Goal: Task Accomplishment & Management: Use online tool/utility

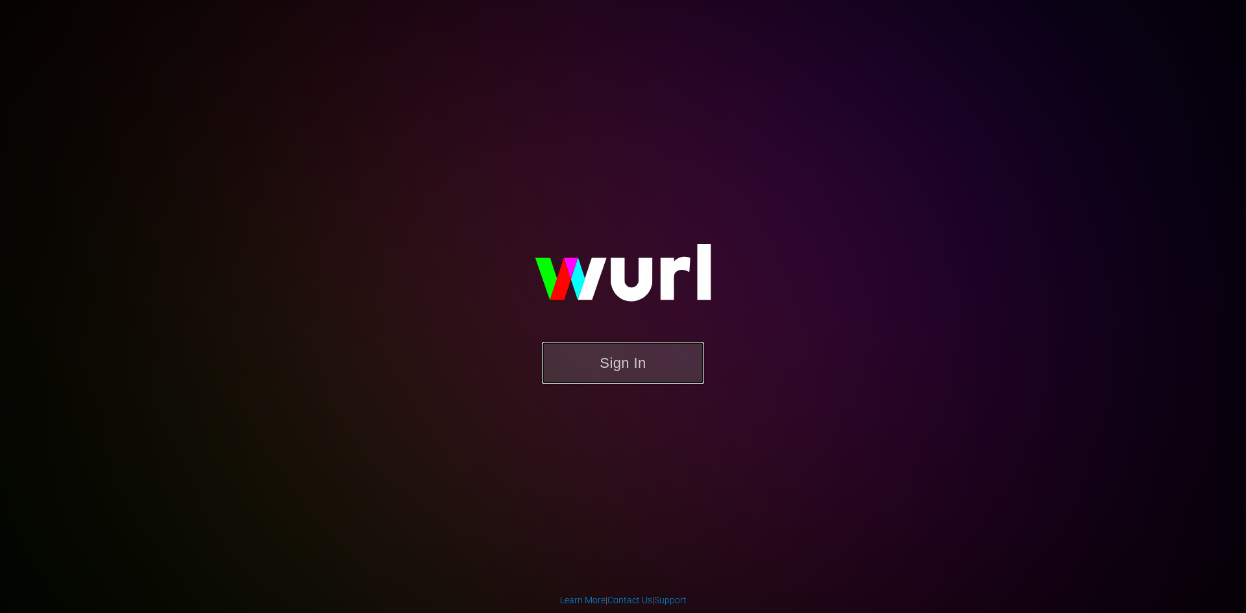
click at [611, 355] on button "Sign In" at bounding box center [623, 363] width 162 height 42
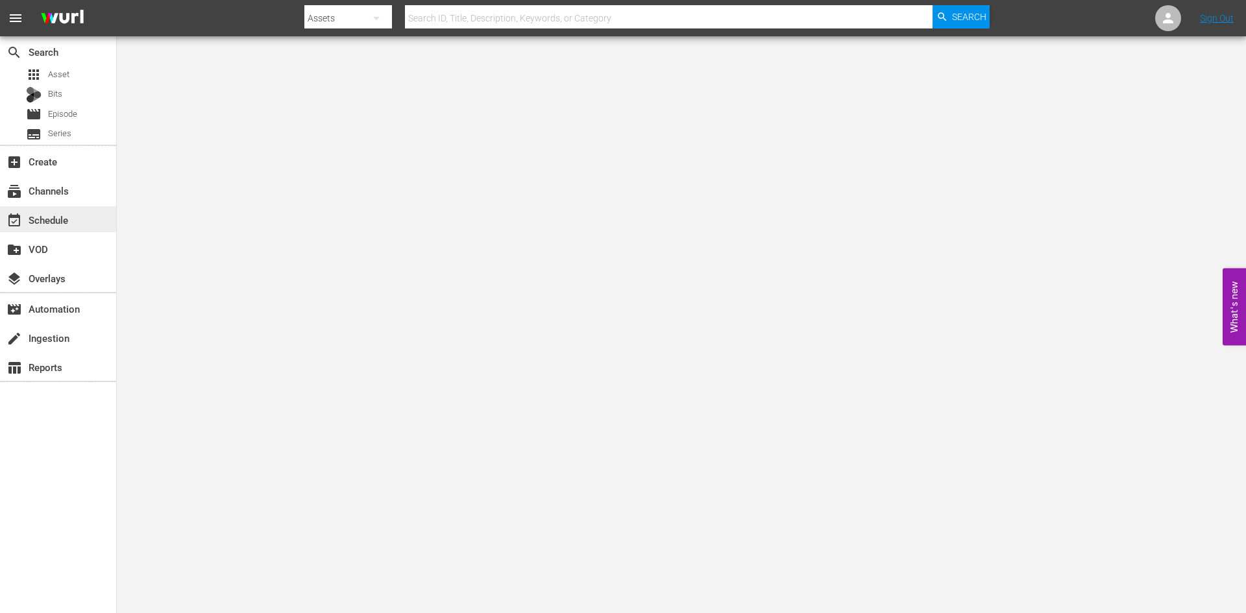
click at [50, 217] on div "event_available Schedule" at bounding box center [36, 218] width 73 height 12
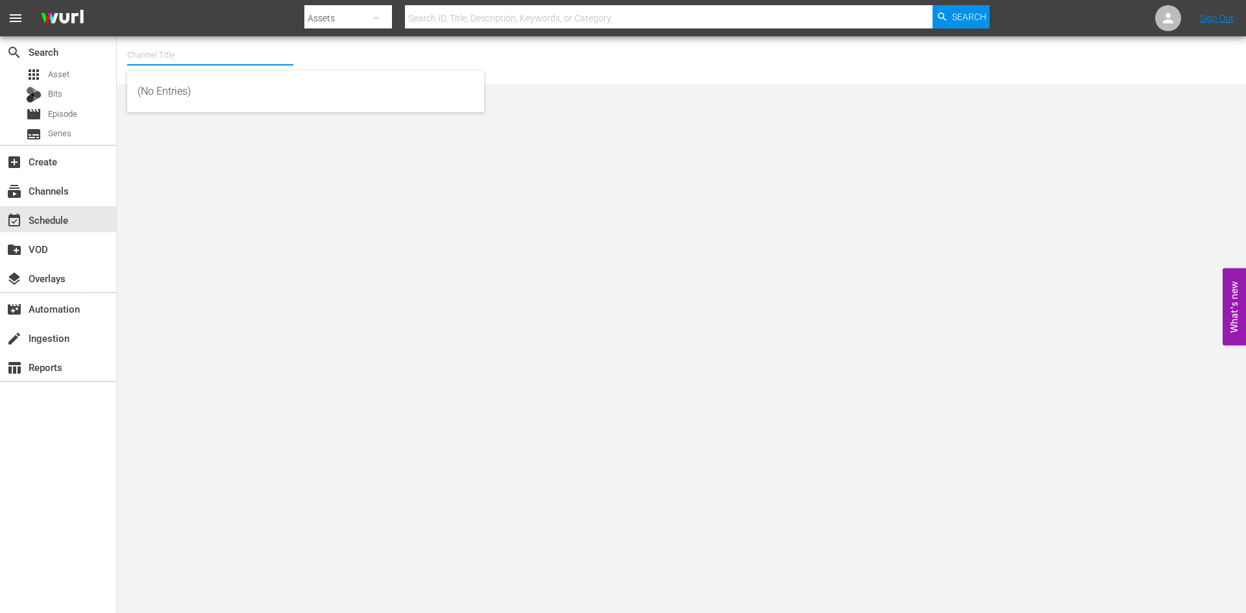
click at [214, 56] on input "text" at bounding box center [210, 55] width 166 height 31
type input "t"
click at [144, 85] on div "First 48 (1853 - ae_networks_first48_1)" at bounding box center [306, 91] width 336 height 31
type input "First 48 (1853 - ae_networks_first48_1)"
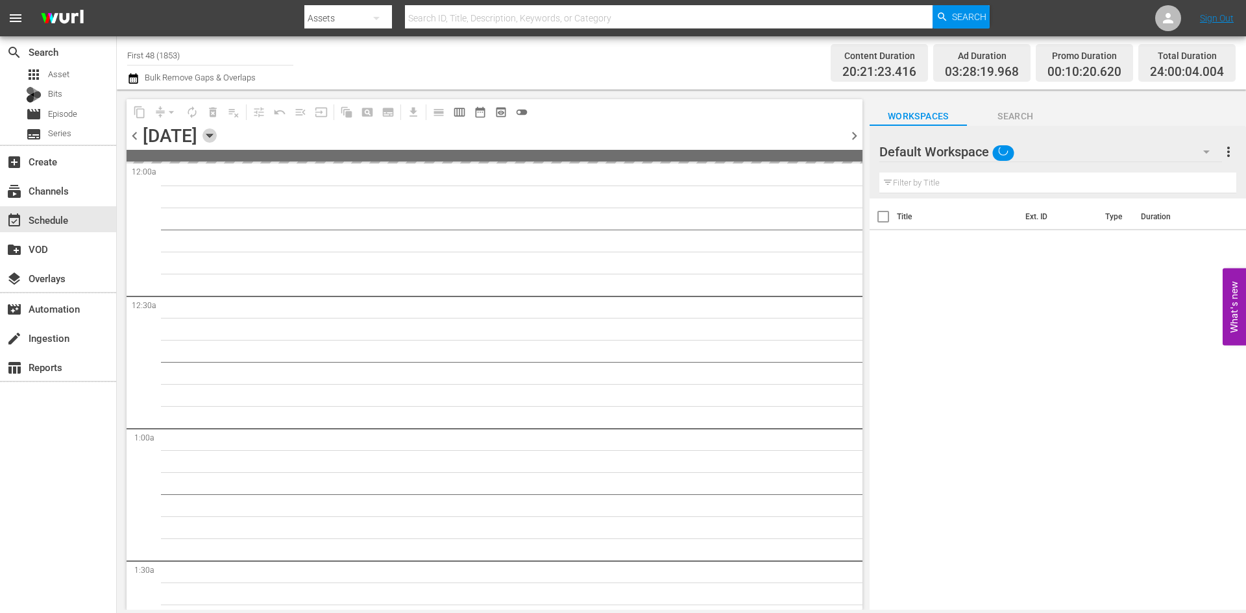
click at [212, 134] on icon "button" at bounding box center [209, 135] width 6 height 3
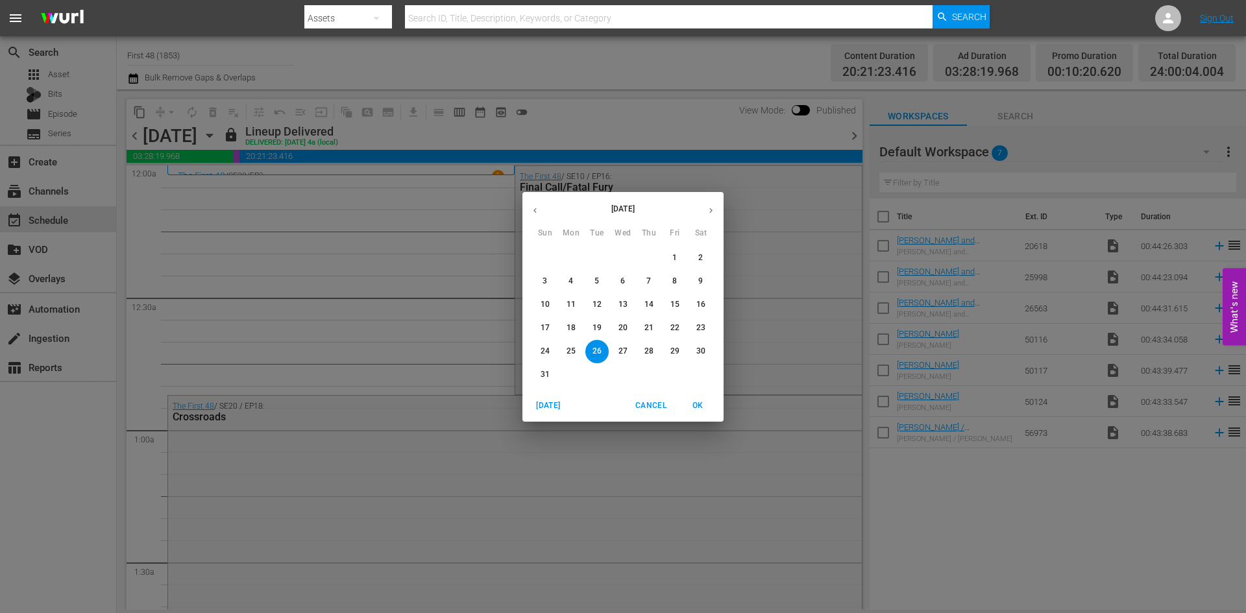
click at [711, 208] on icon "button" at bounding box center [711, 211] width 10 height 10
click at [571, 281] on p "8" at bounding box center [570, 281] width 5 height 11
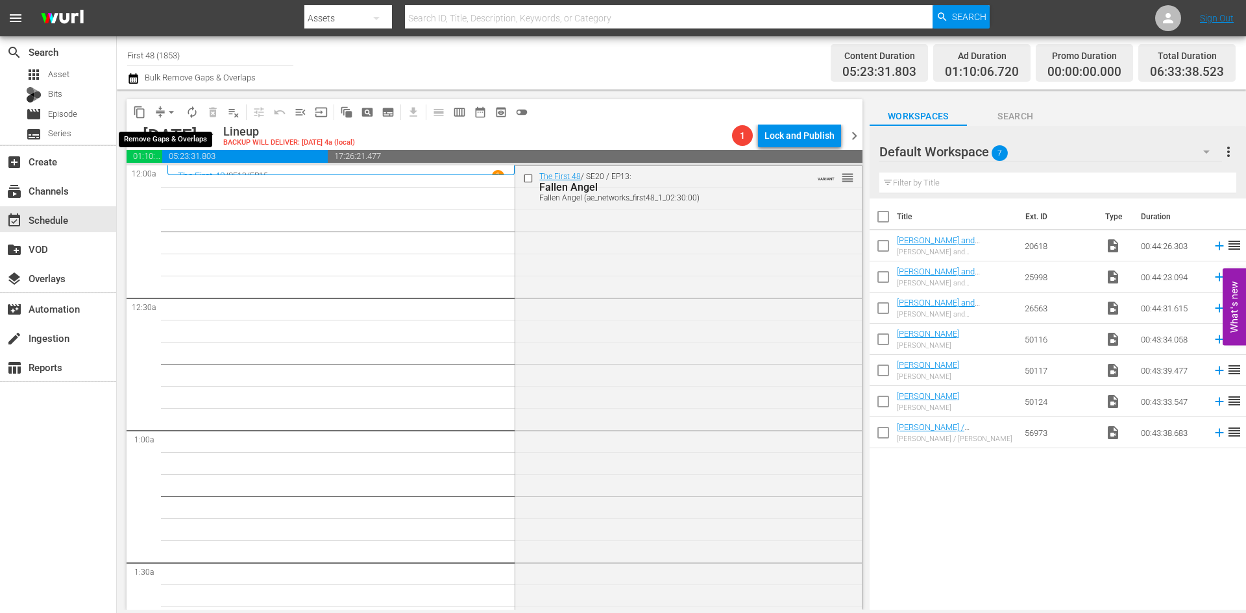
click at [171, 106] on span "arrow_drop_down" at bounding box center [171, 112] width 13 height 13
click at [171, 142] on li "Align to Midnight" at bounding box center [172, 138] width 136 height 21
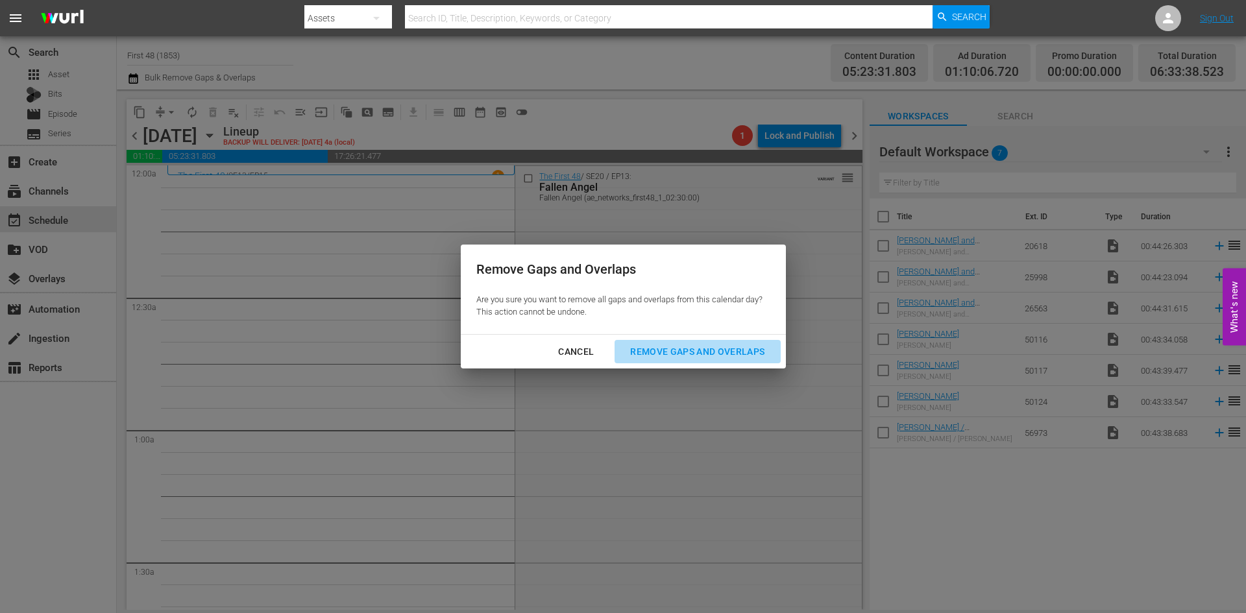
click at [673, 350] on div "Remove Gaps and Overlaps" at bounding box center [697, 352] width 155 height 16
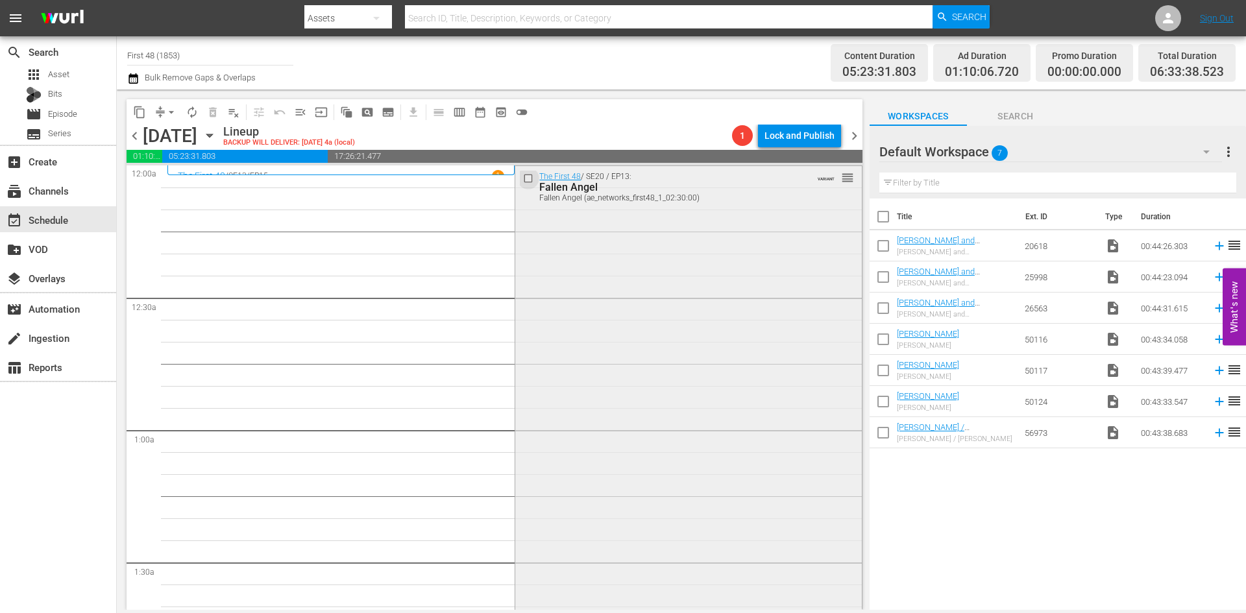
click at [523, 179] on input "checkbox" at bounding box center [530, 178] width 14 height 11
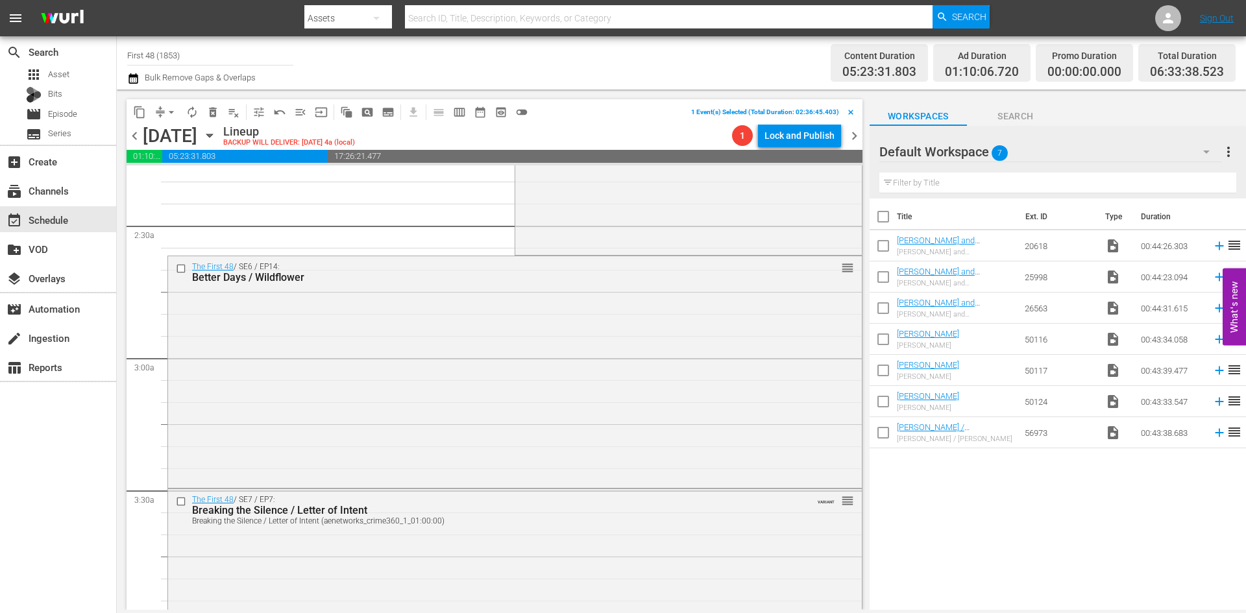
scroll to position [584, 0]
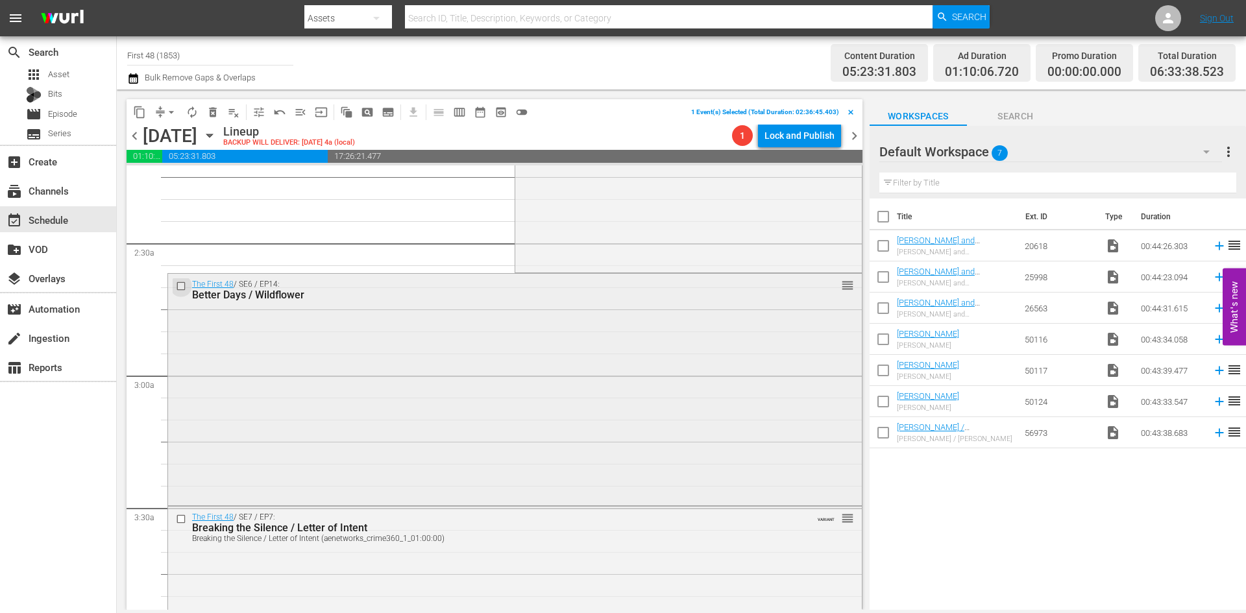
click at [178, 287] on input "checkbox" at bounding box center [183, 286] width 14 height 11
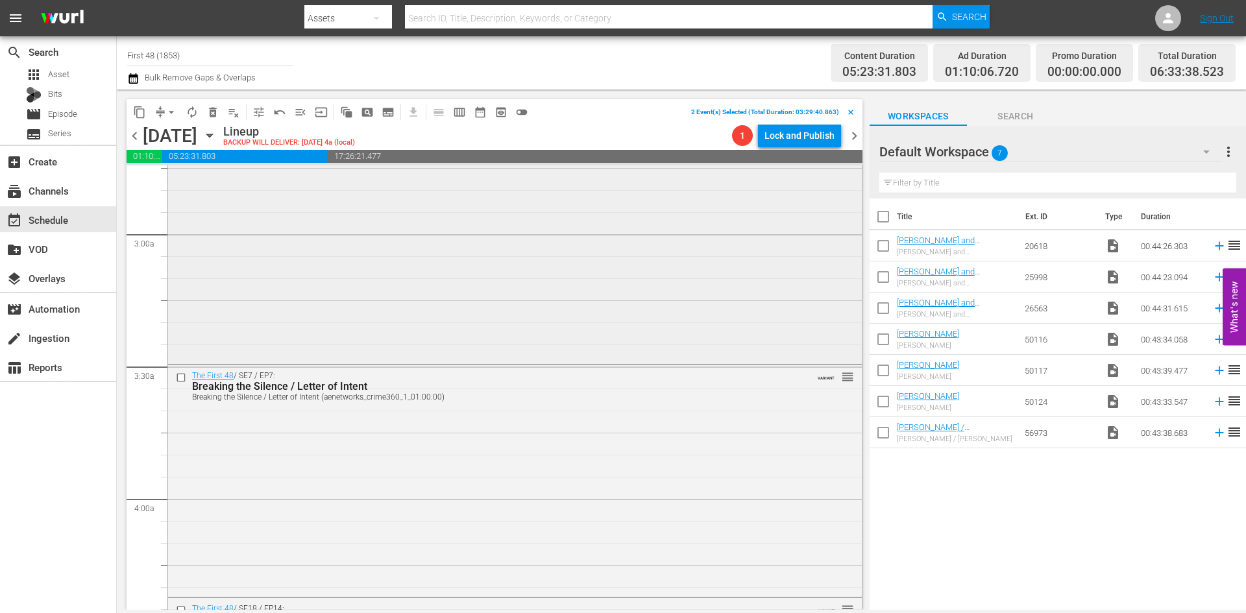
scroll to position [779, 0]
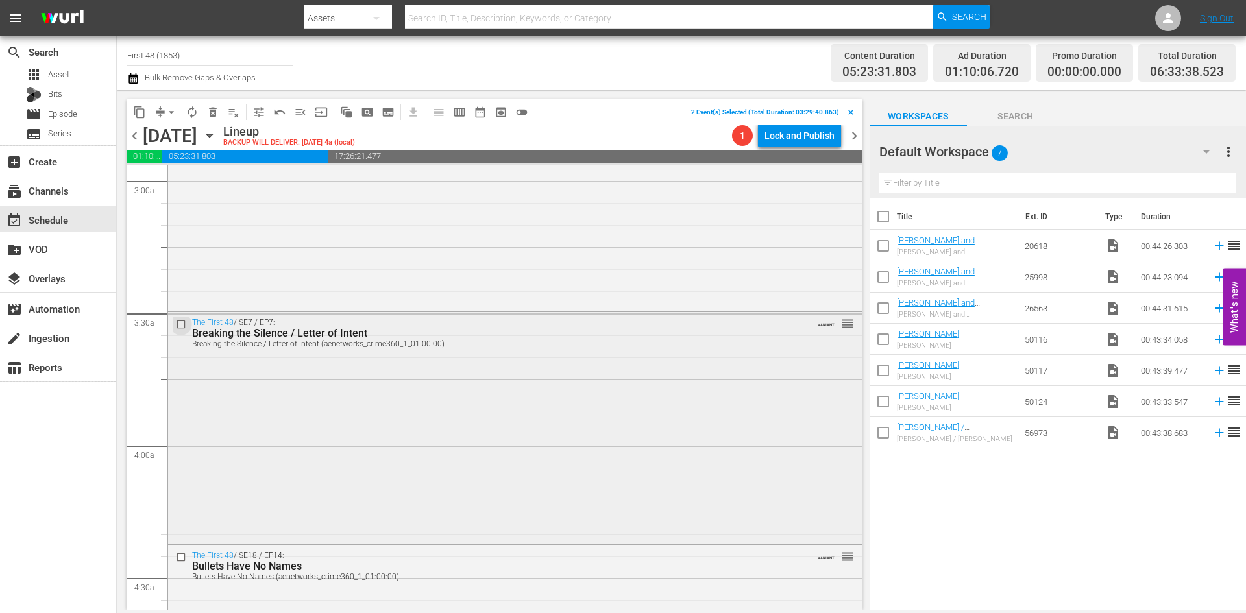
click at [179, 326] on input "checkbox" at bounding box center [183, 324] width 14 height 11
click at [178, 556] on input "checkbox" at bounding box center [183, 557] width 14 height 11
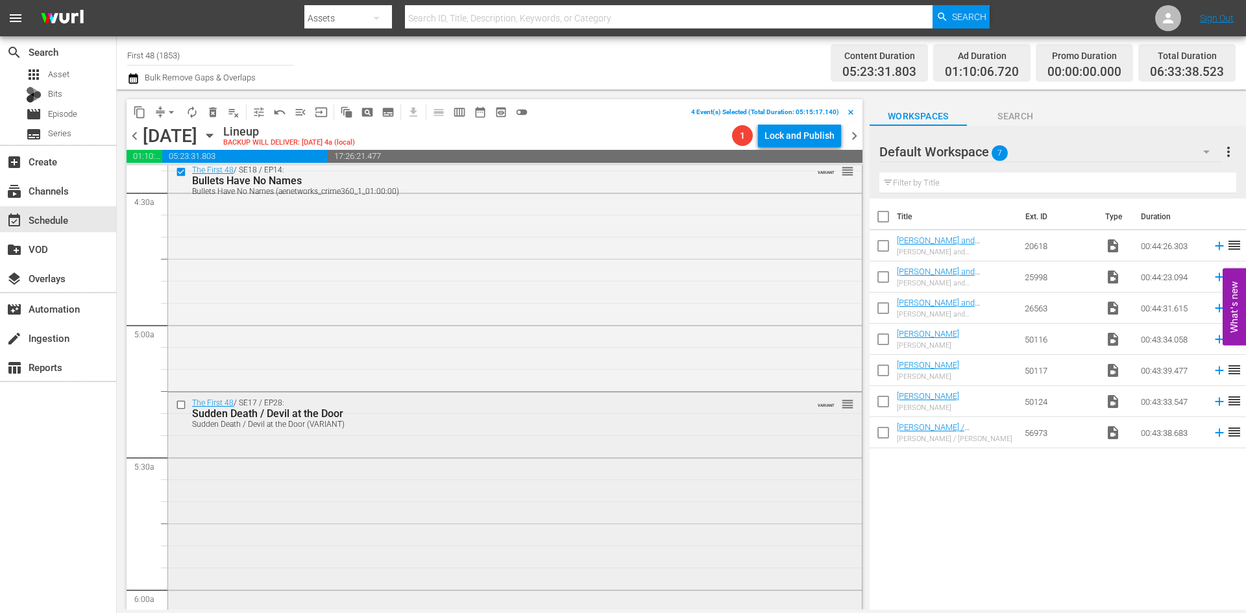
scroll to position [1168, 0]
click at [180, 404] on input "checkbox" at bounding box center [183, 401] width 14 height 11
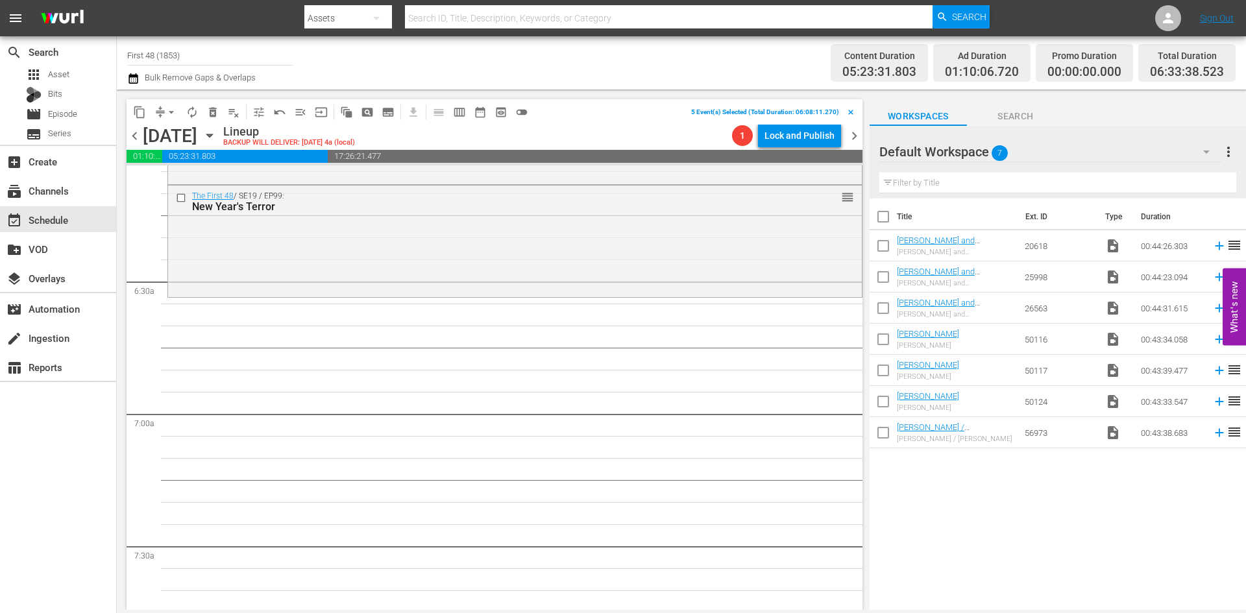
scroll to position [1622, 0]
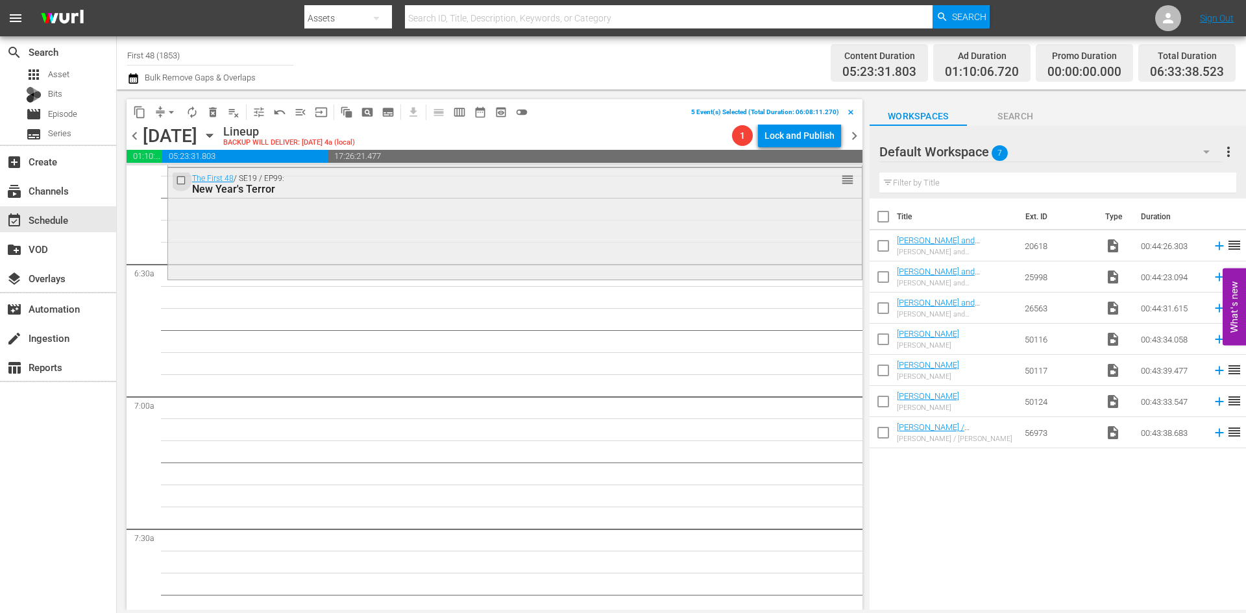
click at [178, 178] on input "checkbox" at bounding box center [183, 180] width 14 height 11
click at [210, 111] on span "delete_forever_outlined" at bounding box center [212, 112] width 13 height 13
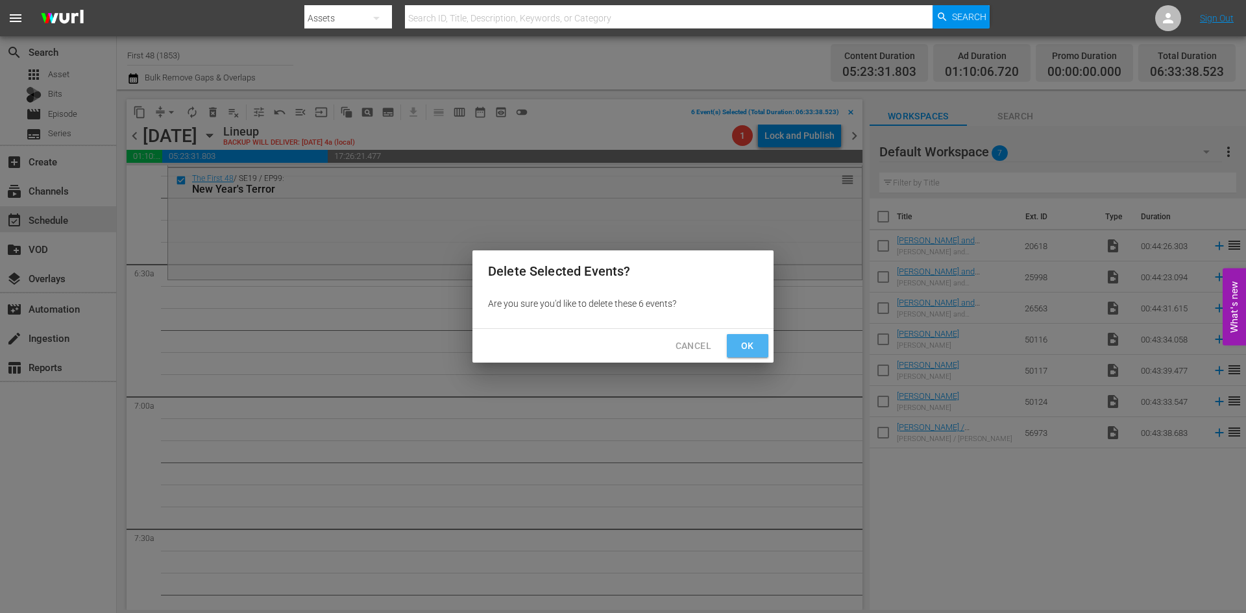
click at [742, 344] on span "Ok" at bounding box center [747, 346] width 21 height 16
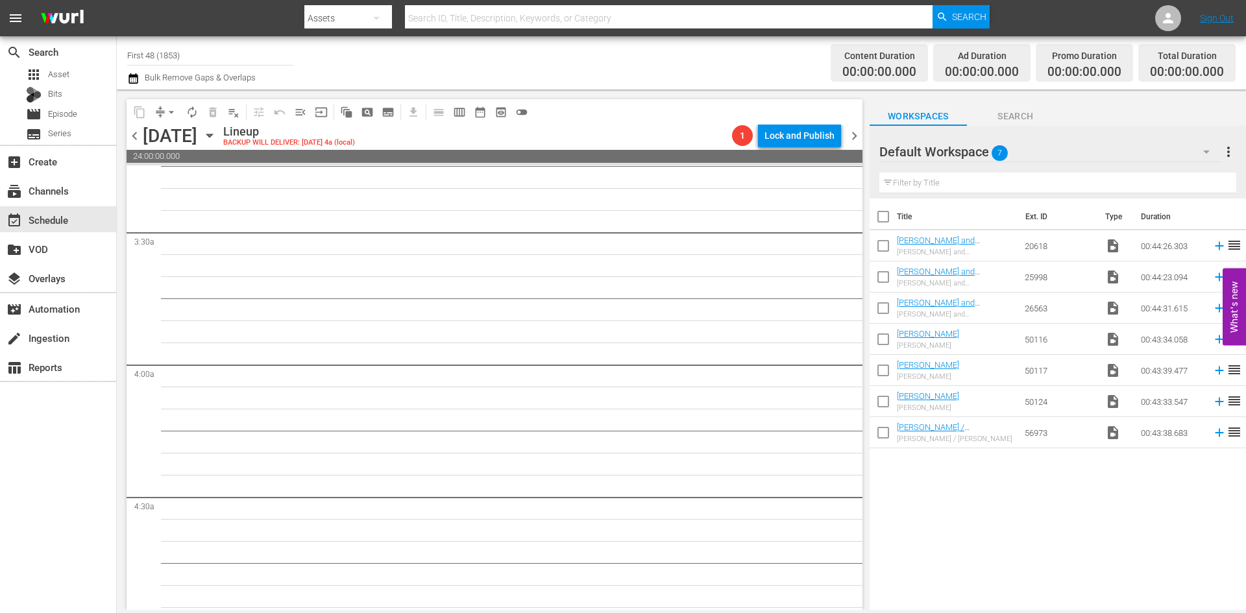
scroll to position [844, 0]
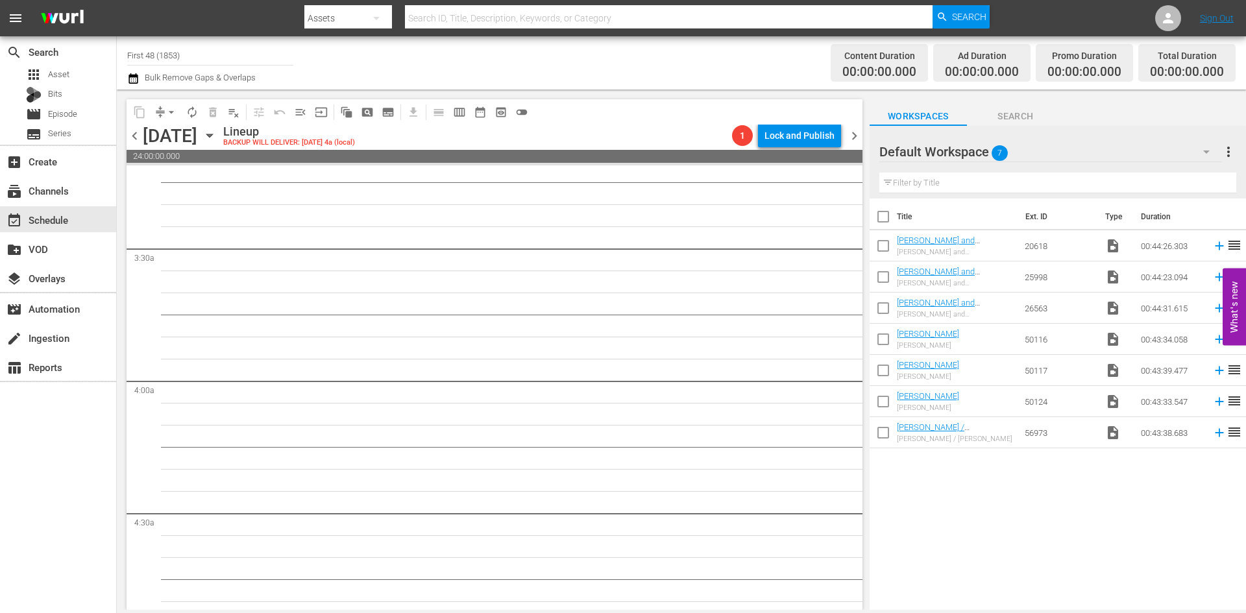
click at [212, 134] on icon "button" at bounding box center [209, 135] width 6 height 3
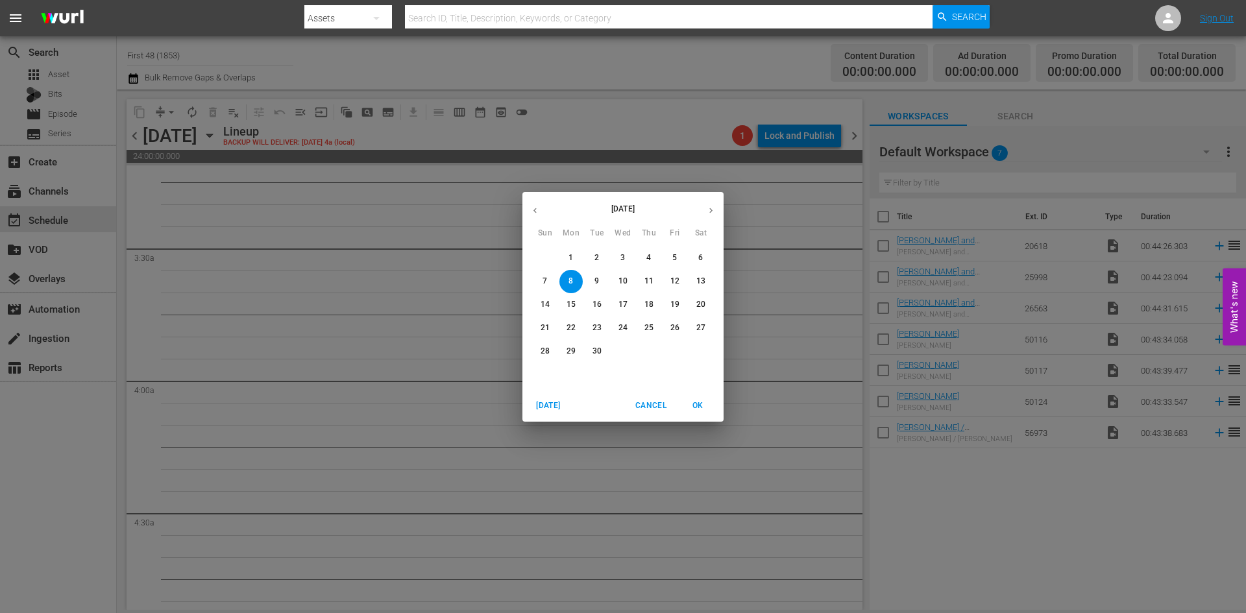
click at [598, 275] on button "9" at bounding box center [596, 281] width 23 height 23
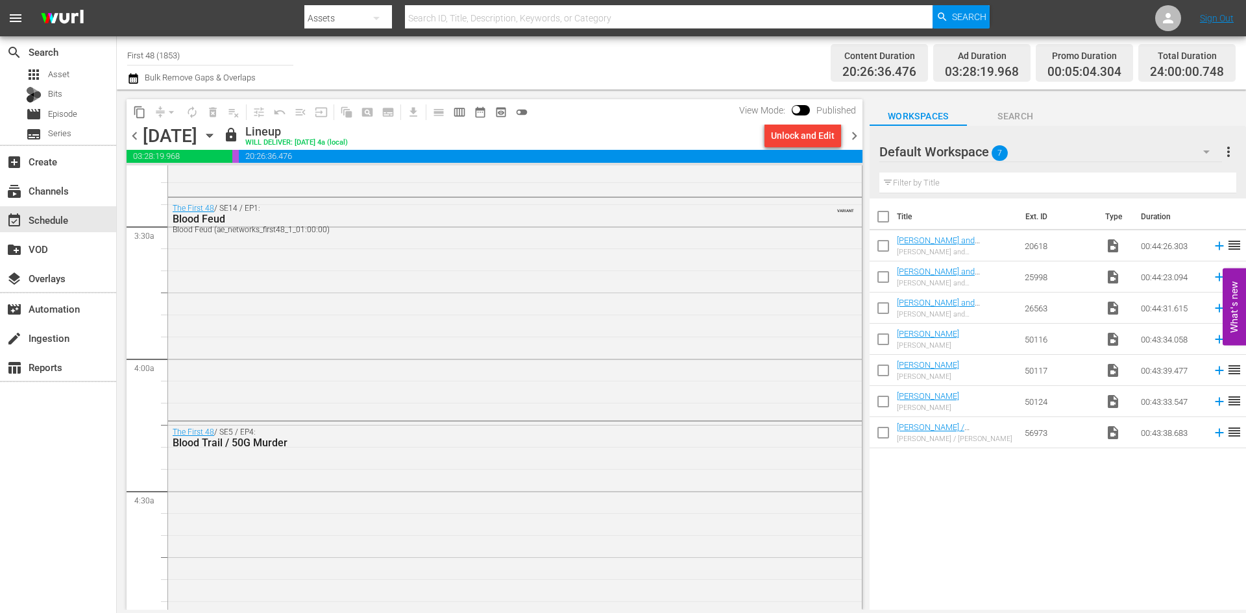
scroll to position [822, 0]
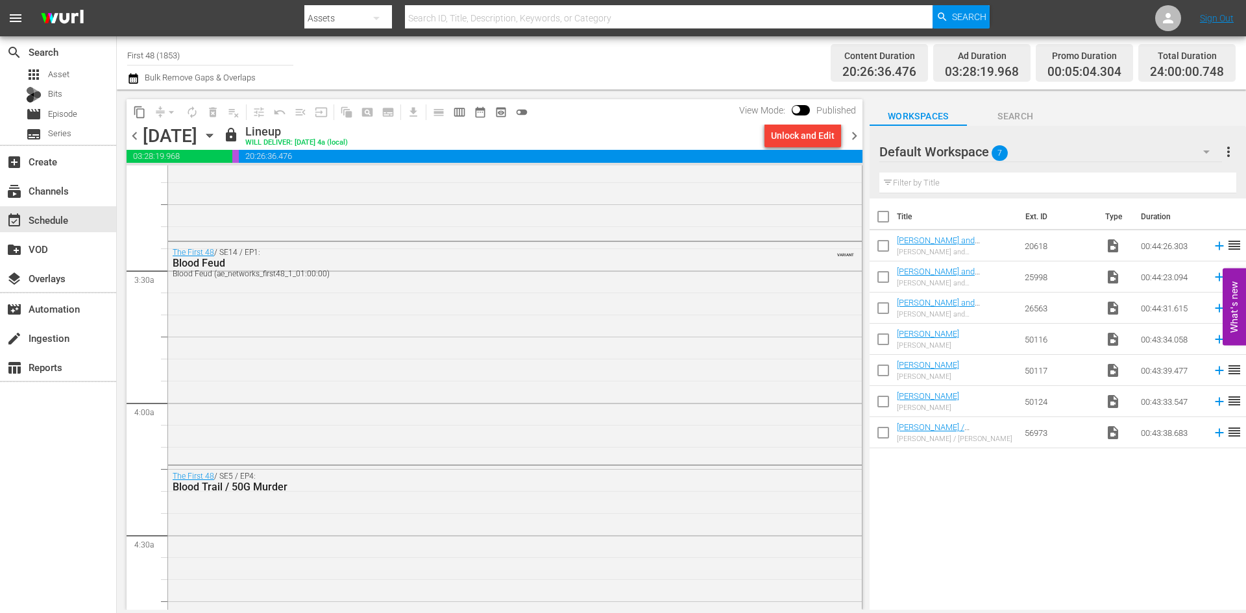
click at [217, 132] on icon "button" at bounding box center [209, 135] width 14 height 14
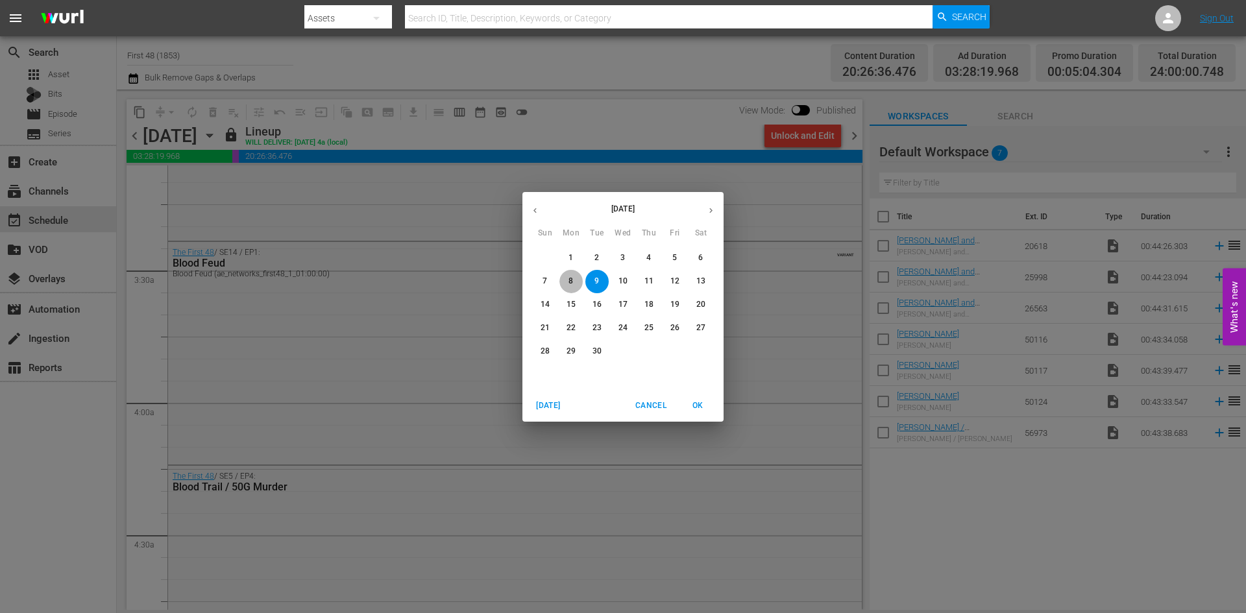
click at [573, 278] on p "8" at bounding box center [570, 281] width 5 height 11
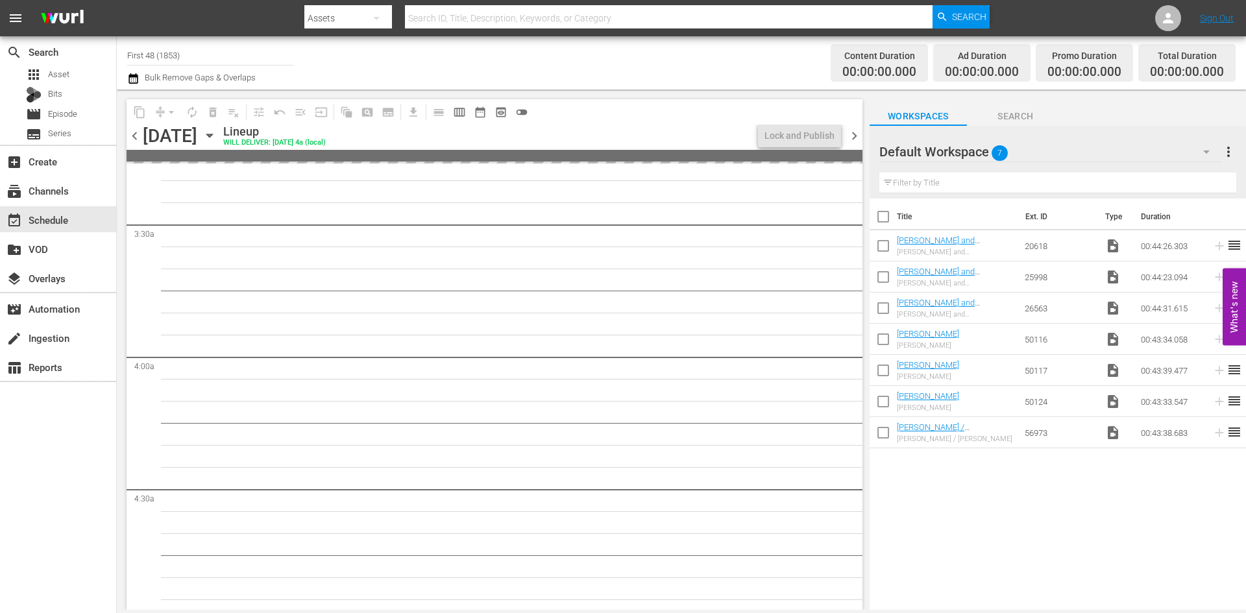
scroll to position [844, 0]
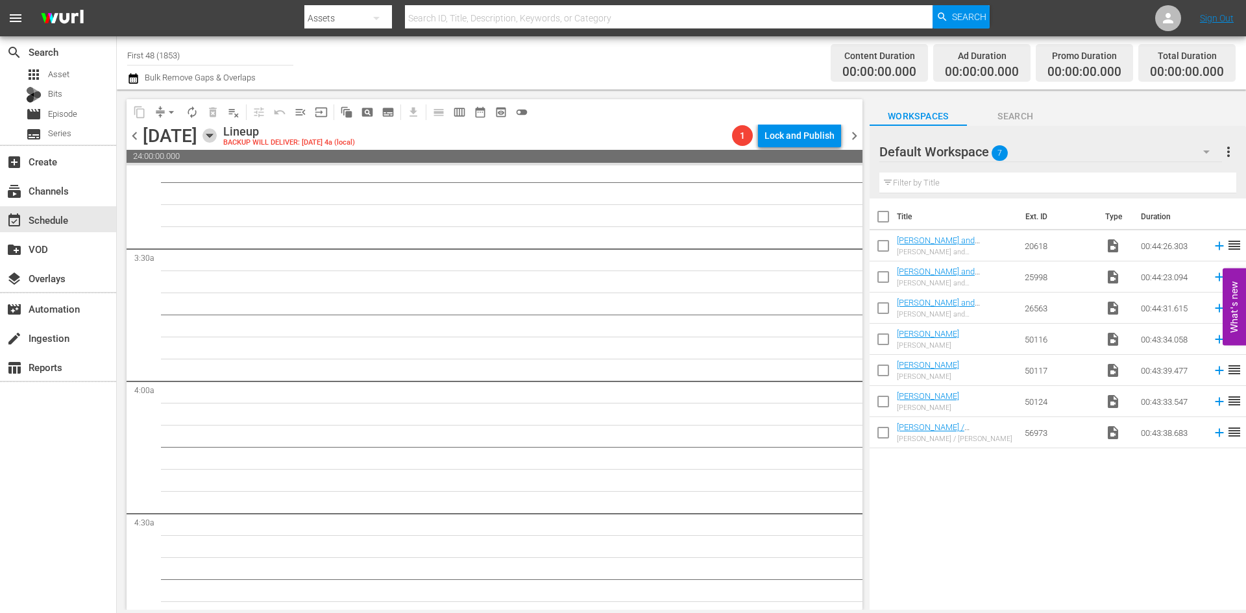
click at [212, 136] on icon "button" at bounding box center [209, 135] width 6 height 3
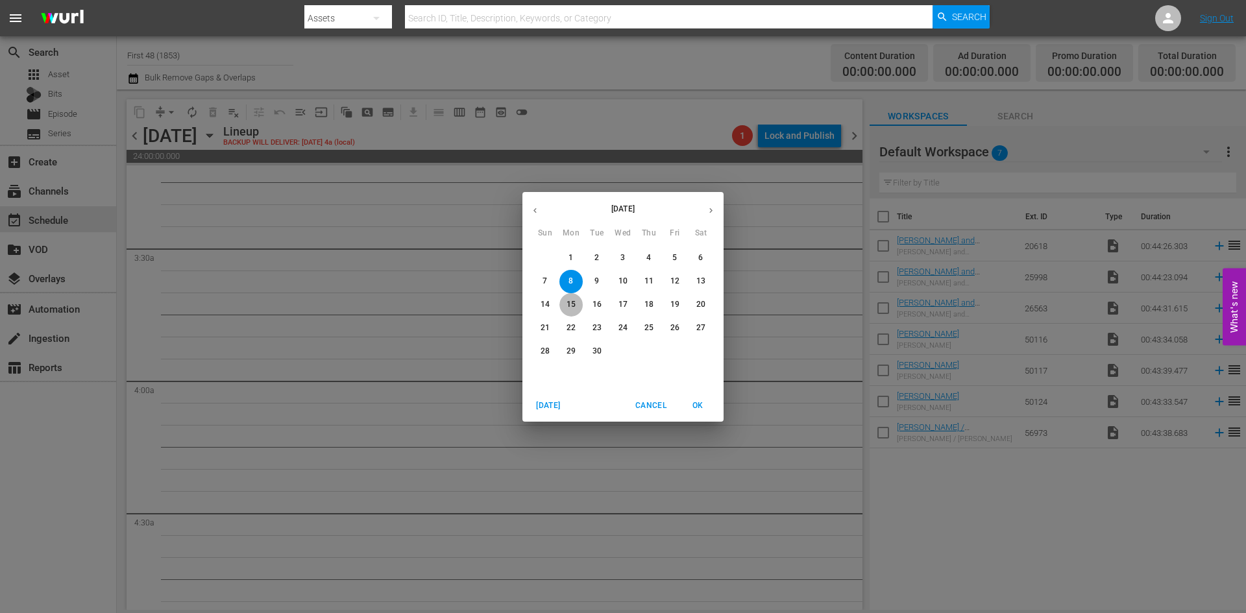
click at [575, 302] on p "15" at bounding box center [571, 304] width 9 height 11
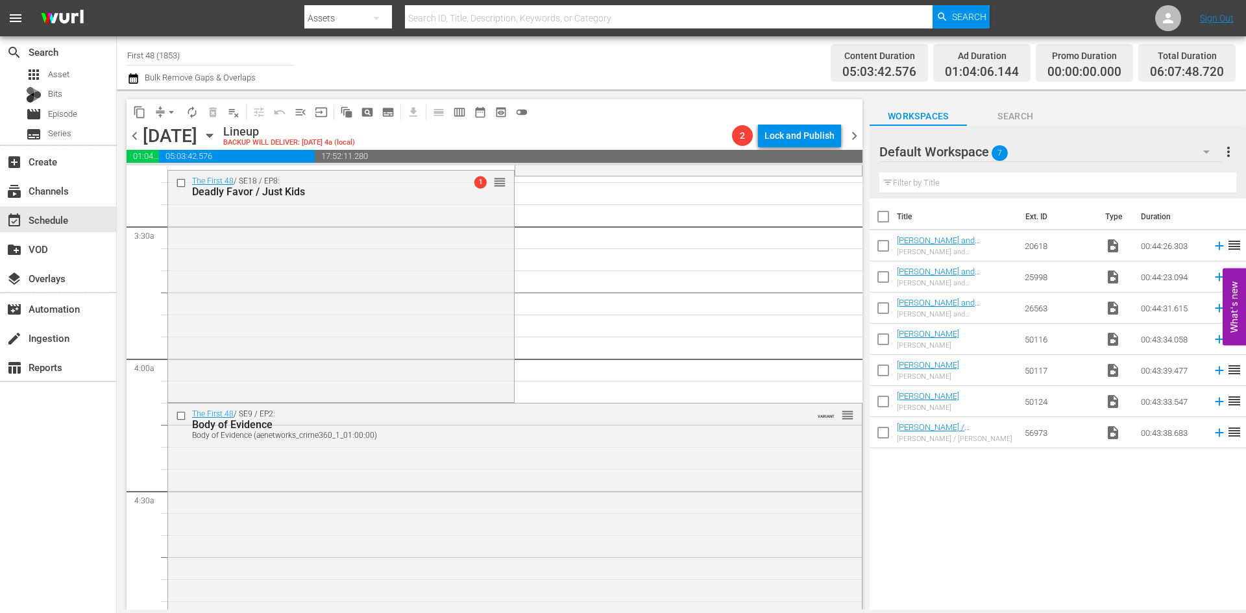
scroll to position [800, 0]
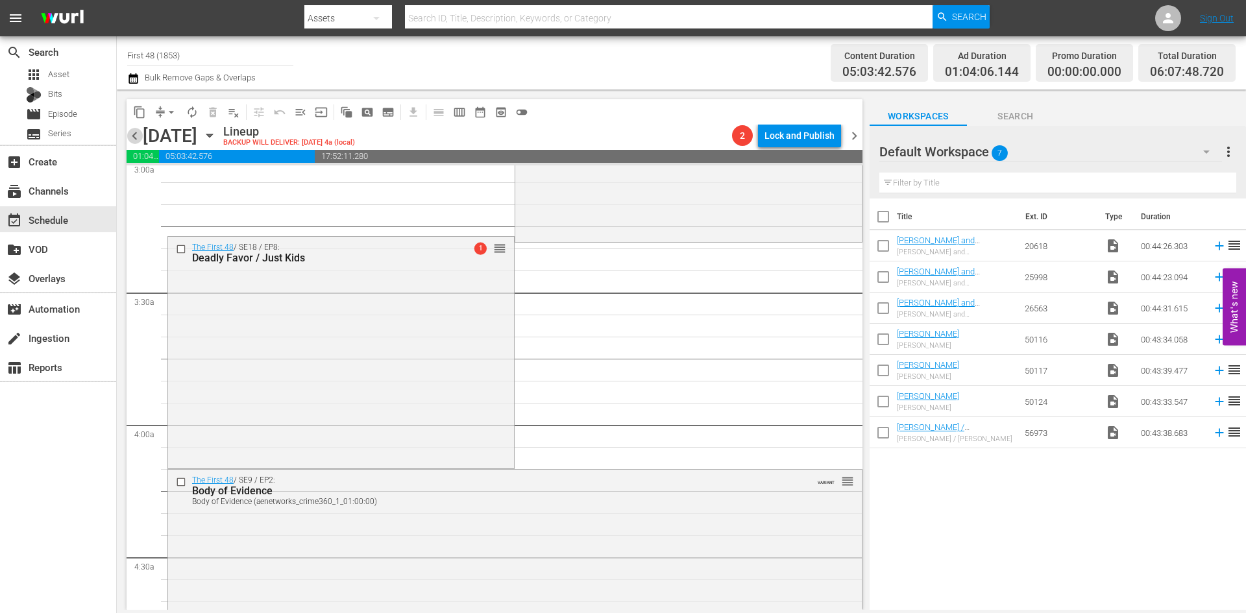
click at [131, 135] on span "chevron_left" at bounding box center [135, 136] width 16 height 16
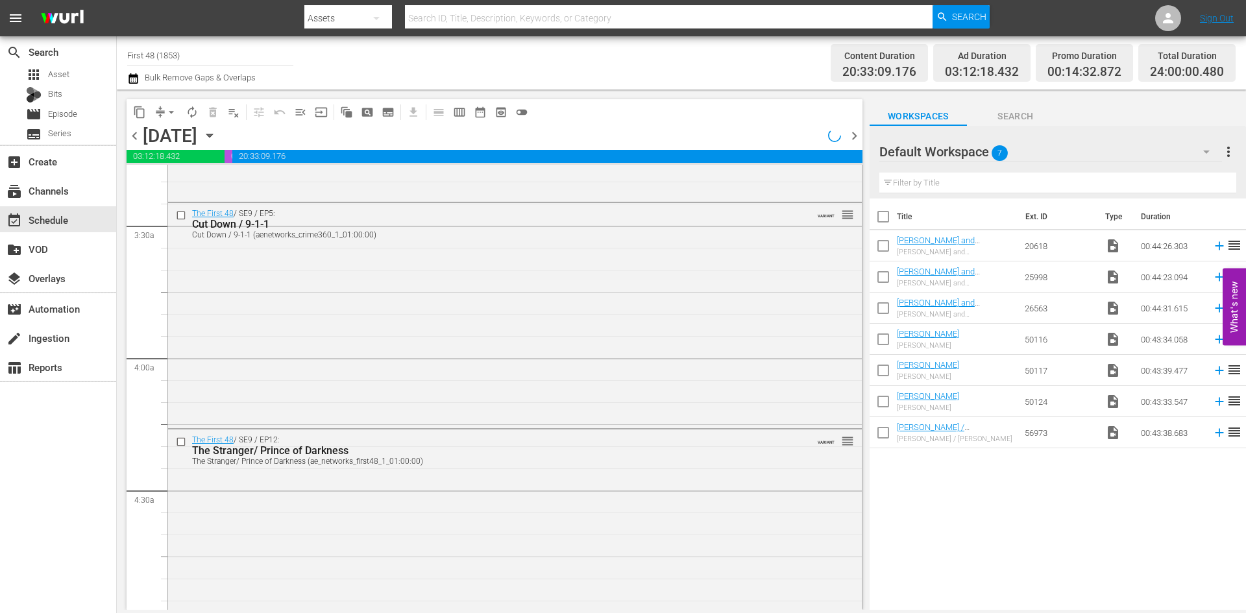
scroll to position [777, 0]
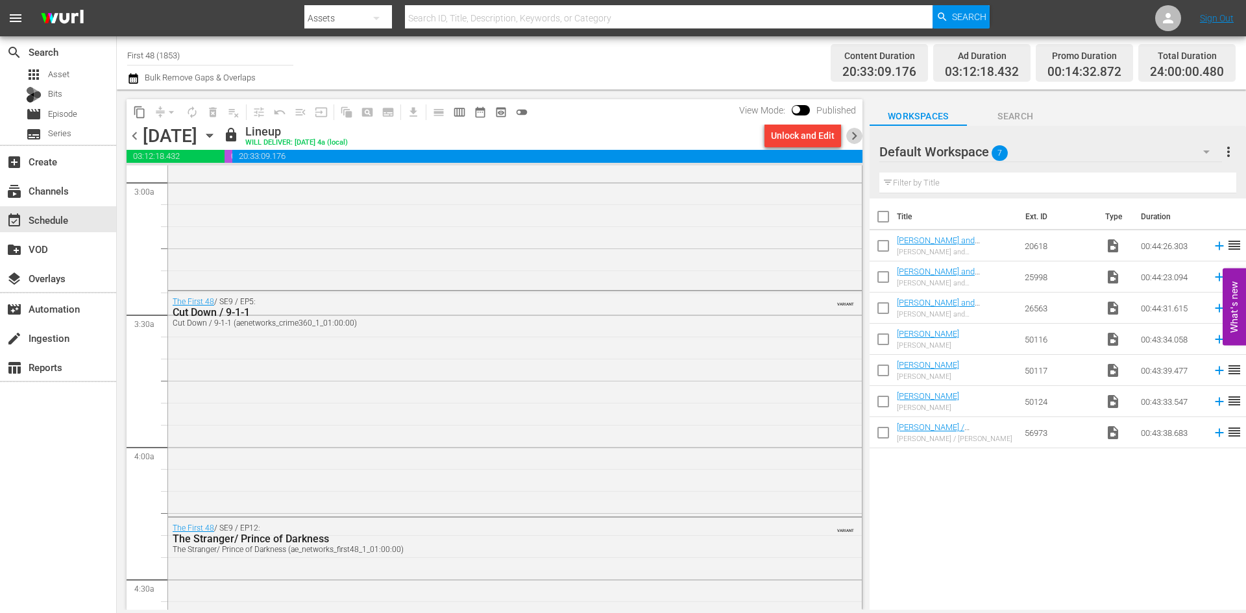
click at [856, 138] on span "chevron_right" at bounding box center [854, 136] width 16 height 16
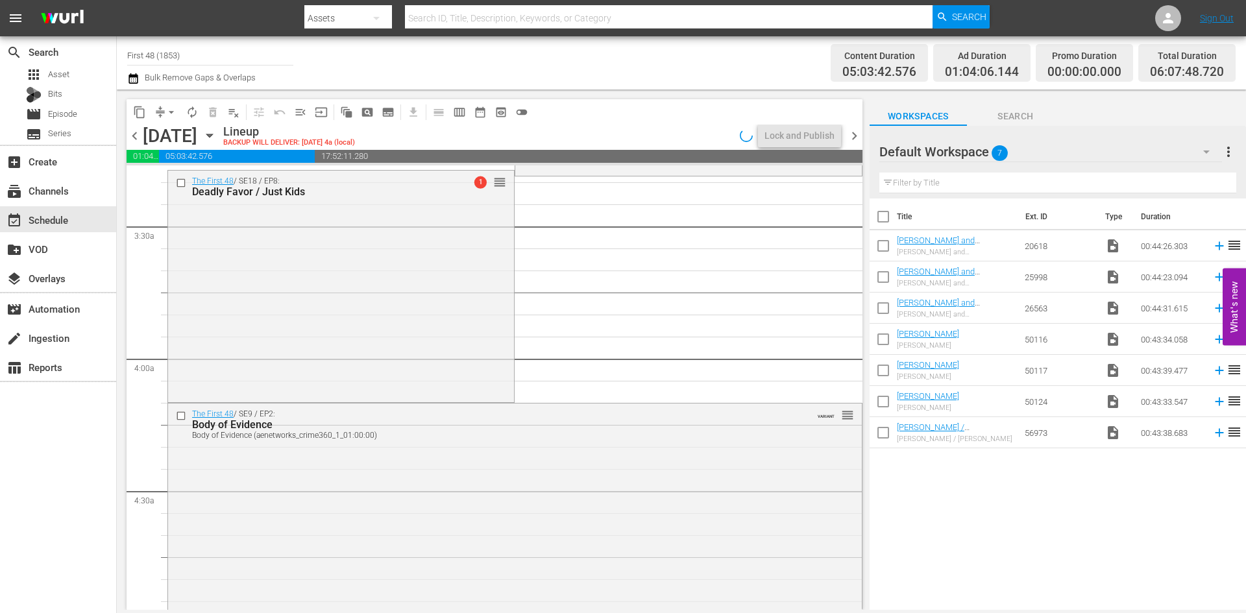
scroll to position [800, 0]
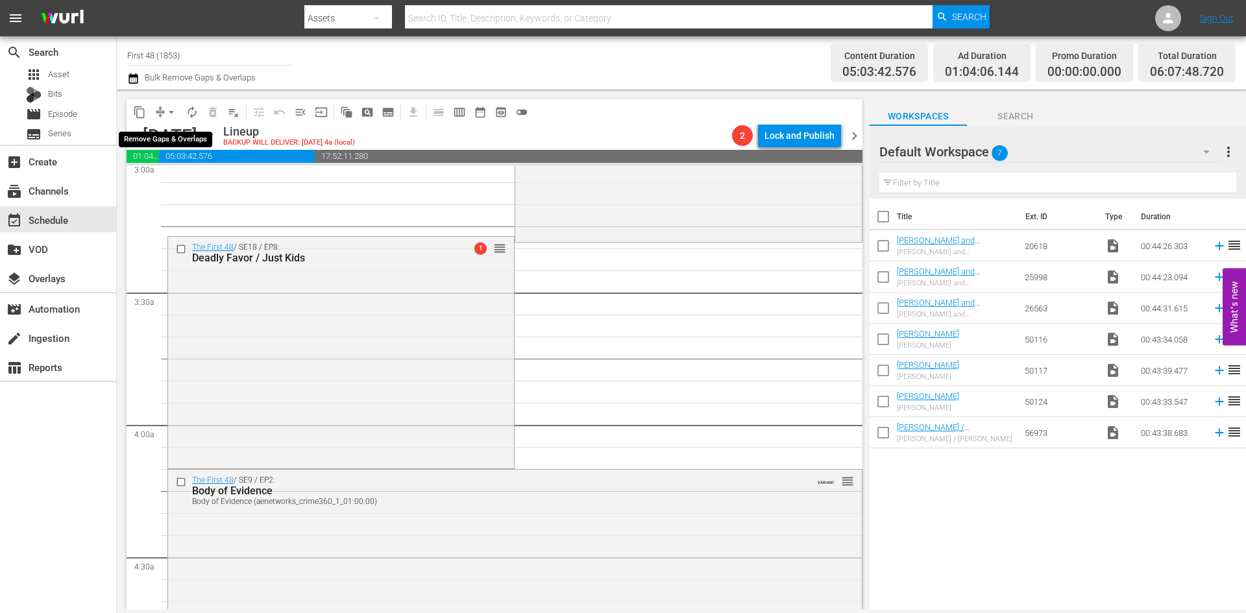
click at [171, 110] on span "arrow_drop_down" at bounding box center [171, 112] width 13 height 13
click at [160, 140] on li "Align to Midnight" at bounding box center [172, 138] width 136 height 21
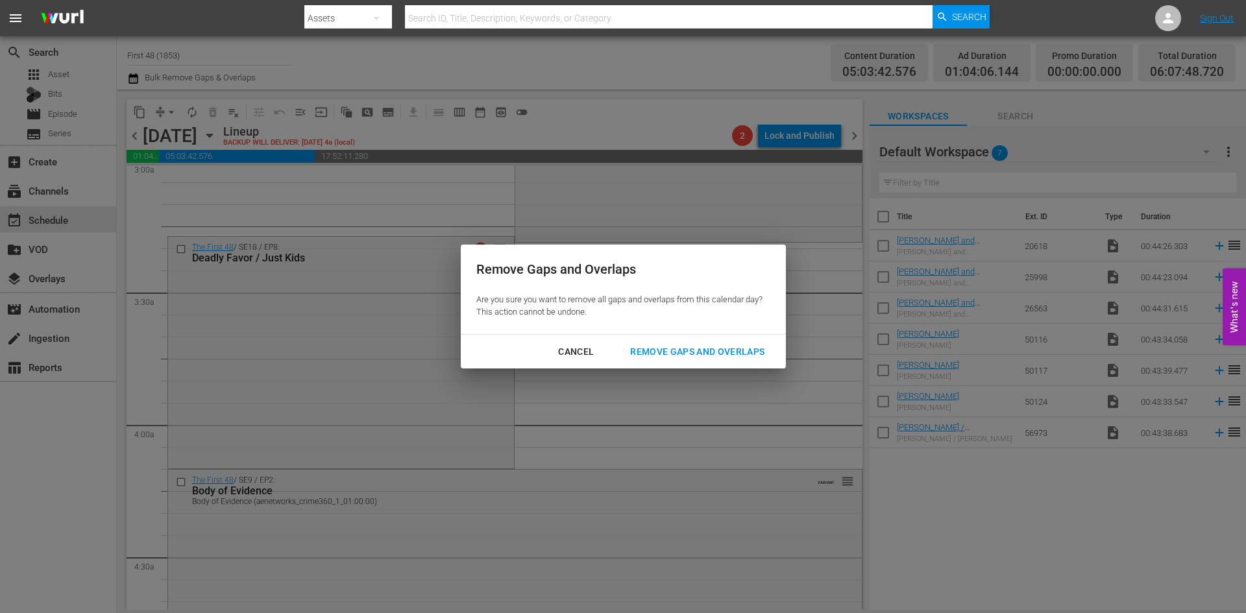
click at [718, 352] on div "Remove Gaps and Overlaps" at bounding box center [697, 352] width 155 height 16
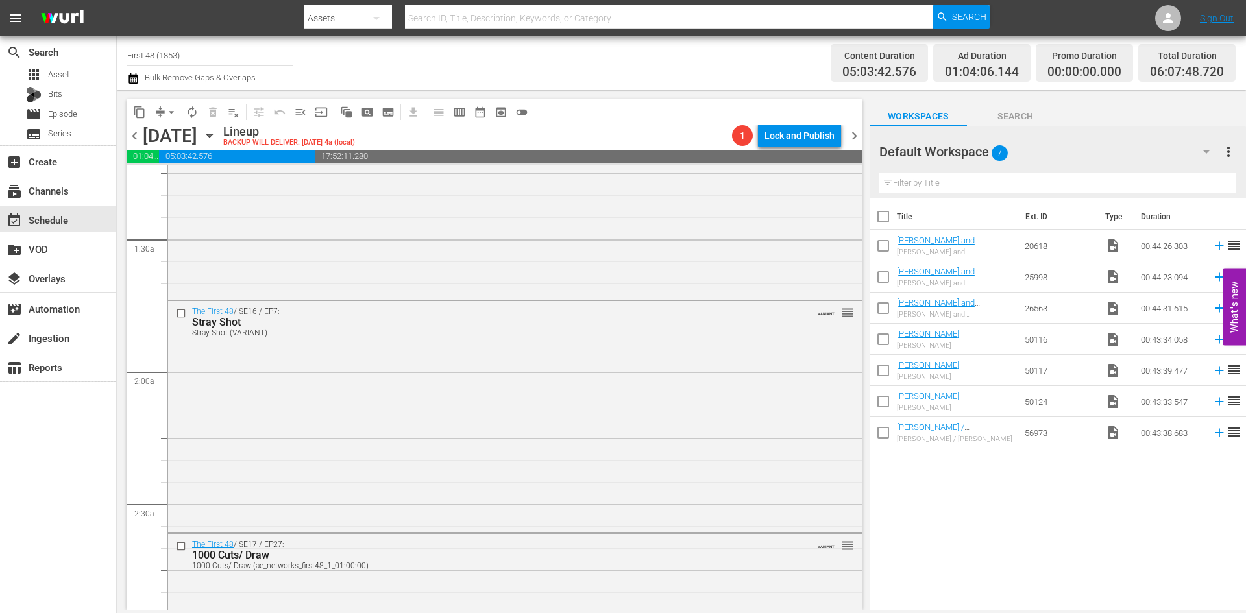
scroll to position [0, 0]
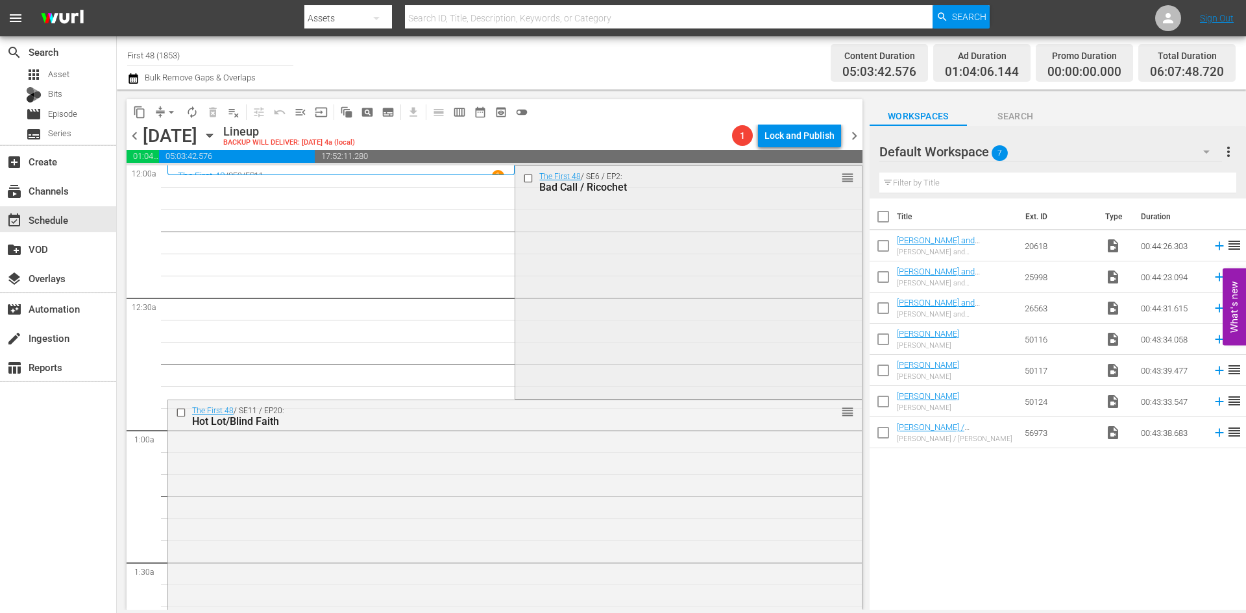
click at [681, 280] on div "The First 48 / SE6 / EP2: Bad Call / Ricochet reorder" at bounding box center [688, 281] width 346 height 230
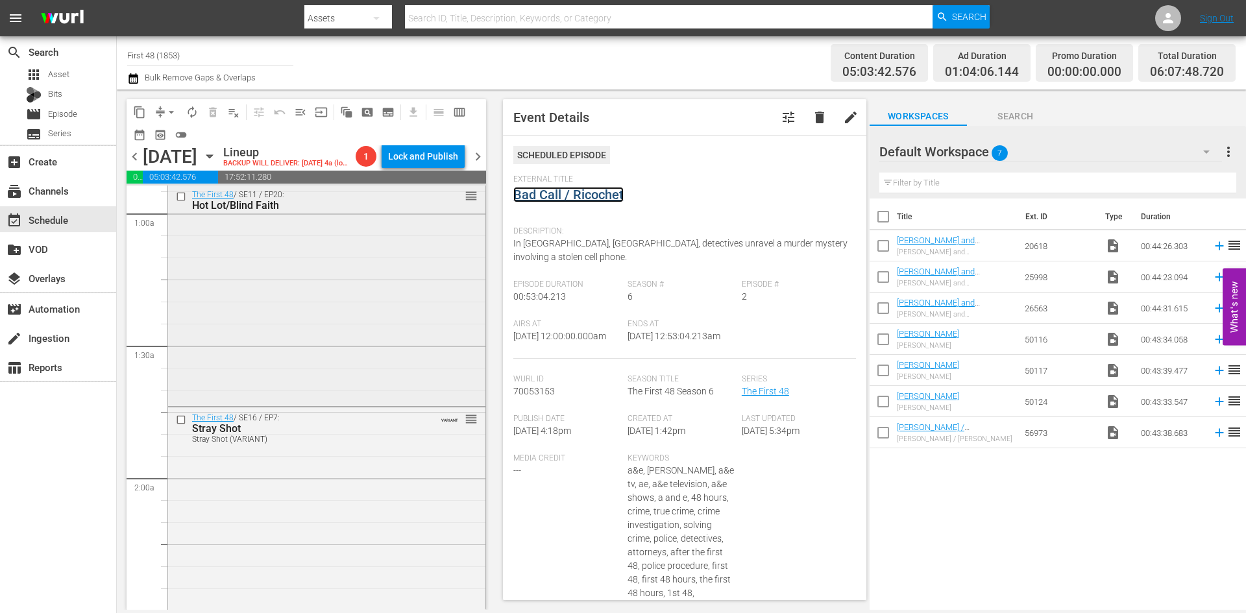
scroll to position [260, 0]
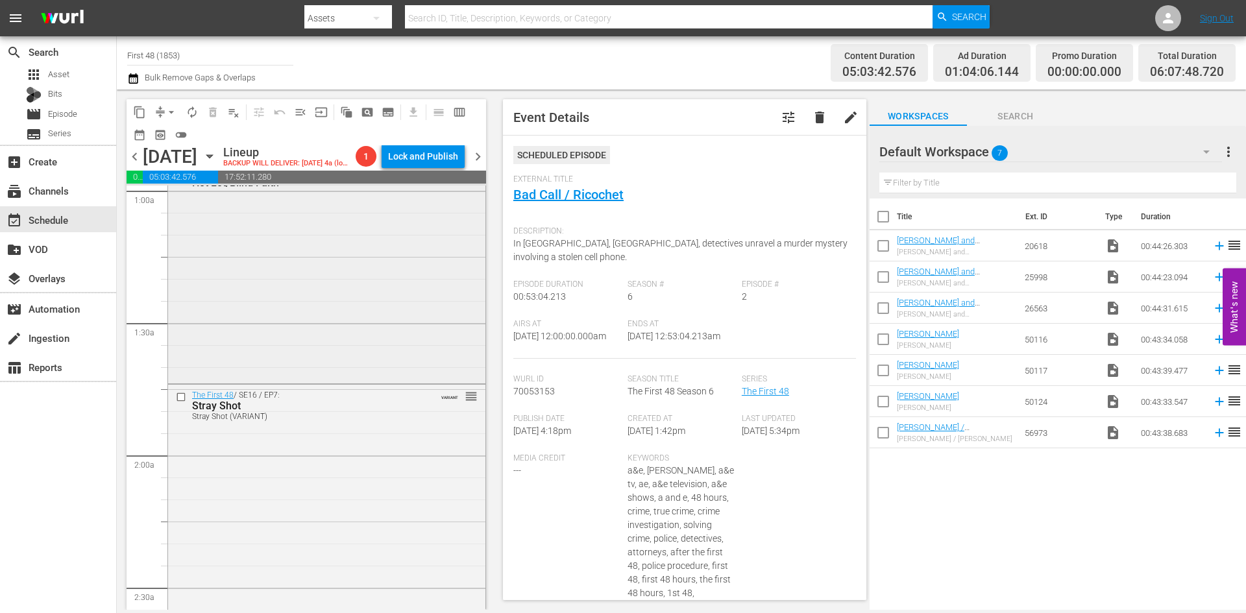
click at [399, 319] on div "The First 48 / SE11 / EP20: Hot Lot/Blind Faith reorder" at bounding box center [326, 272] width 317 height 220
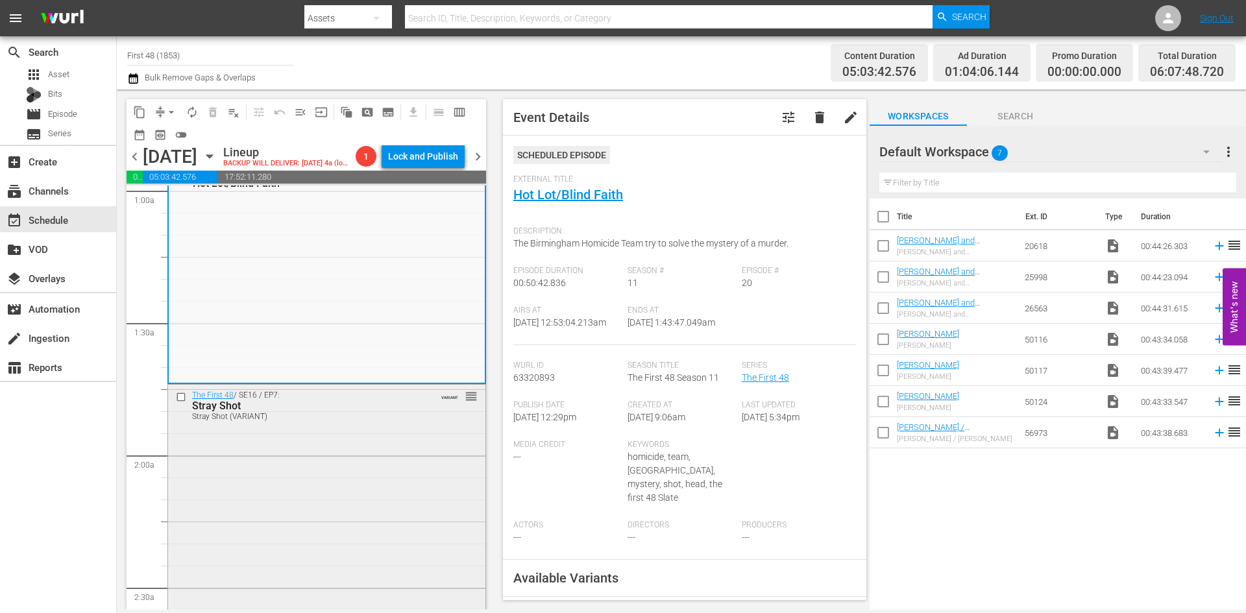
click at [382, 488] on div "The First 48 / SE16 / EP7: Stray Shot Stray Shot (VARIANT) VARIANT reorder" at bounding box center [326, 499] width 317 height 229
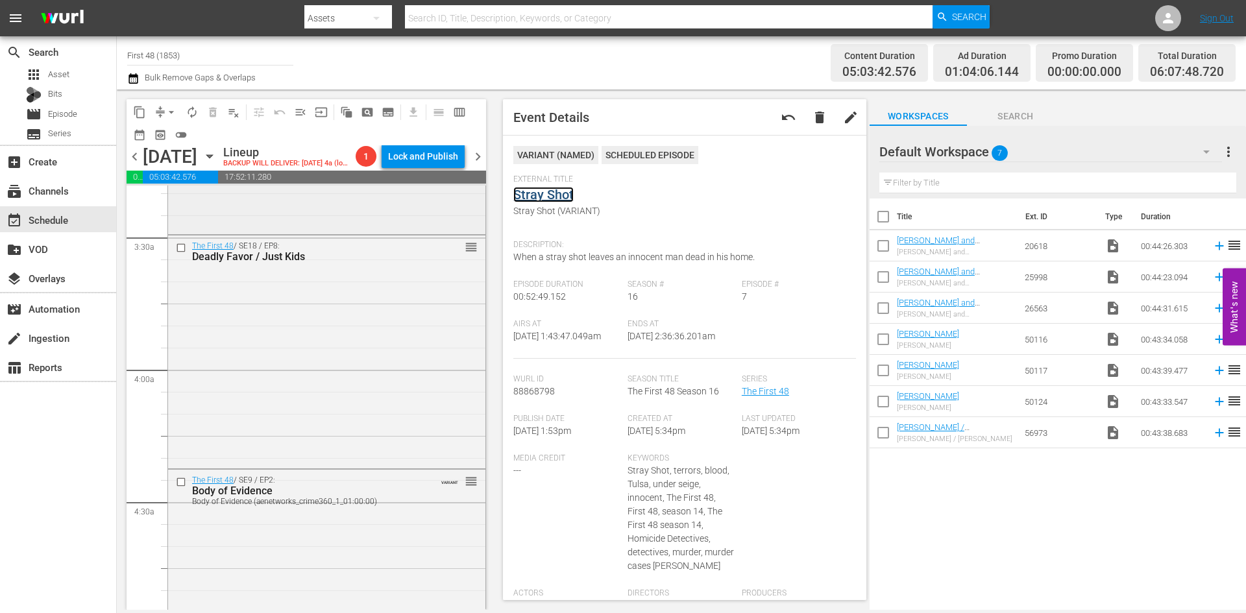
scroll to position [844, 0]
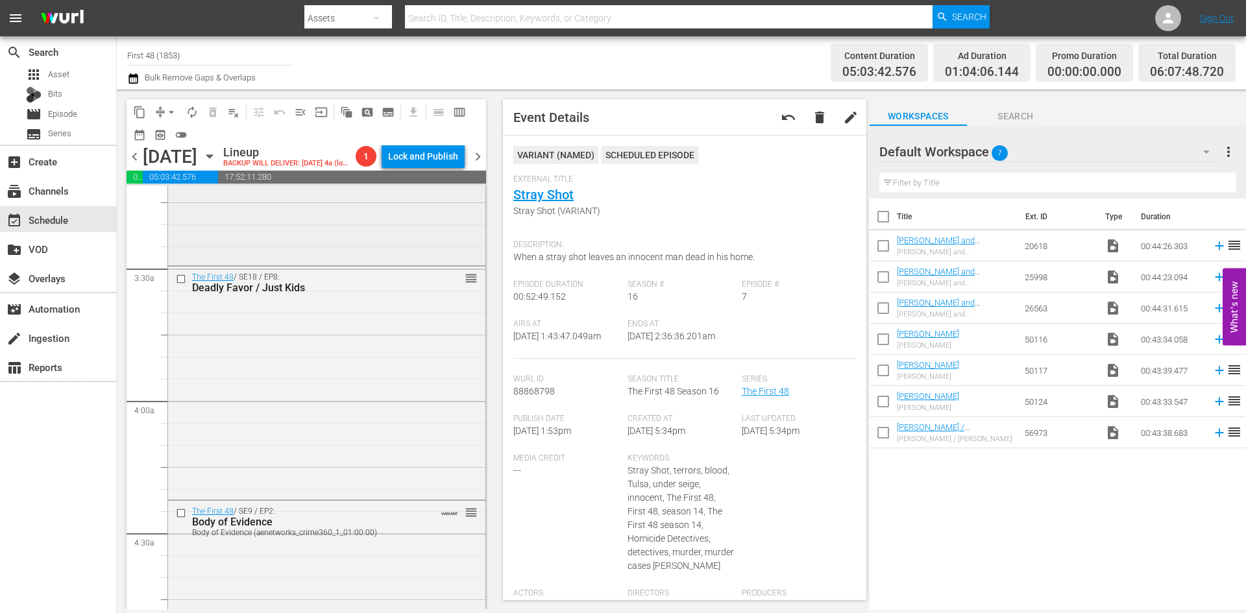
click at [347, 248] on div "The First 48 / SE17 / EP27: 1000 Cuts/ Draw 1000 Cuts/ Draw (ae_networks_first4…" at bounding box center [326, 148] width 317 height 229
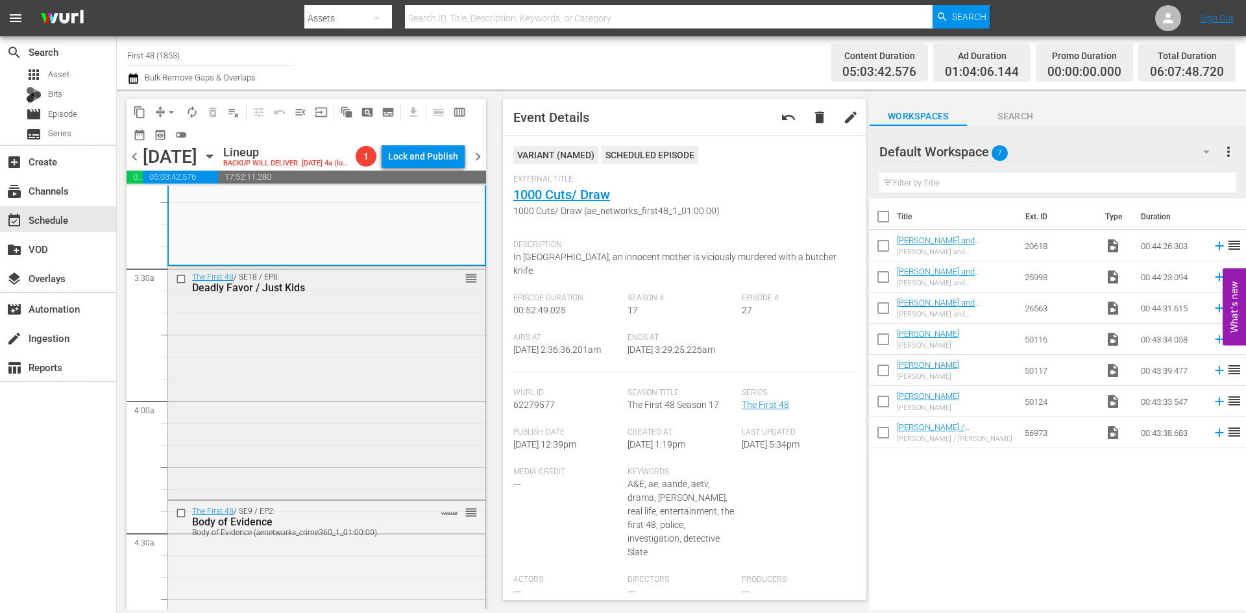
click at [343, 380] on div "The First 48 / SE18 / EP8: Deadly Favor / Just Kids reorder" at bounding box center [326, 382] width 317 height 230
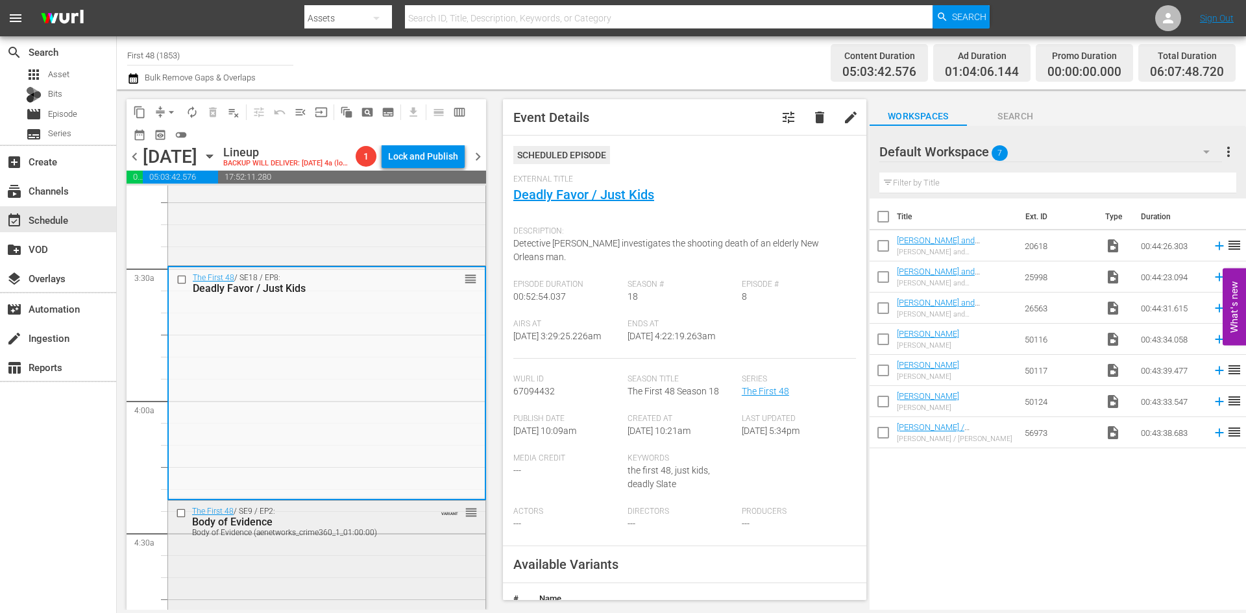
click at [360, 542] on div "The First 48 / SE9 / EP2: Body of Evidence Body of Evidence (aenetworks_crime36…" at bounding box center [326, 521] width 317 height 41
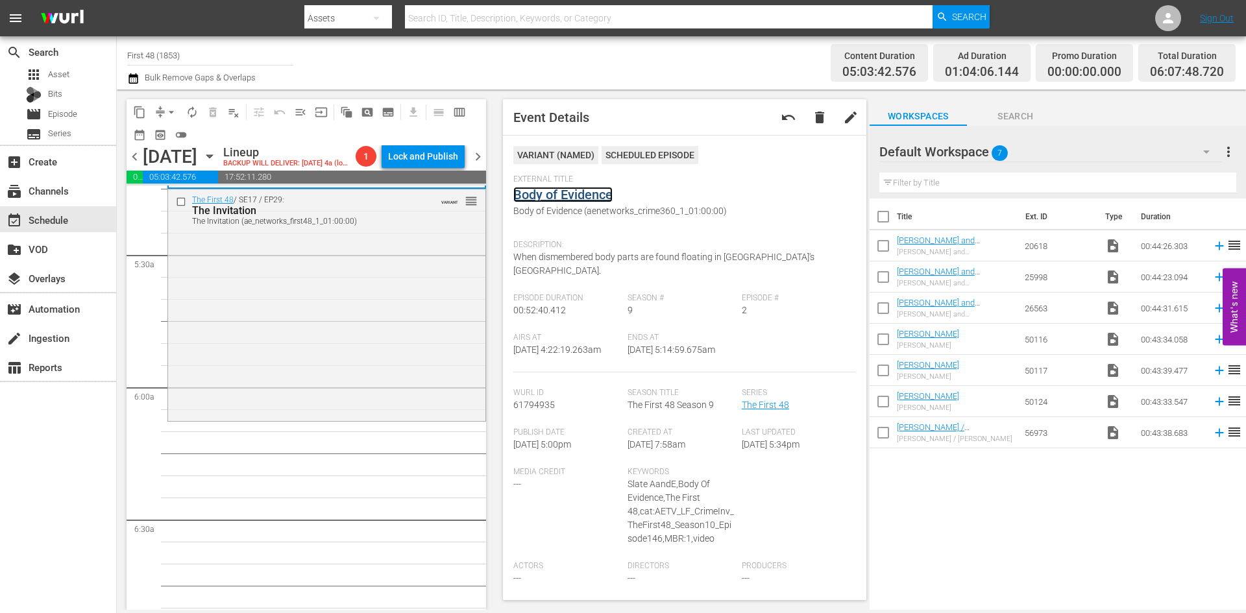
scroll to position [1428, 0]
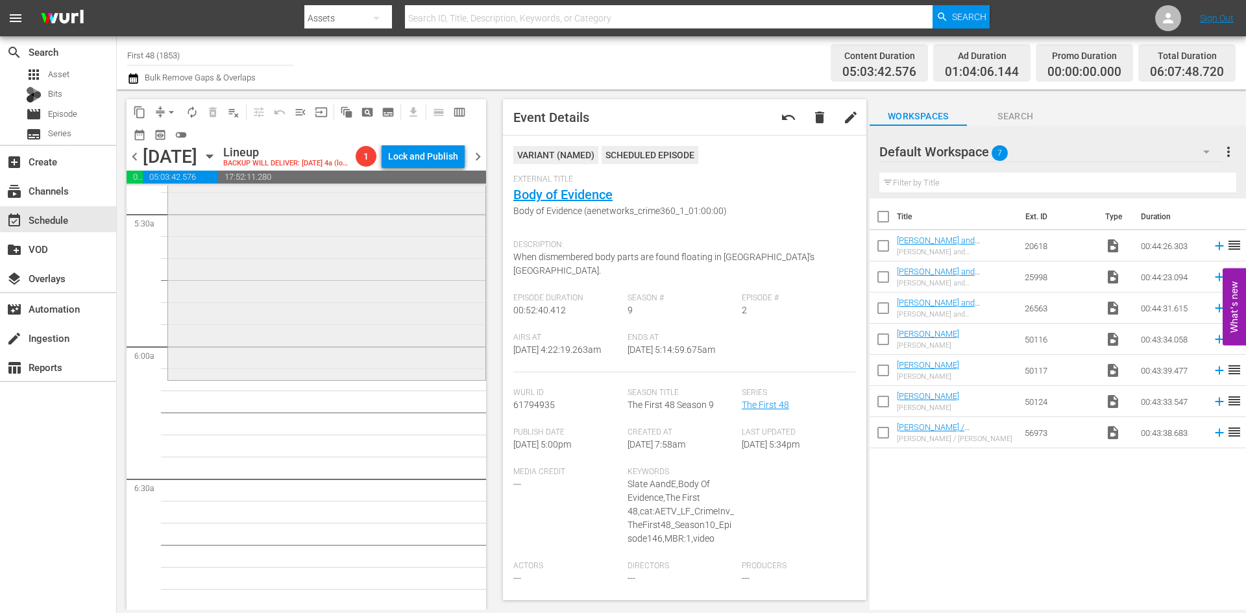
click at [387, 336] on div "The First 48 / SE17 / EP29: The Invitation The Invitation (ae_networks_first48_…" at bounding box center [326, 263] width 317 height 229
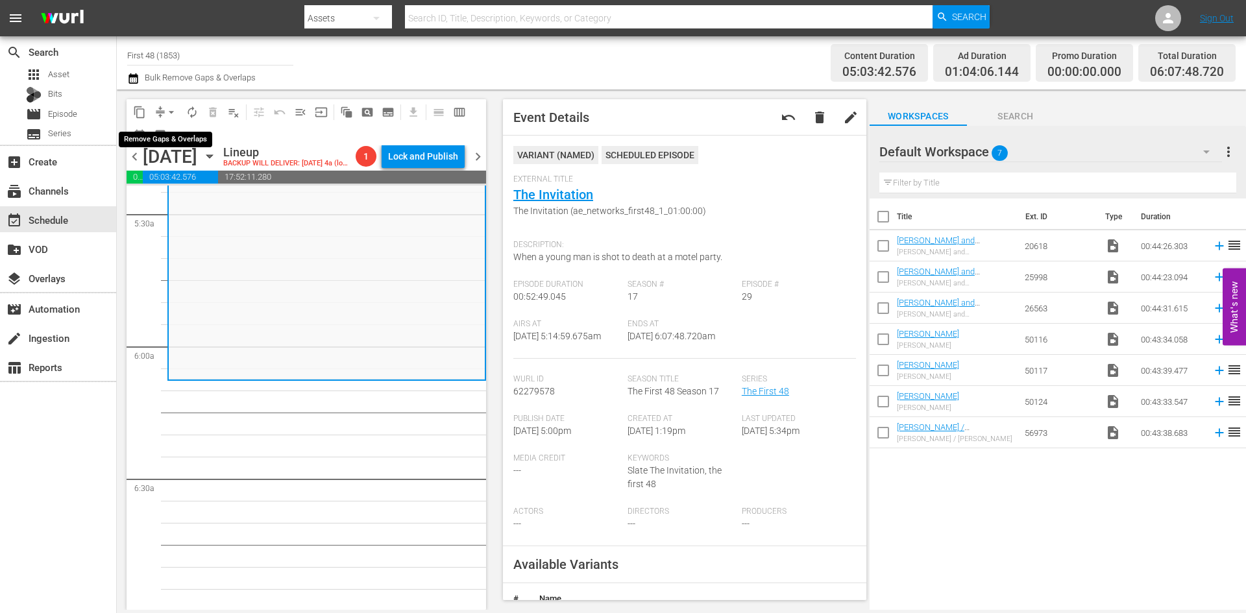
click at [173, 112] on span "arrow_drop_down" at bounding box center [171, 112] width 13 height 13
click at [172, 135] on li "Align to Midnight" at bounding box center [172, 138] width 136 height 21
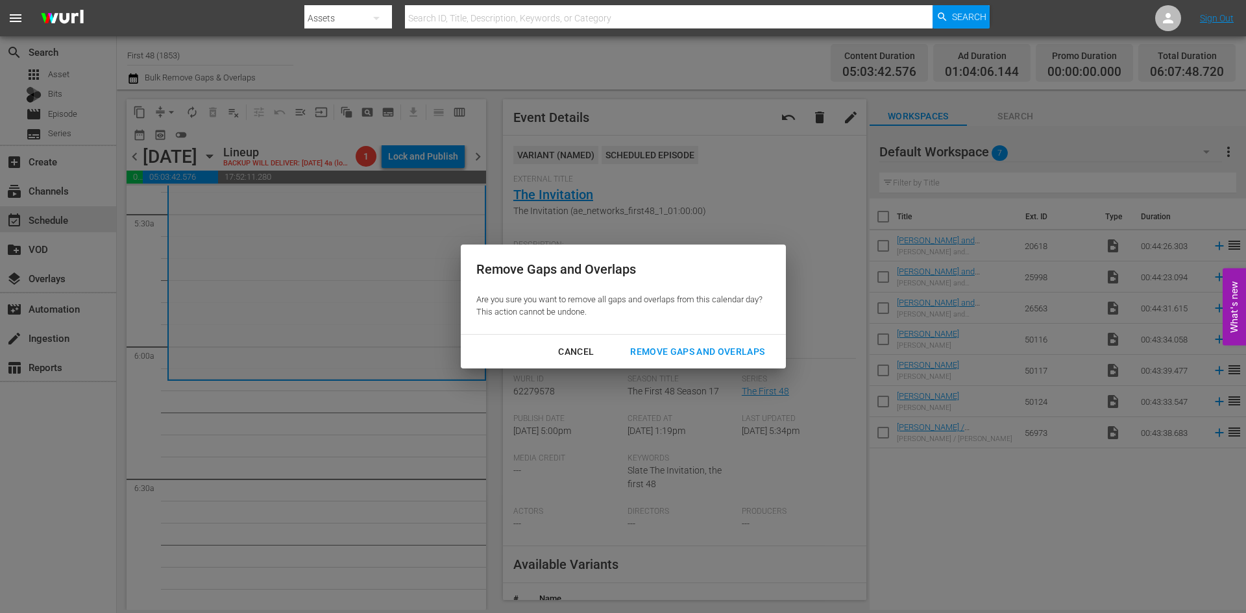
click at [705, 345] on div "Remove Gaps and Overlaps" at bounding box center [697, 352] width 155 height 16
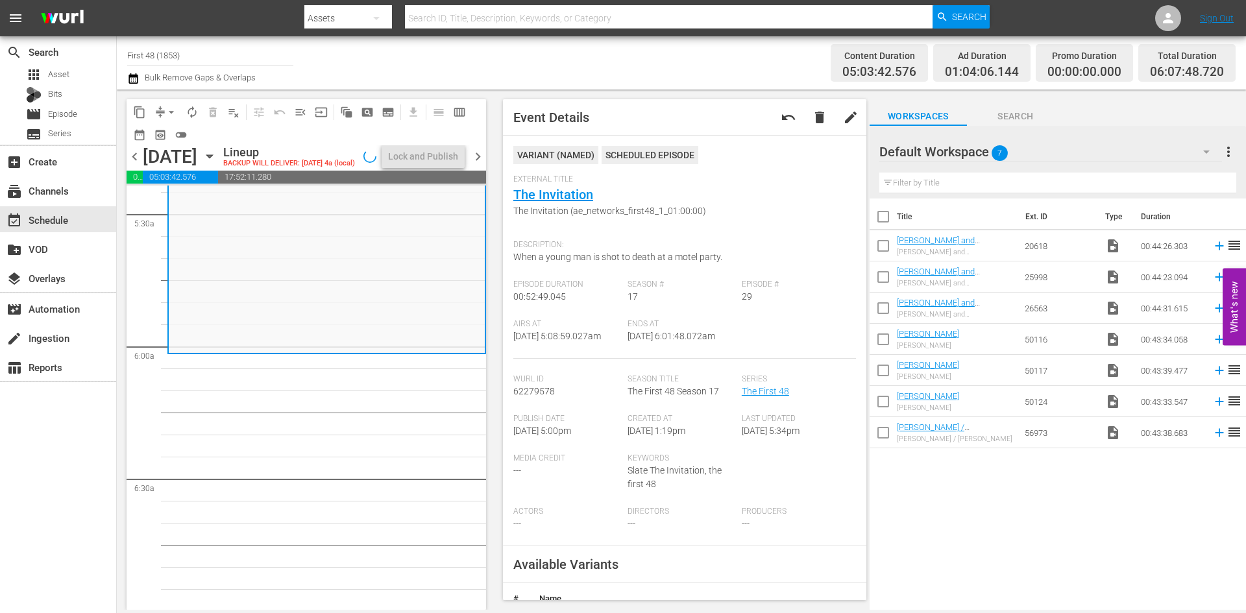
scroll to position [1406, 0]
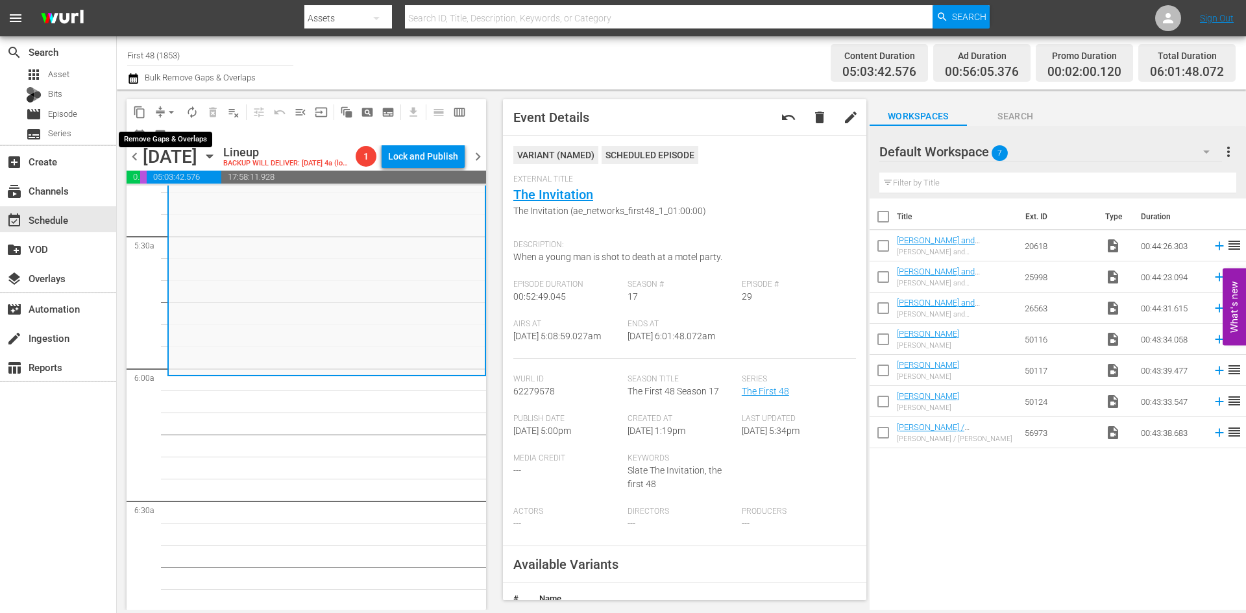
click at [165, 111] on span "arrow_drop_down" at bounding box center [171, 112] width 13 height 13
click at [164, 141] on li "Align to Midnight" at bounding box center [172, 138] width 136 height 21
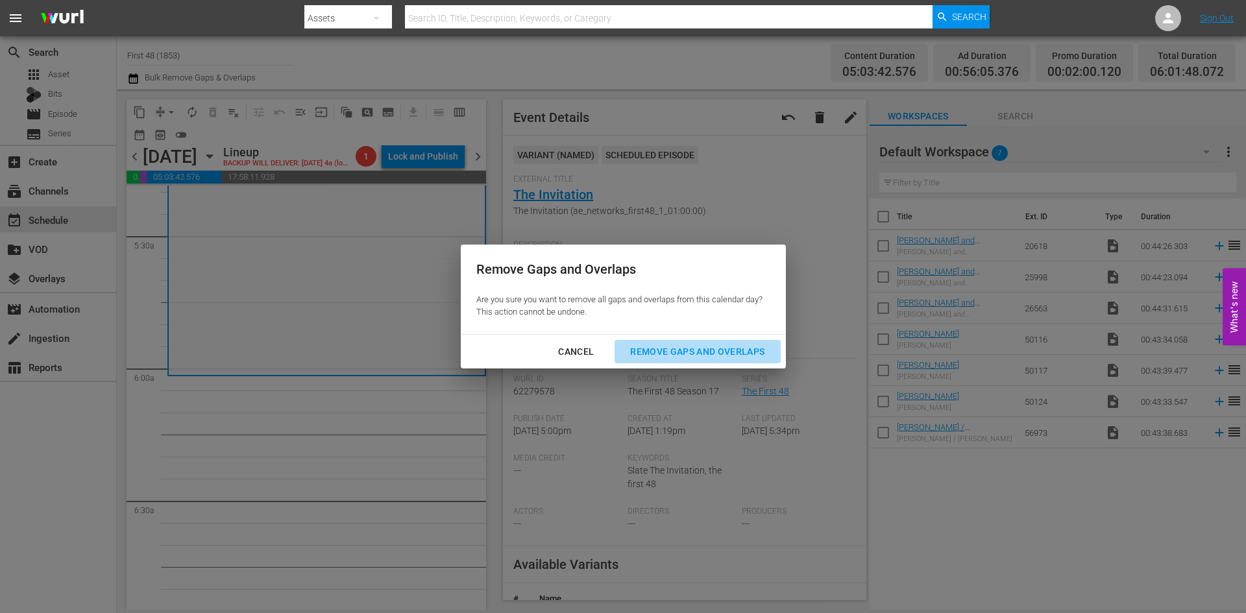
click at [663, 354] on div "Remove Gaps and Overlaps" at bounding box center [697, 352] width 155 height 16
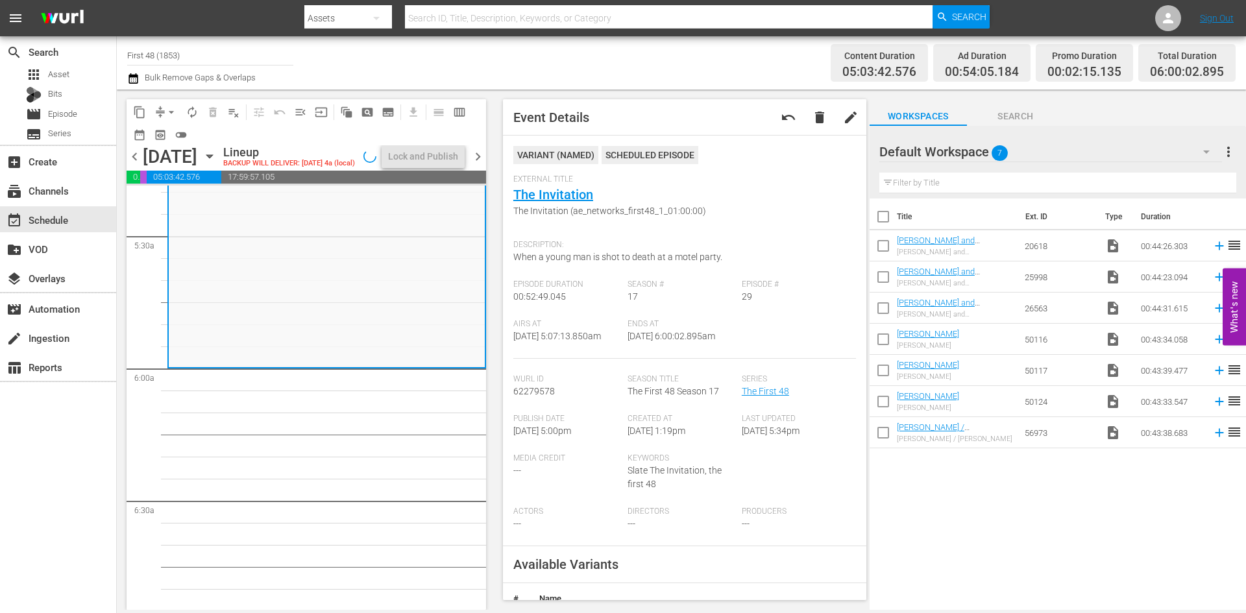
scroll to position [1428, 0]
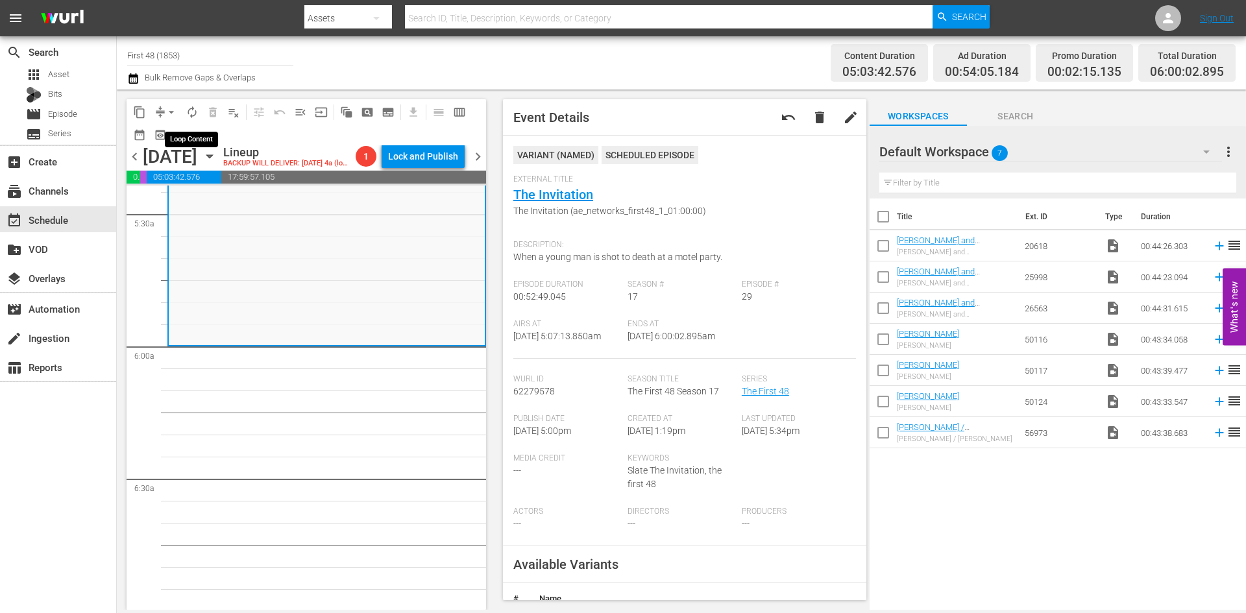
click at [191, 111] on span "autorenew_outlined" at bounding box center [192, 112] width 13 height 13
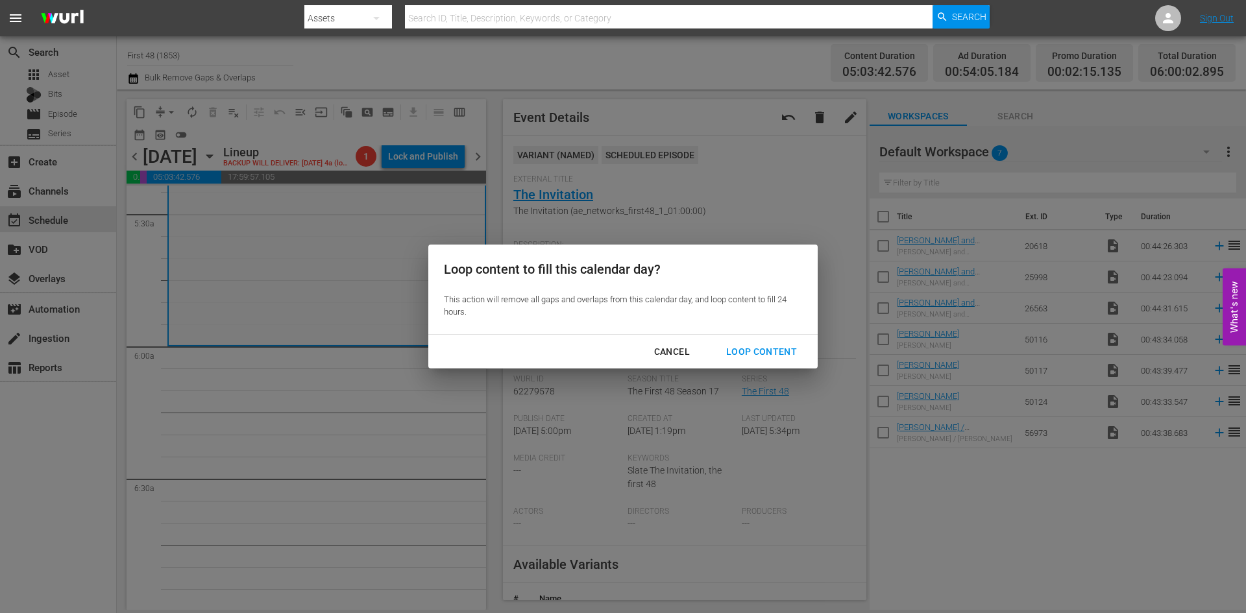
click at [748, 344] on div "Loop Content" at bounding box center [762, 352] width 92 height 16
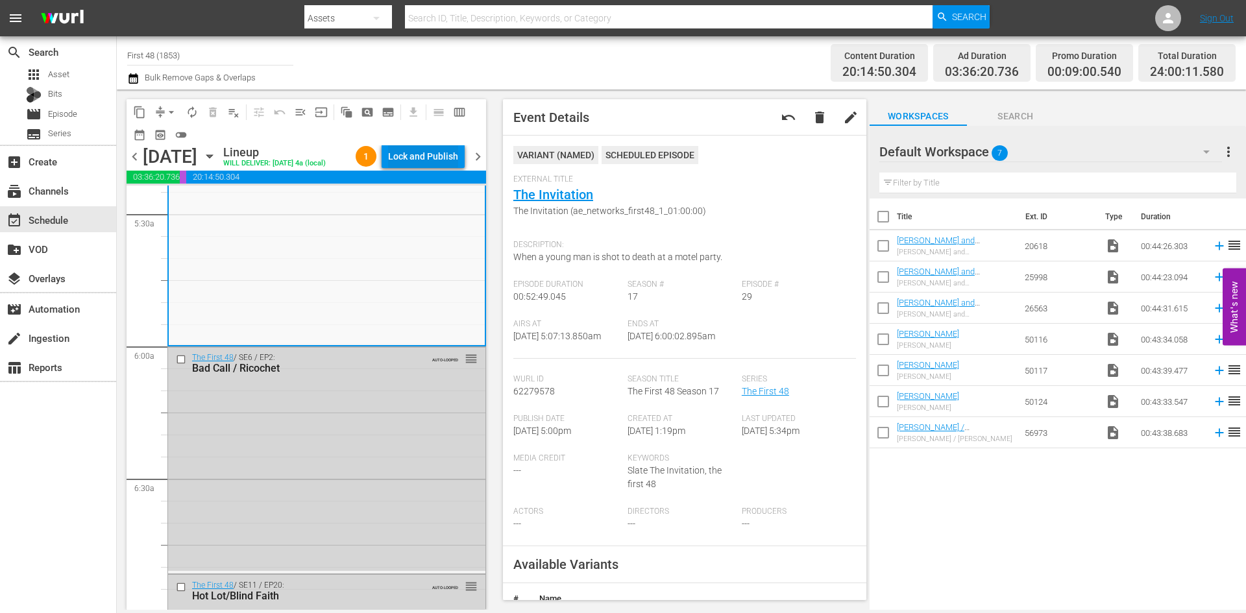
click at [417, 153] on div "Lock and Publish" at bounding box center [423, 156] width 70 height 23
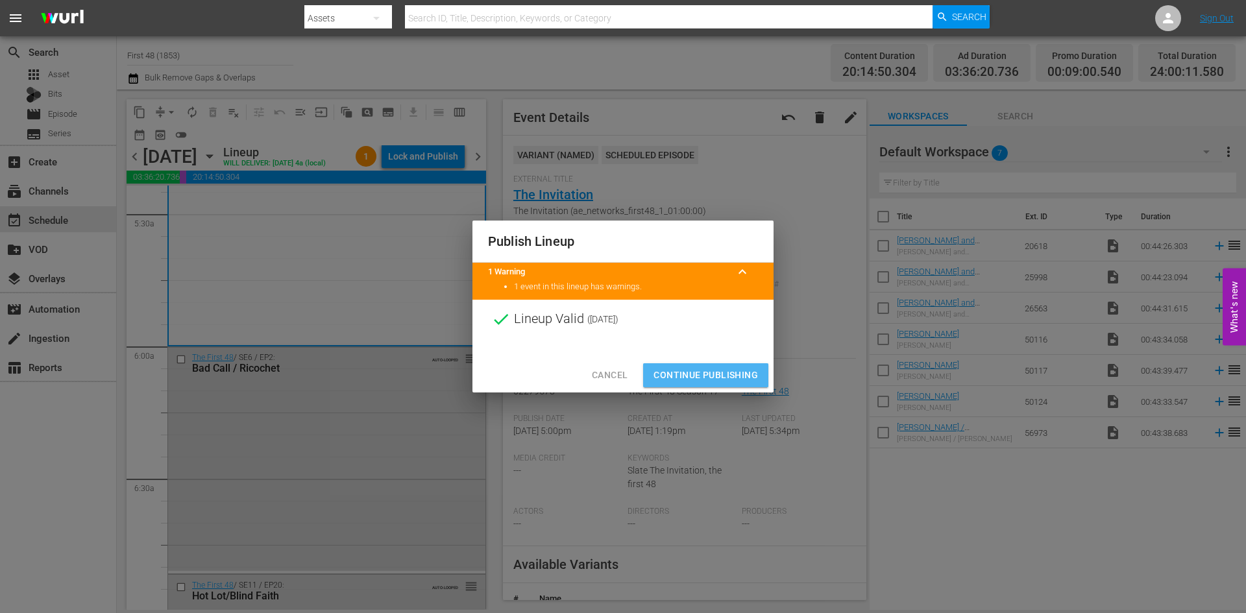
click at [692, 375] on span "Continue Publishing" at bounding box center [705, 375] width 104 height 16
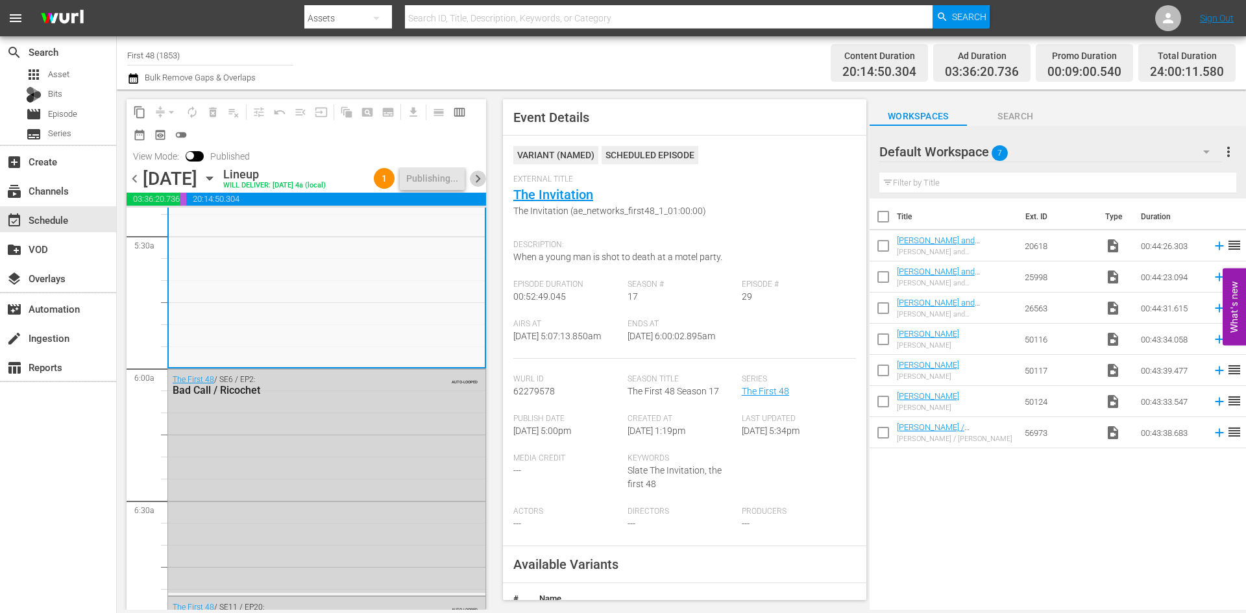
click at [479, 187] on span "chevron_right" at bounding box center [478, 179] width 16 height 16
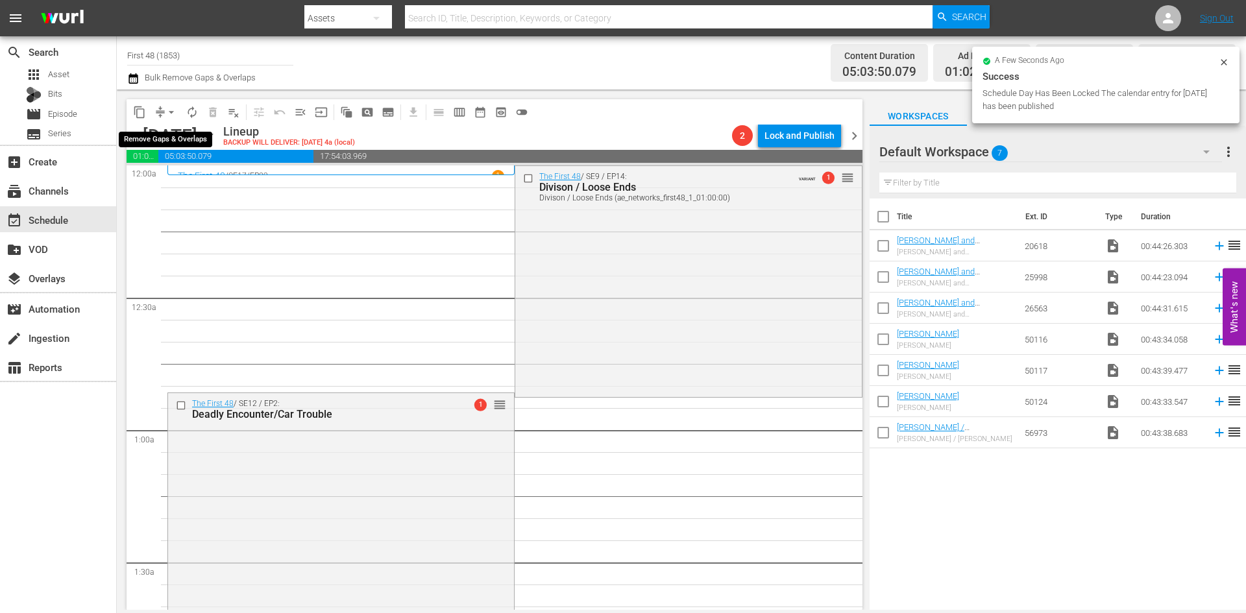
click at [170, 109] on span "arrow_drop_down" at bounding box center [171, 112] width 13 height 13
click at [165, 137] on li "Align to Midnight" at bounding box center [172, 138] width 136 height 21
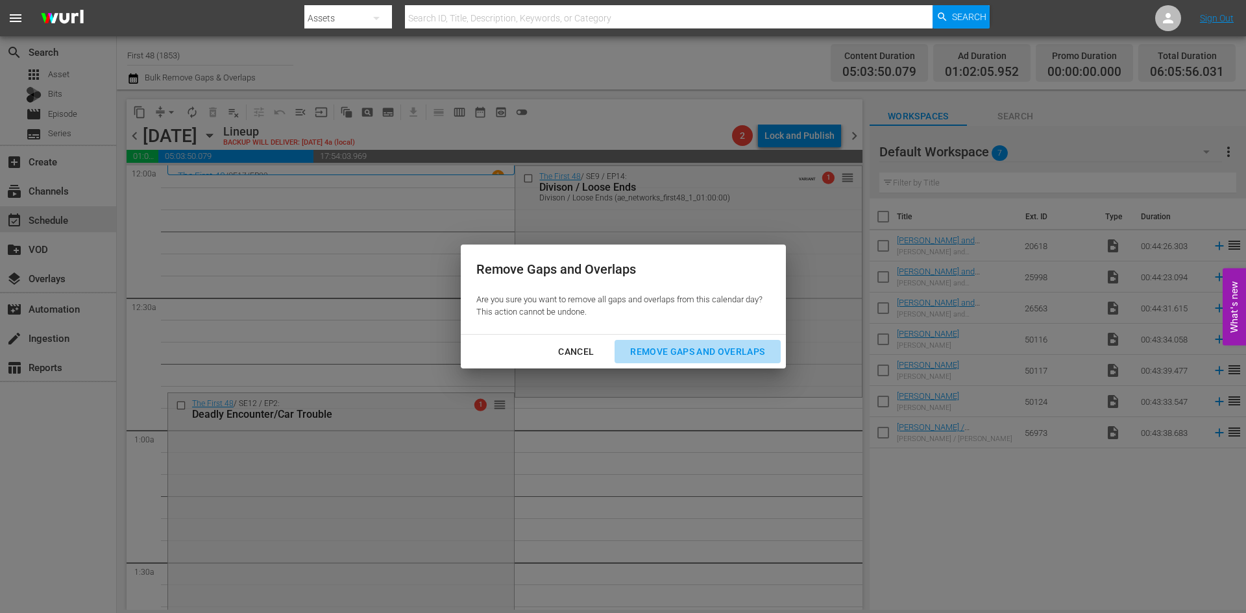
click at [677, 358] on div "Remove Gaps and Overlaps" at bounding box center [697, 352] width 155 height 16
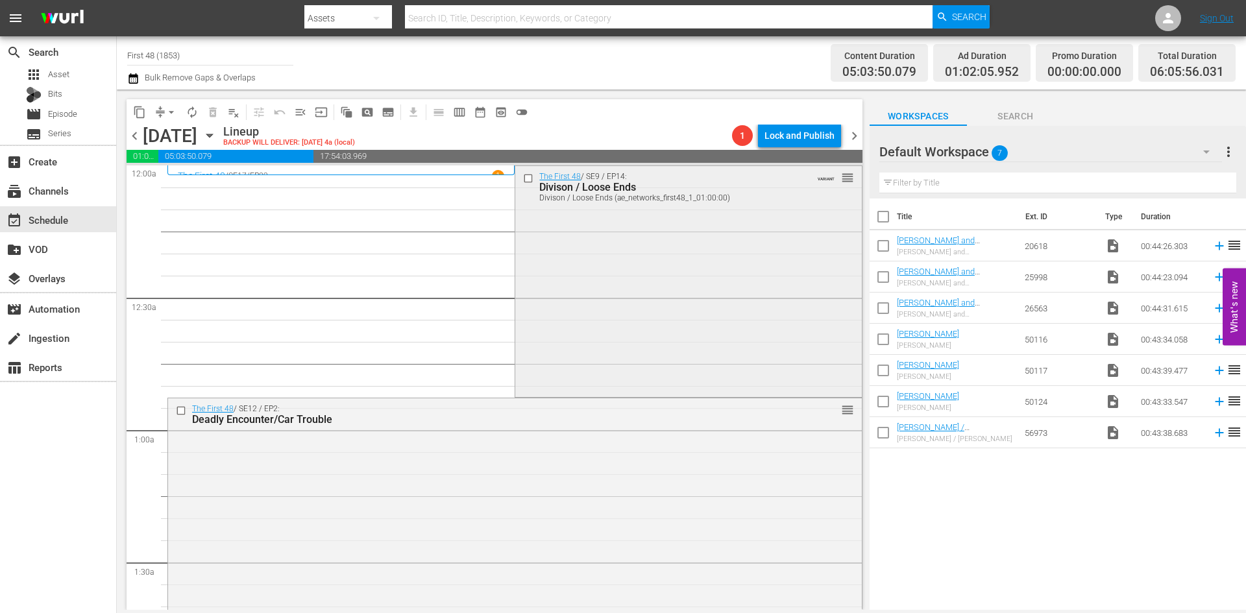
click at [678, 315] on div "The First 48 / SE9 / EP14: Divison / Loose Ends Divison / Loose Ends (ae_networ…" at bounding box center [688, 280] width 346 height 229
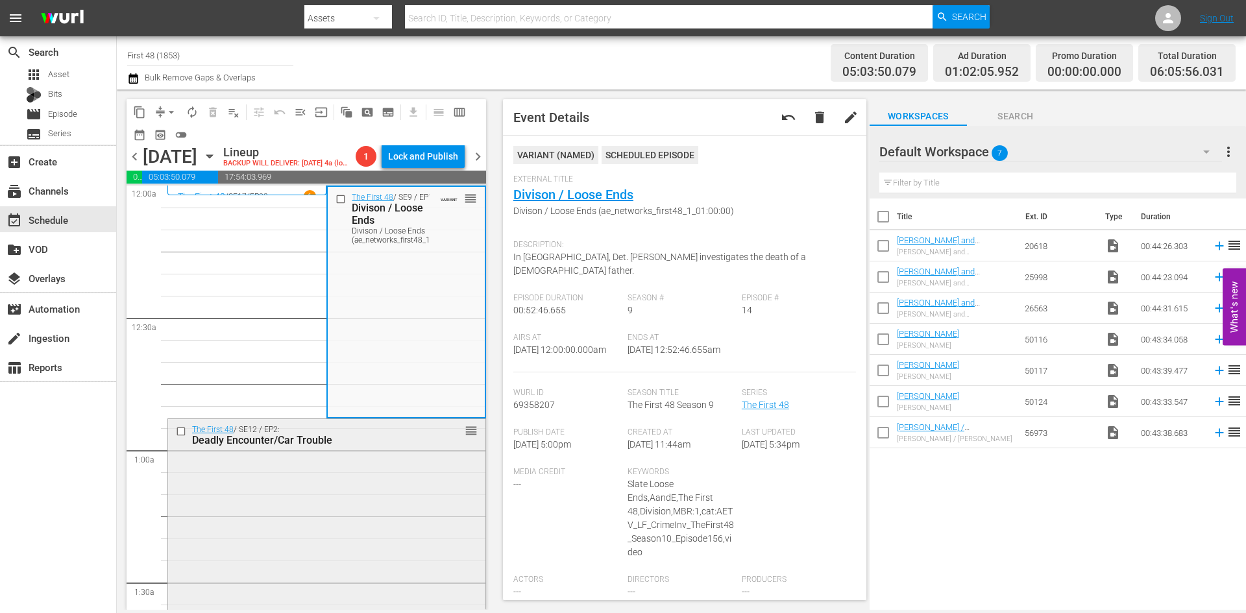
click at [385, 495] on div "The First 48 / SE12 / EP2: Deadly Encounter/Car Trouble reorder" at bounding box center [326, 529] width 317 height 221
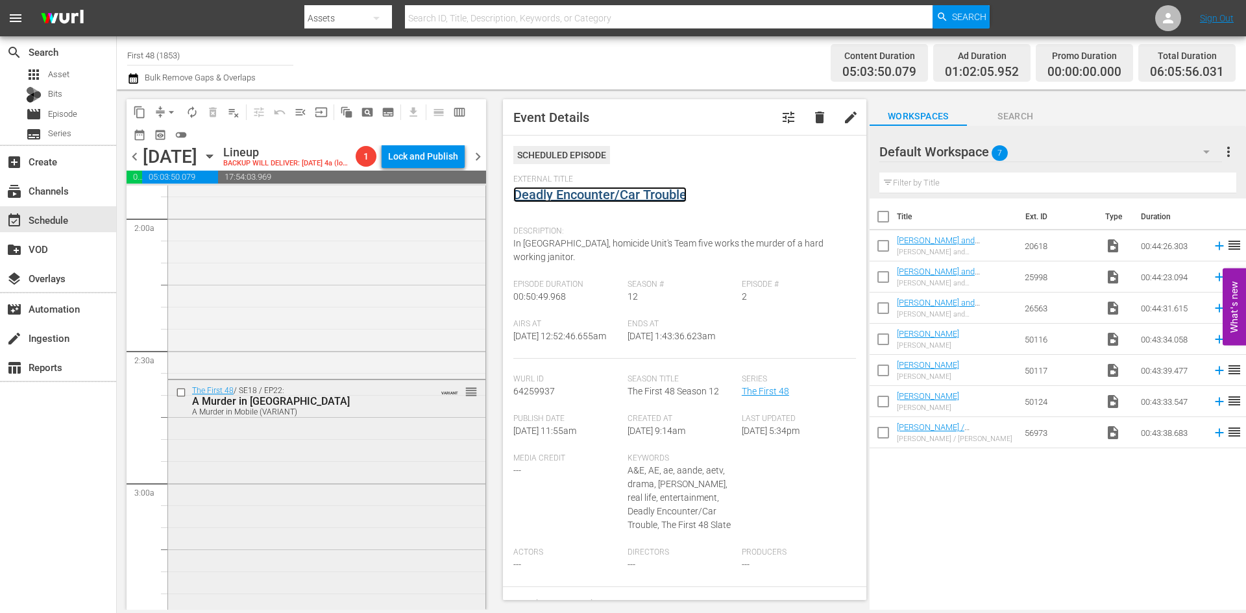
scroll to position [519, 0]
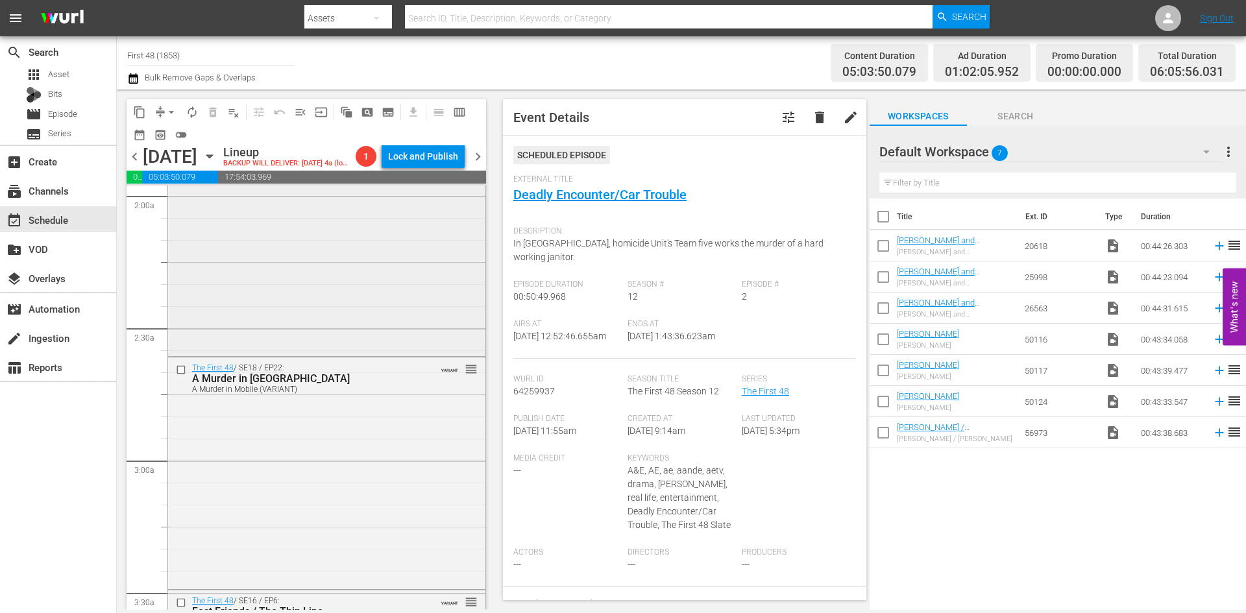
click at [354, 299] on div "The First 48 / SE9 / EP10: Hale Storm Hale Storm (aenetworks_crime360_1_01:00:0…" at bounding box center [326, 238] width 317 height 229
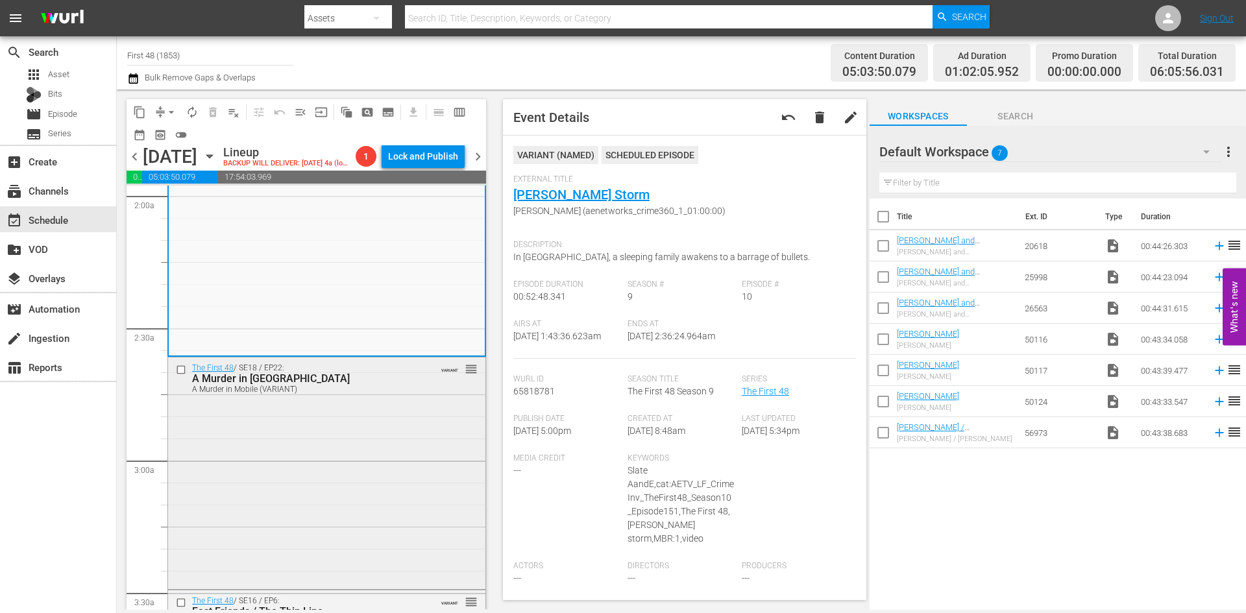
click at [425, 472] on div "The First 48 / SE18 / EP22: A Murder in Mobile A Murder in Mobile (VARIANT) VAR…" at bounding box center [326, 473] width 317 height 230
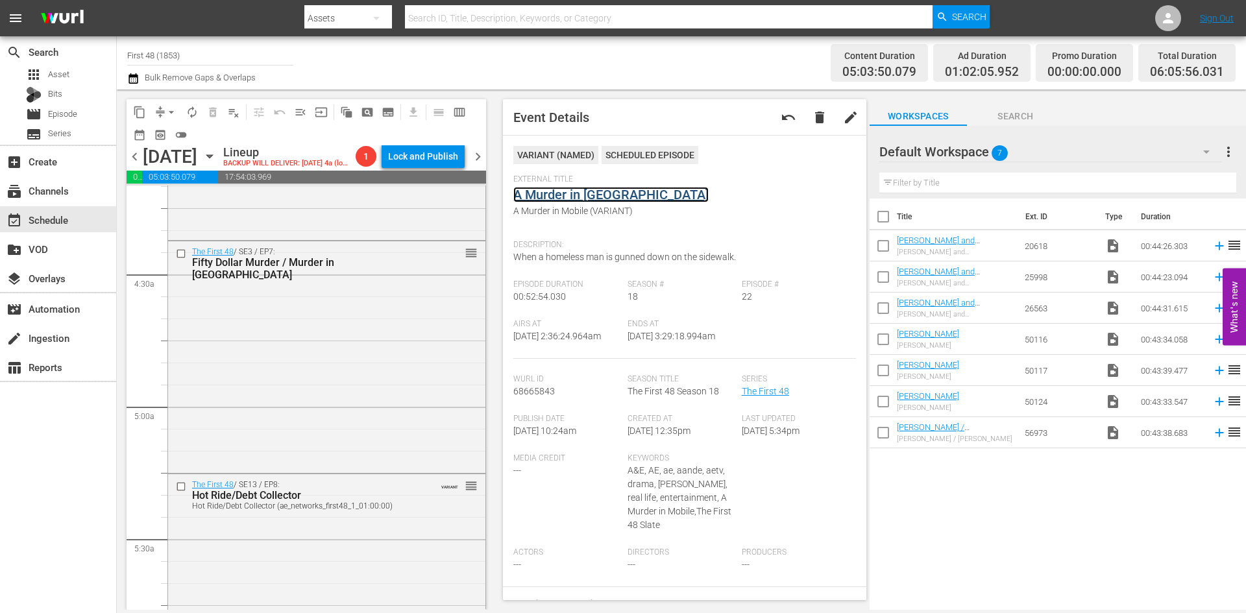
scroll to position [1103, 0]
click at [391, 236] on div "The First 48 / SE16 / EP6: Fast Friends / The Thin Line Fast Friends / The Thin…" at bounding box center [326, 121] width 317 height 230
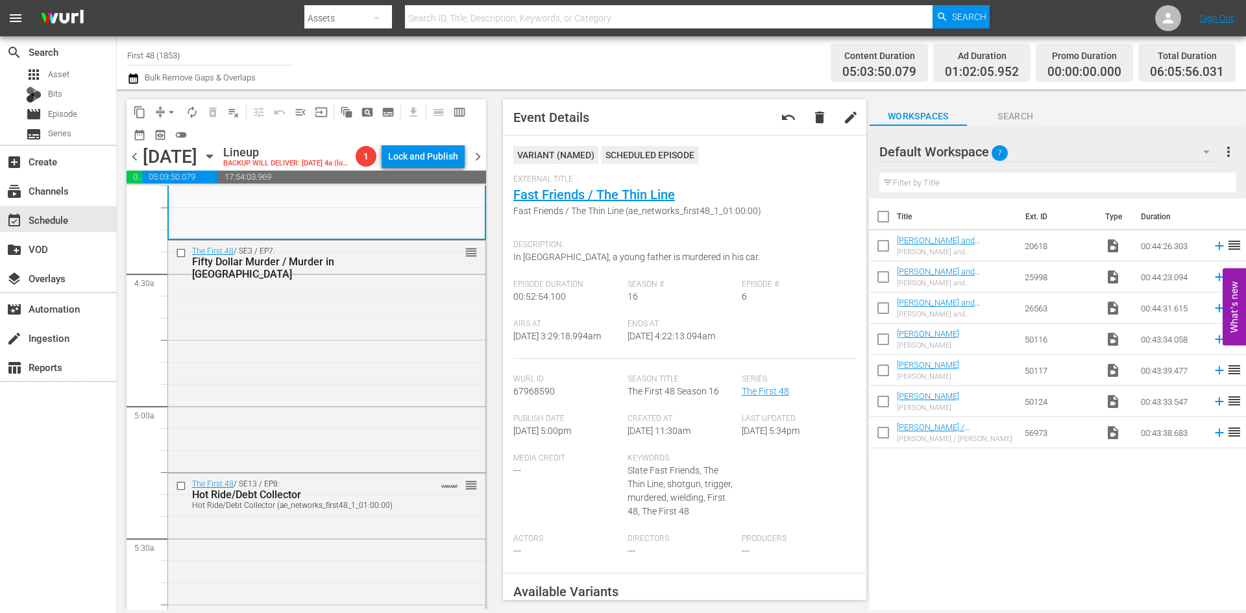
click at [380, 374] on div "The First 48 / SE3 / EP7: Fifty Dollar Murder / Murder in Liberty City reorder" at bounding box center [326, 356] width 317 height 230
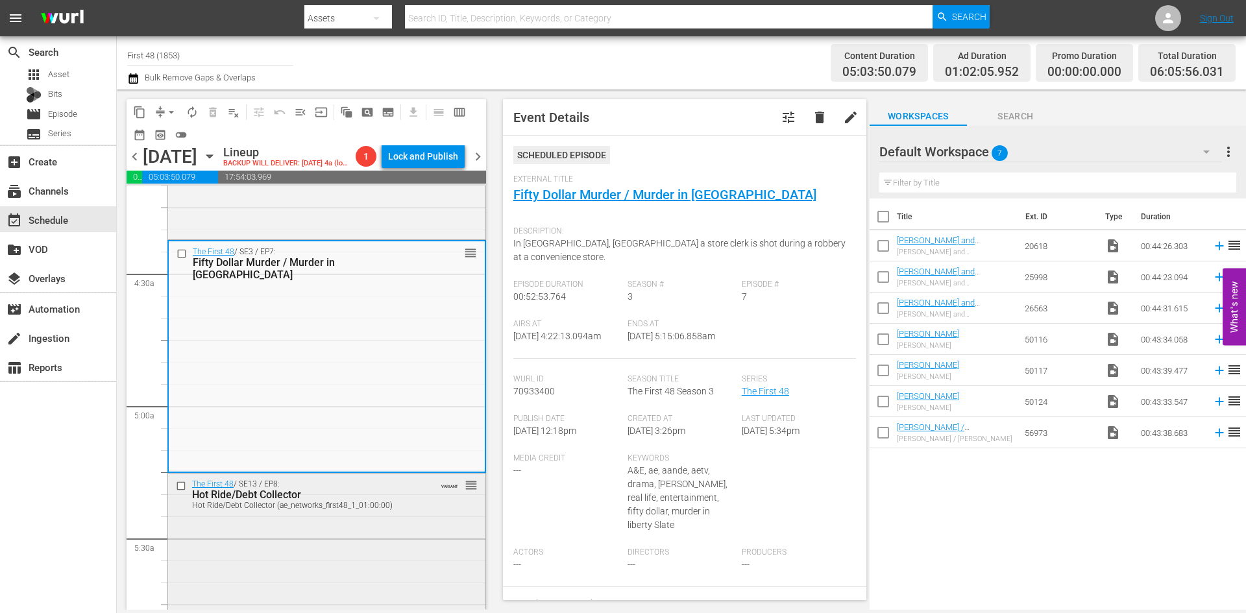
click at [374, 544] on div "The First 48 / SE13 / EP8: Hot Ride/Debt Collector Hot Ride/Debt Collector (ae_…" at bounding box center [326, 584] width 317 height 221
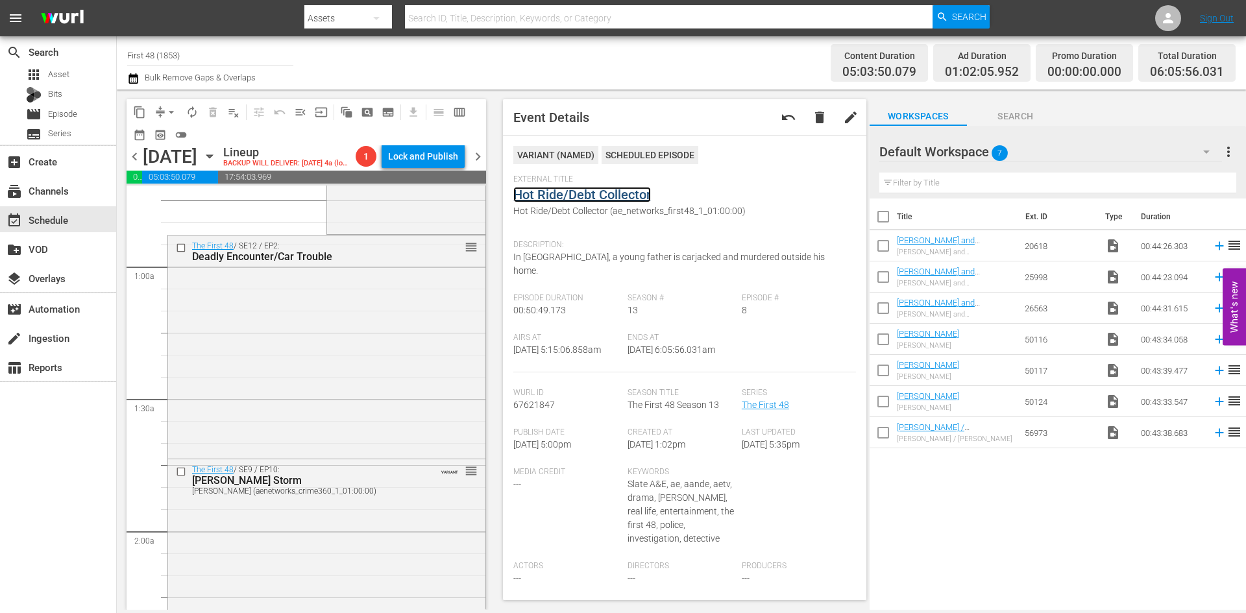
scroll to position [130, 0]
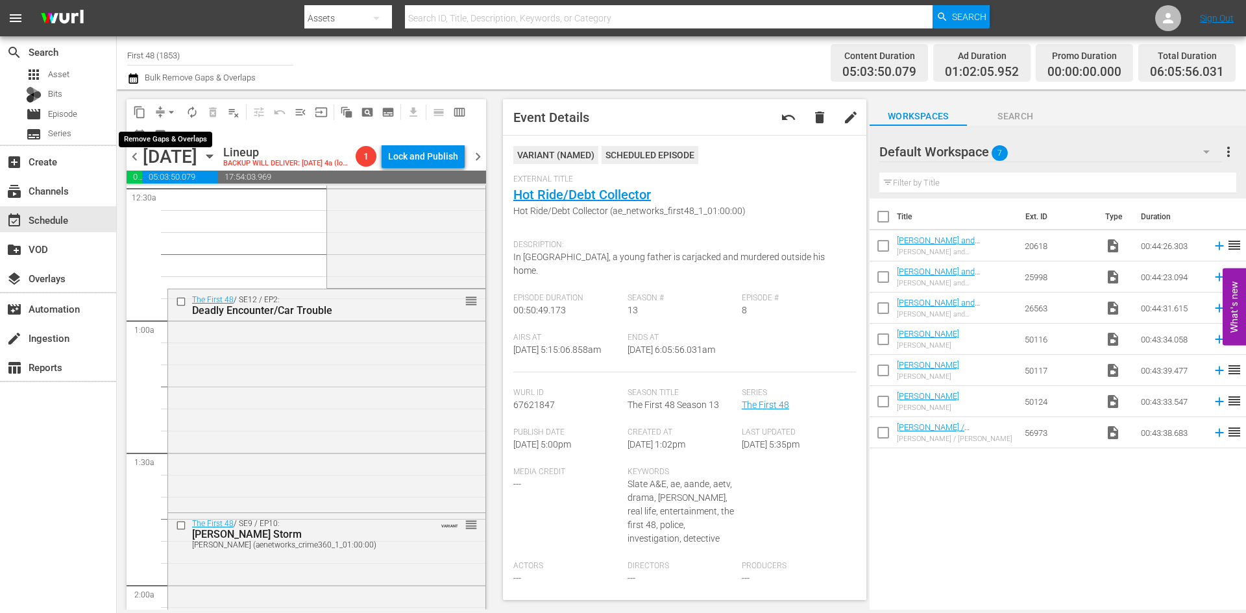
click at [173, 112] on span "arrow_drop_down" at bounding box center [171, 112] width 13 height 13
click at [176, 147] on li "Align to Midnight" at bounding box center [172, 138] width 136 height 21
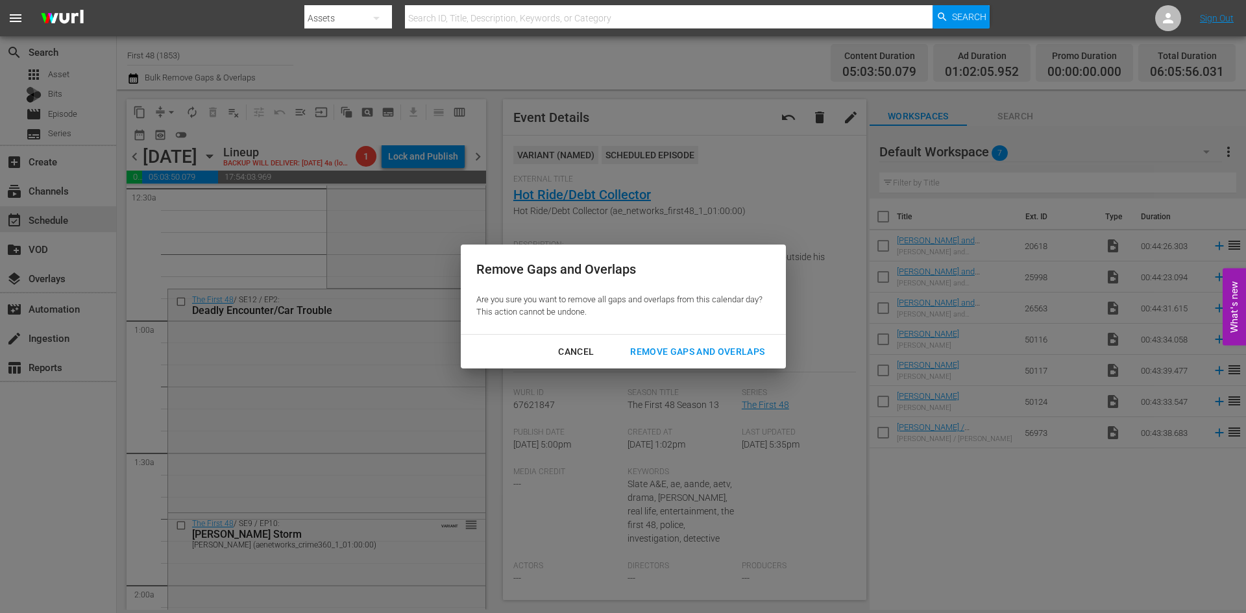
click at [705, 357] on div "Remove Gaps and Overlaps" at bounding box center [697, 352] width 155 height 16
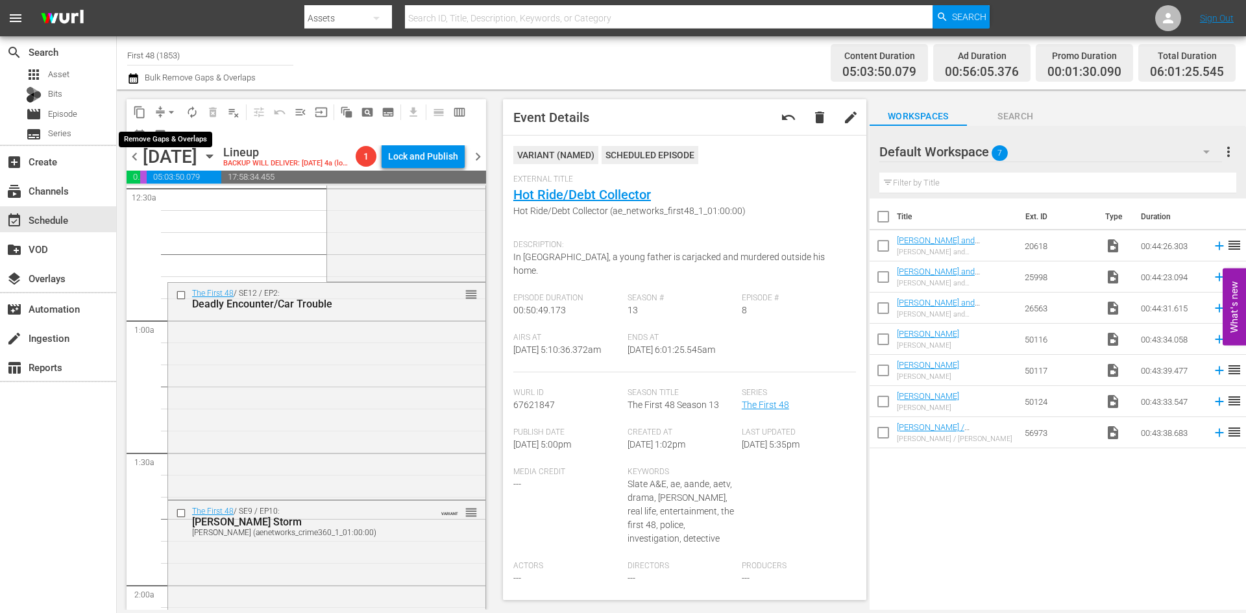
click at [175, 116] on span "arrow_drop_down" at bounding box center [171, 112] width 13 height 13
click at [177, 136] on li "Align to Midnight" at bounding box center [172, 138] width 136 height 21
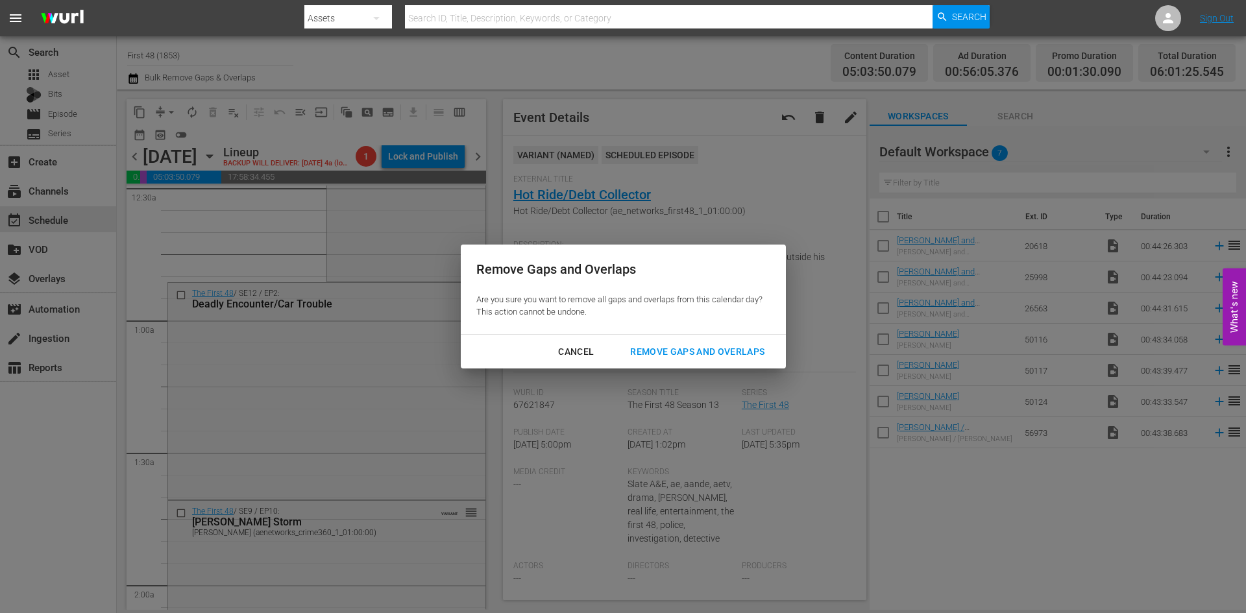
click at [693, 352] on div "Remove Gaps and Overlaps" at bounding box center [697, 352] width 155 height 16
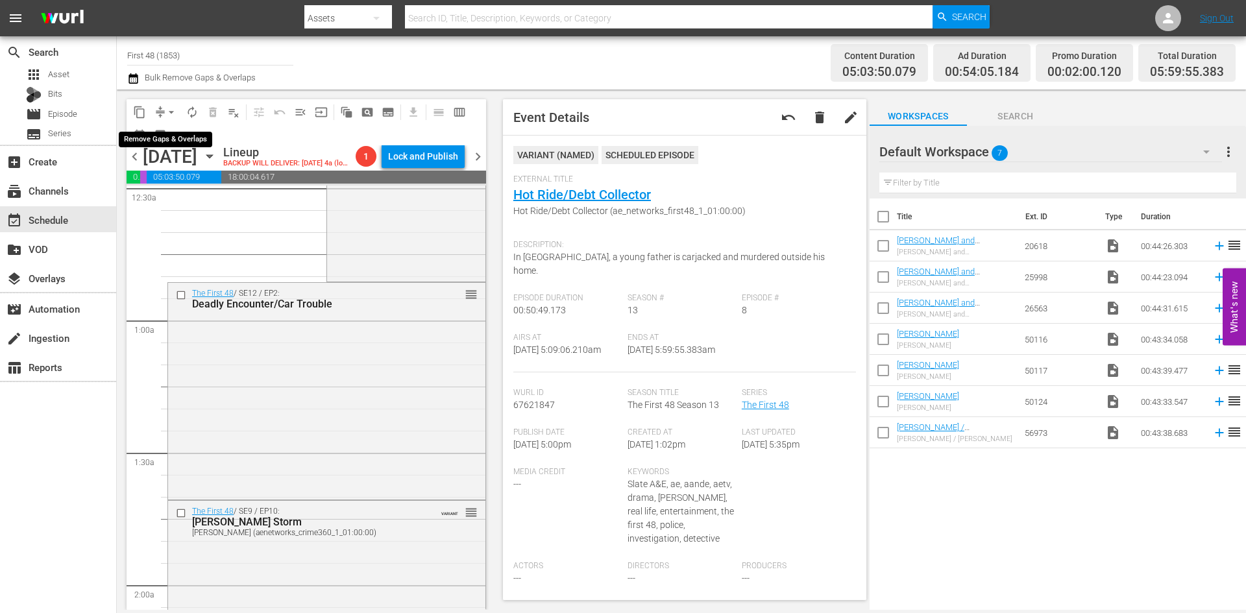
click at [163, 108] on button "arrow_drop_down" at bounding box center [171, 112] width 21 height 21
click at [158, 140] on li "Align to Midnight" at bounding box center [172, 138] width 136 height 21
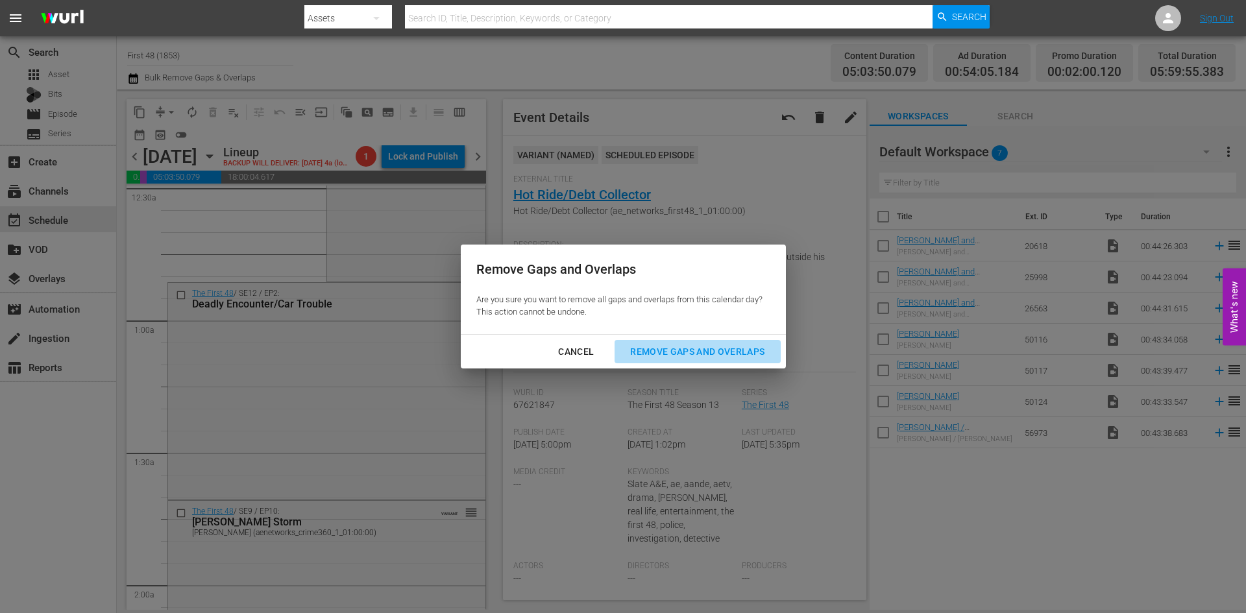
click at [665, 352] on div "Remove Gaps and Overlaps" at bounding box center [697, 352] width 155 height 16
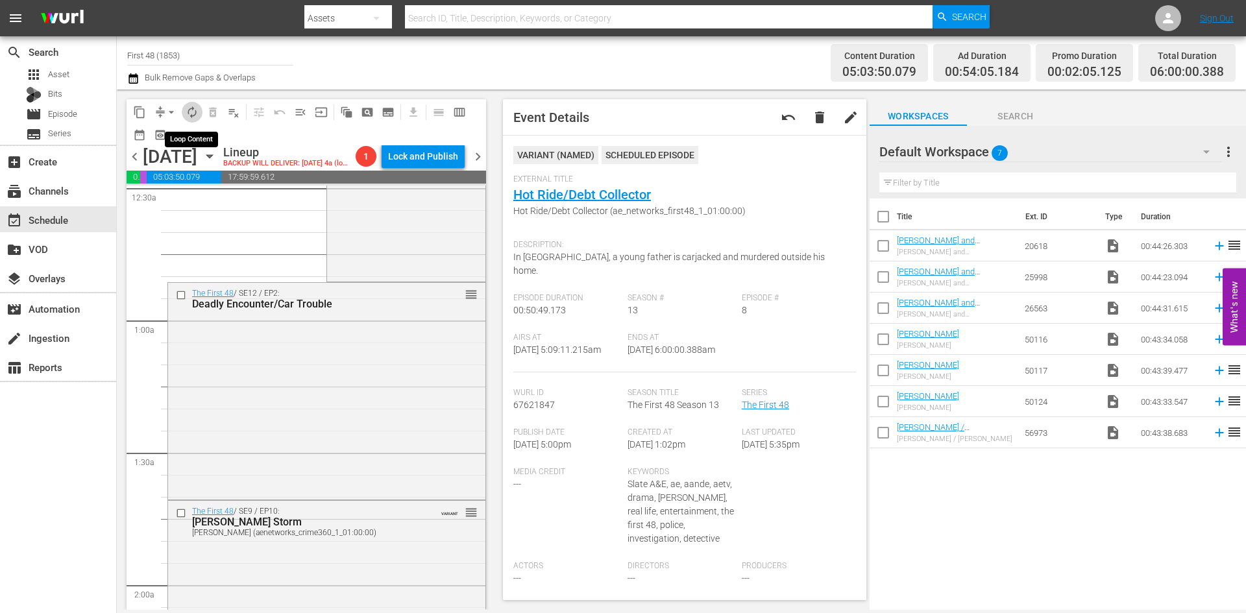
click at [190, 113] on span "autorenew_outlined" at bounding box center [192, 112] width 13 height 13
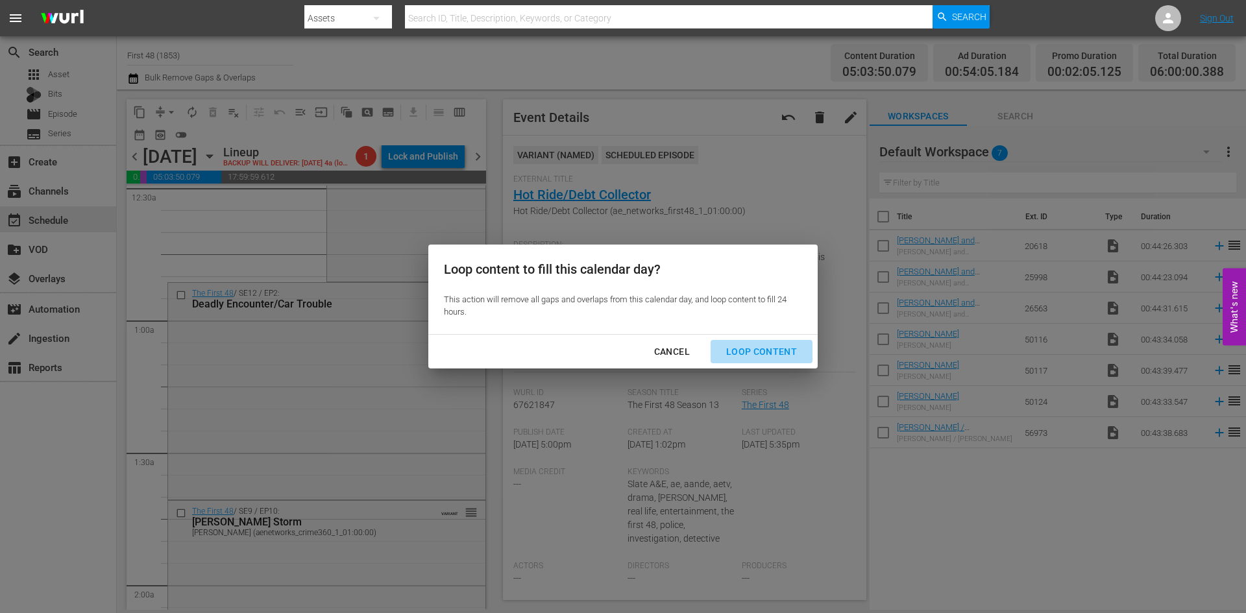
click at [772, 348] on div "Loop Content" at bounding box center [762, 352] width 92 height 16
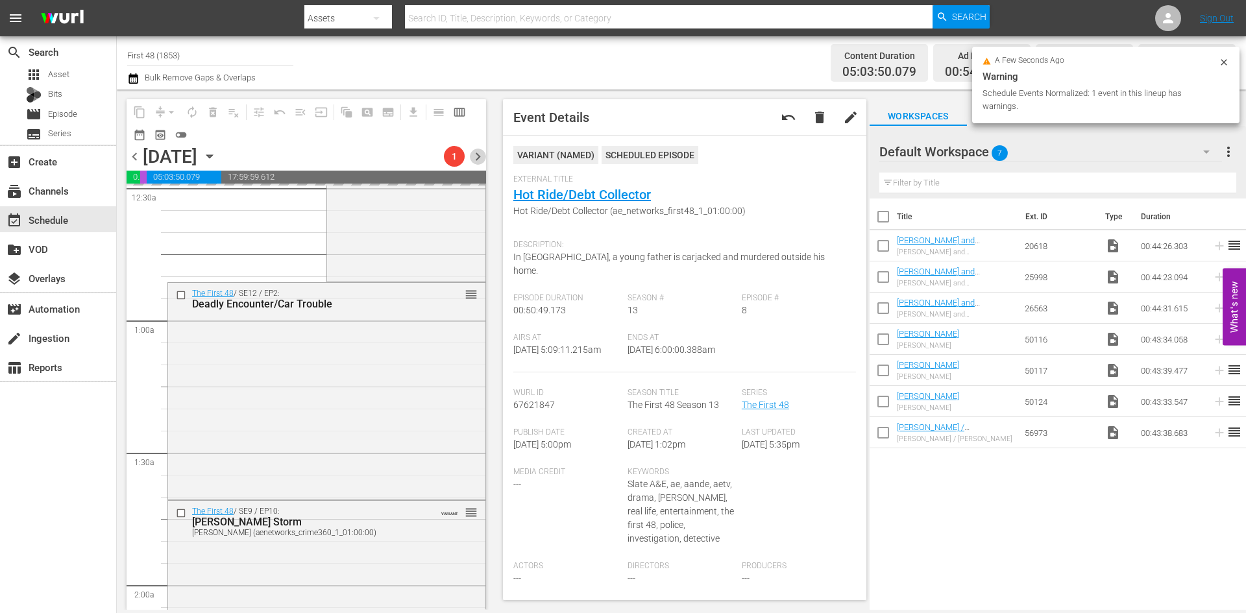
click at [479, 156] on span "chevron_right" at bounding box center [478, 157] width 16 height 16
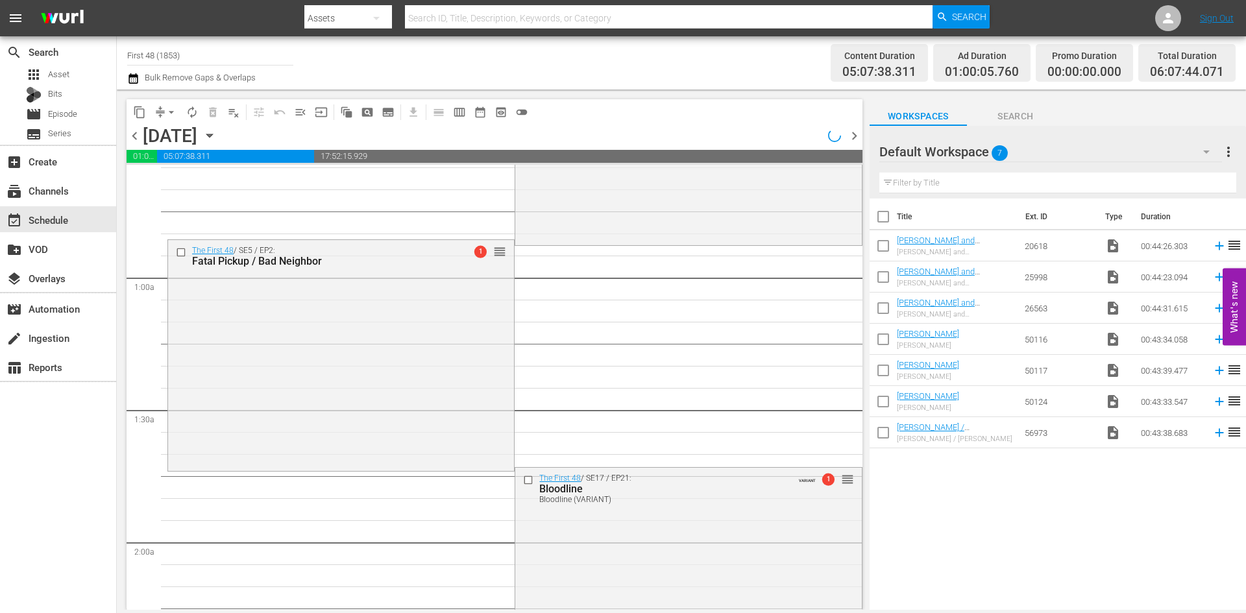
scroll to position [130, 0]
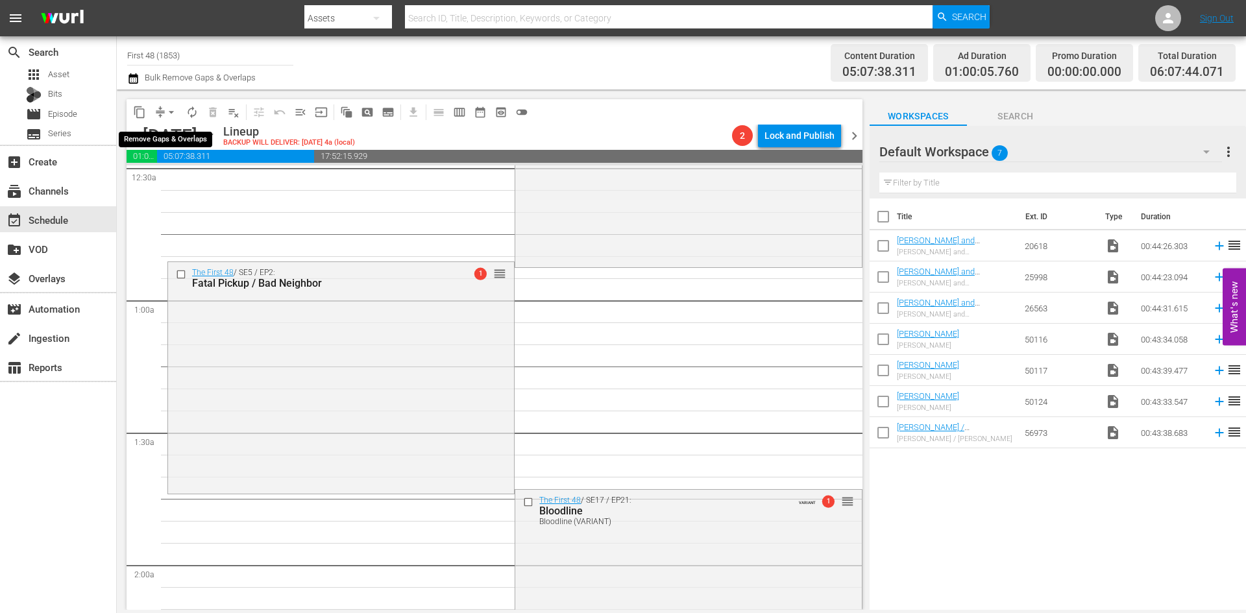
click at [171, 109] on span "arrow_drop_down" at bounding box center [171, 112] width 13 height 13
click at [171, 140] on li "Align to Midnight" at bounding box center [172, 138] width 136 height 21
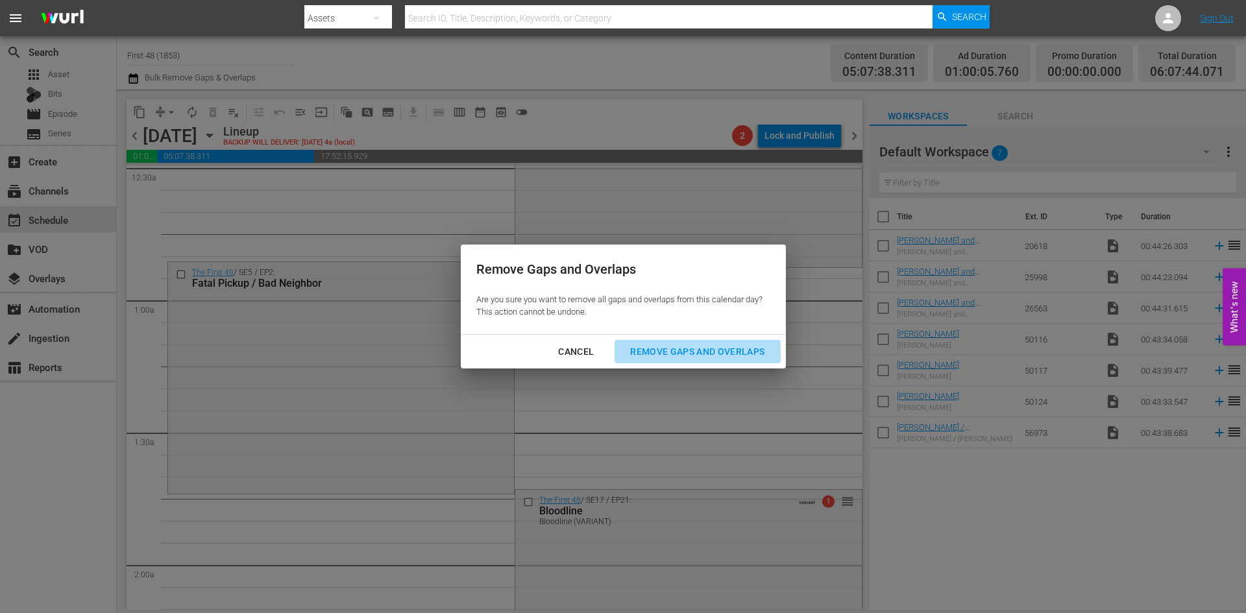
click at [665, 352] on div "Remove Gaps and Overlaps" at bounding box center [697, 352] width 155 height 16
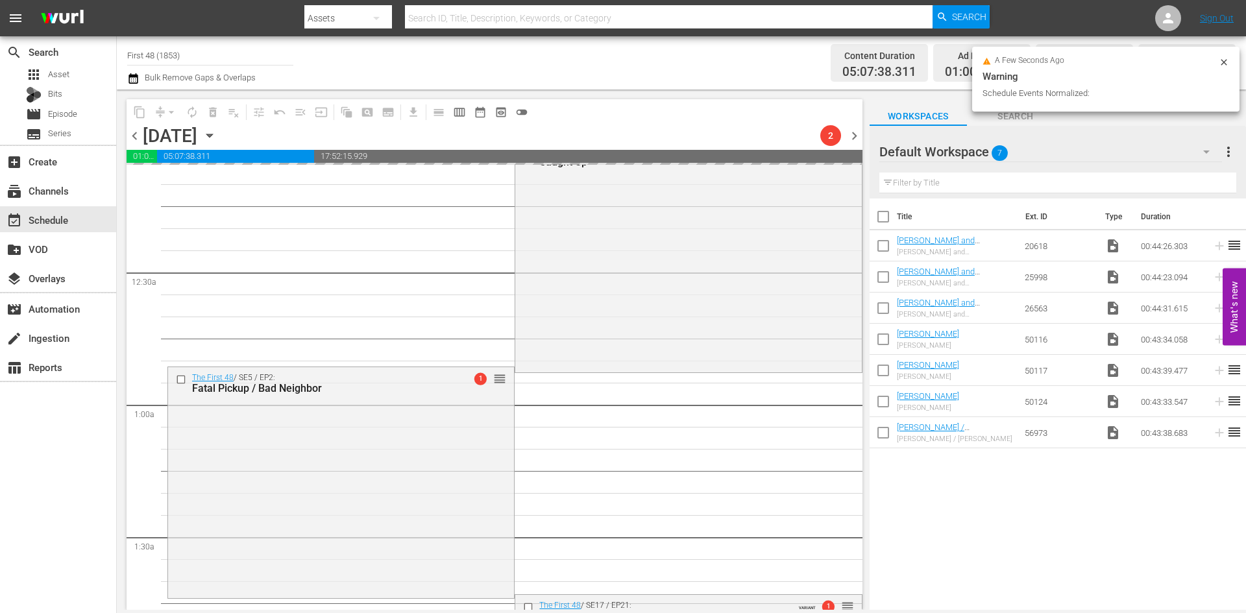
scroll to position [0, 0]
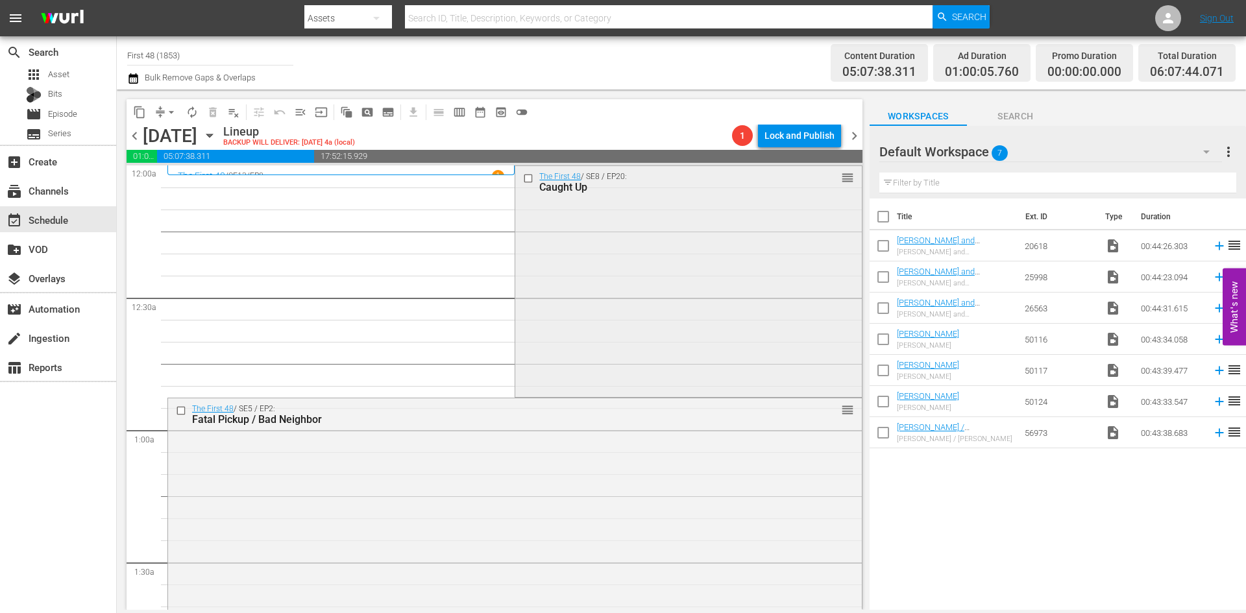
click at [718, 297] on div "The First 48 / SE8 / EP20: Caught Up reorder" at bounding box center [688, 280] width 346 height 228
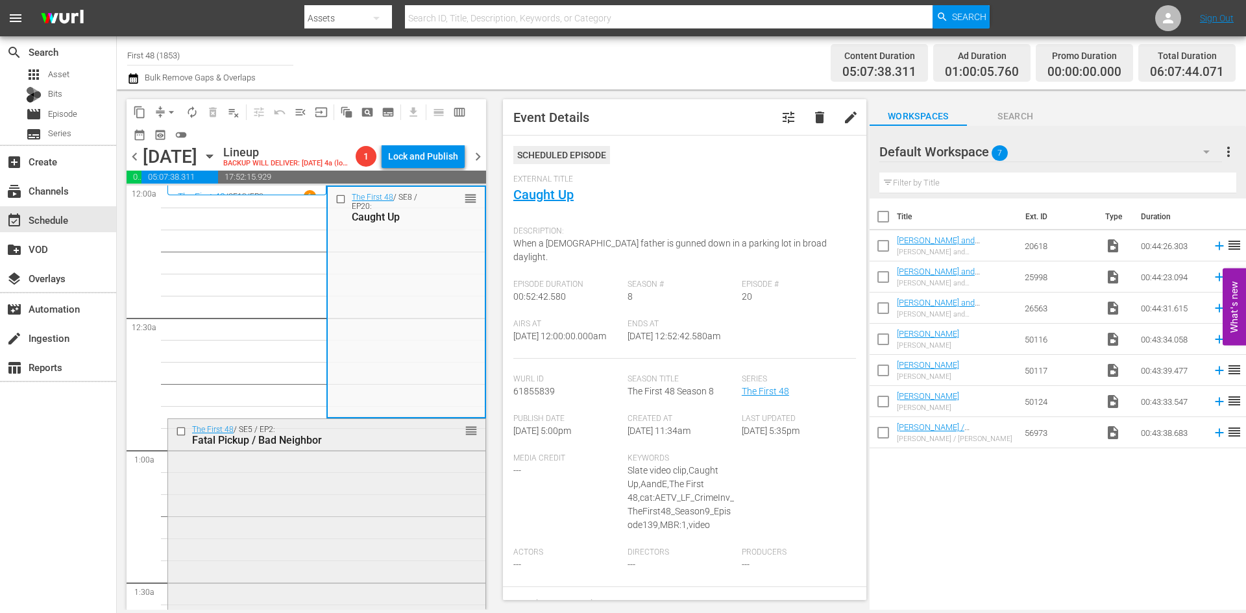
click at [258, 532] on div "The First 48 / SE5 / EP2: Fatal Pickup / Bad Neighbor reorder" at bounding box center [326, 533] width 317 height 229
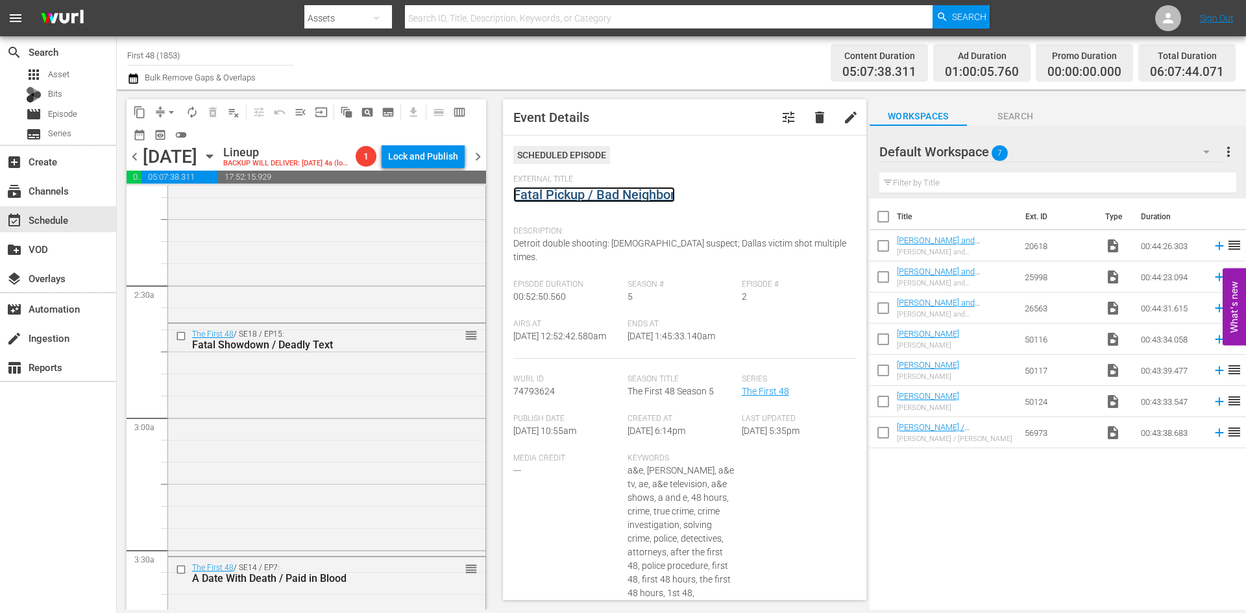
scroll to position [584, 0]
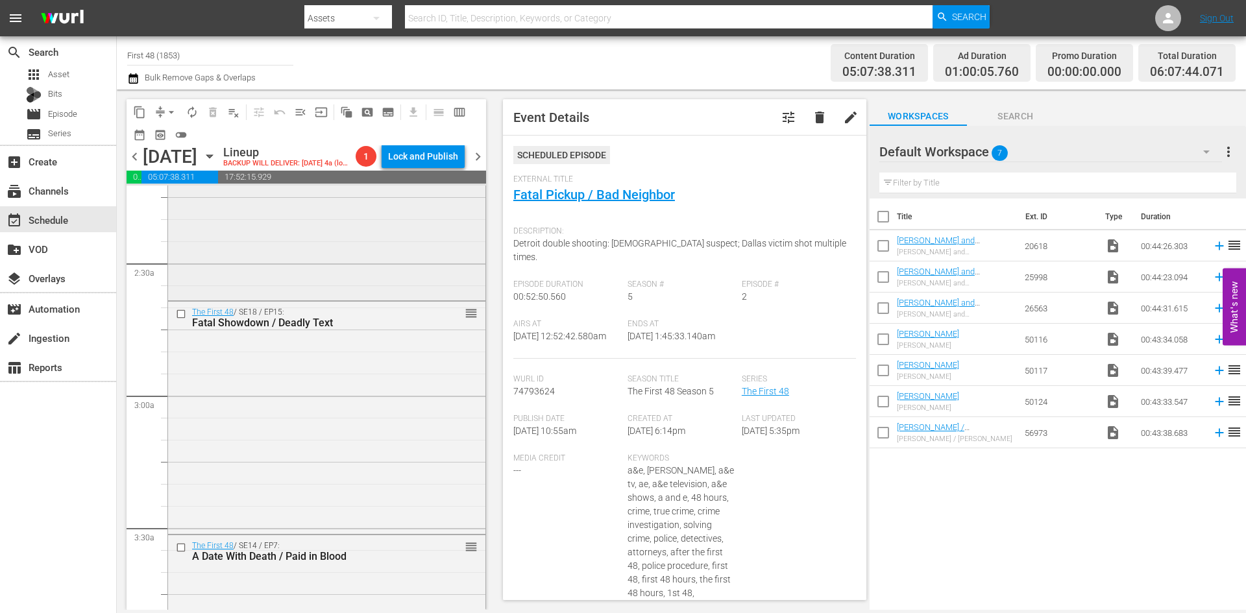
click at [378, 282] on div "The First 48 / SE17 / EP21: Bloodline Bloodline (VARIANT) VARIANT reorder" at bounding box center [326, 183] width 317 height 230
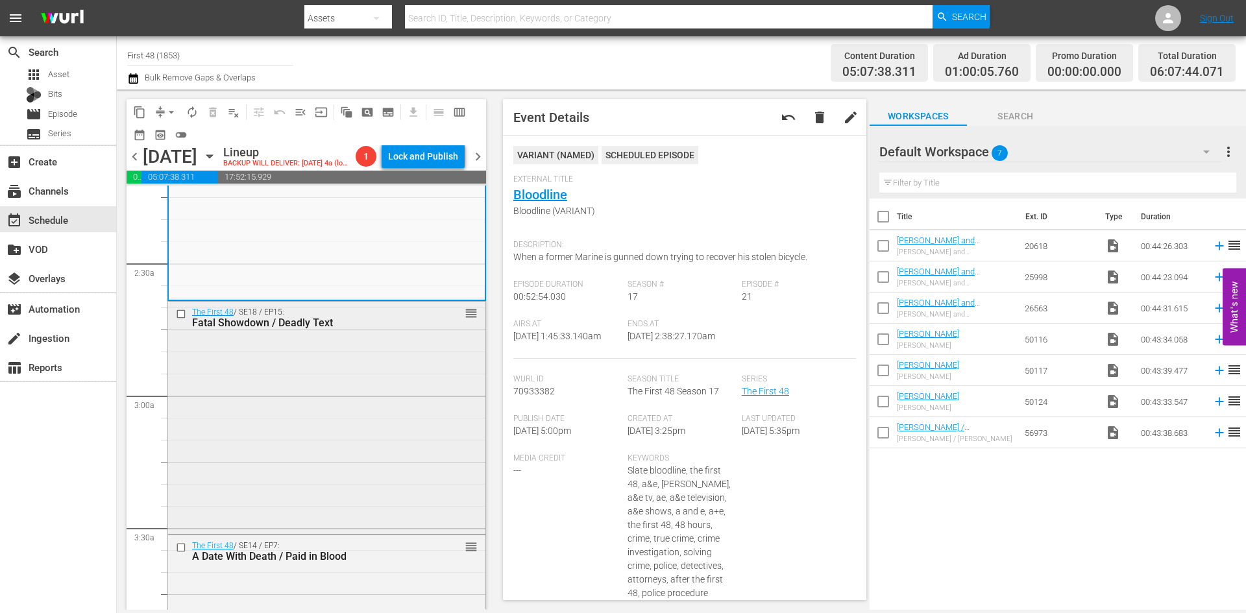
click at [302, 498] on div "The First 48 / SE18 / EP15: Fatal Showdown / Deadly Text reorder" at bounding box center [326, 417] width 317 height 230
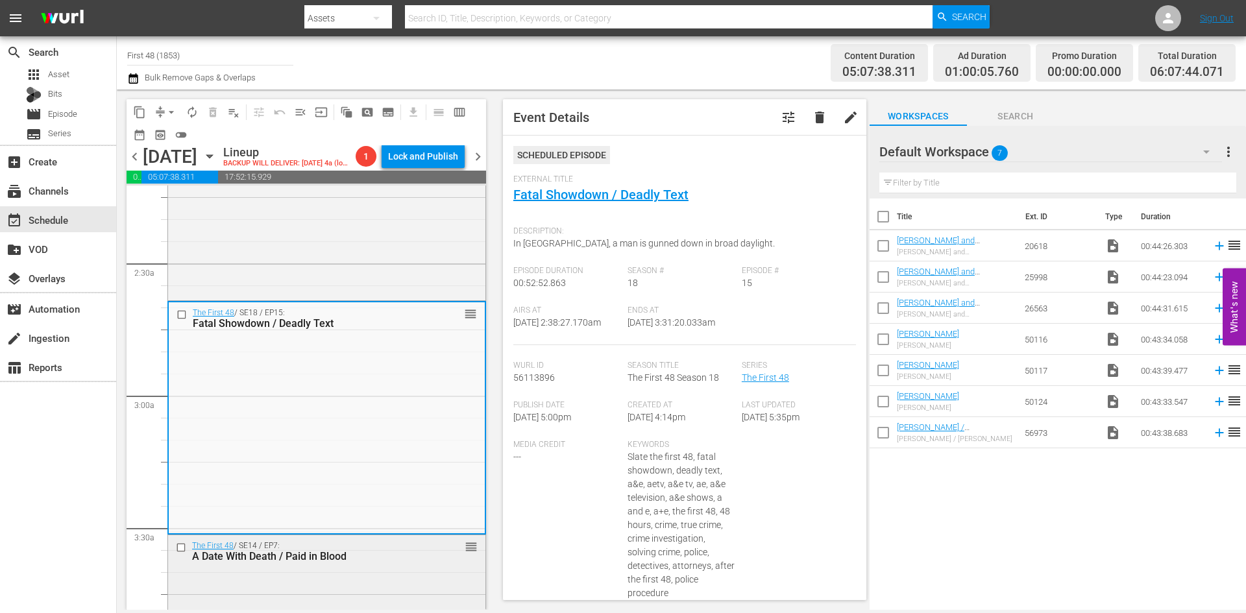
click at [348, 563] on div "A Date With Death / Paid in Blood" at bounding box center [306, 556] width 228 height 12
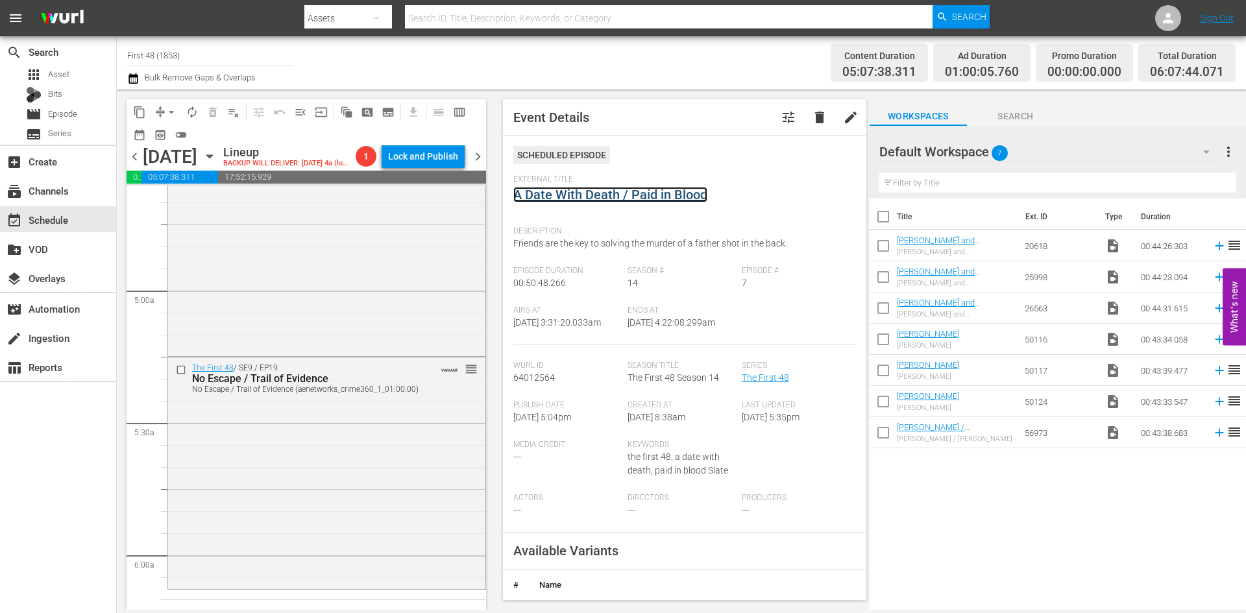
scroll to position [1233, 0]
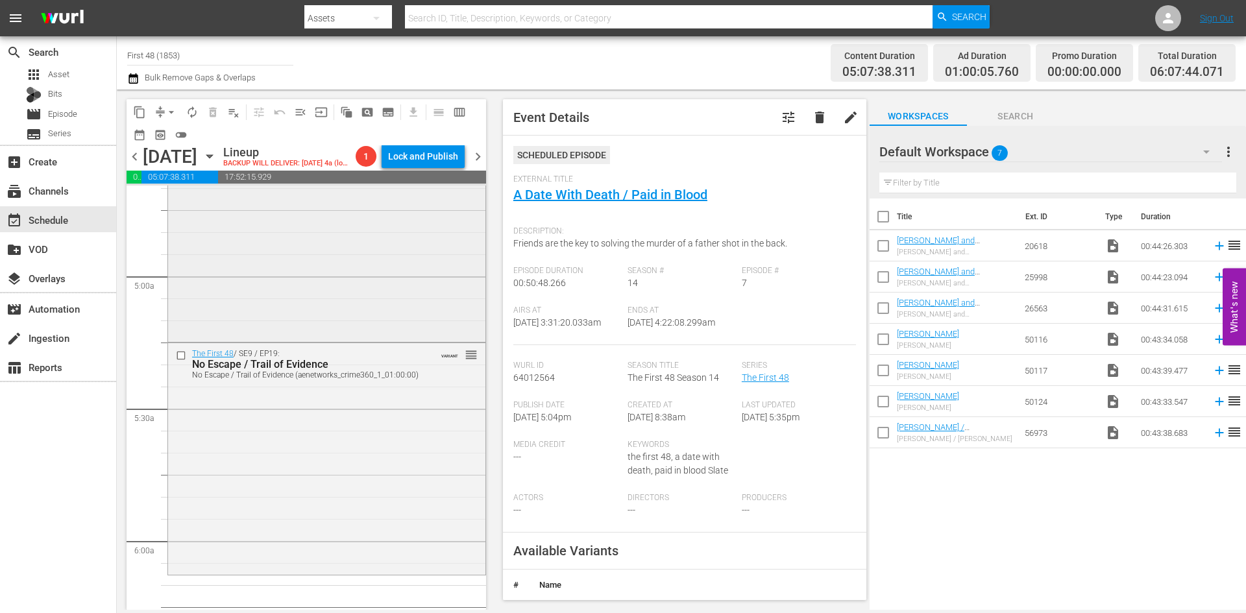
click at [370, 300] on div "The First 48 / SE8 / EP6: Out of the Past / Feud Out of the Past / Feud (ae_net…" at bounding box center [326, 224] width 317 height 229
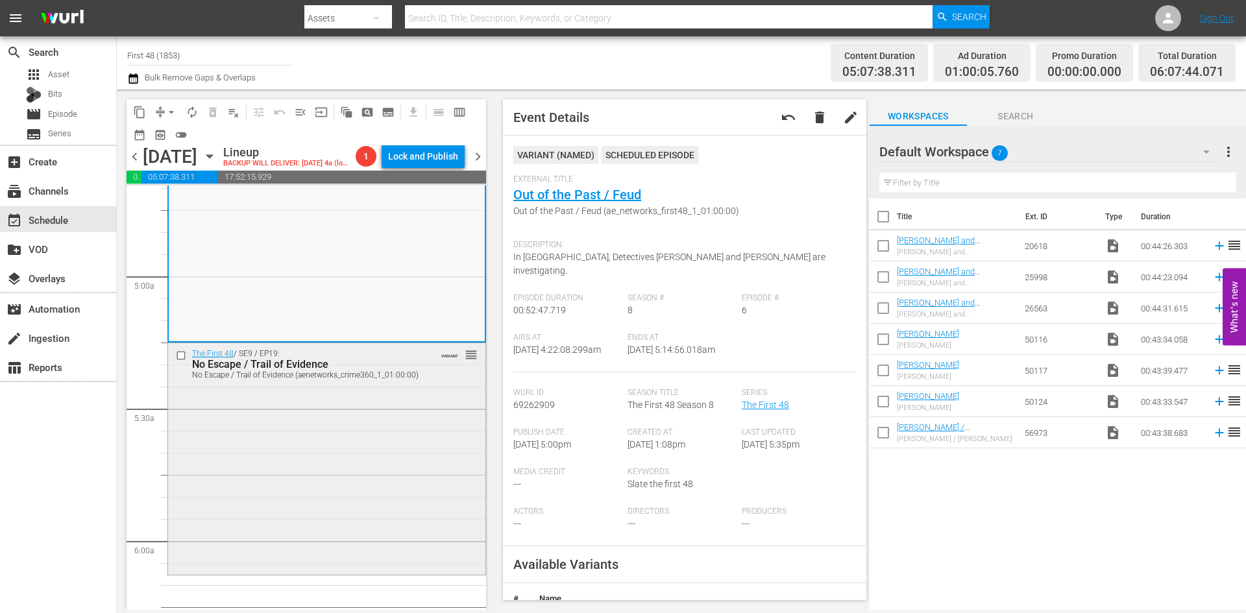
click at [385, 472] on div "The First 48 / SE9 / EP19: No Escape / Trail of Evidence No Escape / Trail of E…" at bounding box center [326, 457] width 317 height 229
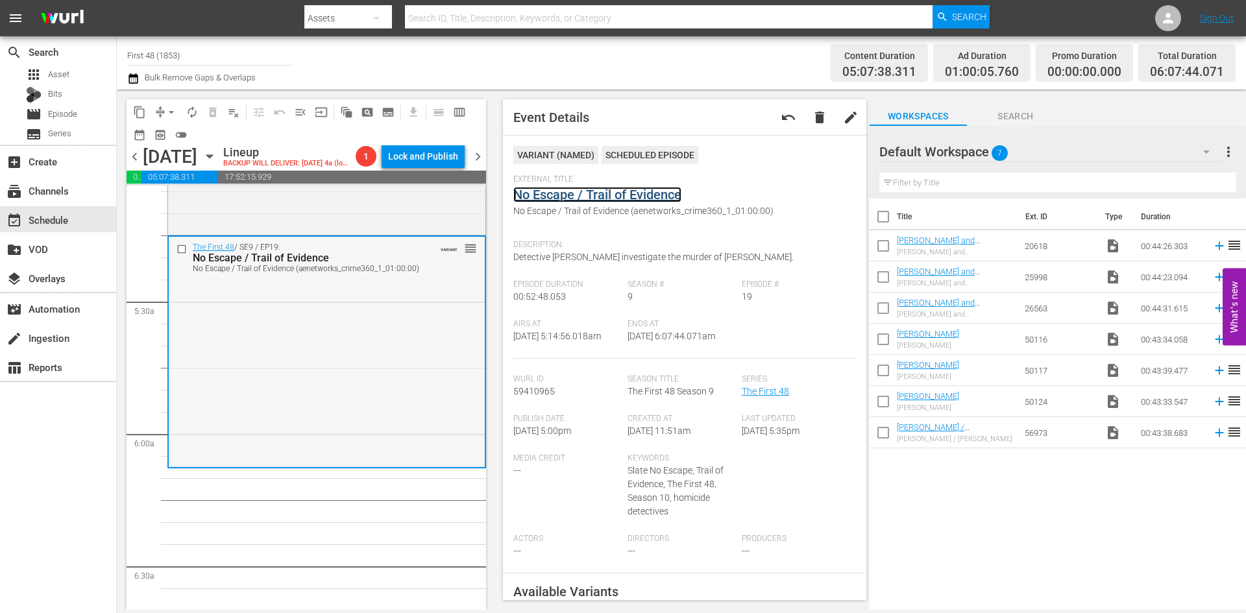
scroll to position [1363, 0]
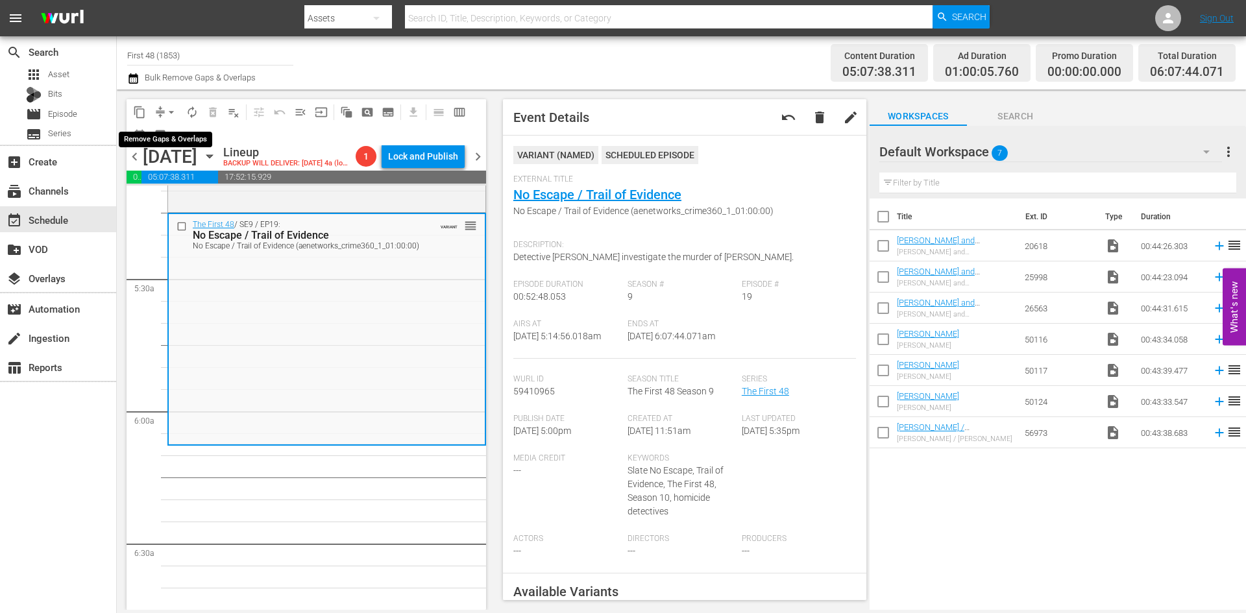
click at [174, 112] on span "arrow_drop_down" at bounding box center [171, 112] width 13 height 13
click at [165, 141] on li "Align to Midnight" at bounding box center [172, 138] width 136 height 21
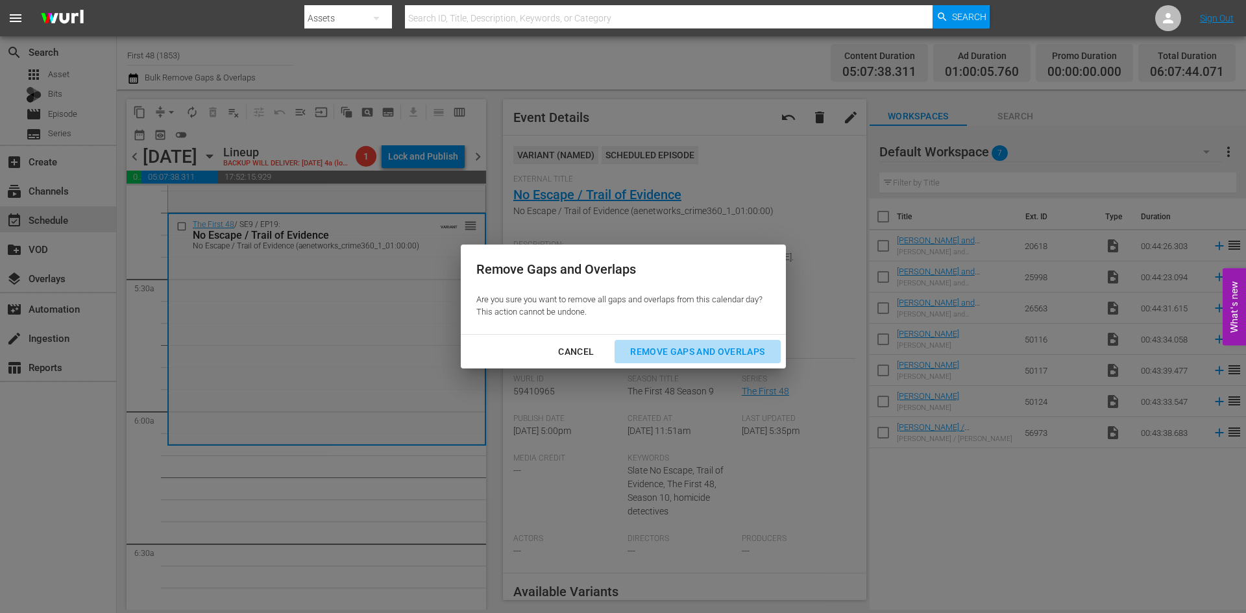
click at [658, 348] on div "Remove Gaps and Overlaps" at bounding box center [697, 352] width 155 height 16
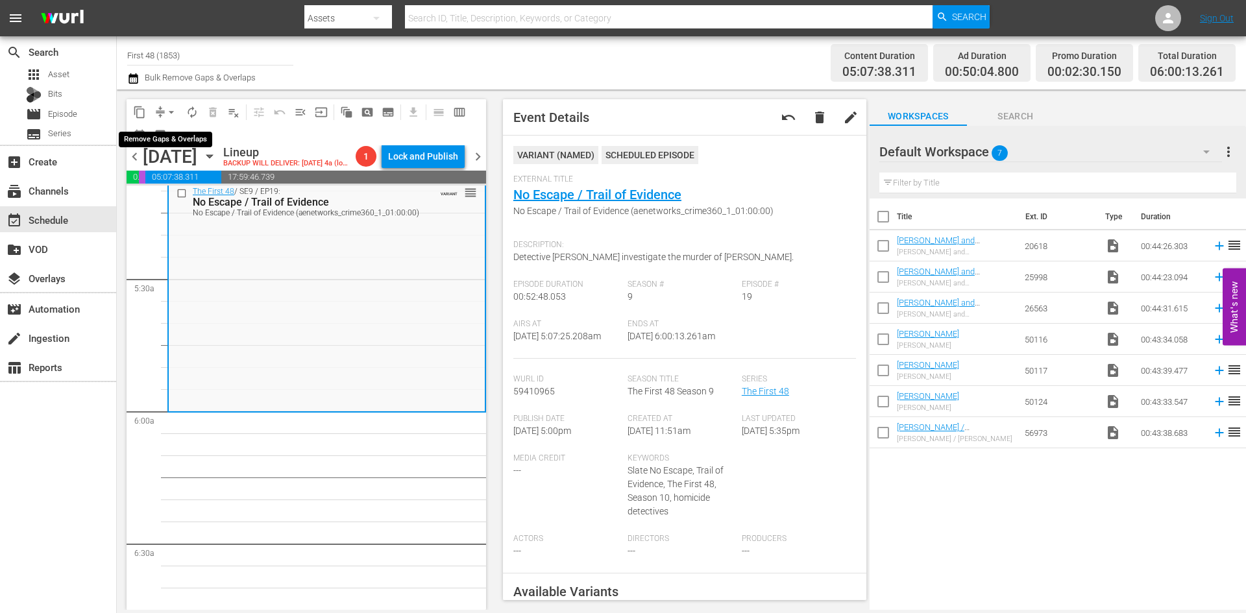
click at [168, 114] on span "arrow_drop_down" at bounding box center [171, 112] width 13 height 13
click at [147, 144] on li "Align to Midnight" at bounding box center [172, 138] width 136 height 21
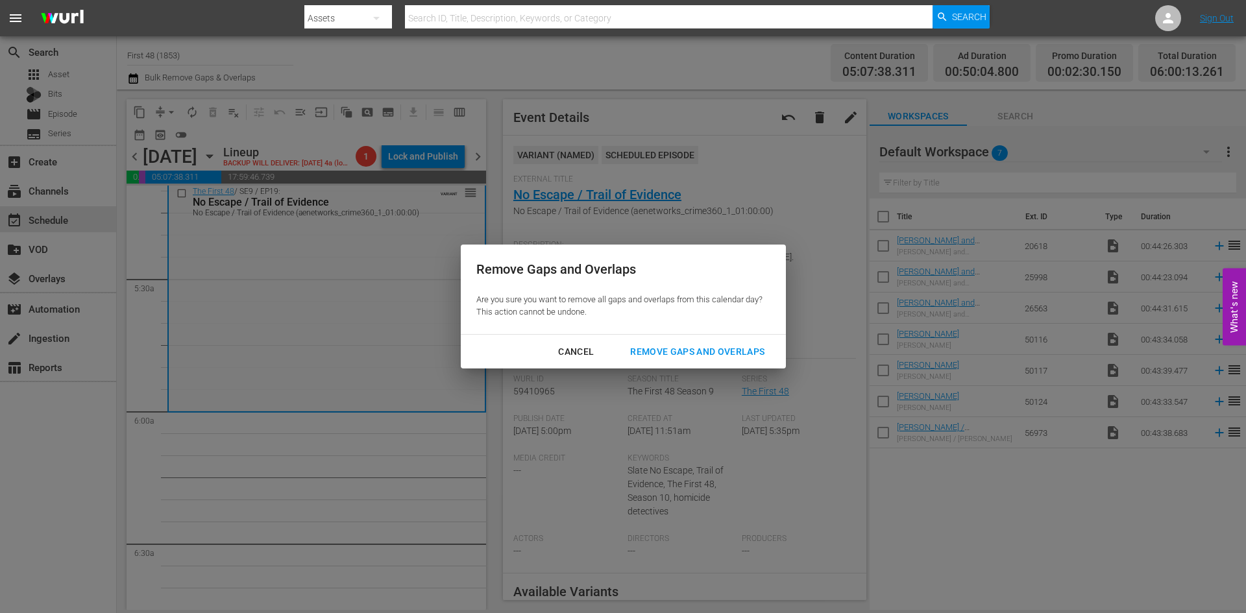
click at [702, 353] on div "Remove Gaps and Overlaps" at bounding box center [697, 352] width 155 height 16
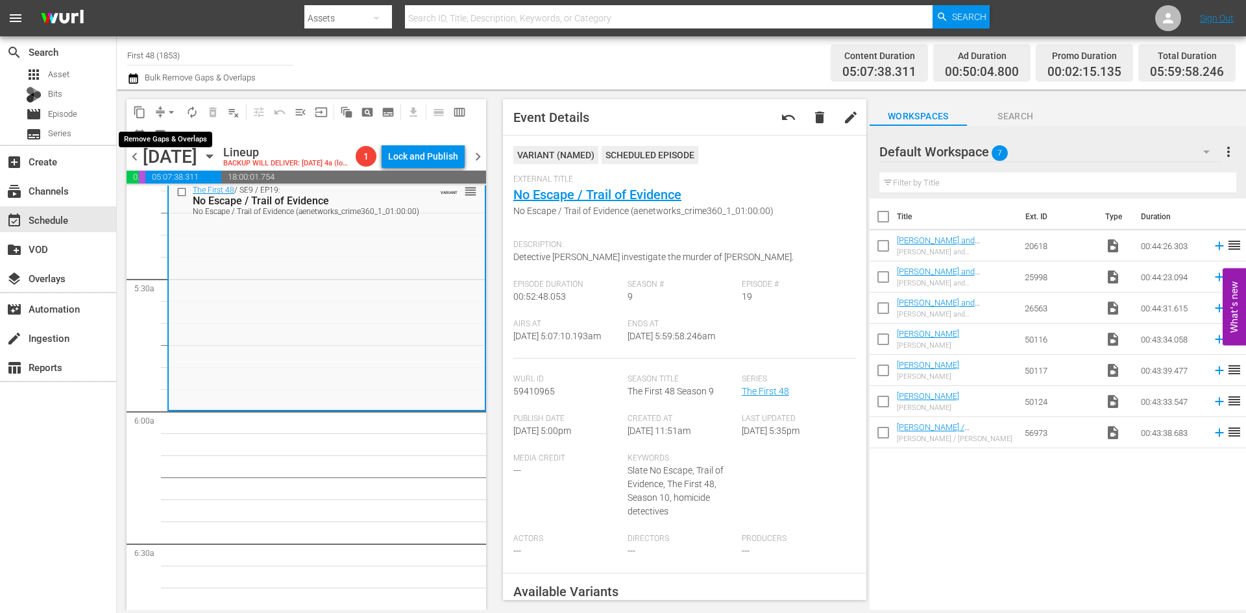
click at [170, 117] on span "arrow_drop_down" at bounding box center [171, 112] width 13 height 13
click at [166, 138] on li "Align to Midnight" at bounding box center [172, 138] width 136 height 21
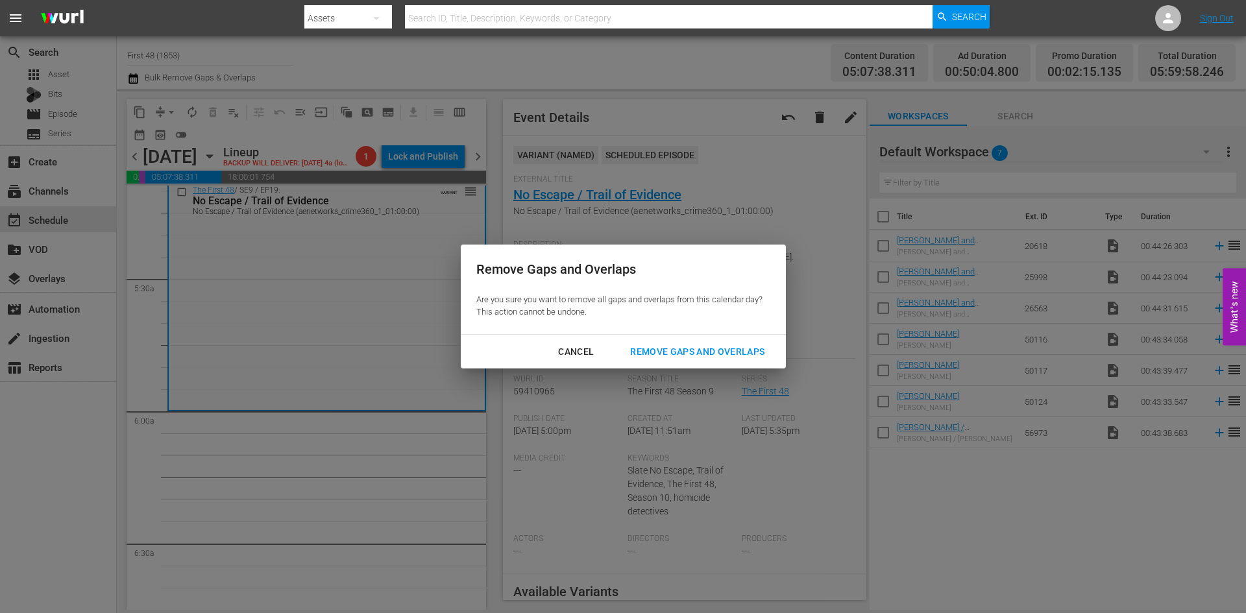
click at [680, 353] on div "Remove Gaps and Overlaps" at bounding box center [697, 352] width 155 height 16
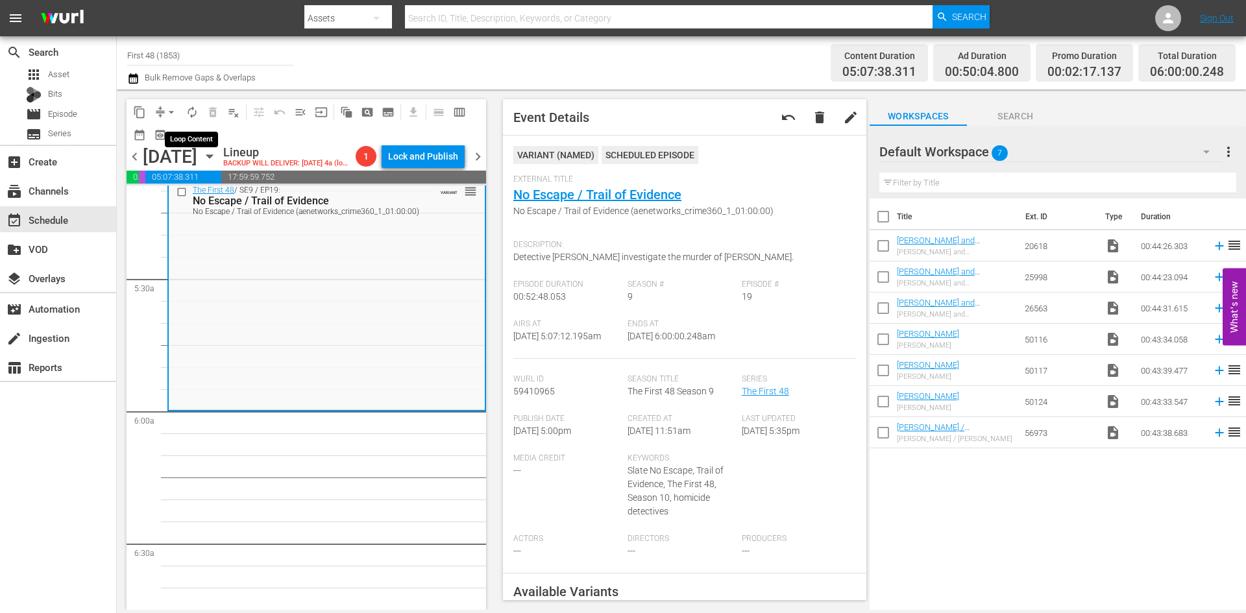
click at [188, 108] on span "autorenew_outlined" at bounding box center [192, 112] width 13 height 13
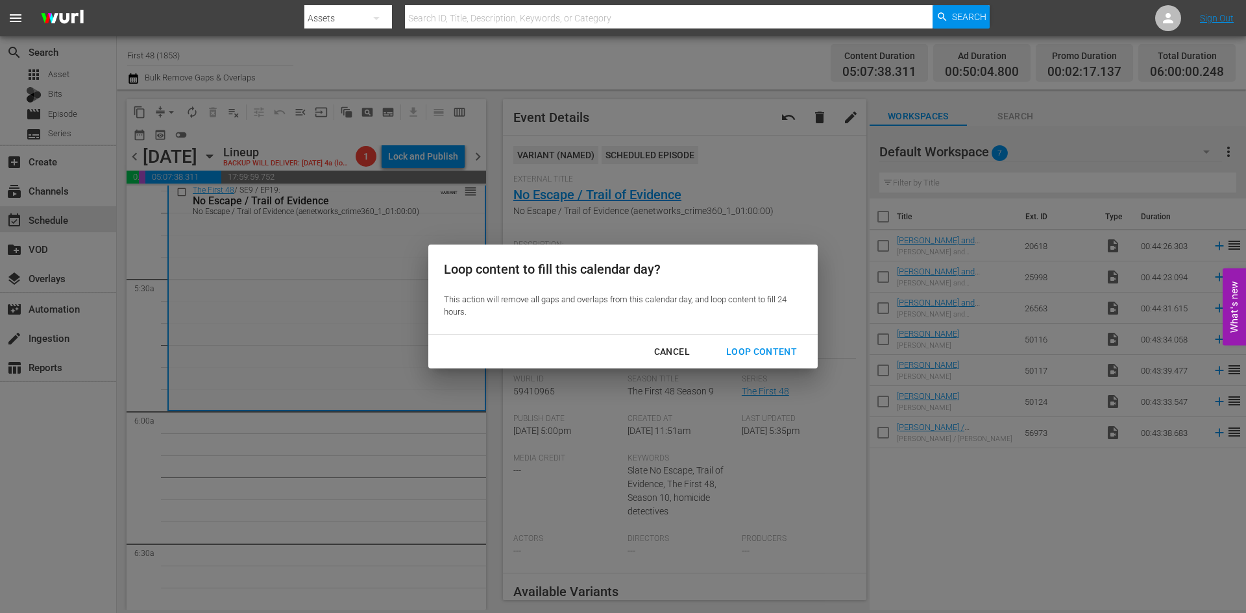
click at [745, 354] on div "Loop Content" at bounding box center [762, 352] width 92 height 16
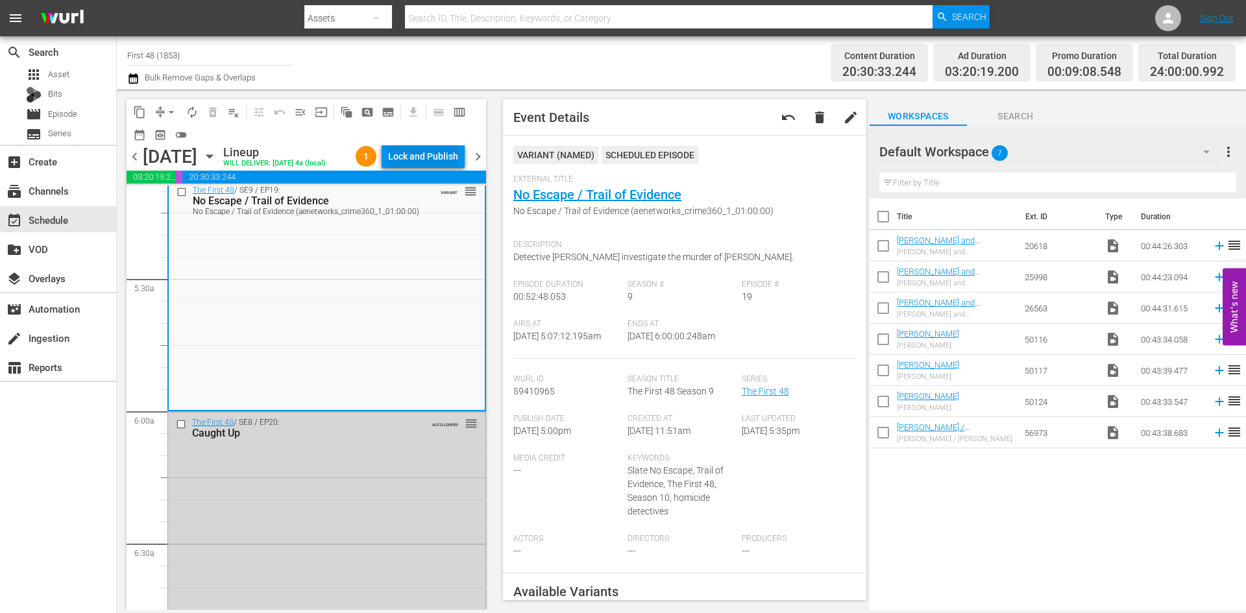
click at [425, 154] on div "Lock and Publish" at bounding box center [423, 156] width 70 height 23
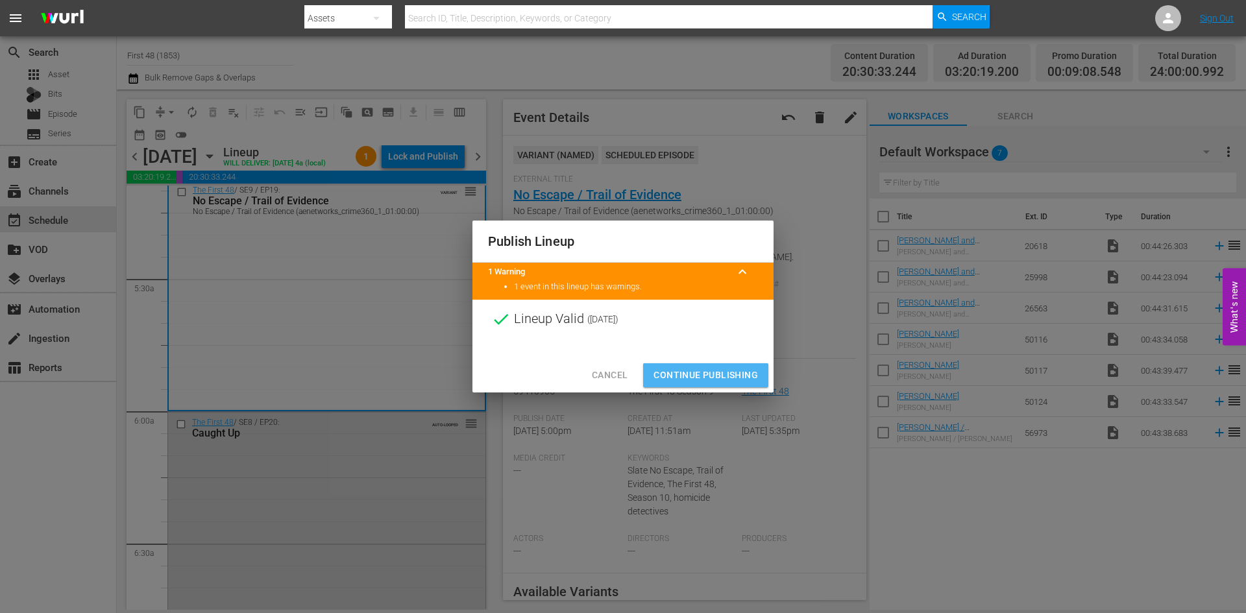
click at [676, 372] on span "Continue Publishing" at bounding box center [705, 375] width 104 height 16
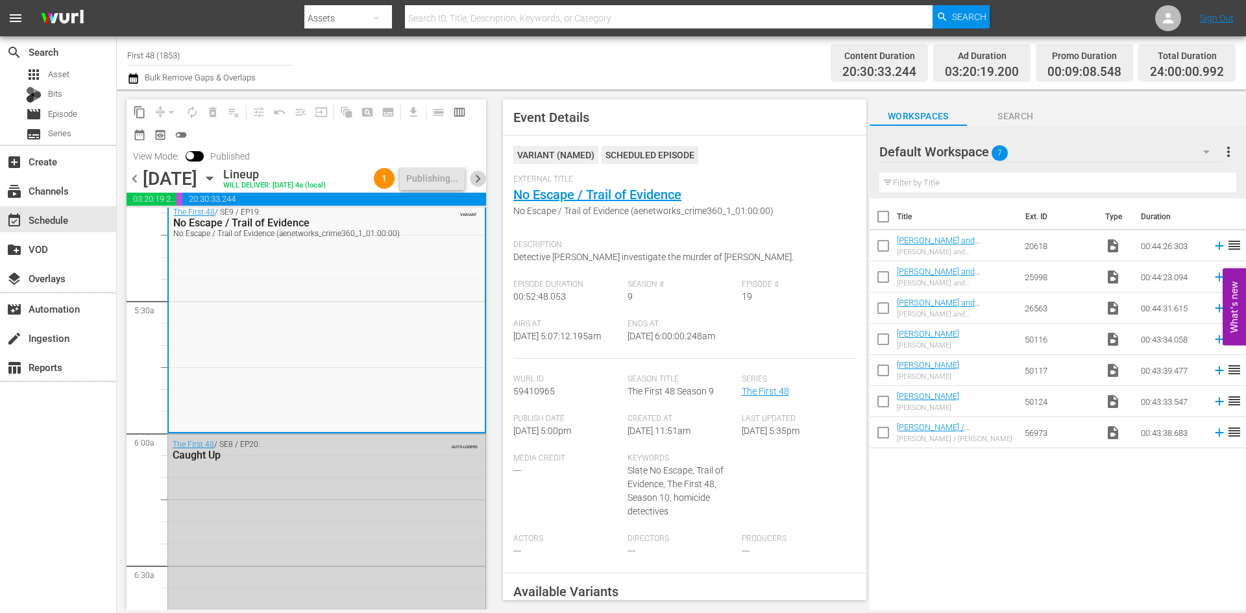
click at [475, 187] on span "chevron_right" at bounding box center [478, 179] width 16 height 16
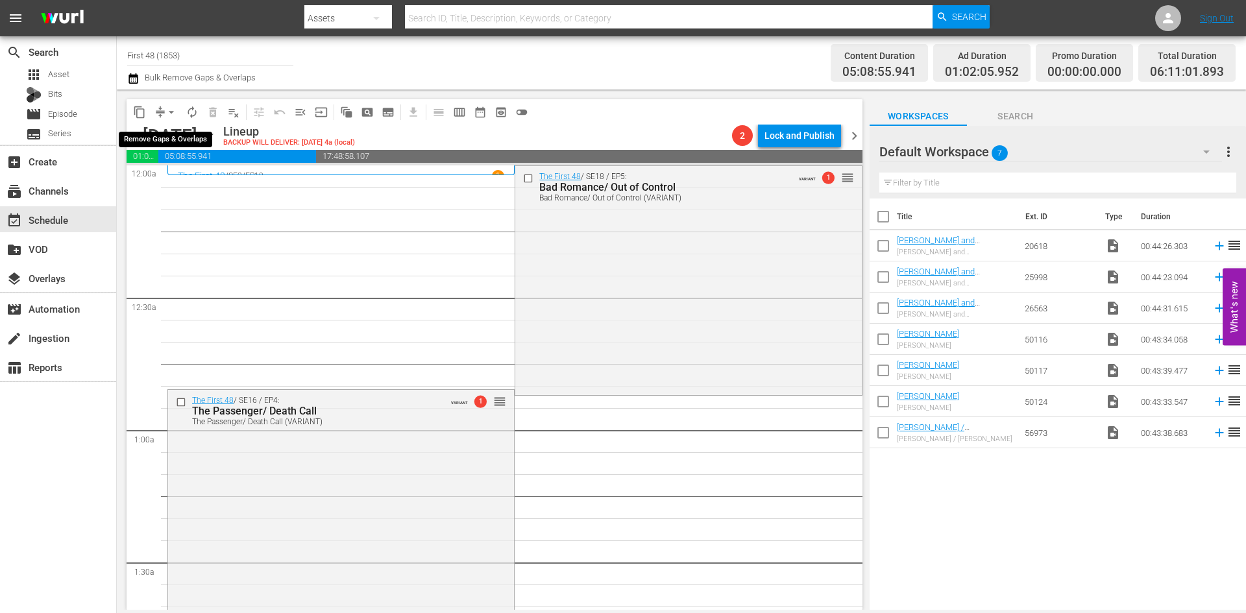
click at [172, 116] on span "arrow_drop_down" at bounding box center [171, 112] width 13 height 13
click at [165, 140] on li "Align to Midnight" at bounding box center [172, 138] width 136 height 21
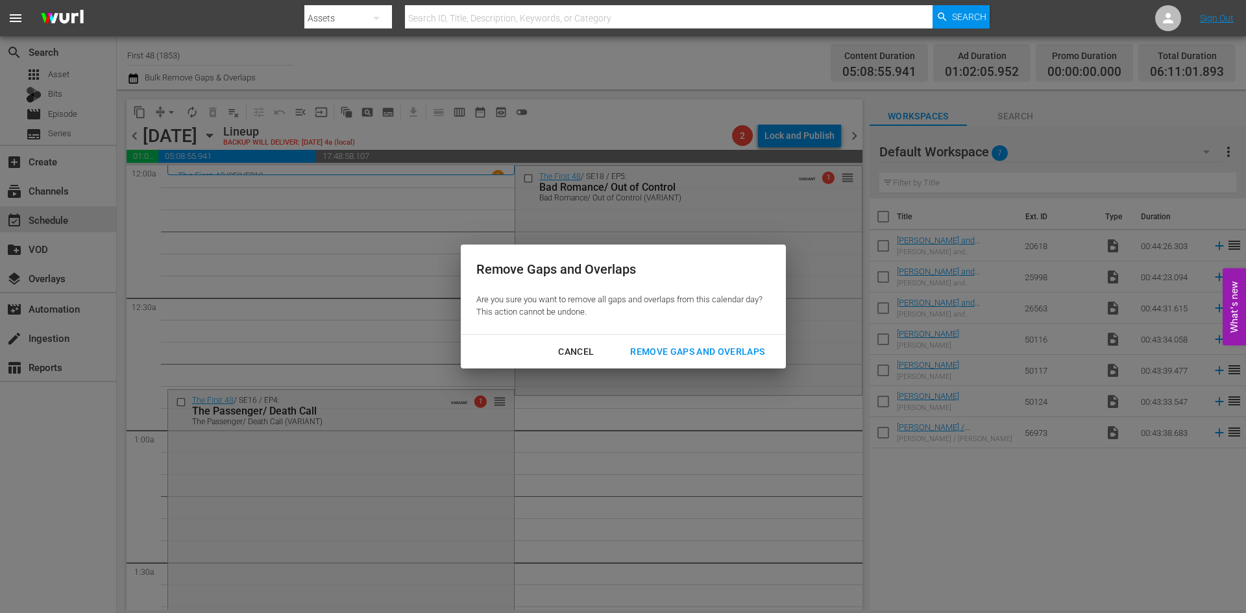
click at [718, 350] on div "Remove Gaps and Overlaps" at bounding box center [697, 352] width 155 height 16
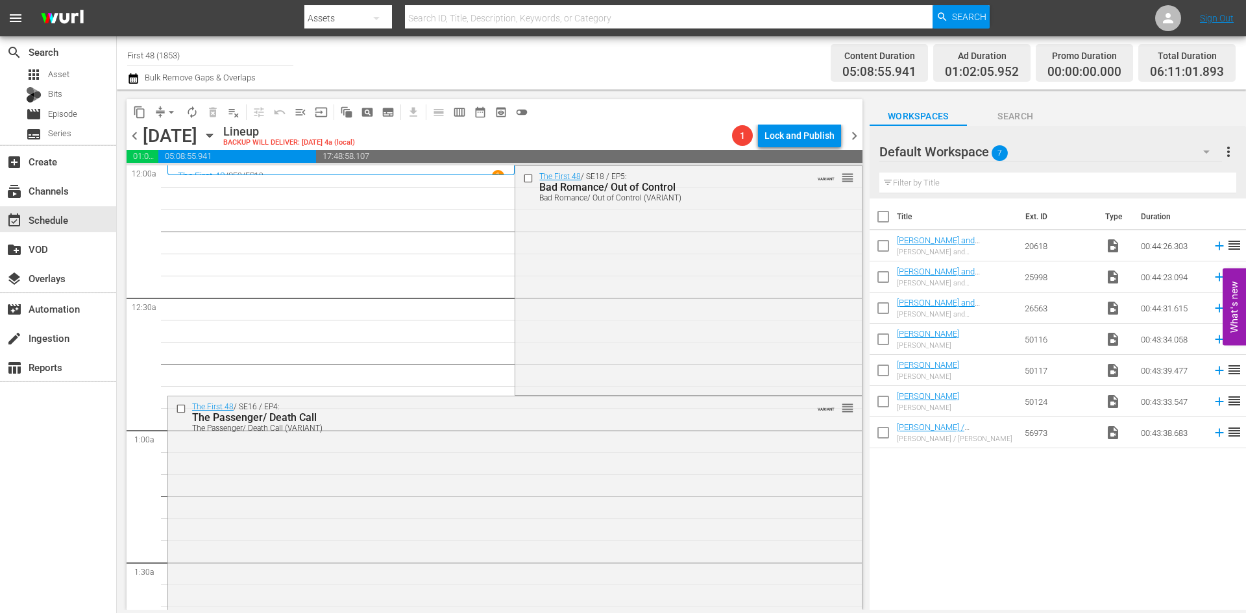
click at [643, 287] on div "The First 48 / SE18 / EP5: Bad Romance/ Out of Control Bad Romance/ Out of Cont…" at bounding box center [688, 279] width 346 height 227
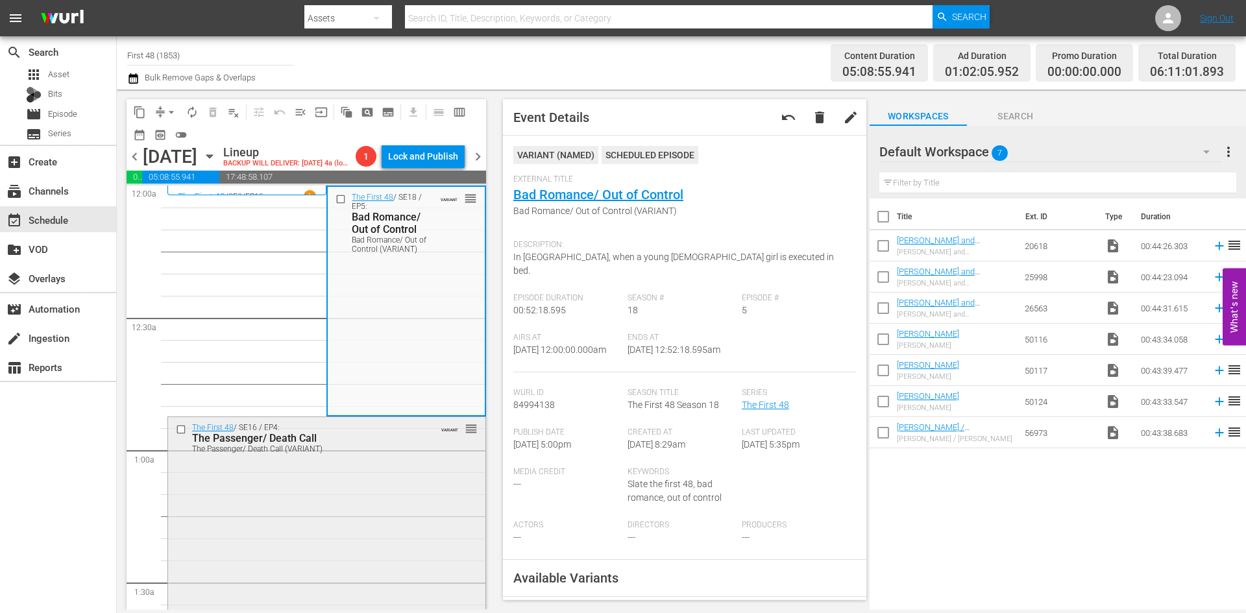
click at [348, 496] on div "The First 48 / SE16 / EP4: The Passenger/ Death Call The Passenger/ Death Call …" at bounding box center [326, 531] width 317 height 229
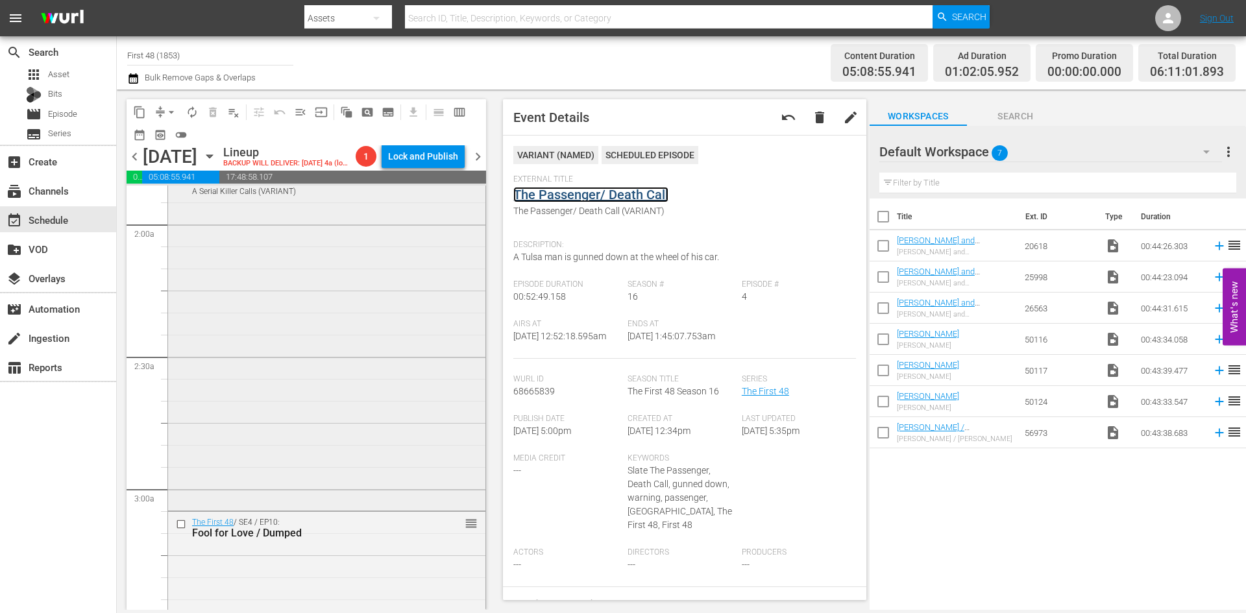
scroll to position [519, 0]
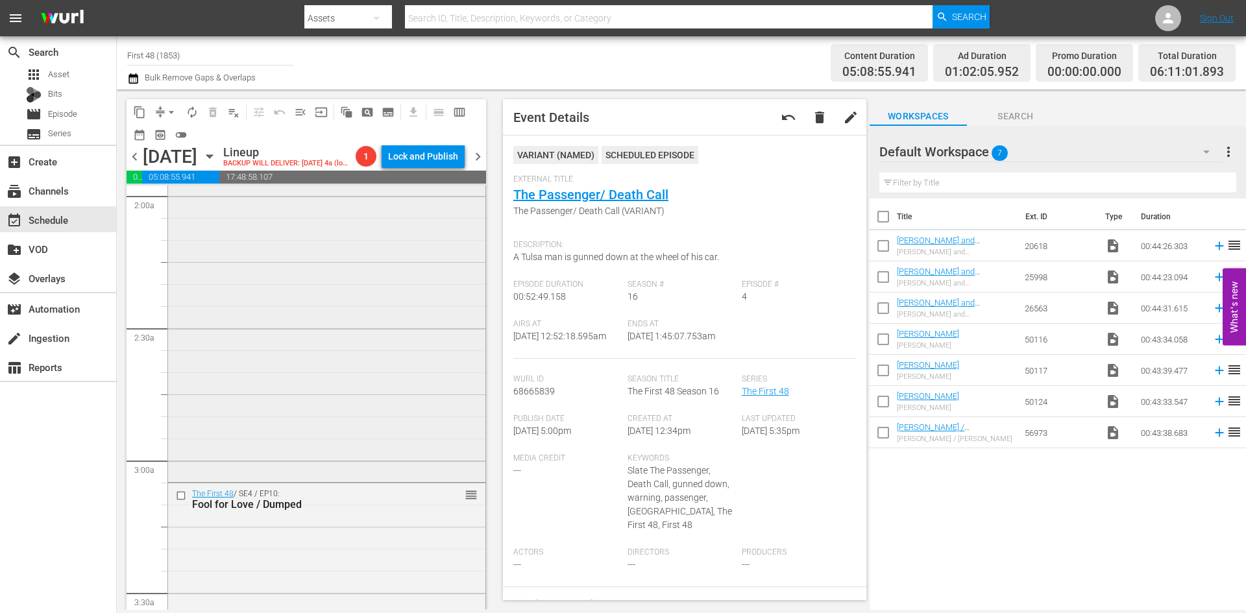
click at [367, 334] on div "The First 48 / SE2 / EP1: A Serial Killer Calls A Serial Killer Calls (VARIANT)…" at bounding box center [326, 305] width 317 height 348
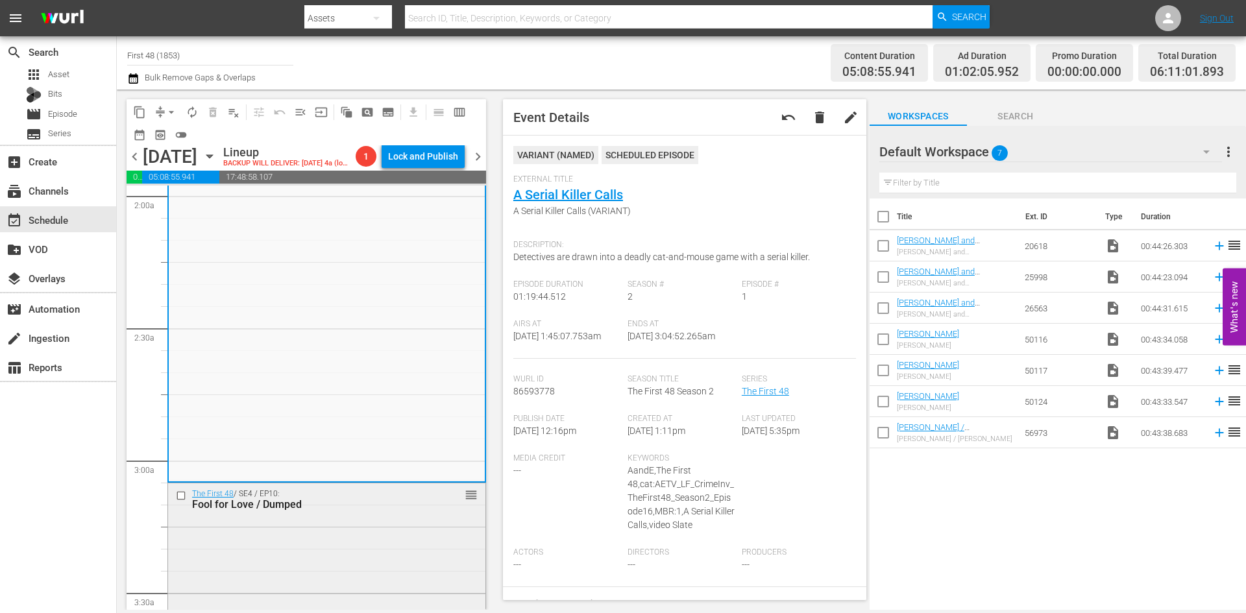
click at [316, 561] on div "The First 48 / SE4 / EP10: Fool for Love / Dumped reorder" at bounding box center [326, 598] width 317 height 231
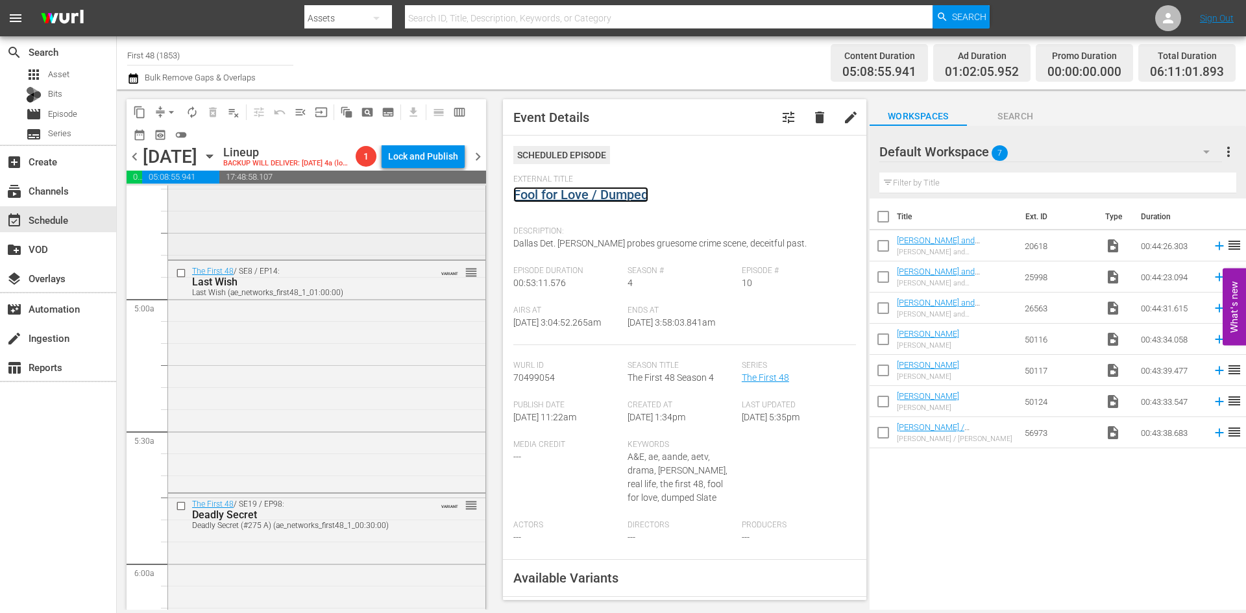
scroll to position [1233, 0]
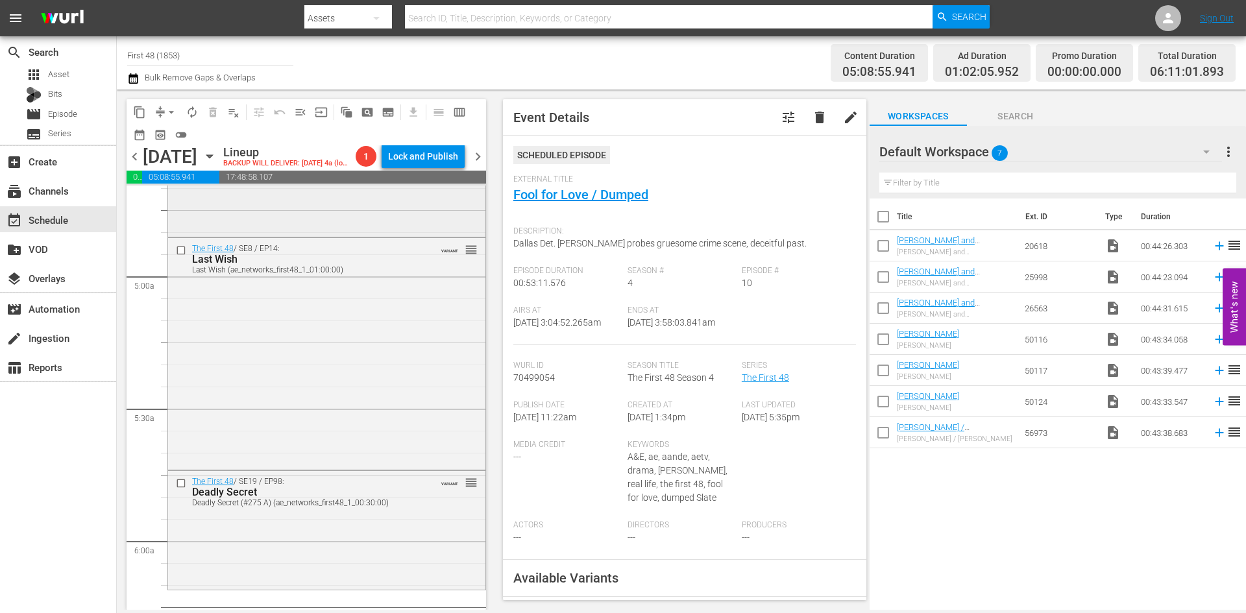
click at [367, 229] on div "The First 48 / SE5 / EP16: 20 Bucks / Family Friends reorder" at bounding box center [326, 119] width 317 height 230
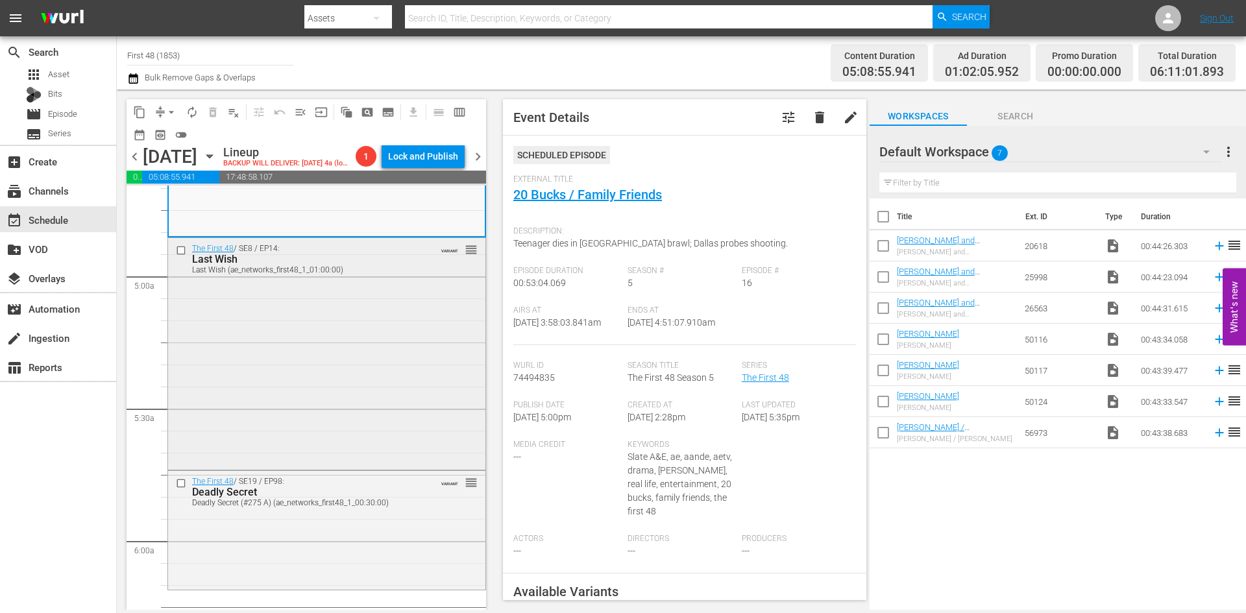
click at [275, 396] on div "The First 48 / SE8 / EP14: Last Wish Last Wish (ae_networks_first48_1_01:00:00)…" at bounding box center [326, 352] width 317 height 229
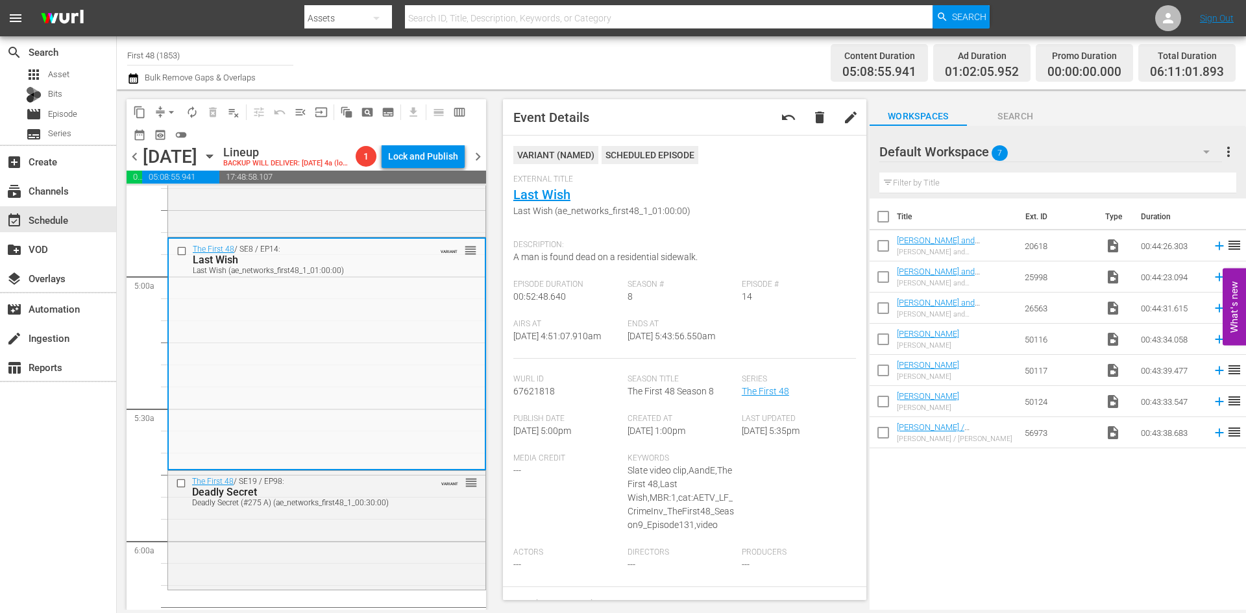
click at [280, 587] on div "The First 48 / SE19 / EP98: Deadly Secret Deadly Secret (#275 A) (ae_networks_f…" at bounding box center [326, 529] width 317 height 116
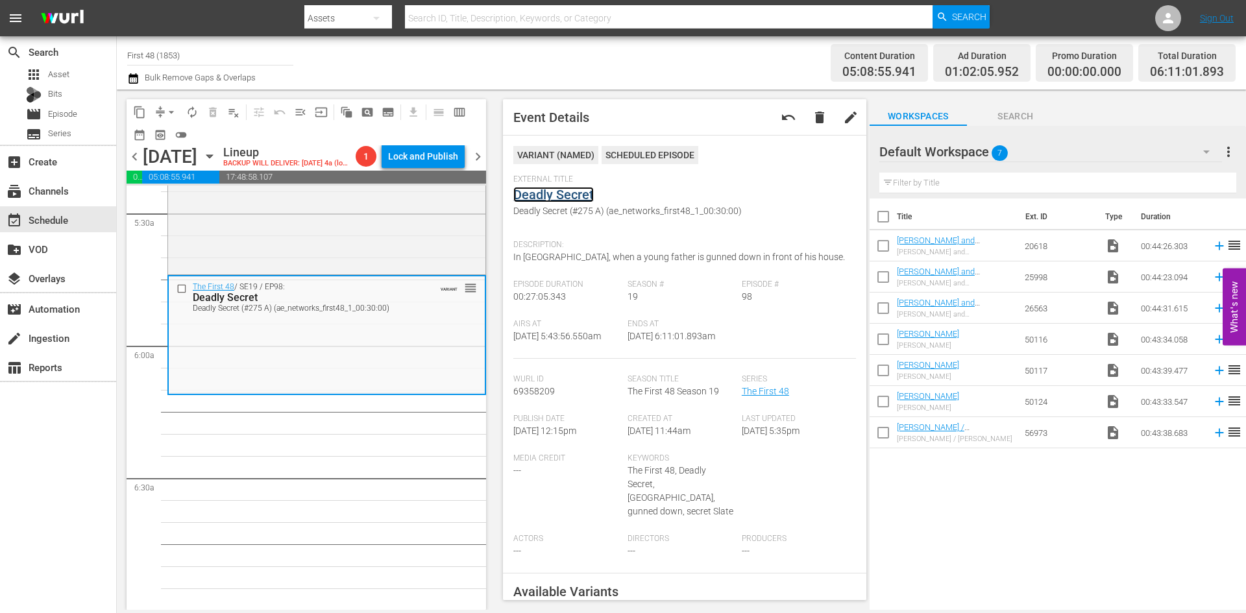
scroll to position [1428, 0]
click at [172, 116] on span "arrow_drop_down" at bounding box center [171, 112] width 13 height 13
click at [169, 142] on li "Align to Midnight" at bounding box center [172, 138] width 136 height 21
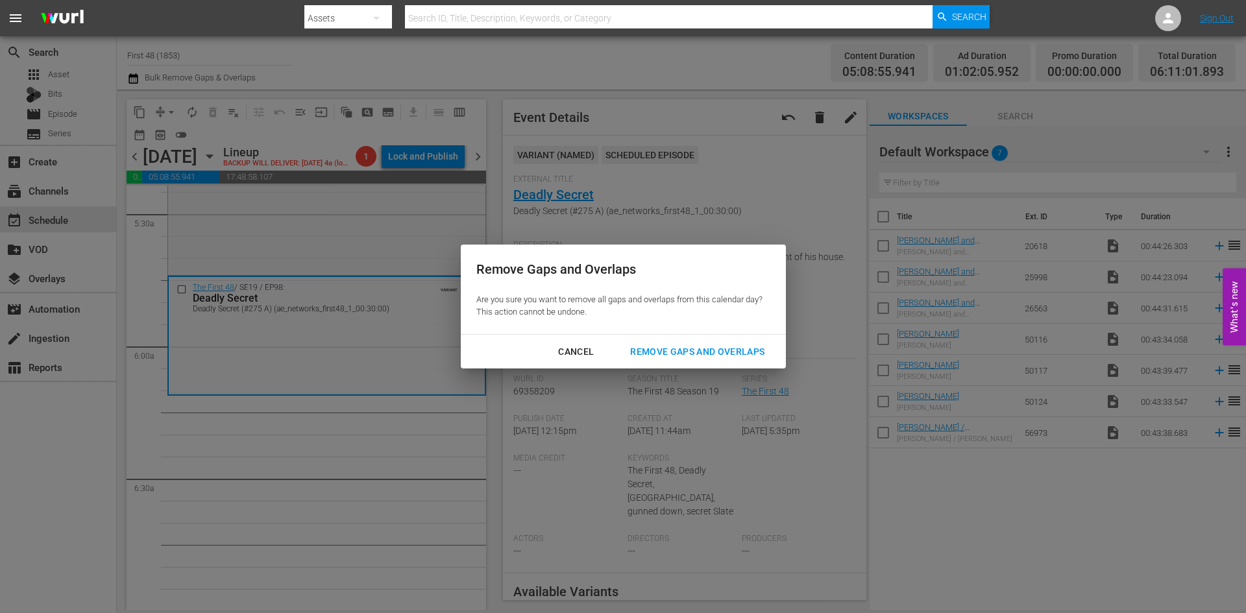
click at [683, 350] on div "Remove Gaps and Overlaps" at bounding box center [697, 352] width 155 height 16
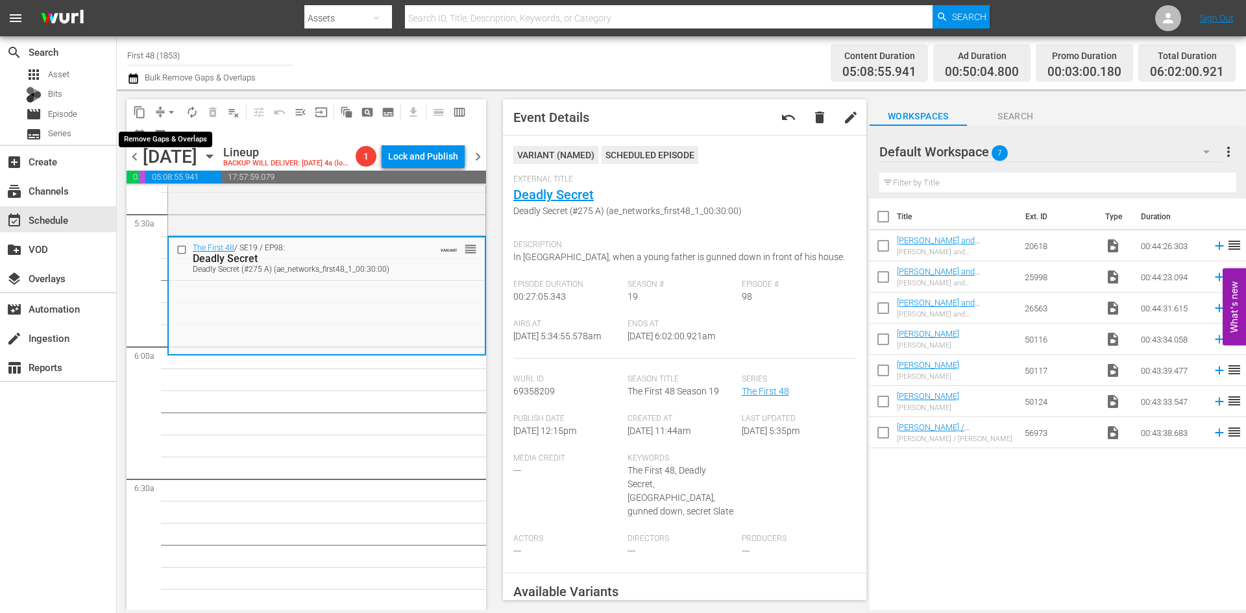
click at [169, 112] on span "arrow_drop_down" at bounding box center [171, 112] width 13 height 13
click at [162, 141] on li "Align to Midnight" at bounding box center [172, 138] width 136 height 21
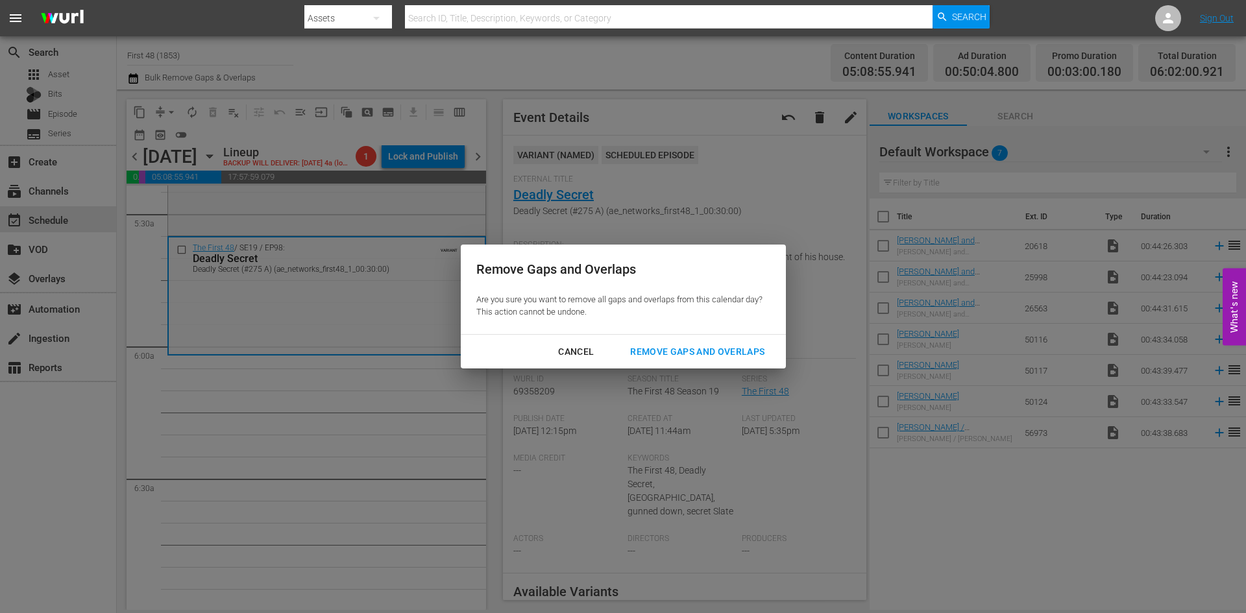
click at [701, 354] on div "Remove Gaps and Overlaps" at bounding box center [697, 352] width 155 height 16
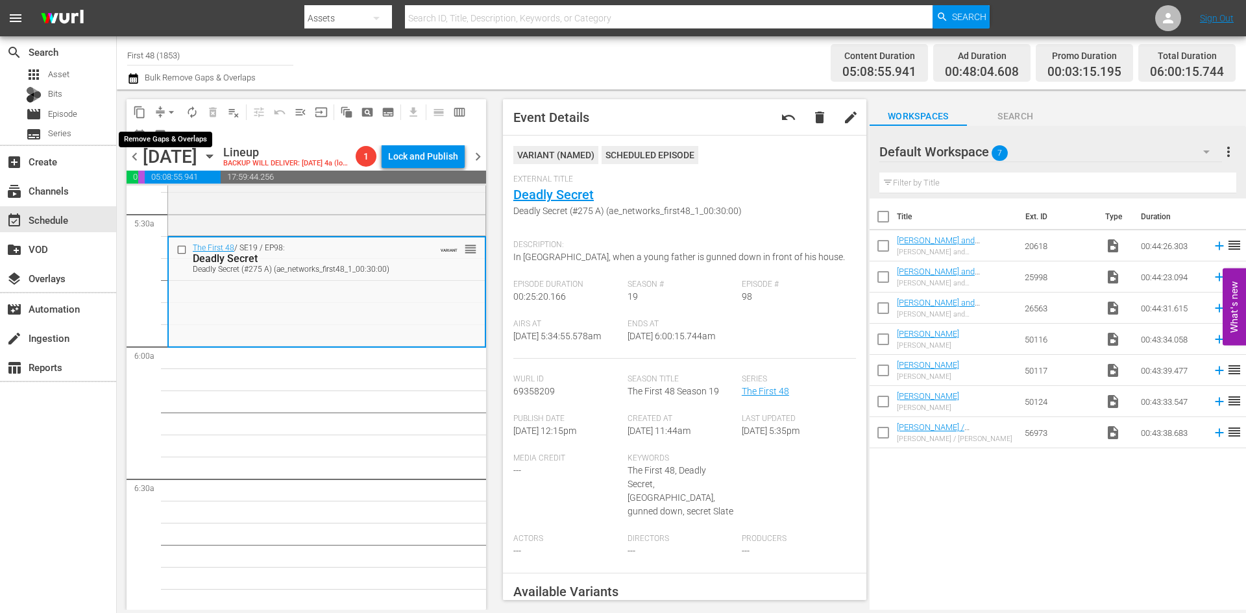
click at [163, 112] on button "arrow_drop_down" at bounding box center [171, 112] width 21 height 21
click at [164, 136] on li "Align to Midnight" at bounding box center [172, 138] width 136 height 21
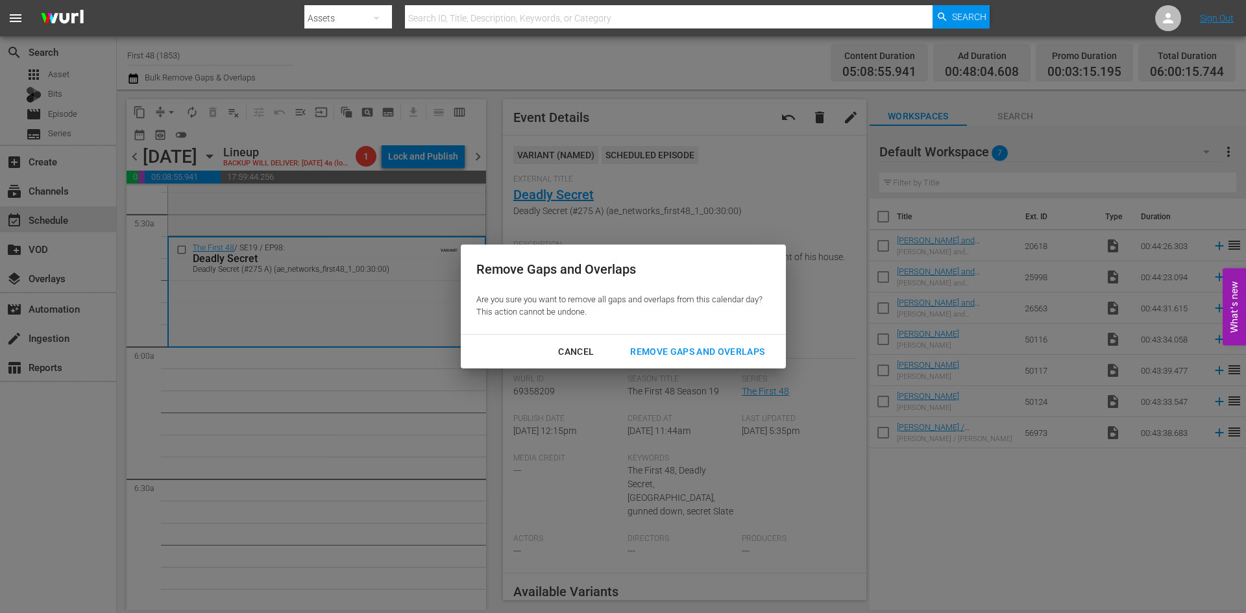
click at [651, 352] on div "Remove Gaps and Overlaps" at bounding box center [697, 352] width 155 height 16
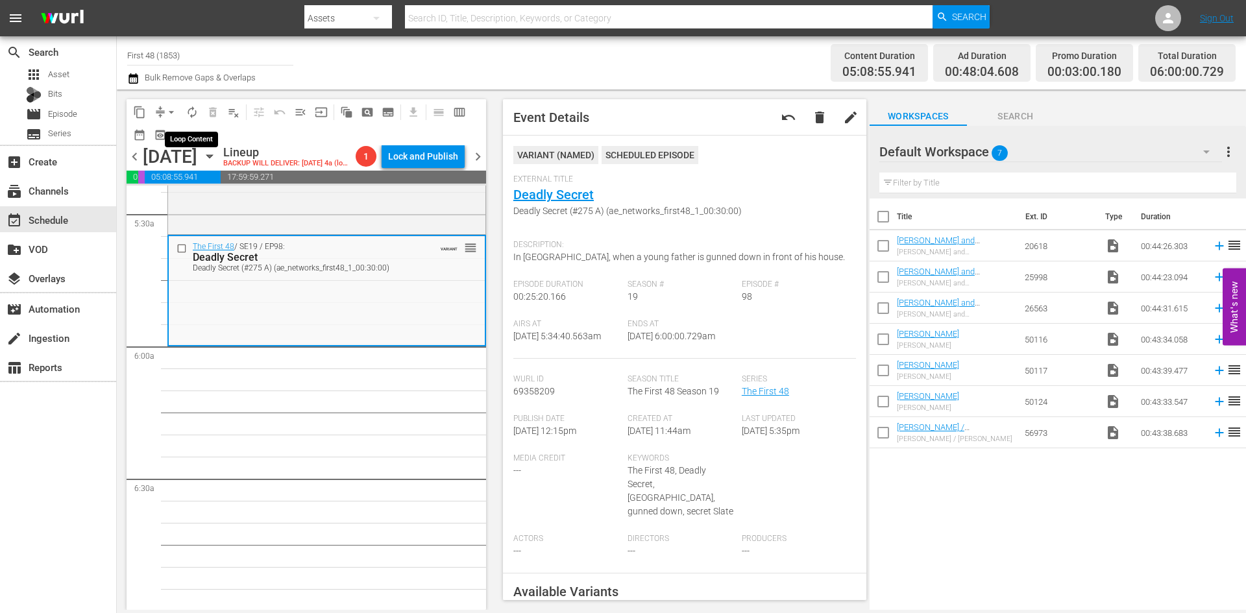
click at [189, 108] on span "autorenew_outlined" at bounding box center [192, 112] width 13 height 13
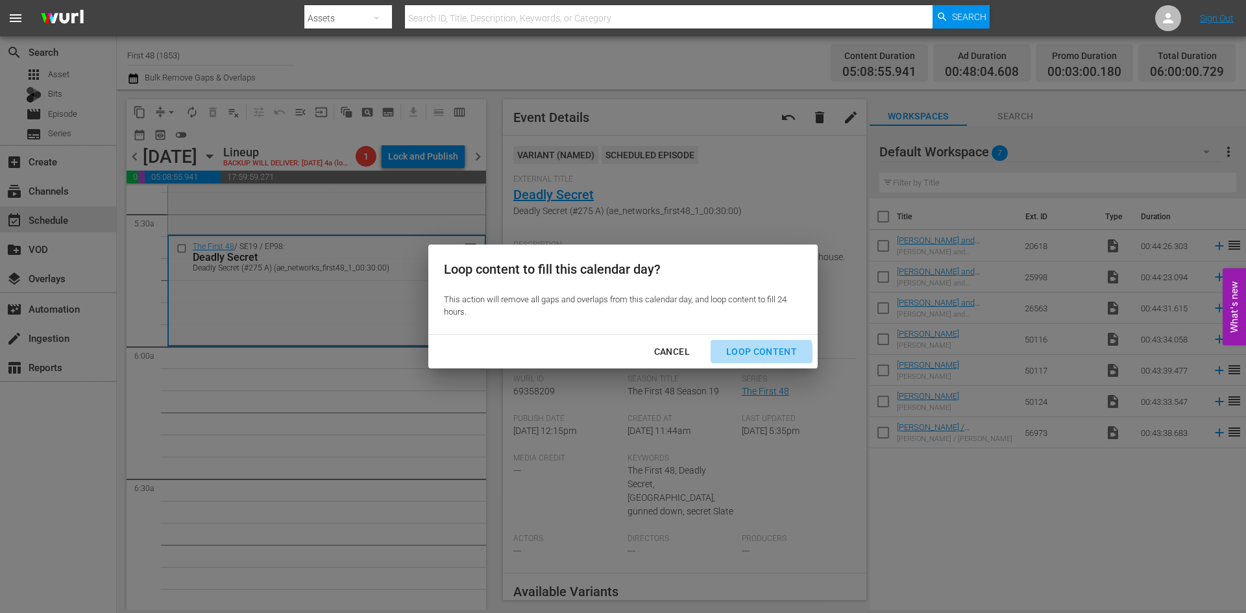
click at [759, 355] on div "Loop Content" at bounding box center [762, 352] width 92 height 16
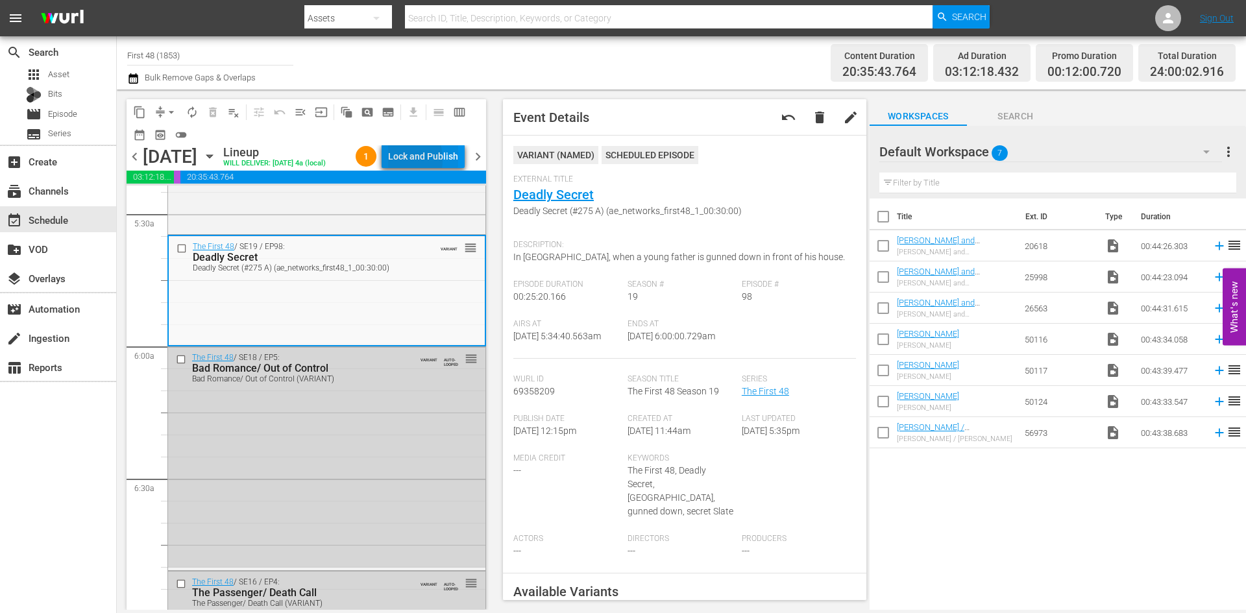
click at [404, 162] on div "Lock and Publish" at bounding box center [423, 156] width 70 height 23
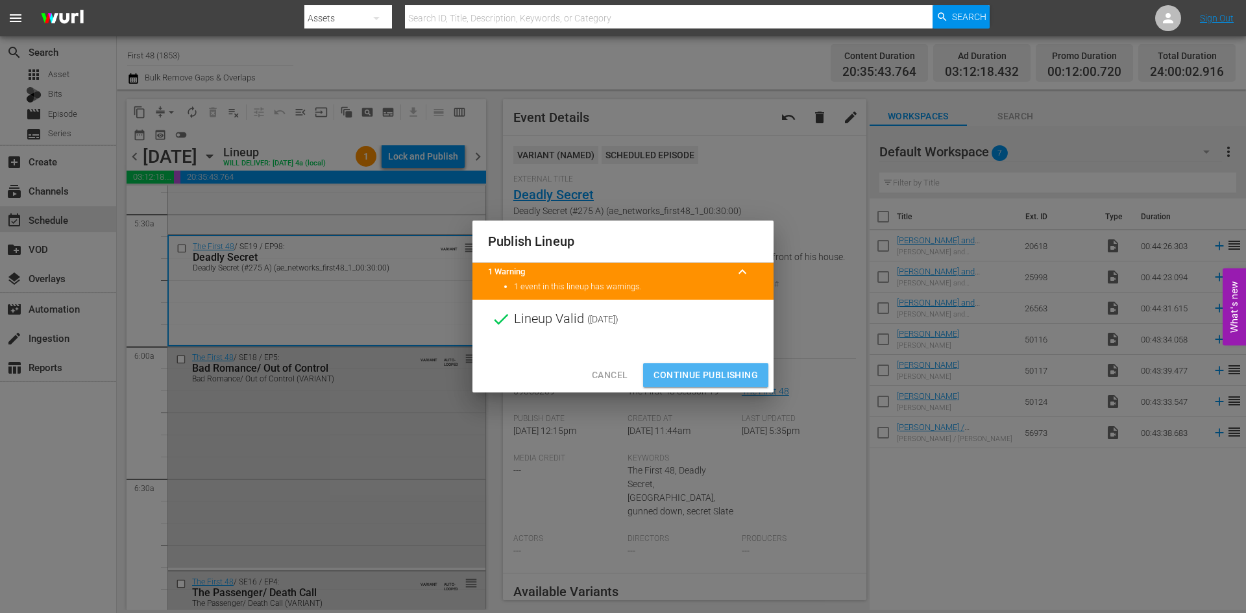
click at [699, 375] on span "Continue Publishing" at bounding box center [705, 375] width 104 height 16
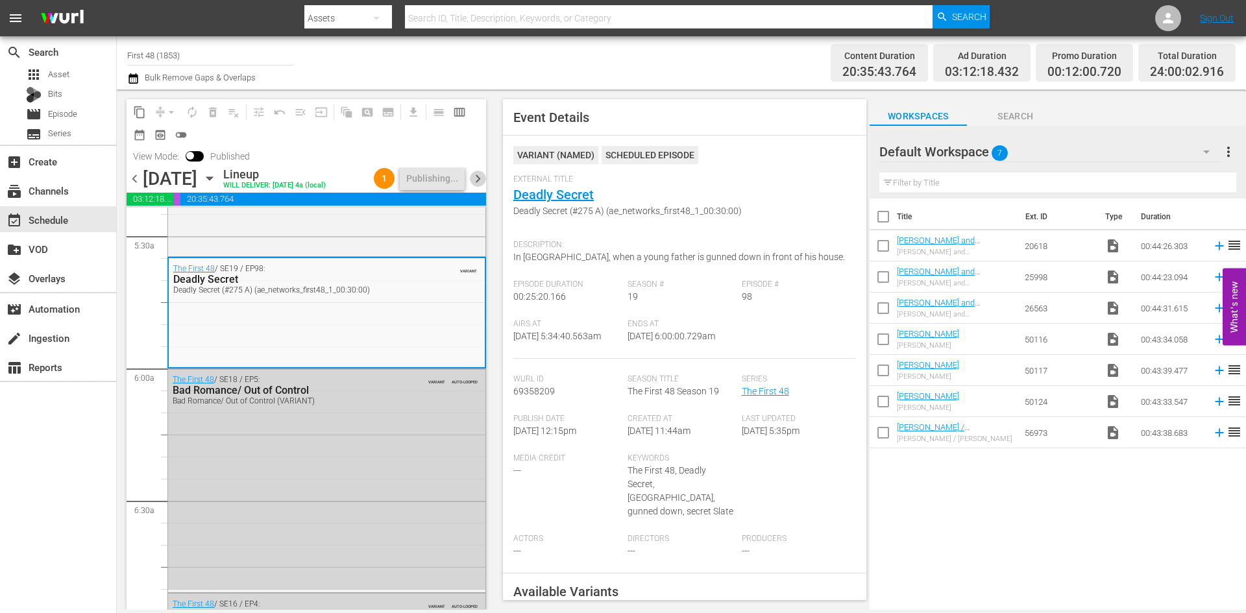
click at [474, 187] on span "chevron_right" at bounding box center [478, 179] width 16 height 16
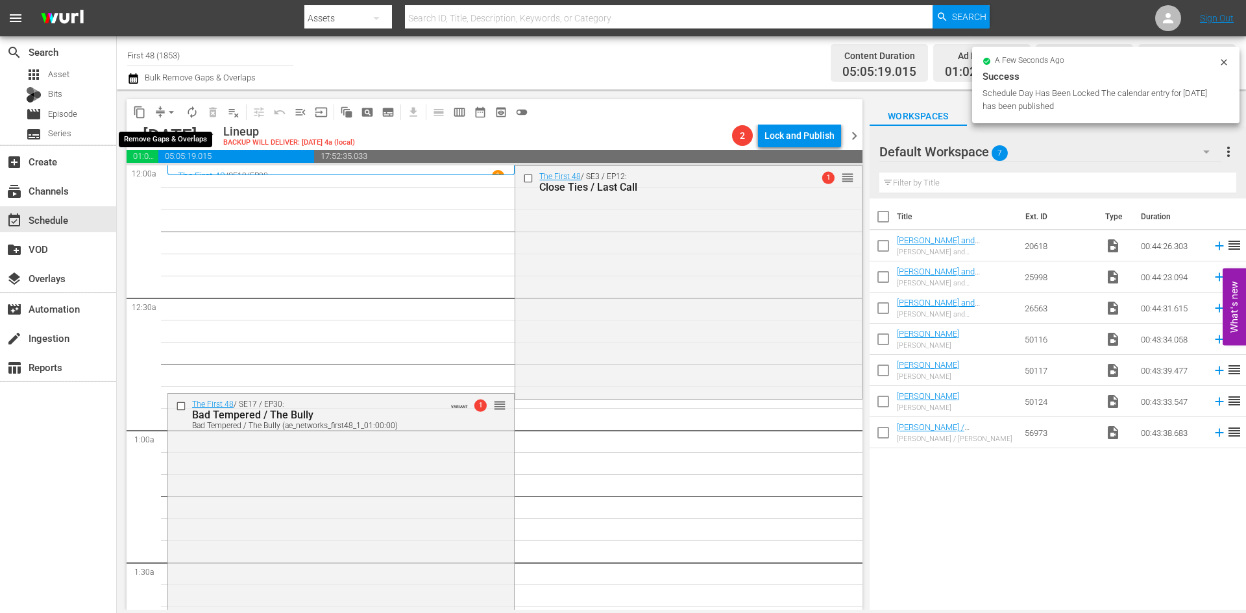
click at [169, 110] on span "arrow_drop_down" at bounding box center [171, 112] width 13 height 13
click at [164, 141] on li "Align to Midnight" at bounding box center [172, 138] width 136 height 21
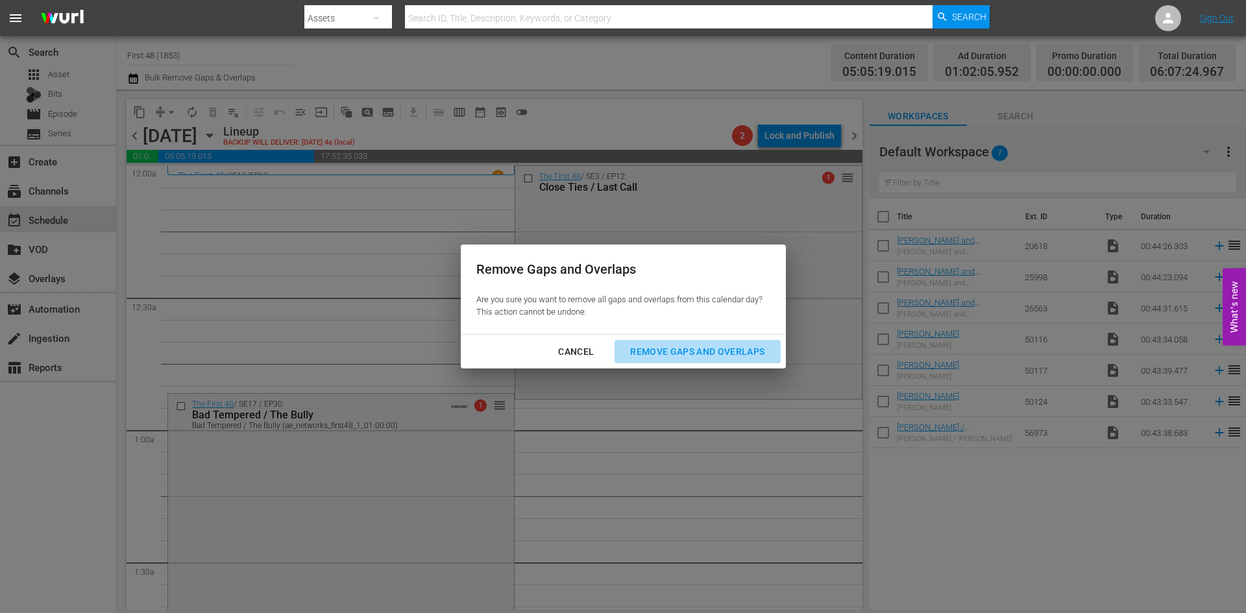
click at [710, 347] on div "Remove Gaps and Overlaps" at bounding box center [697, 352] width 155 height 16
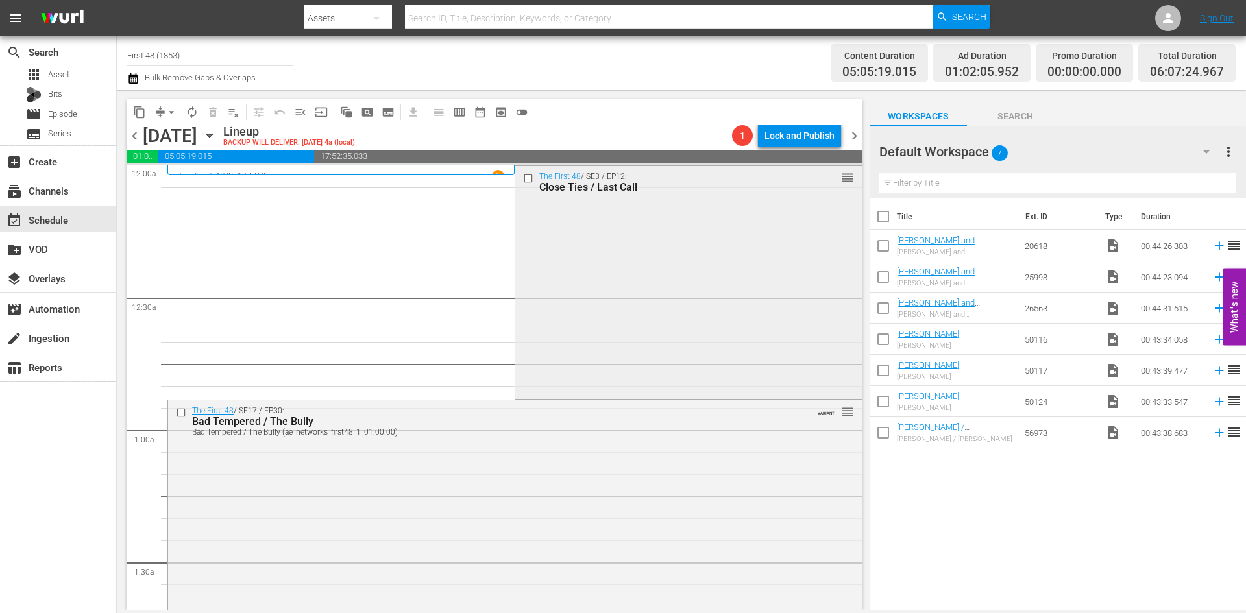
click at [586, 239] on div "The First 48 / SE3 / EP12: Close Ties / Last Call reorder" at bounding box center [688, 281] width 346 height 230
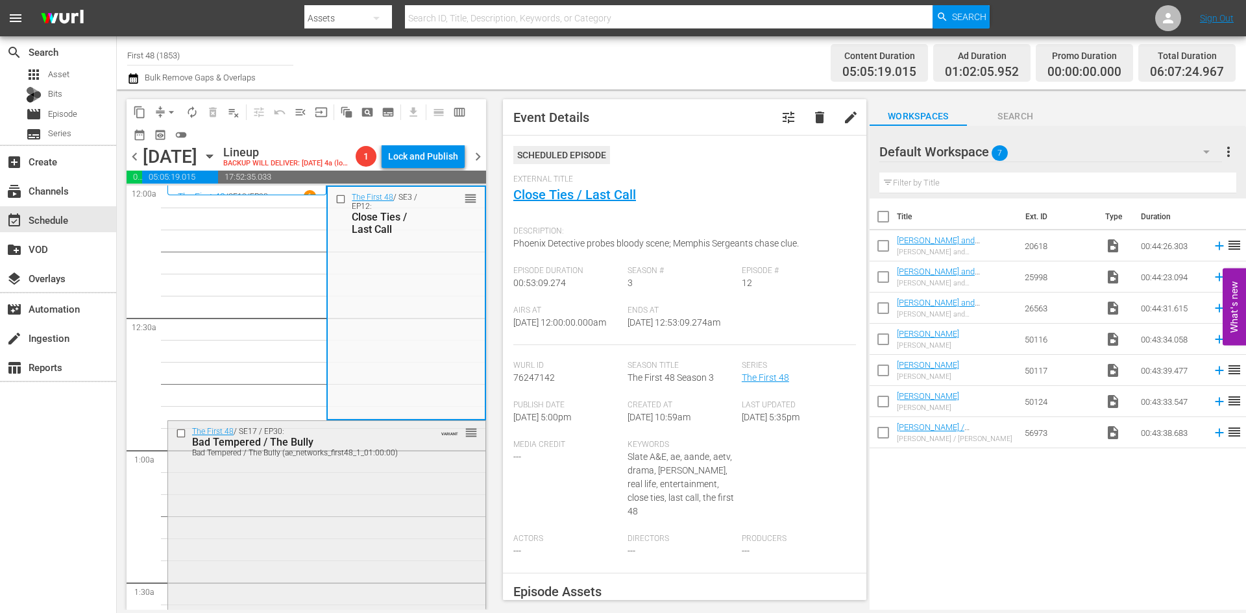
click at [299, 530] on div "The First 48 / SE17 / EP30: Bad Tempered / The Bully Bad Tempered / The Bully (…" at bounding box center [326, 536] width 317 height 230
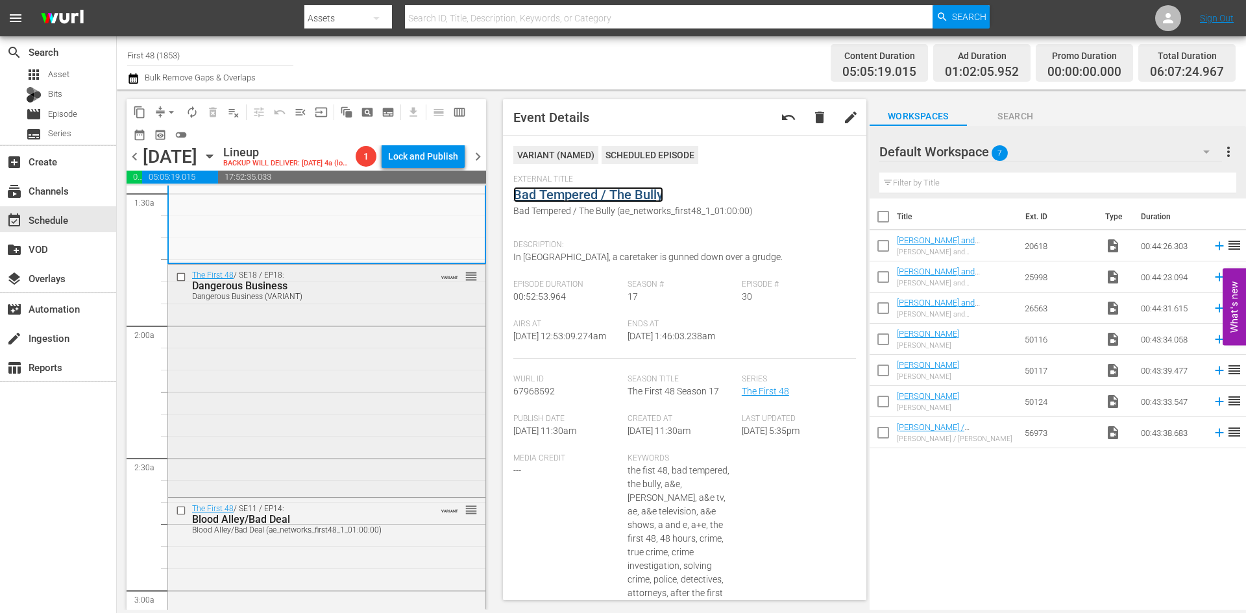
scroll to position [454, 0]
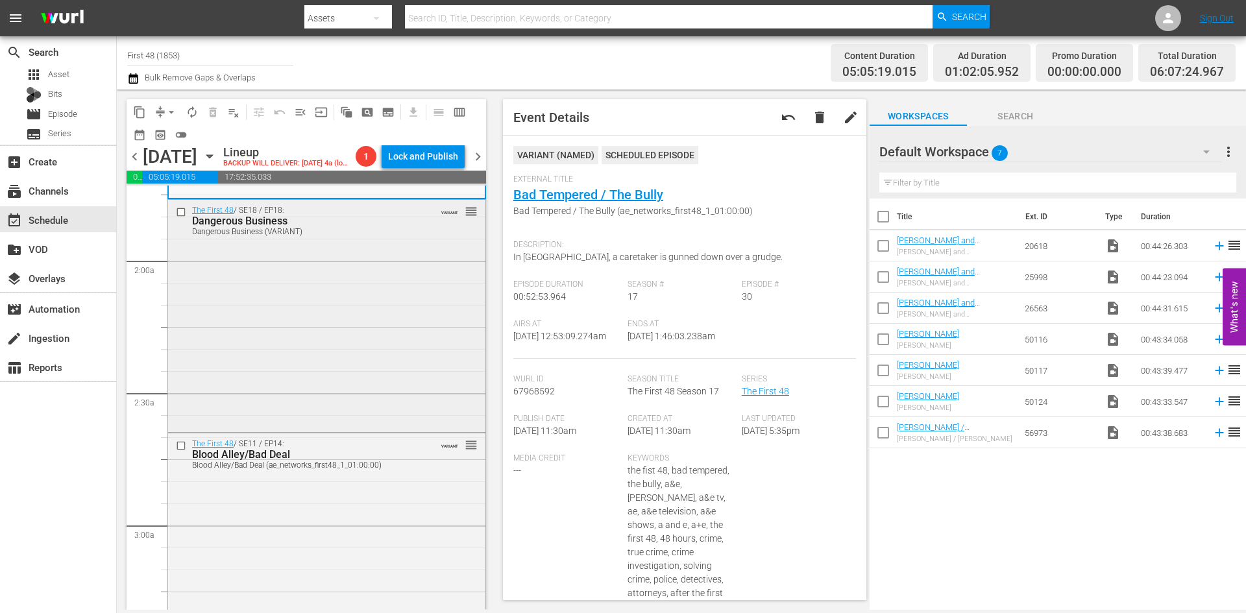
click at [370, 324] on div "The First 48 / SE18 / EP18: Dangerous Business Dangerous Business (VARIANT) VAR…" at bounding box center [326, 314] width 317 height 229
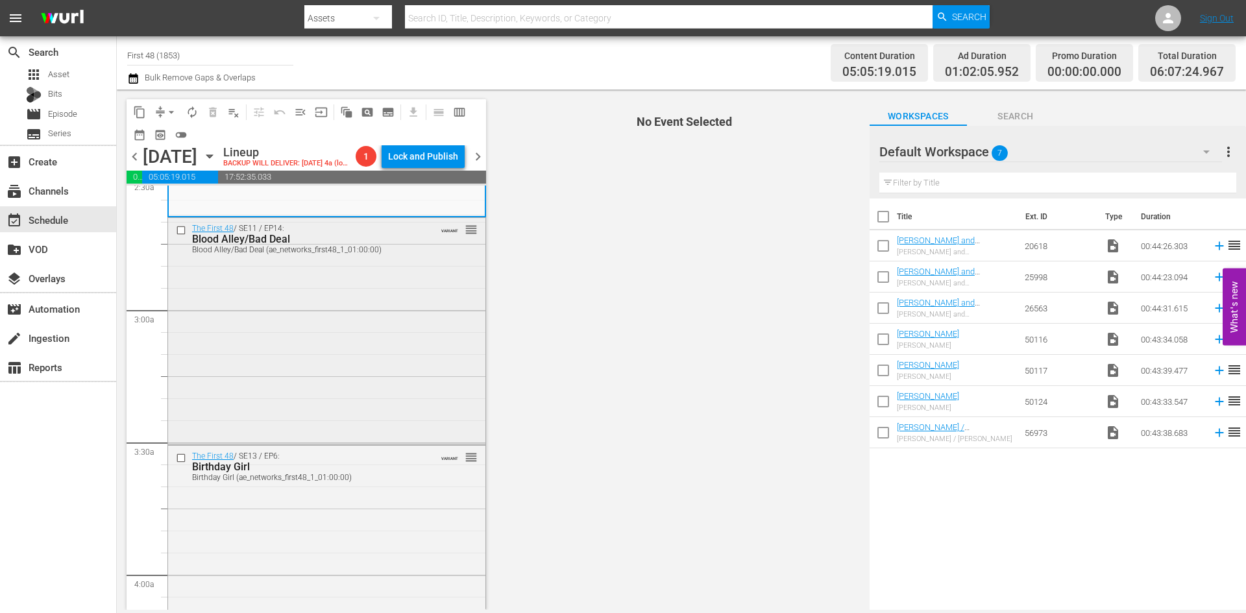
scroll to position [714, 0]
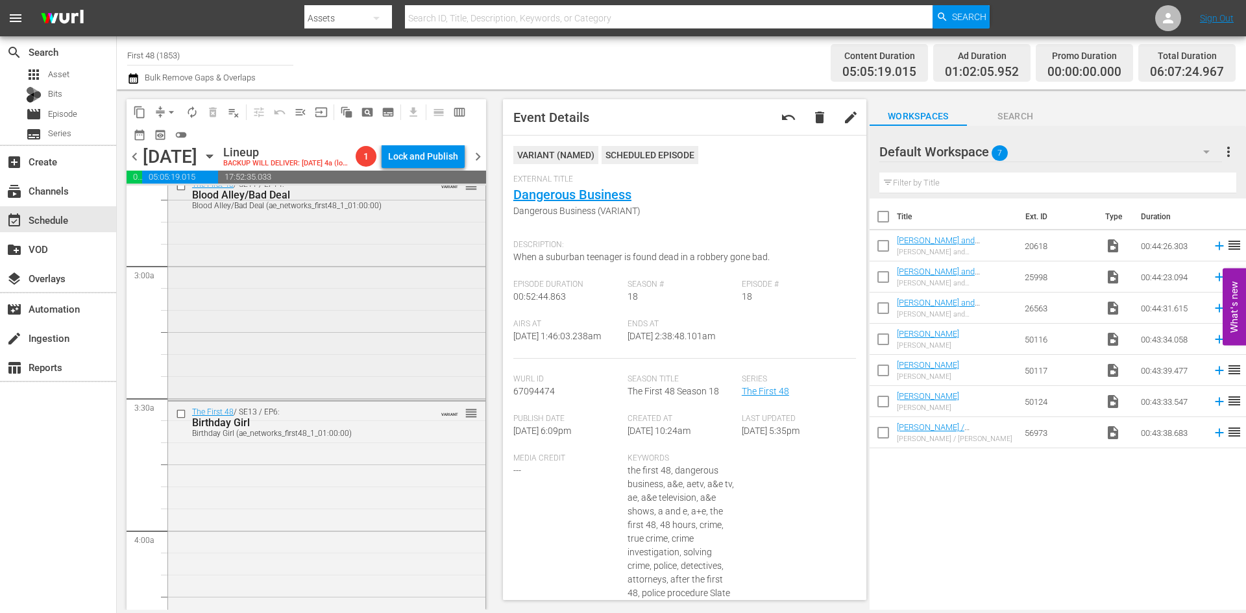
click at [400, 332] on div "The First 48 / SE11 / EP14: Blood Alley/Bad Deal Blood Alley/Bad Deal (ae_netwo…" at bounding box center [326, 286] width 317 height 225
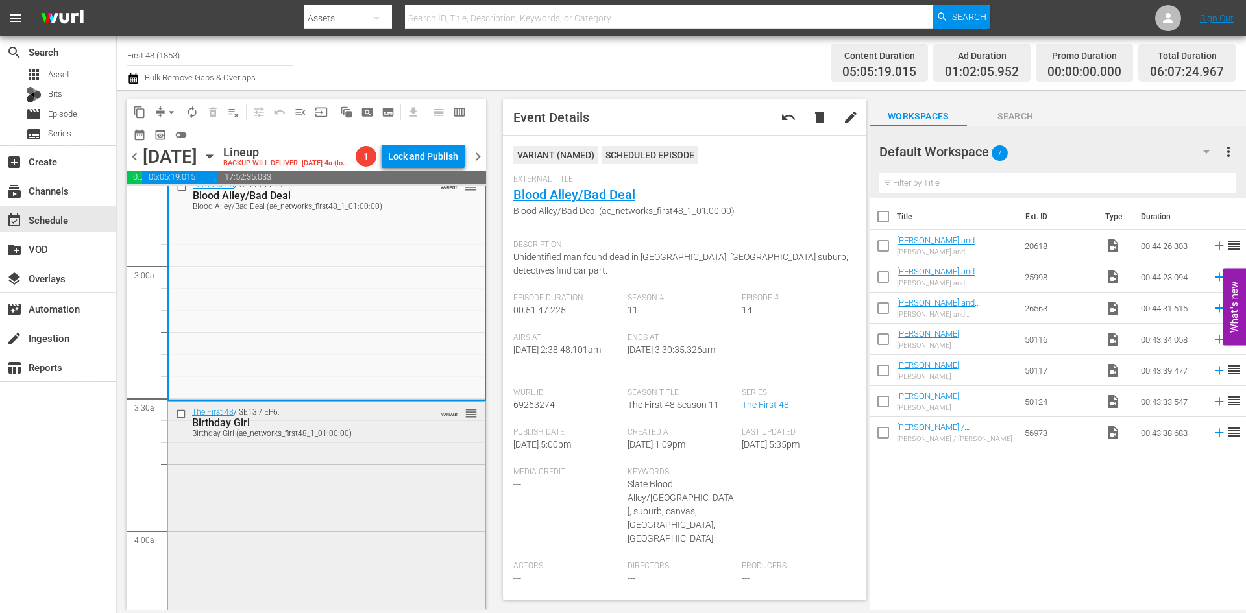
click at [378, 503] on div "The First 48 / SE13 / EP6: Birthday Girl Birthday Girl (ae_networks_first48_1_0…" at bounding box center [326, 512] width 317 height 221
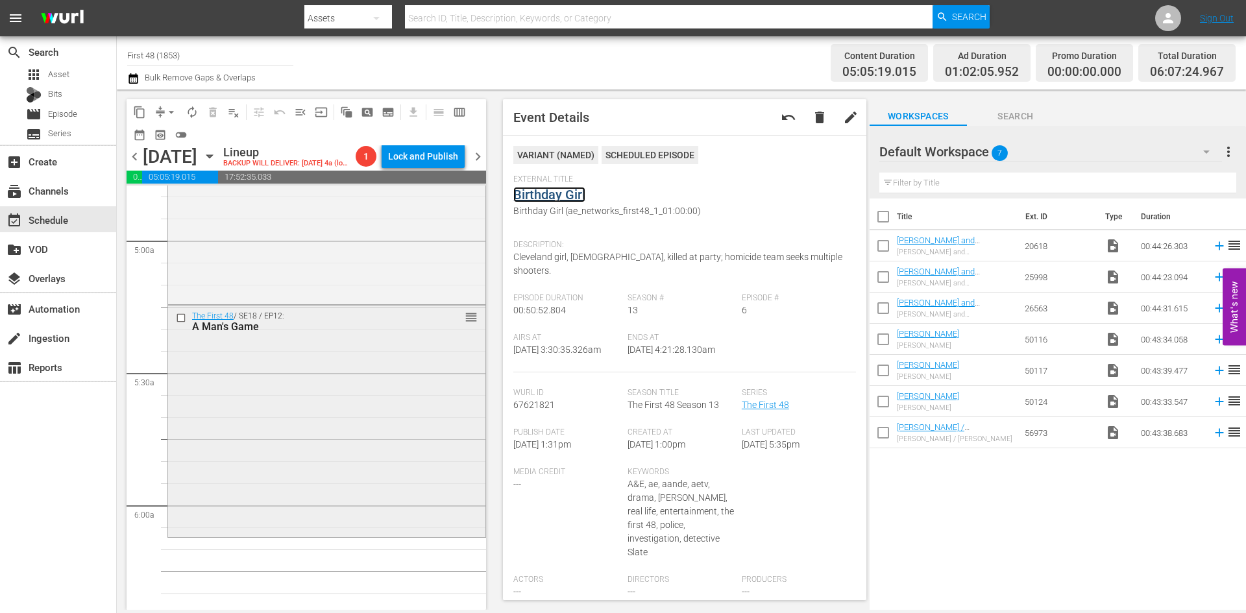
scroll to position [1298, 0]
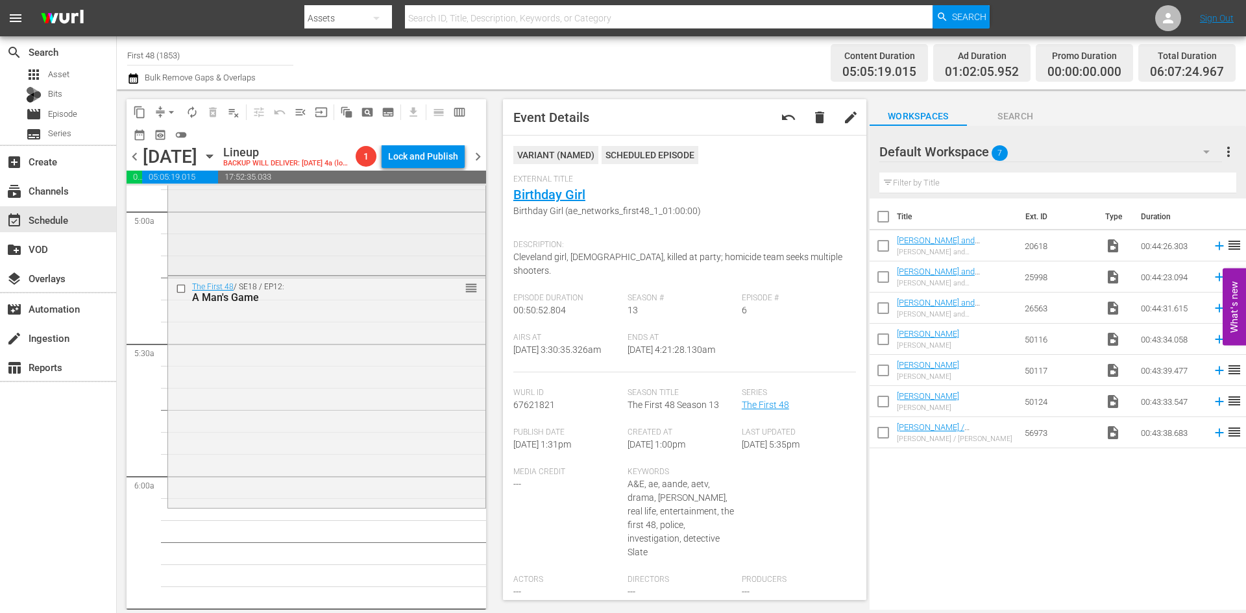
click at [386, 271] on div "The First 48 / SE3 / EP11: Dead Man Running / Crash reorder" at bounding box center [326, 158] width 317 height 230
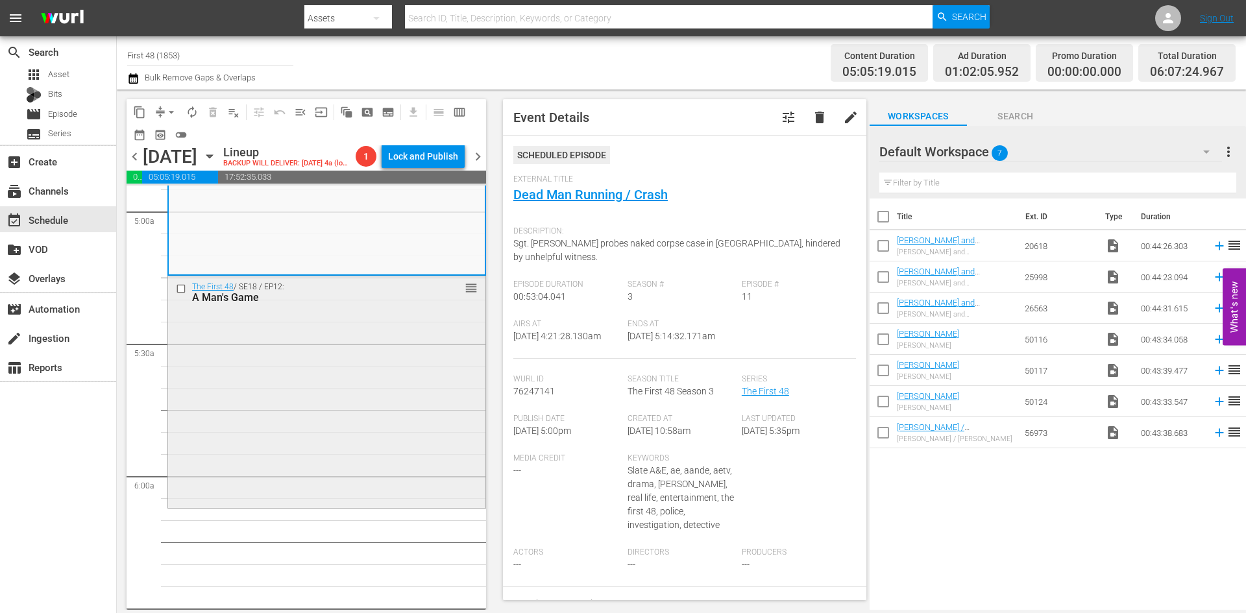
click at [414, 393] on div "The First 48 / SE18 / EP12: A Man's Game reorder" at bounding box center [326, 391] width 317 height 230
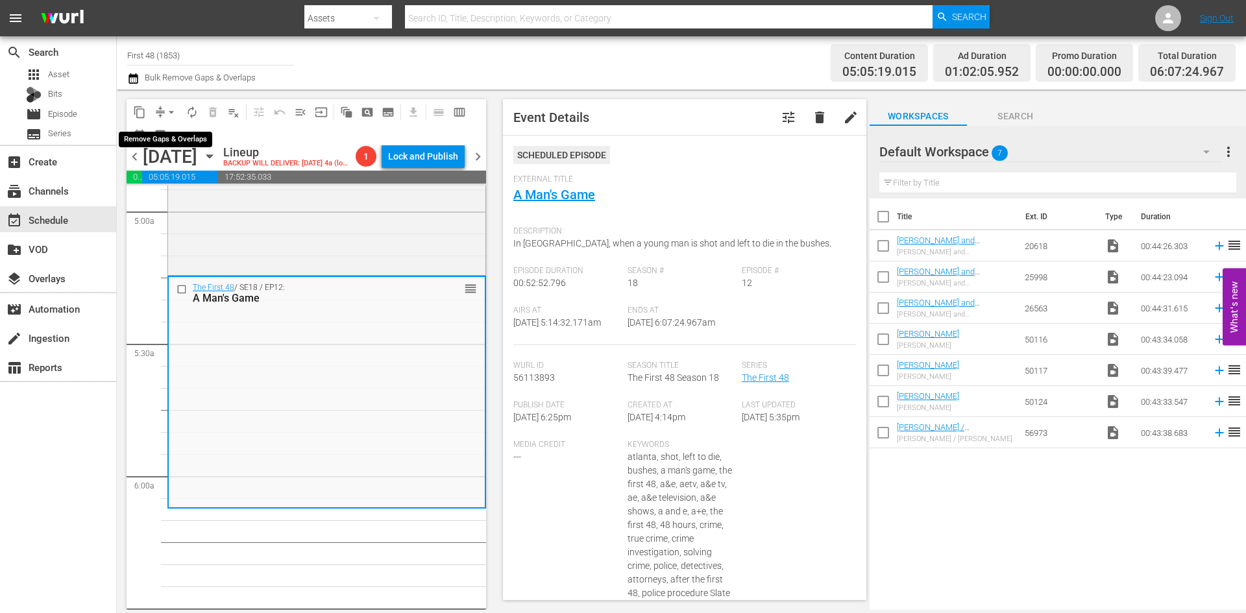
click at [169, 112] on span "arrow_drop_down" at bounding box center [171, 112] width 13 height 13
click at [168, 141] on li "Align to Midnight" at bounding box center [172, 138] width 136 height 21
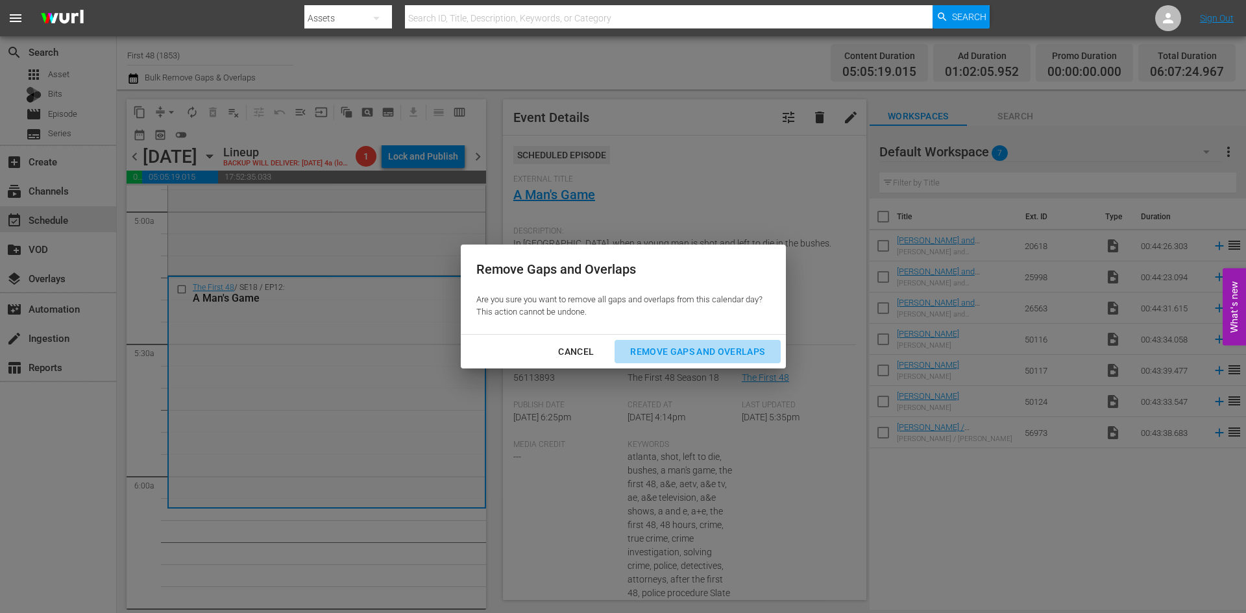
click at [677, 348] on div "Remove Gaps and Overlaps" at bounding box center [697, 352] width 155 height 16
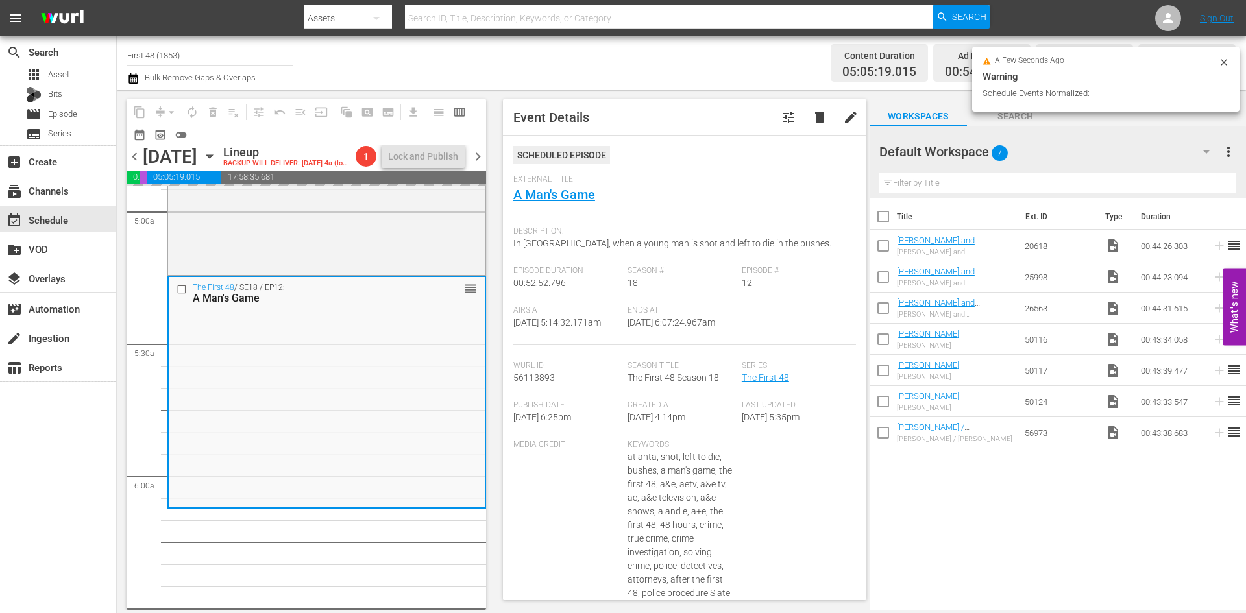
scroll to position [1342, 0]
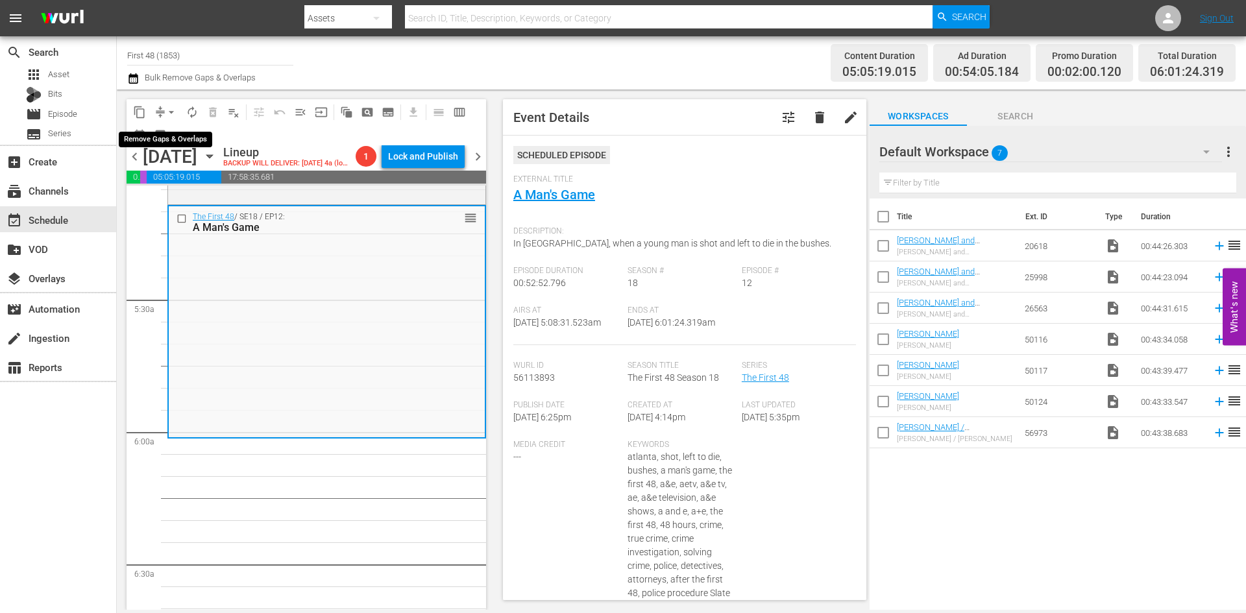
click at [164, 106] on button "arrow_drop_down" at bounding box center [171, 112] width 21 height 21
click at [169, 143] on li "Align to Midnight" at bounding box center [172, 138] width 136 height 21
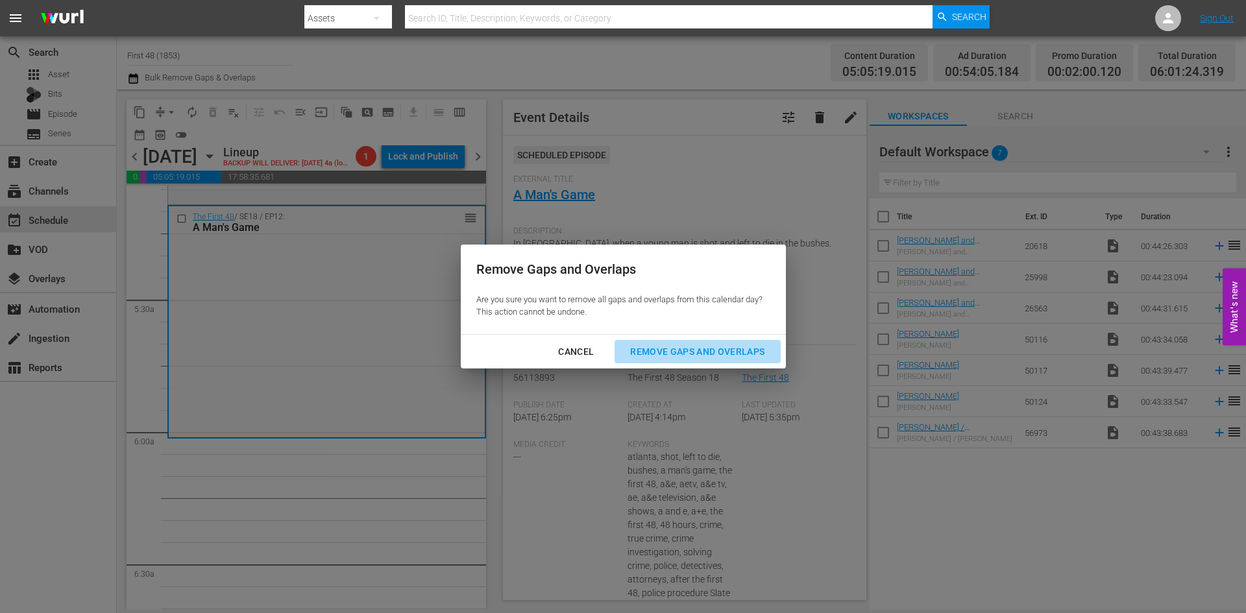
click at [675, 352] on div "Remove Gaps and Overlaps" at bounding box center [697, 352] width 155 height 16
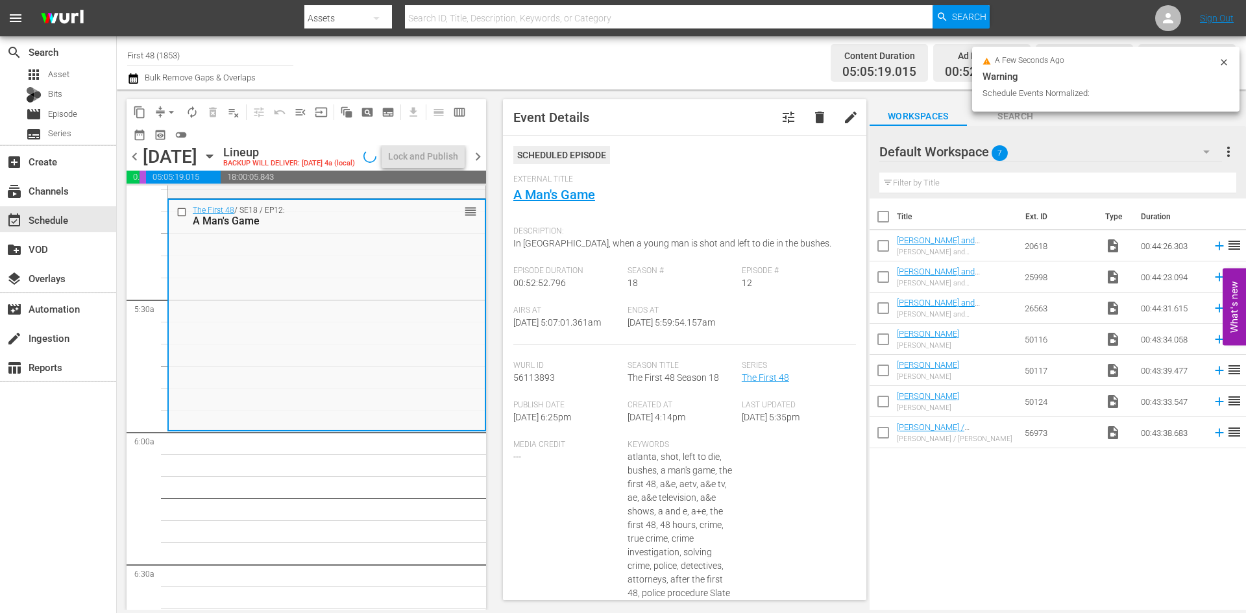
scroll to position [1320, 0]
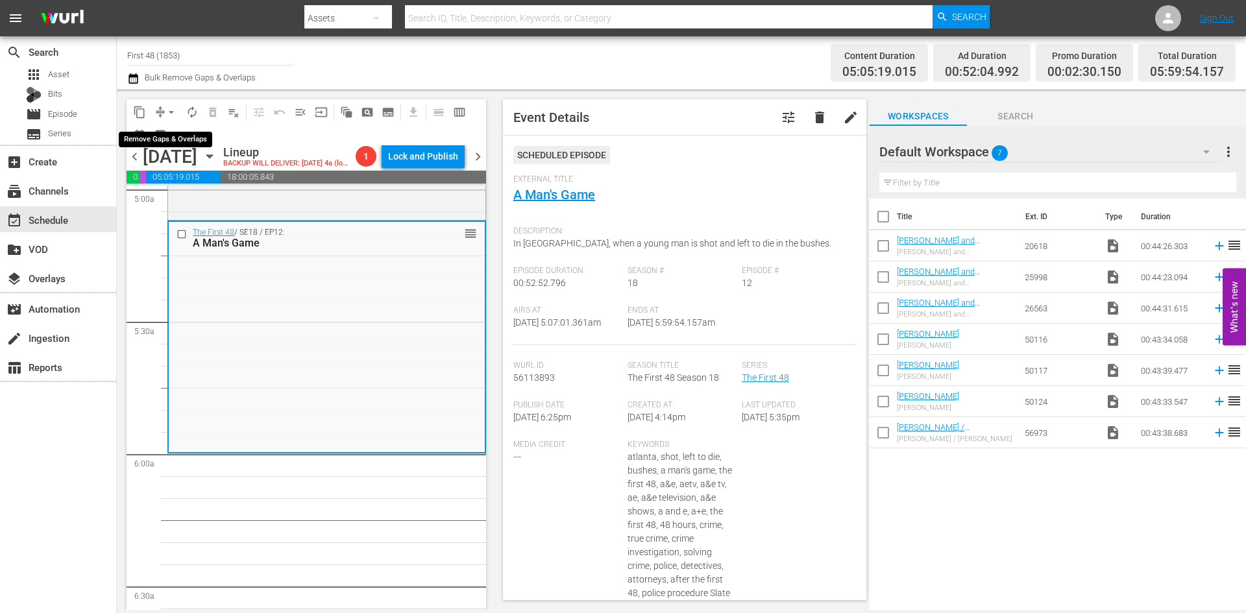
click at [176, 110] on span "arrow_drop_down" at bounding box center [171, 112] width 13 height 13
click at [170, 139] on li "Align to Midnight" at bounding box center [172, 138] width 136 height 21
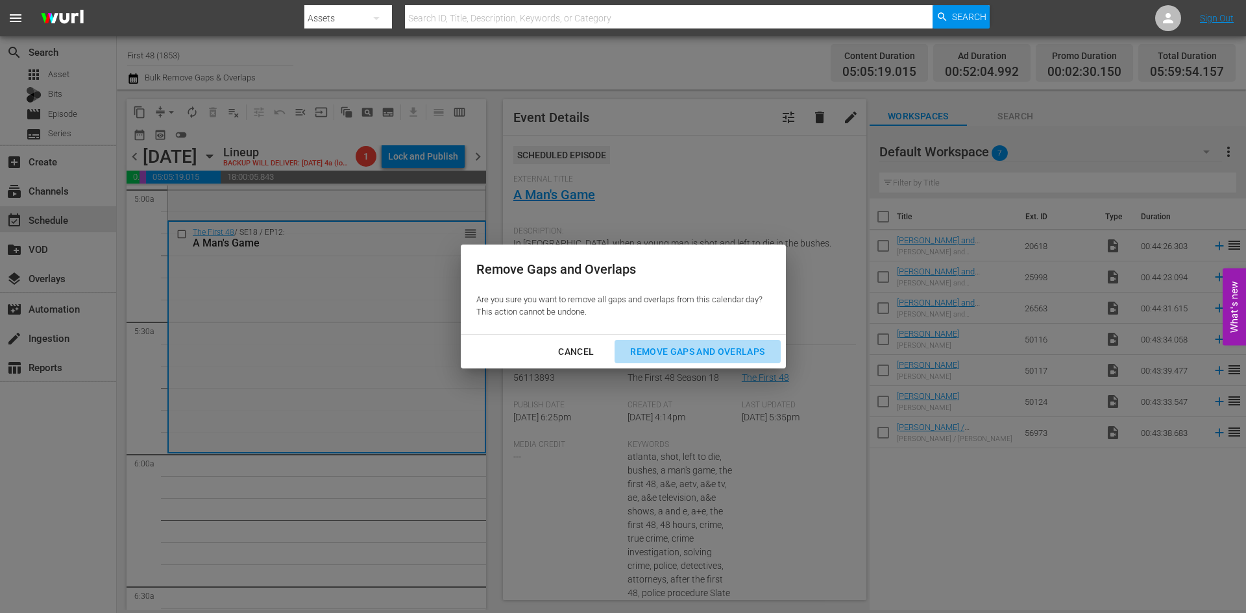
click at [683, 346] on div "Remove Gaps and Overlaps" at bounding box center [697, 352] width 155 height 16
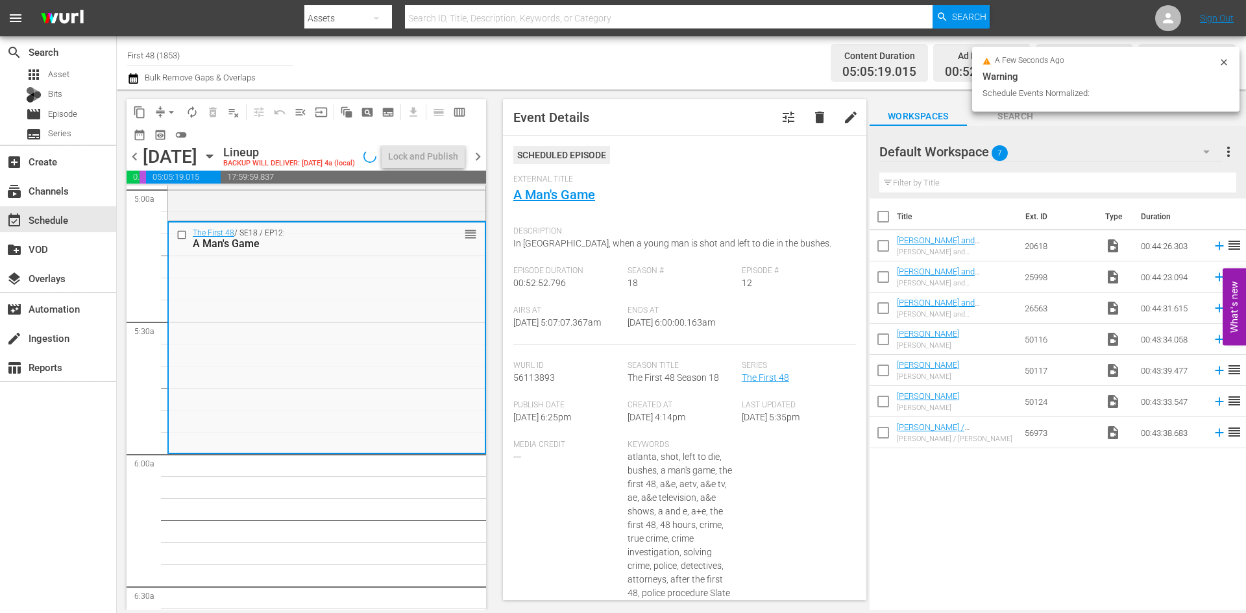
scroll to position [1342, 0]
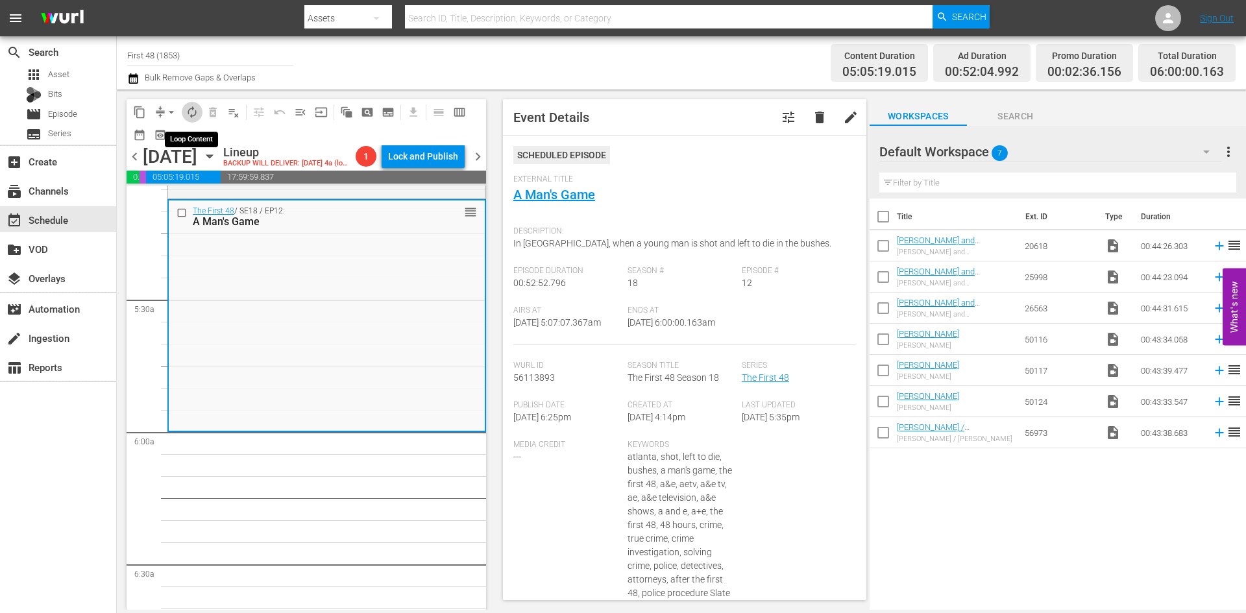
click at [188, 106] on span "autorenew_outlined" at bounding box center [192, 112] width 13 height 13
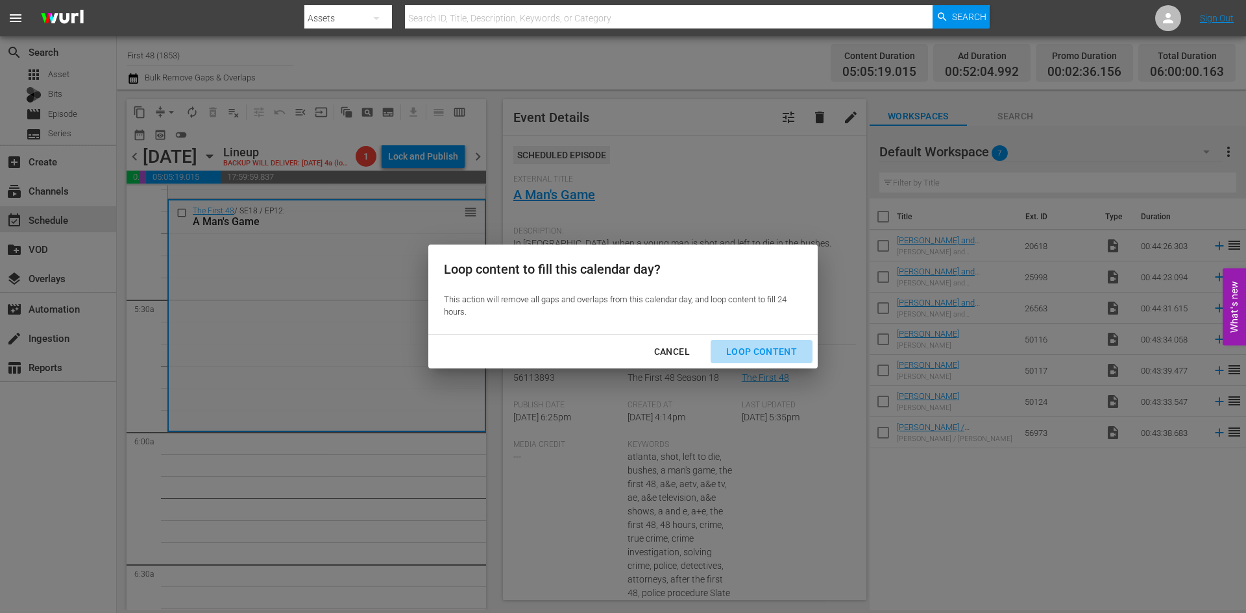
click at [768, 348] on div "Loop Content" at bounding box center [762, 352] width 92 height 16
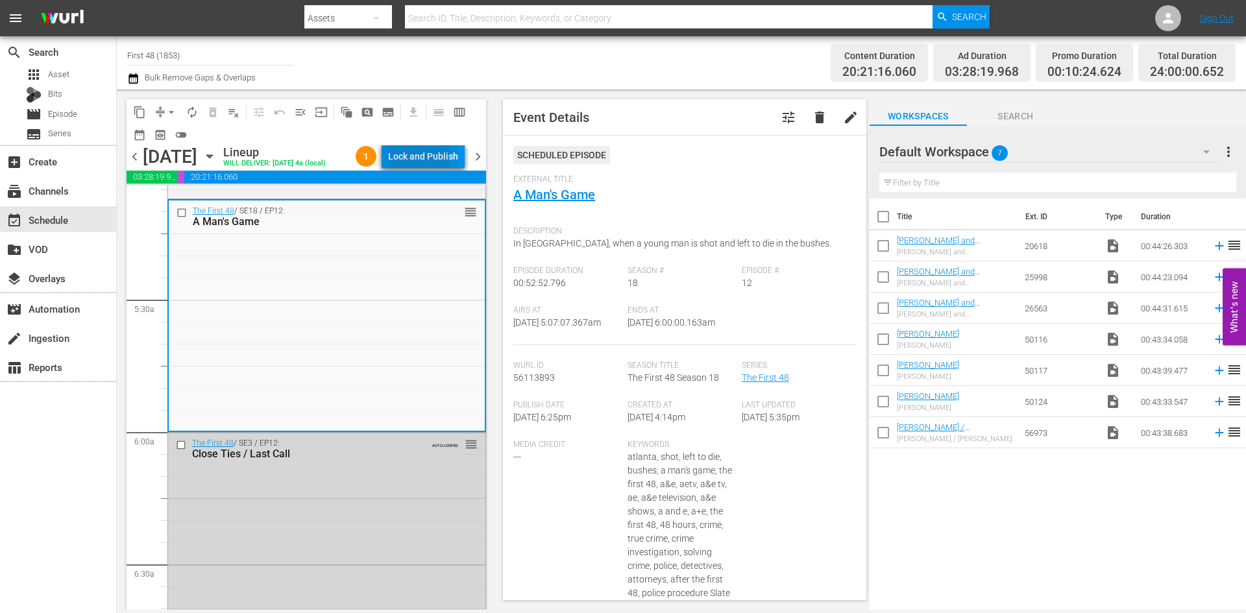
click at [408, 158] on div "Lock and Publish" at bounding box center [423, 156] width 70 height 23
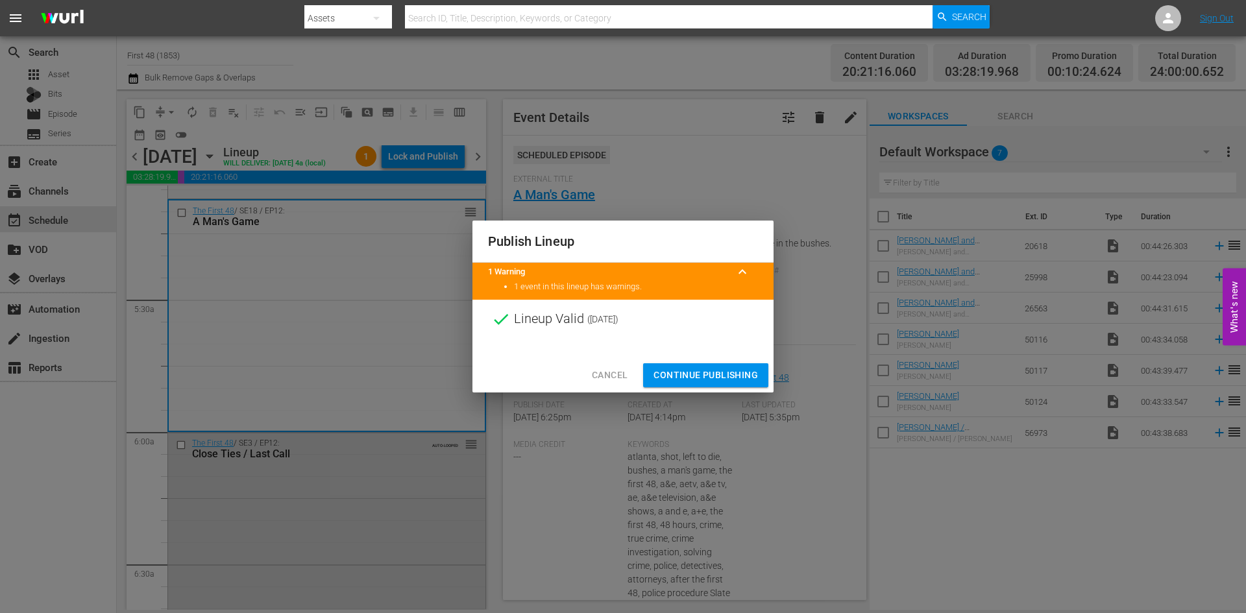
click at [699, 377] on span "Continue Publishing" at bounding box center [705, 375] width 104 height 16
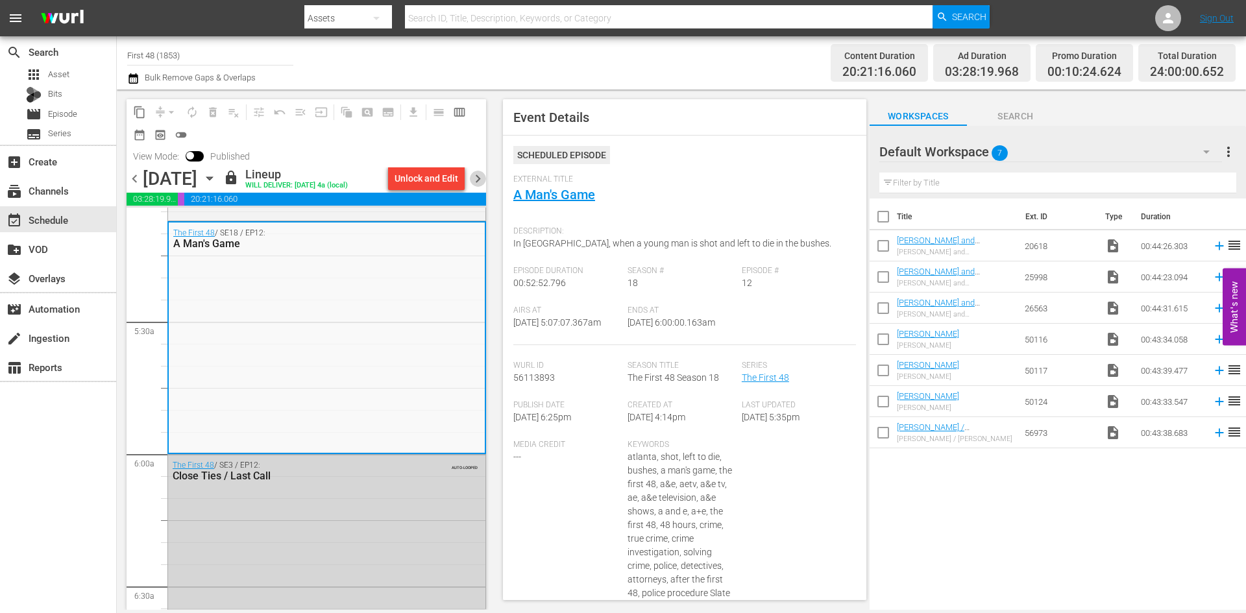
click at [477, 178] on span "chevron_right" at bounding box center [478, 179] width 16 height 16
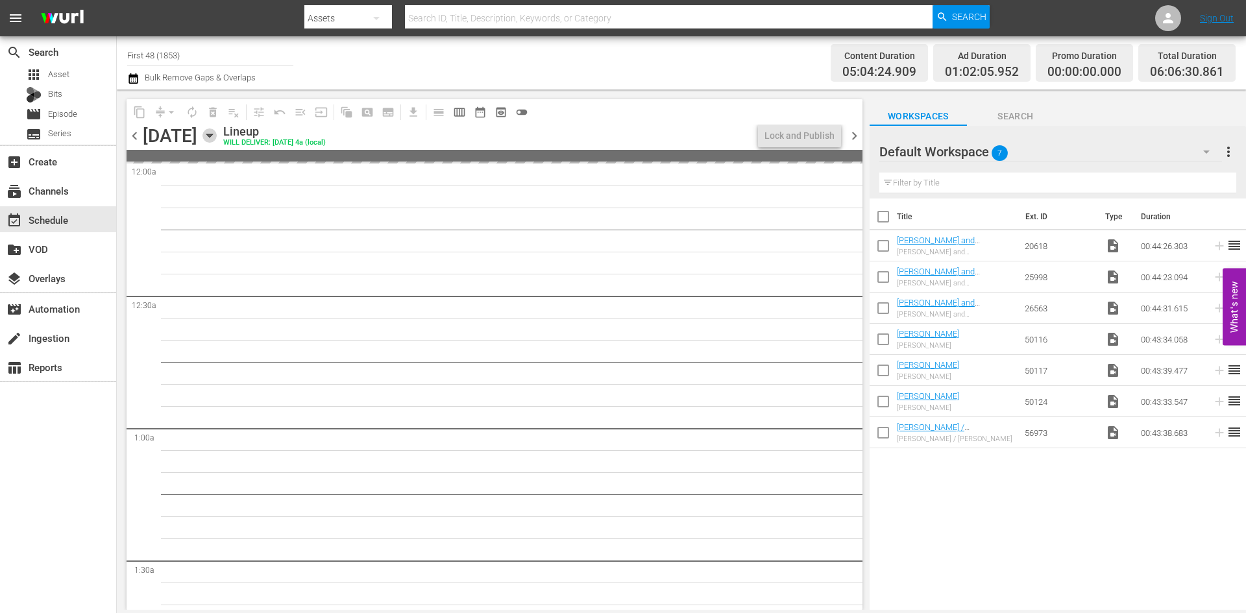
click at [217, 138] on icon "button" at bounding box center [209, 135] width 14 height 14
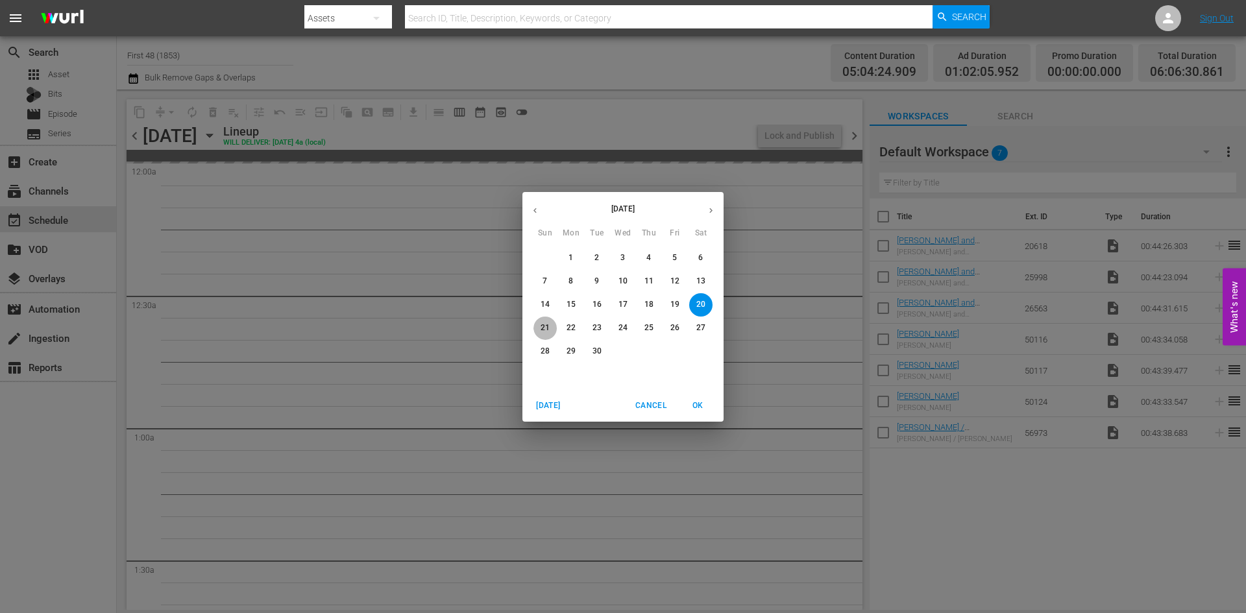
click at [537, 323] on span "21" at bounding box center [544, 328] width 23 height 11
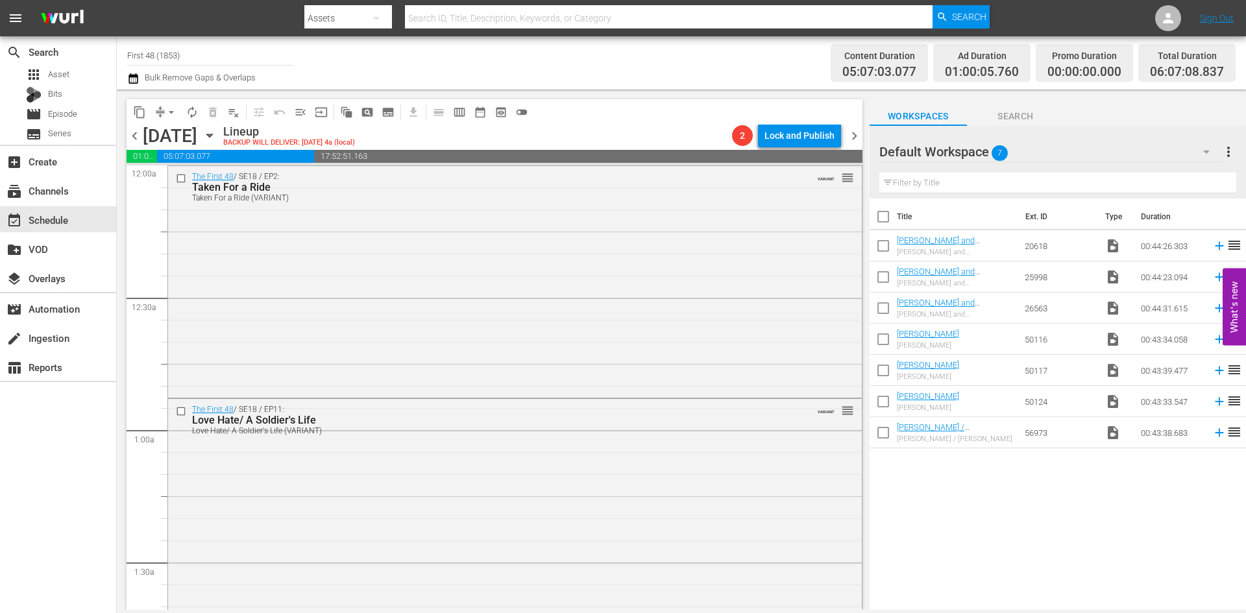
click at [217, 139] on icon "button" at bounding box center [209, 135] width 14 height 14
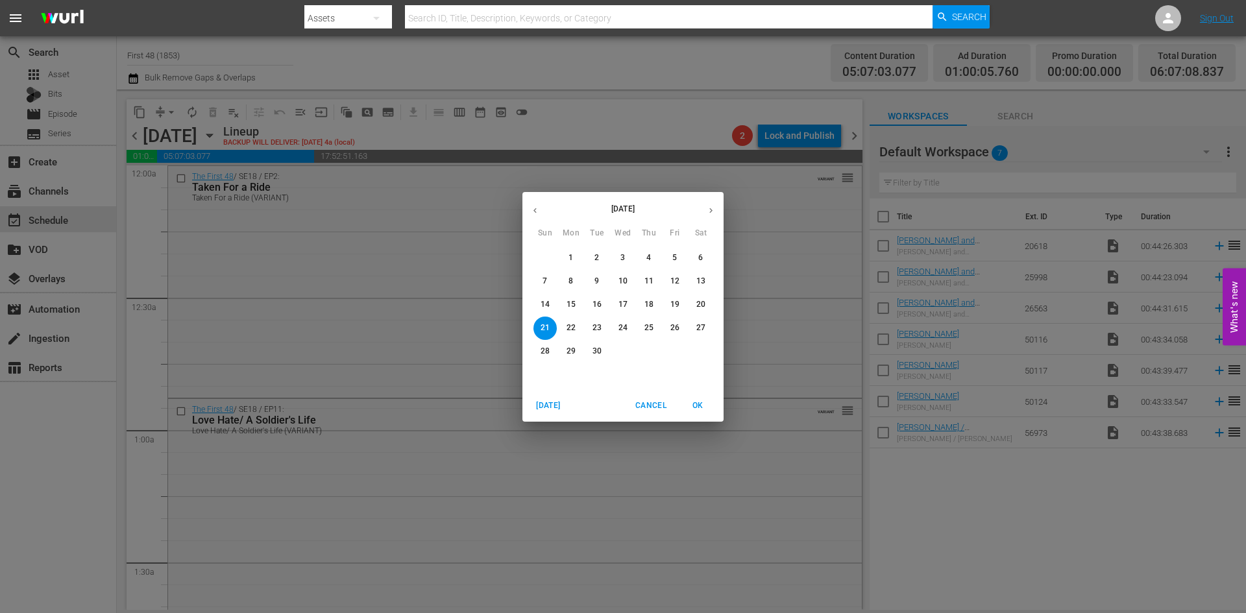
click at [702, 301] on p "20" at bounding box center [700, 304] width 9 height 11
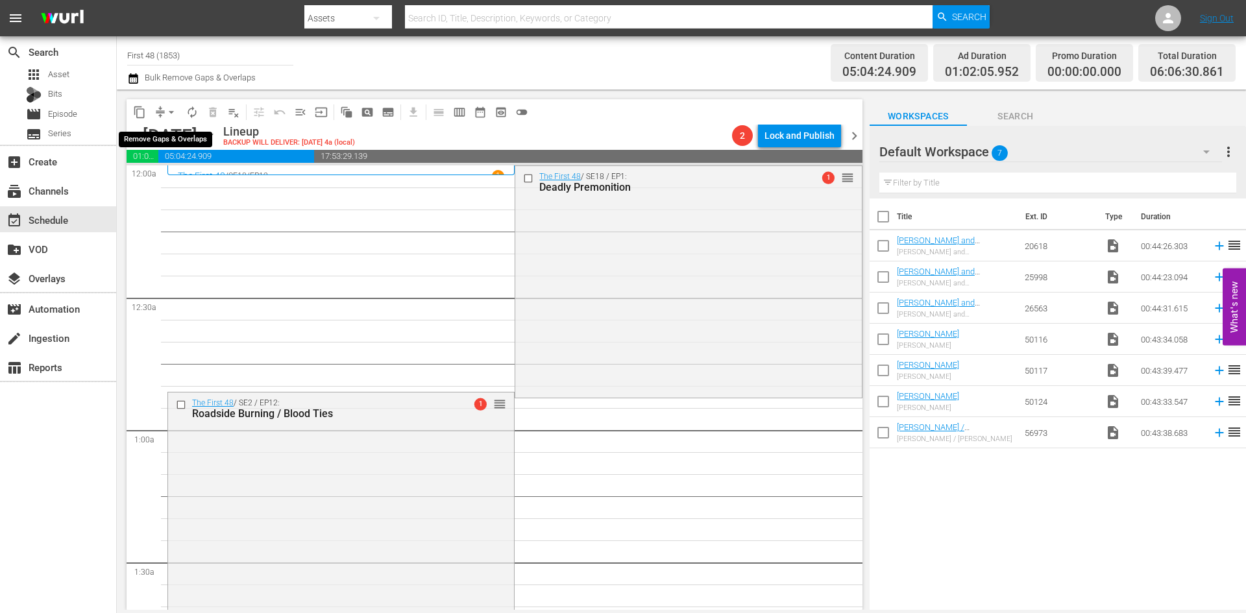
click at [171, 112] on span "arrow_drop_down" at bounding box center [171, 112] width 13 height 13
click at [169, 136] on li "Align to Midnight" at bounding box center [172, 138] width 136 height 21
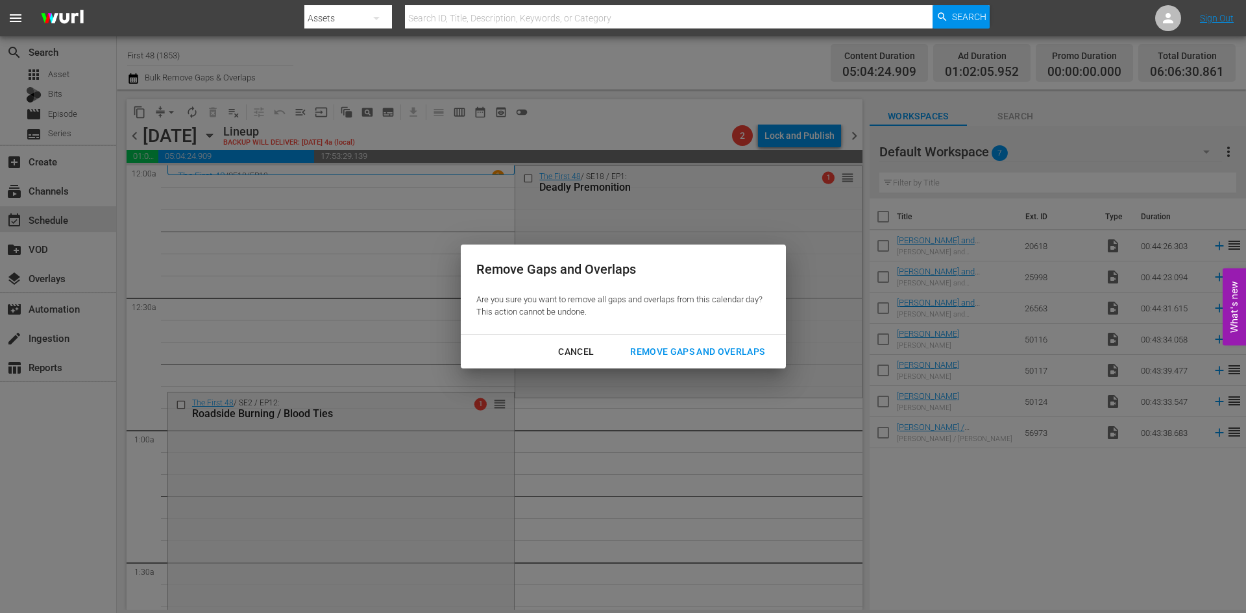
click at [662, 350] on div "Remove Gaps and Overlaps" at bounding box center [697, 352] width 155 height 16
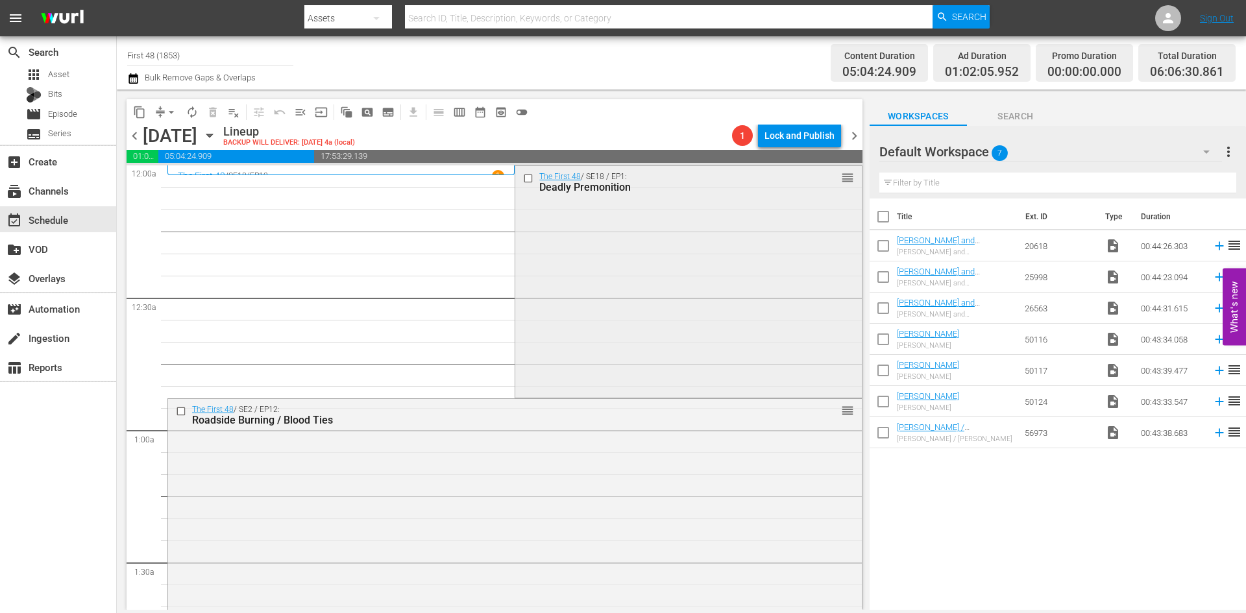
click at [761, 262] on div "The First 48 / SE18 / EP1: Deadly Premonition reorder" at bounding box center [688, 281] width 346 height 230
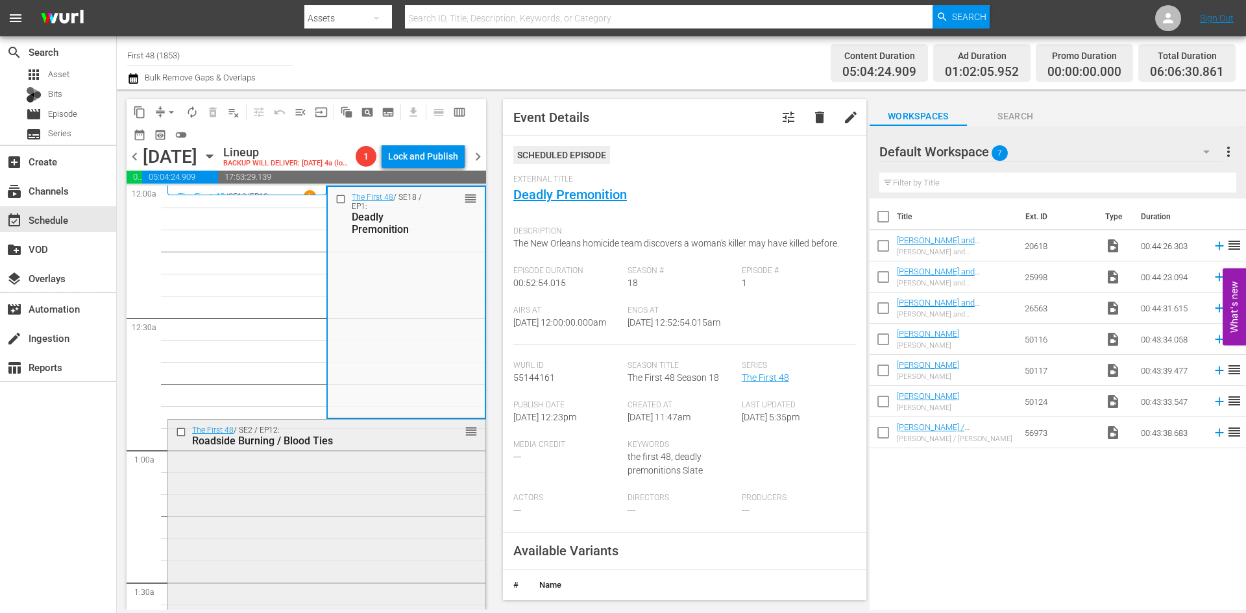
click at [308, 517] on div "The First 48 / SE2 / EP12: Roadside Burning / Blood Ties reorder" at bounding box center [326, 535] width 317 height 230
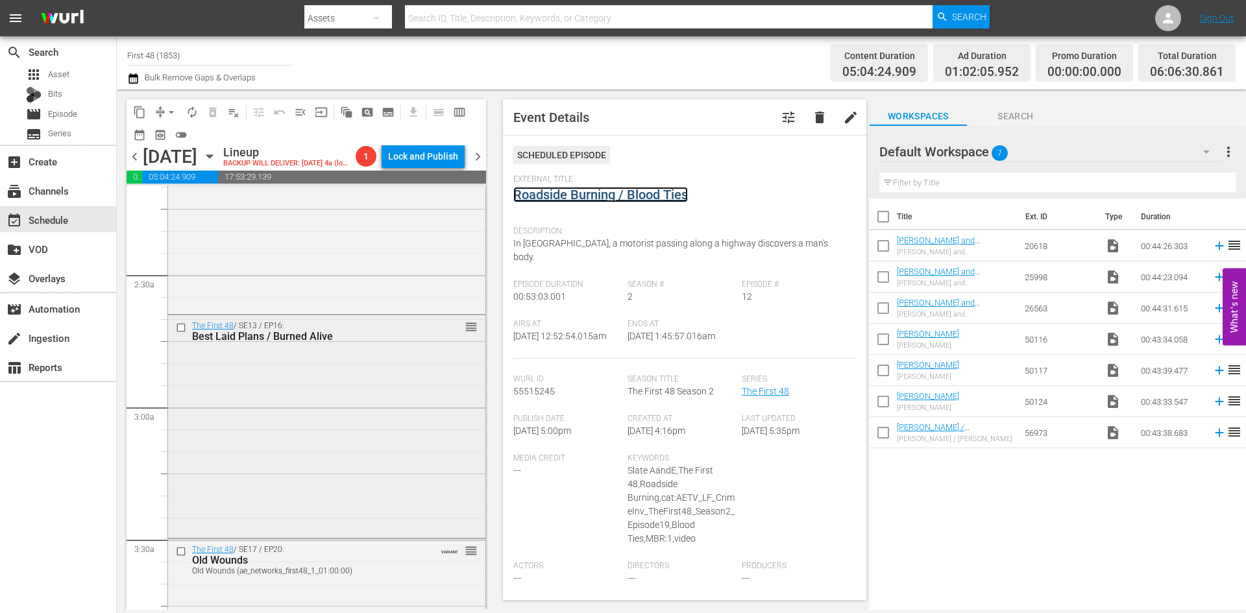
scroll to position [584, 0]
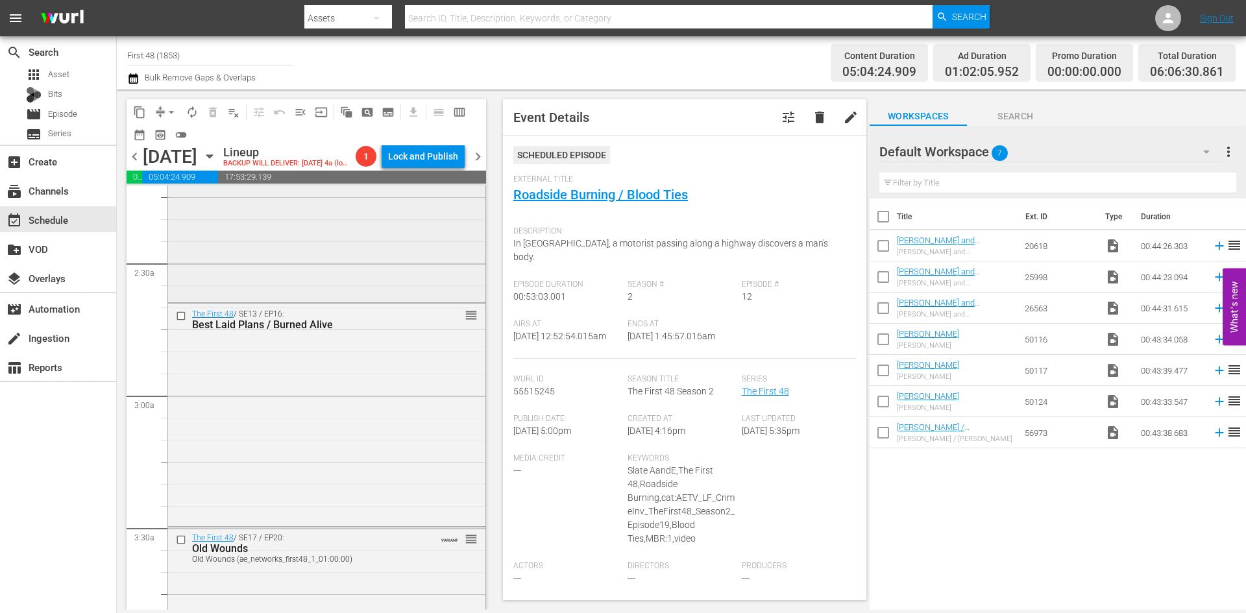
click at [409, 268] on div "The First 48 / SE16 / EP13: Closing Time / Family Matters Closing Time / Family…" at bounding box center [326, 185] width 317 height 230
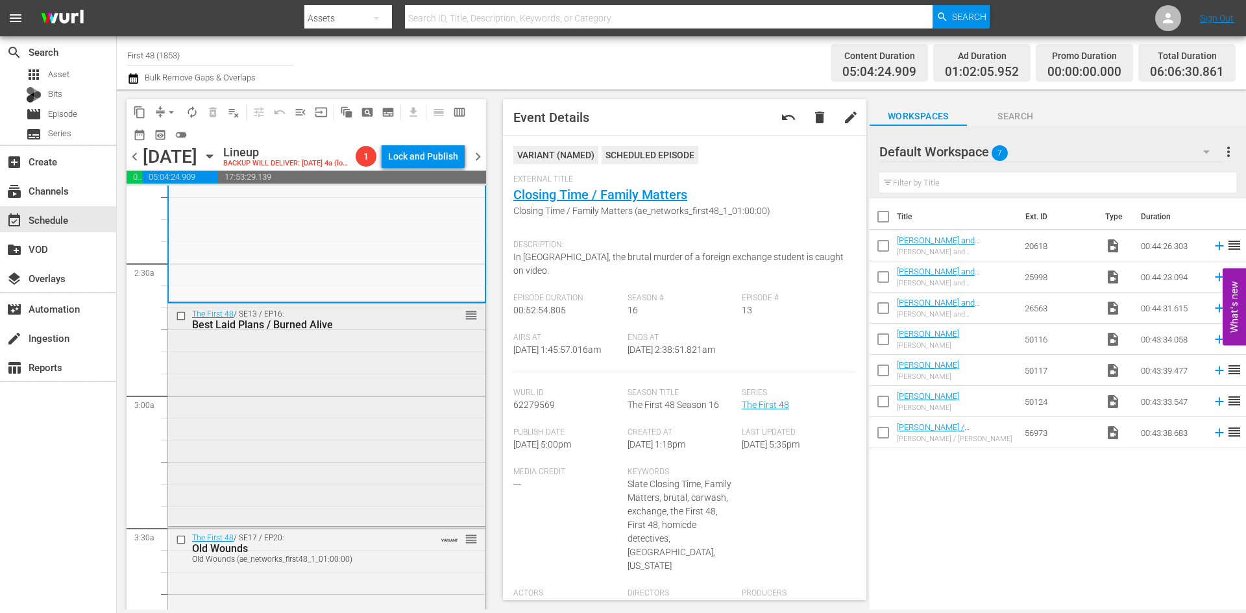
click at [356, 422] on div "The First 48 / SE13 / EP16: Best Laid Plans / Burned Alive reorder" at bounding box center [326, 414] width 317 height 220
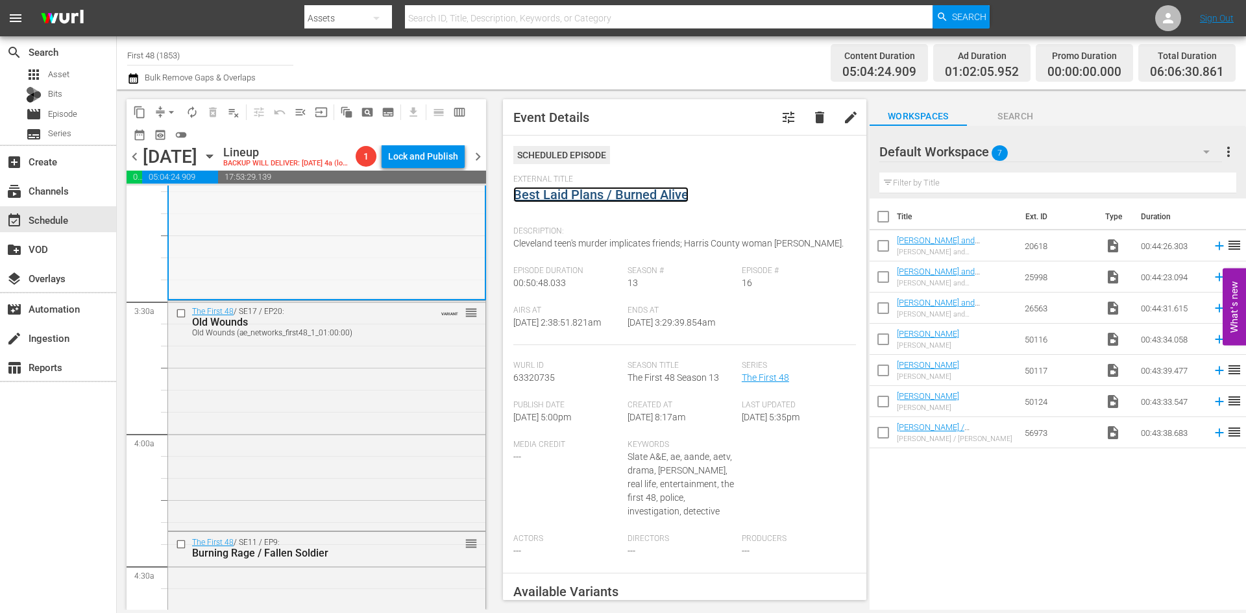
scroll to position [844, 0]
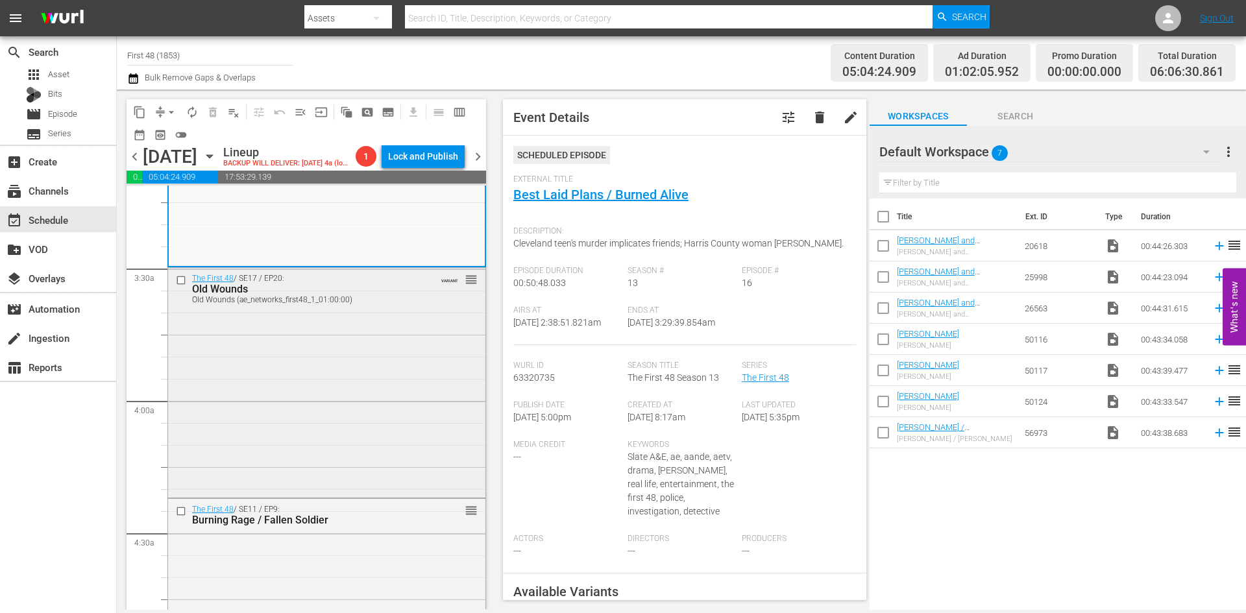
click at [299, 413] on div "The First 48 / SE17 / EP20: Old Wounds Old Wounds (ae_networks_first48_1_01:00:…" at bounding box center [326, 381] width 317 height 226
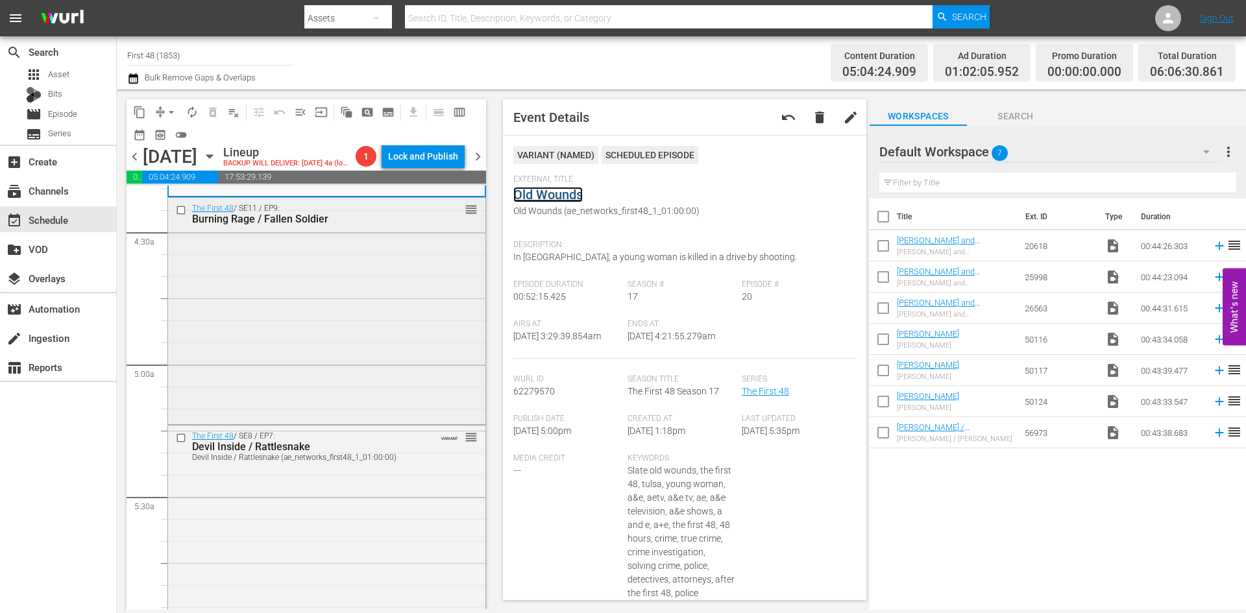
scroll to position [1168, 0]
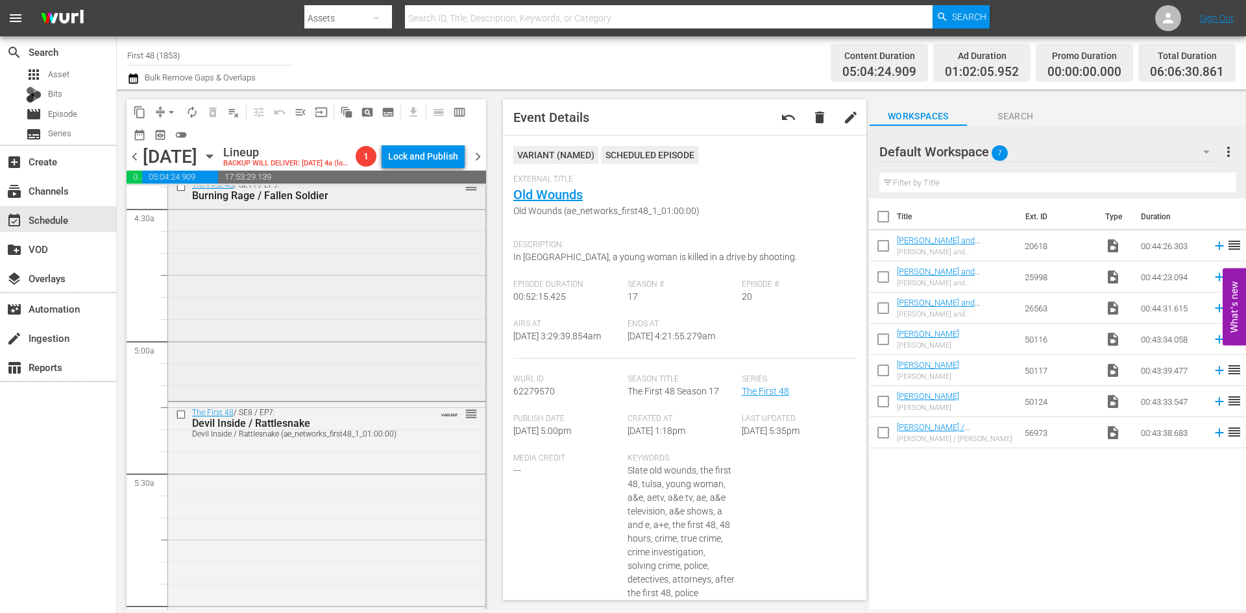
click at [323, 378] on div "The First 48 / SE11 / EP9: Burning Rage / Fallen Soldier reorder" at bounding box center [326, 287] width 317 height 225
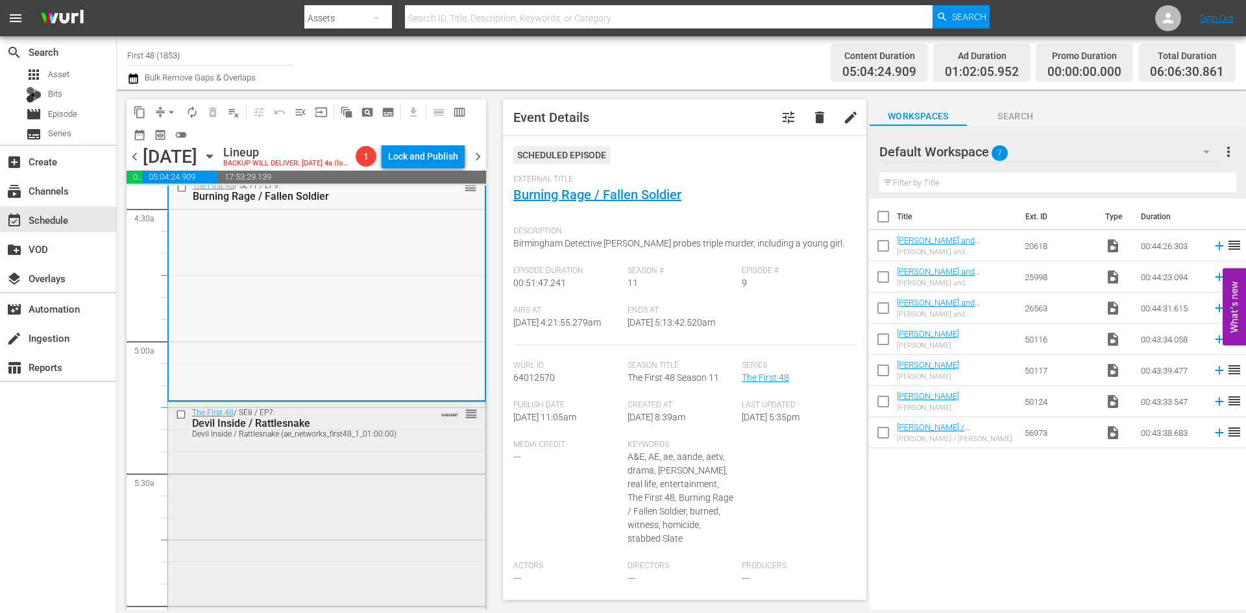
click at [297, 481] on div "The First 48 / SE8 / EP7: Devil Inside / Rattlesnake Devil Inside / Rattlesnake…" at bounding box center [326, 516] width 317 height 229
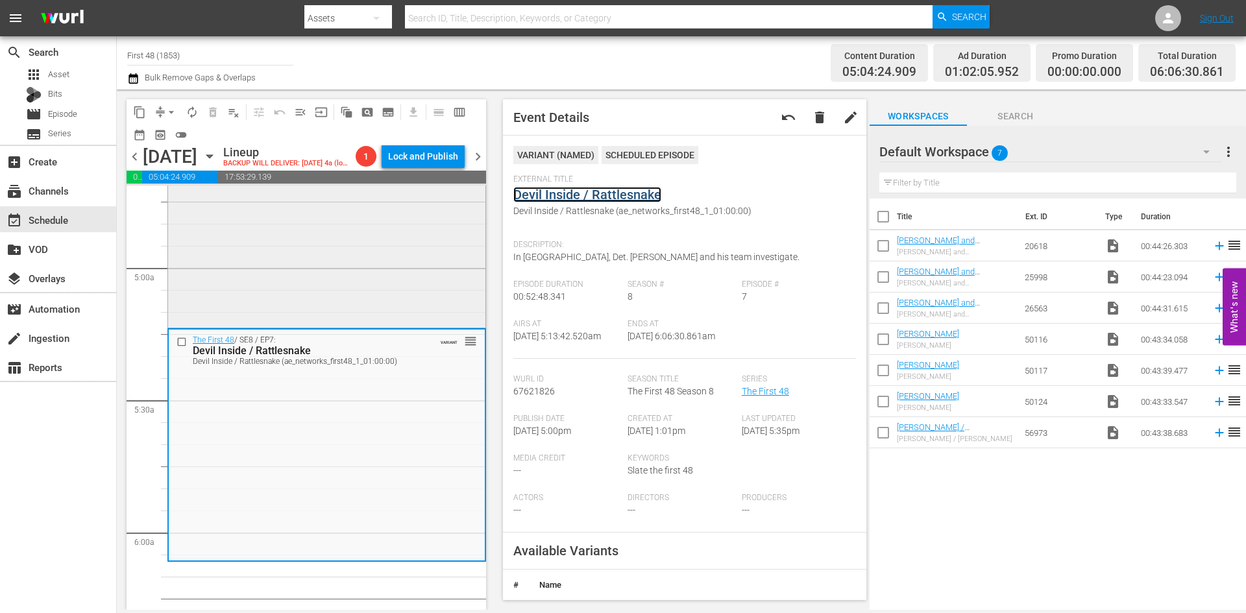
scroll to position [1233, 0]
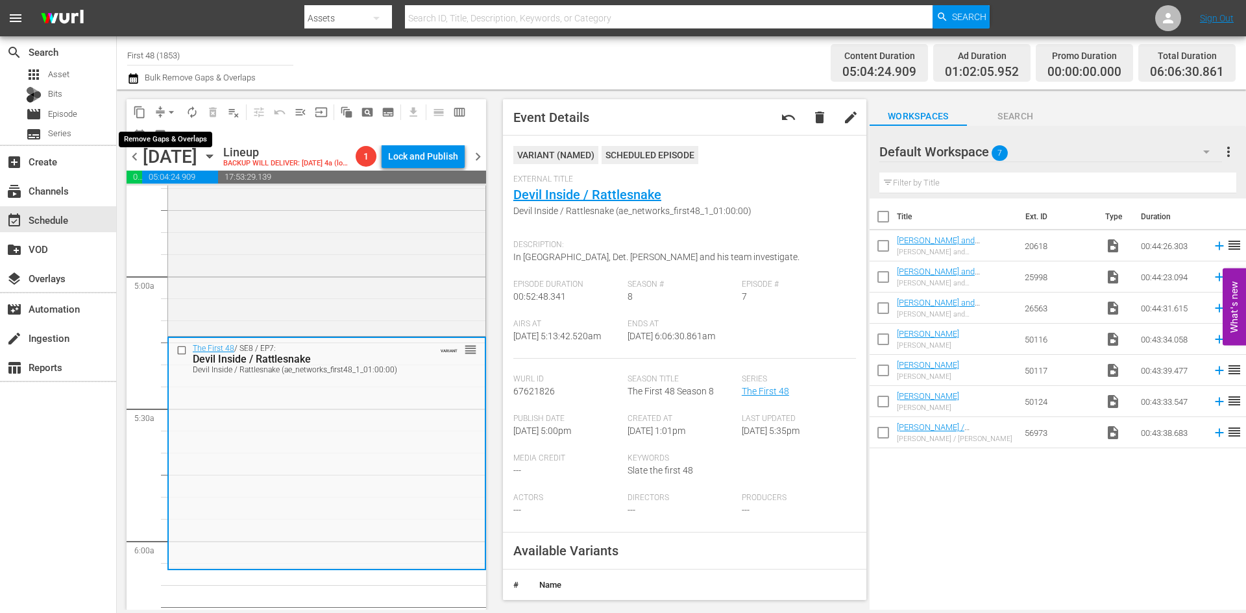
click at [171, 108] on span "arrow_drop_down" at bounding box center [171, 112] width 13 height 13
click at [173, 140] on li "Align to Midnight" at bounding box center [172, 138] width 136 height 21
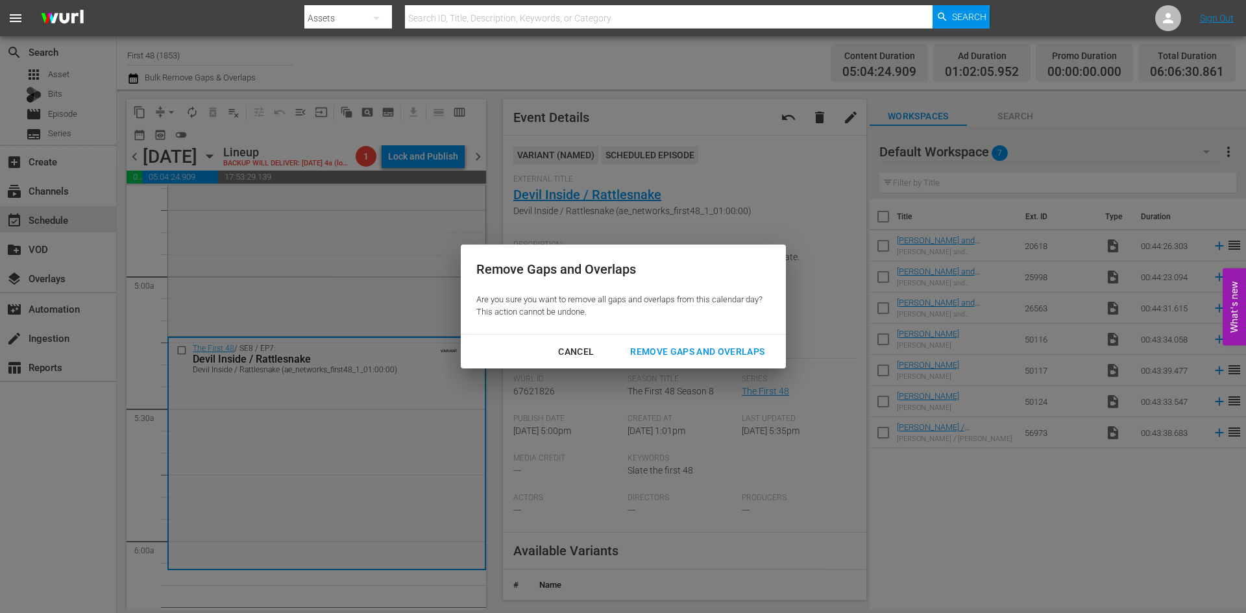
click at [664, 356] on div "Remove Gaps and Overlaps" at bounding box center [697, 352] width 155 height 16
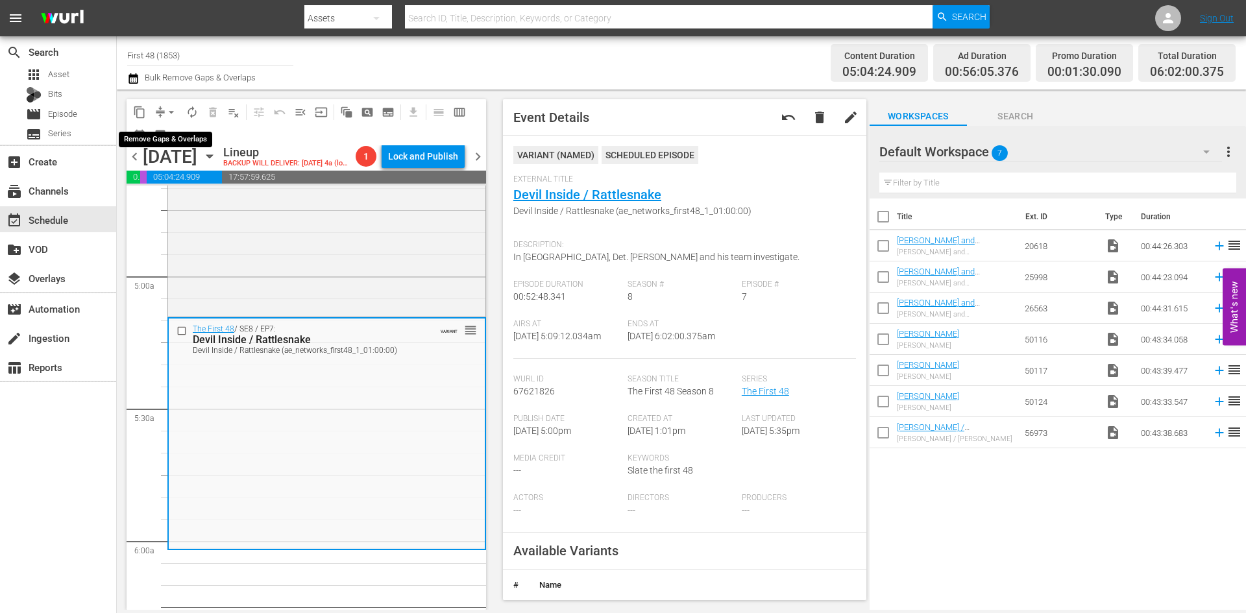
click at [172, 113] on span "arrow_drop_down" at bounding box center [171, 112] width 13 height 13
click at [169, 139] on li "Align to Midnight" at bounding box center [172, 138] width 136 height 21
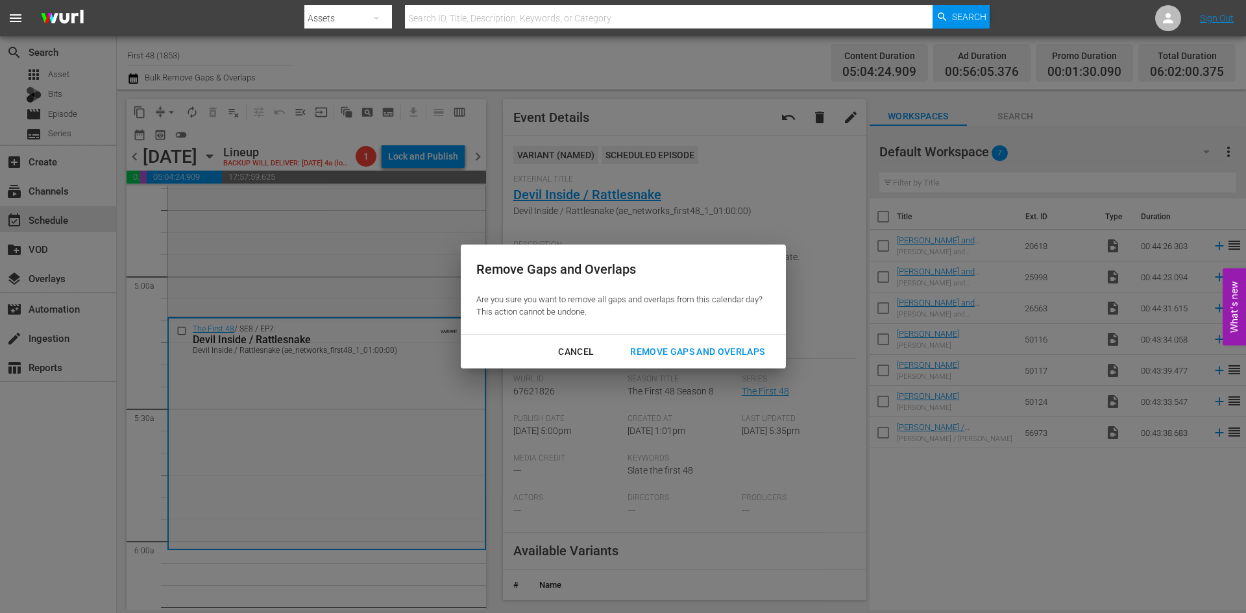
click at [669, 359] on div "Remove Gaps and Overlaps" at bounding box center [697, 352] width 155 height 16
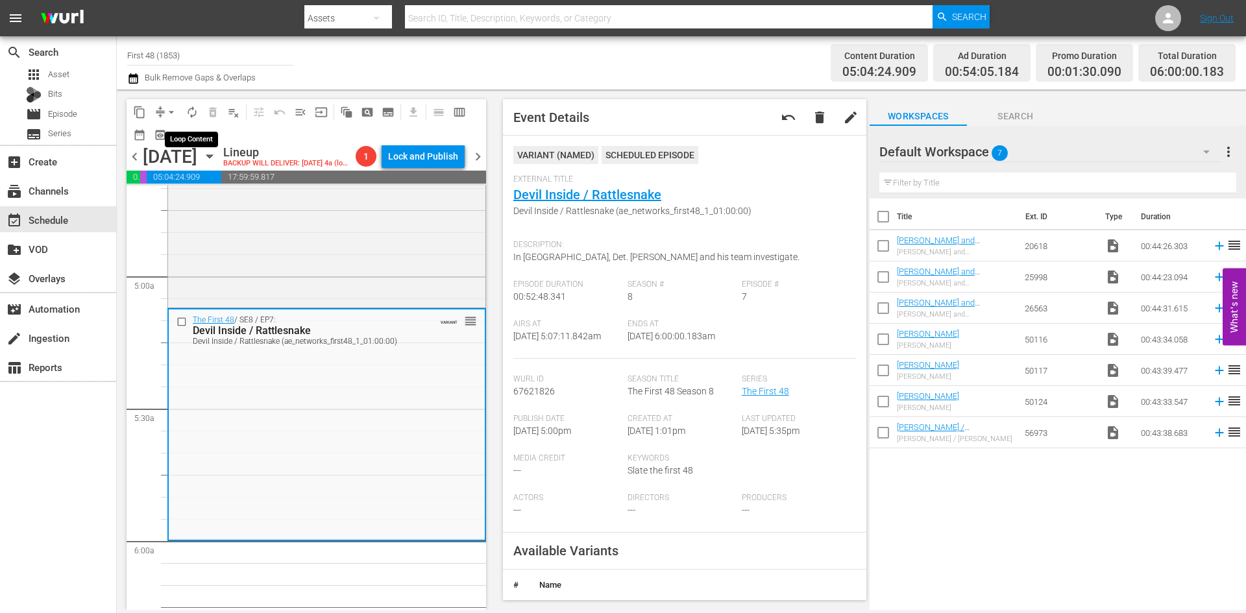
click at [192, 113] on span "autorenew_outlined" at bounding box center [192, 112] width 13 height 13
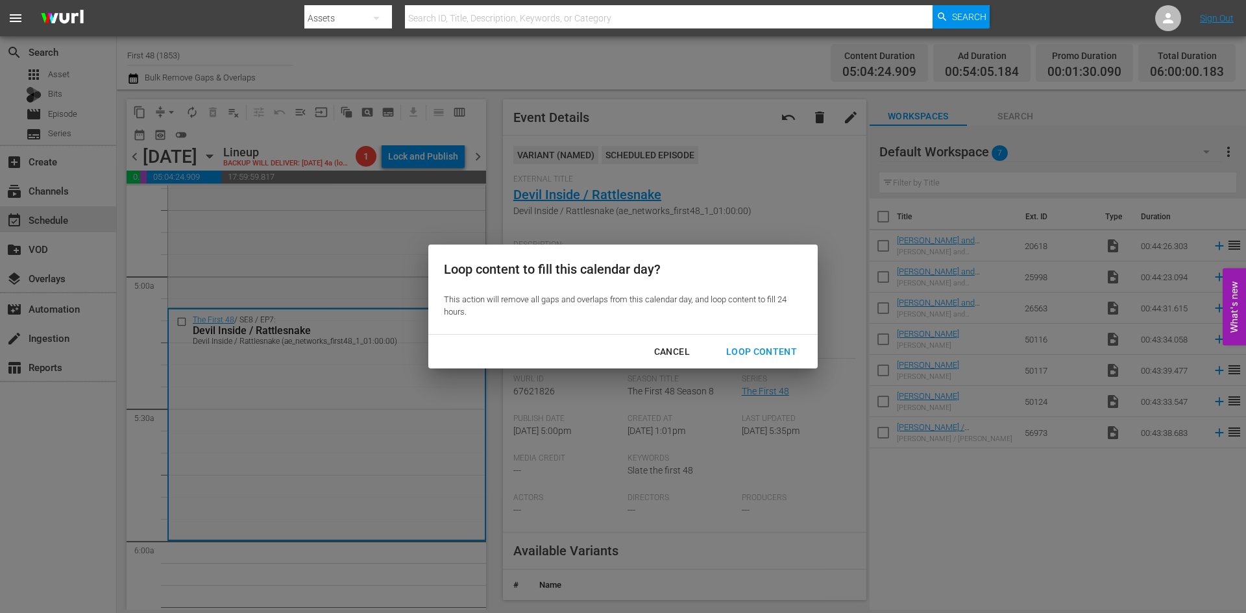
click at [757, 353] on div "Loop Content" at bounding box center [762, 352] width 92 height 16
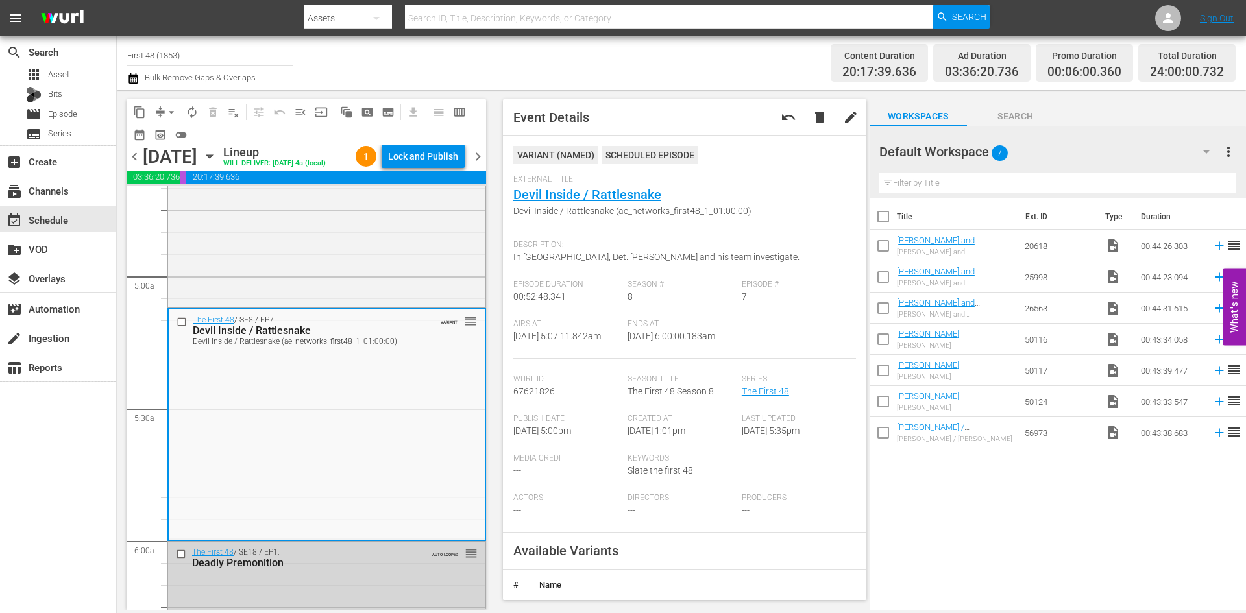
click at [428, 155] on div "Lock and Publish" at bounding box center [423, 156] width 70 height 23
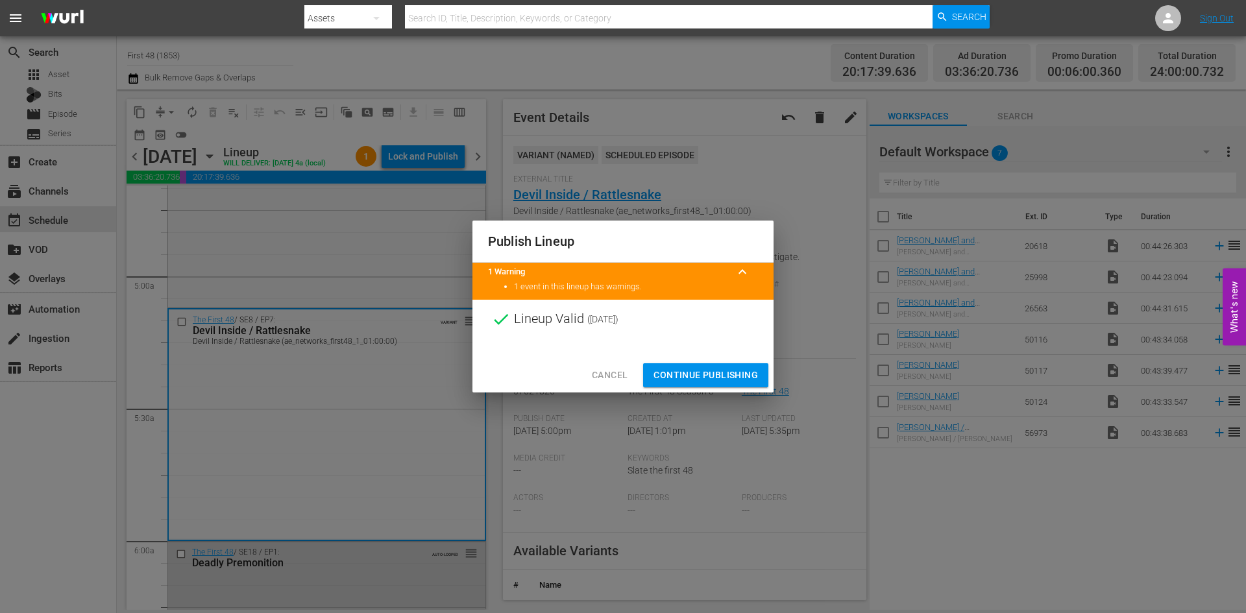
click at [701, 353] on div at bounding box center [622, 348] width 301 height 19
click at [696, 368] on span "Continue Publishing" at bounding box center [705, 375] width 104 height 16
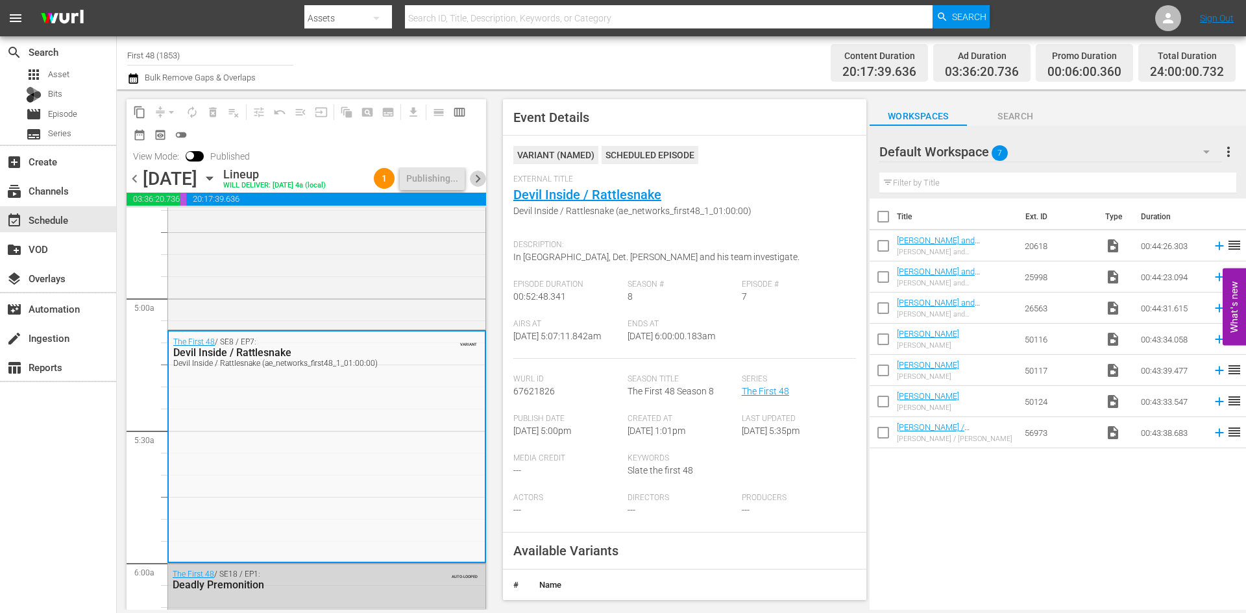
click at [476, 187] on span "chevron_right" at bounding box center [478, 179] width 16 height 16
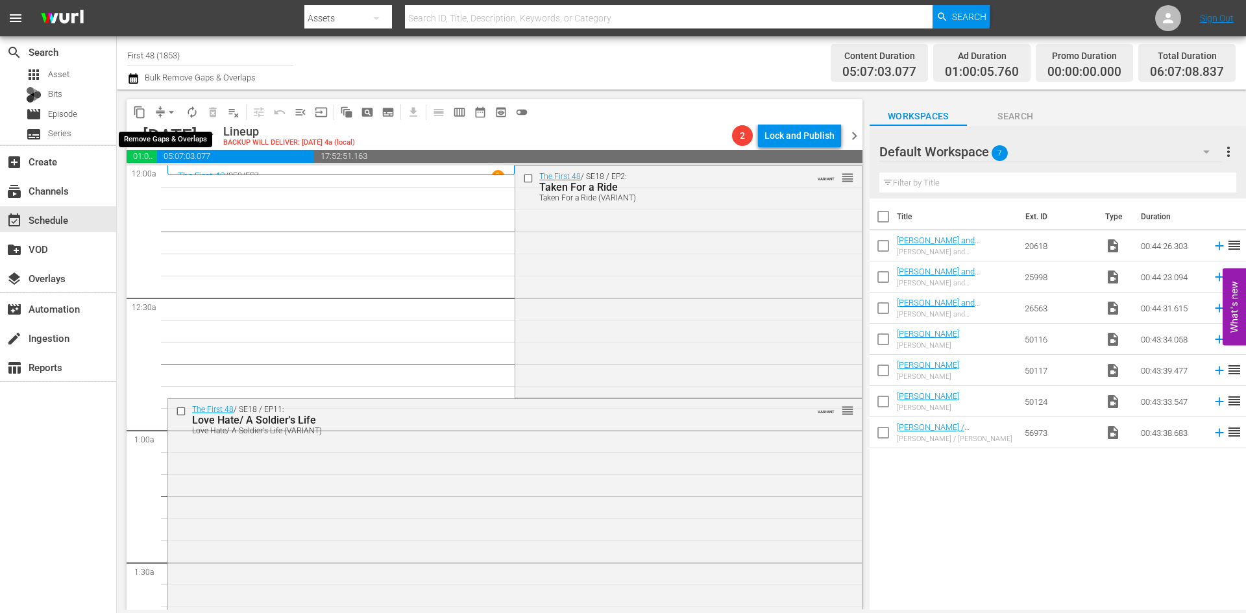
click at [167, 110] on span "arrow_drop_down" at bounding box center [171, 112] width 13 height 13
click at [180, 145] on li "Align to Midnight" at bounding box center [172, 138] width 136 height 21
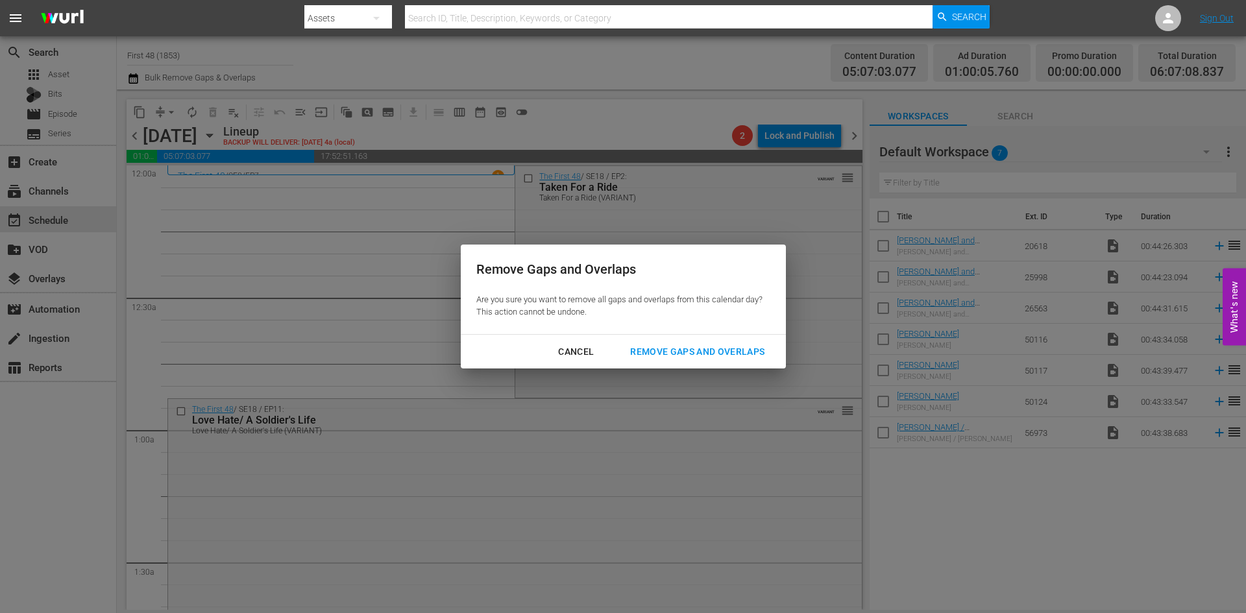
click at [717, 348] on div "Remove Gaps and Overlaps" at bounding box center [697, 352] width 155 height 16
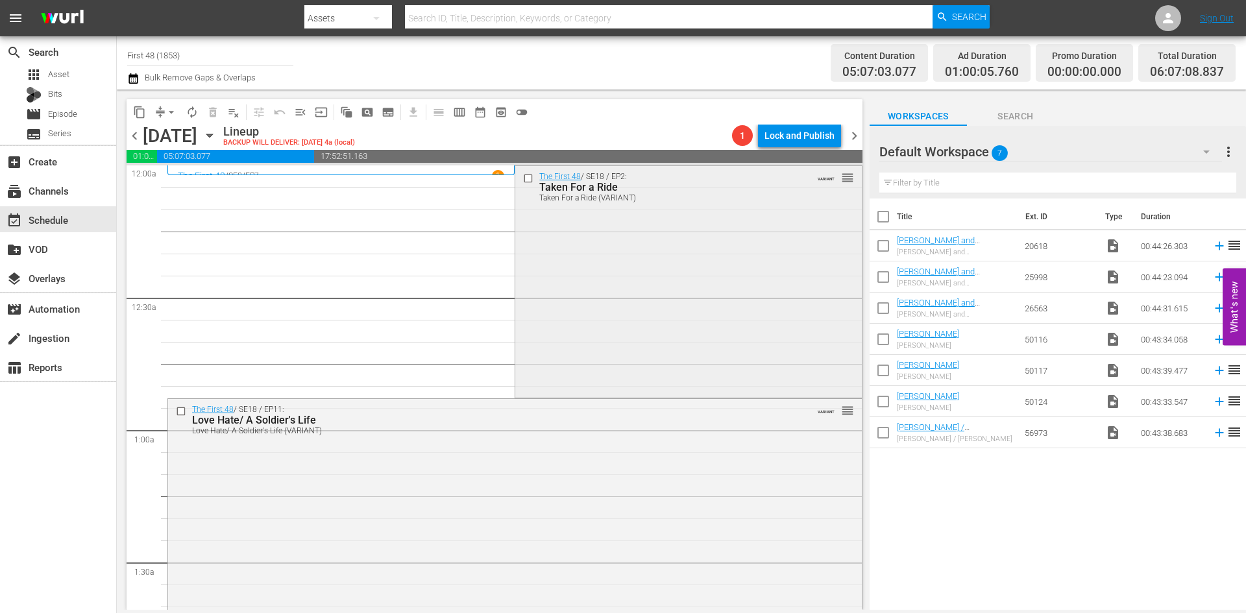
click at [728, 308] on div "The First 48 / SE18 / EP2: Taken For a Ride Taken For a Ride (VARIANT) VARIANT …" at bounding box center [688, 280] width 346 height 229
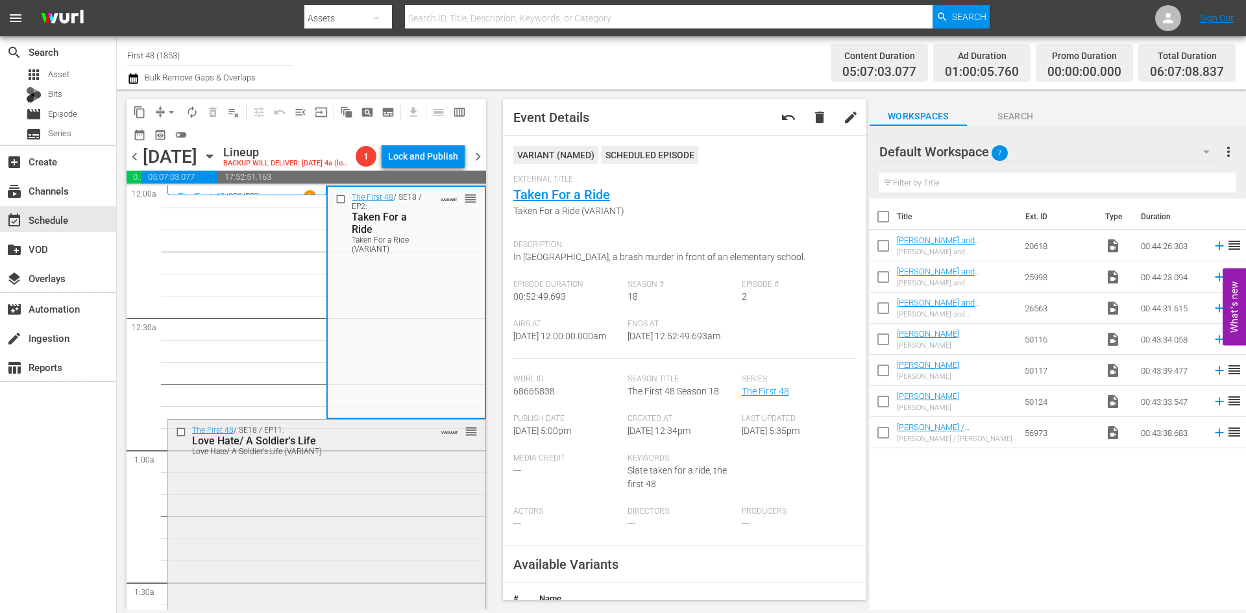
click at [336, 507] on div "The First 48 / SE18 / EP11: Love Hate/ A Soldier's Life Love Hate/ A Soldier's …" at bounding box center [326, 534] width 317 height 229
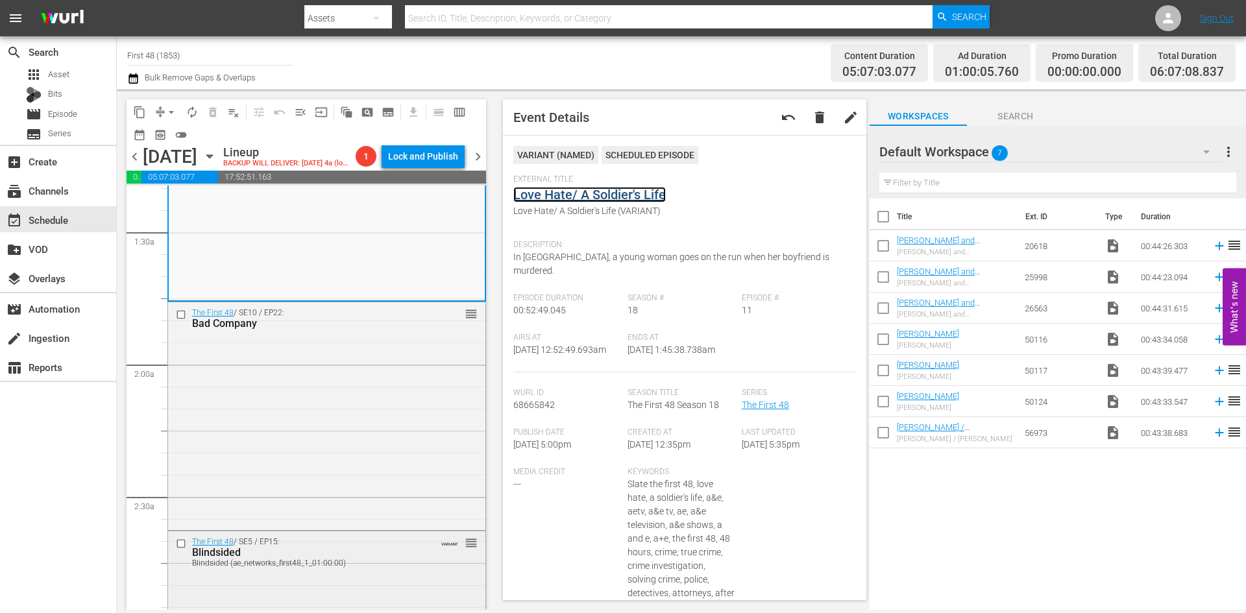
scroll to position [389, 0]
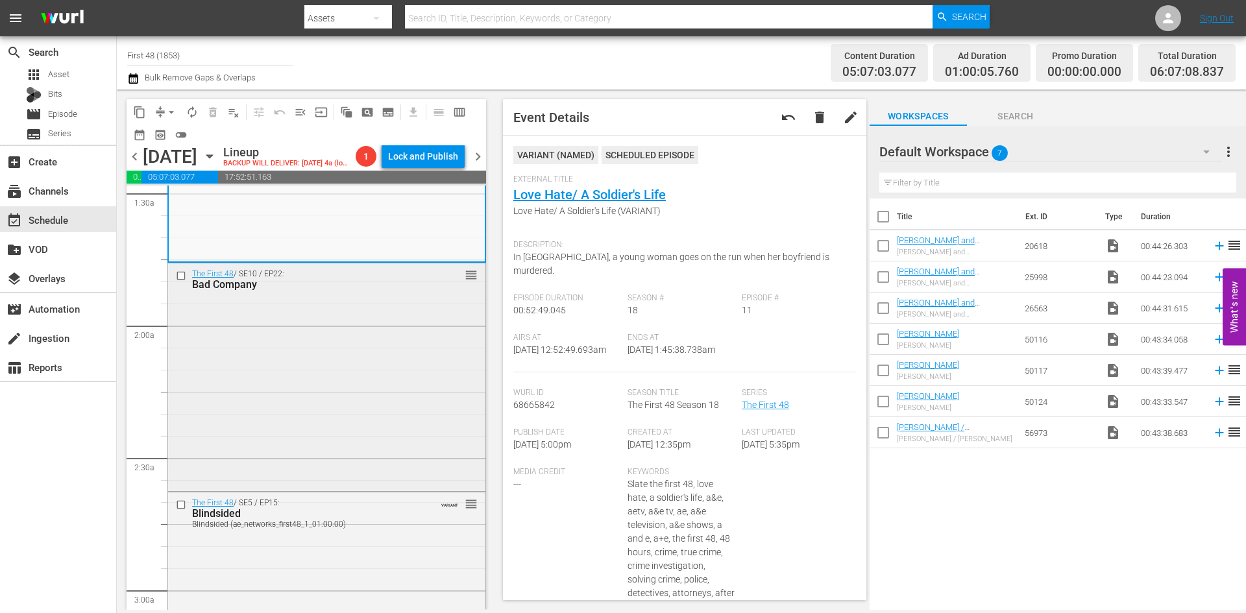
click at [361, 437] on div "The First 48 / SE10 / EP22: Bad Company reorder" at bounding box center [326, 375] width 317 height 225
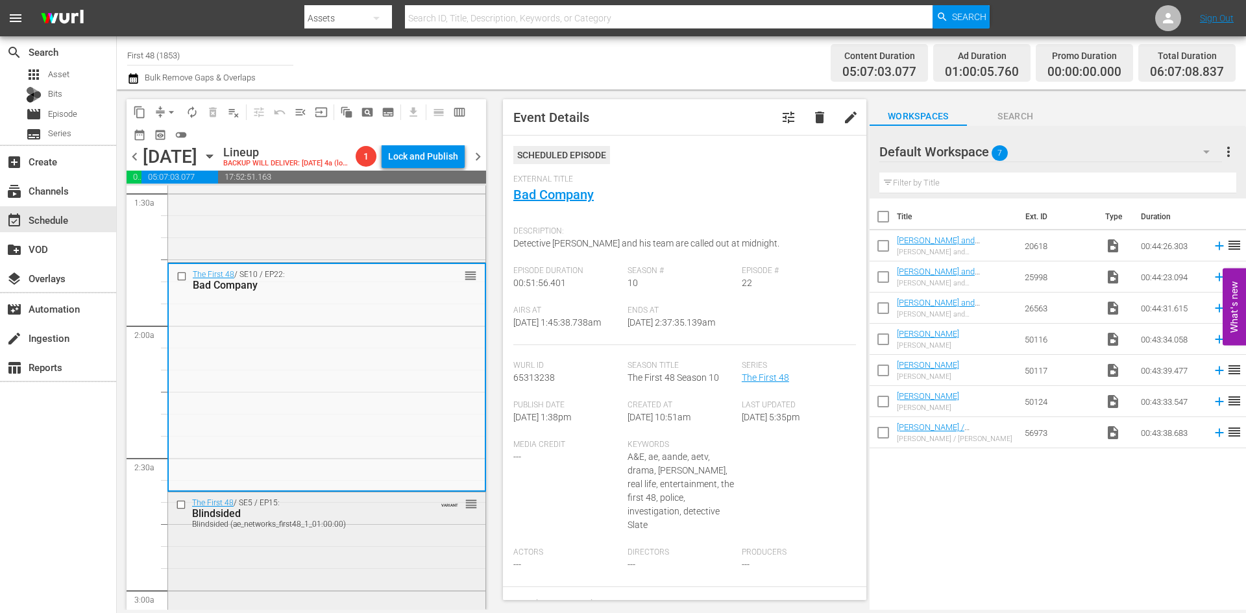
click at [343, 561] on div "The First 48 / SE5 / EP15: Blindsided Blindsided (ae_networks_first48_1_01:00:0…" at bounding box center [326, 608] width 317 height 230
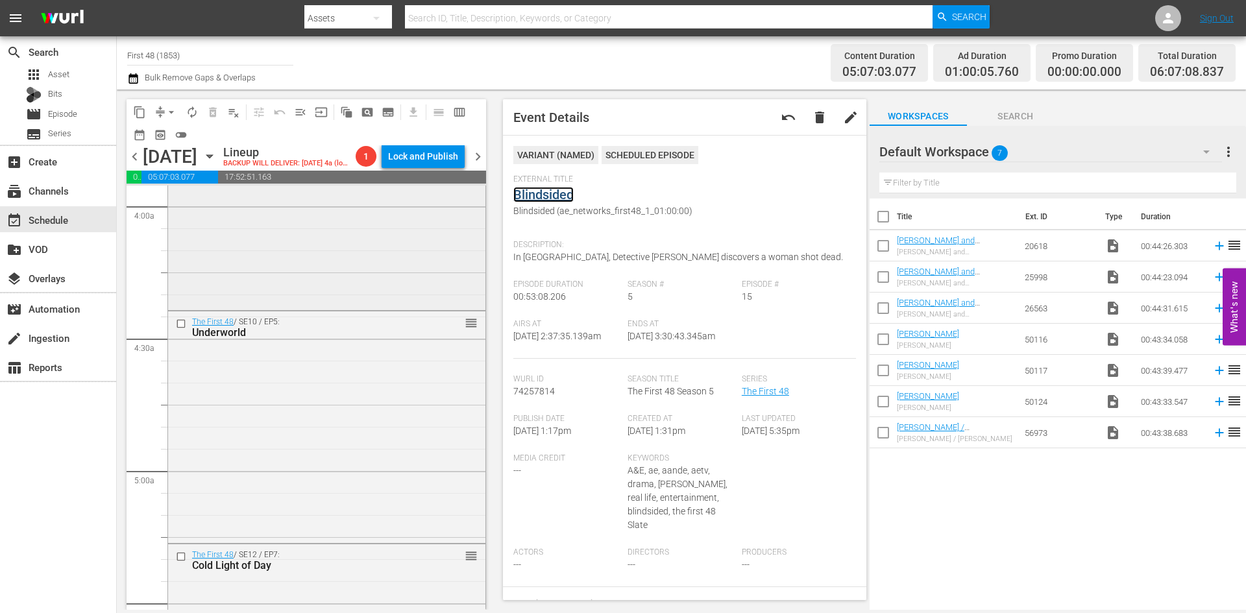
scroll to position [1103, 0]
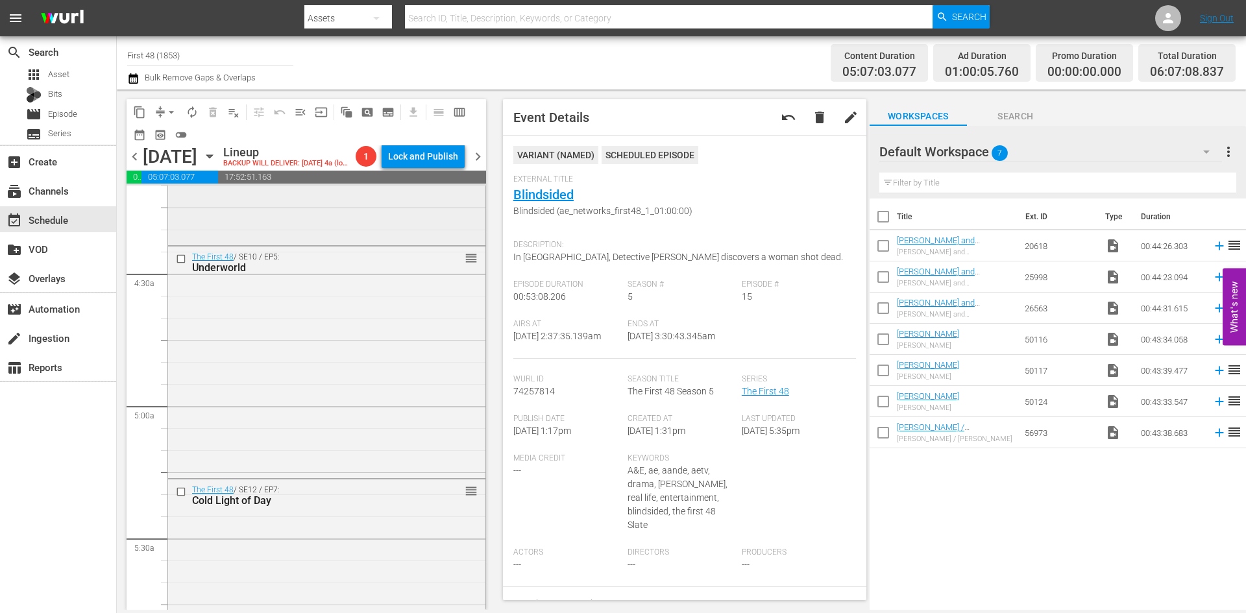
click at [352, 236] on div "The First 48 / SE8 / EP17: Road Hazard / Cold reorder" at bounding box center [326, 128] width 317 height 230
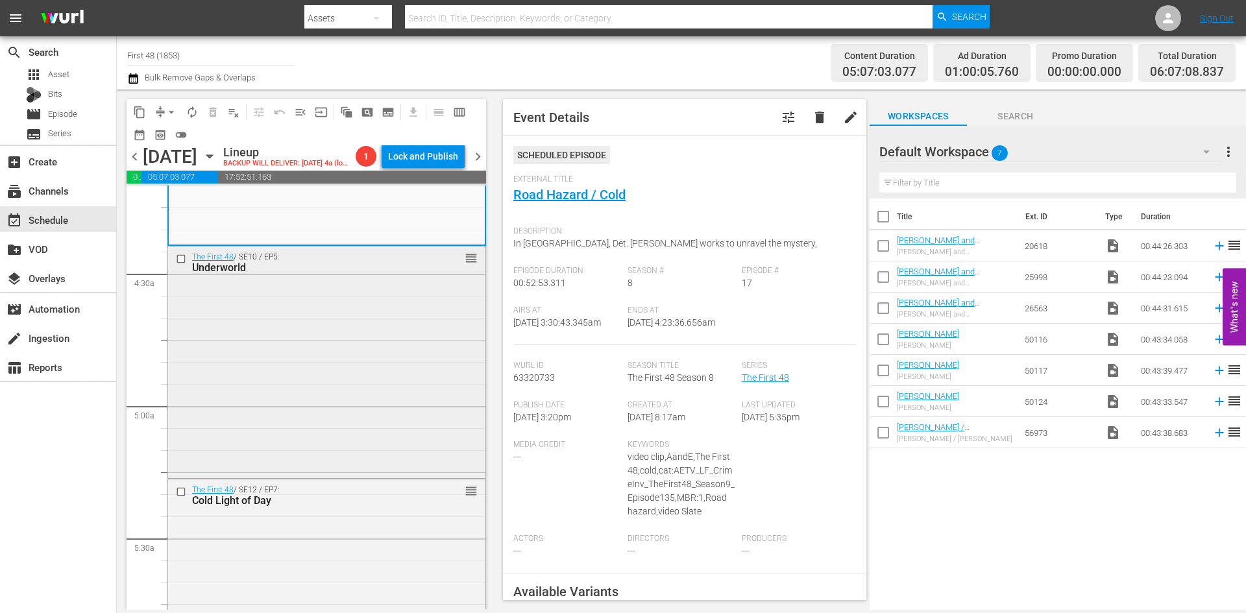
click at [412, 418] on div "The First 48 / SE10 / EP5: Underworld reorder" at bounding box center [326, 361] width 317 height 229
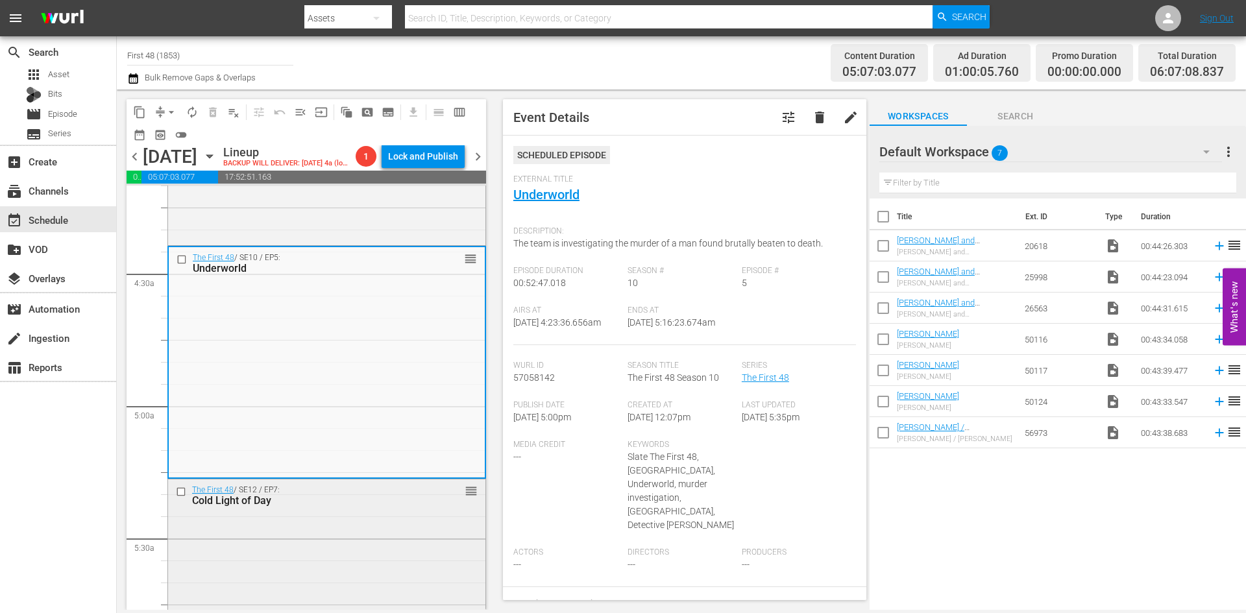
click at [338, 539] on div "The First 48 / SE12 / EP7: Cold Light of Day reorder" at bounding box center [326, 590] width 317 height 220
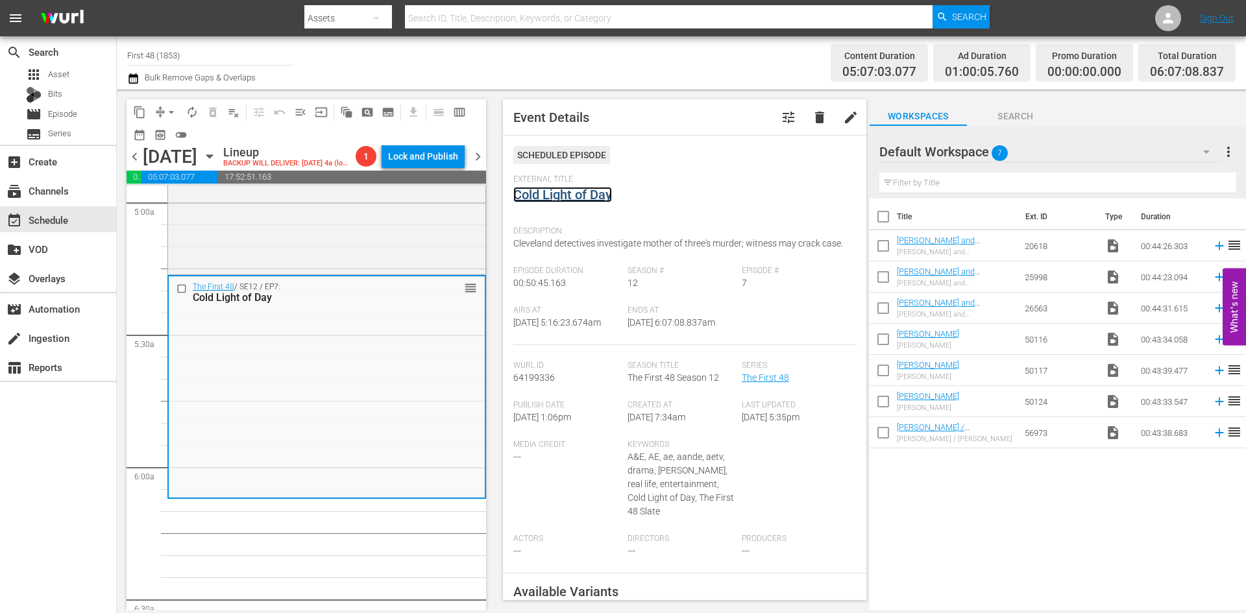
scroll to position [1298, 0]
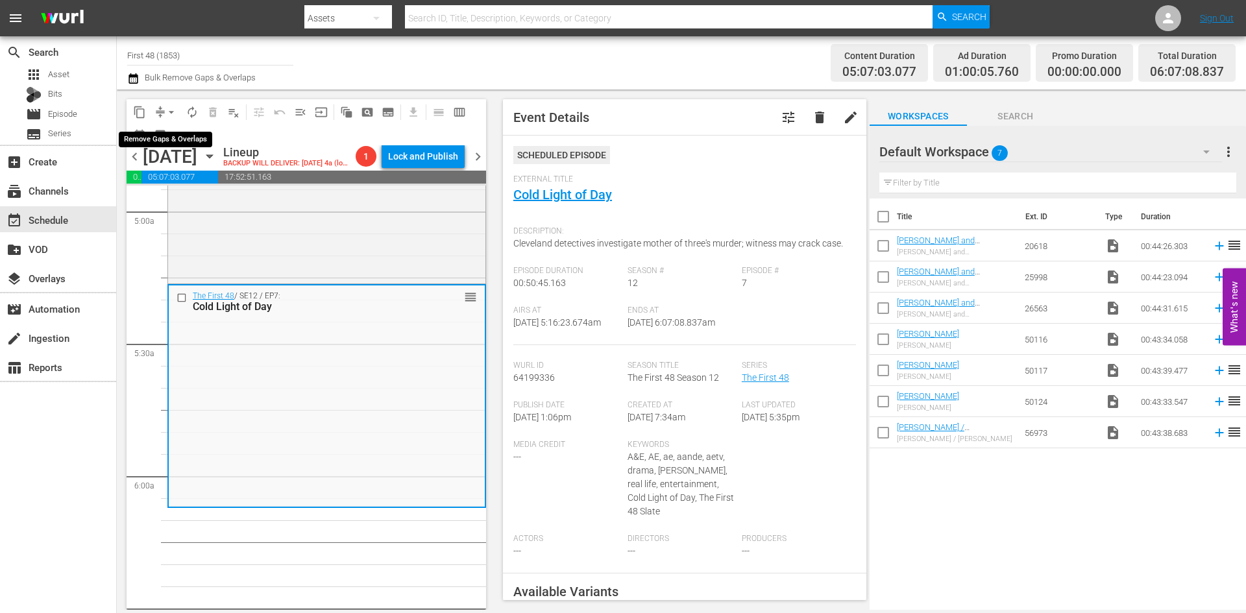
click at [174, 111] on span "arrow_drop_down" at bounding box center [171, 112] width 13 height 13
click at [171, 136] on li "Align to Midnight" at bounding box center [172, 138] width 136 height 21
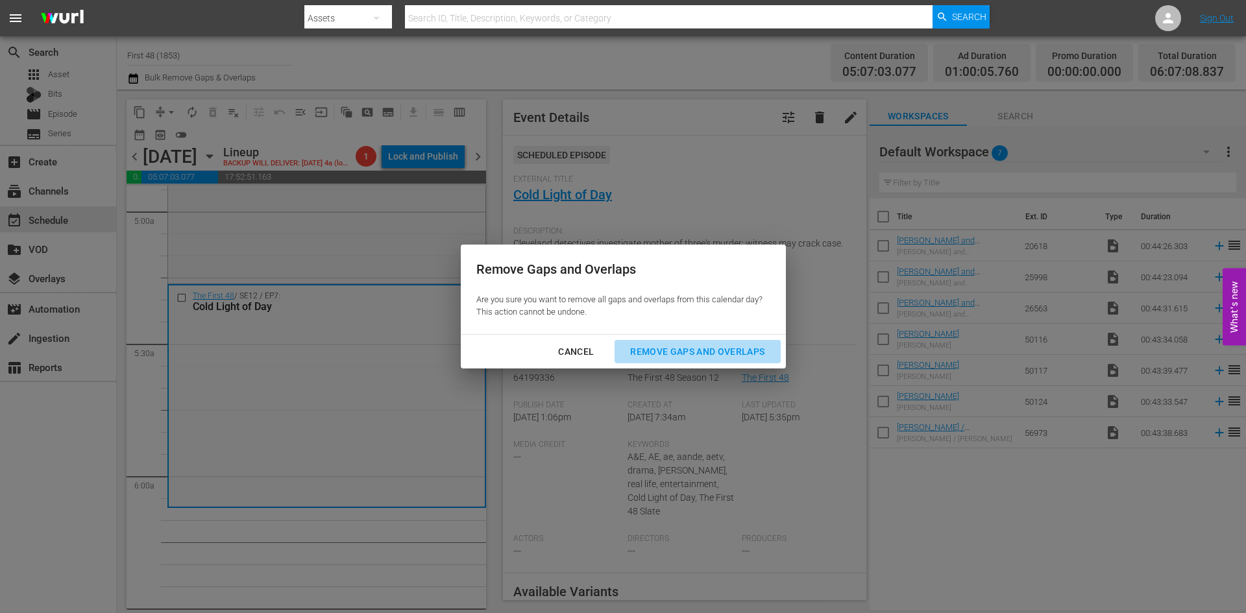
click at [668, 349] on div "Remove Gaps and Overlaps" at bounding box center [697, 352] width 155 height 16
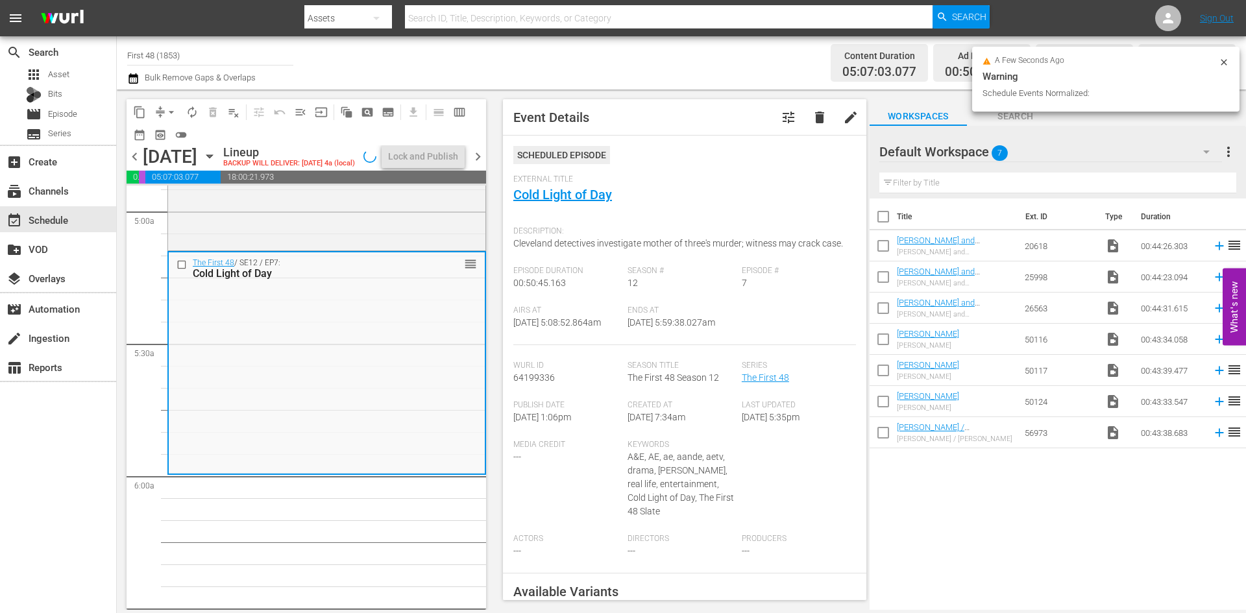
scroll to position [1276, 0]
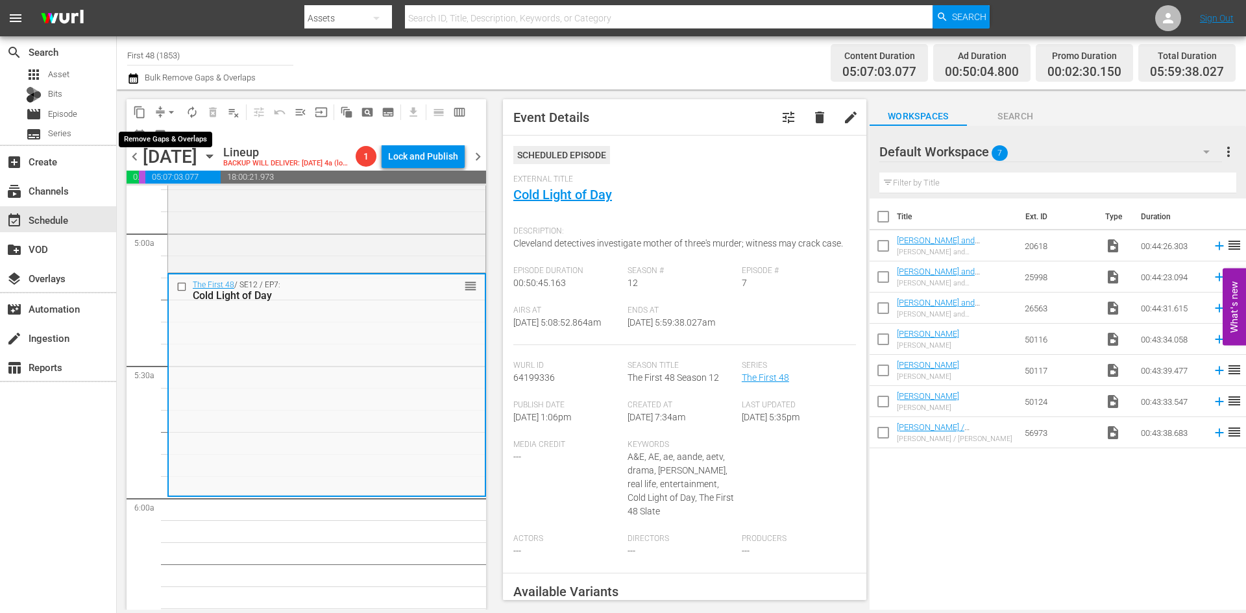
click at [170, 111] on span "arrow_drop_down" at bounding box center [171, 112] width 13 height 13
click at [164, 135] on li "Align to Midnight" at bounding box center [172, 138] width 136 height 21
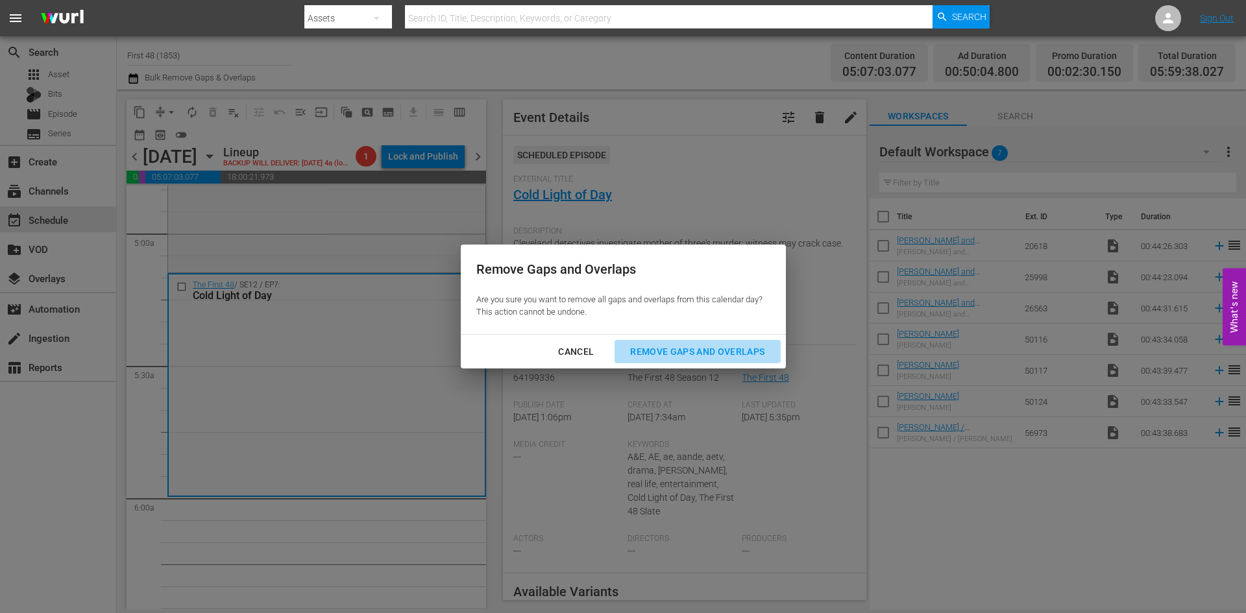
click at [693, 348] on div "Remove Gaps and Overlaps" at bounding box center [697, 352] width 155 height 16
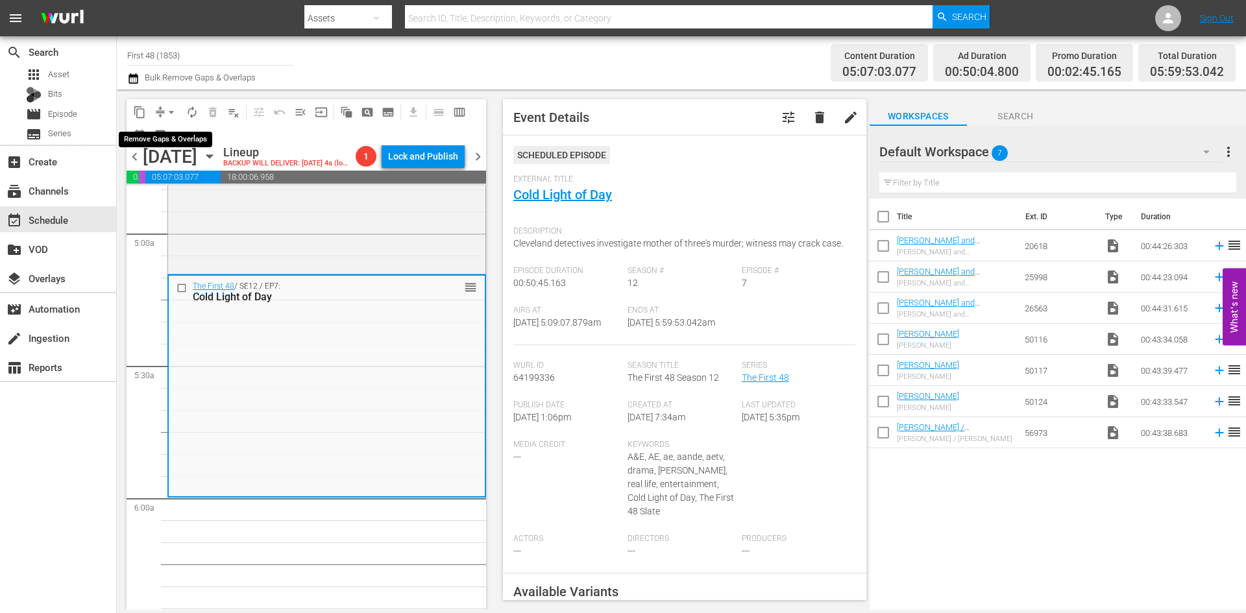
click at [169, 116] on span "arrow_drop_down" at bounding box center [171, 112] width 13 height 13
click at [171, 143] on li "Align to Midnight" at bounding box center [172, 138] width 136 height 21
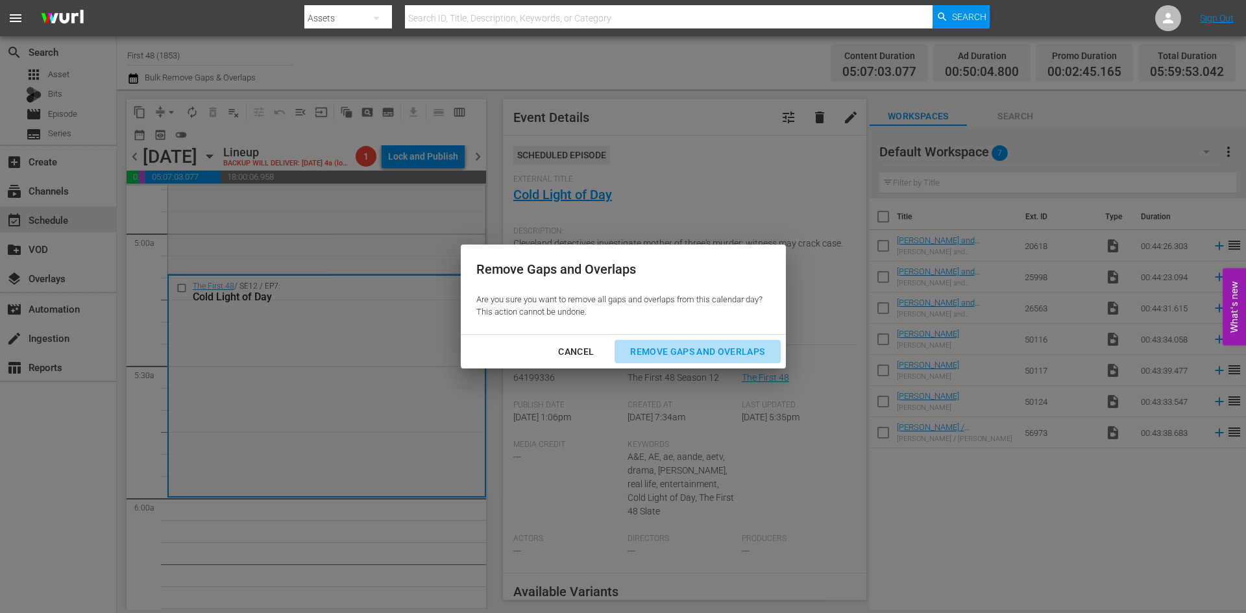
click at [679, 347] on div "Remove Gaps and Overlaps" at bounding box center [697, 352] width 155 height 16
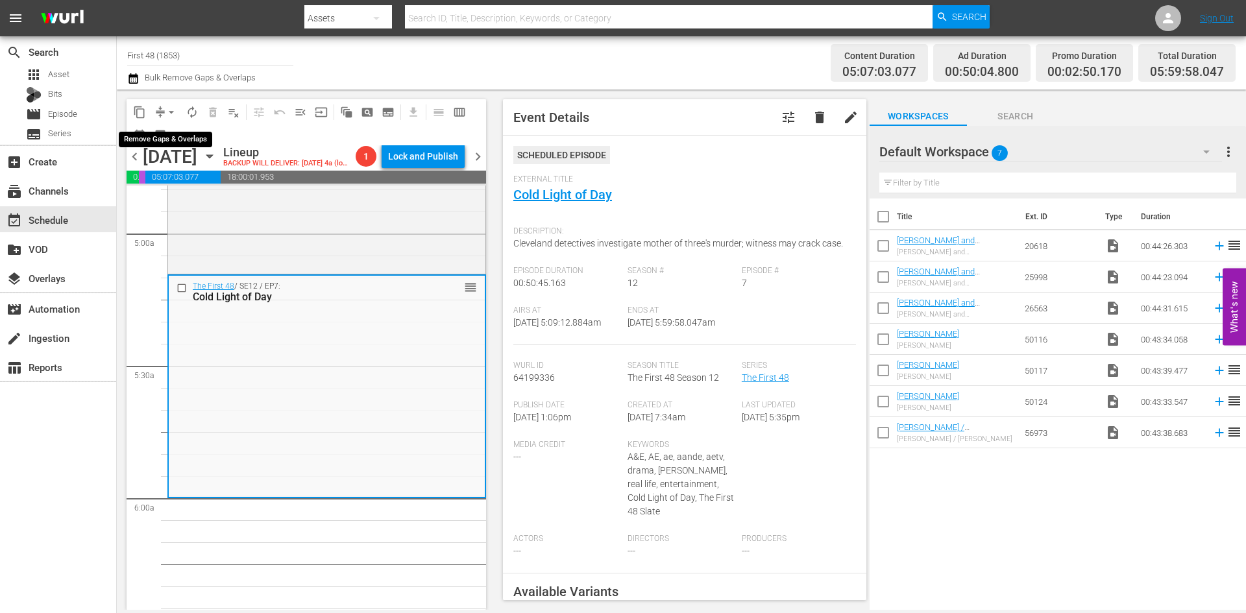
click at [165, 115] on span "arrow_drop_down" at bounding box center [171, 112] width 13 height 13
click at [162, 141] on li "Align to Midnight" at bounding box center [172, 138] width 136 height 21
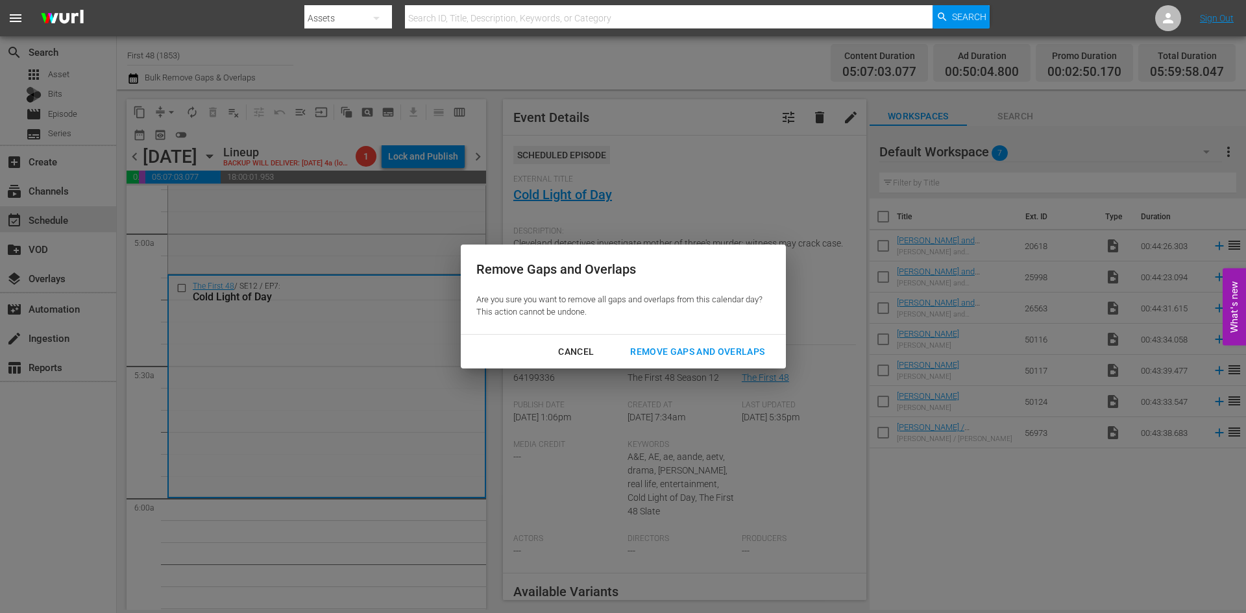
click at [733, 345] on div "Remove Gaps and Overlaps" at bounding box center [697, 352] width 155 height 16
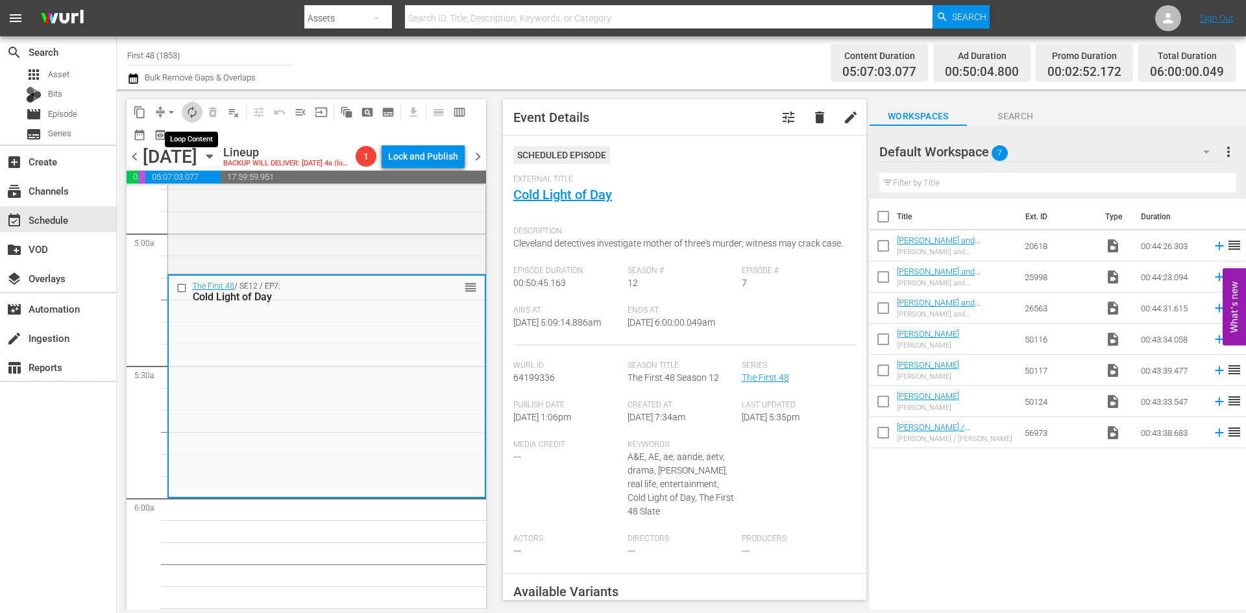
click at [184, 107] on button "autorenew_outlined" at bounding box center [192, 112] width 21 height 21
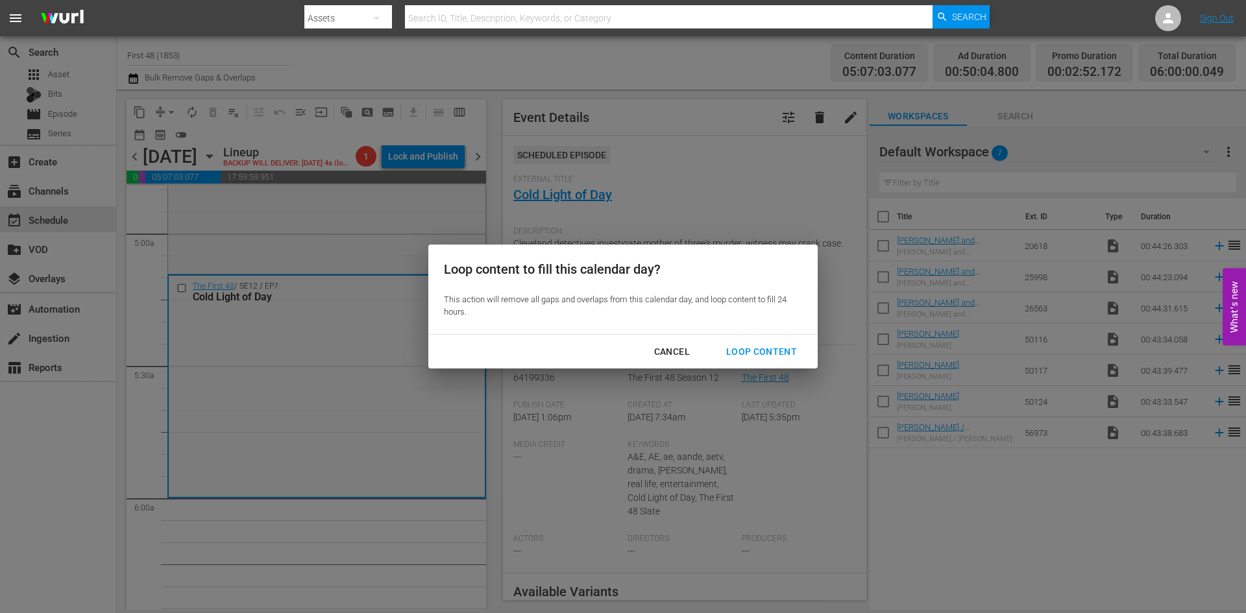
click at [753, 349] on div "Loop Content" at bounding box center [762, 352] width 92 height 16
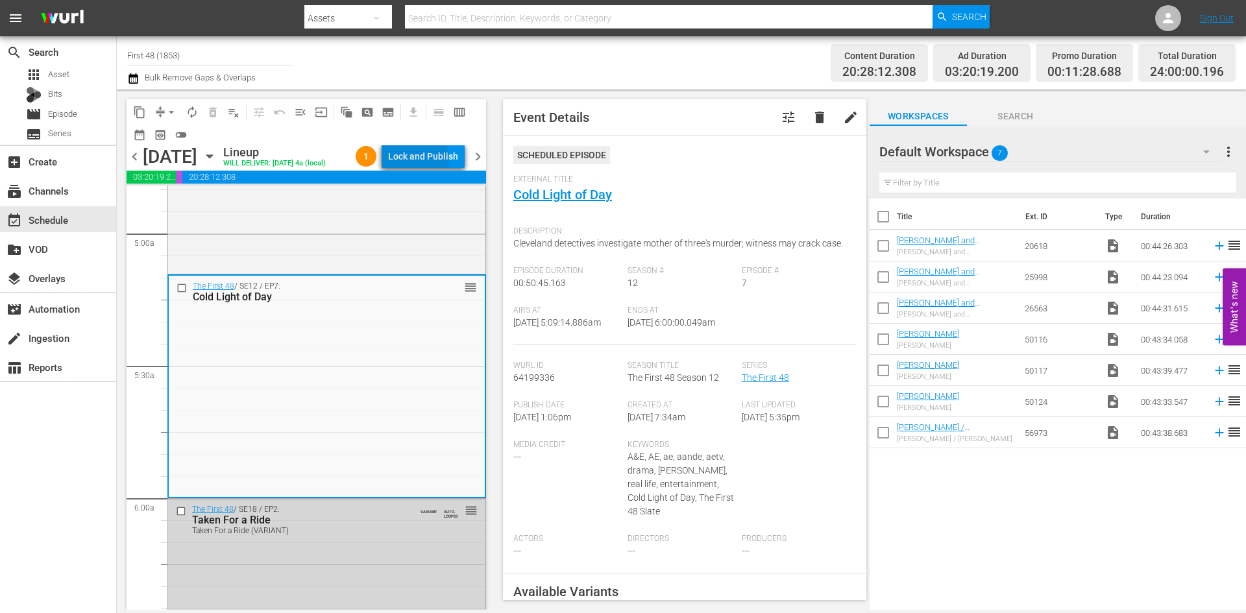
click at [426, 162] on div "Lock and Publish" at bounding box center [423, 156] width 70 height 23
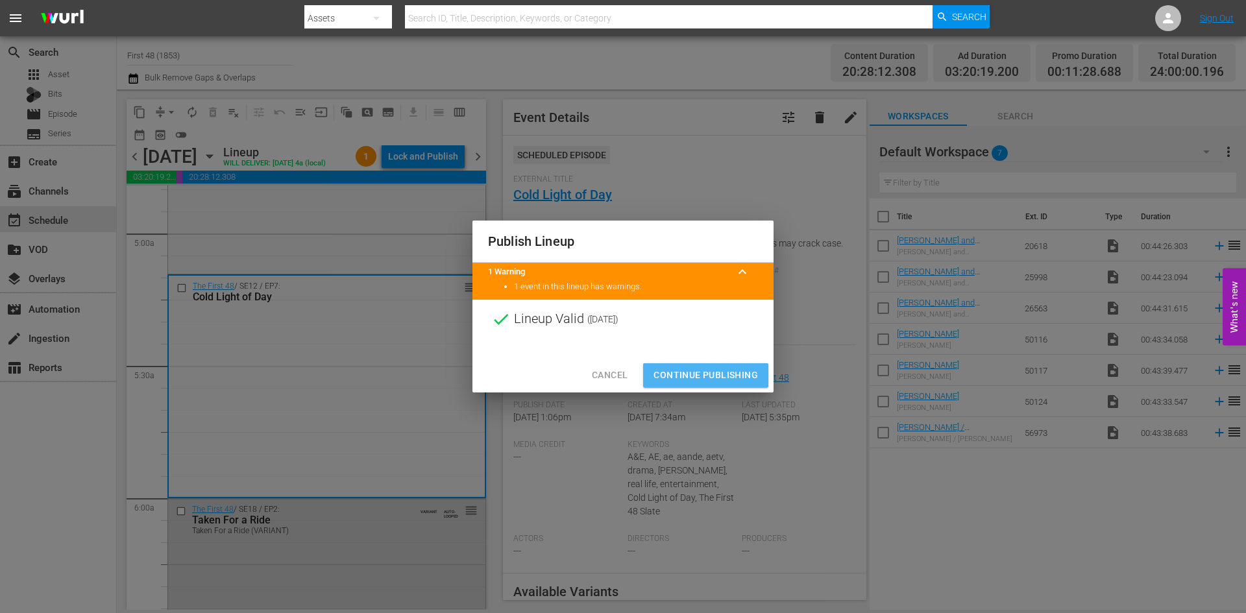
click at [689, 371] on span "Continue Publishing" at bounding box center [705, 375] width 104 height 16
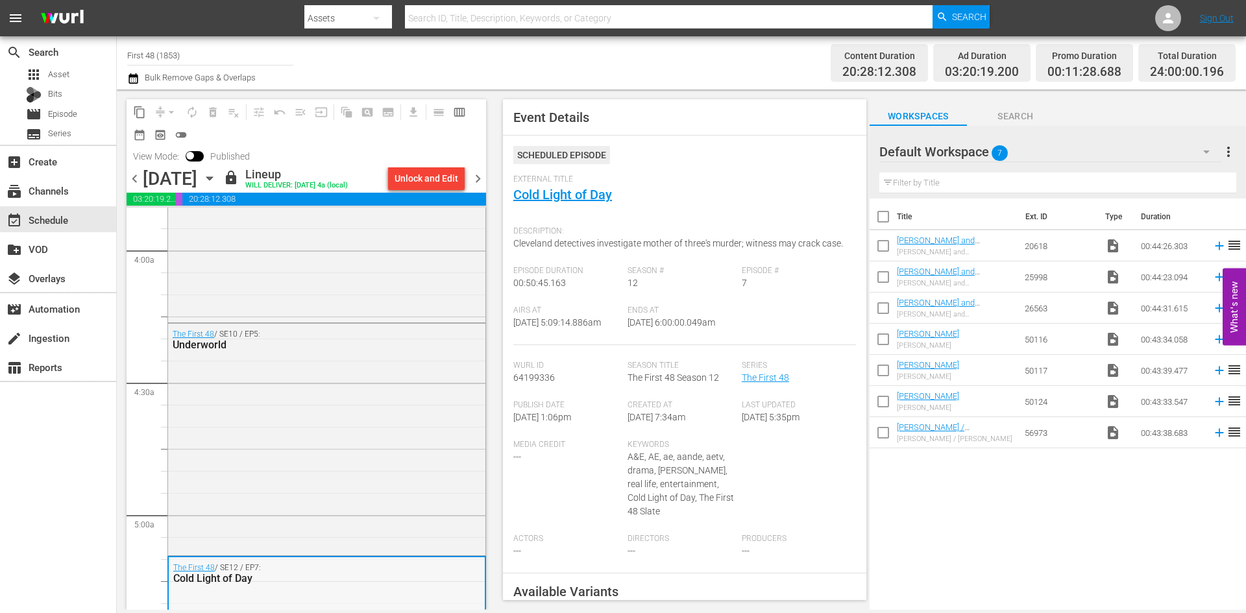
scroll to position [692, 0]
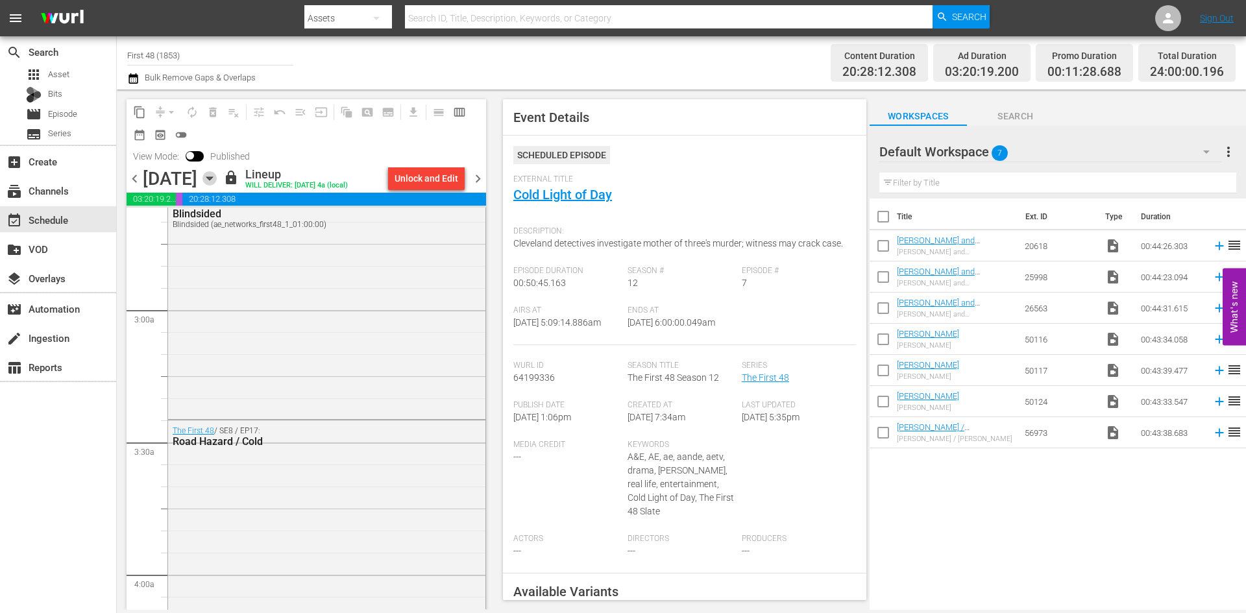
click at [217, 179] on icon "button" at bounding box center [209, 178] width 14 height 14
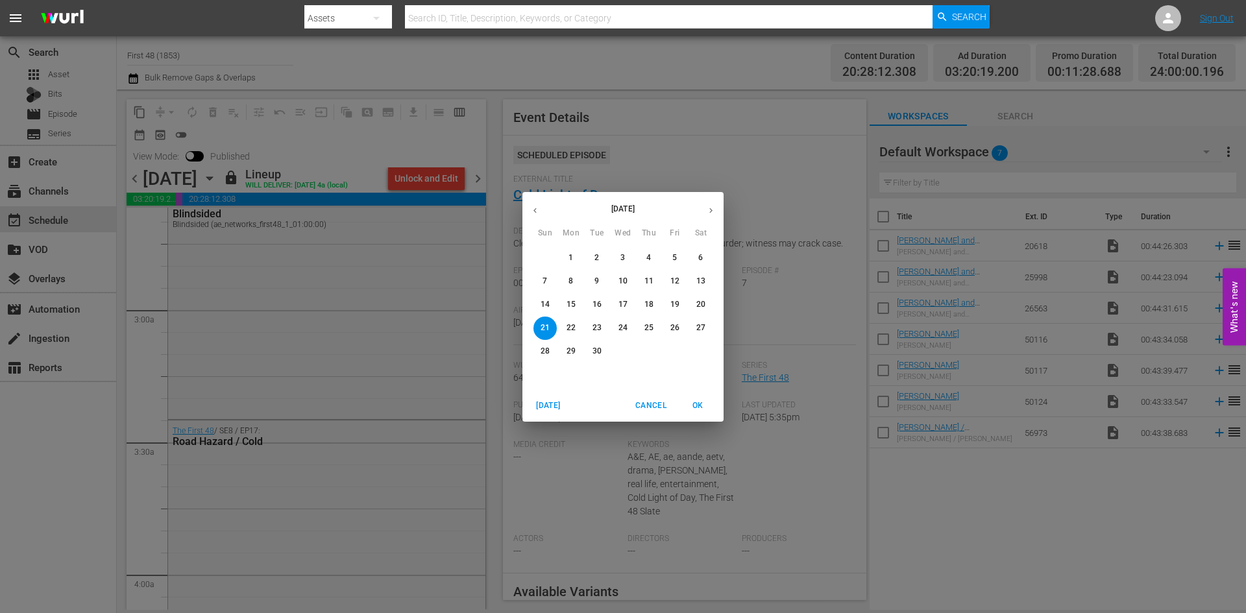
click at [572, 280] on p "8" at bounding box center [570, 281] width 5 height 11
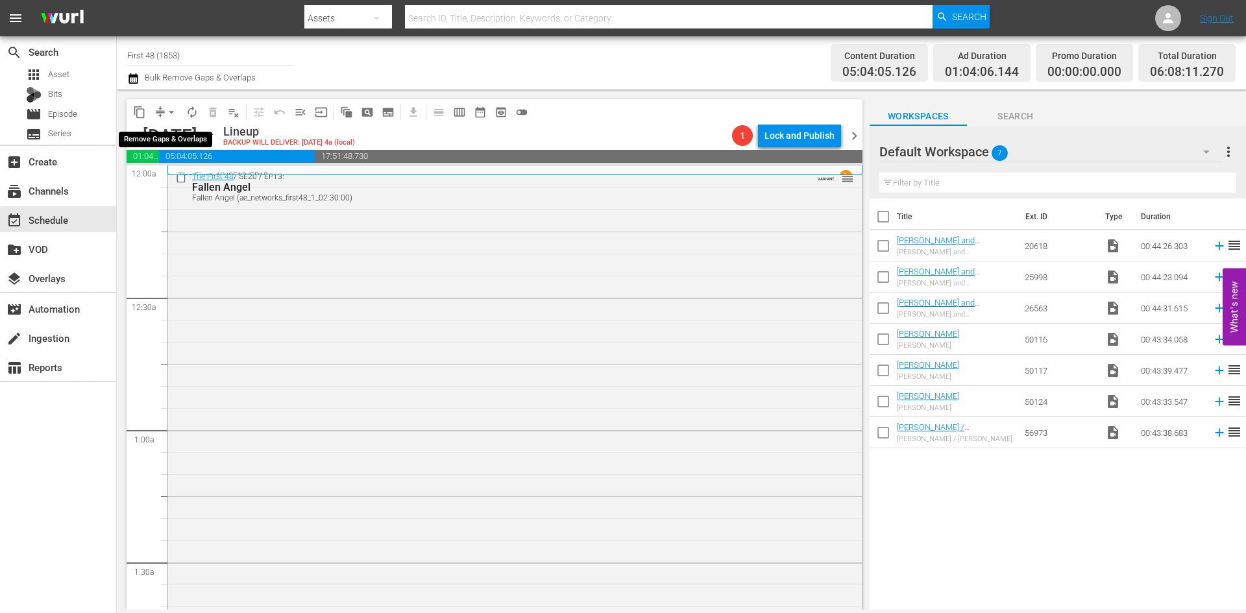
click at [175, 111] on span "arrow_drop_down" at bounding box center [171, 112] width 13 height 13
click at [162, 139] on li "Align to Midnight" at bounding box center [172, 138] width 136 height 21
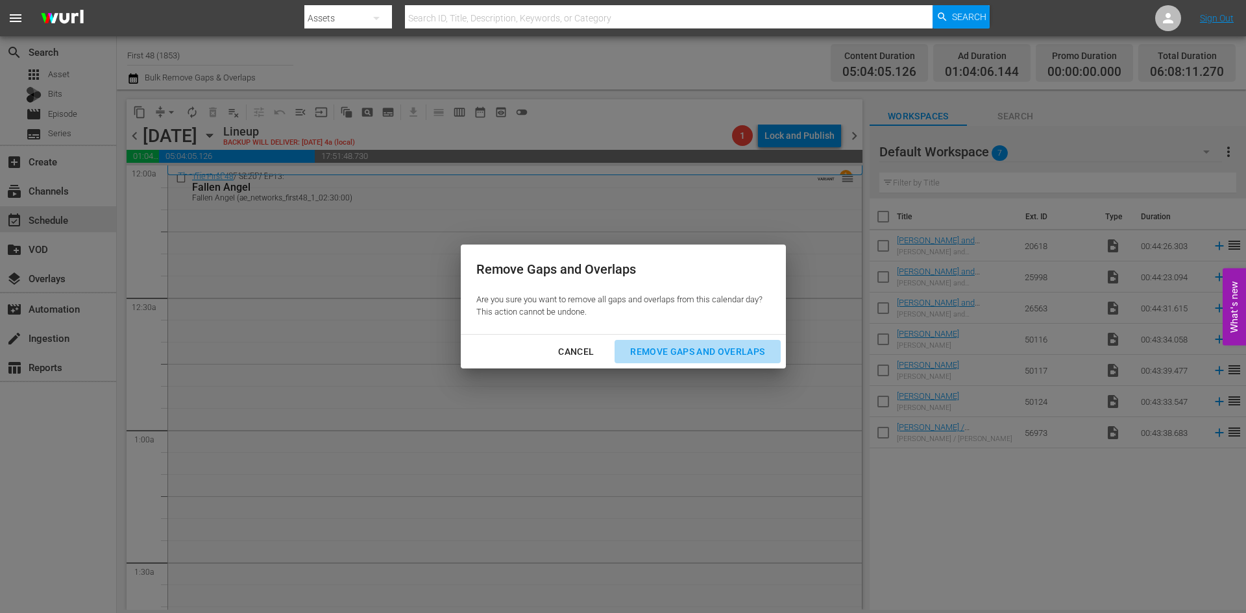
click at [648, 355] on div "Remove Gaps and Overlaps" at bounding box center [697, 352] width 155 height 16
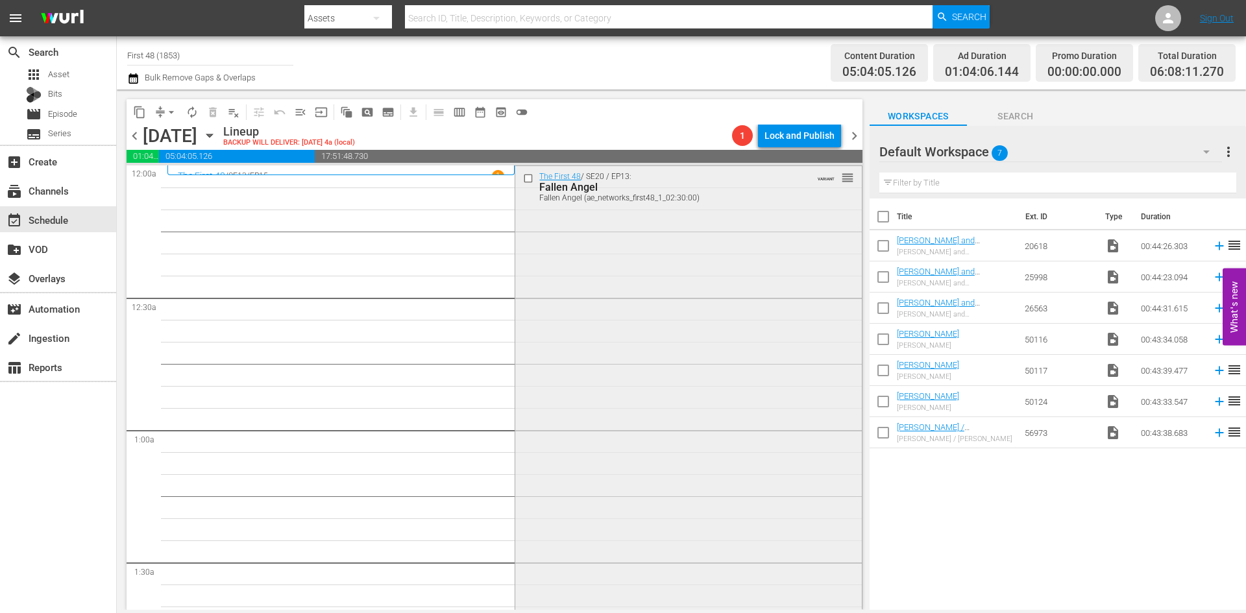
click at [583, 298] on div "The First 48 / SE20 / EP13: Fallen Angel Fallen Angel (ae_networks_first48_1_02…" at bounding box center [688, 510] width 346 height 688
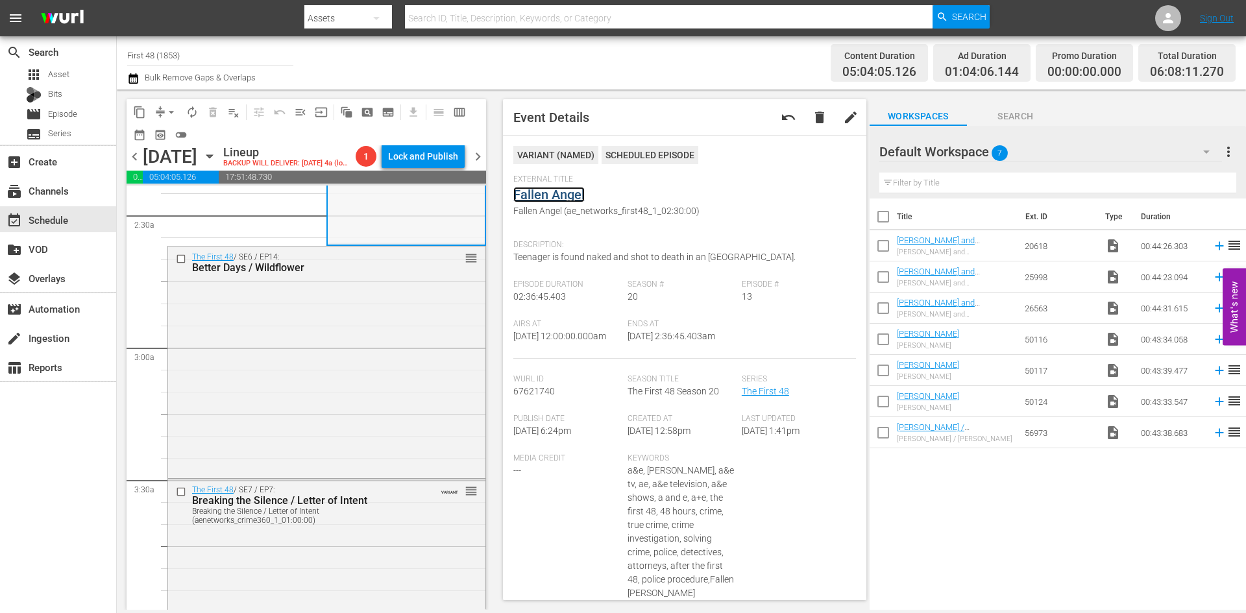
scroll to position [714, 0]
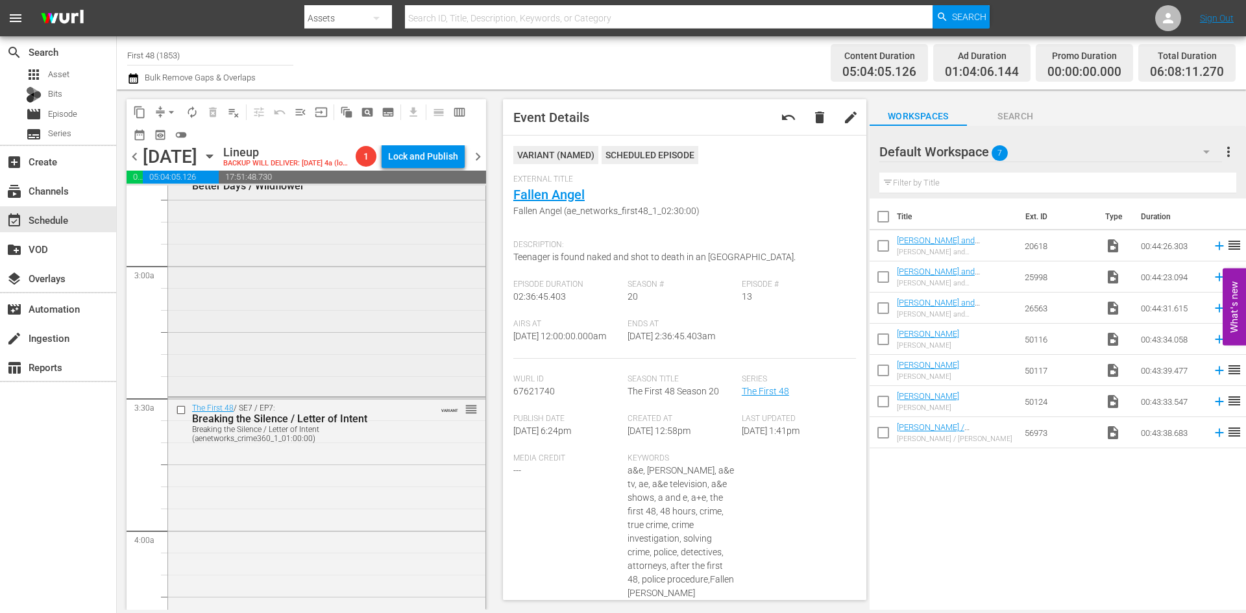
click at [341, 367] on div "The First 48 / SE6 / EP14: Better Days / Wildflower reorder" at bounding box center [326, 280] width 317 height 230
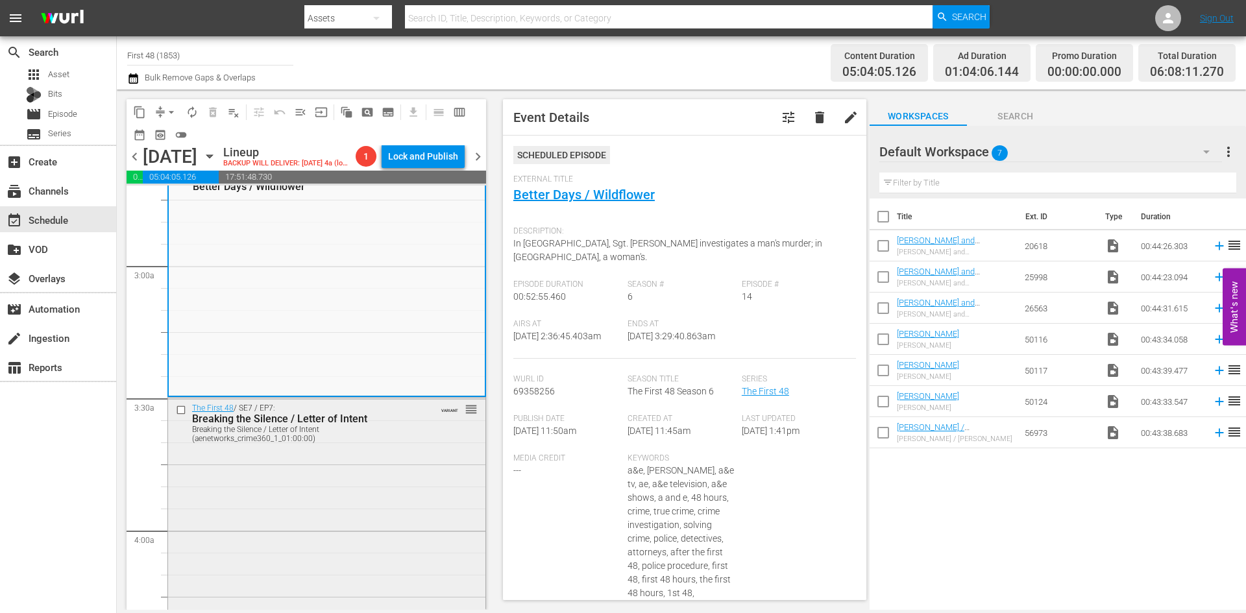
click at [320, 443] on div "Breaking the Silence / Letter of Intent (aenetworks_crime360_1_01:00:00)" at bounding box center [306, 434] width 228 height 18
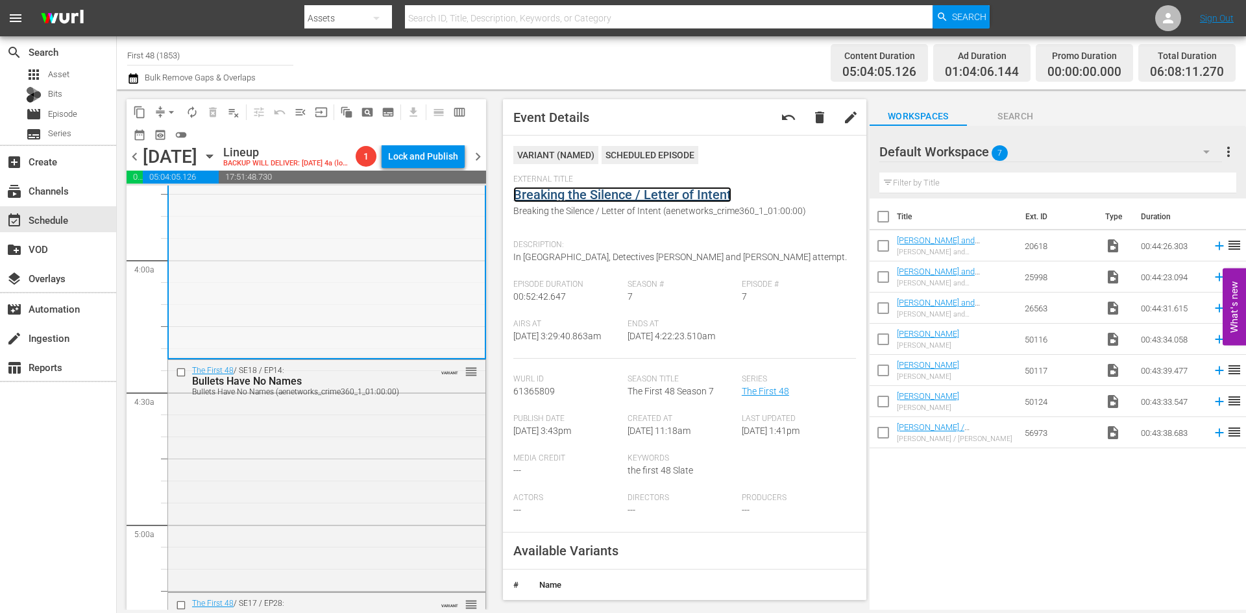
scroll to position [1103, 0]
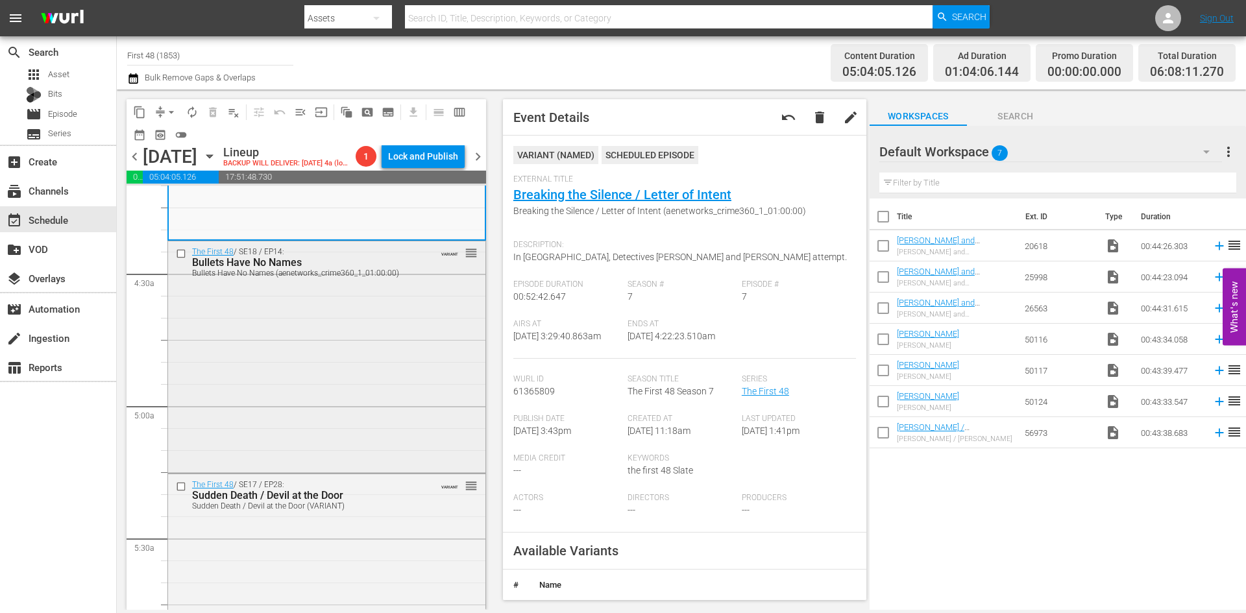
click at [281, 408] on div "The First 48 / SE18 / EP14: Bullets Have No Names Bullets Have No Names (aenetw…" at bounding box center [326, 356] width 317 height 230
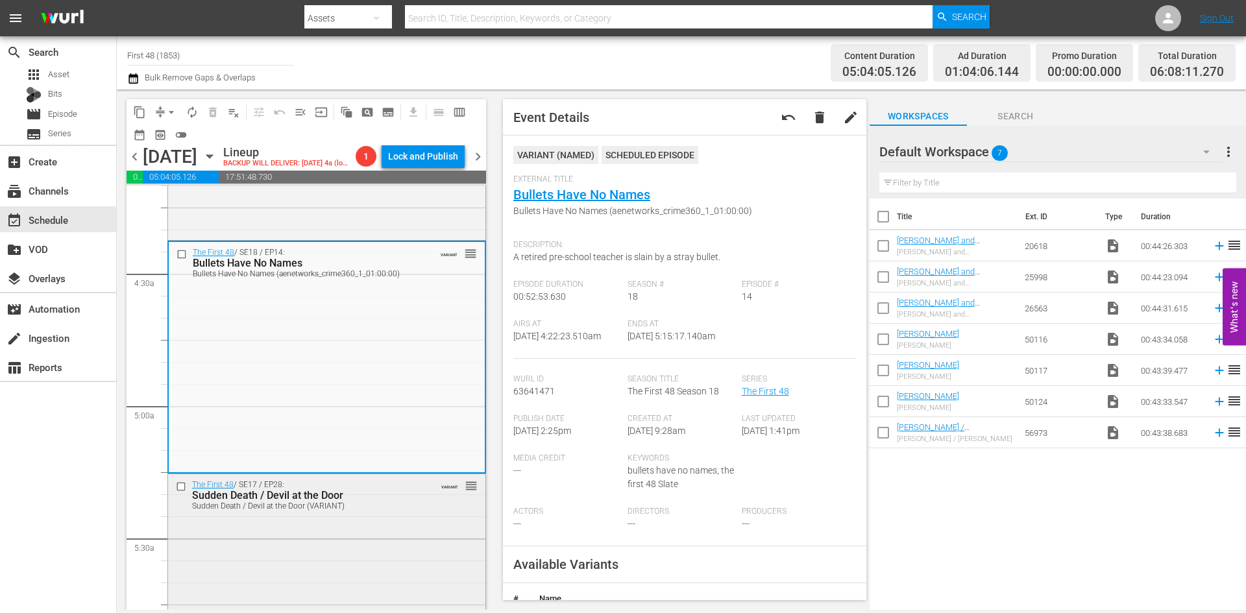
click at [356, 573] on div "The First 48 / SE17 / EP28: Sudden Death / Devil at the Door Sudden Death / Dev…" at bounding box center [326, 589] width 317 height 230
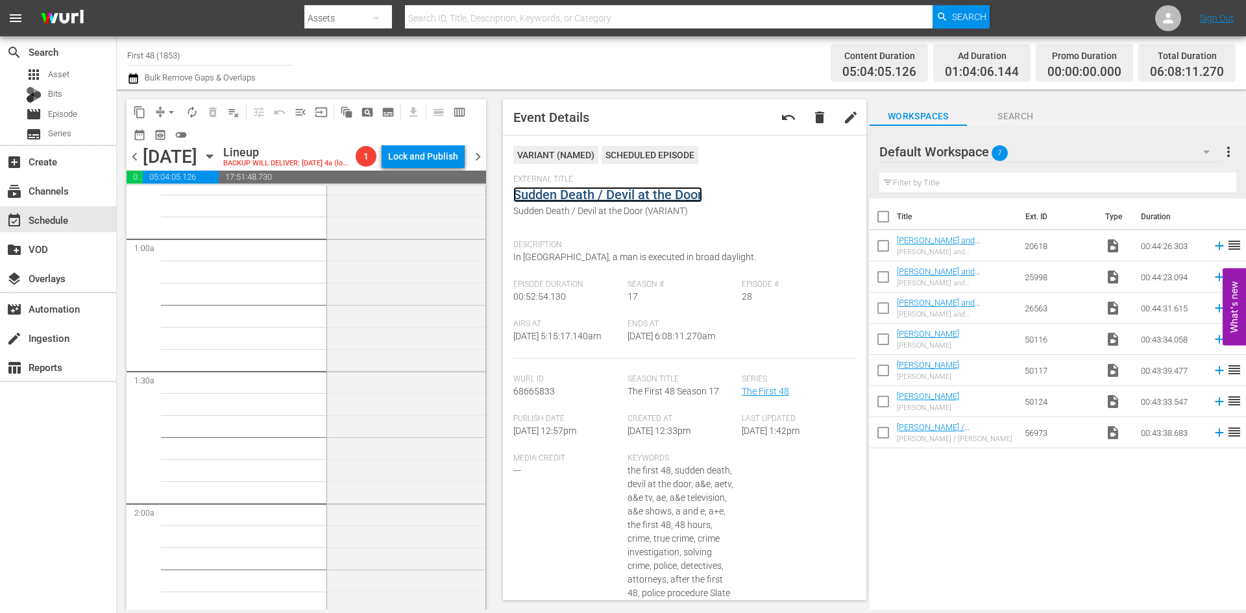
scroll to position [0, 0]
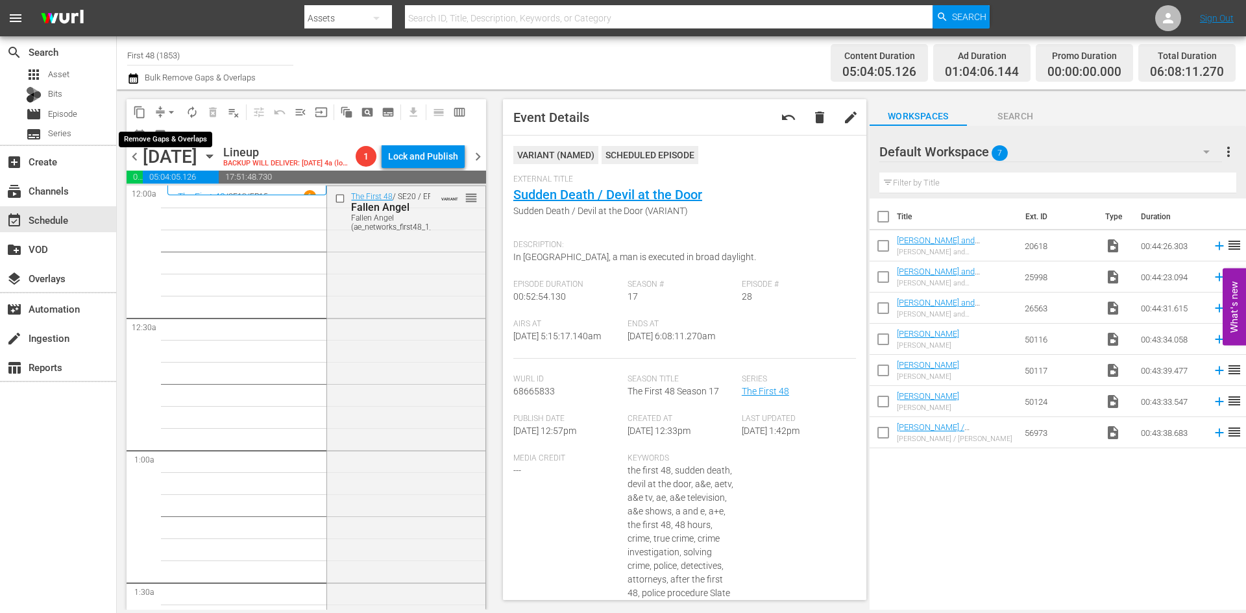
click at [176, 112] on span "arrow_drop_down" at bounding box center [171, 112] width 13 height 13
click at [172, 141] on li "Align to Midnight" at bounding box center [172, 138] width 136 height 21
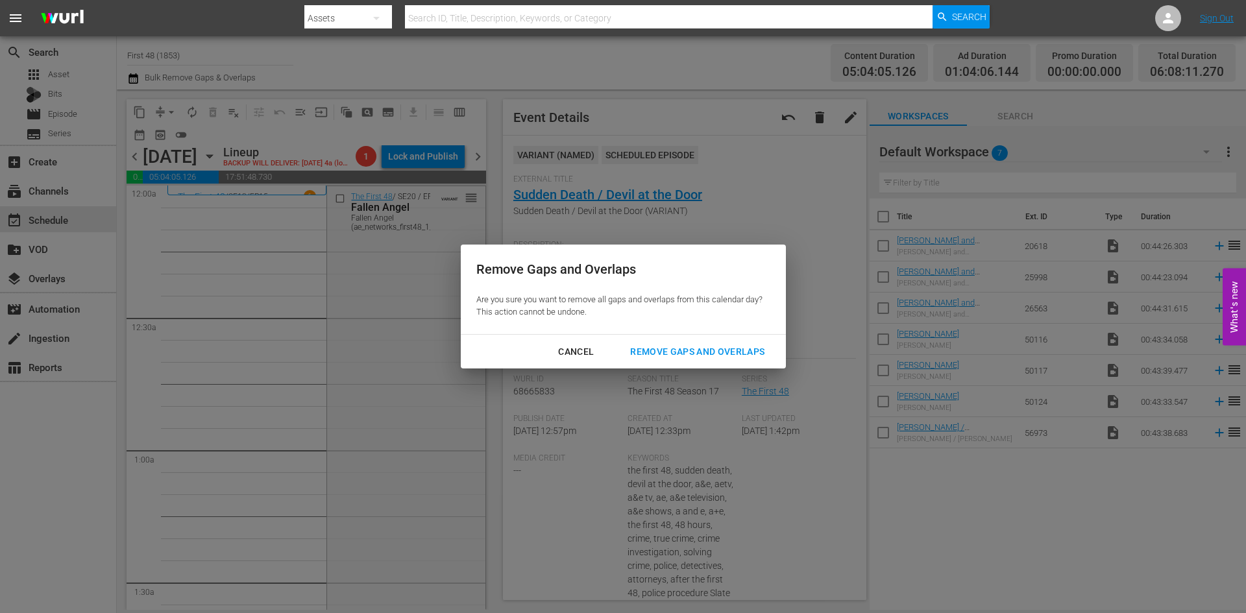
click at [661, 345] on div "Remove Gaps and Overlaps" at bounding box center [697, 352] width 155 height 16
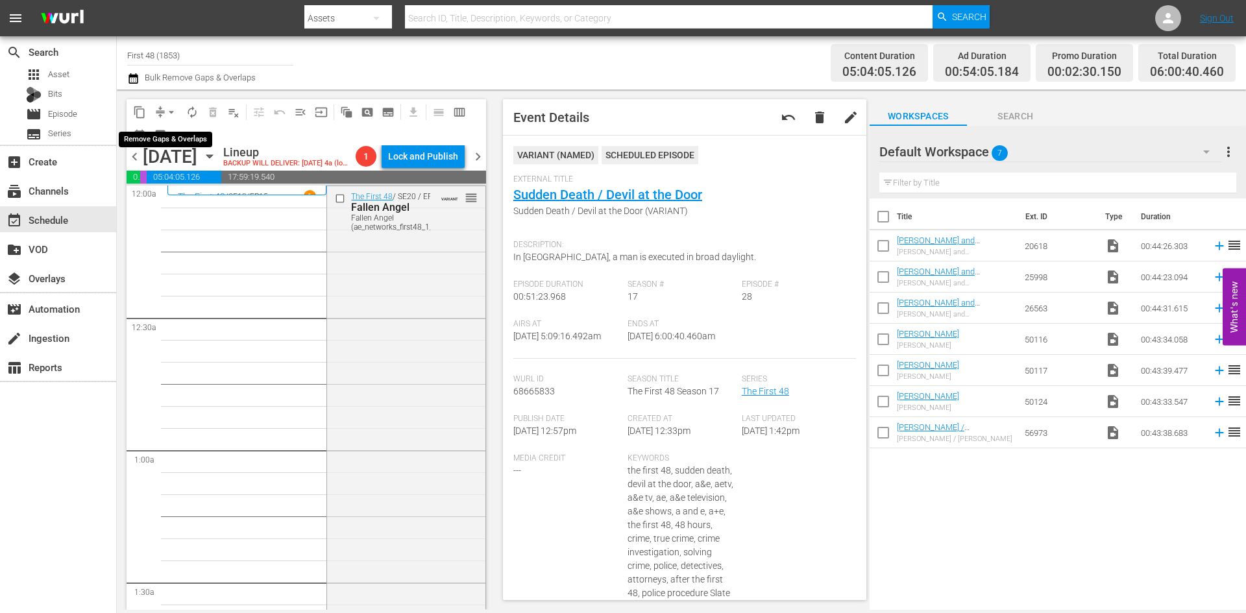
click at [169, 110] on span "arrow_drop_down" at bounding box center [171, 112] width 13 height 13
click at [160, 139] on li "Align to Midnight" at bounding box center [172, 138] width 136 height 21
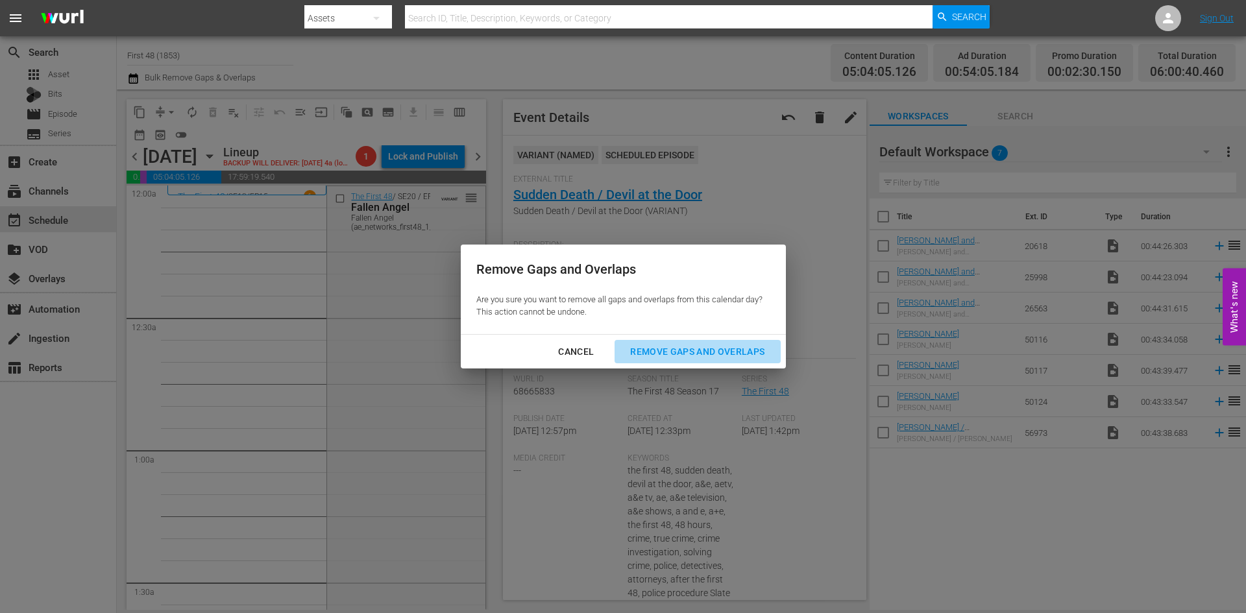
click at [683, 351] on div "Remove Gaps and Overlaps" at bounding box center [697, 352] width 155 height 16
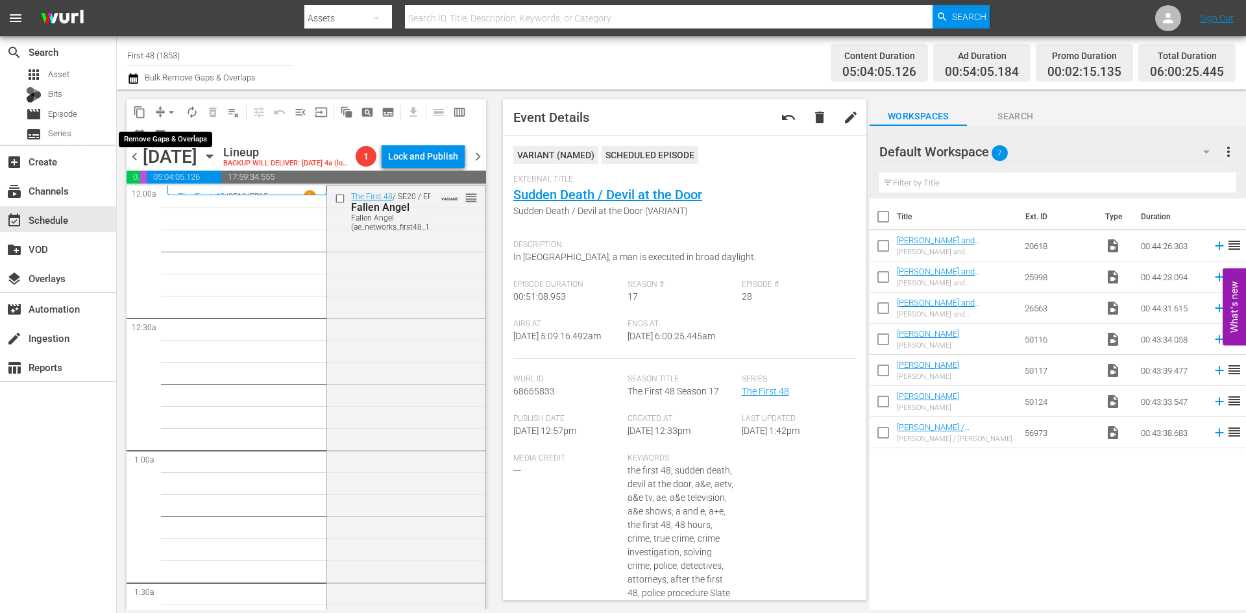
click at [173, 110] on span "arrow_drop_down" at bounding box center [171, 112] width 13 height 13
click at [165, 139] on li "Align to Midnight" at bounding box center [172, 138] width 136 height 21
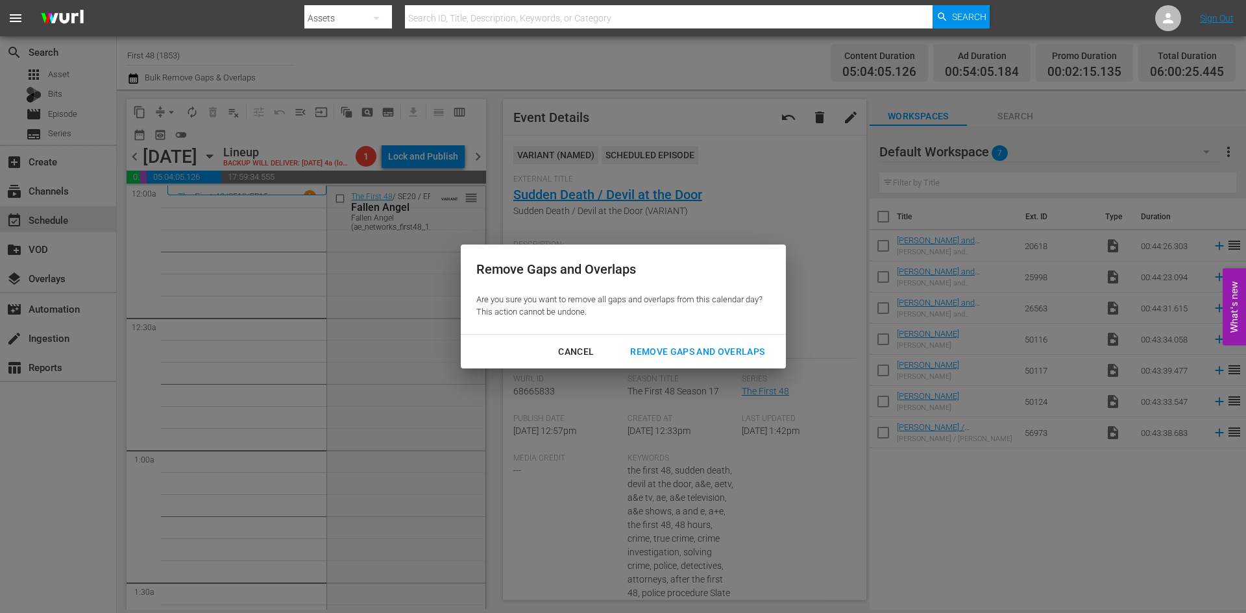
click at [677, 347] on div "Remove Gaps and Overlaps" at bounding box center [697, 352] width 155 height 16
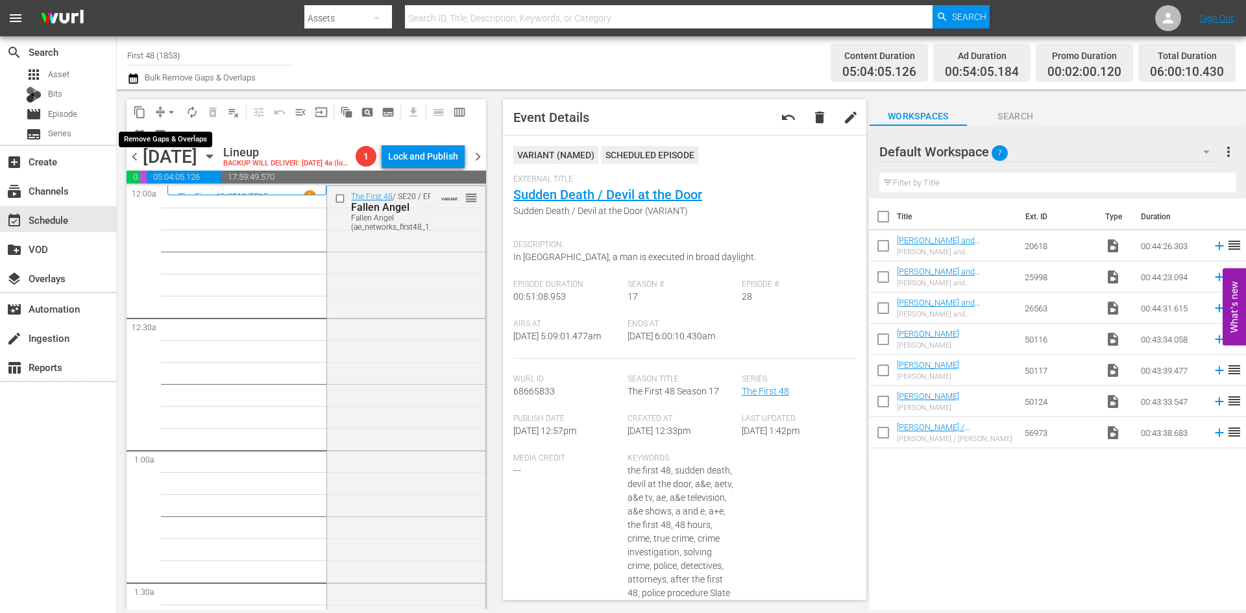
click at [168, 112] on span "arrow_drop_down" at bounding box center [171, 112] width 13 height 13
click at [167, 143] on li "Align to Midnight" at bounding box center [172, 138] width 136 height 21
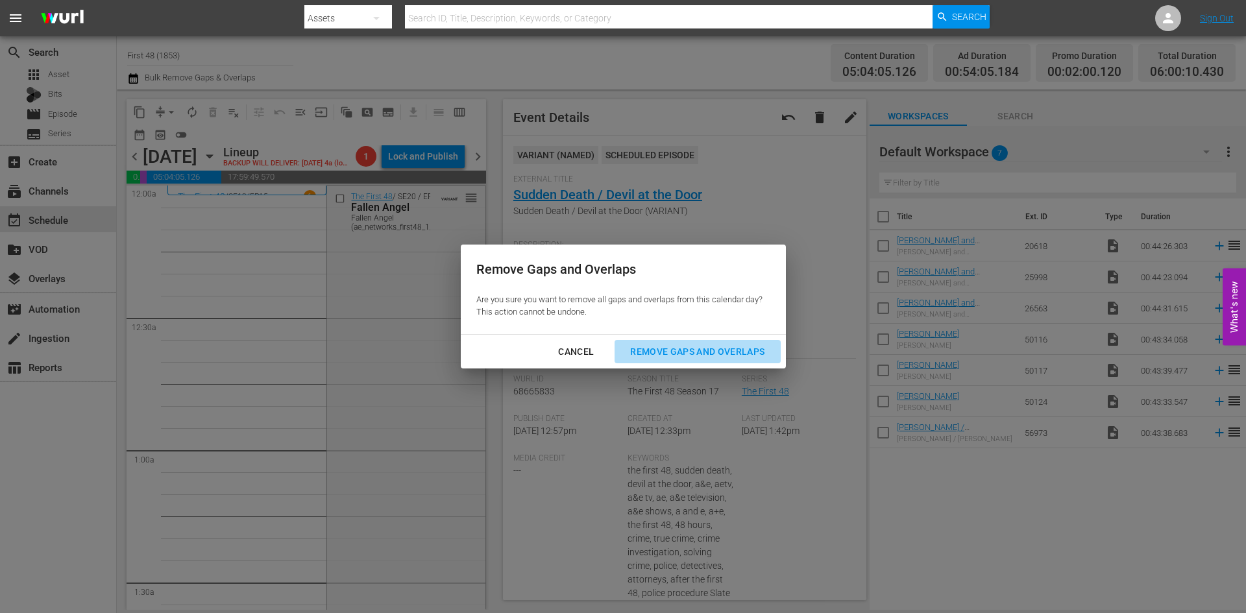
click at [689, 354] on div "Remove Gaps and Overlaps" at bounding box center [697, 352] width 155 height 16
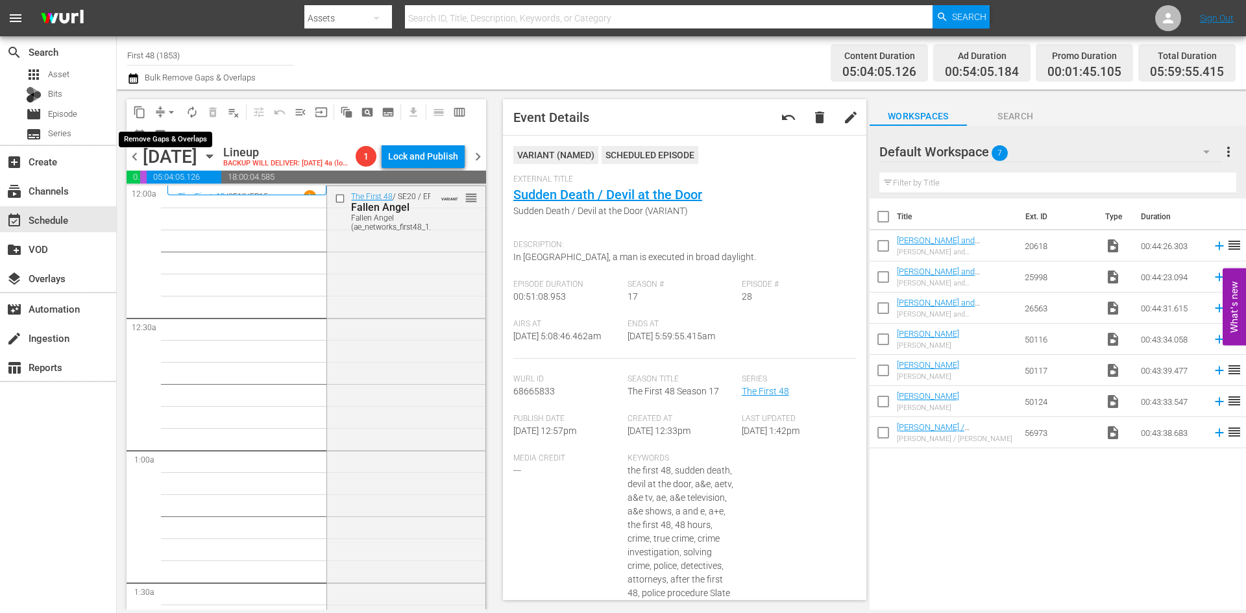
click at [170, 110] on span "arrow_drop_down" at bounding box center [171, 112] width 13 height 13
click at [168, 145] on li "Align to Midnight" at bounding box center [172, 138] width 136 height 21
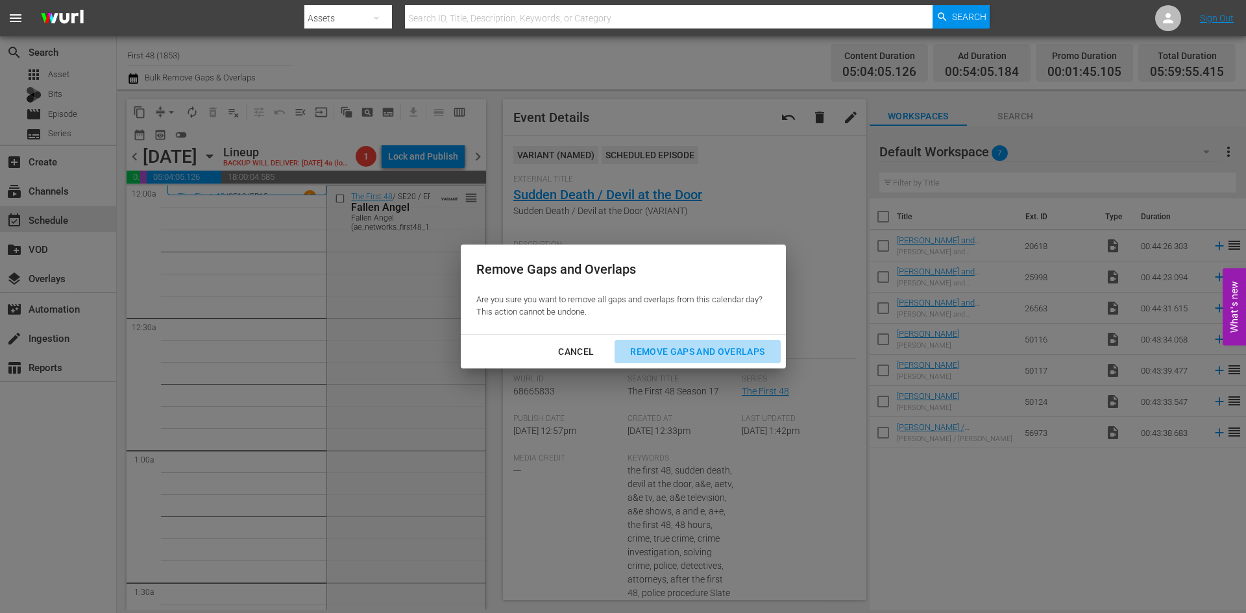
click at [660, 352] on div "Remove Gaps and Overlaps" at bounding box center [697, 352] width 155 height 16
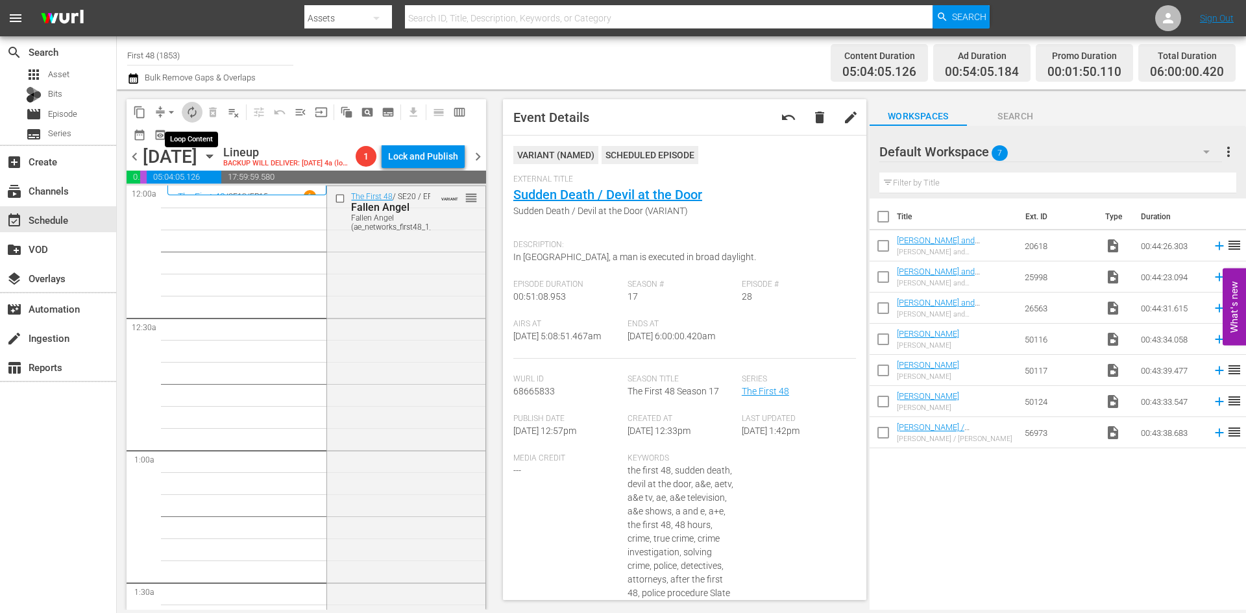
click at [195, 114] on span "autorenew_outlined" at bounding box center [192, 112] width 13 height 13
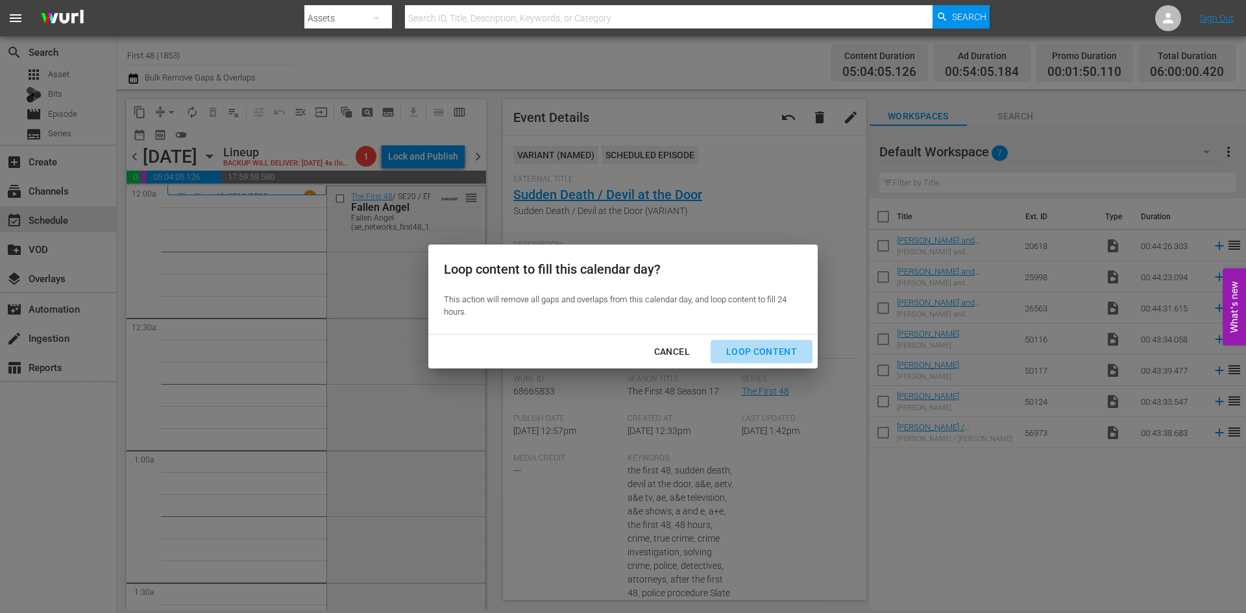
click at [770, 349] on div "Loop Content" at bounding box center [762, 352] width 92 height 16
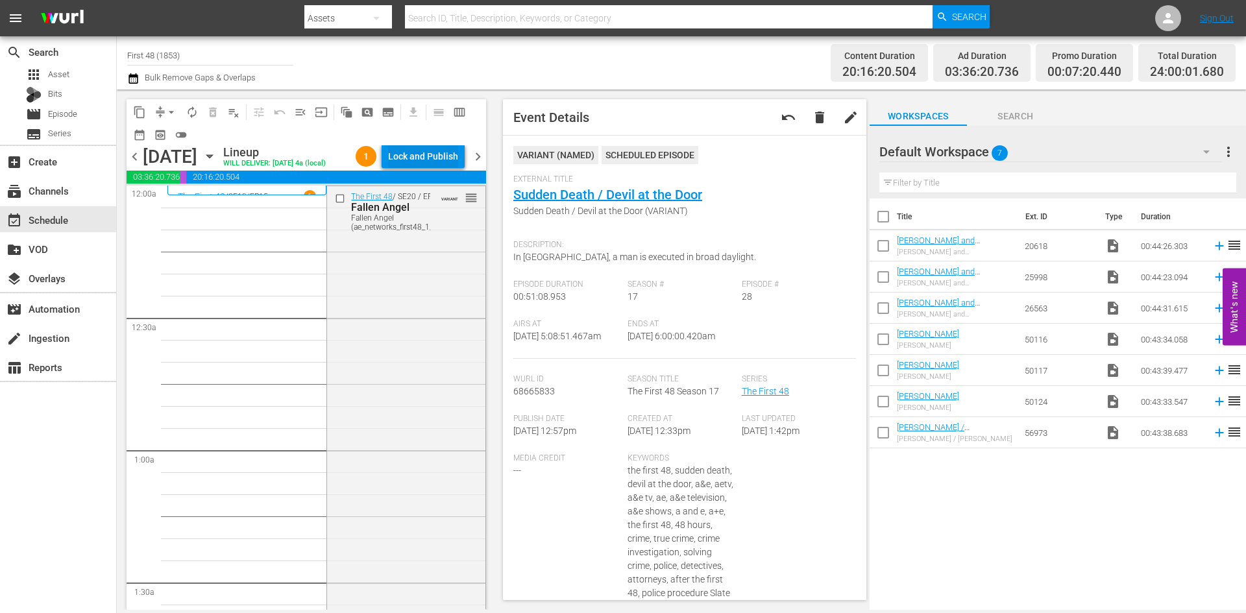
click at [427, 164] on div "Lock and Publish" at bounding box center [423, 156] width 70 height 23
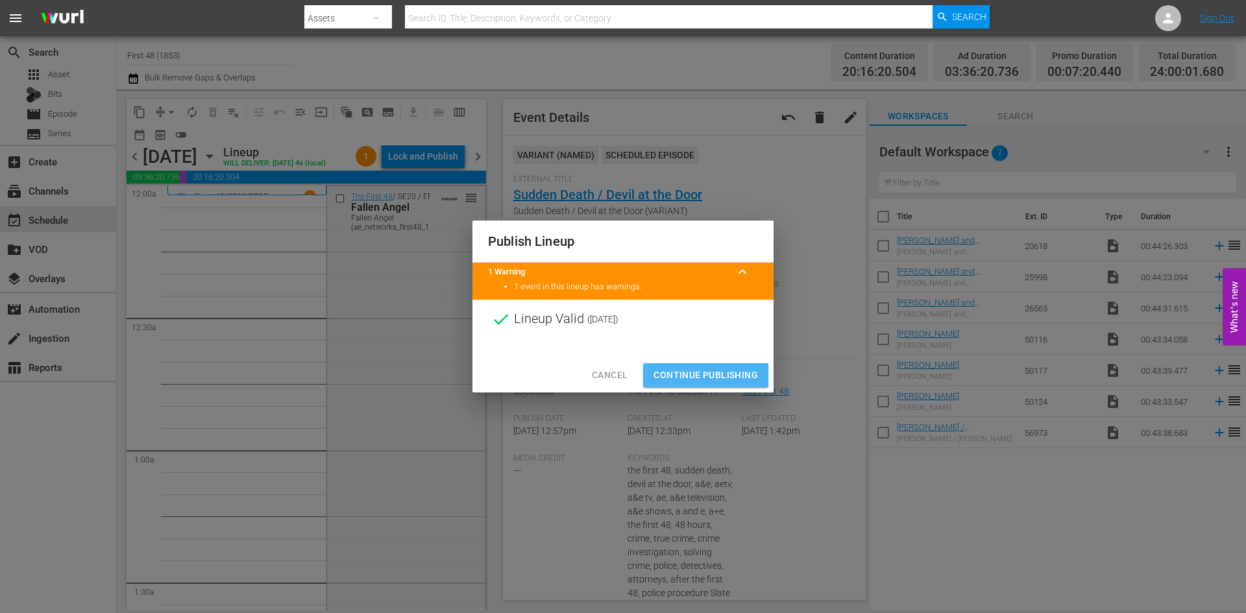
click at [695, 377] on span "Continue Publishing" at bounding box center [705, 375] width 104 height 16
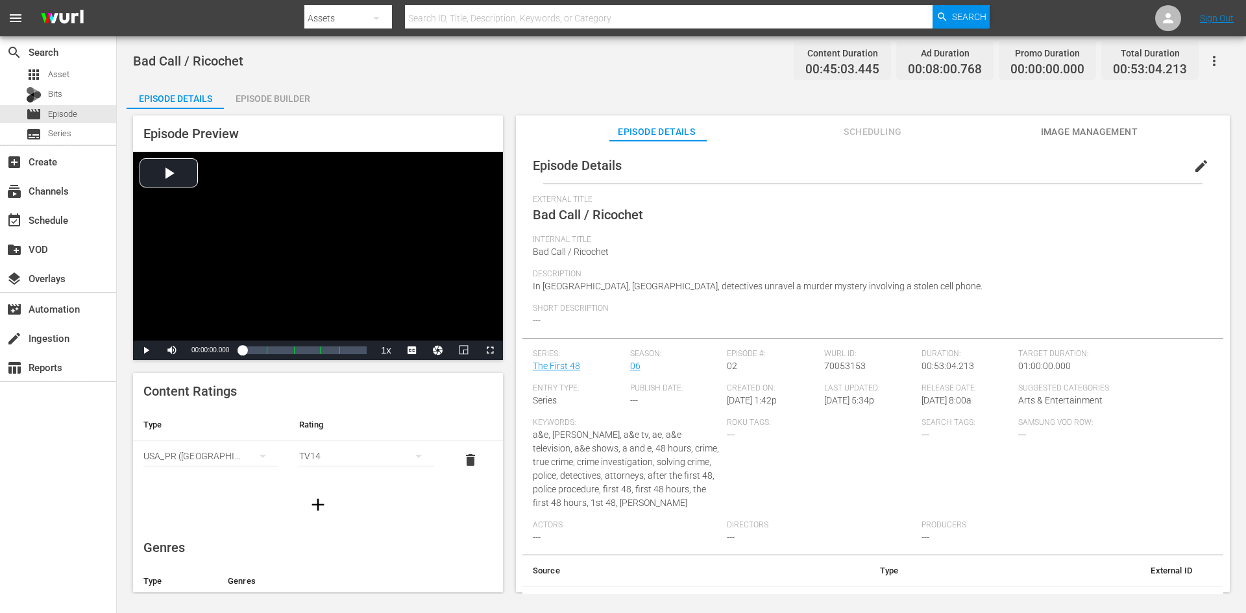
click at [274, 101] on div "Episode Builder" at bounding box center [272, 98] width 97 height 31
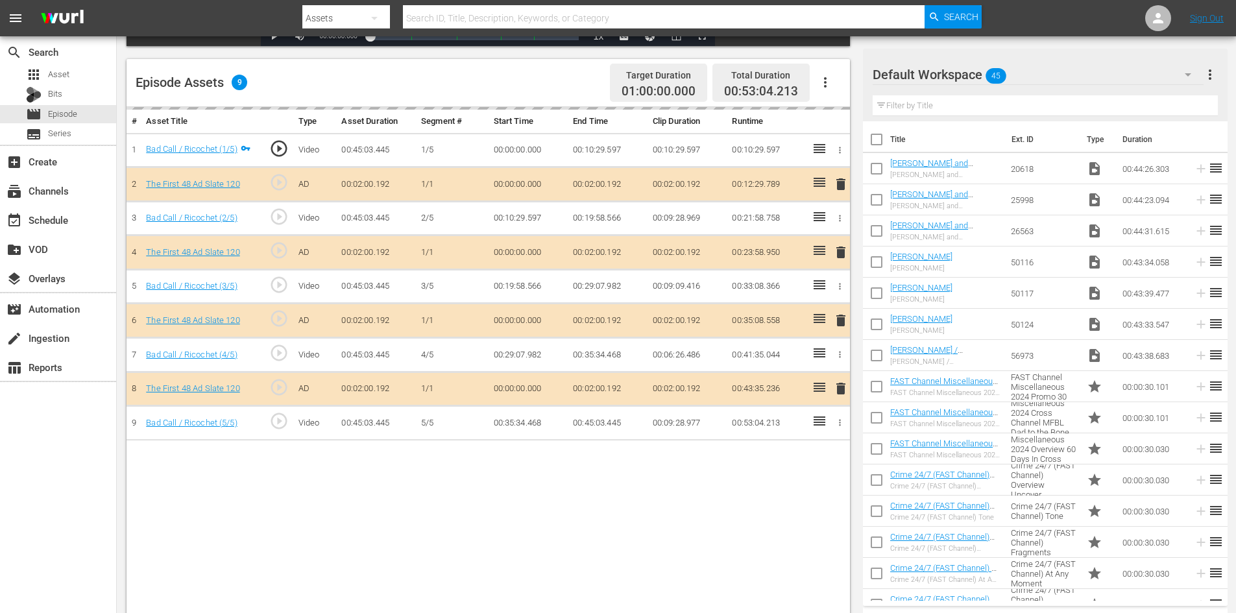
scroll to position [338, 0]
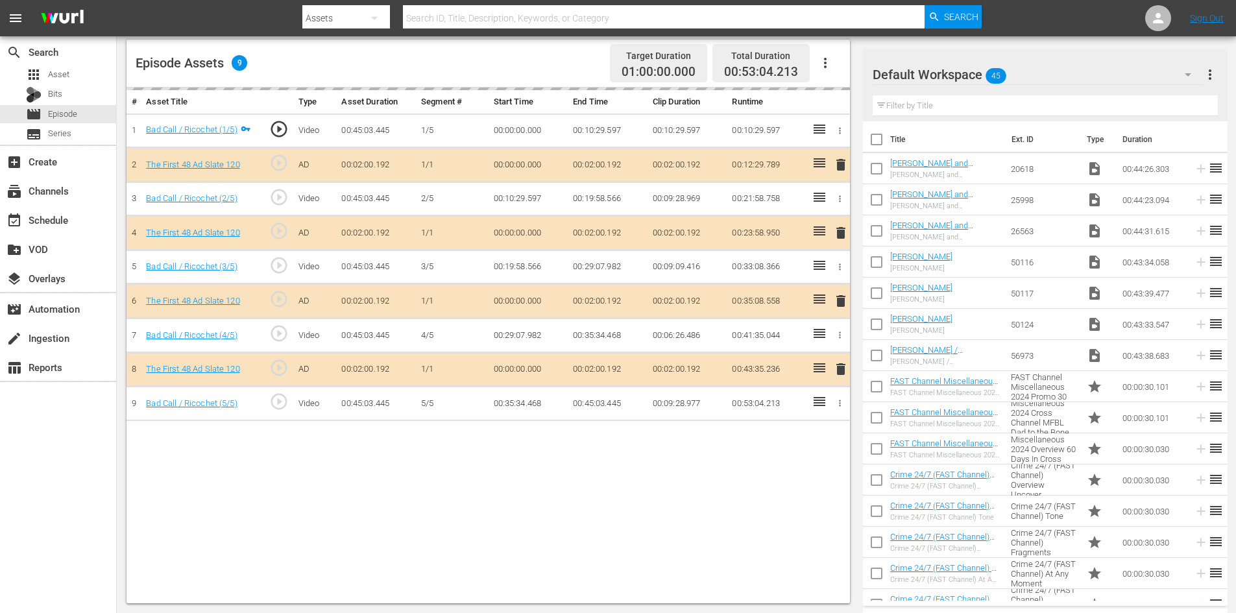
click at [1158, 70] on div "Default Workspace 45" at bounding box center [1038, 74] width 331 height 36
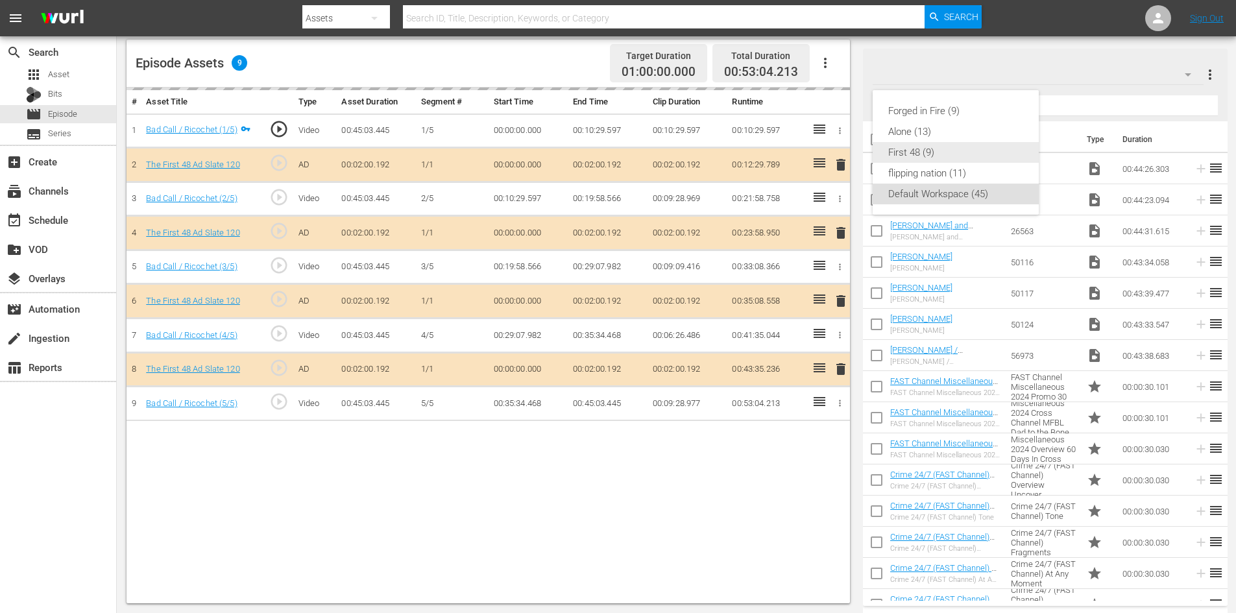
click at [907, 150] on div "First 48 (9)" at bounding box center [955, 152] width 135 height 21
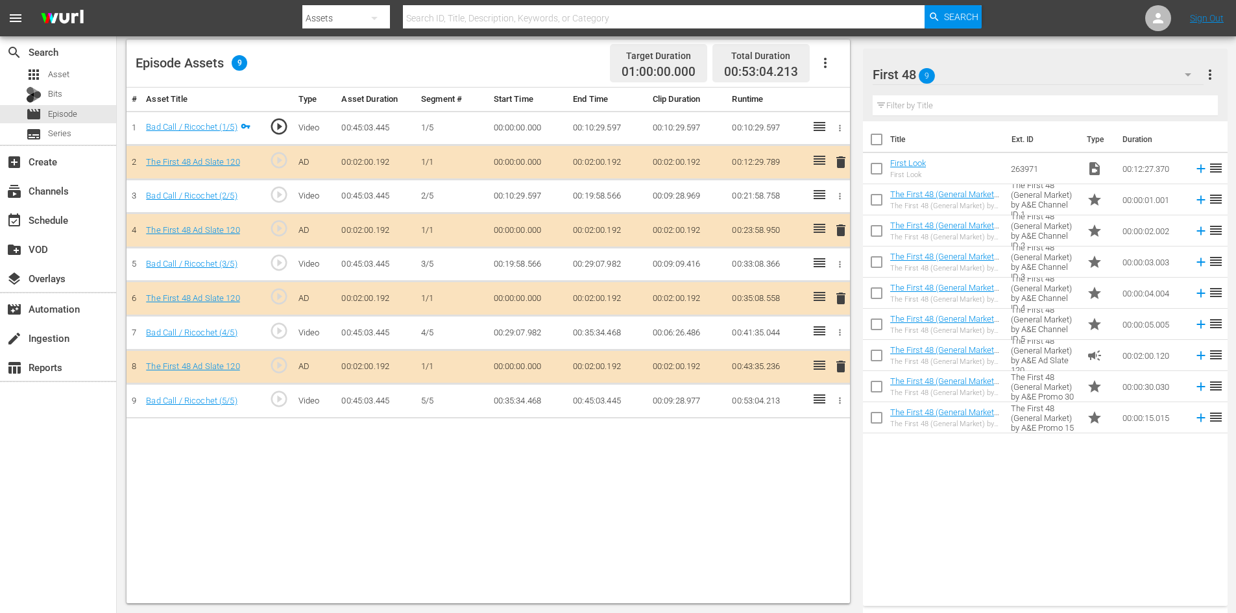
click at [842, 301] on span "delete" at bounding box center [841, 299] width 16 height 16
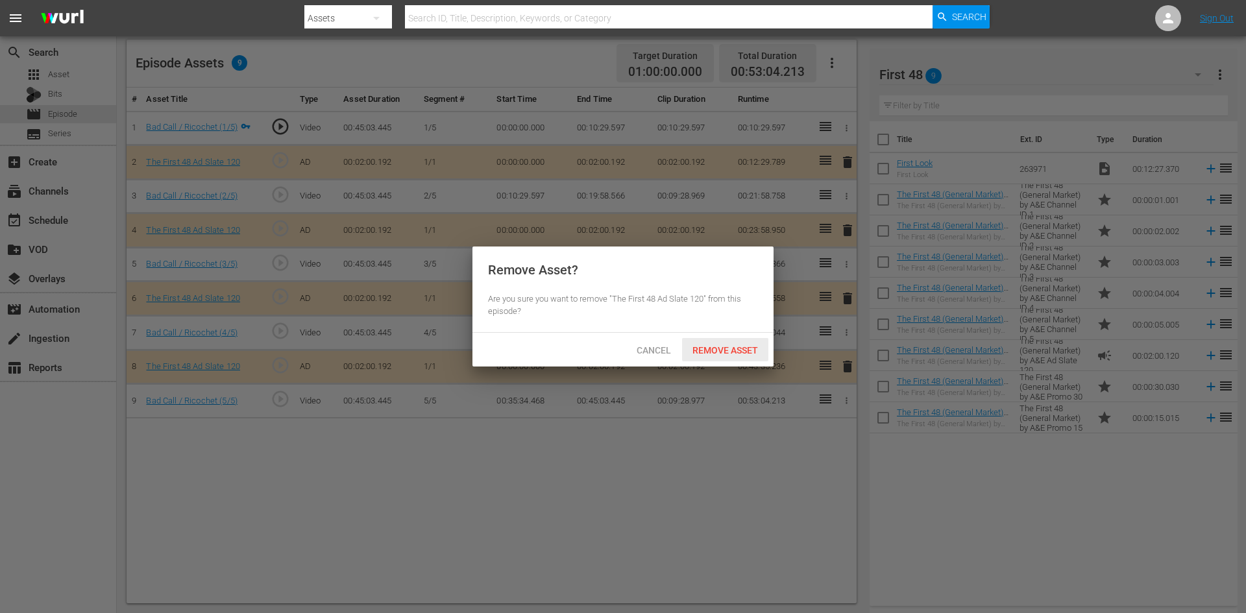
click at [735, 341] on div "Remove Asset" at bounding box center [725, 350] width 86 height 24
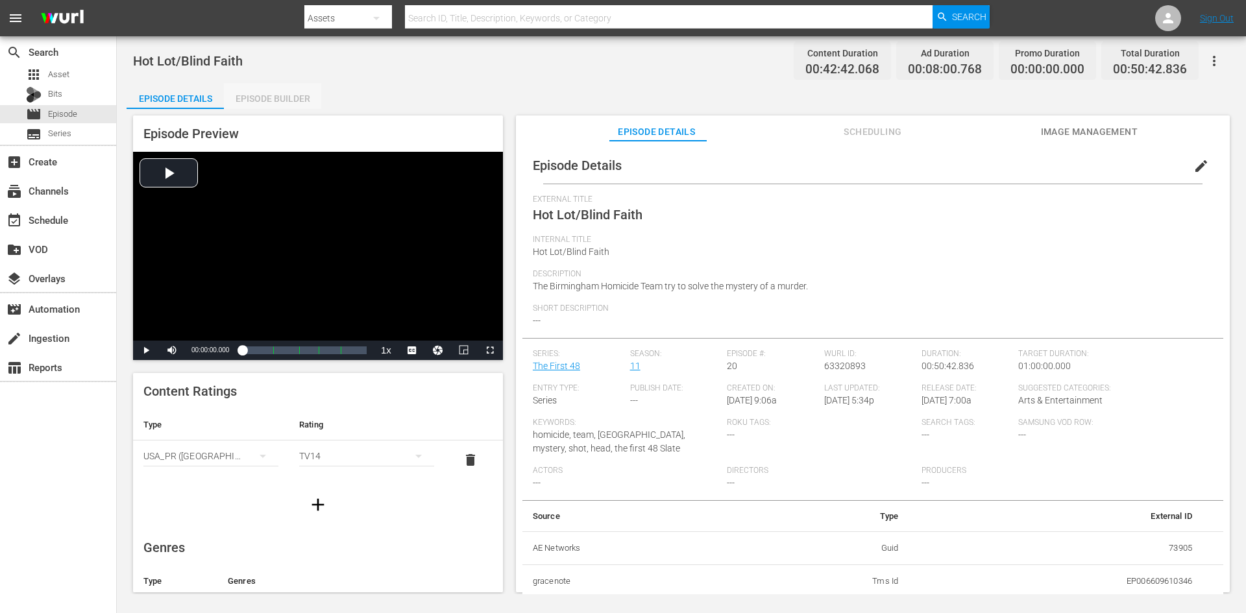
click at [250, 93] on div "Episode Builder" at bounding box center [272, 98] width 97 height 31
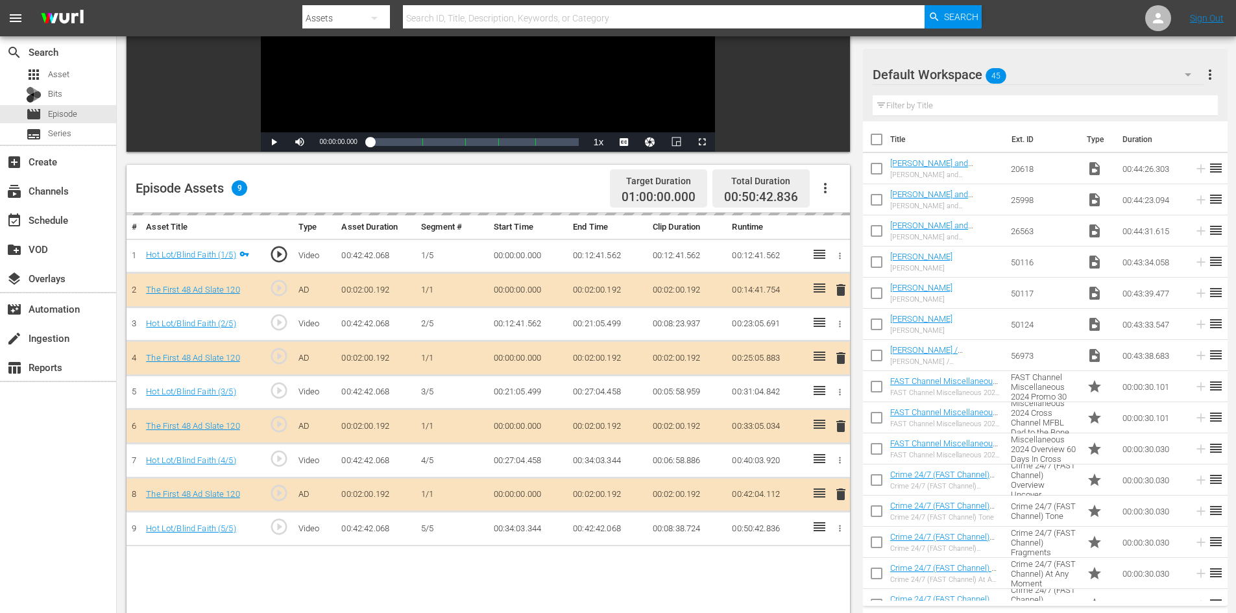
scroll to position [338, 0]
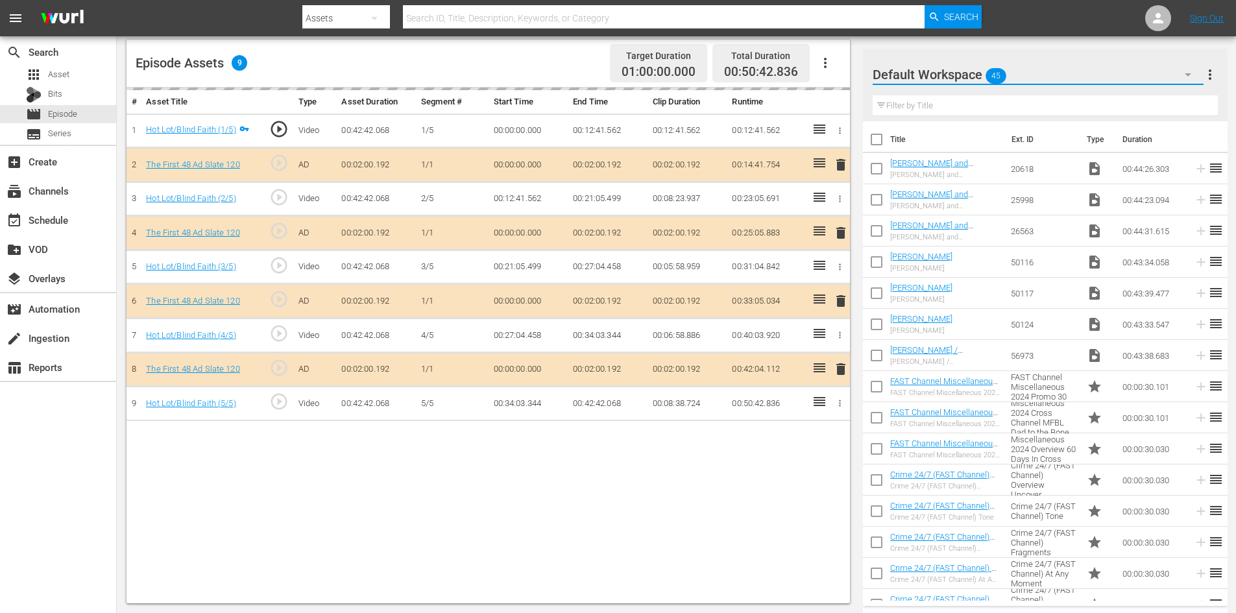
click at [1178, 74] on button "button" at bounding box center [1188, 74] width 31 height 31
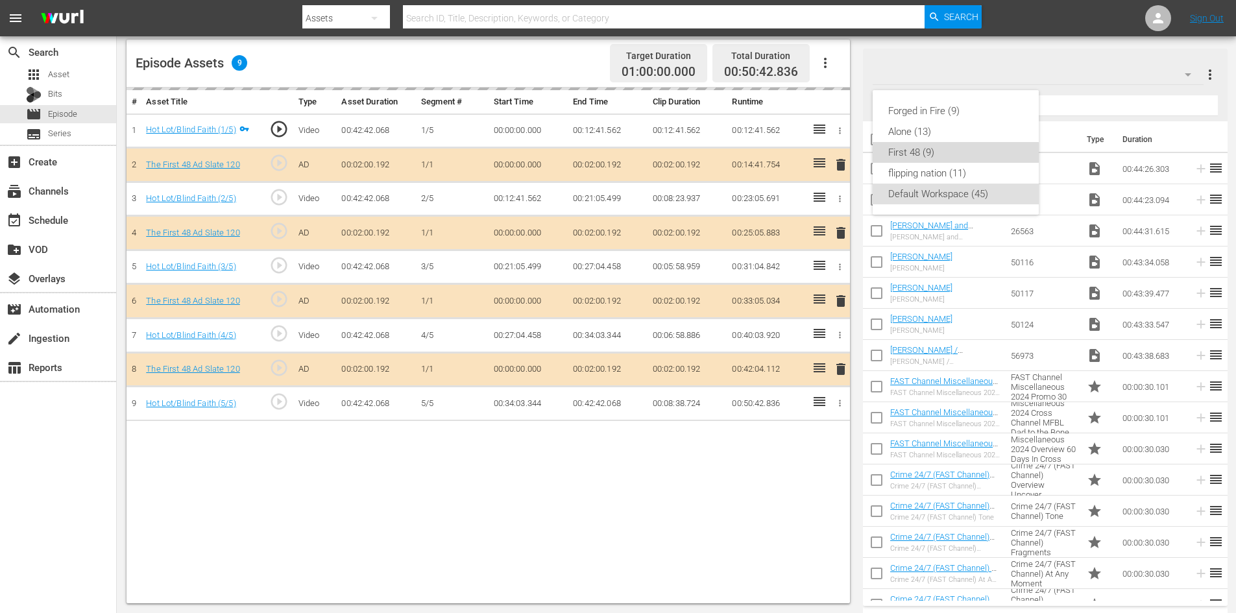
click at [904, 156] on div "First 48 (9)" at bounding box center [955, 152] width 135 height 21
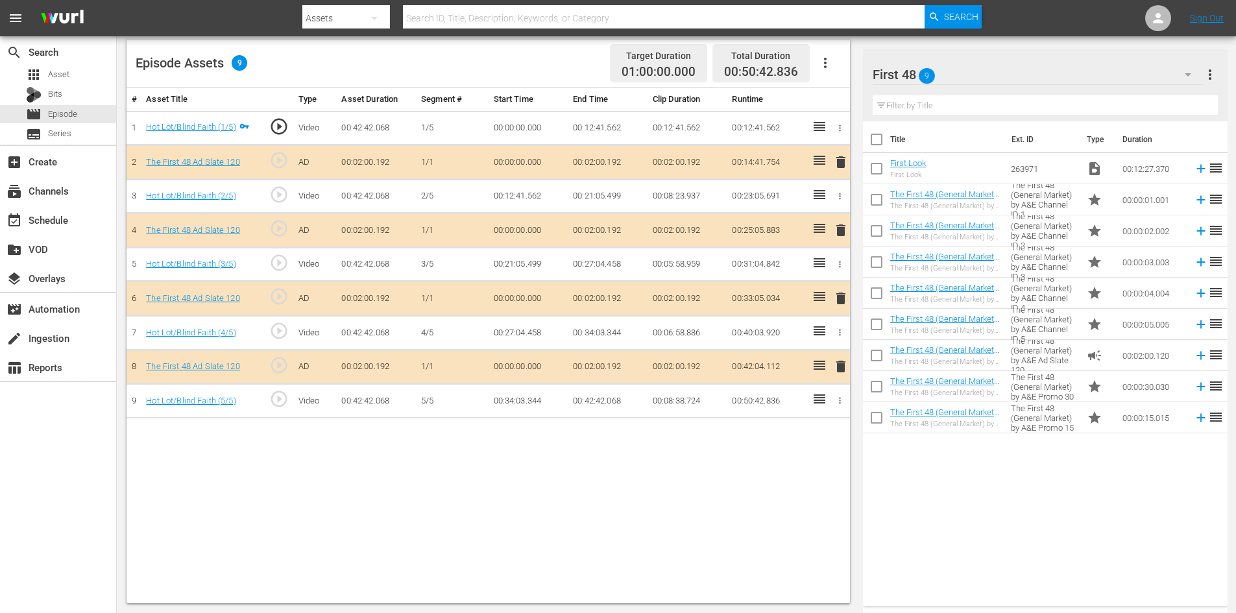
click at [840, 297] on span "delete" at bounding box center [841, 299] width 16 height 16
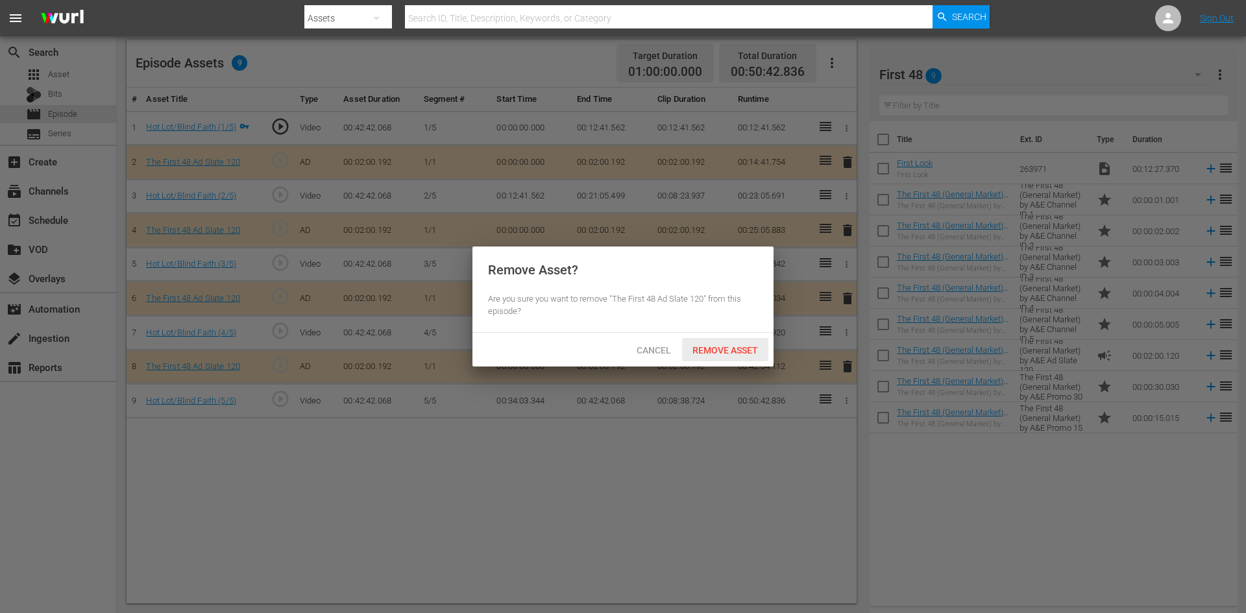
click at [707, 348] on span "Remove Asset" at bounding box center [725, 350] width 86 height 10
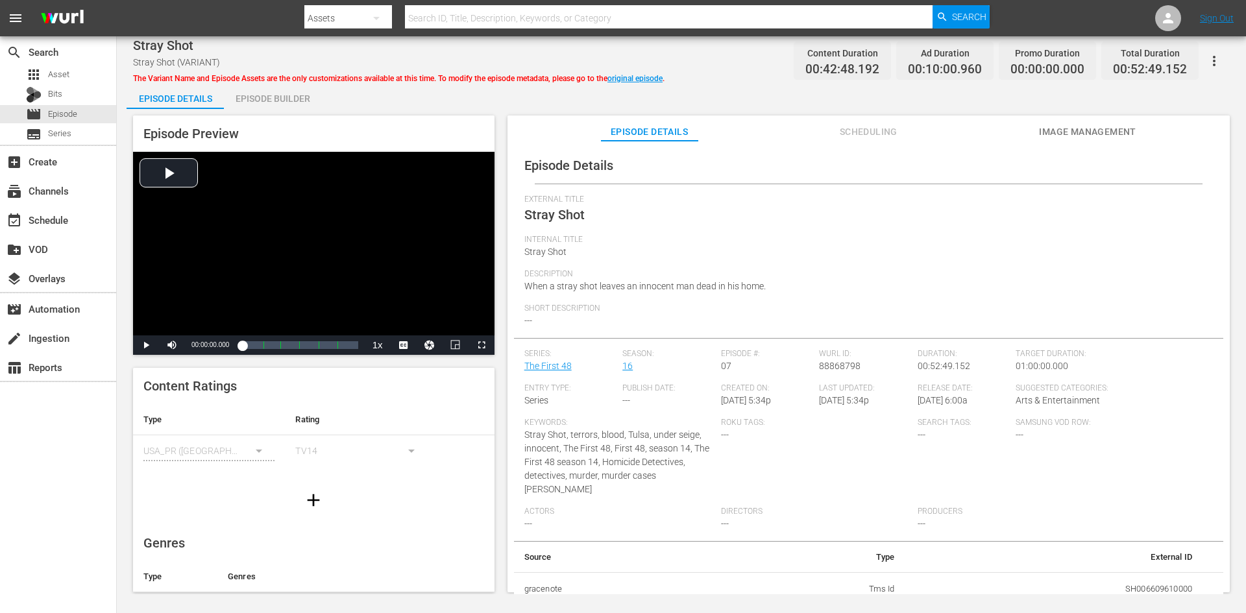
click at [282, 90] on div "Episode Builder" at bounding box center [272, 98] width 97 height 31
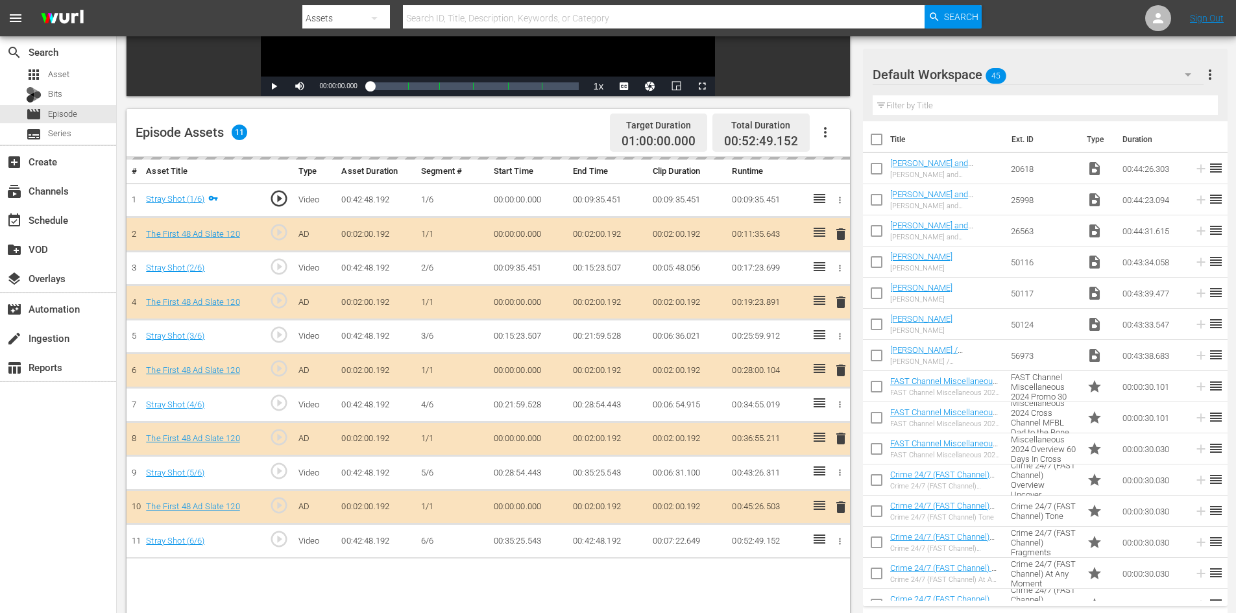
scroll to position [338, 0]
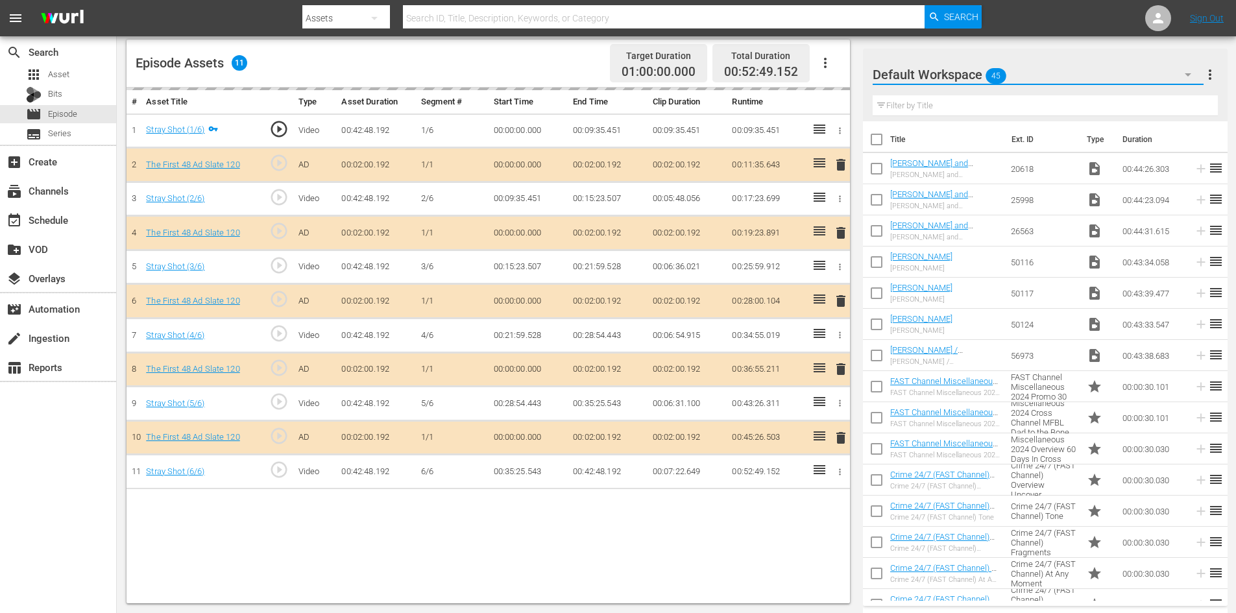
click at [1188, 74] on icon "button" at bounding box center [1188, 74] width 6 height 3
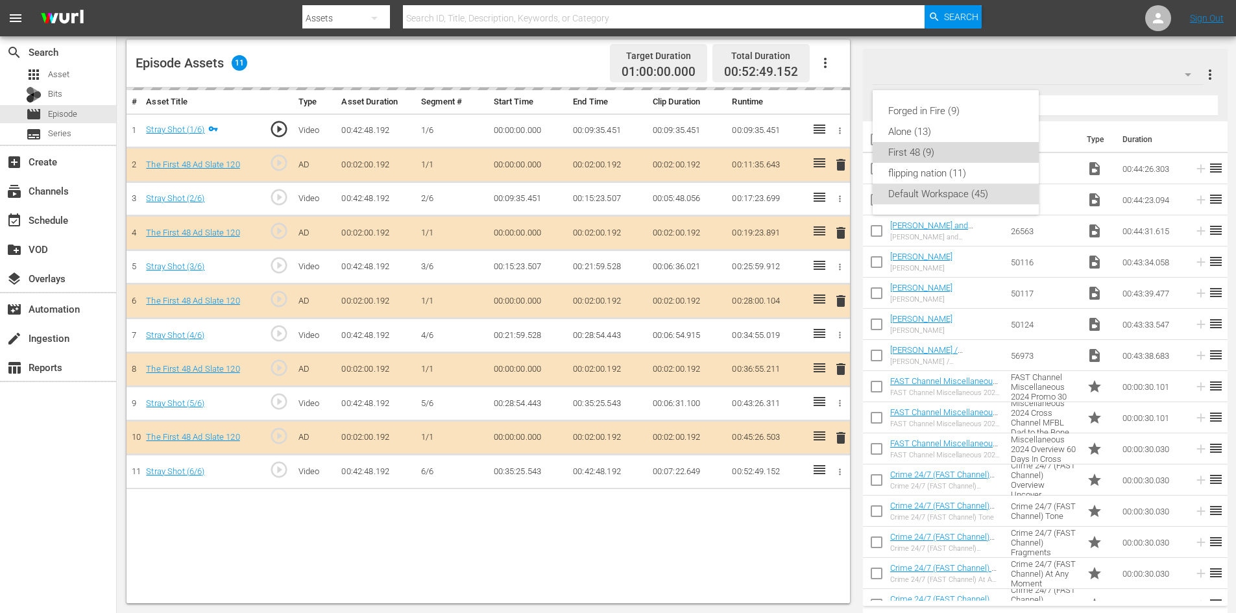
click at [910, 156] on div "First 48 (9)" at bounding box center [955, 152] width 135 height 21
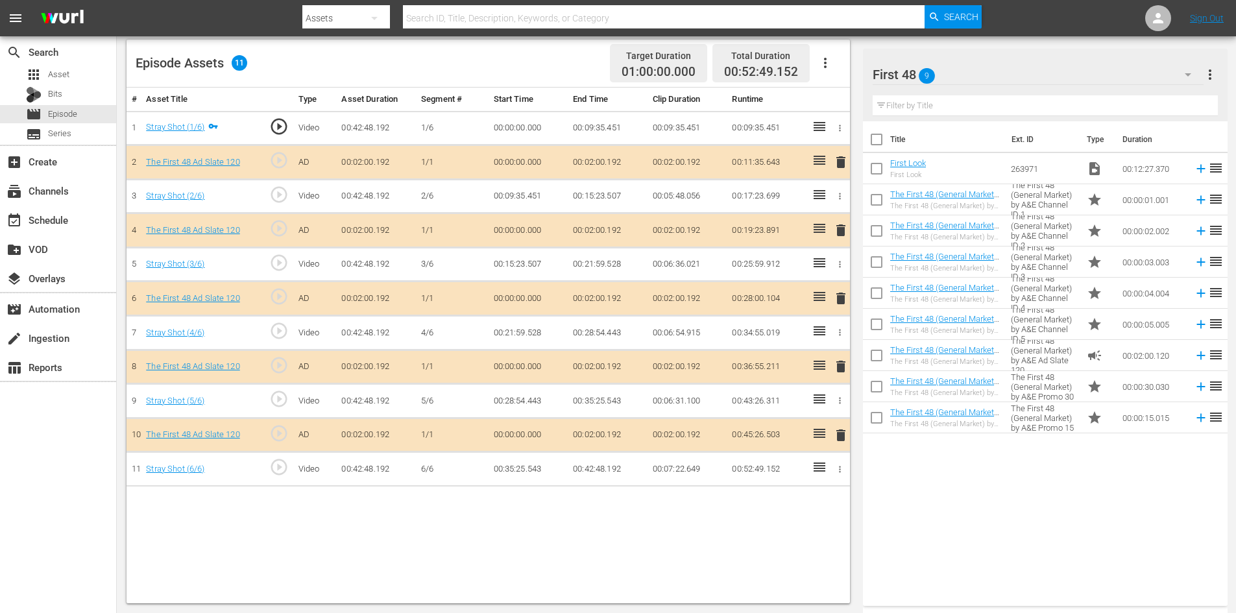
click at [840, 365] on span "delete" at bounding box center [841, 367] width 16 height 16
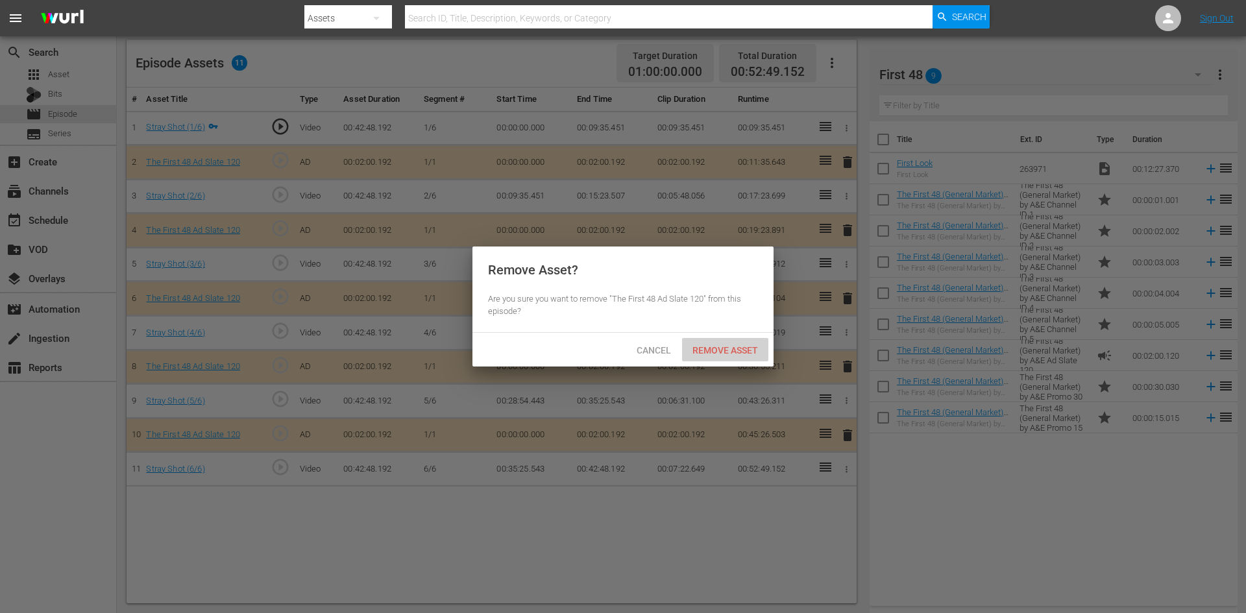
click at [727, 350] on span "Remove Asset" at bounding box center [725, 350] width 86 height 10
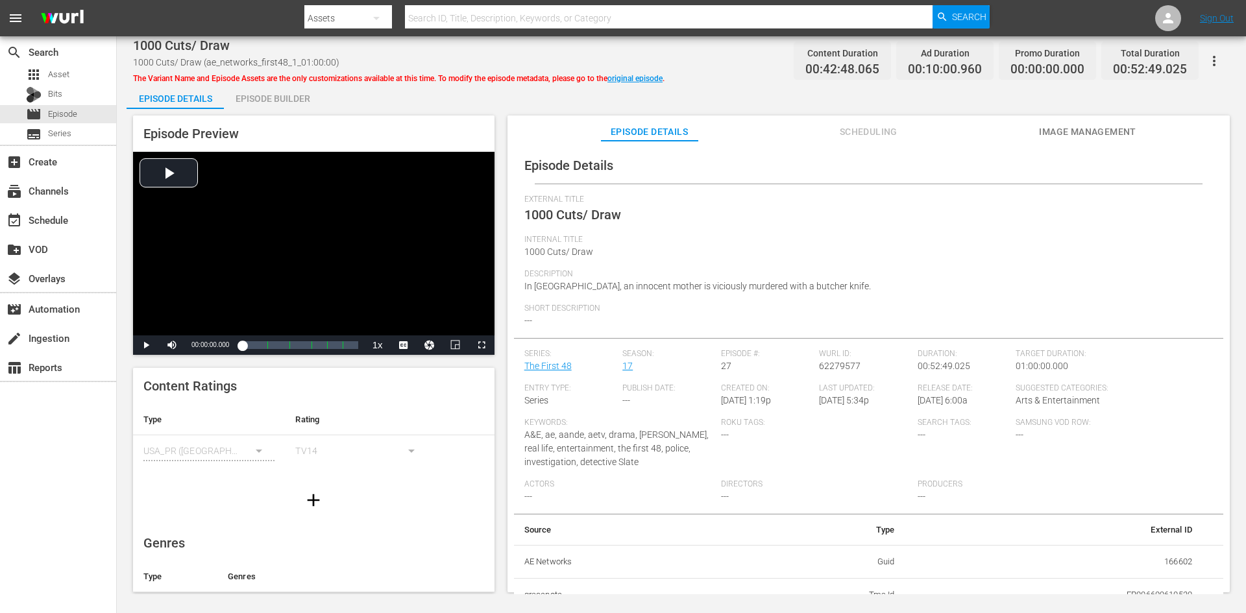
click at [292, 100] on div "Episode Builder" at bounding box center [272, 98] width 97 height 31
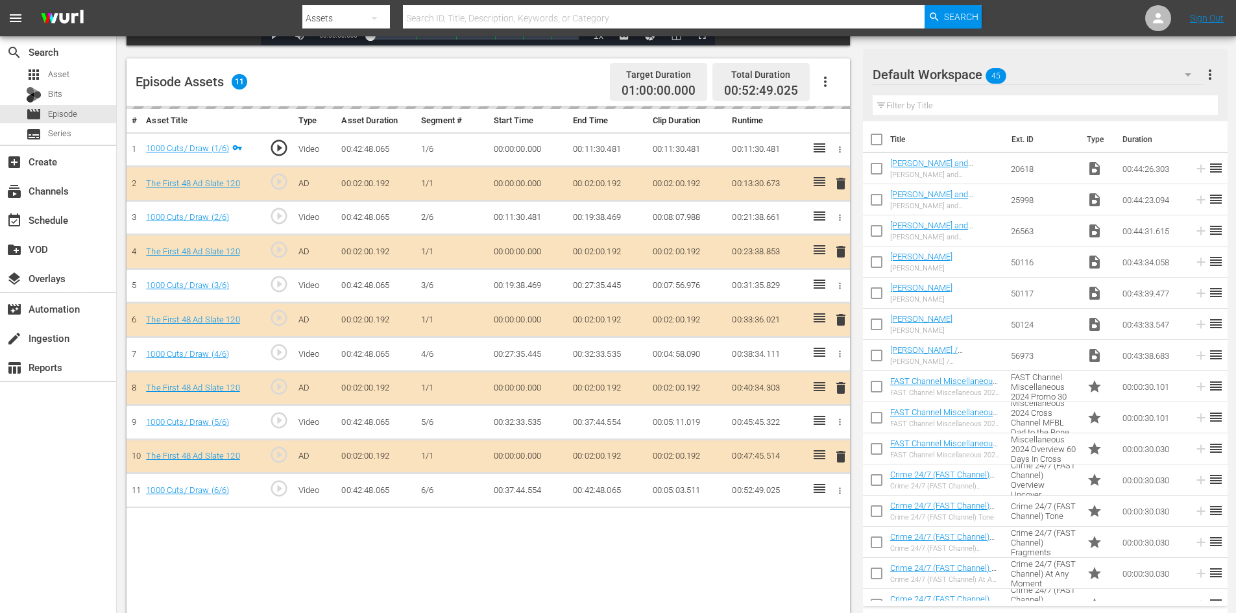
scroll to position [324, 0]
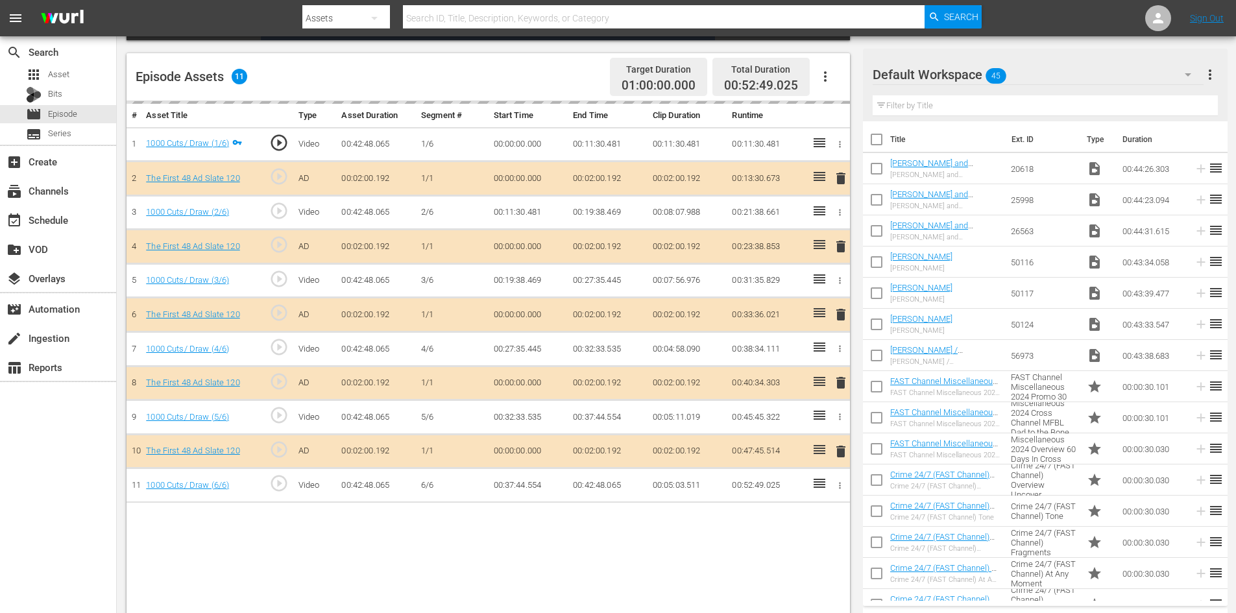
click at [1180, 71] on button "button" at bounding box center [1188, 74] width 31 height 31
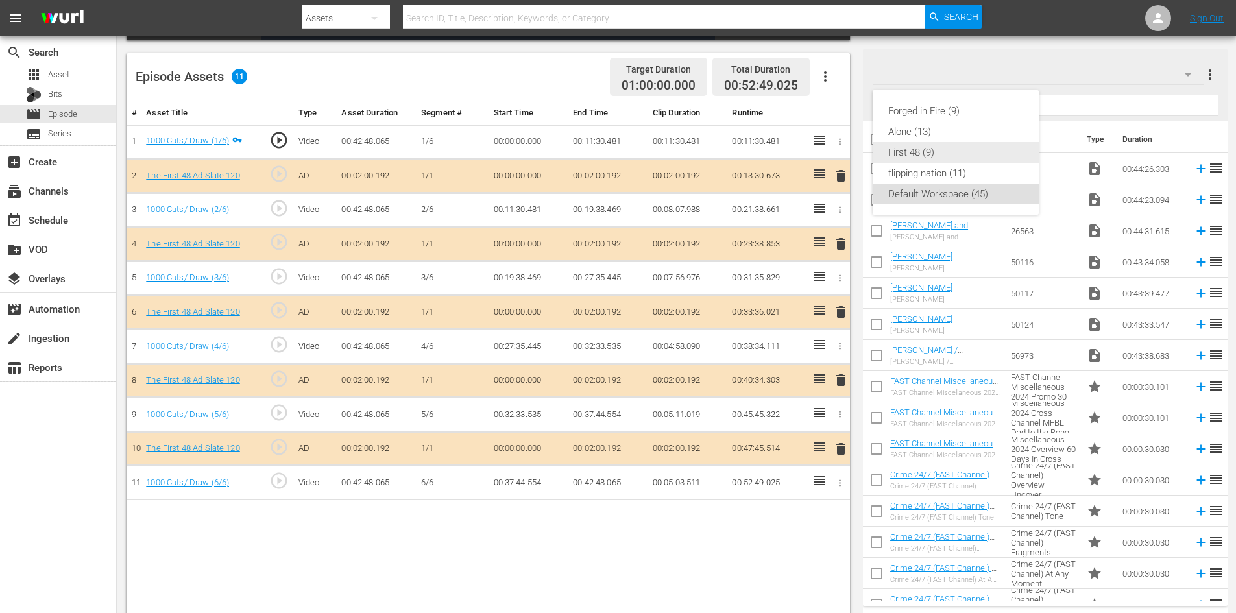
click at [894, 149] on div "First 48 (9)" at bounding box center [955, 152] width 135 height 21
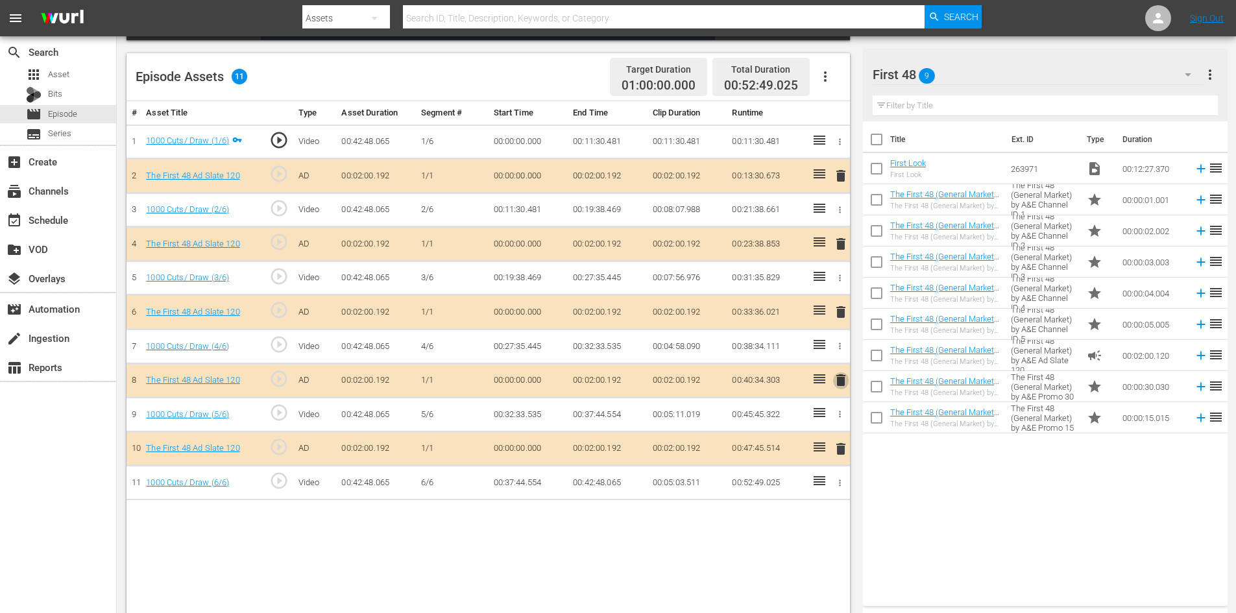
click at [844, 376] on span "delete" at bounding box center [841, 380] width 16 height 16
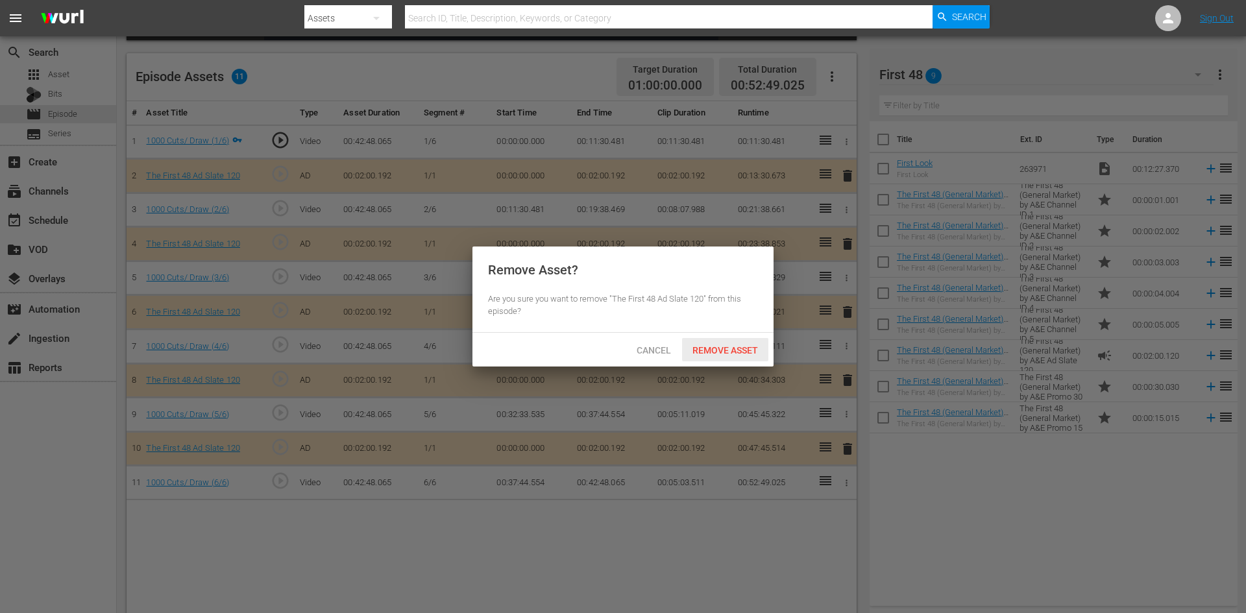
click at [742, 348] on span "Remove Asset" at bounding box center [725, 350] width 86 height 10
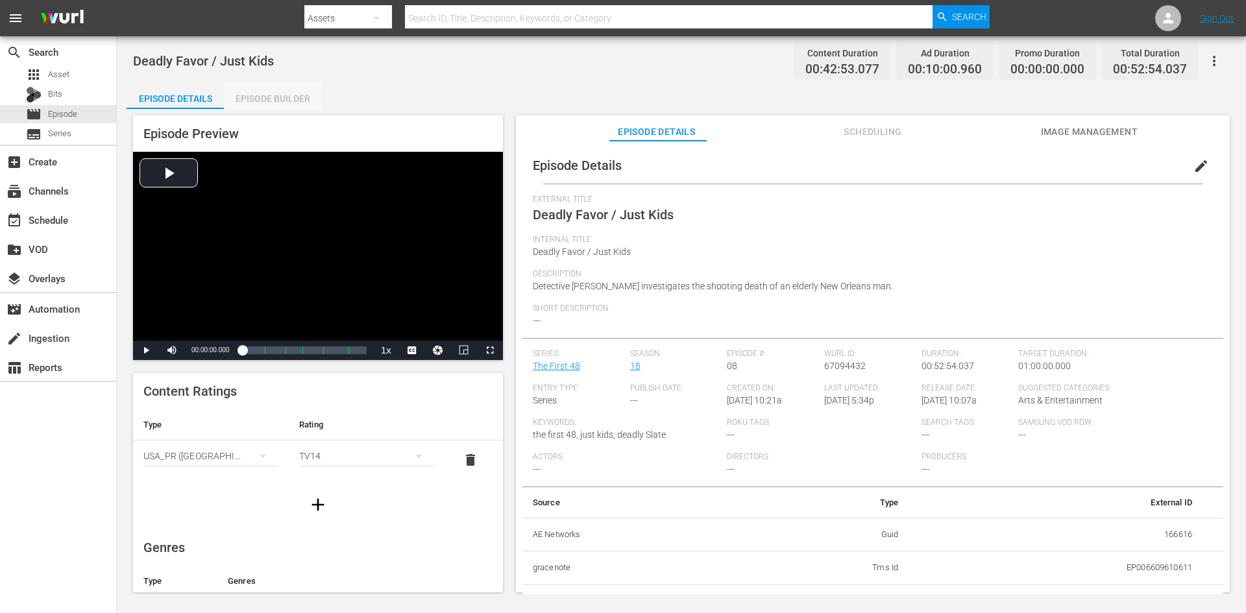
click at [287, 97] on div "Episode Builder" at bounding box center [272, 98] width 97 height 31
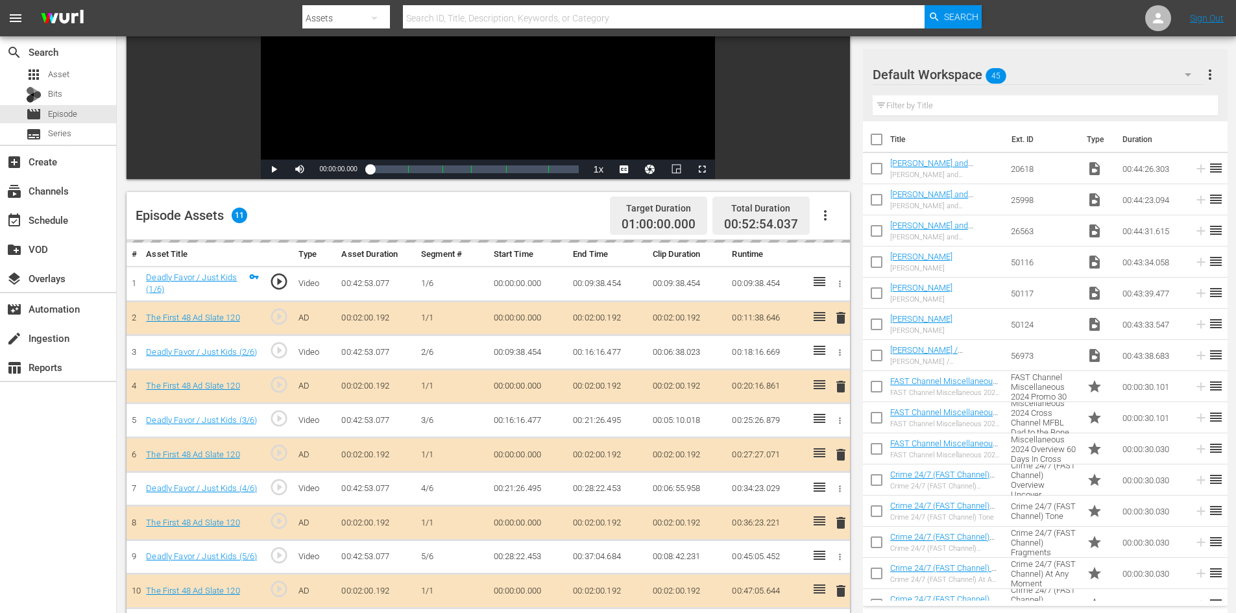
scroll to position [338, 0]
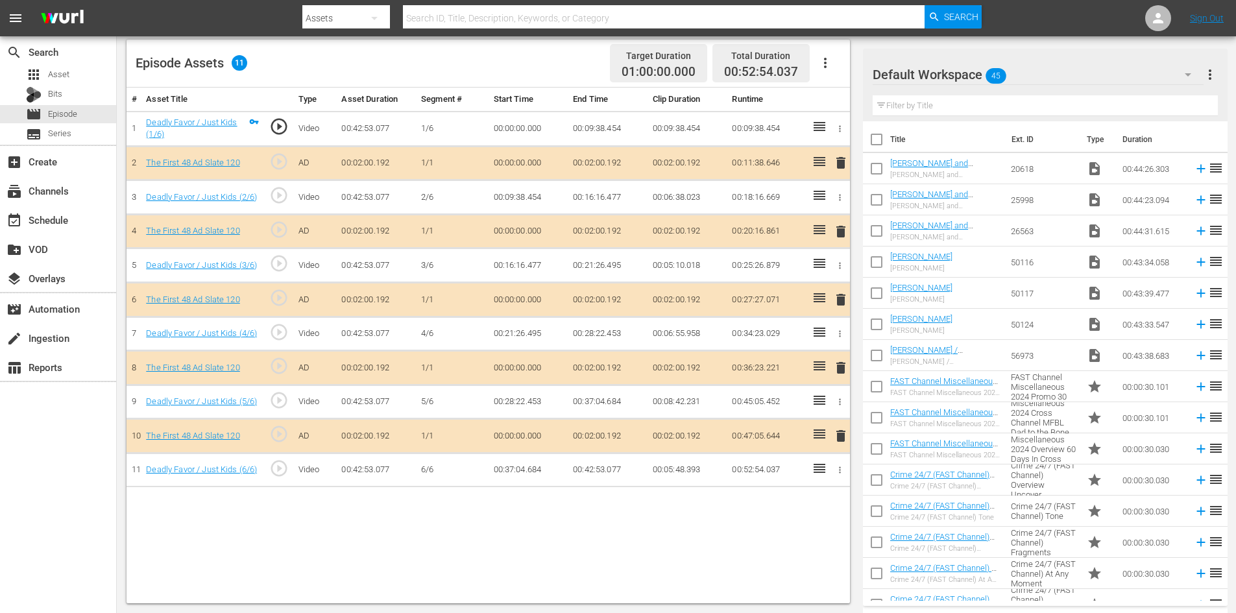
click at [1185, 73] on icon "button" at bounding box center [1188, 75] width 16 height 16
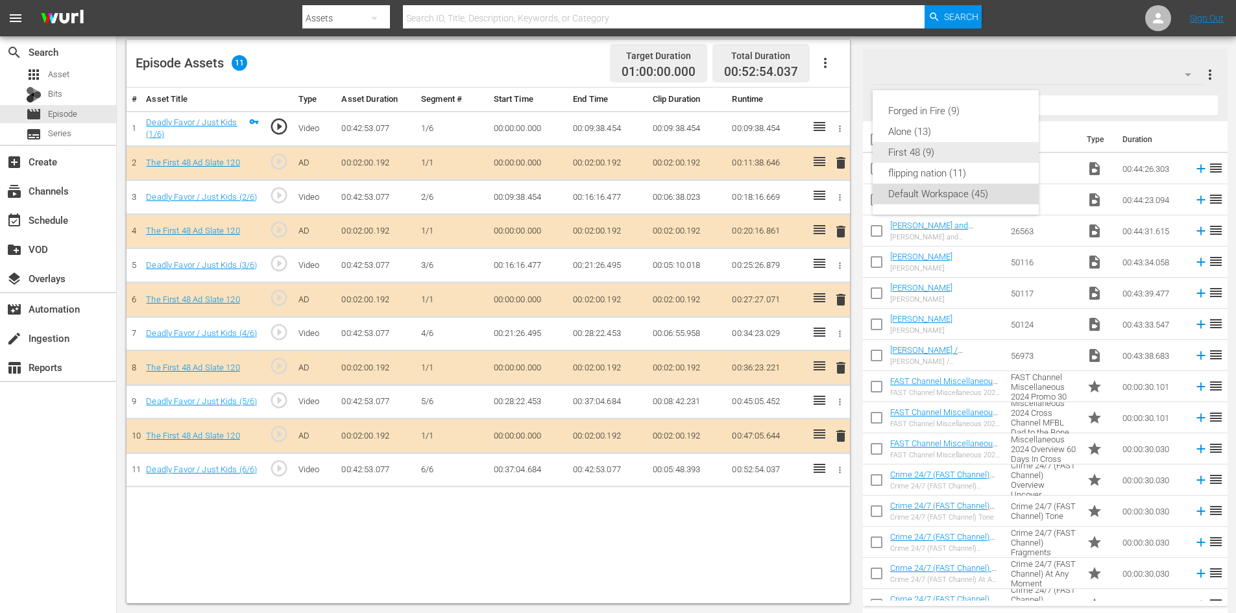
click at [922, 158] on div "First 48 (9)" at bounding box center [955, 152] width 135 height 21
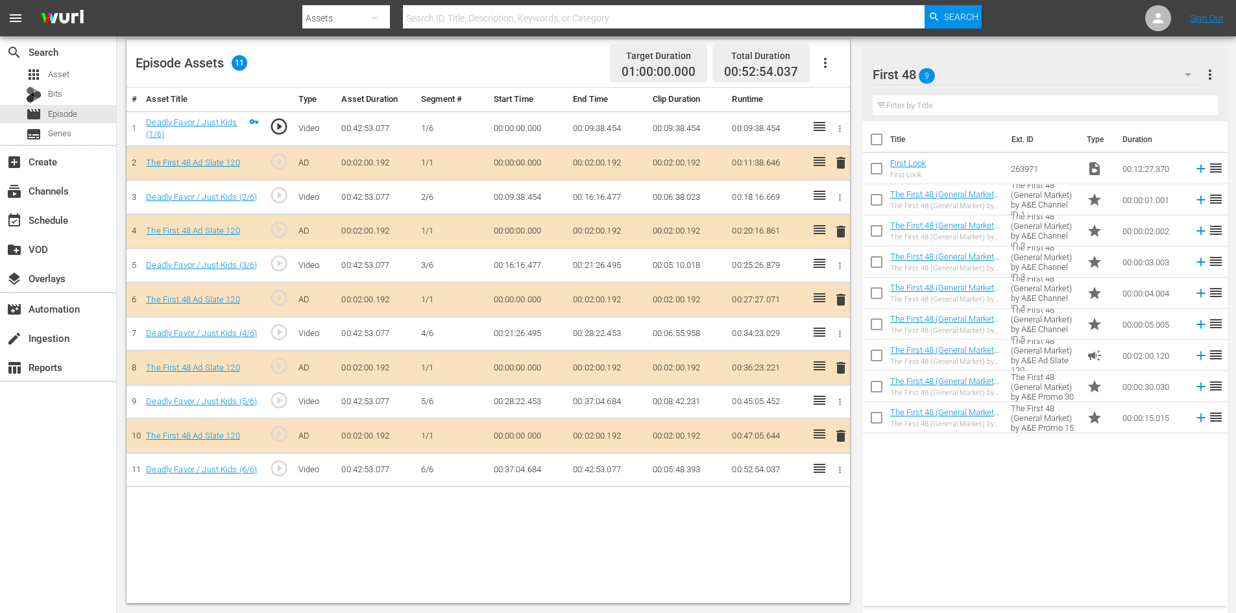
click at [840, 369] on span "delete" at bounding box center [841, 368] width 16 height 16
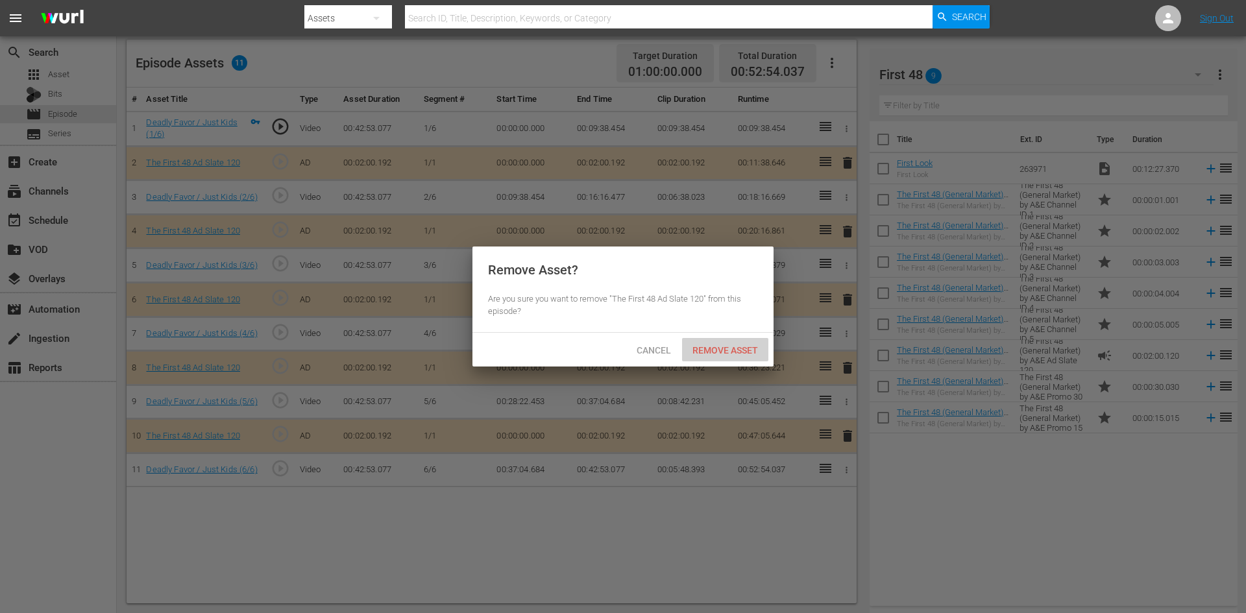
click at [721, 352] on span "Remove Asset" at bounding box center [725, 350] width 86 height 10
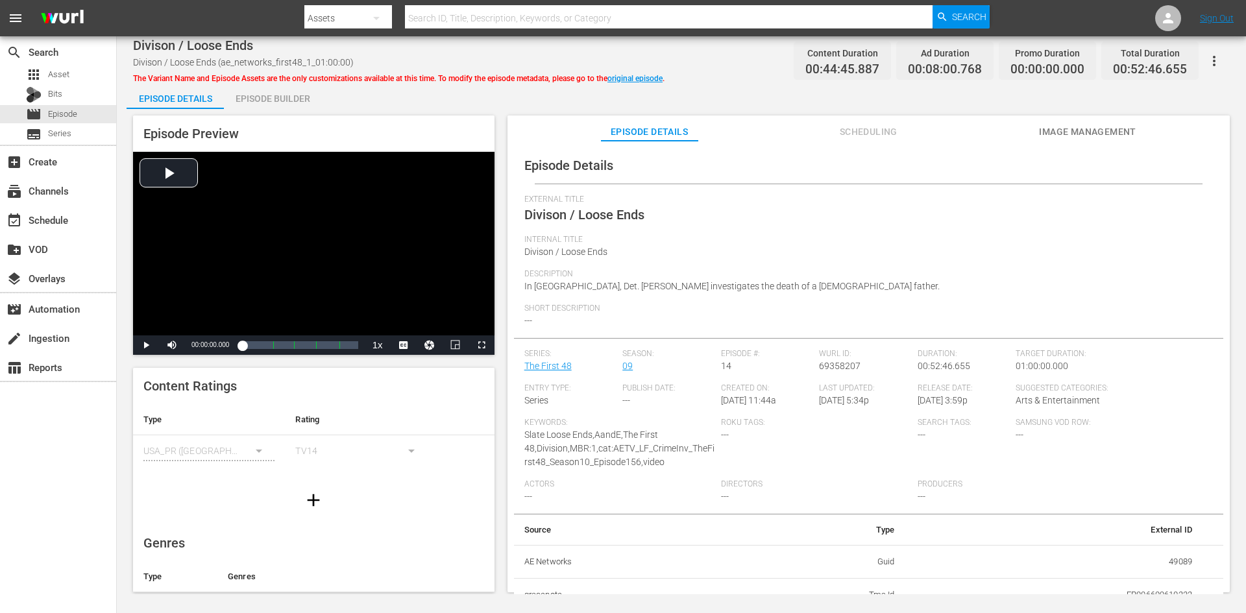
click at [248, 93] on div "Episode Builder" at bounding box center [272, 98] width 97 height 31
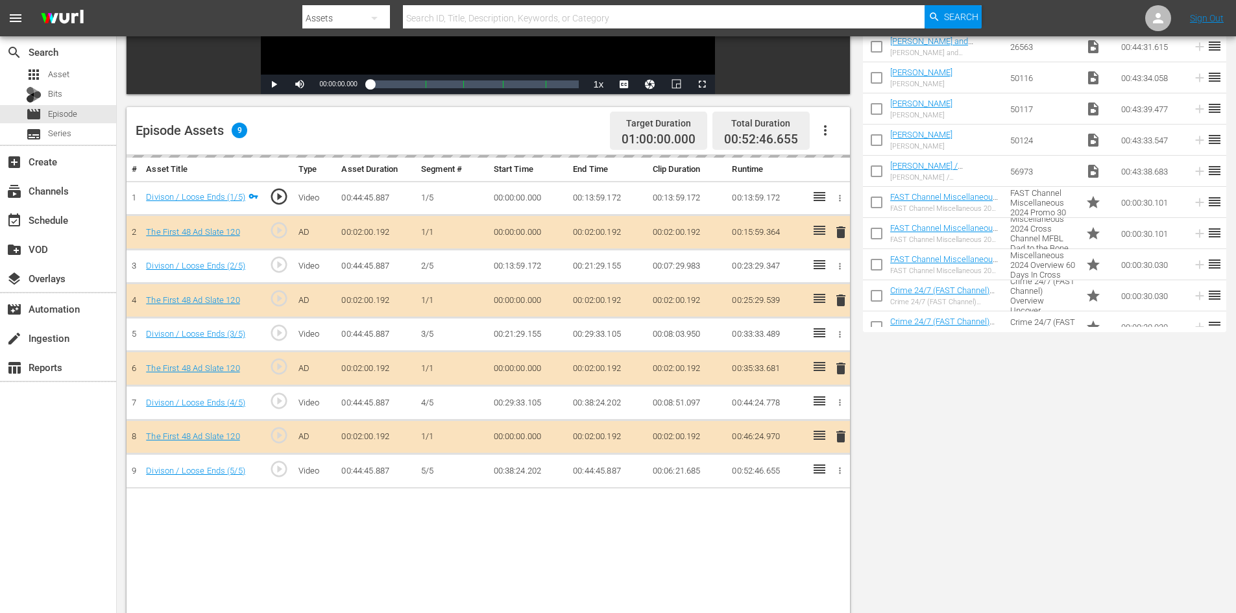
scroll to position [338, 0]
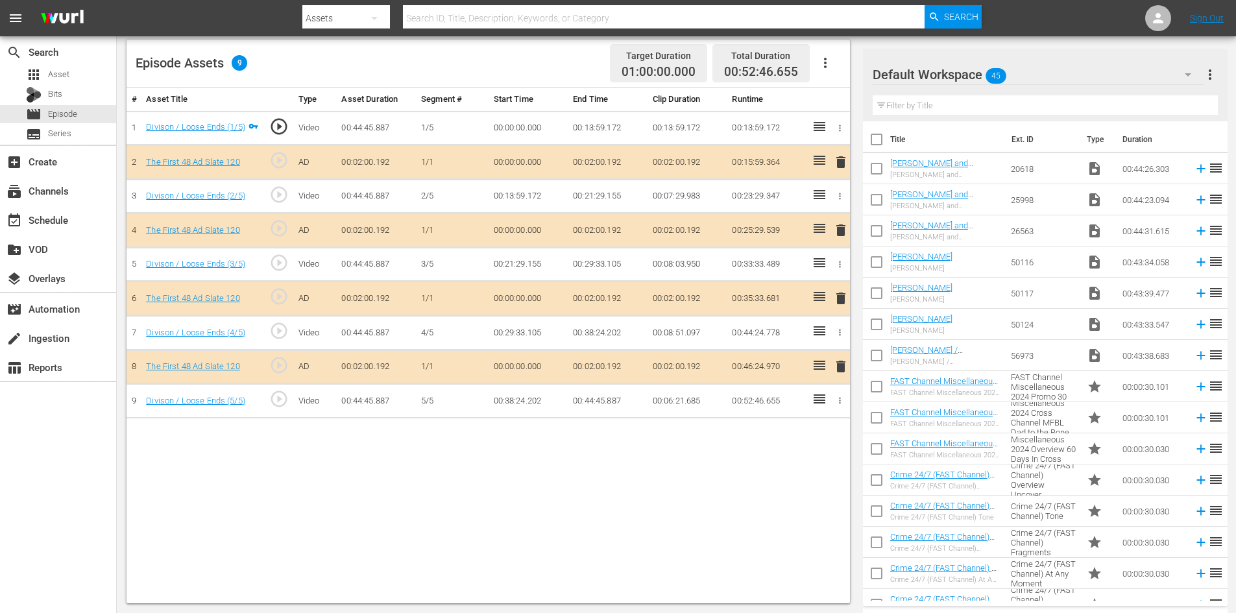
click at [1190, 69] on icon "button" at bounding box center [1188, 75] width 16 height 16
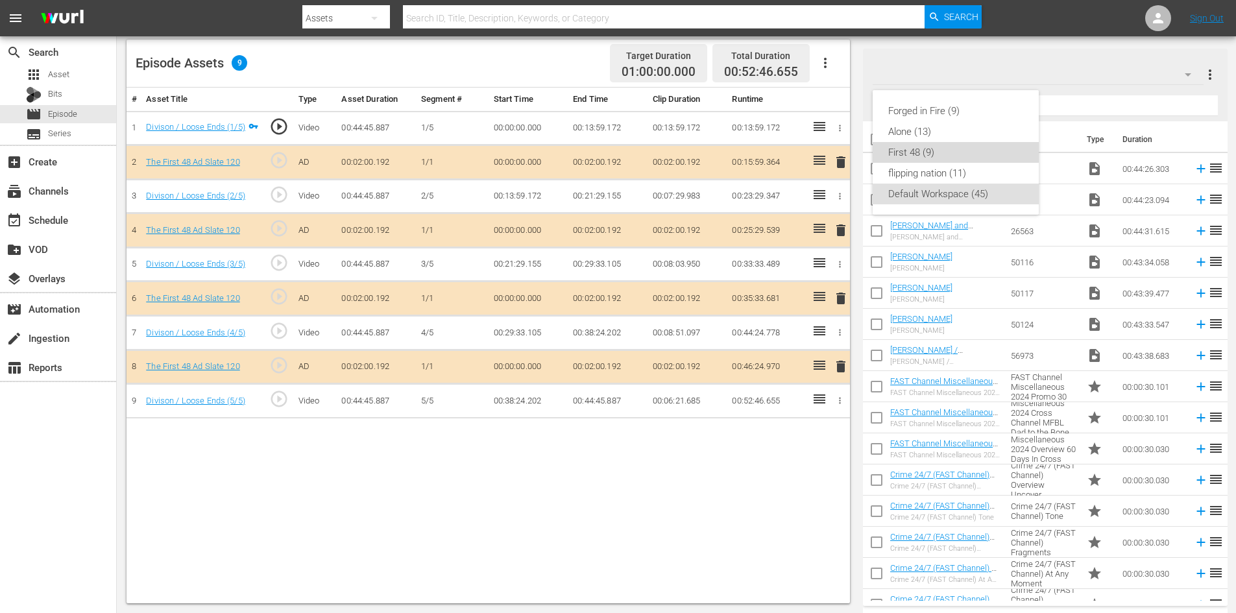
click at [914, 156] on div "First 48 (9)" at bounding box center [955, 152] width 135 height 21
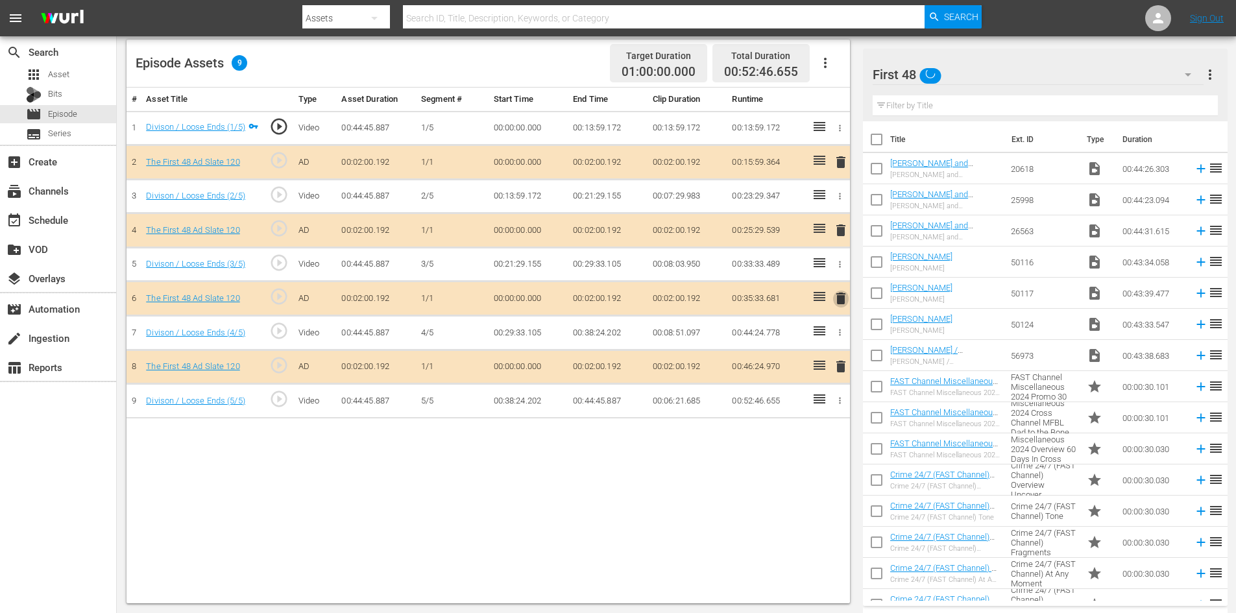
click at [843, 301] on span "delete" at bounding box center [841, 299] width 16 height 16
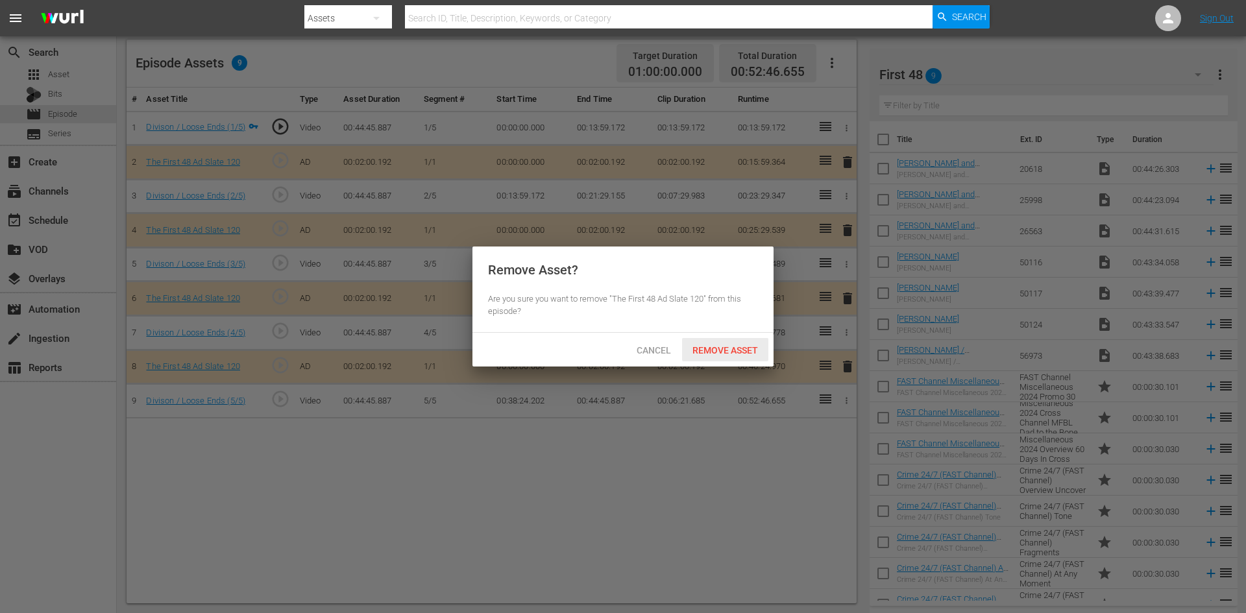
click at [731, 350] on span "Remove Asset" at bounding box center [725, 350] width 86 height 10
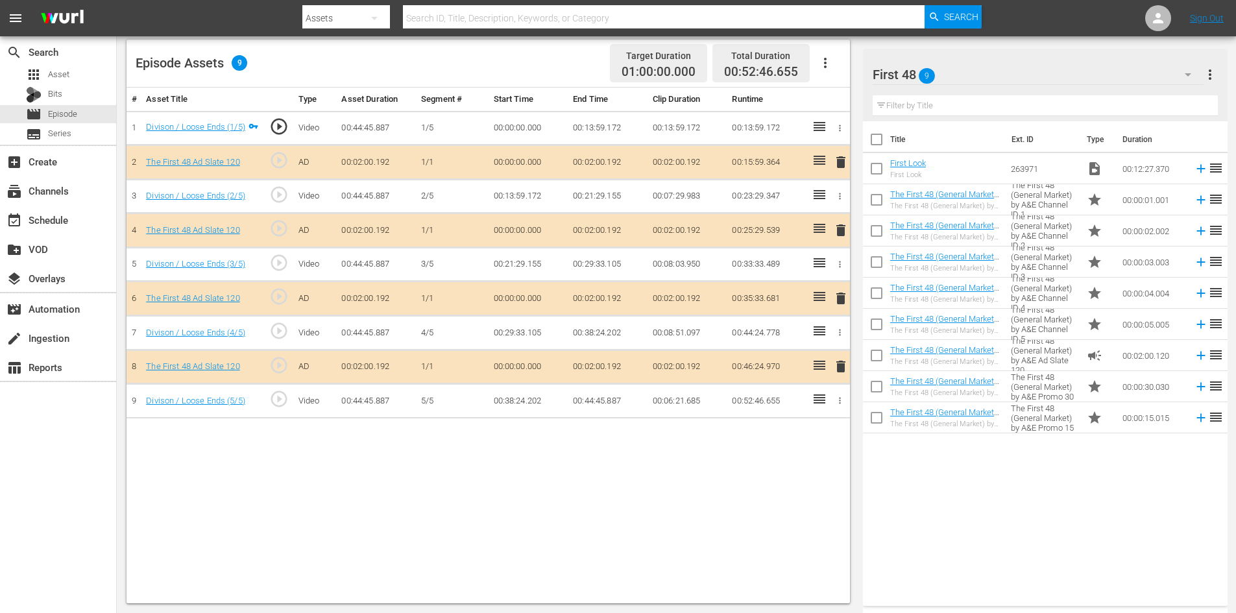
click at [844, 299] on span "delete" at bounding box center [841, 299] width 16 height 16
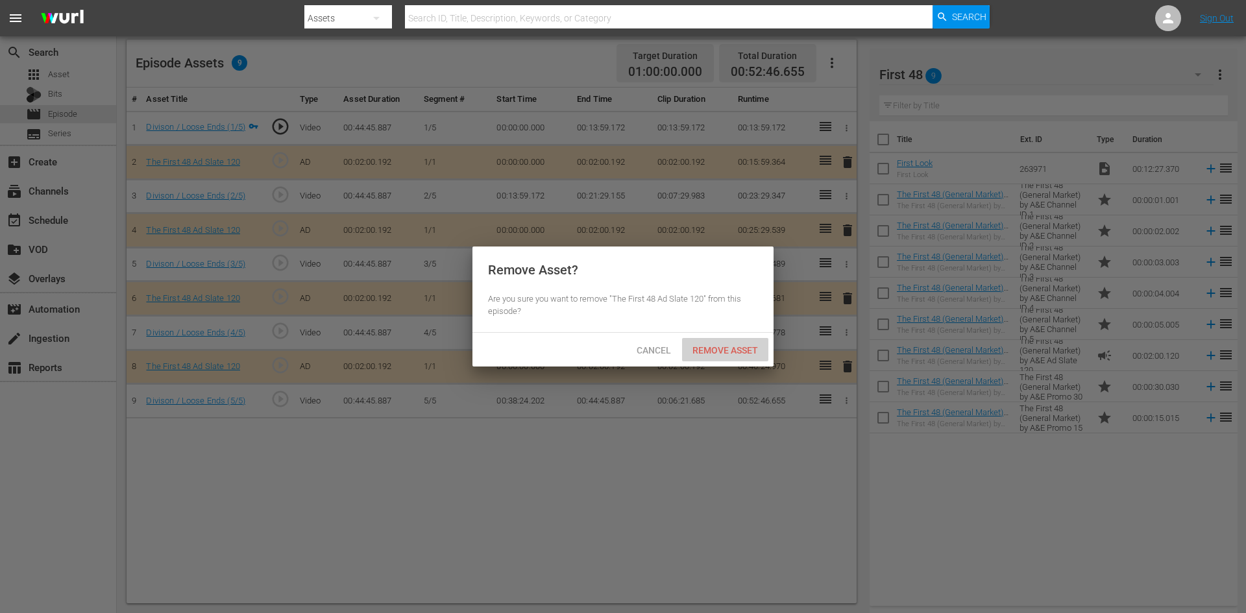
click at [736, 352] on span "Remove Asset" at bounding box center [725, 350] width 86 height 10
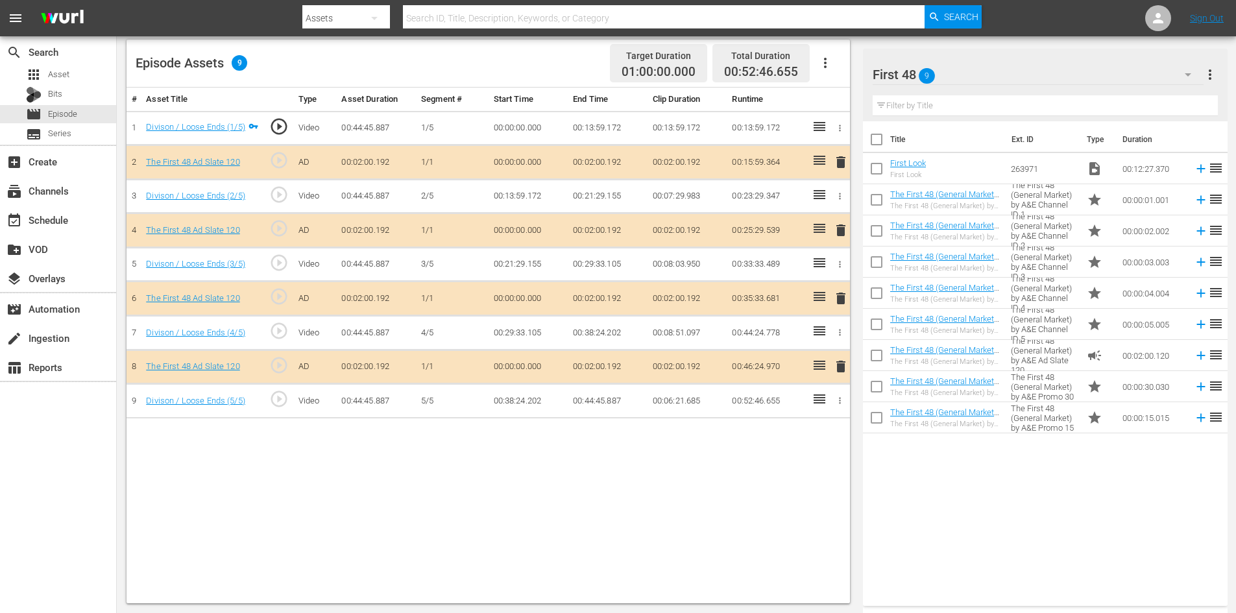
click at [841, 300] on span "delete" at bounding box center [841, 299] width 16 height 16
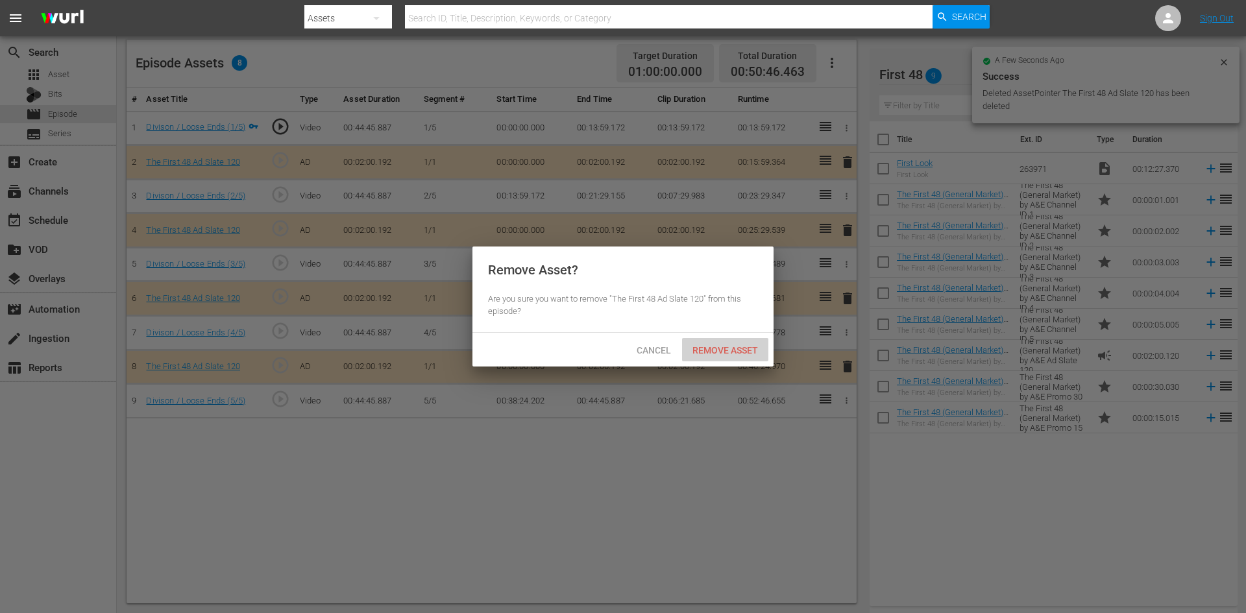
click at [726, 348] on span "Remove Asset" at bounding box center [725, 350] width 86 height 10
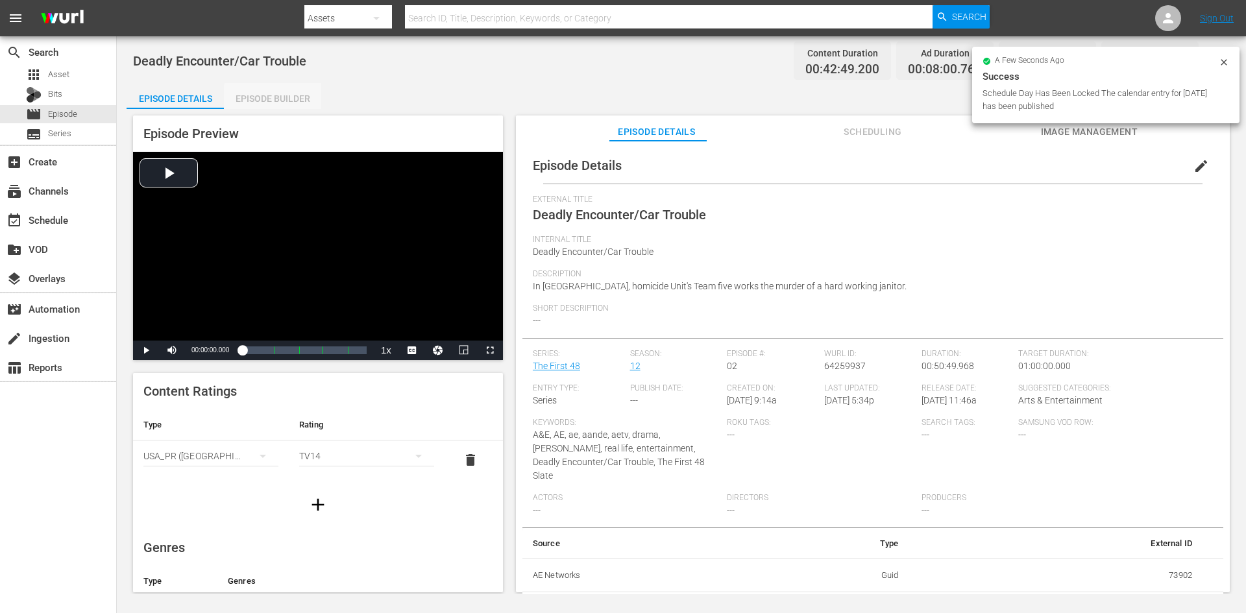
click at [295, 101] on div "Episode Builder" at bounding box center [272, 98] width 97 height 31
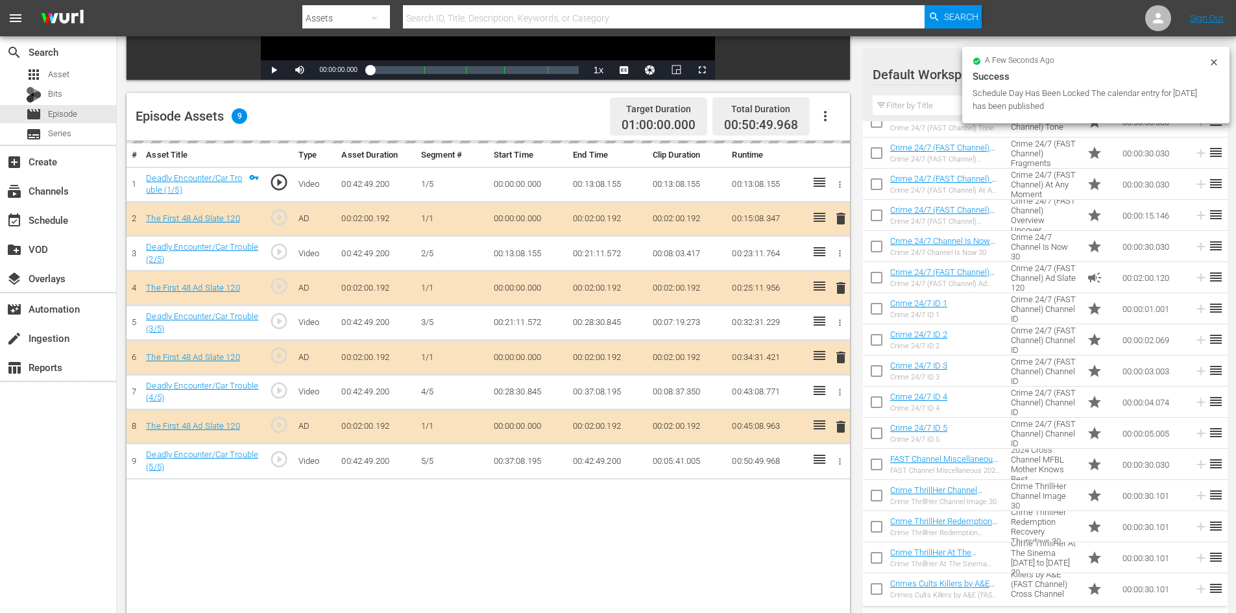
scroll to position [324, 0]
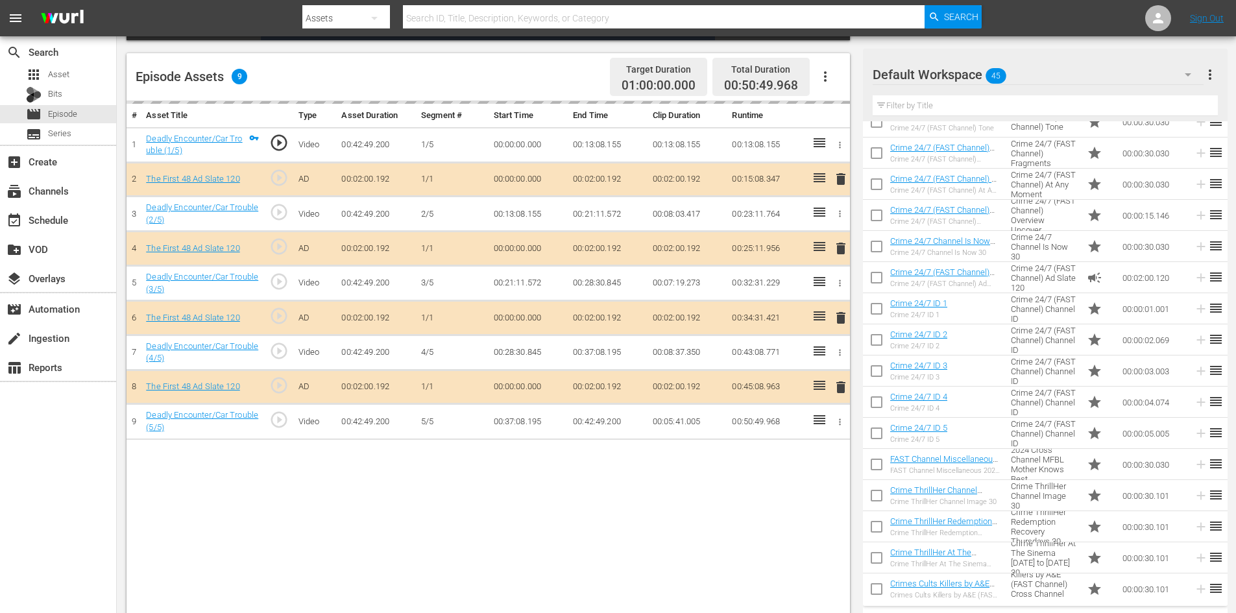
click at [1184, 71] on icon "button" at bounding box center [1188, 75] width 16 height 16
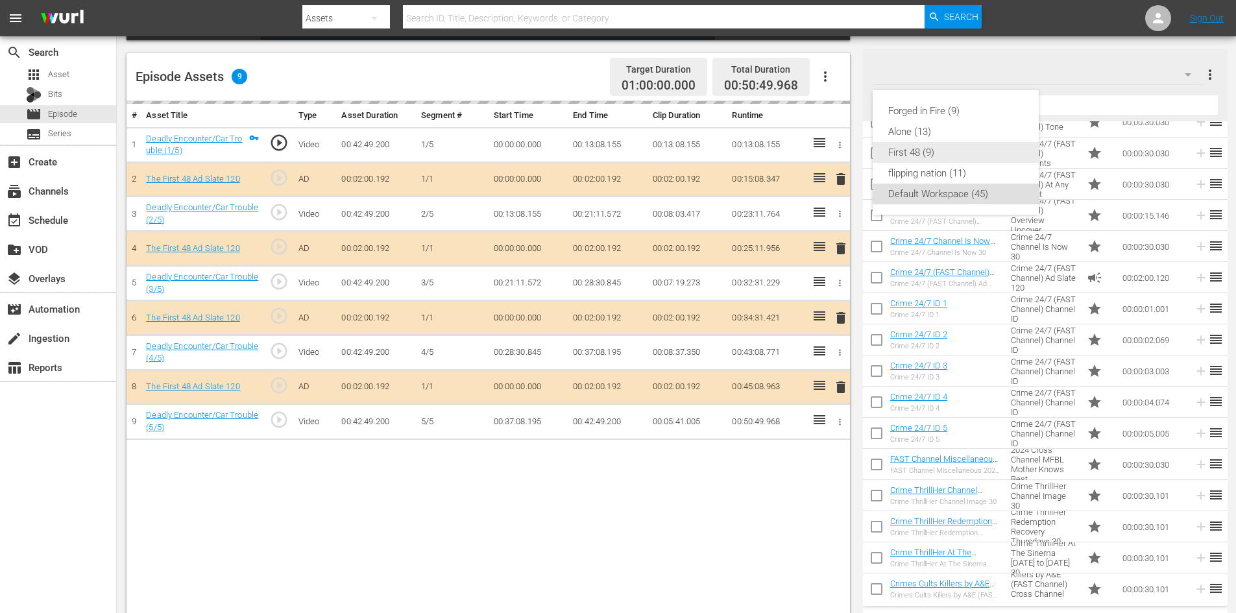
click at [943, 157] on div "First 48 (9)" at bounding box center [955, 152] width 135 height 21
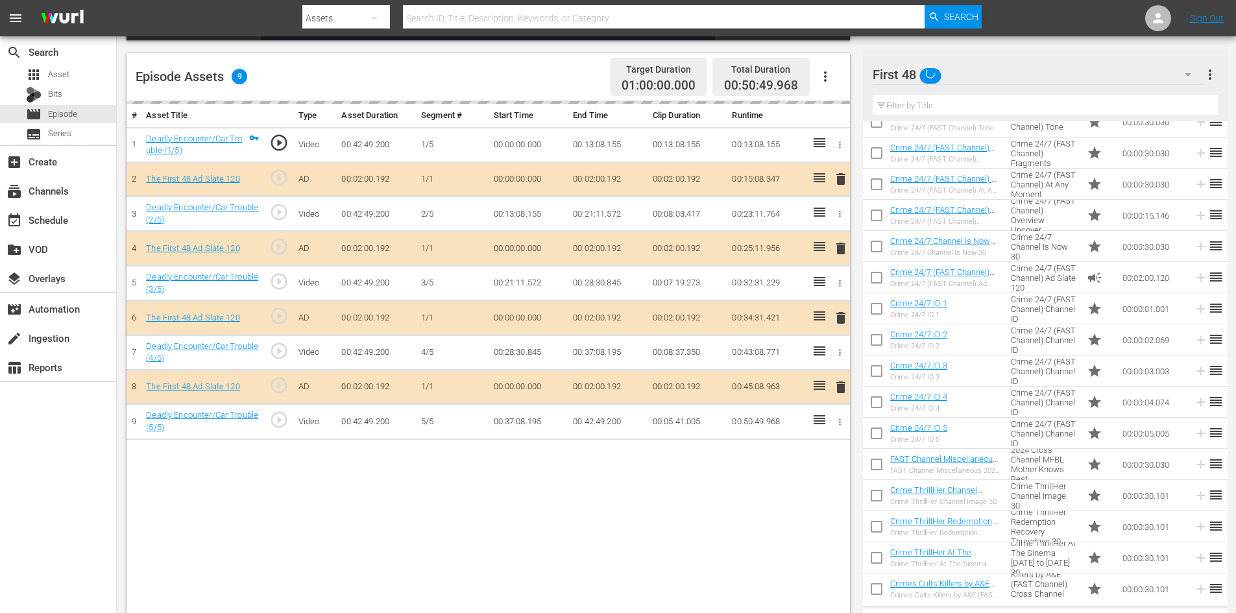
click at [840, 321] on div "delete" at bounding box center [838, 317] width 11 height 19
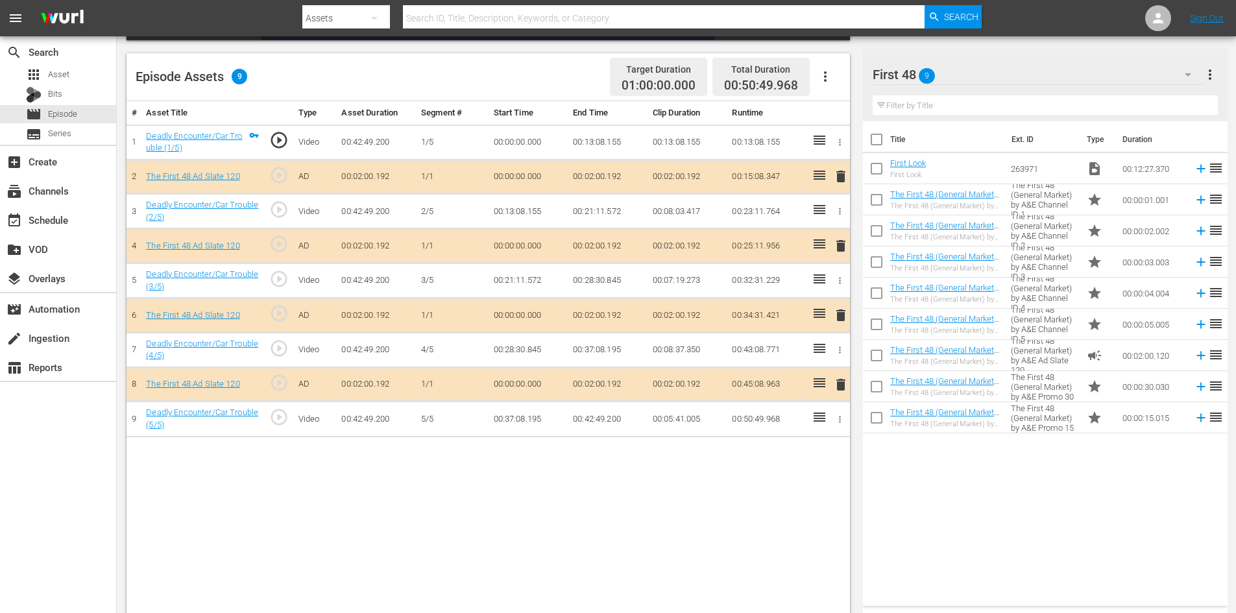
scroll to position [0, 0]
click at [842, 313] on span "delete" at bounding box center [841, 316] width 16 height 16
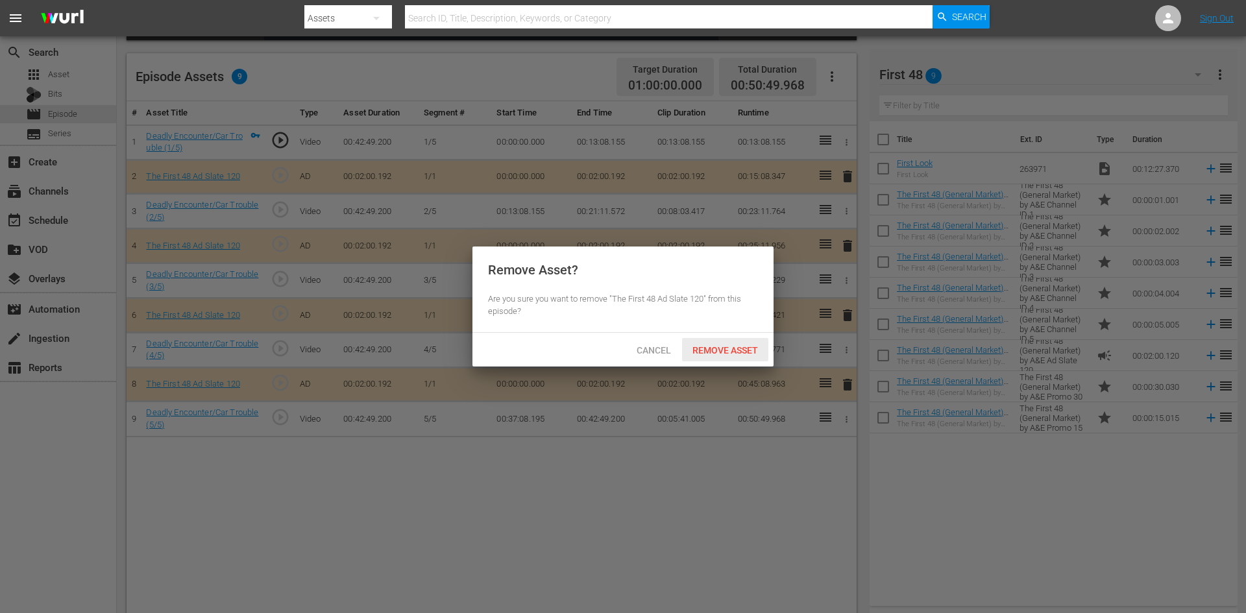
click at [748, 349] on span "Remove Asset" at bounding box center [725, 350] width 86 height 10
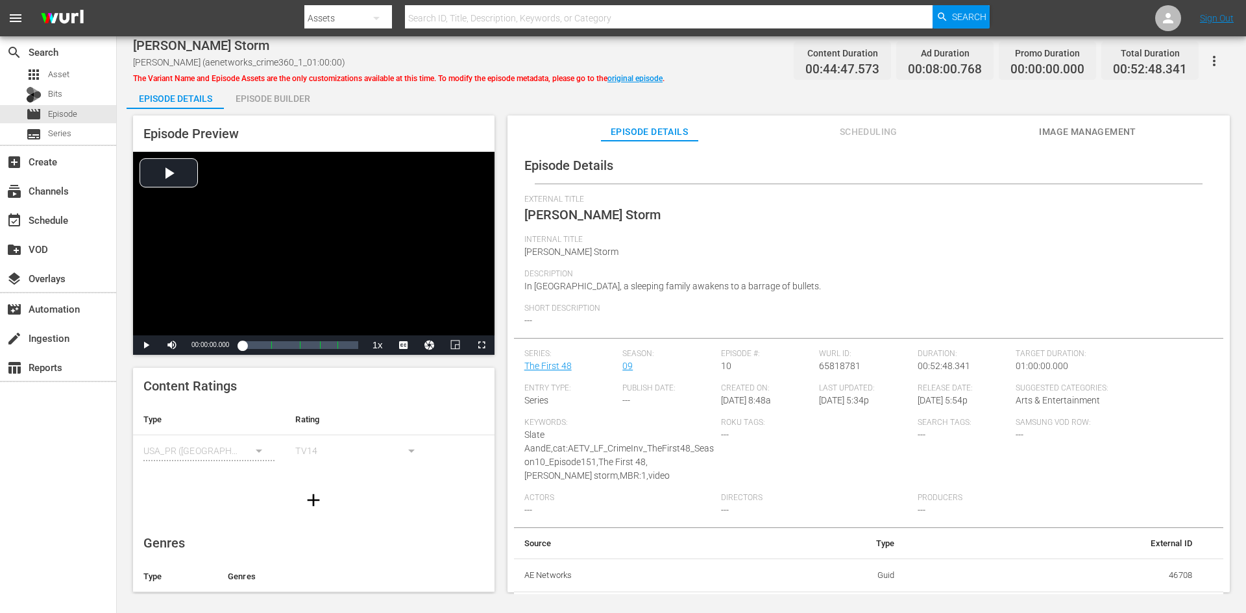
click at [278, 97] on div "Episode Builder" at bounding box center [272, 98] width 97 height 31
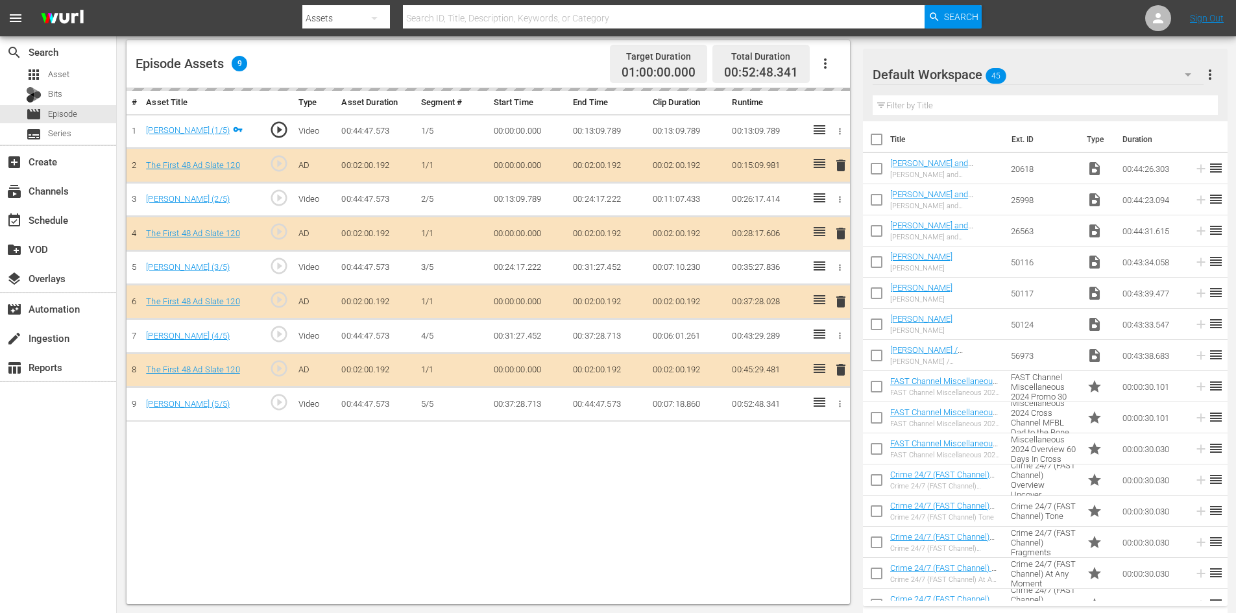
scroll to position [338, 0]
click at [1178, 73] on button "button" at bounding box center [1188, 74] width 31 height 31
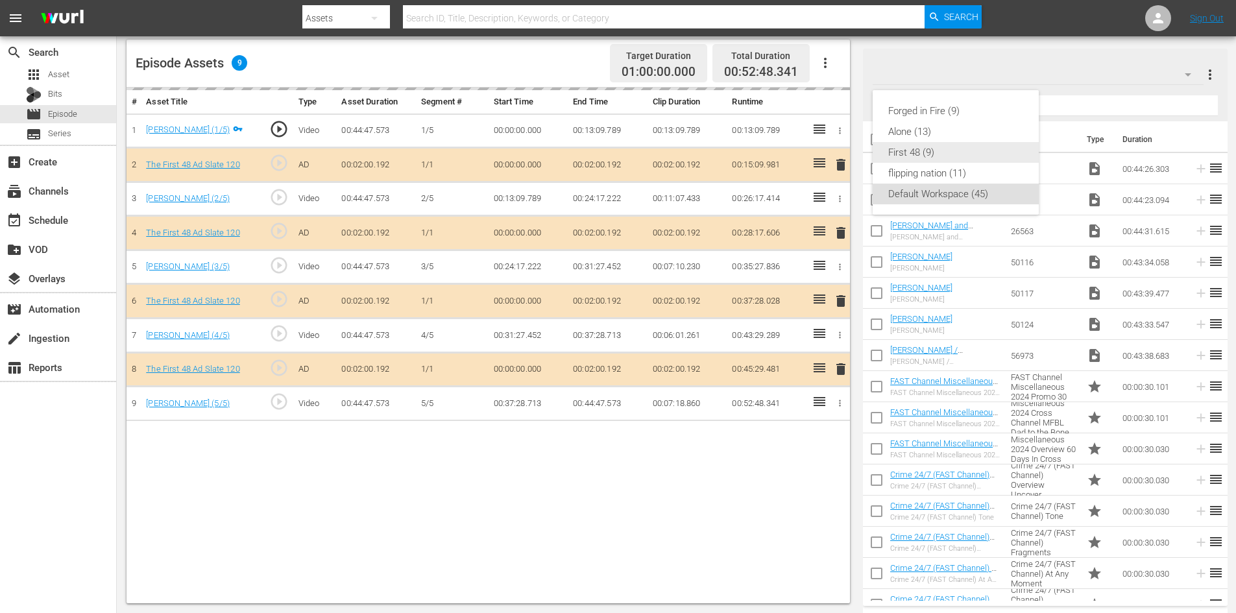
click at [902, 149] on div "First 48 (9)" at bounding box center [955, 152] width 135 height 21
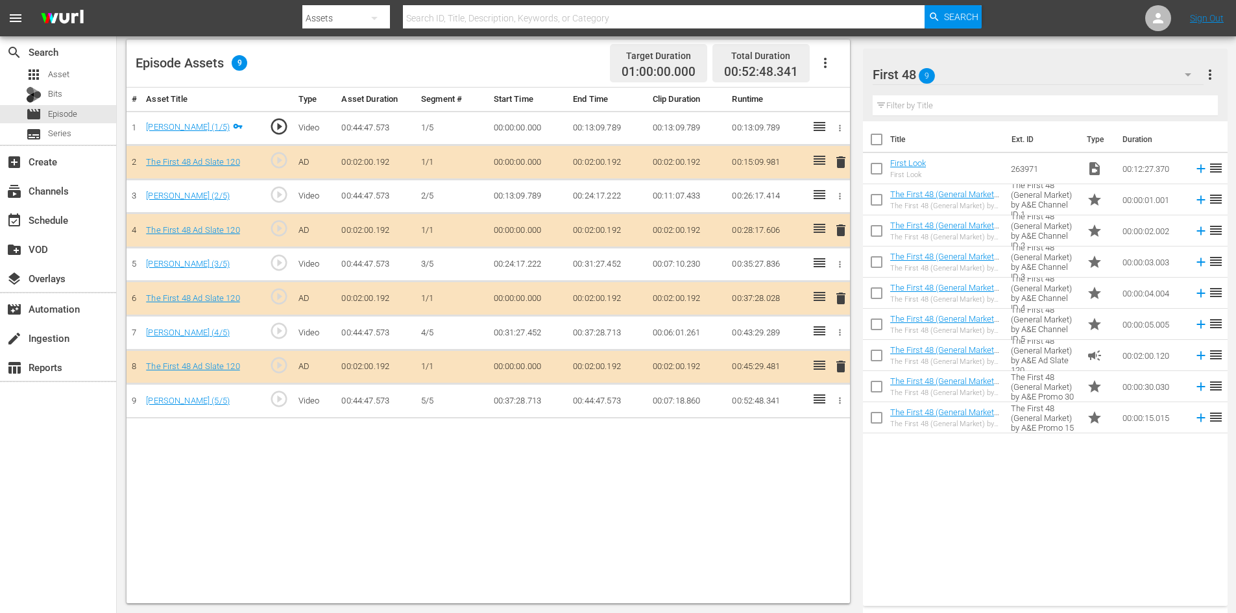
click at [841, 299] on span "delete" at bounding box center [841, 299] width 16 height 16
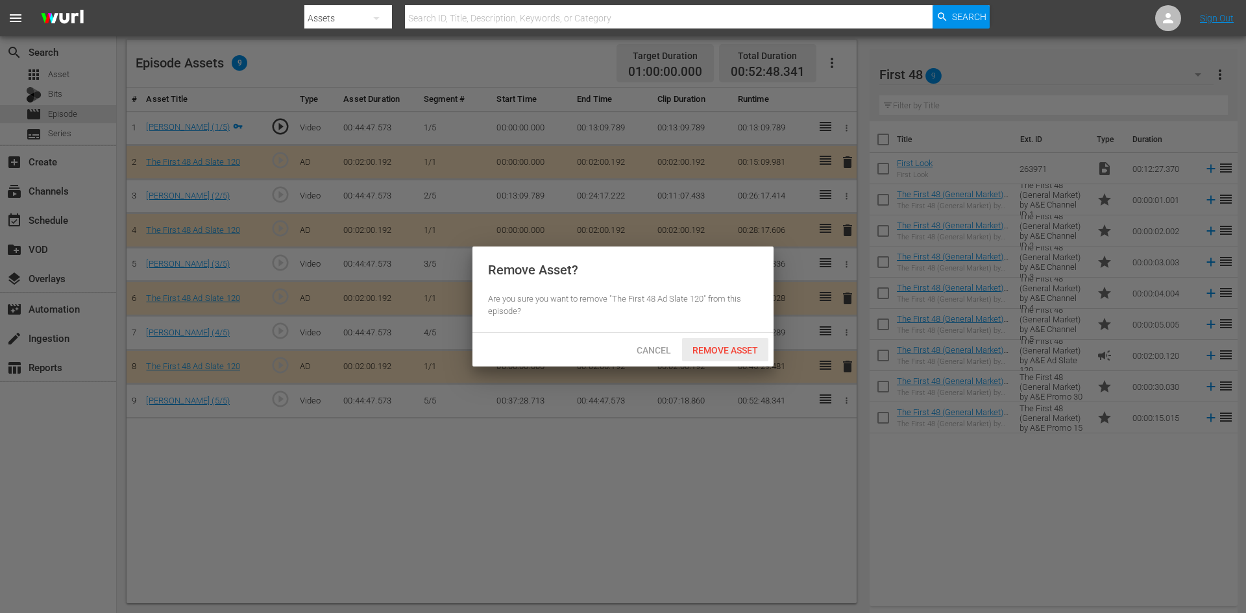
click at [740, 345] on span "Remove Asset" at bounding box center [725, 350] width 86 height 10
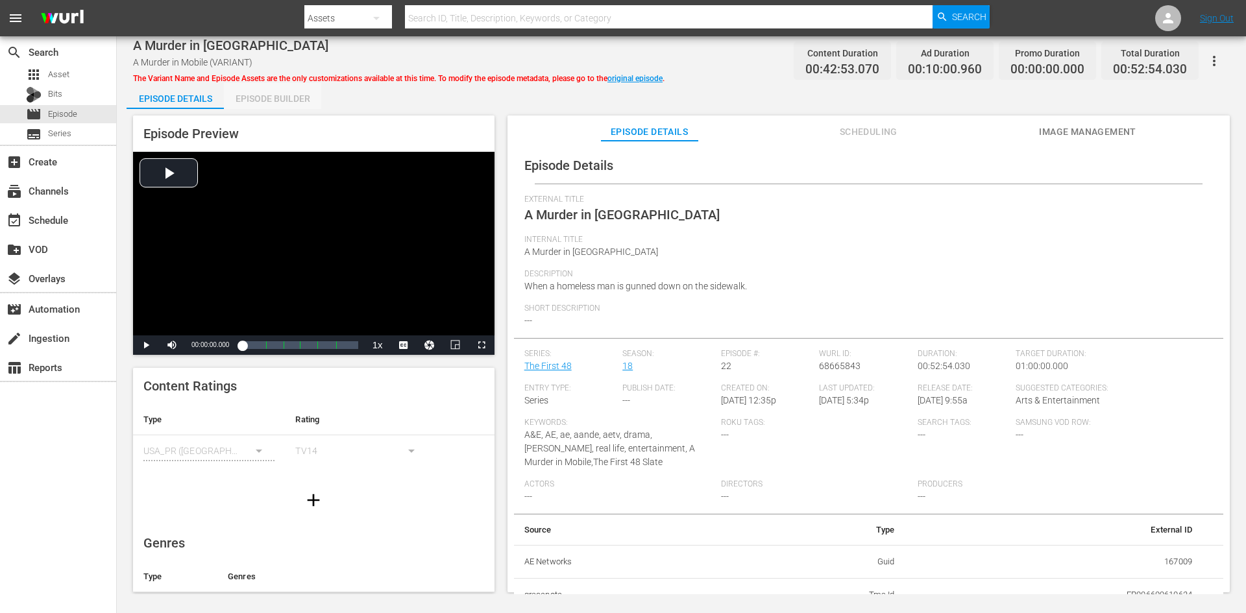
click at [293, 93] on div "Episode Builder" at bounding box center [272, 98] width 97 height 31
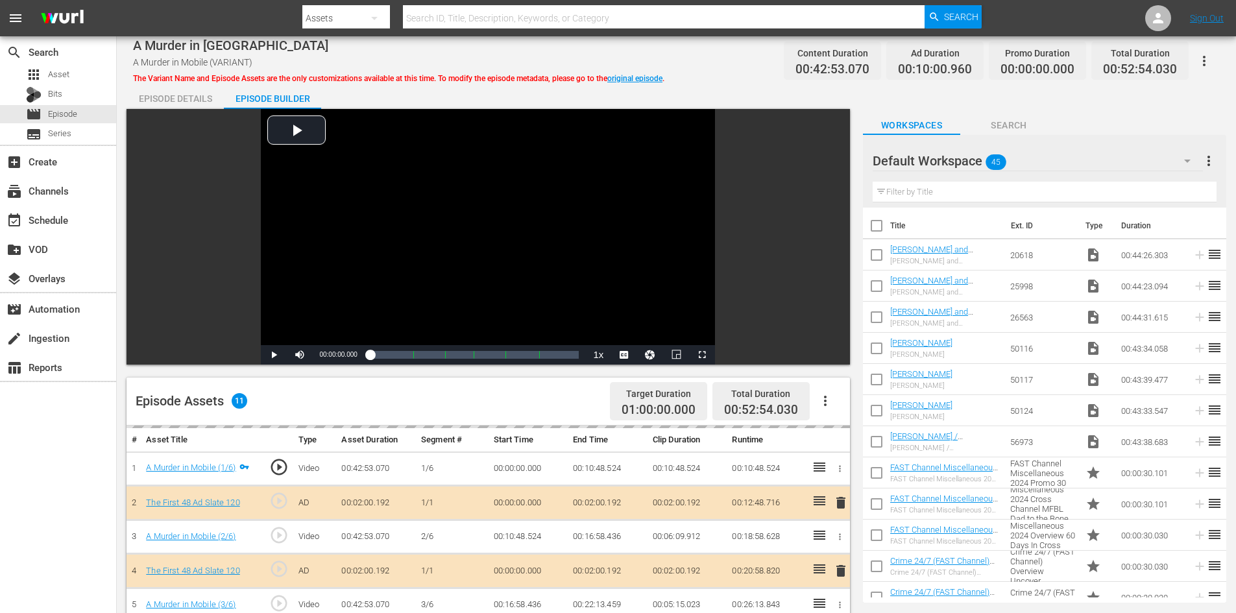
click at [1190, 158] on icon "button" at bounding box center [1188, 161] width 16 height 16
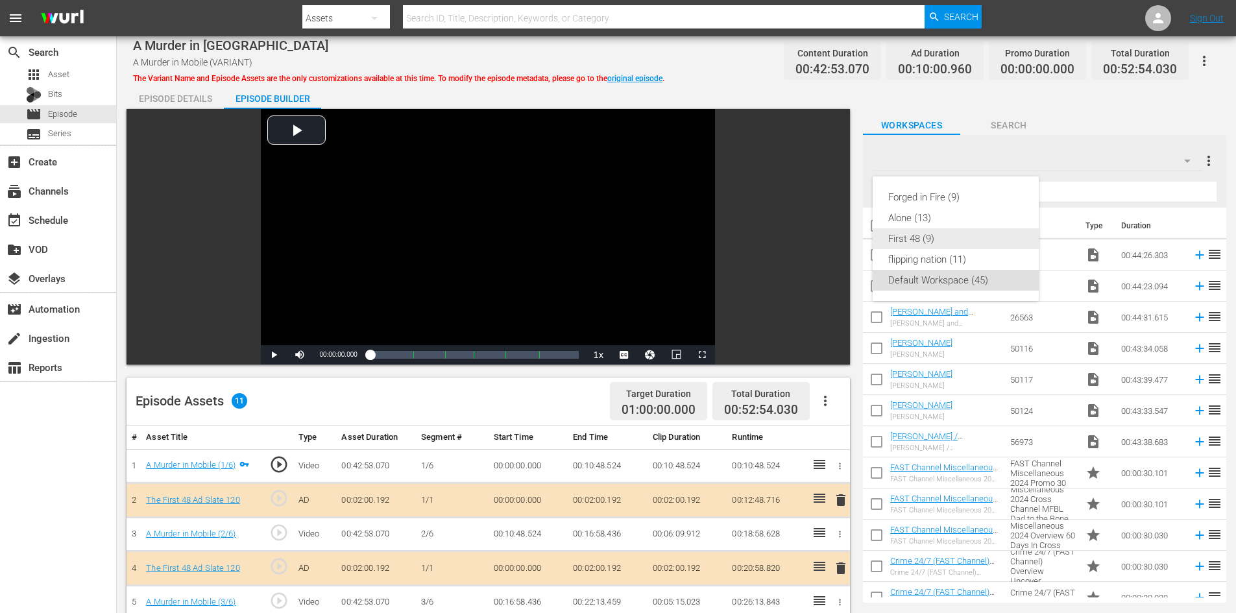
click at [920, 238] on div "First 48 (9)" at bounding box center [955, 238] width 135 height 21
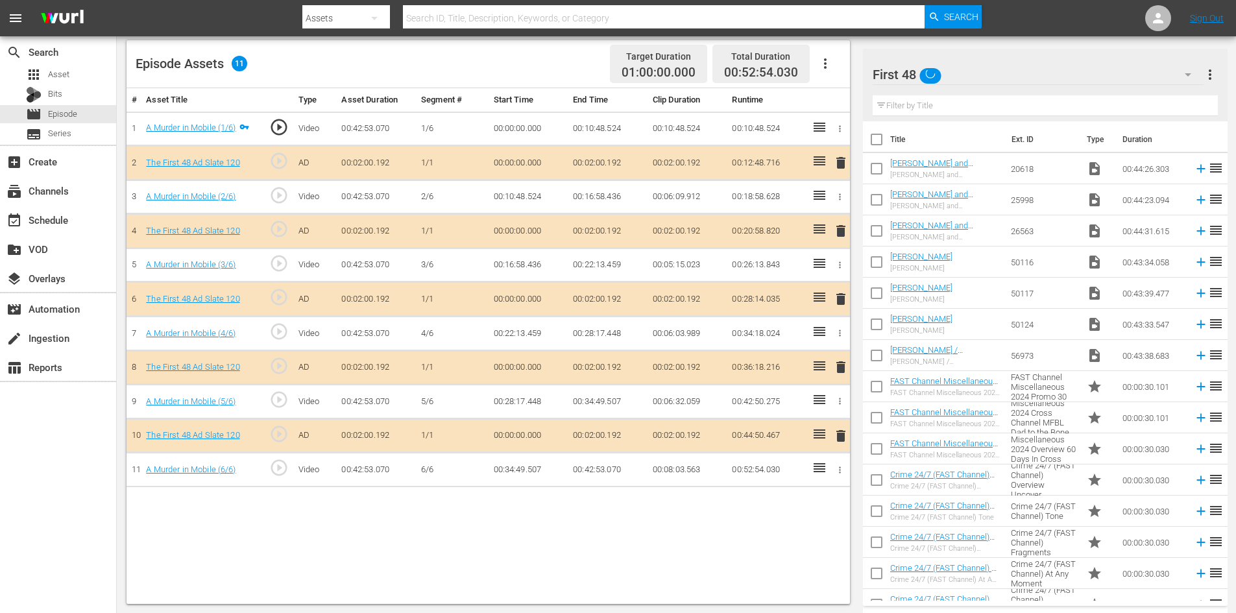
scroll to position [338, 0]
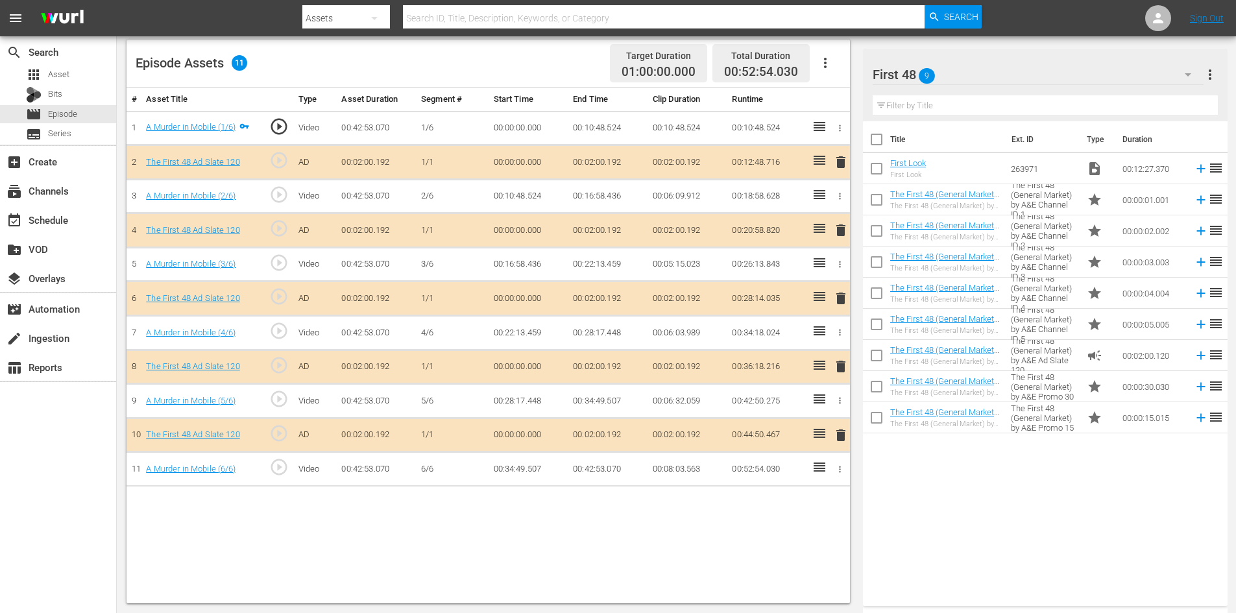
click at [844, 368] on span "delete" at bounding box center [841, 367] width 16 height 16
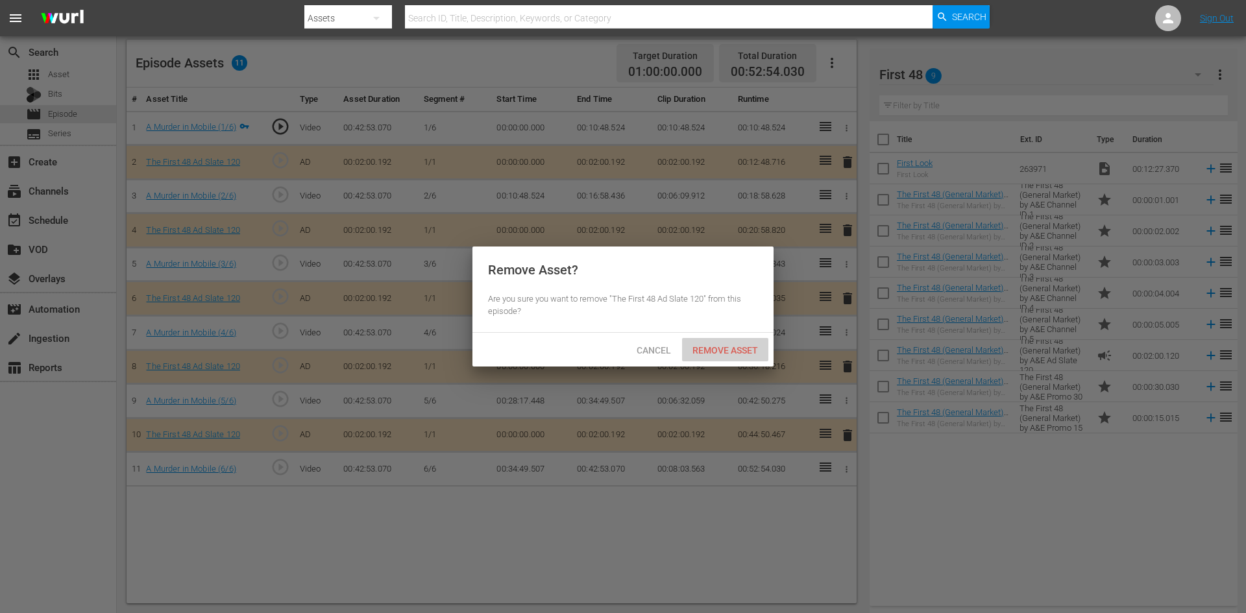
click at [709, 348] on span "Remove Asset" at bounding box center [725, 350] width 86 height 10
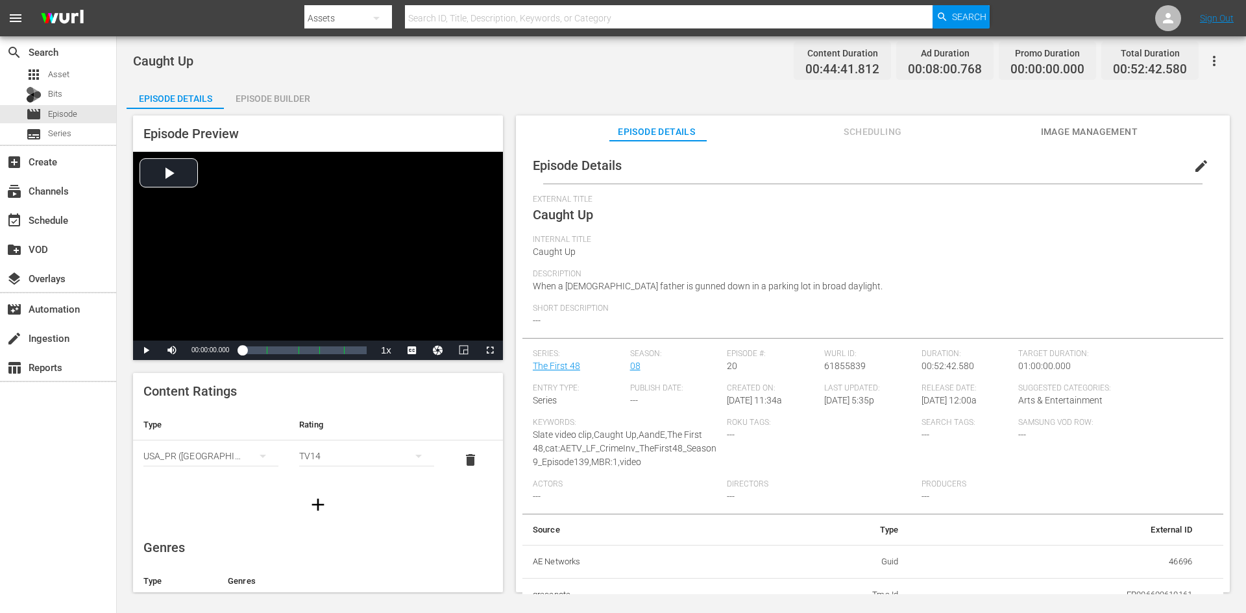
click at [293, 96] on div "Episode Builder" at bounding box center [272, 98] width 97 height 31
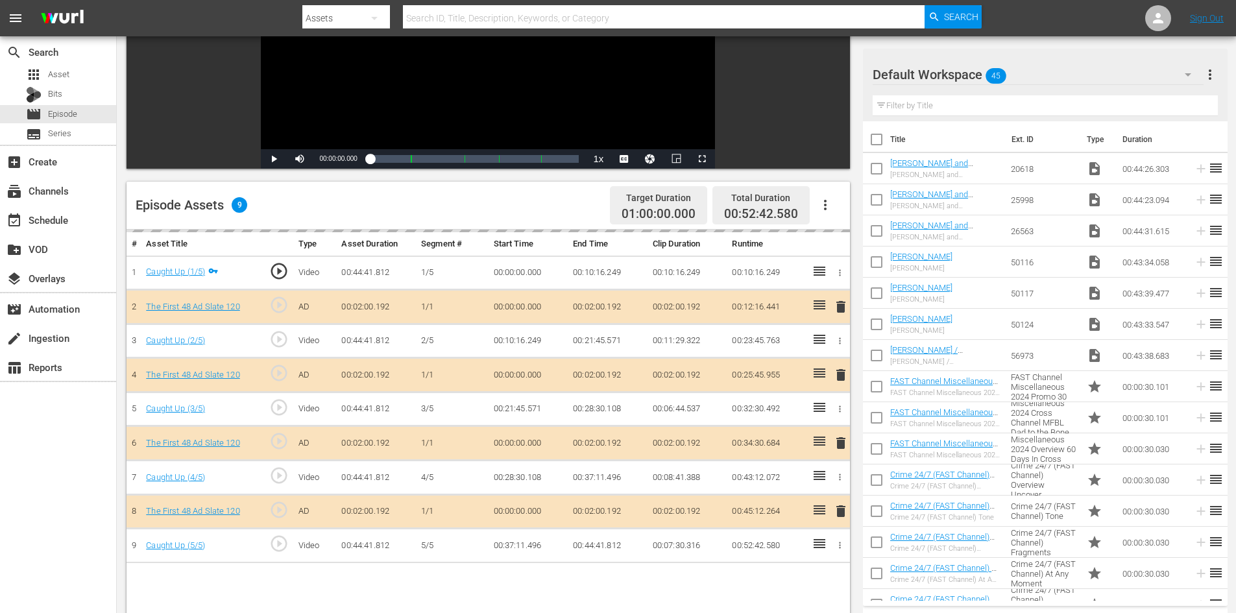
scroll to position [338, 0]
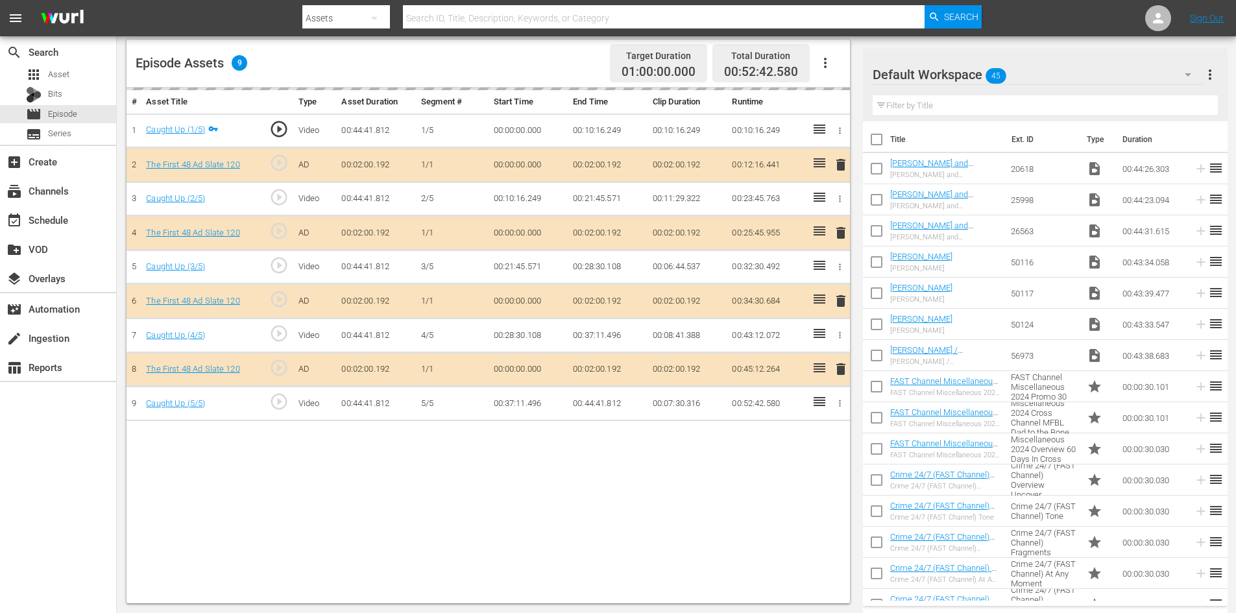
click at [1190, 71] on icon "button" at bounding box center [1188, 75] width 16 height 16
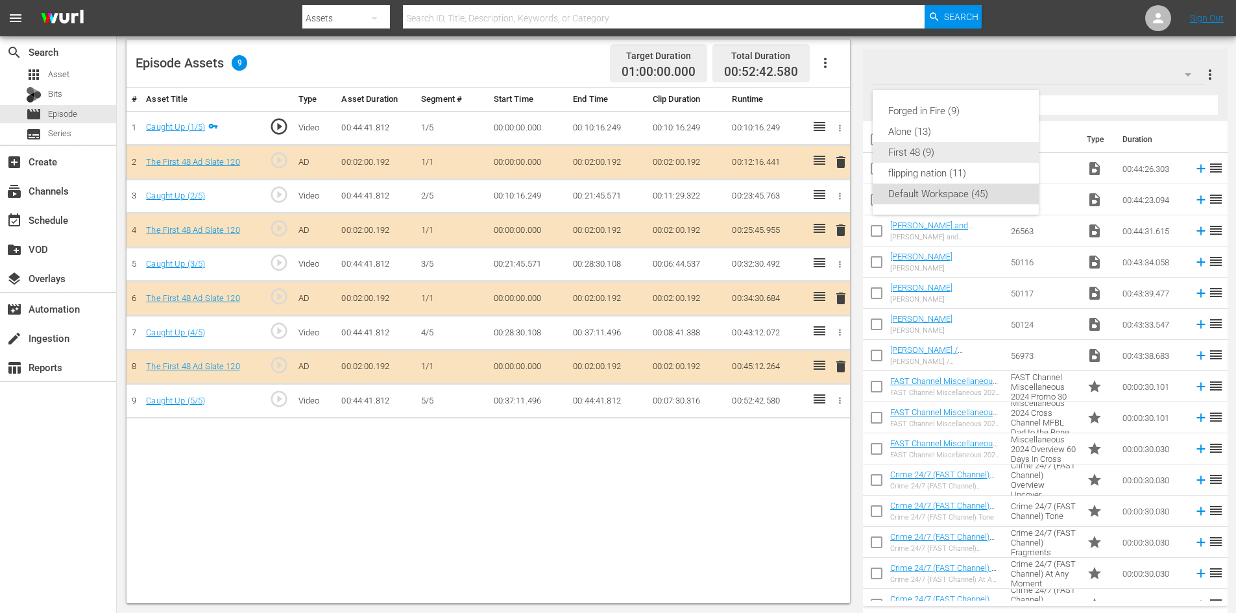
click at [906, 155] on div "First 48 (9)" at bounding box center [955, 152] width 135 height 21
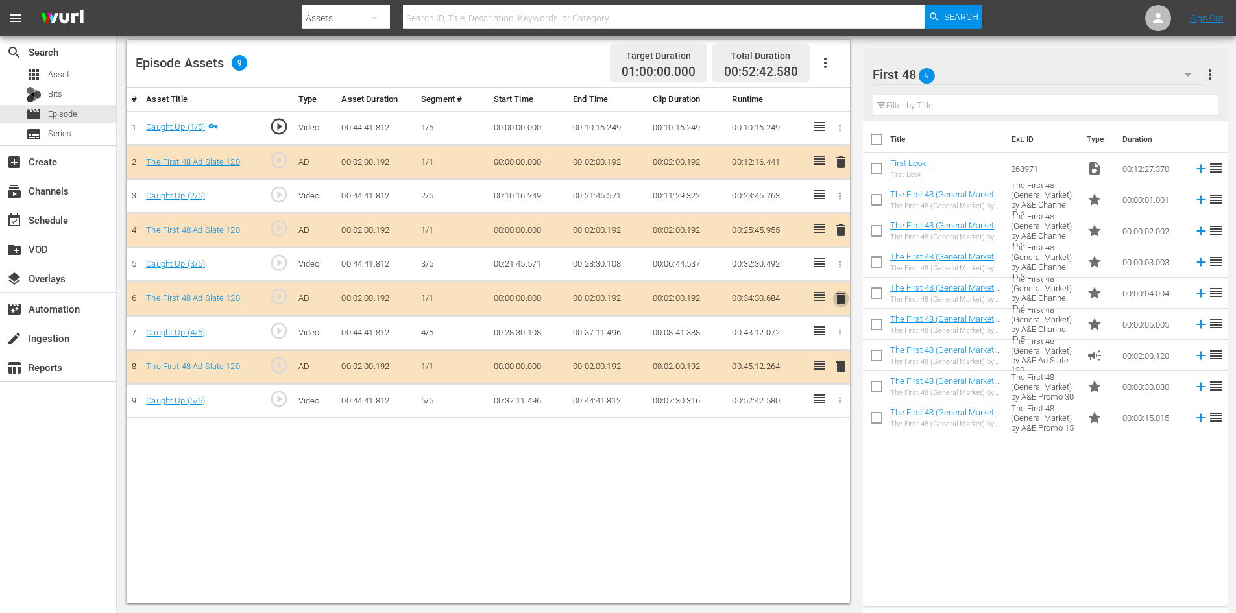
click at [842, 297] on span "delete" at bounding box center [841, 299] width 16 height 16
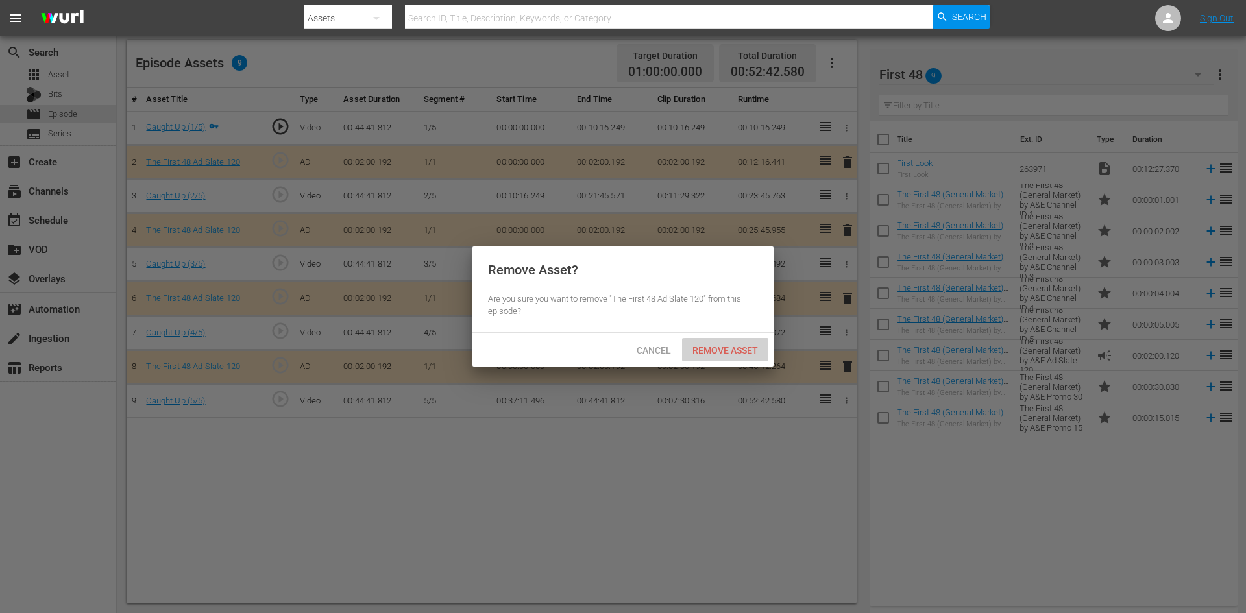
click at [727, 350] on span "Remove Asset" at bounding box center [725, 350] width 86 height 10
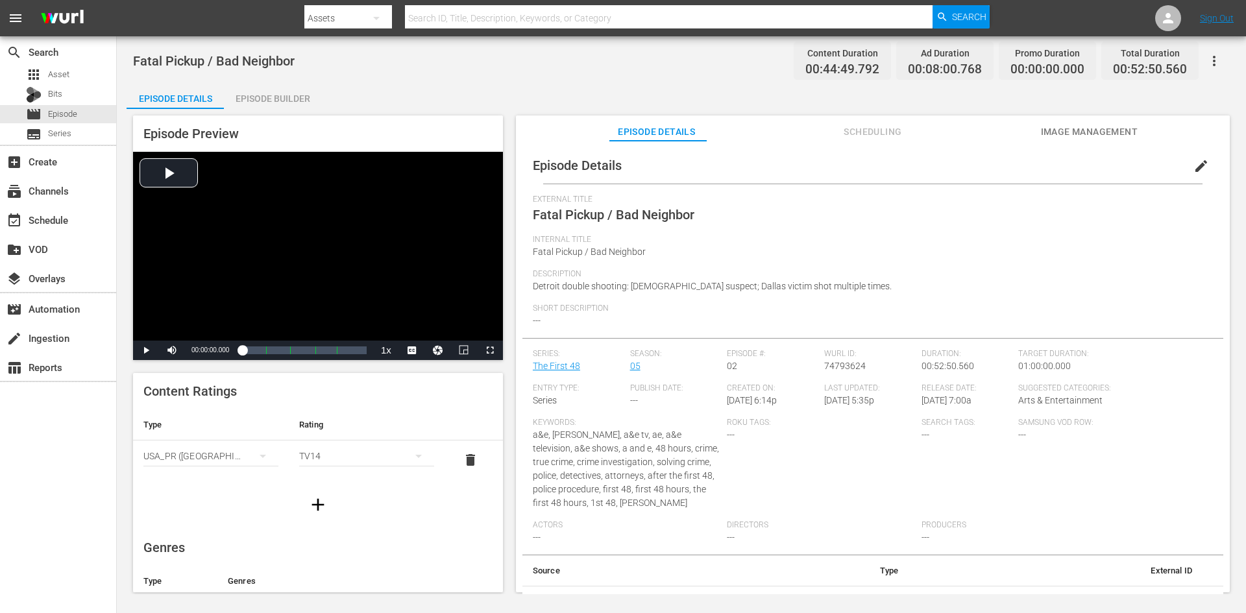
click at [265, 99] on div "Episode Builder" at bounding box center [272, 98] width 97 height 31
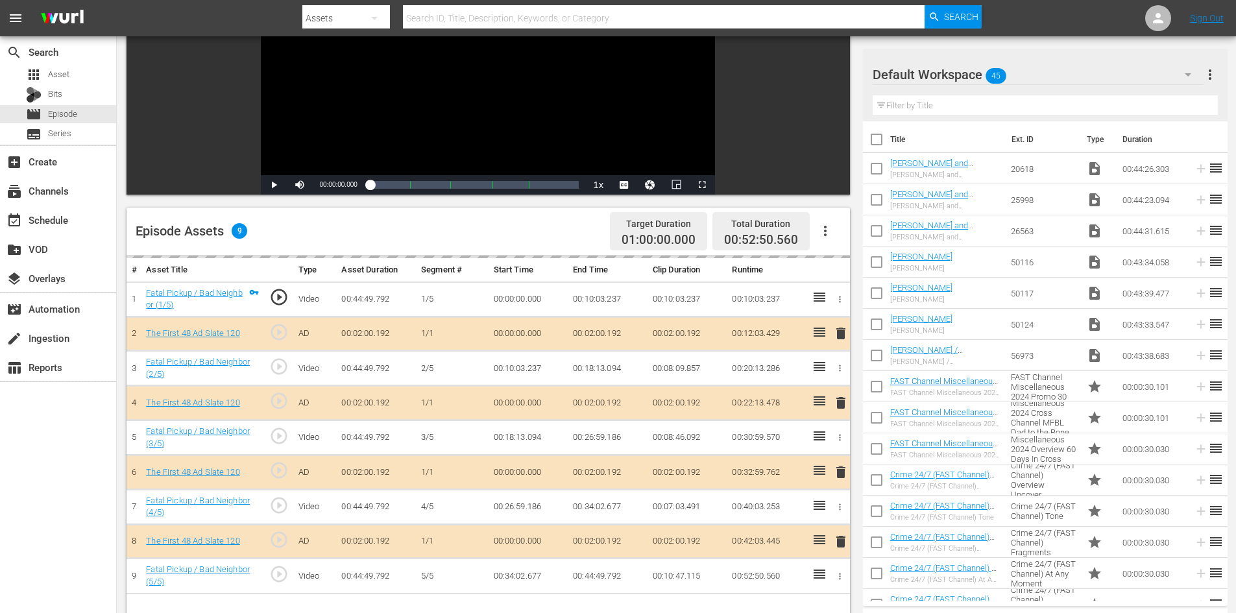
scroll to position [338, 0]
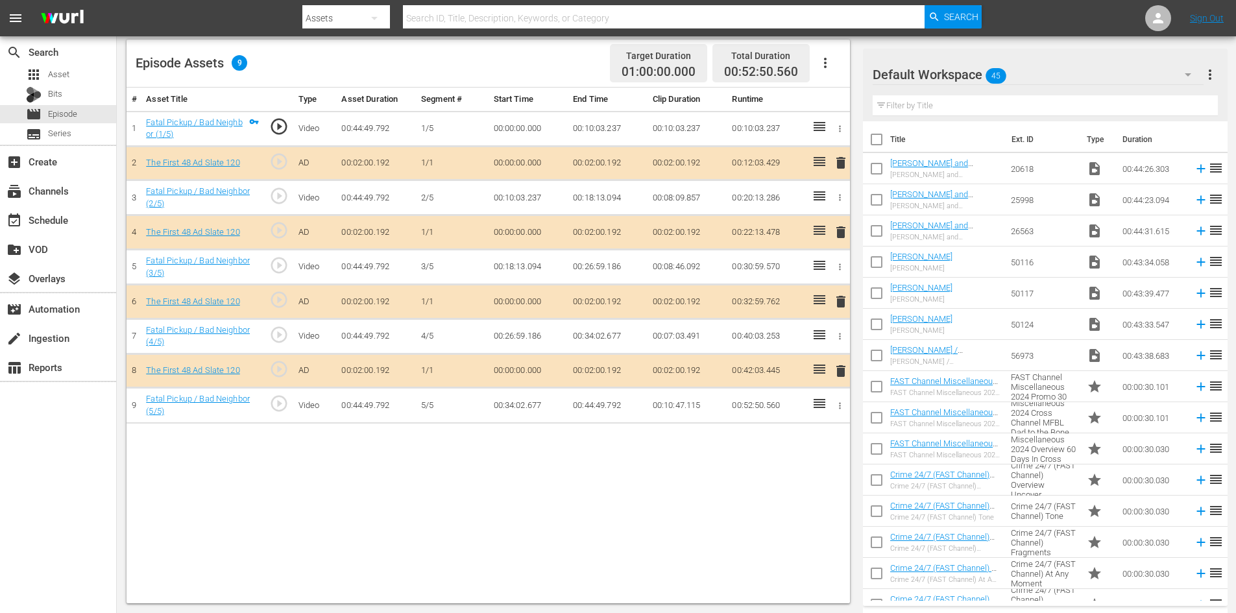
click at [1123, 73] on div "Default Workspace 45" at bounding box center [1038, 74] width 331 height 36
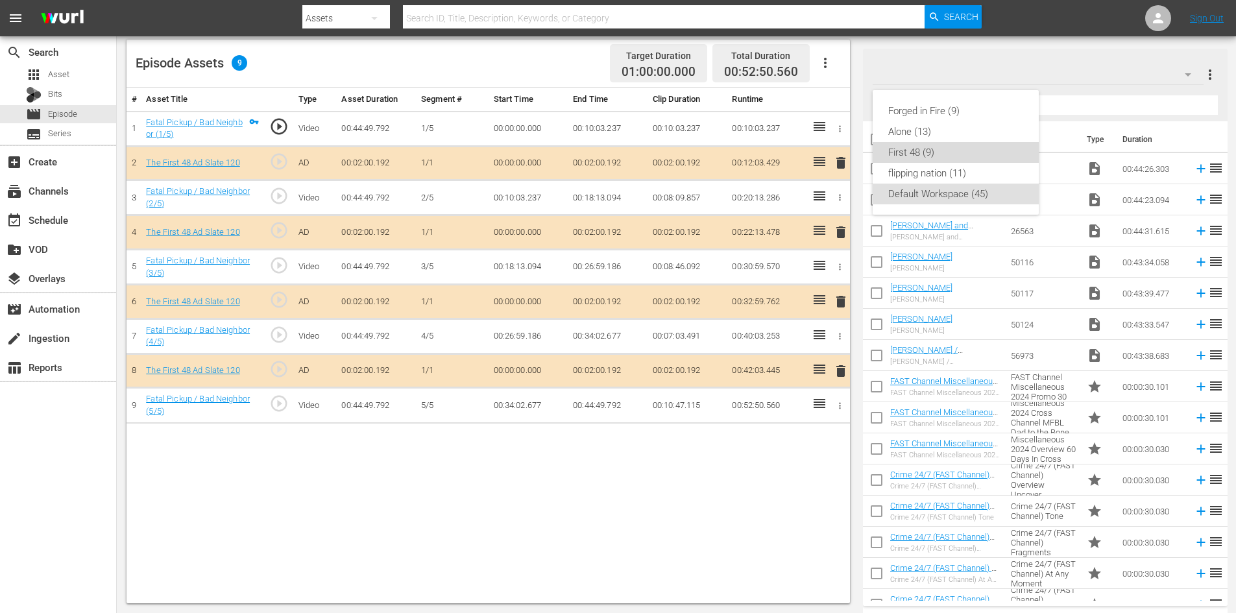
click at [938, 153] on div "First 48 (9)" at bounding box center [955, 152] width 135 height 21
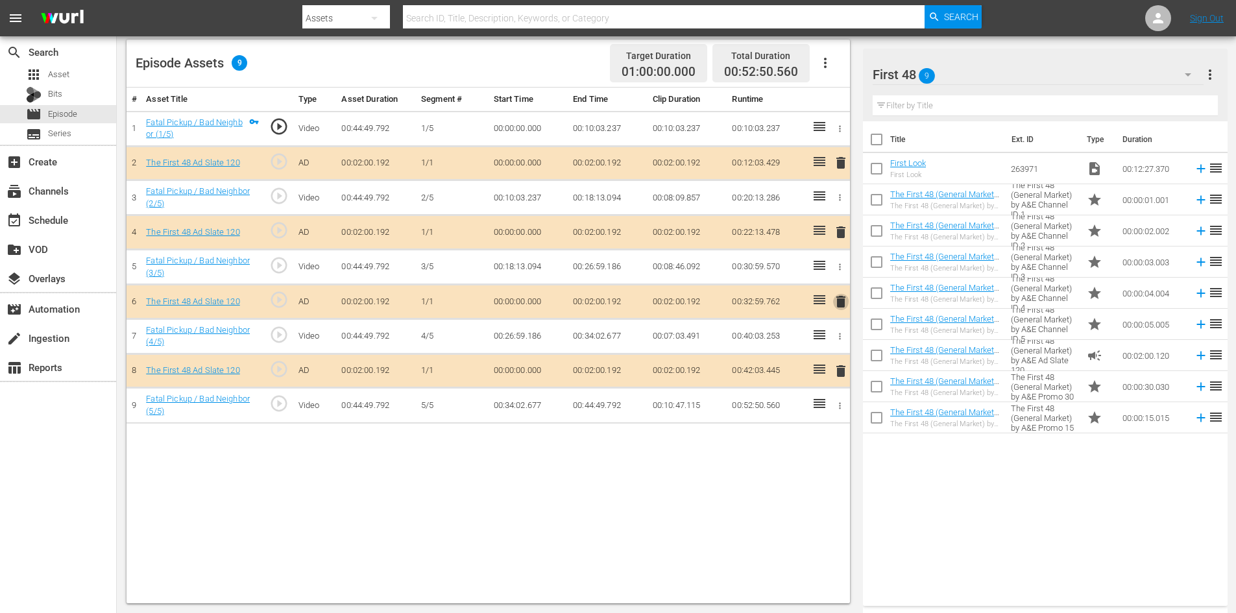
click at [838, 297] on span "delete" at bounding box center [841, 302] width 16 height 16
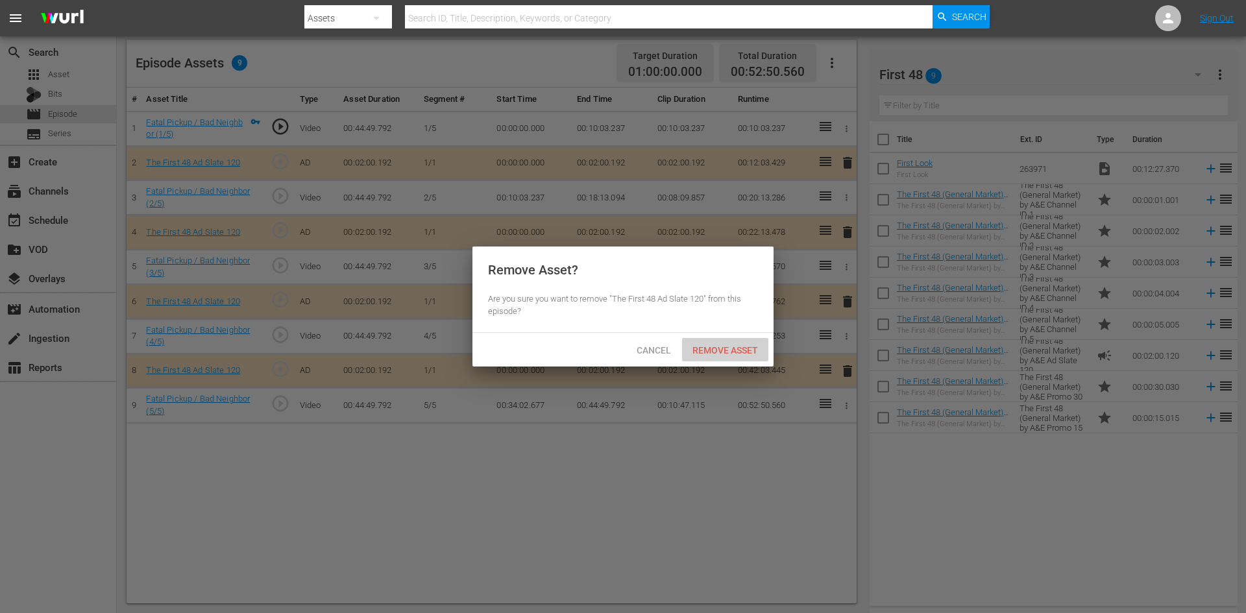
click at [724, 353] on span "Remove Asset" at bounding box center [725, 350] width 86 height 10
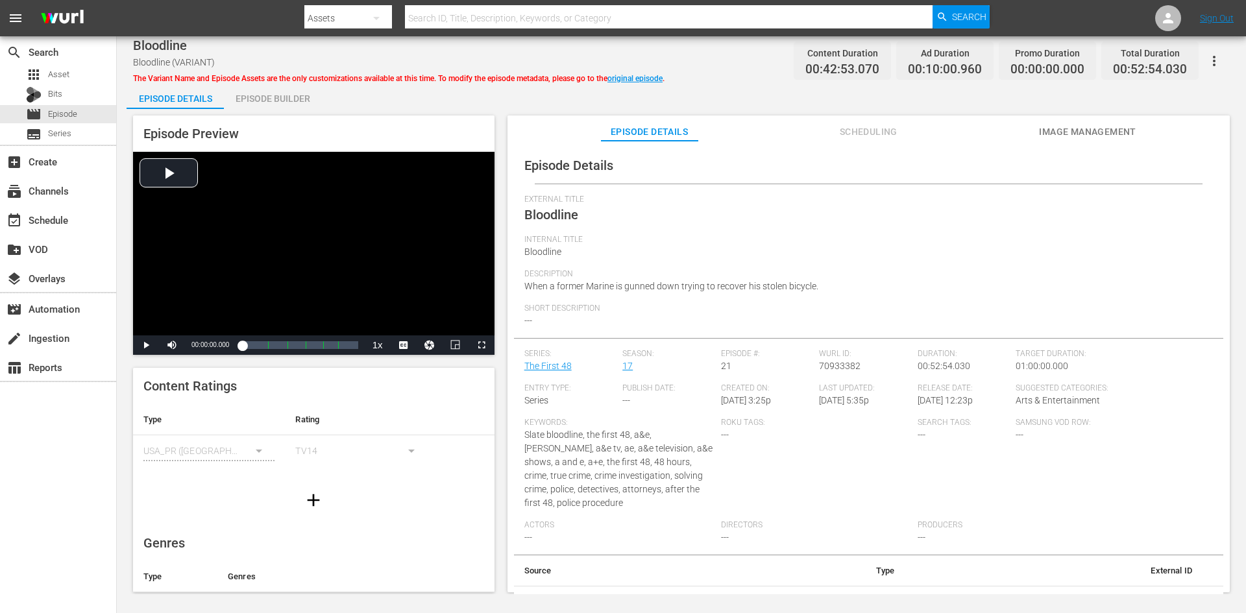
click at [286, 97] on div "Episode Builder" at bounding box center [272, 98] width 97 height 31
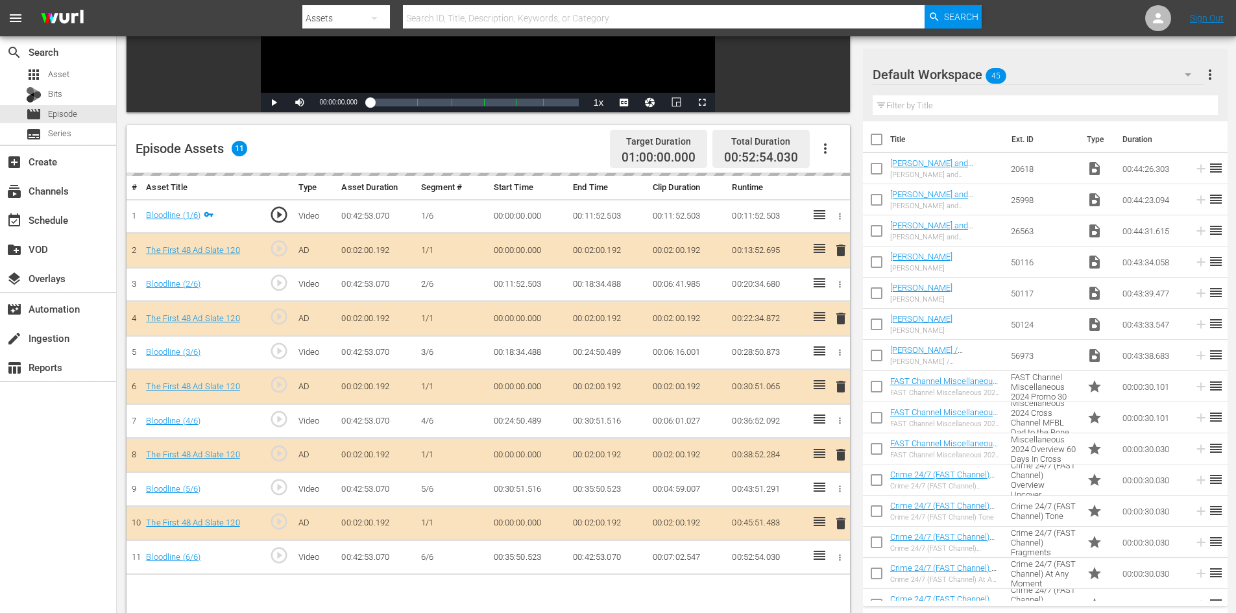
scroll to position [338, 0]
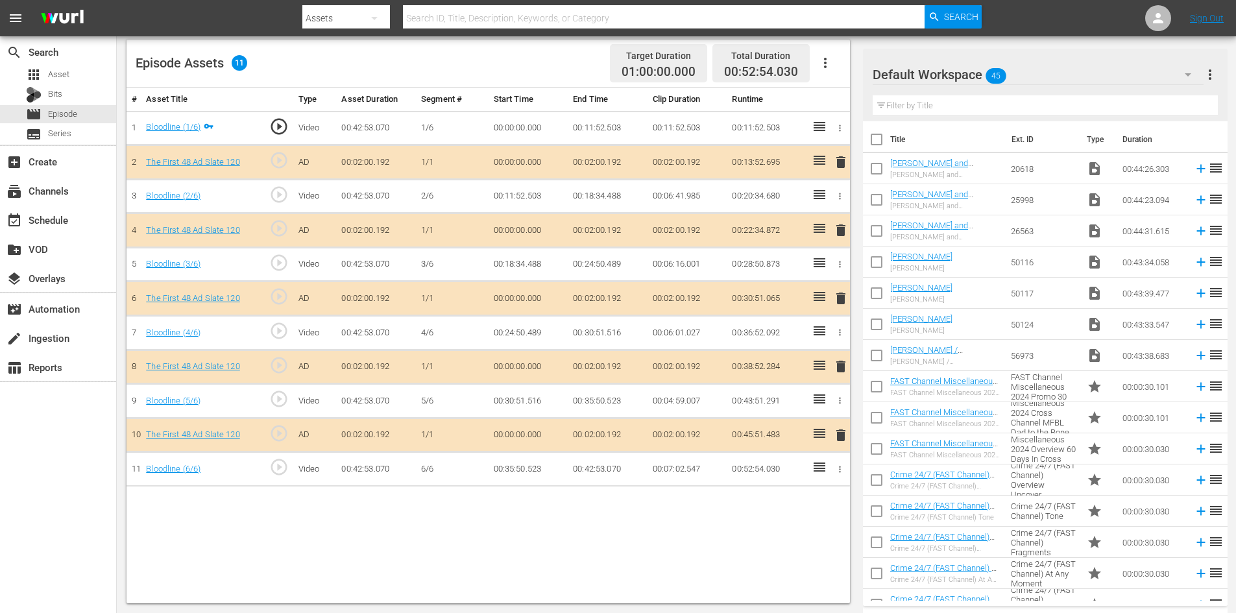
click at [1099, 73] on div "Default Workspace 45" at bounding box center [1038, 74] width 331 height 36
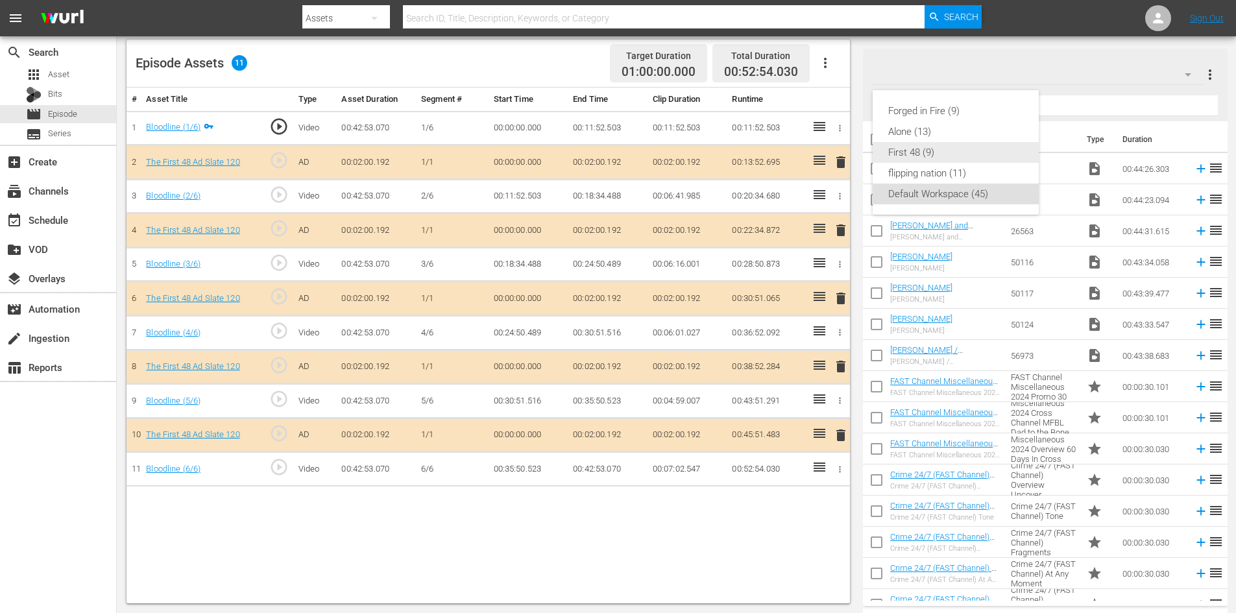
click at [905, 149] on div "First 48 (9)" at bounding box center [955, 152] width 135 height 21
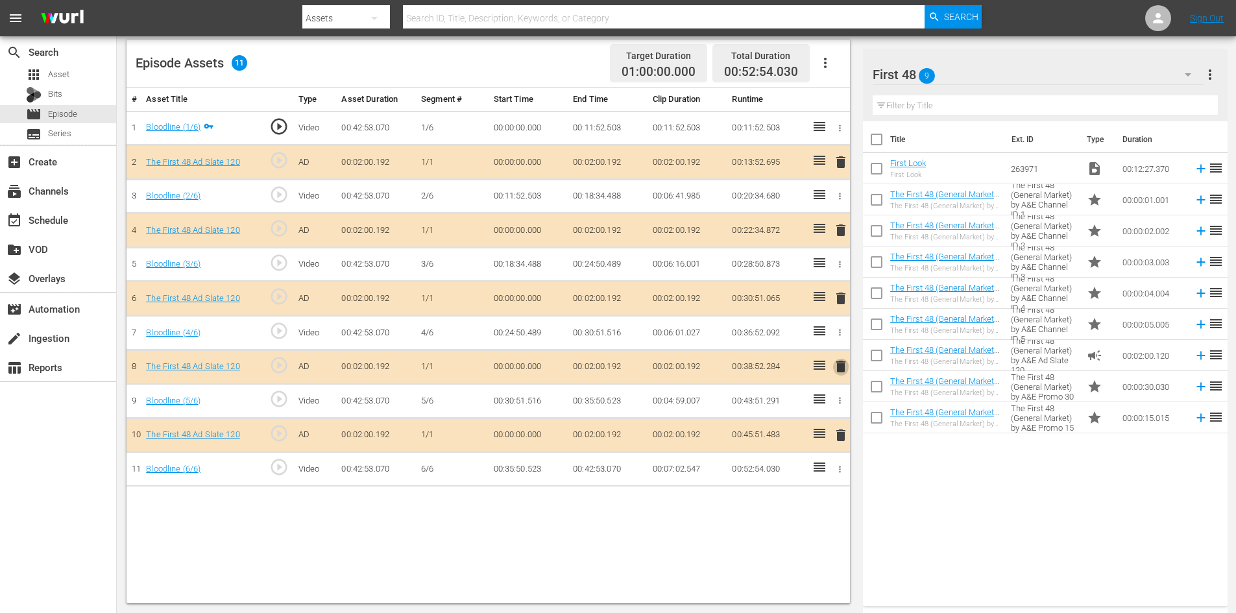
click at [844, 364] on span "delete" at bounding box center [841, 367] width 16 height 16
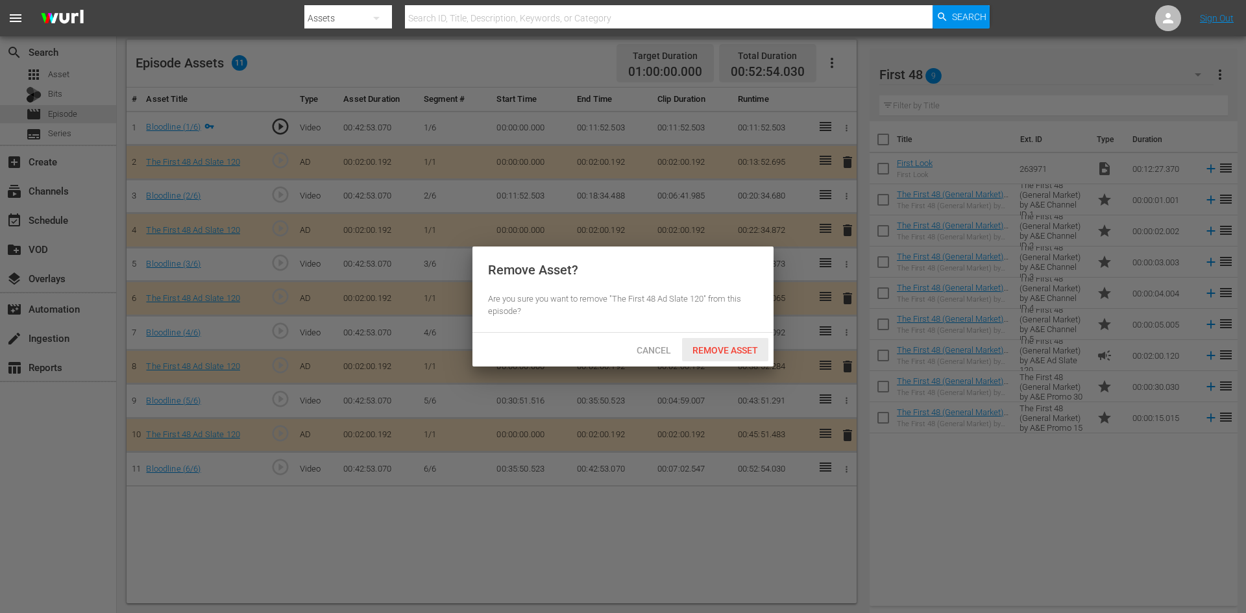
click at [714, 350] on span "Remove Asset" at bounding box center [725, 350] width 86 height 10
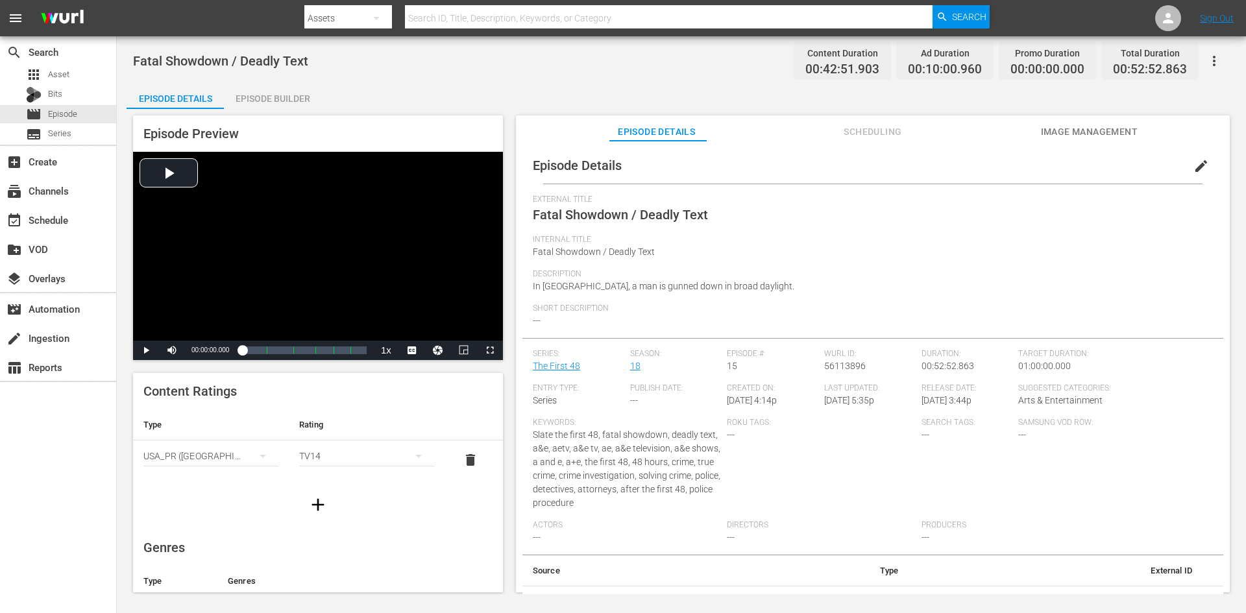
click at [287, 93] on div "Episode Builder" at bounding box center [272, 98] width 97 height 31
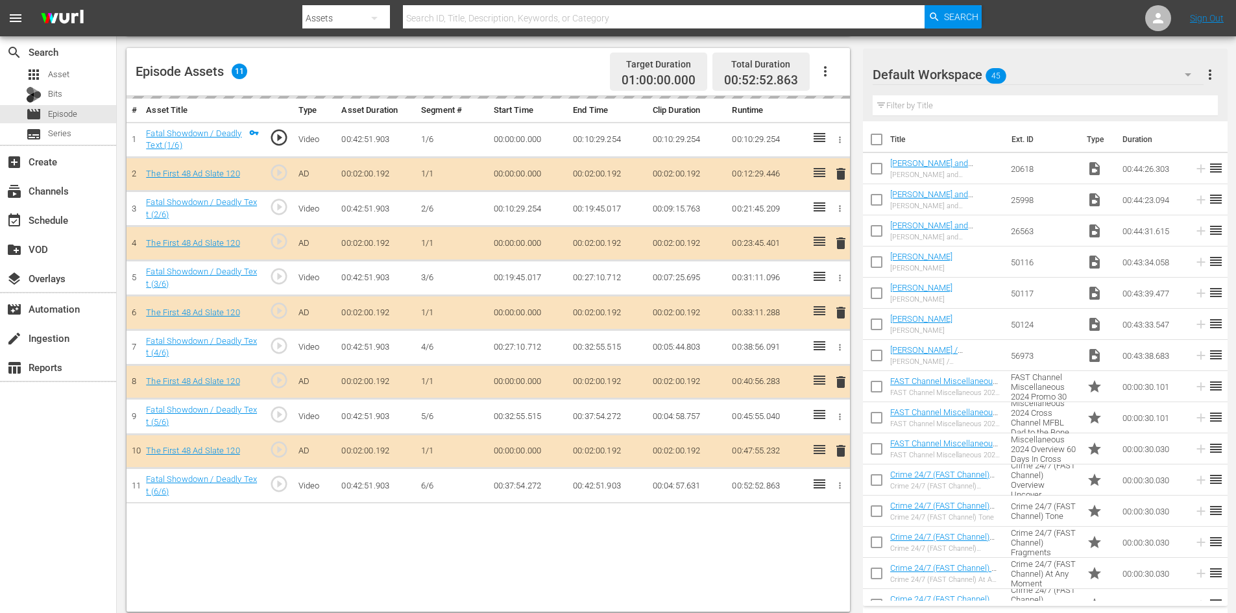
scroll to position [338, 0]
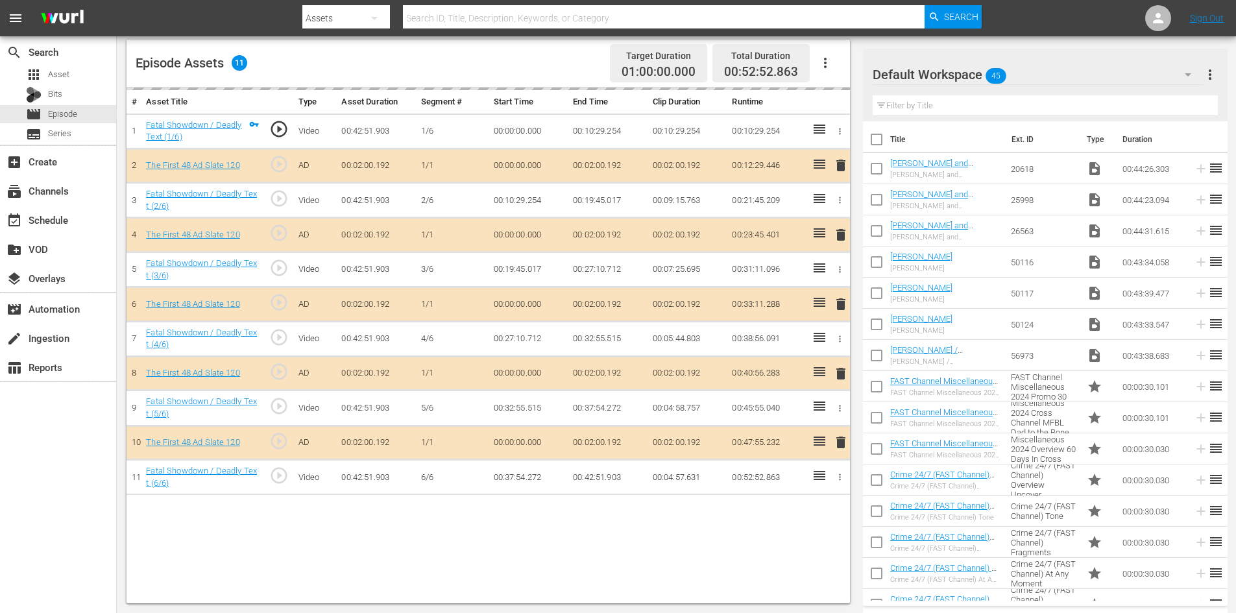
click at [1125, 62] on div "Default Workspace 45" at bounding box center [1038, 74] width 331 height 36
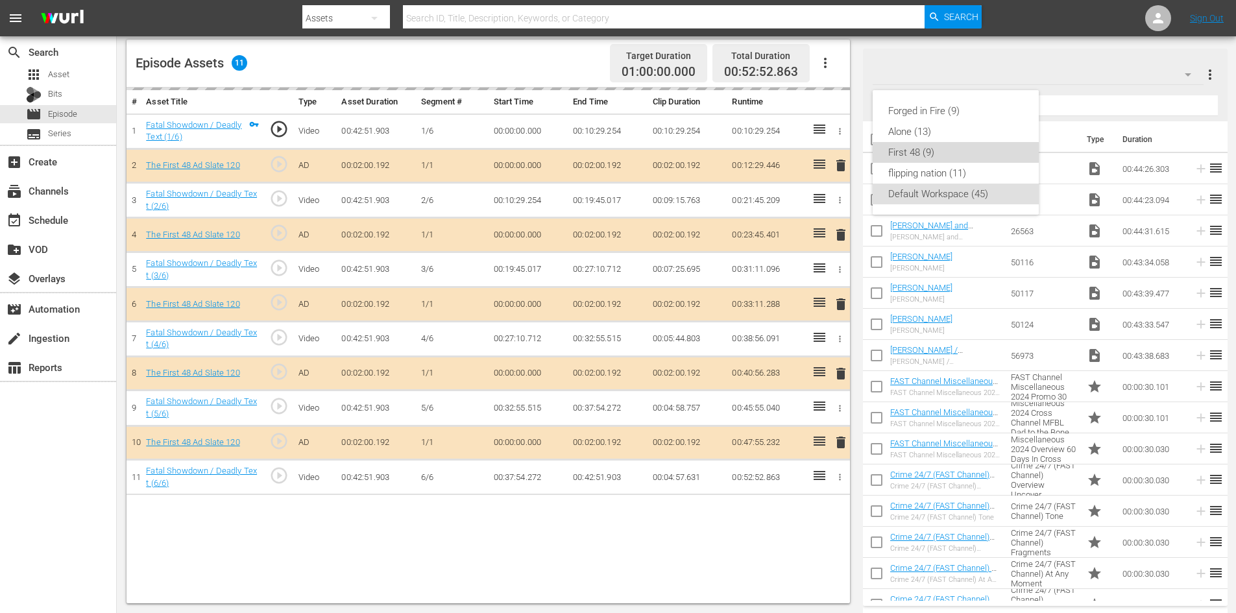
click at [933, 156] on div "First 48 (9)" at bounding box center [955, 152] width 135 height 21
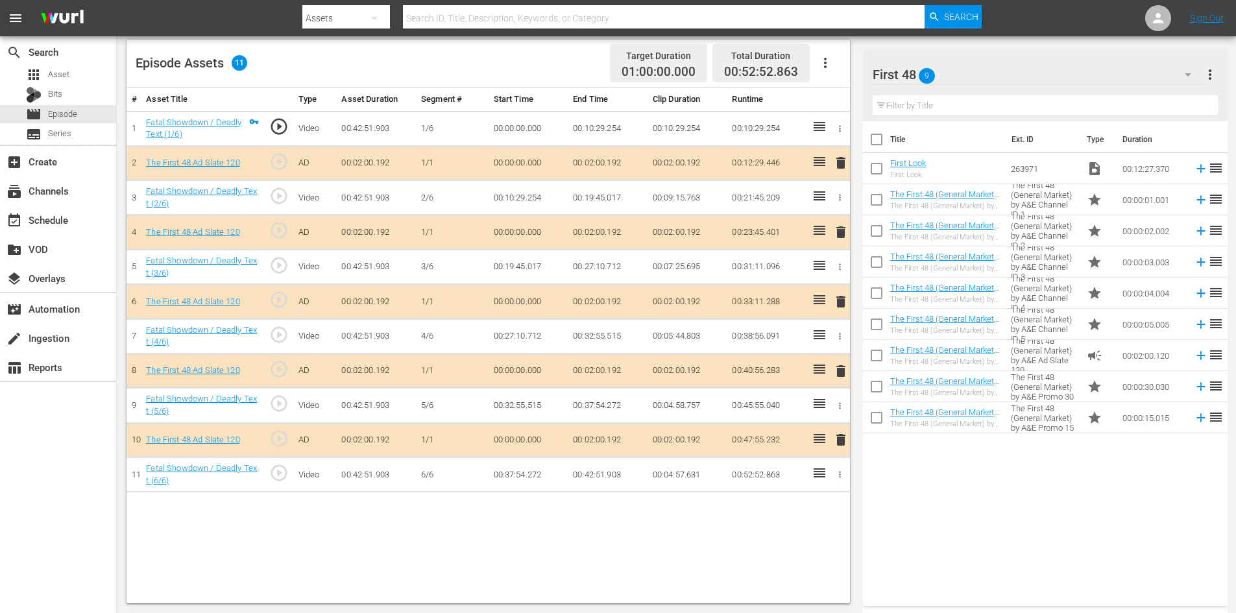
click at [842, 372] on span "delete" at bounding box center [841, 371] width 16 height 16
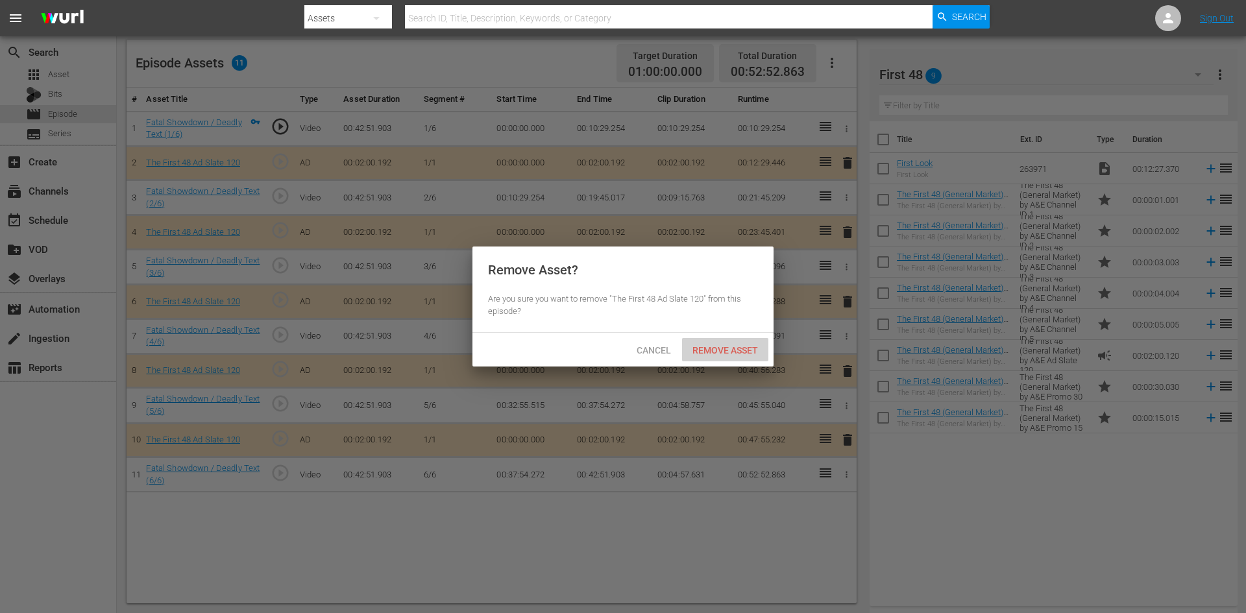
click at [737, 345] on span "Remove Asset" at bounding box center [725, 350] width 86 height 10
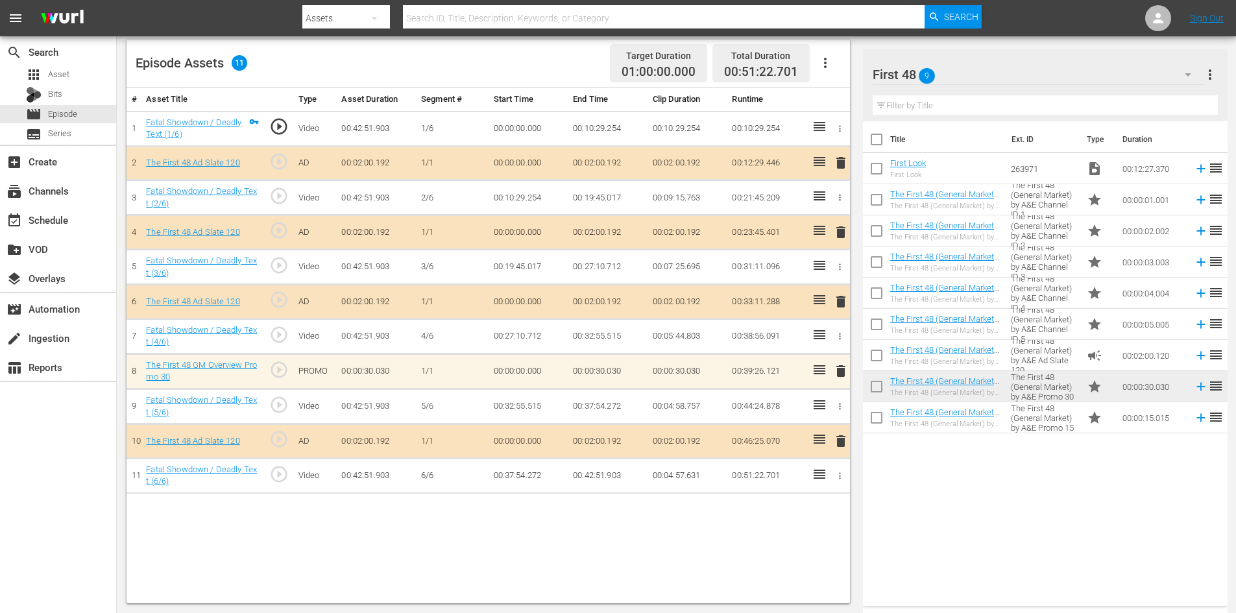
click at [841, 371] on span "delete" at bounding box center [841, 371] width 16 height 16
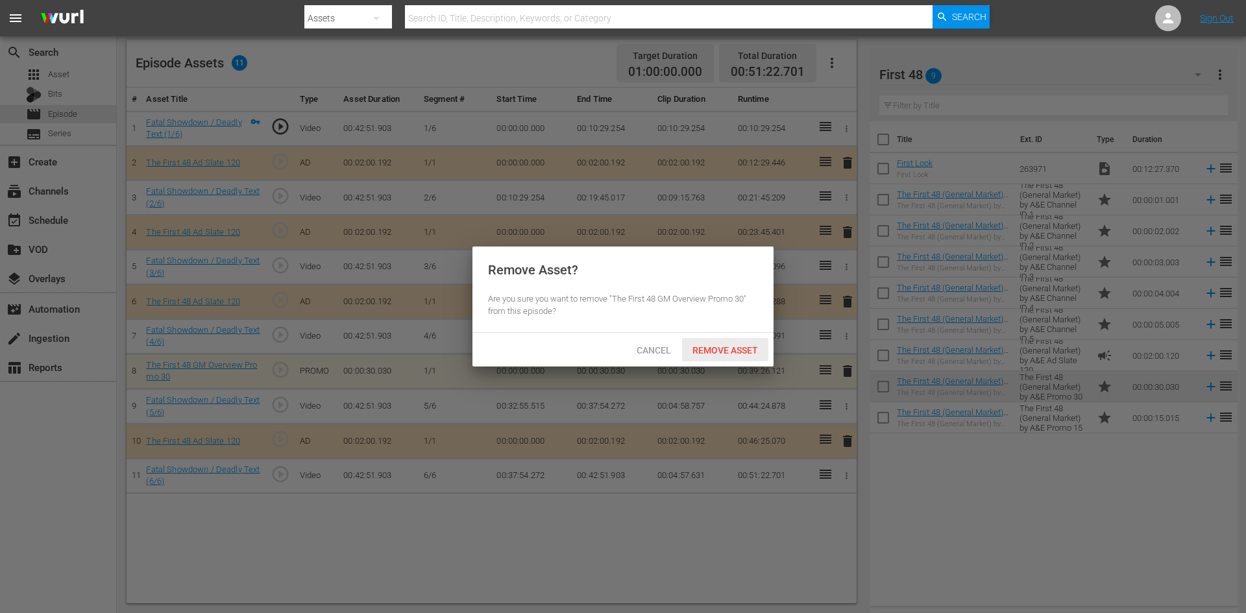
click at [714, 348] on span "Remove Asset" at bounding box center [725, 350] width 86 height 10
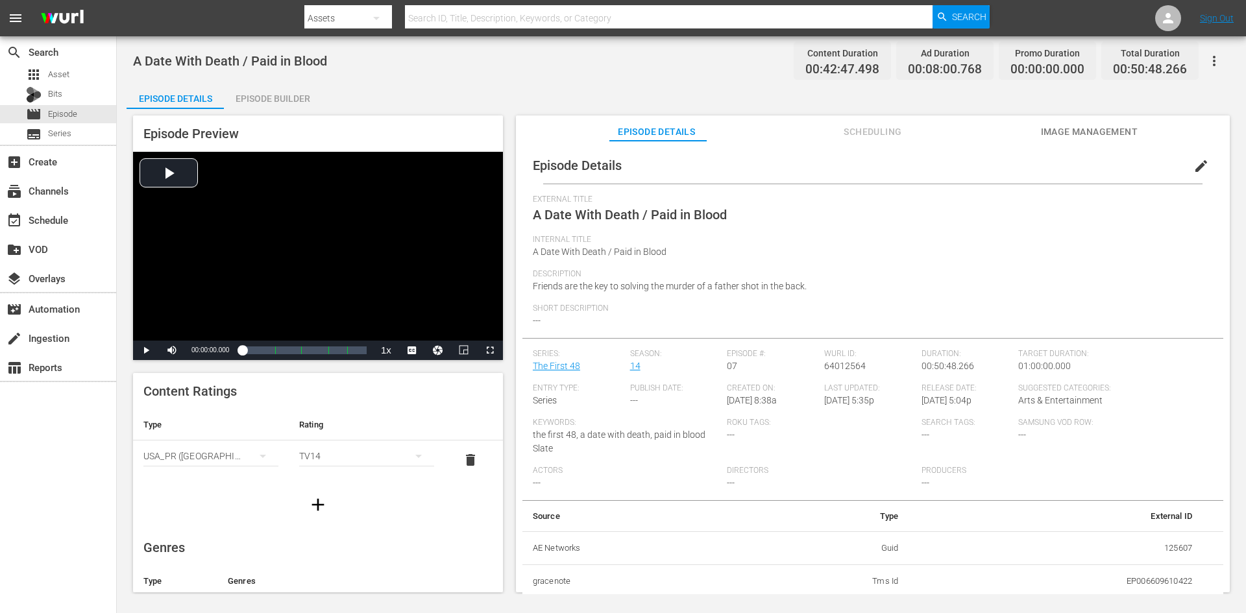
click at [304, 101] on div "Episode Builder" at bounding box center [272, 98] width 97 height 31
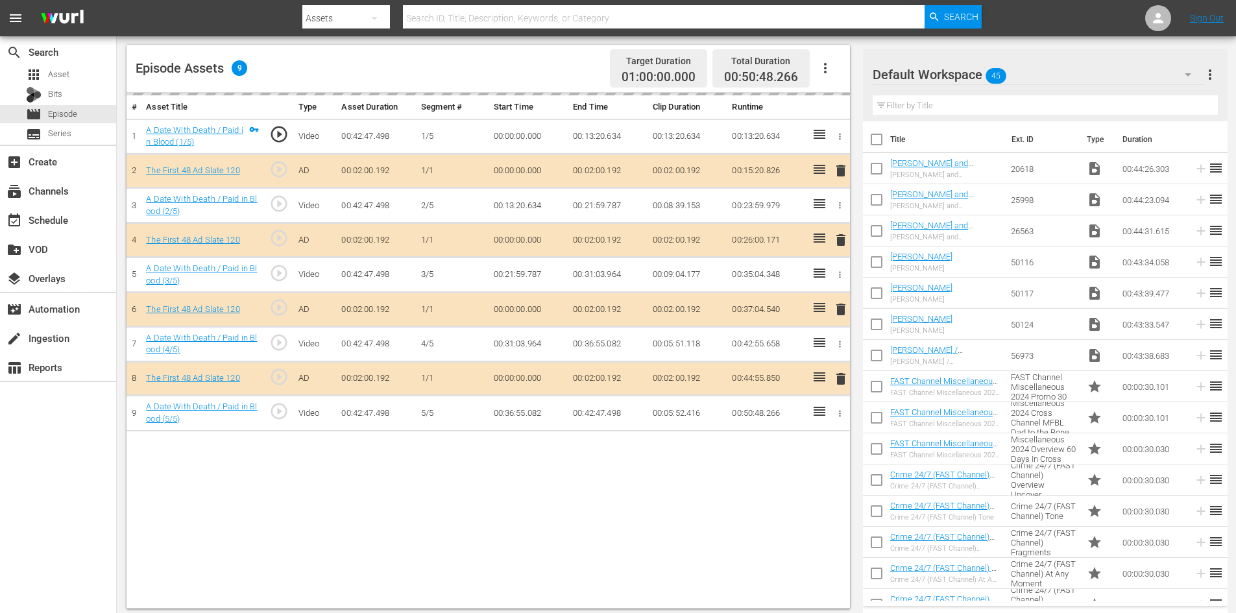
scroll to position [338, 0]
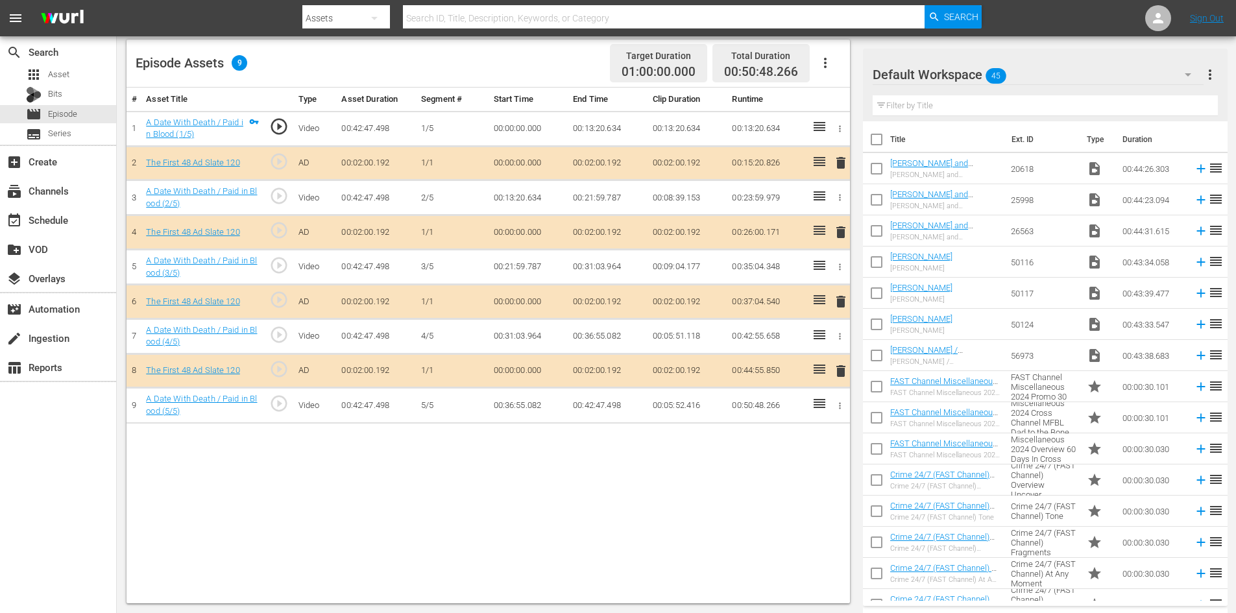
click at [1083, 70] on div "Default Workspace 45" at bounding box center [1038, 74] width 331 height 36
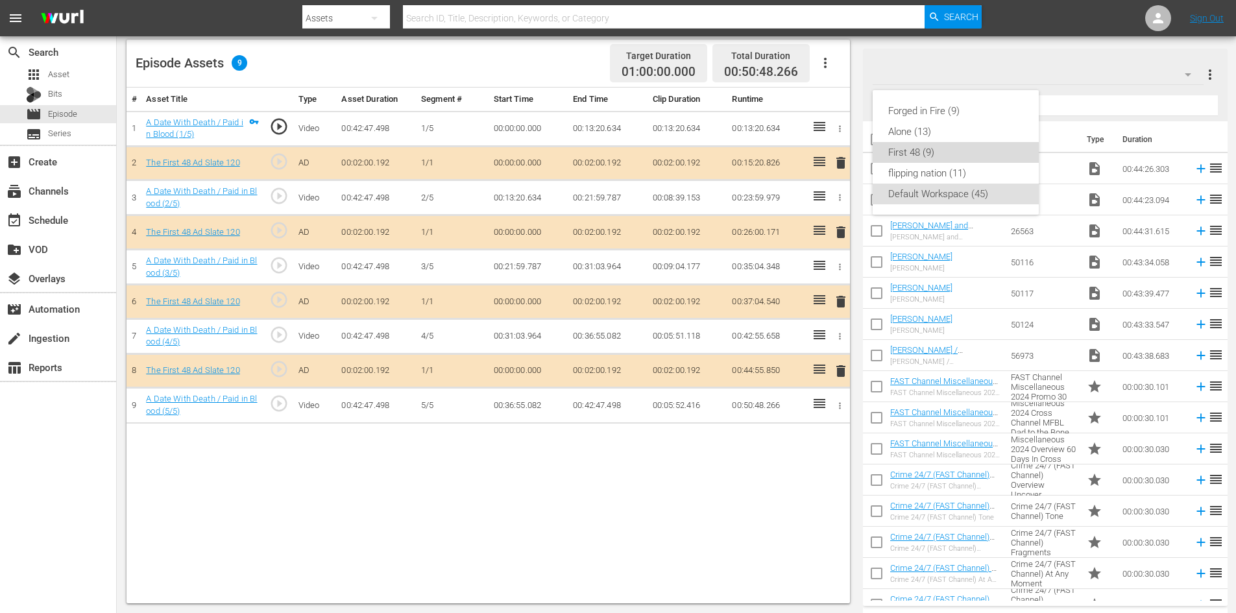
click at [922, 158] on div "First 48 (9)" at bounding box center [955, 152] width 135 height 21
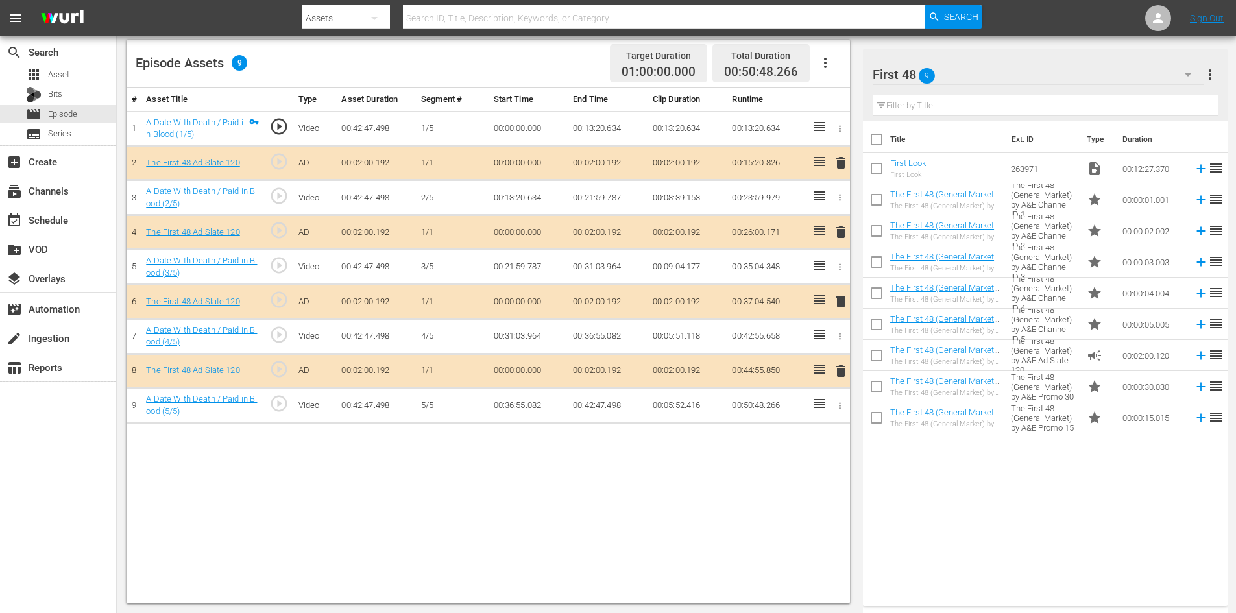
click at [837, 299] on span "delete" at bounding box center [841, 302] width 16 height 16
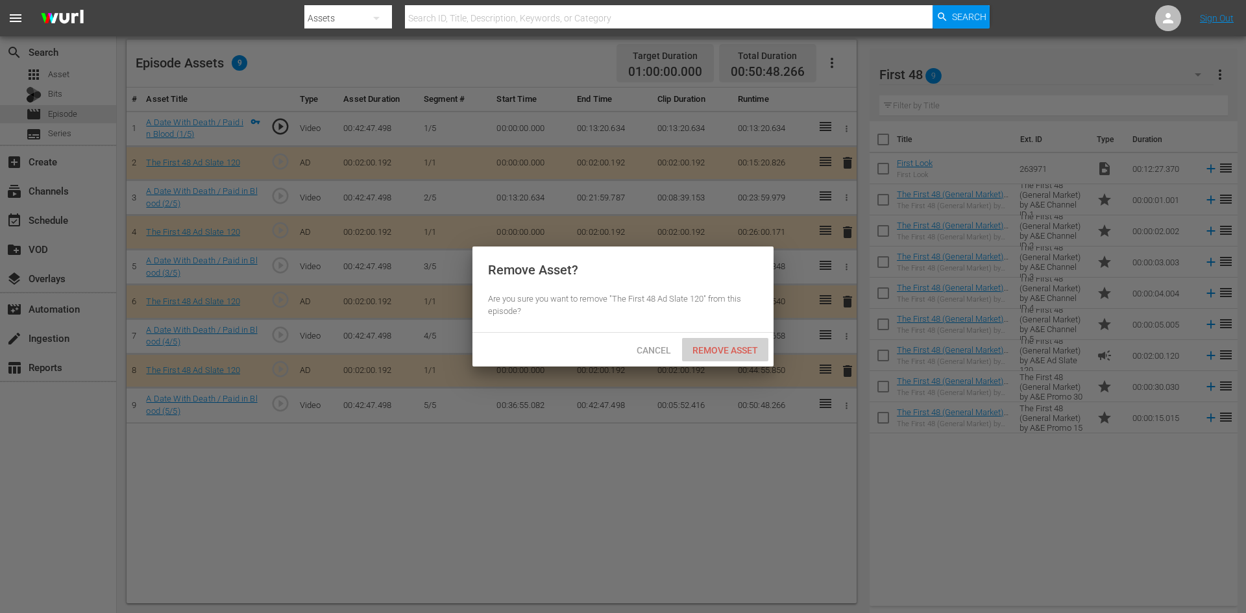
click at [711, 349] on span "Remove Asset" at bounding box center [725, 350] width 86 height 10
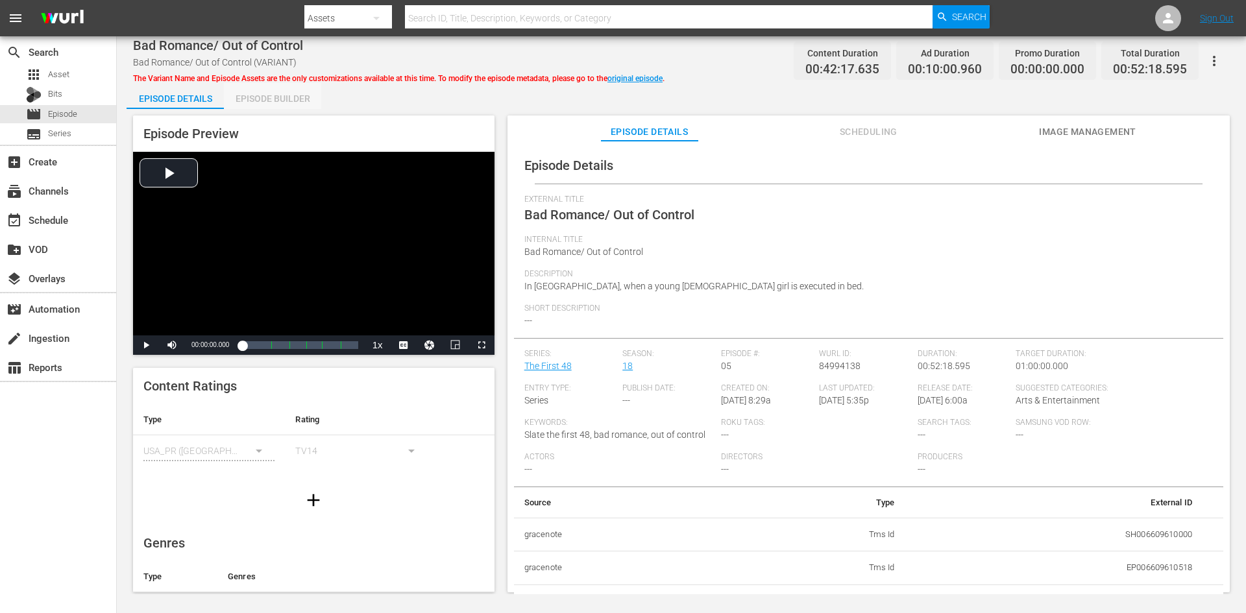
click at [299, 98] on div "Episode Builder" at bounding box center [272, 98] width 97 height 31
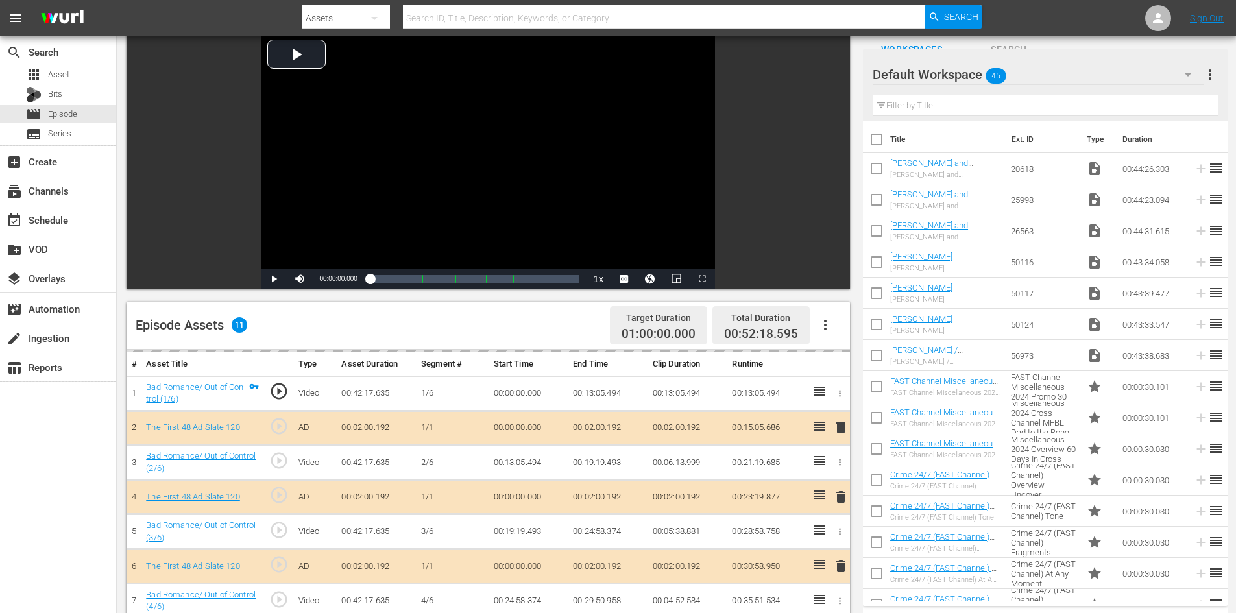
scroll to position [338, 0]
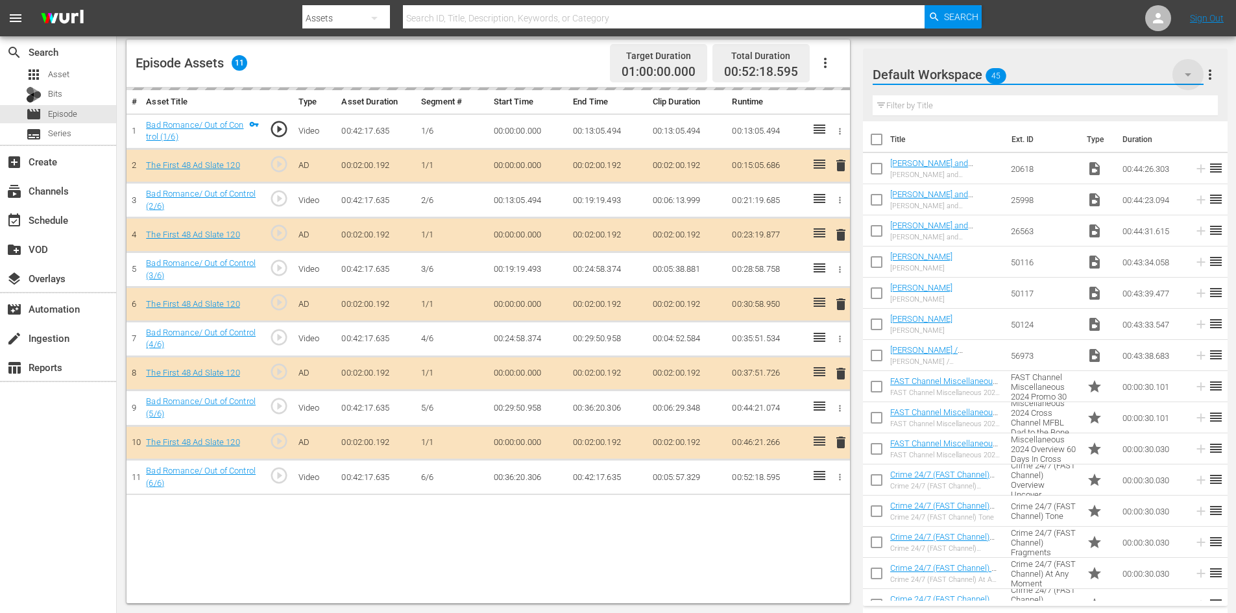
click at [1182, 74] on icon "button" at bounding box center [1188, 75] width 16 height 16
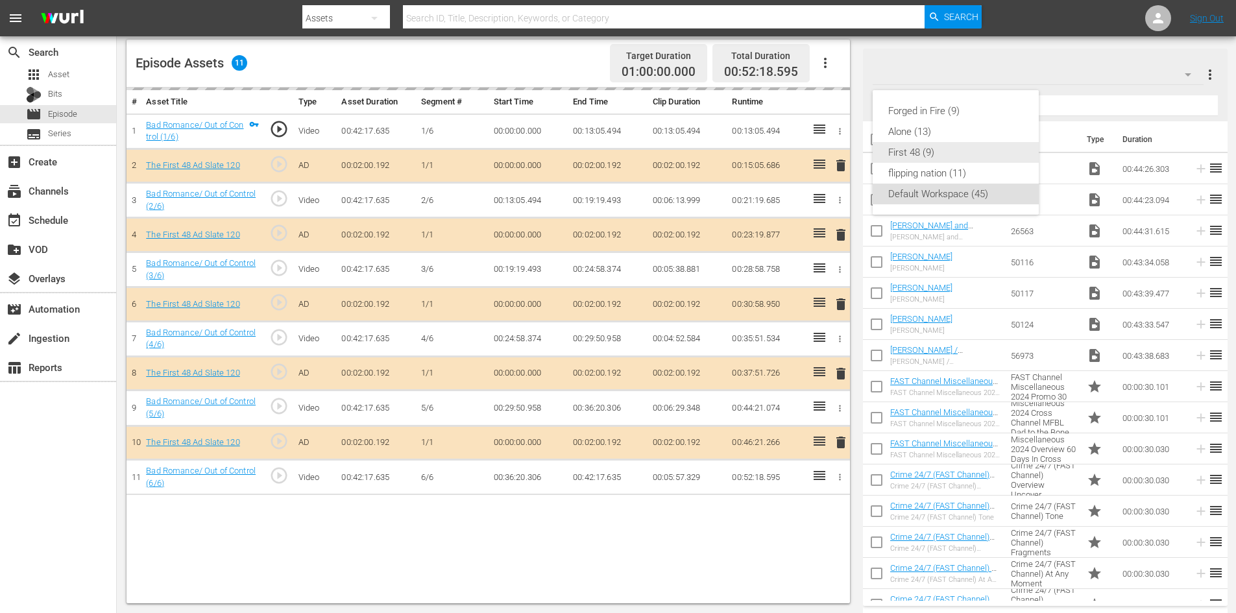
click at [936, 151] on div "First 48 (9)" at bounding box center [955, 152] width 135 height 21
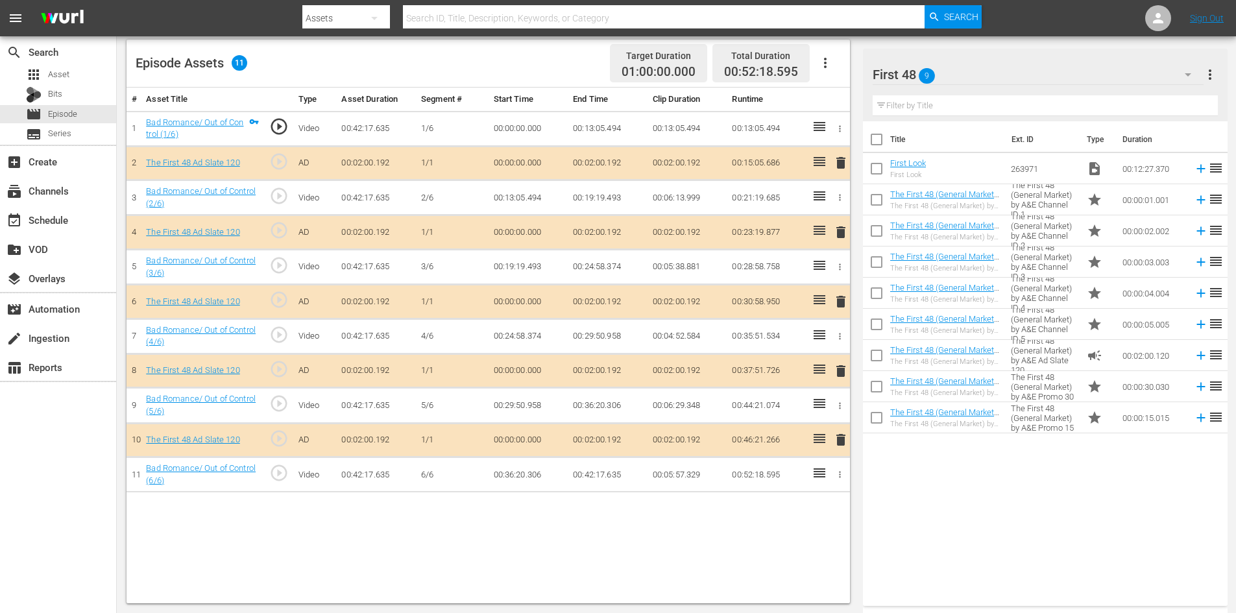
click at [842, 374] on span "delete" at bounding box center [841, 371] width 16 height 16
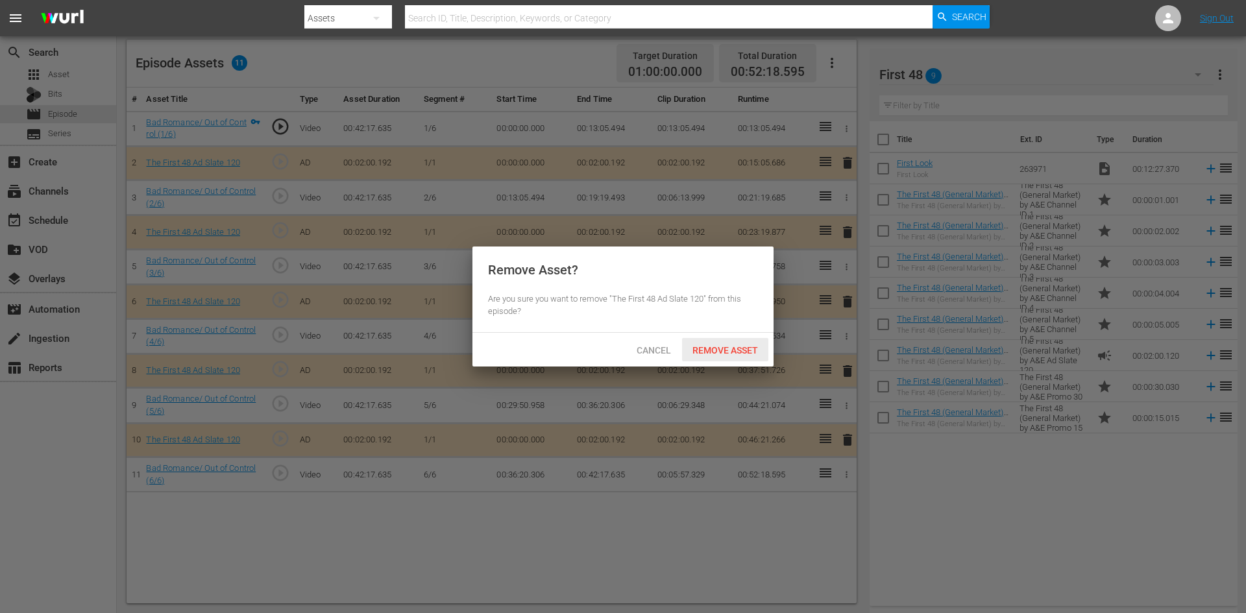
click at [732, 350] on span "Remove Asset" at bounding box center [725, 350] width 86 height 10
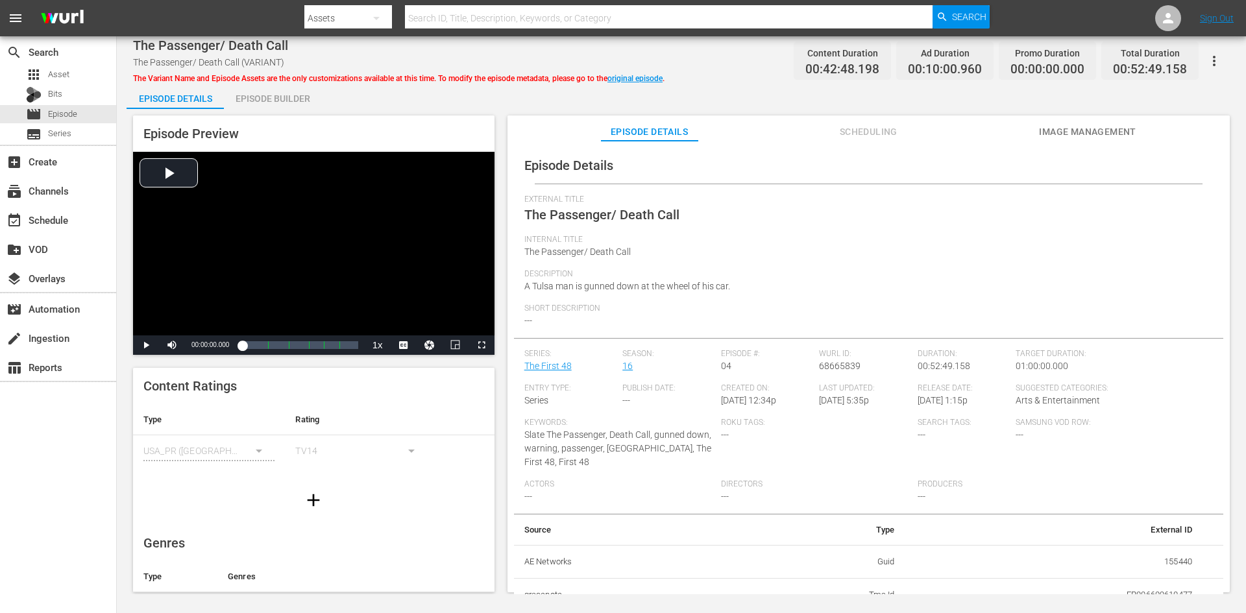
click at [298, 98] on div "Episode Builder" at bounding box center [272, 98] width 97 height 31
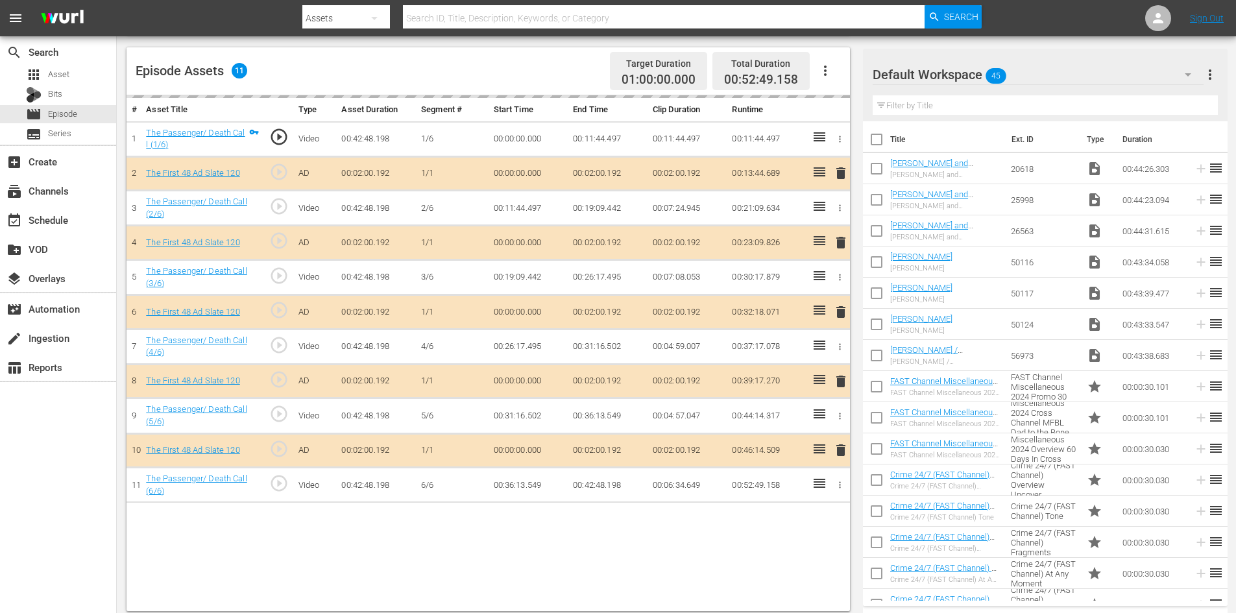
scroll to position [338, 0]
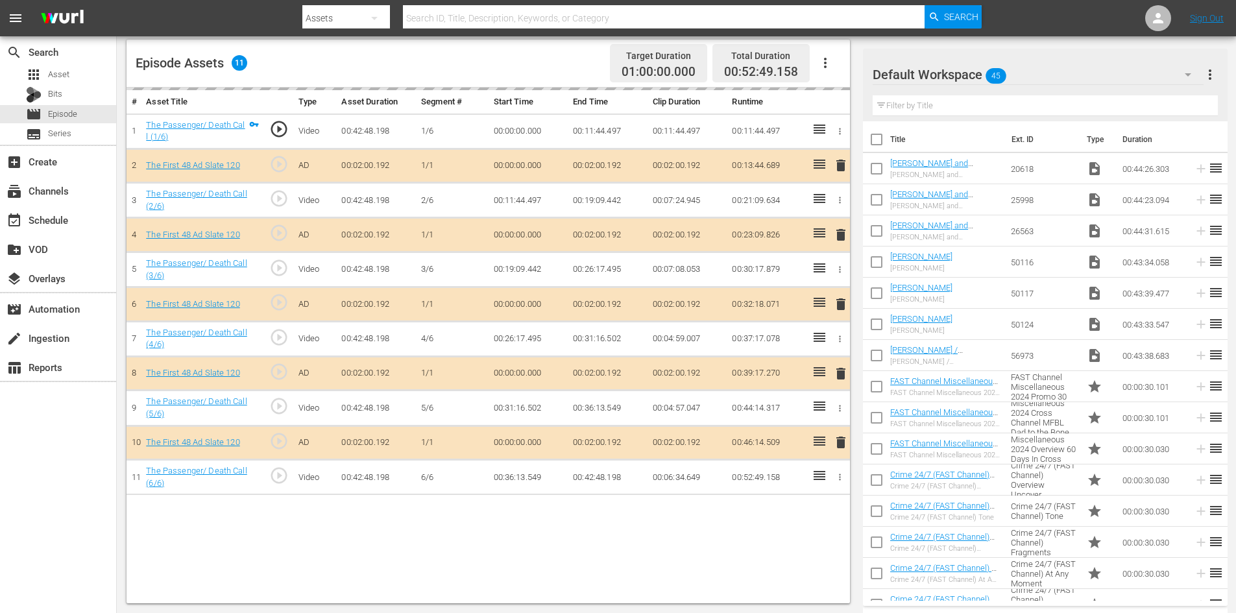
click at [1136, 70] on div "Default Workspace 45" at bounding box center [1038, 74] width 331 height 36
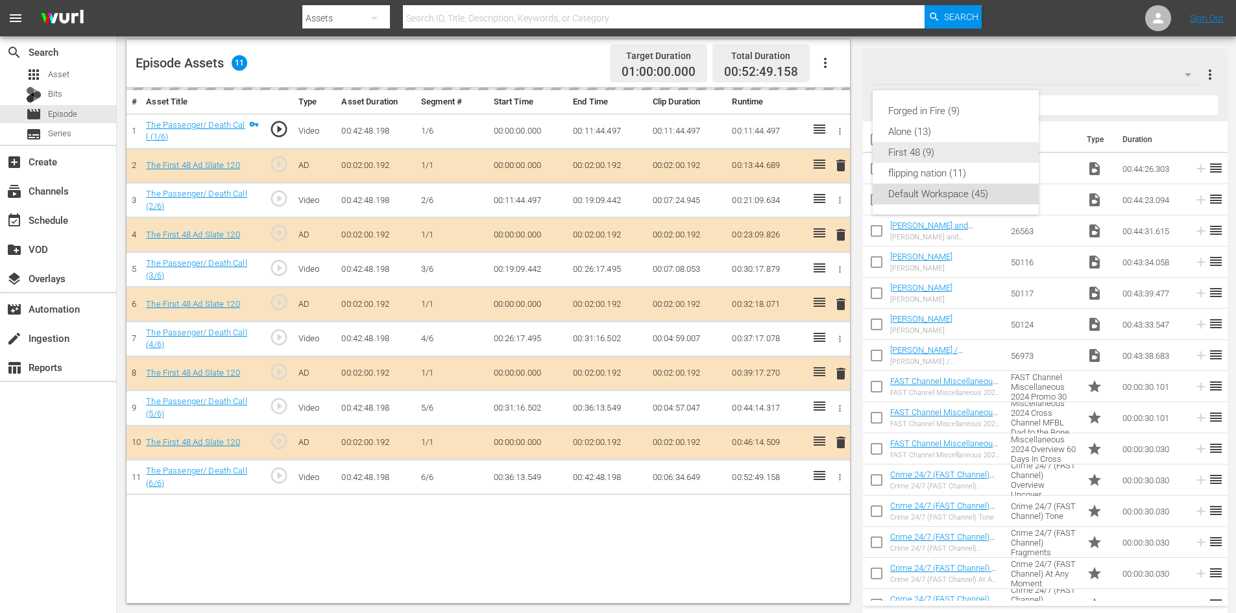
click at [912, 154] on div "First 48 (9)" at bounding box center [955, 152] width 135 height 21
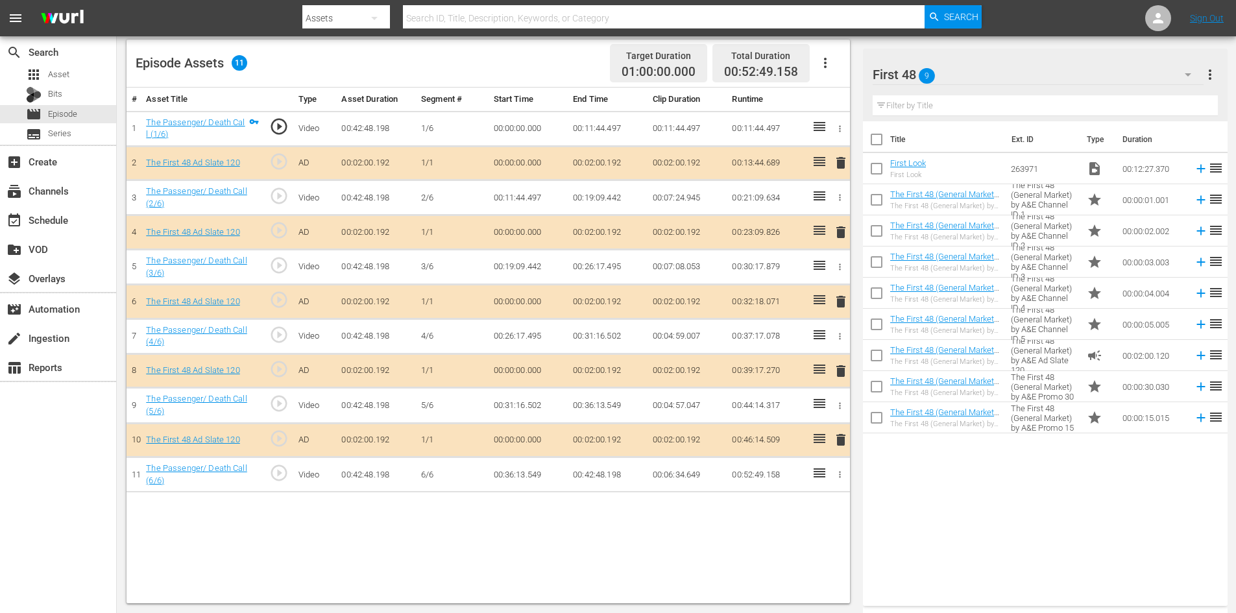
click at [844, 374] on span "delete" at bounding box center [841, 371] width 16 height 16
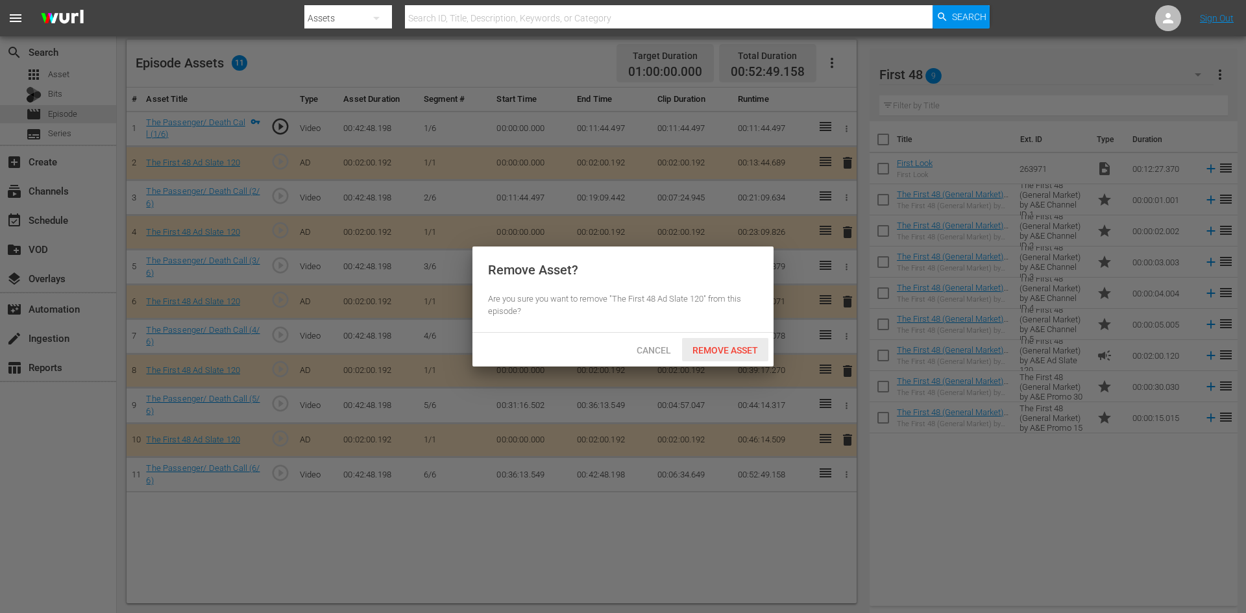
click at [714, 348] on span "Remove Asset" at bounding box center [725, 350] width 86 height 10
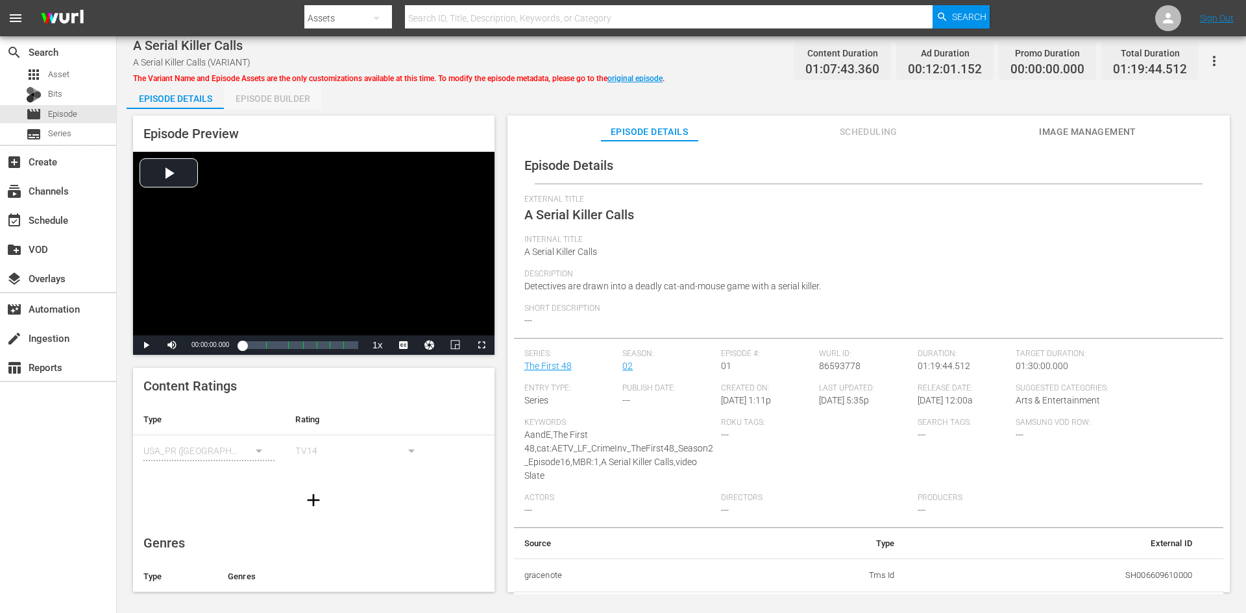
click at [273, 101] on div "Episode Builder" at bounding box center [272, 98] width 97 height 31
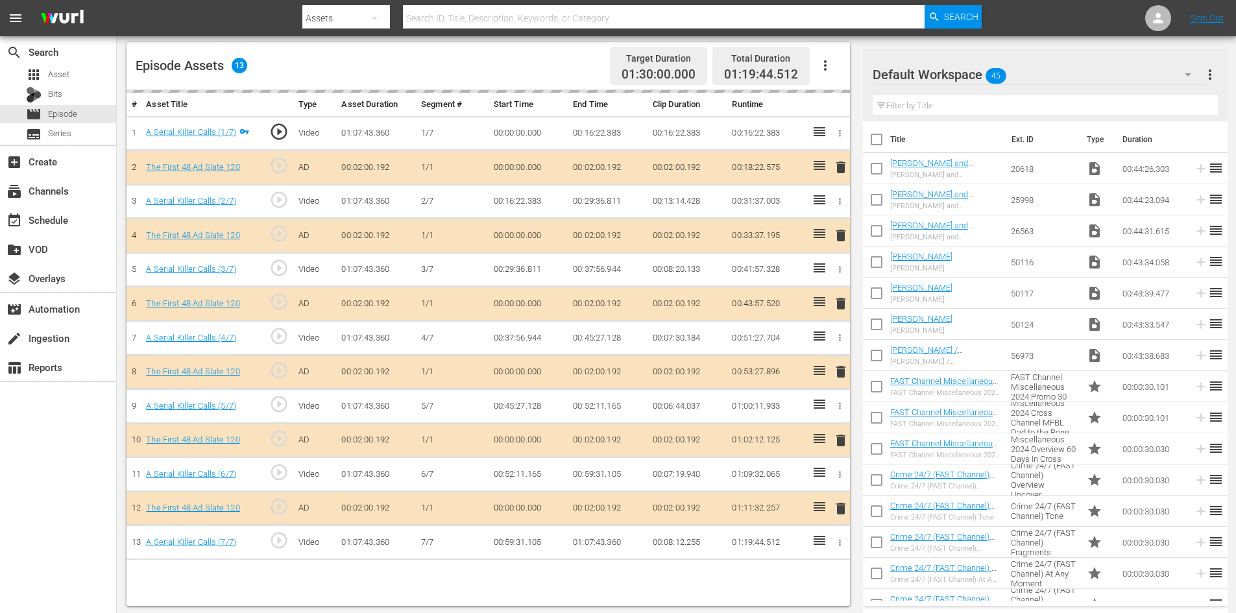
scroll to position [338, 0]
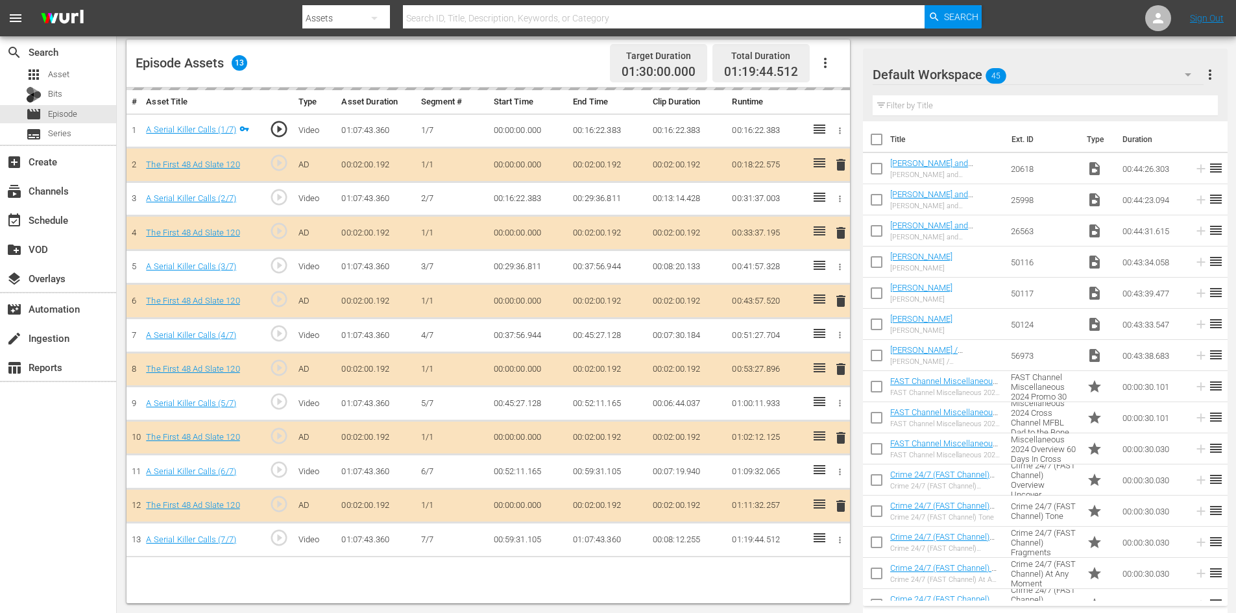
click at [1121, 75] on div "Default Workspace 45" at bounding box center [1038, 74] width 331 height 36
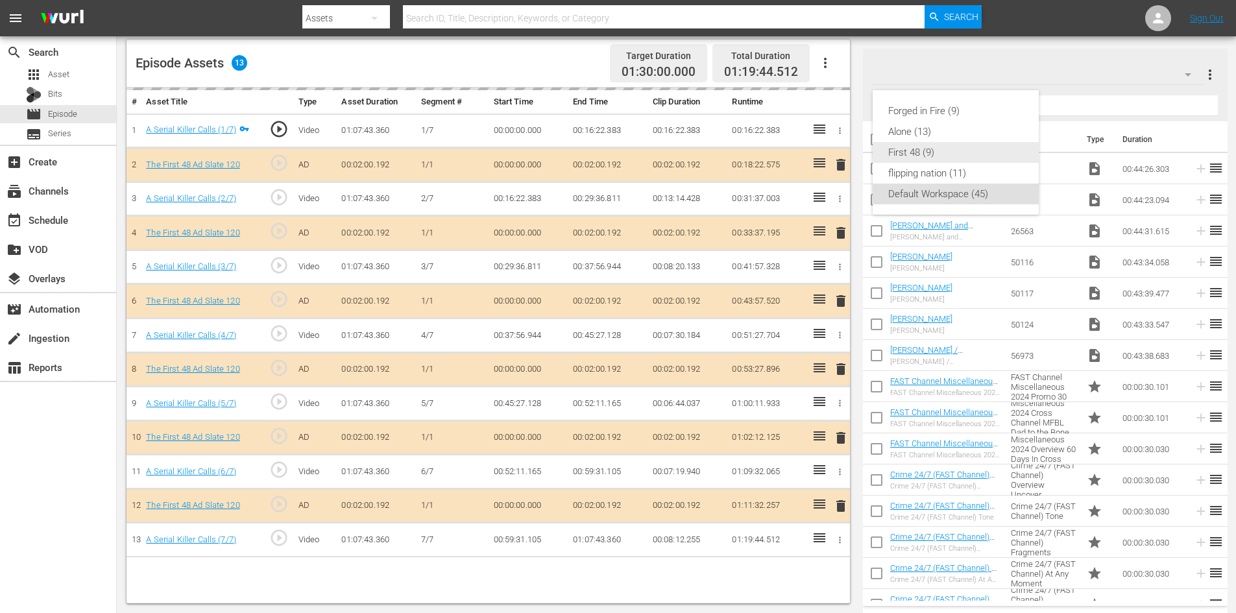
click at [909, 156] on div "First 48 (9)" at bounding box center [955, 152] width 135 height 21
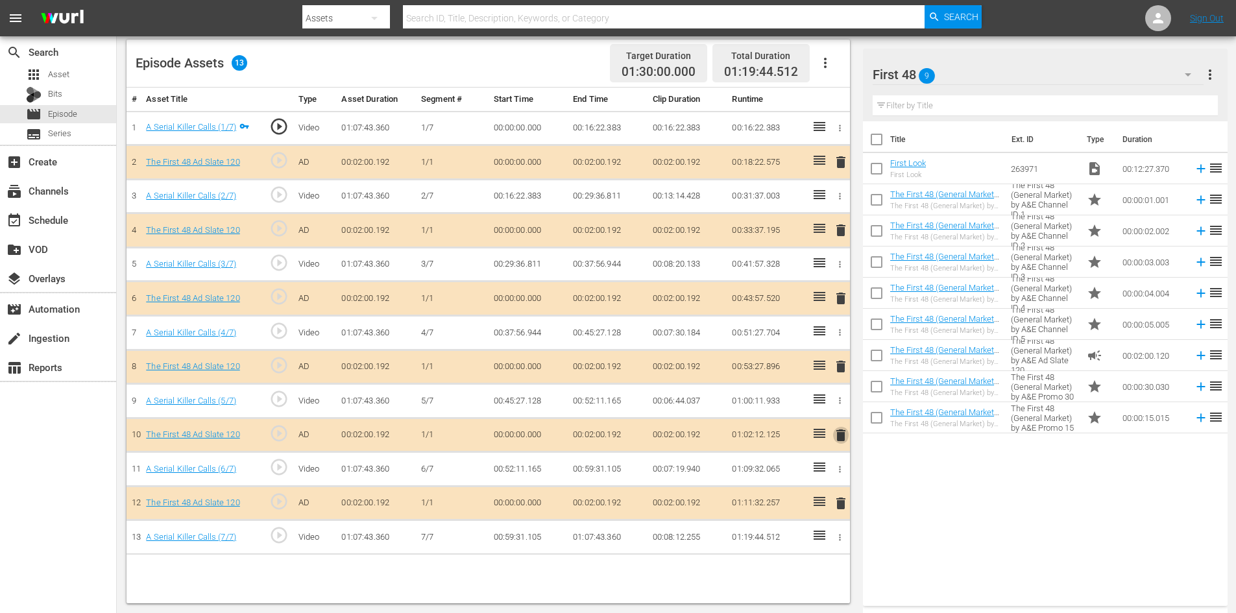
click at [843, 432] on span "delete" at bounding box center [841, 436] width 16 height 16
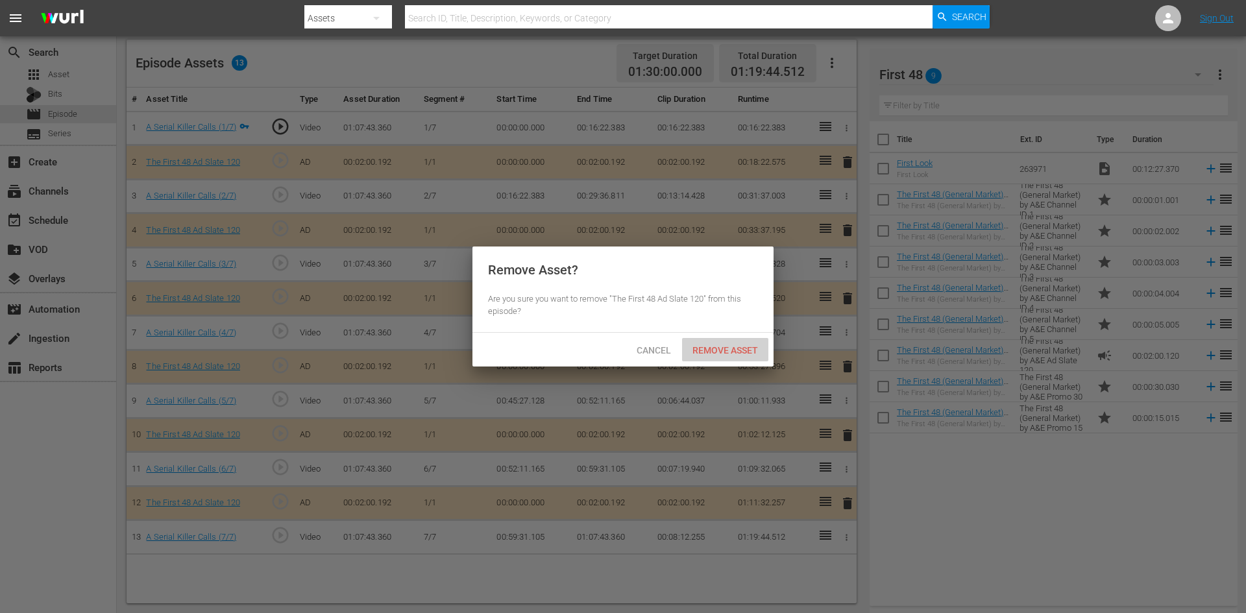
click at [739, 352] on span "Remove Asset" at bounding box center [725, 350] width 86 height 10
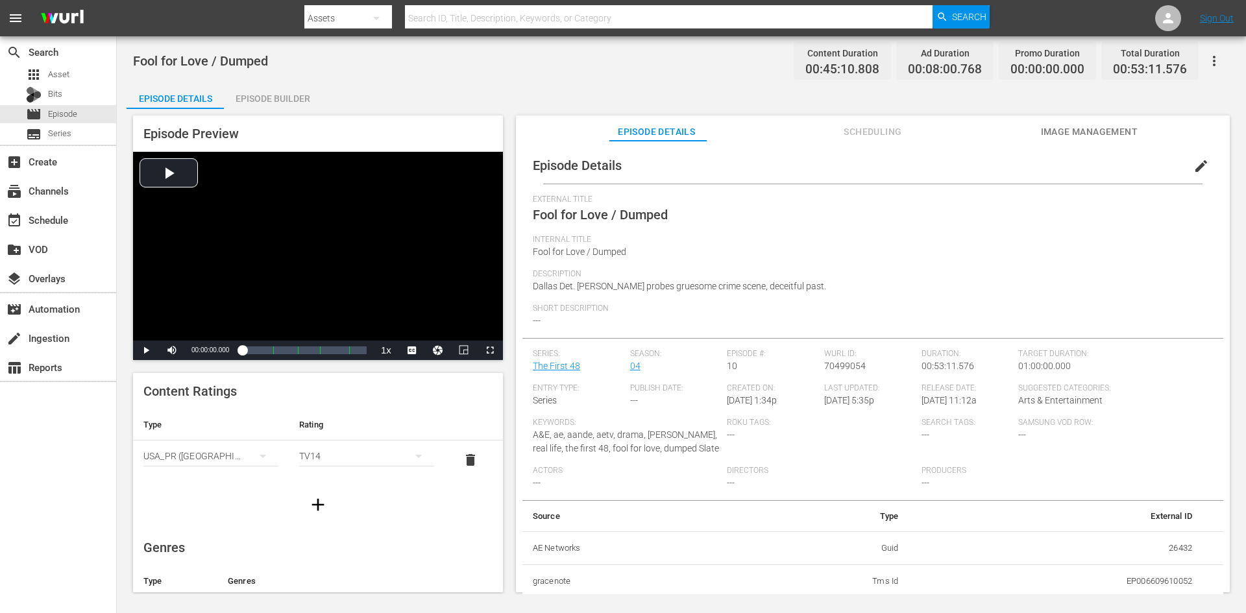
click at [254, 100] on div "Episode Builder" at bounding box center [272, 98] width 97 height 31
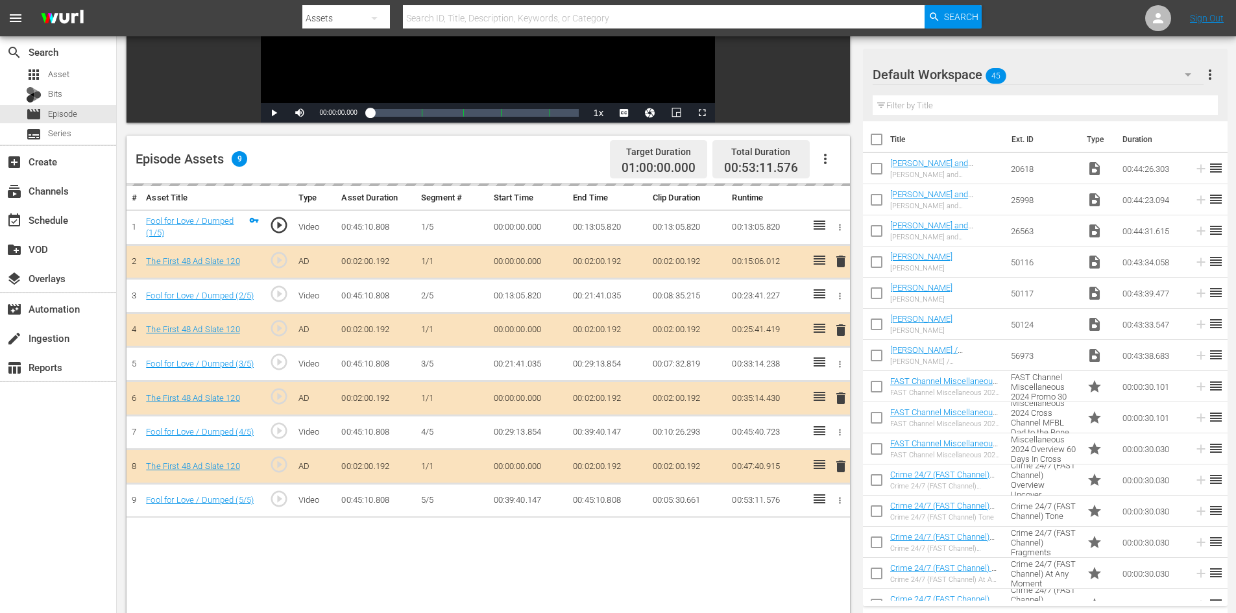
scroll to position [338, 0]
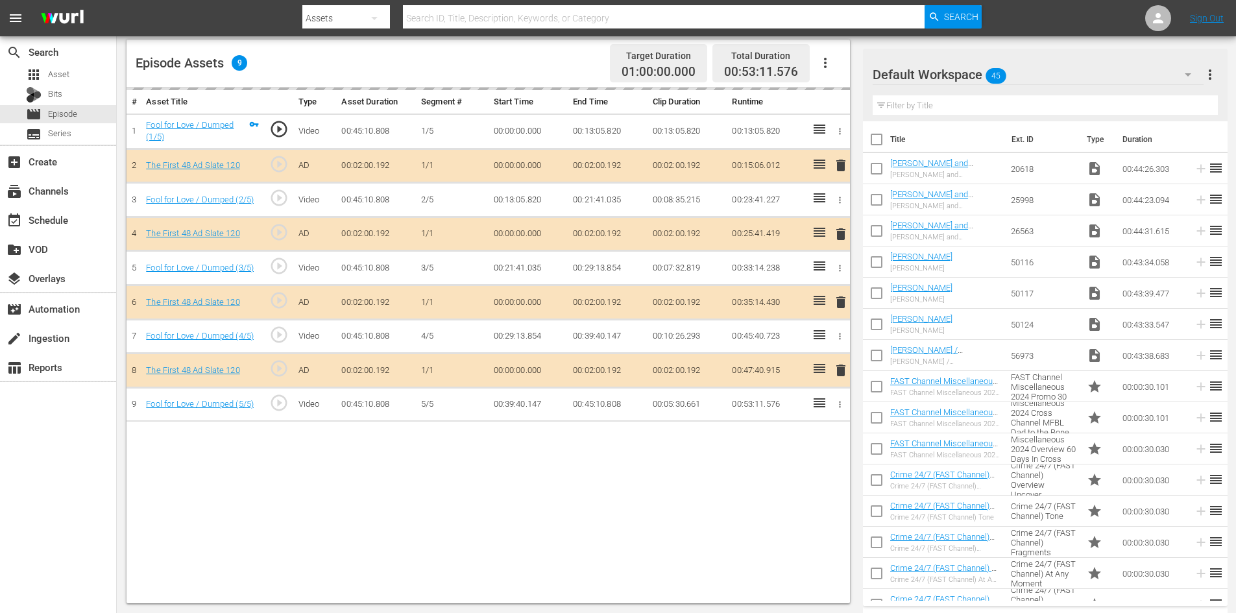
click at [1150, 70] on div "Default Workspace 45" at bounding box center [1038, 74] width 331 height 36
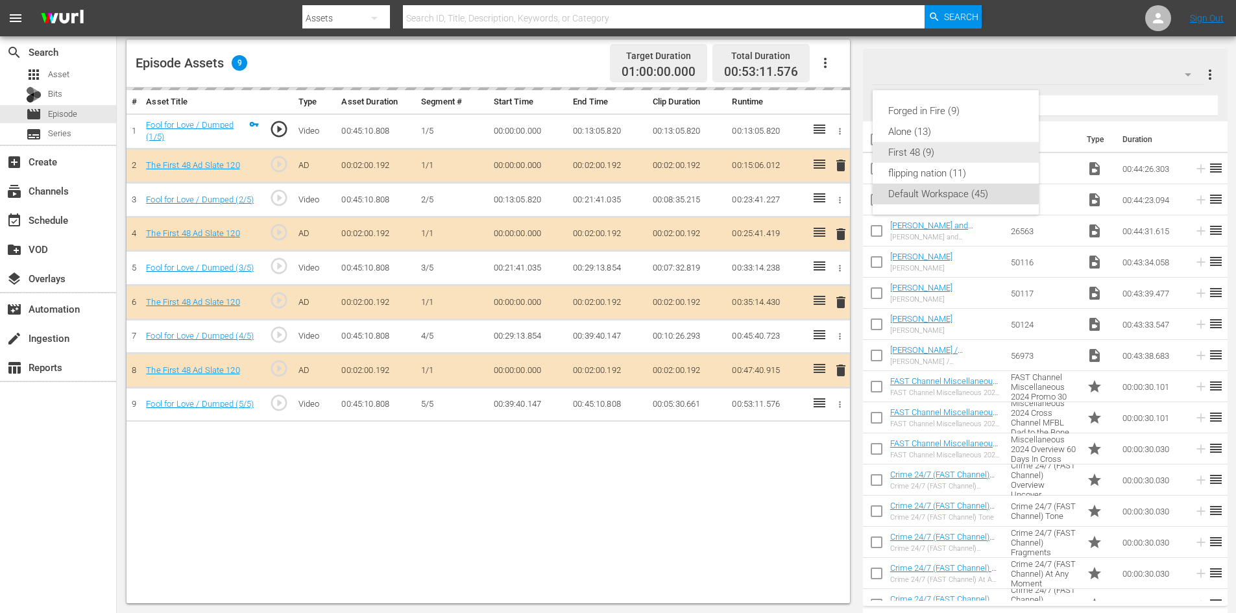
click at [919, 144] on div "First 48 (9)" at bounding box center [955, 152] width 135 height 21
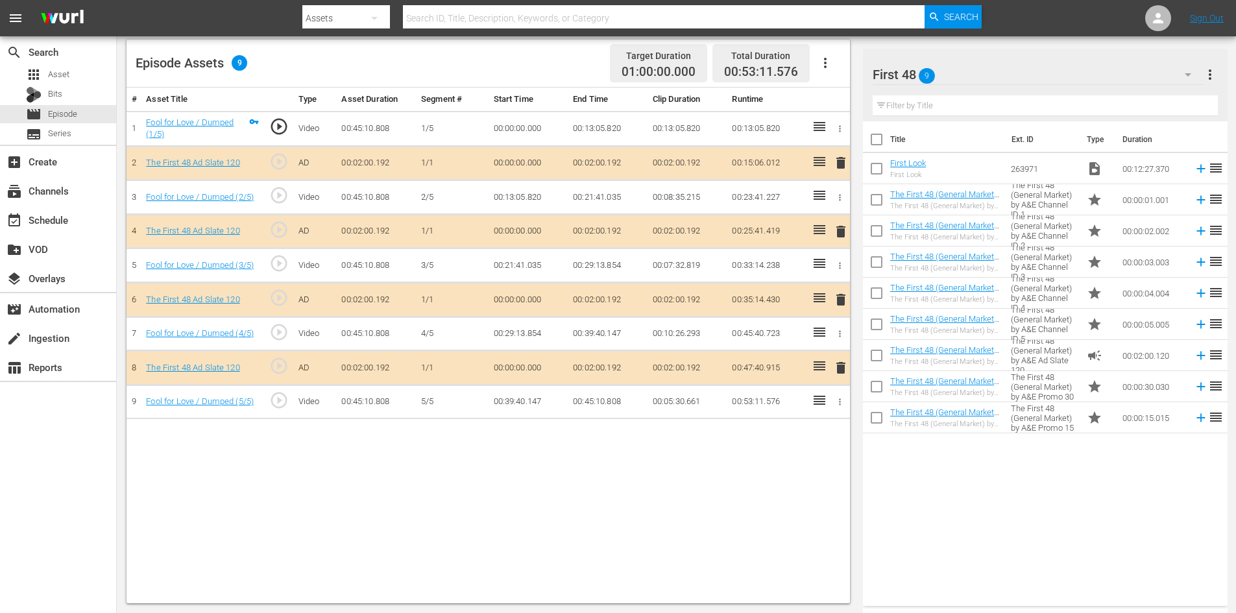
click at [840, 302] on span "delete" at bounding box center [841, 300] width 16 height 16
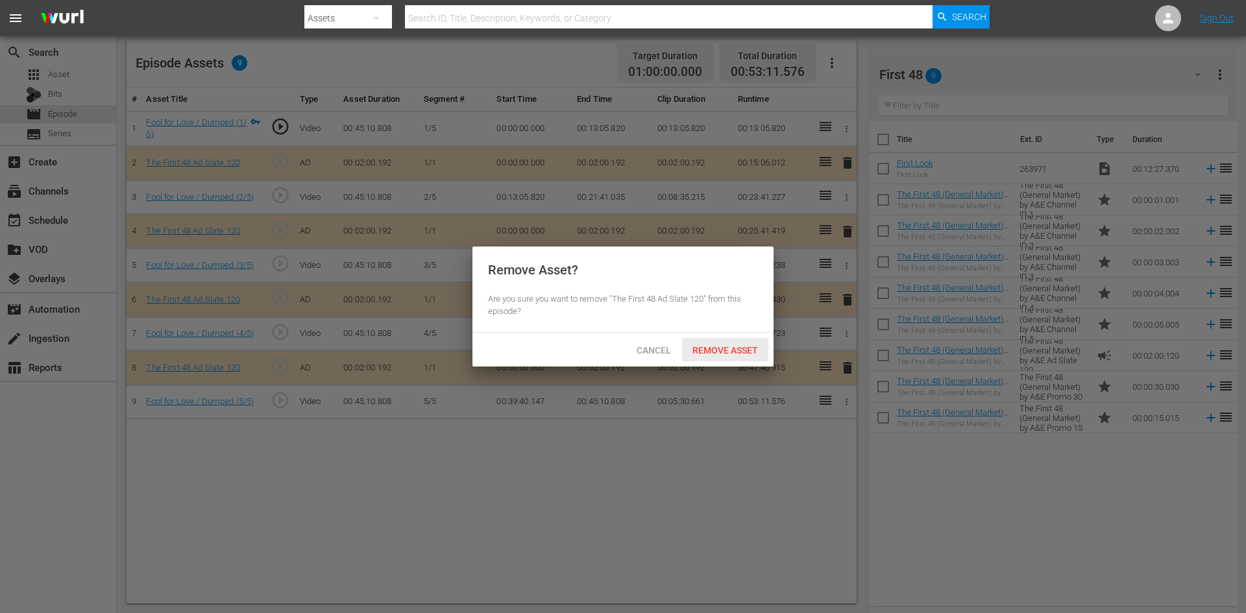
click at [736, 350] on span "Remove Asset" at bounding box center [725, 350] width 86 height 10
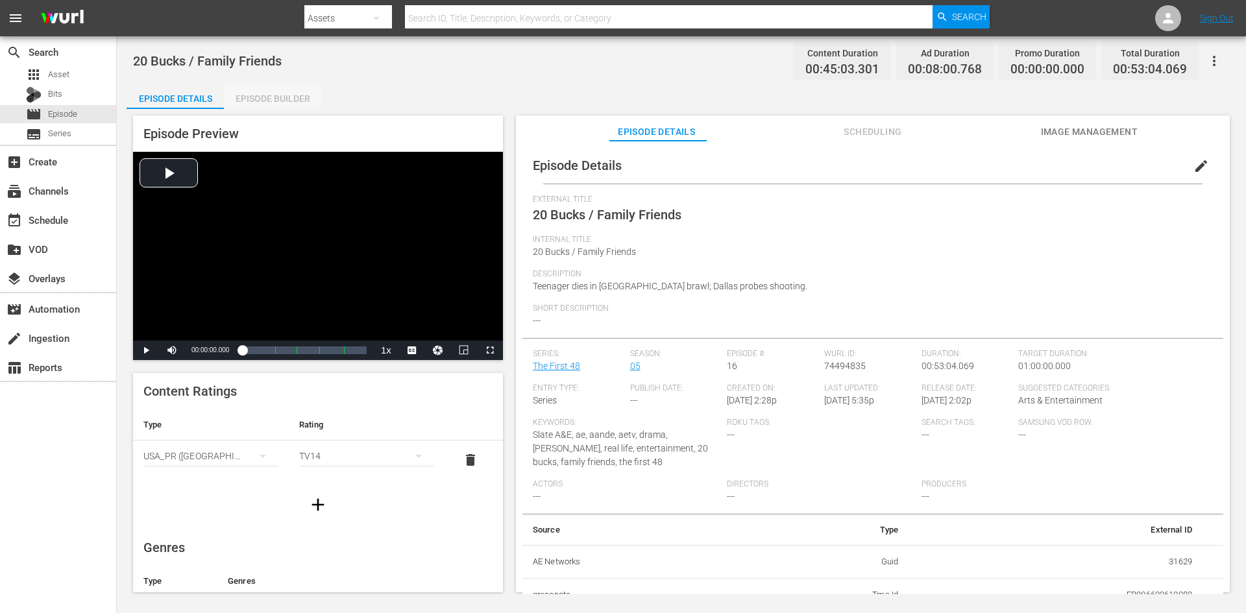
click at [250, 100] on div "Episode Builder" at bounding box center [272, 98] width 97 height 31
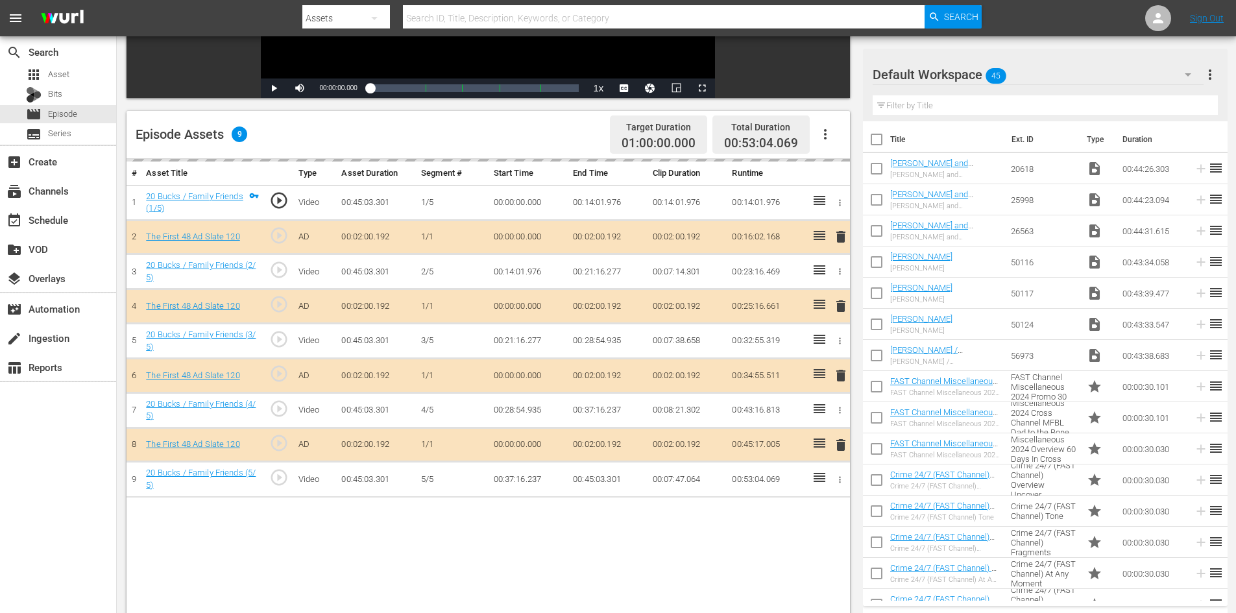
scroll to position [324, 0]
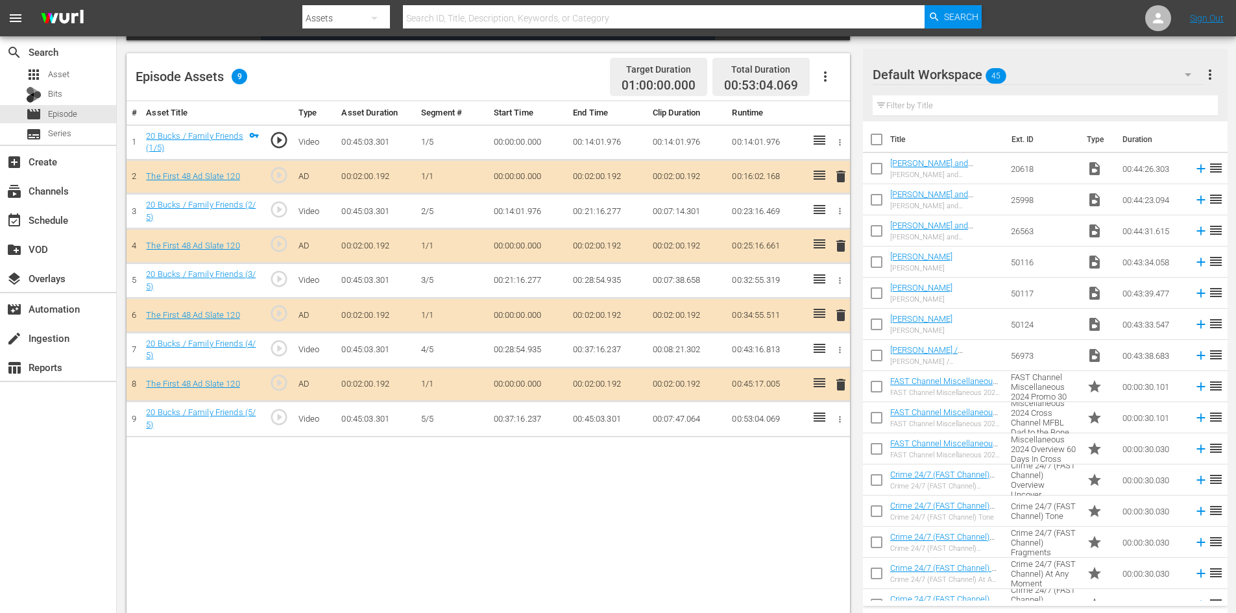
click at [1126, 66] on div "Default Workspace 45" at bounding box center [1038, 74] width 331 height 36
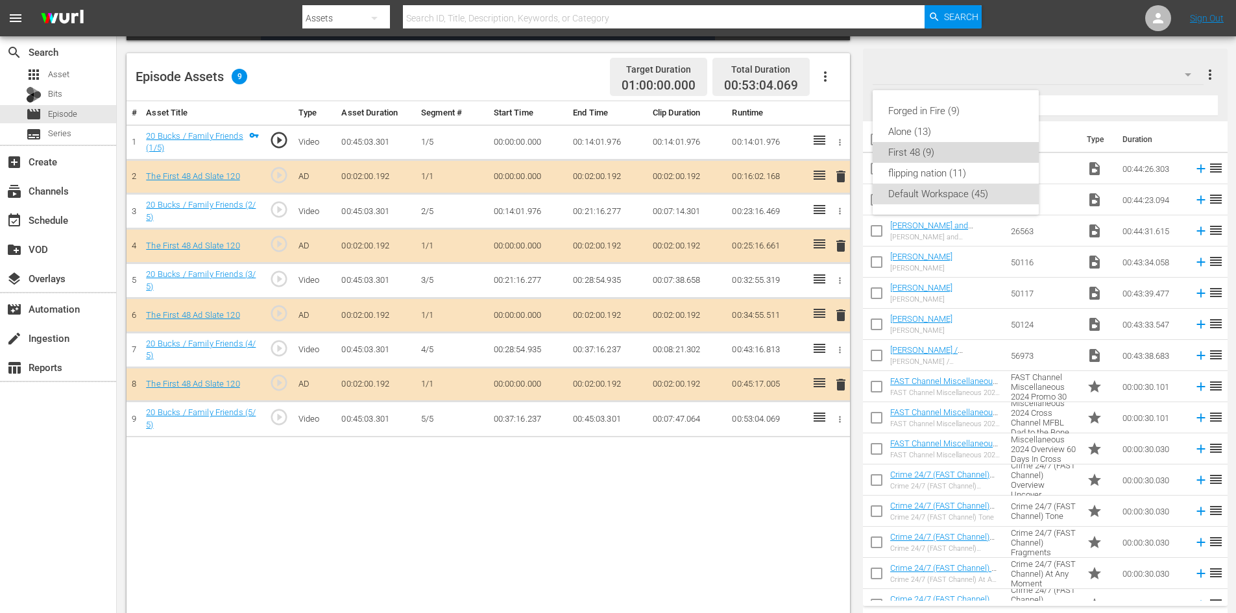
click at [912, 154] on div "First 48 (9)" at bounding box center [955, 152] width 135 height 21
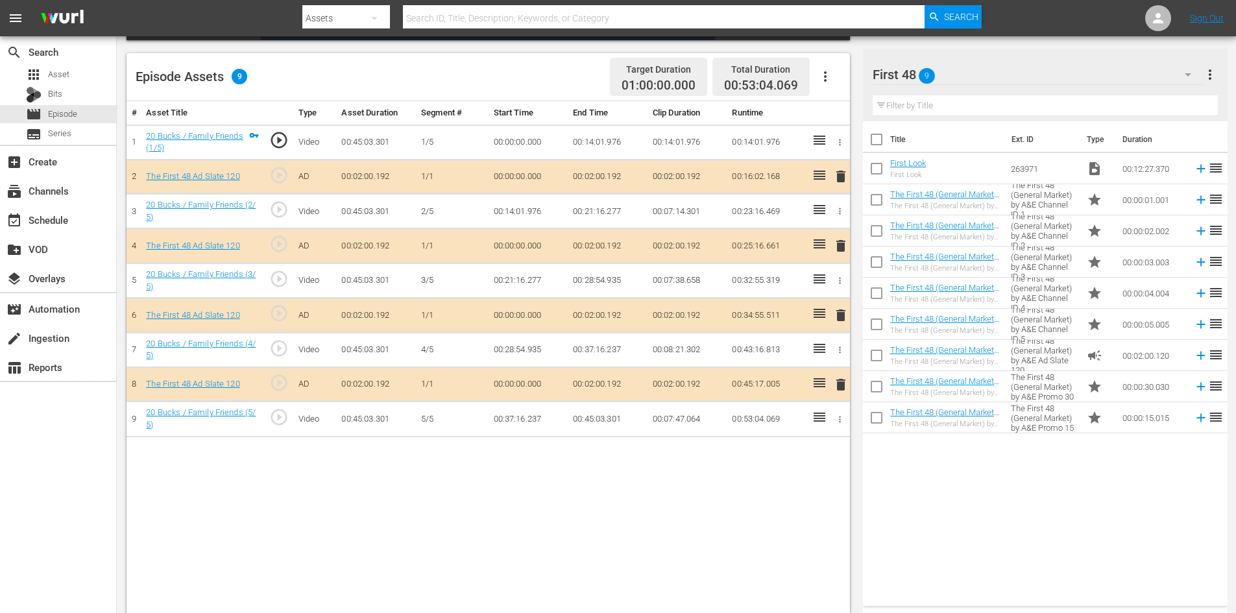
click at [842, 317] on span "delete" at bounding box center [841, 316] width 16 height 16
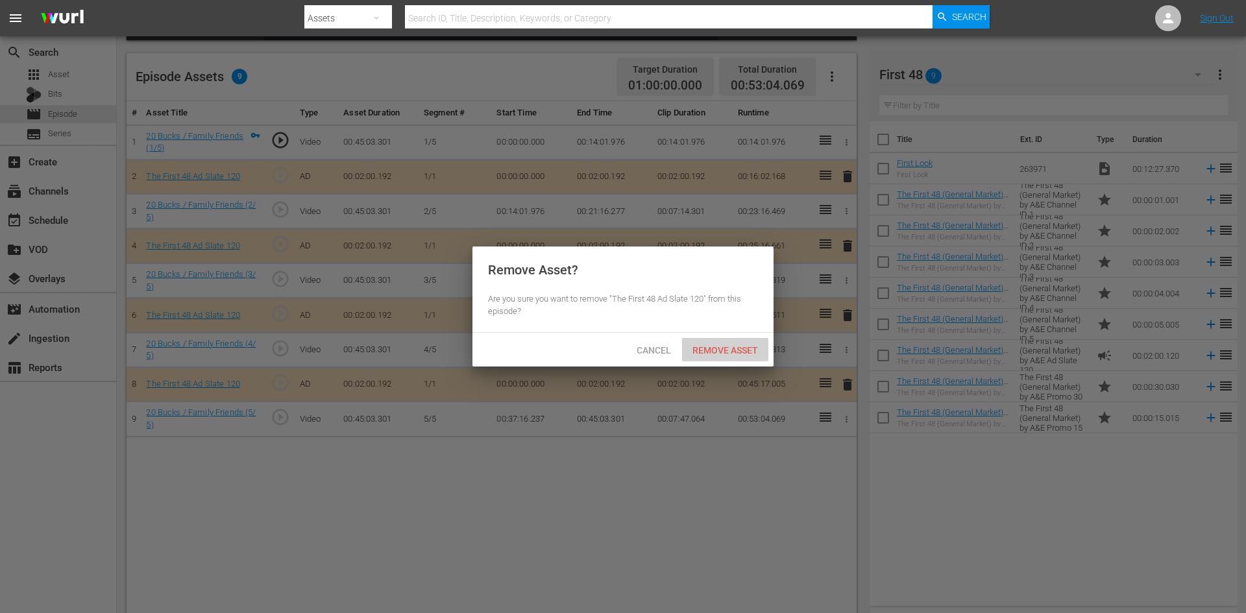
click at [728, 347] on span "Remove Asset" at bounding box center [725, 350] width 86 height 10
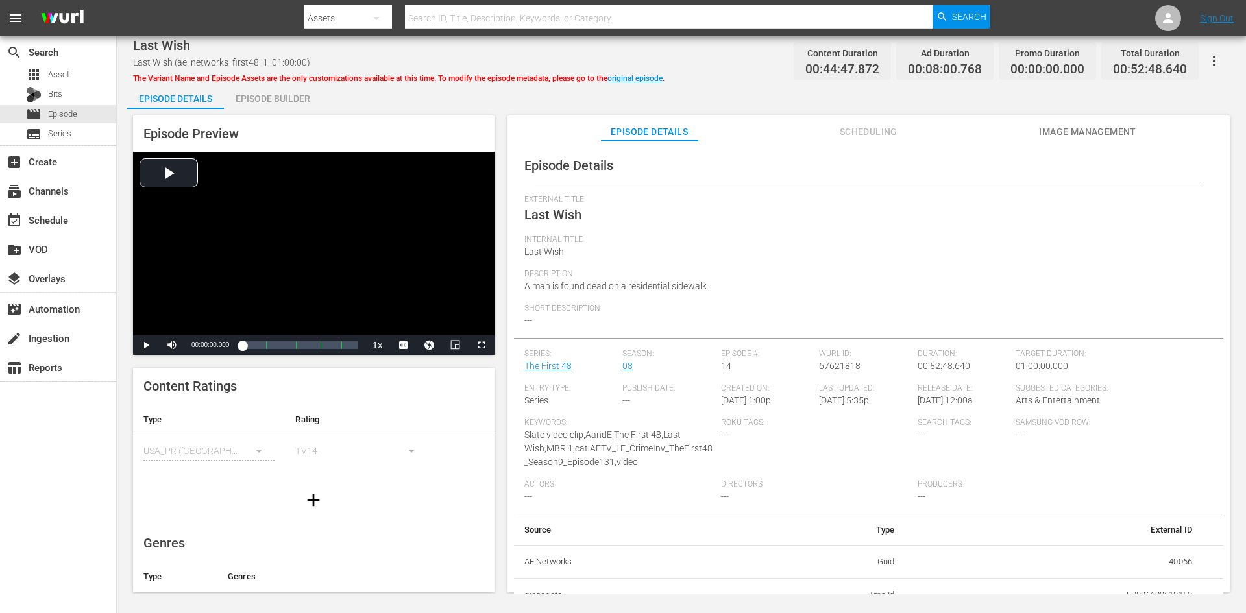
click at [297, 97] on div "Episode Builder" at bounding box center [272, 98] width 97 height 31
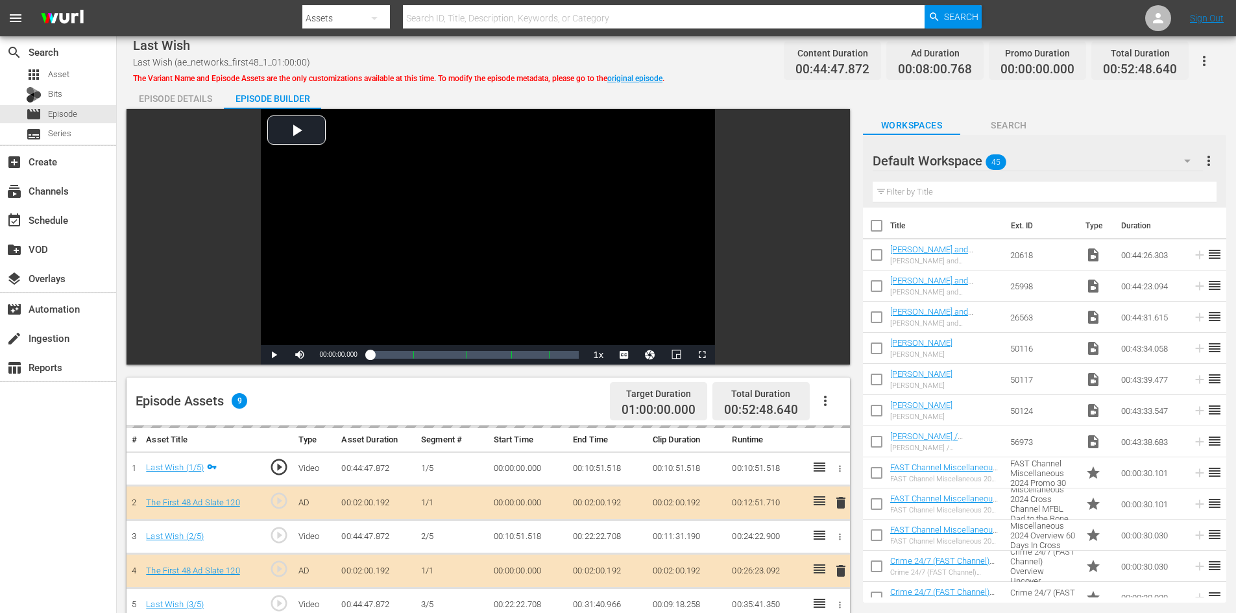
click at [1116, 156] on div "Default Workspace 45" at bounding box center [1038, 161] width 330 height 36
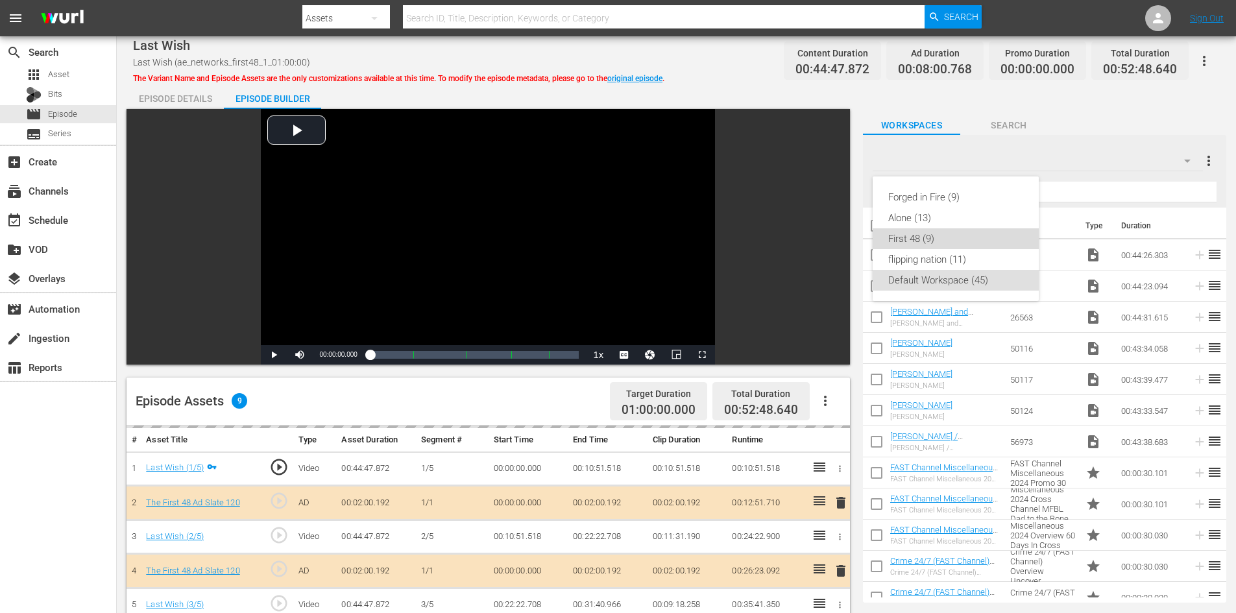
click at [932, 239] on div "First 48 (9)" at bounding box center [955, 238] width 135 height 21
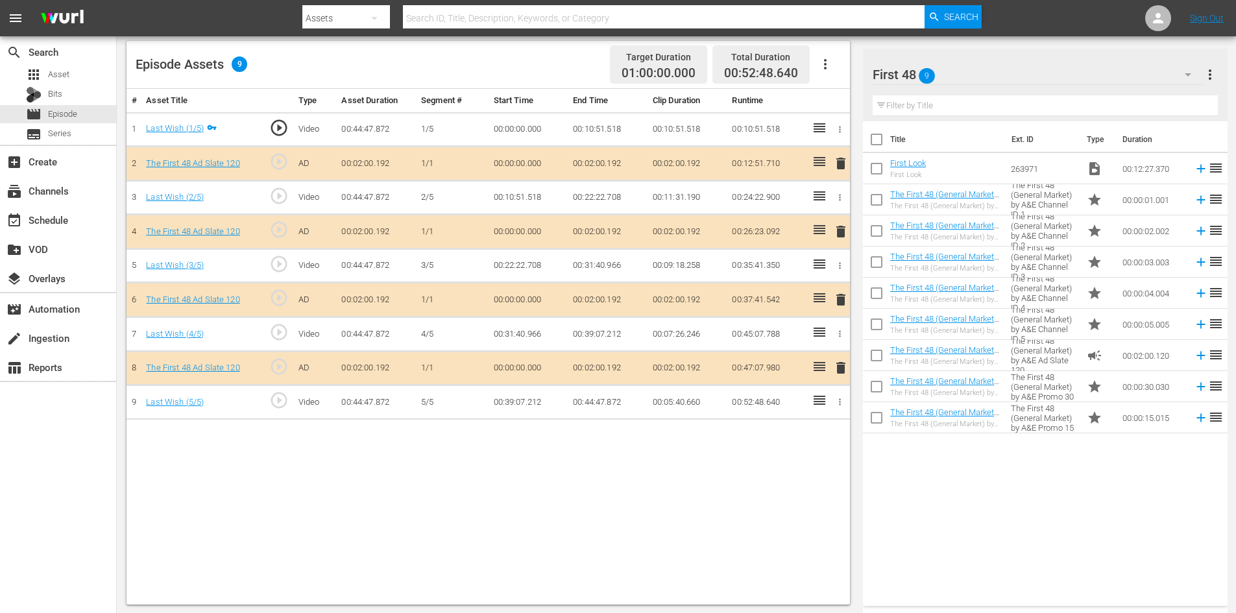
scroll to position [338, 0]
click at [842, 295] on span "delete" at bounding box center [841, 299] width 16 height 16
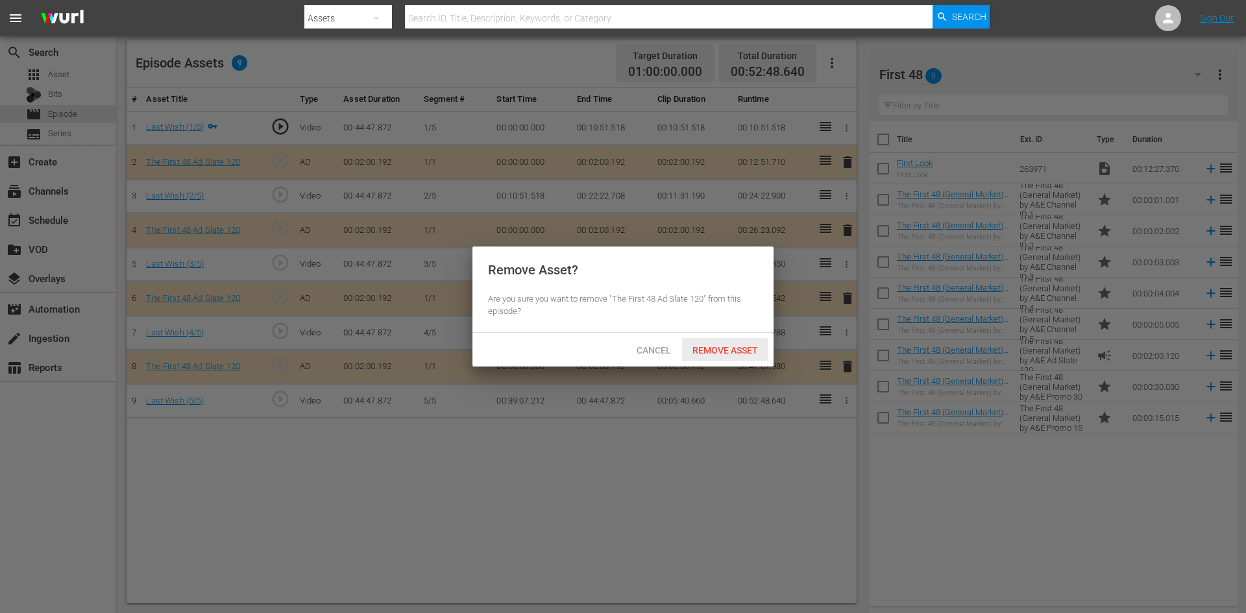
click at [728, 347] on span "Remove Asset" at bounding box center [725, 350] width 86 height 10
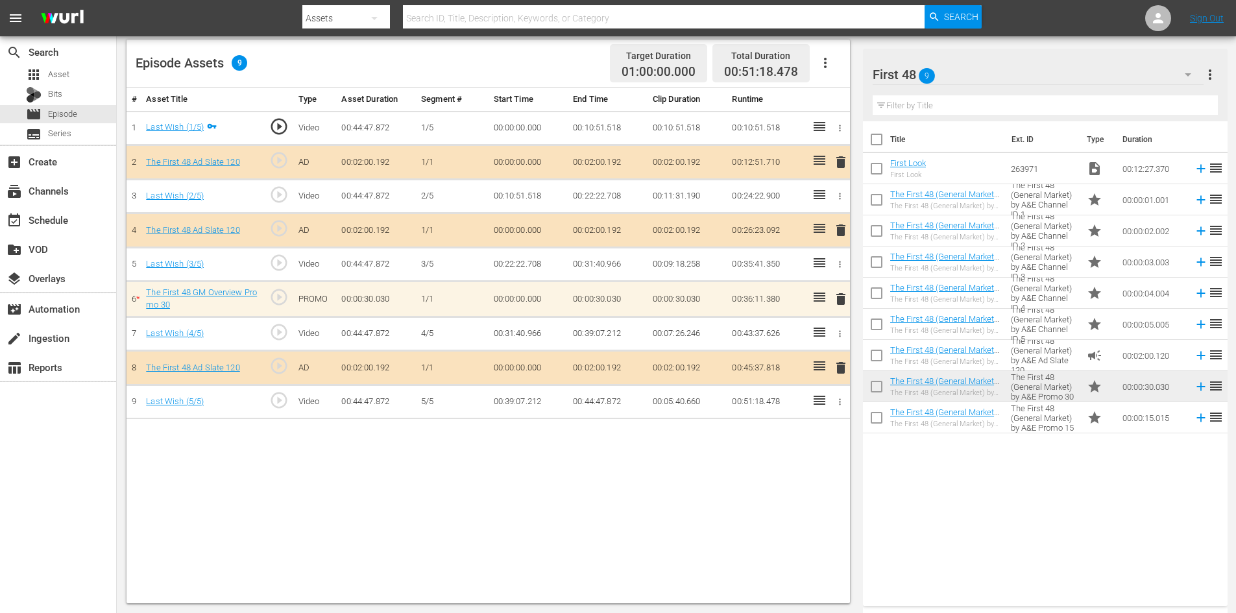
click at [842, 299] on span "delete" at bounding box center [841, 299] width 16 height 16
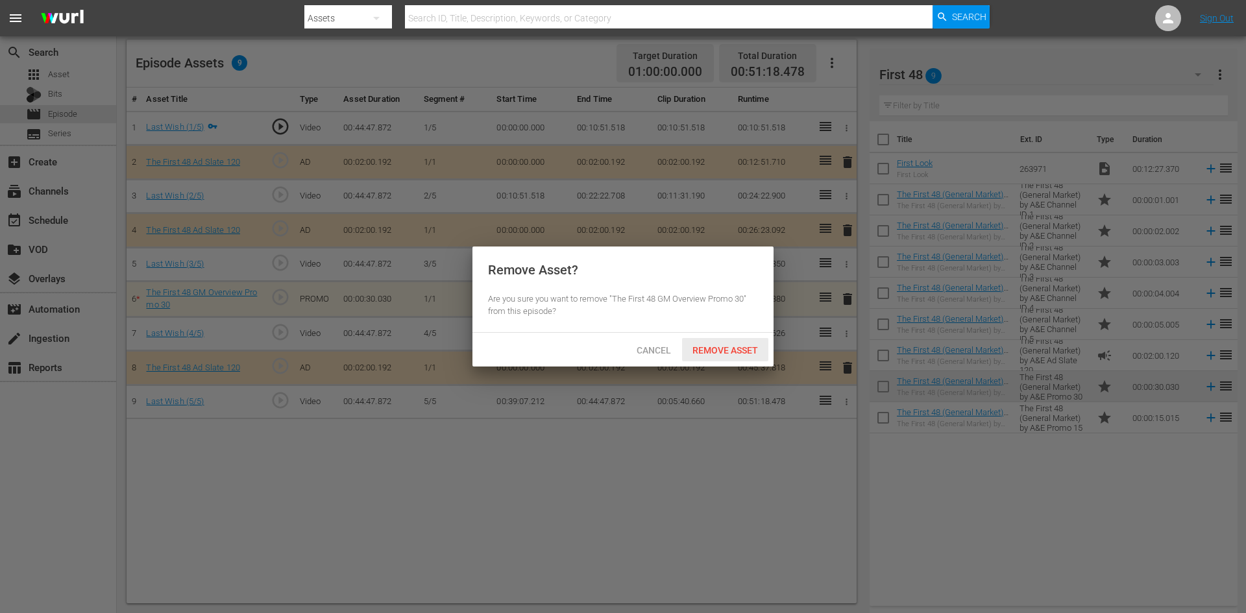
click at [742, 351] on span "Remove Asset" at bounding box center [725, 350] width 86 height 10
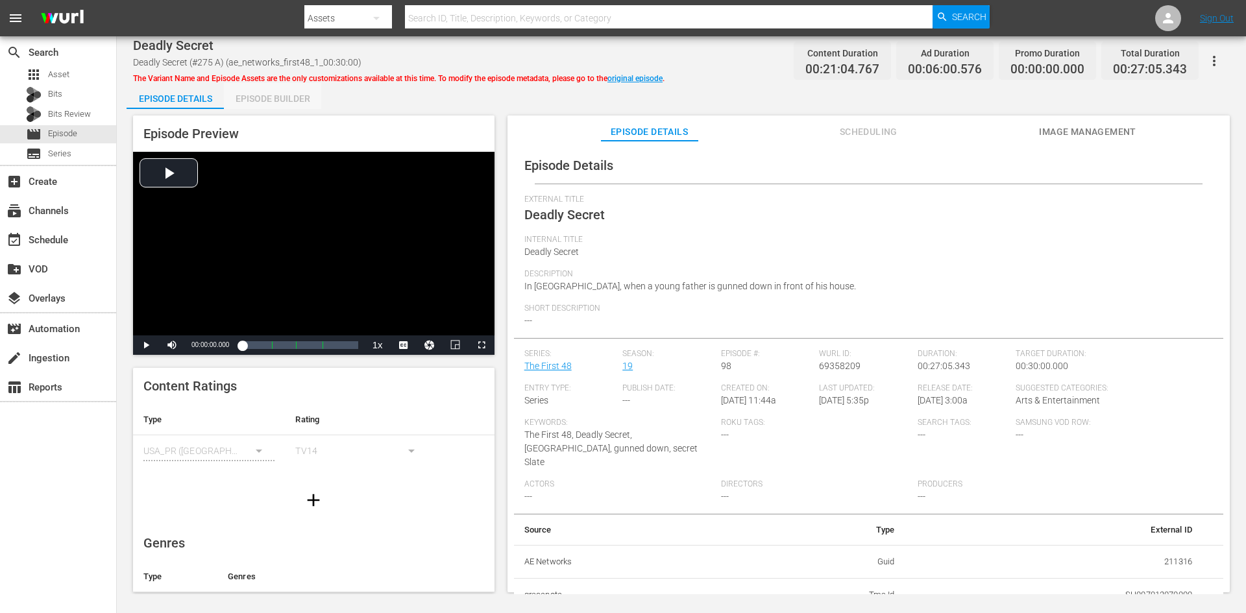
click at [258, 101] on div "Episode Builder" at bounding box center [272, 98] width 97 height 31
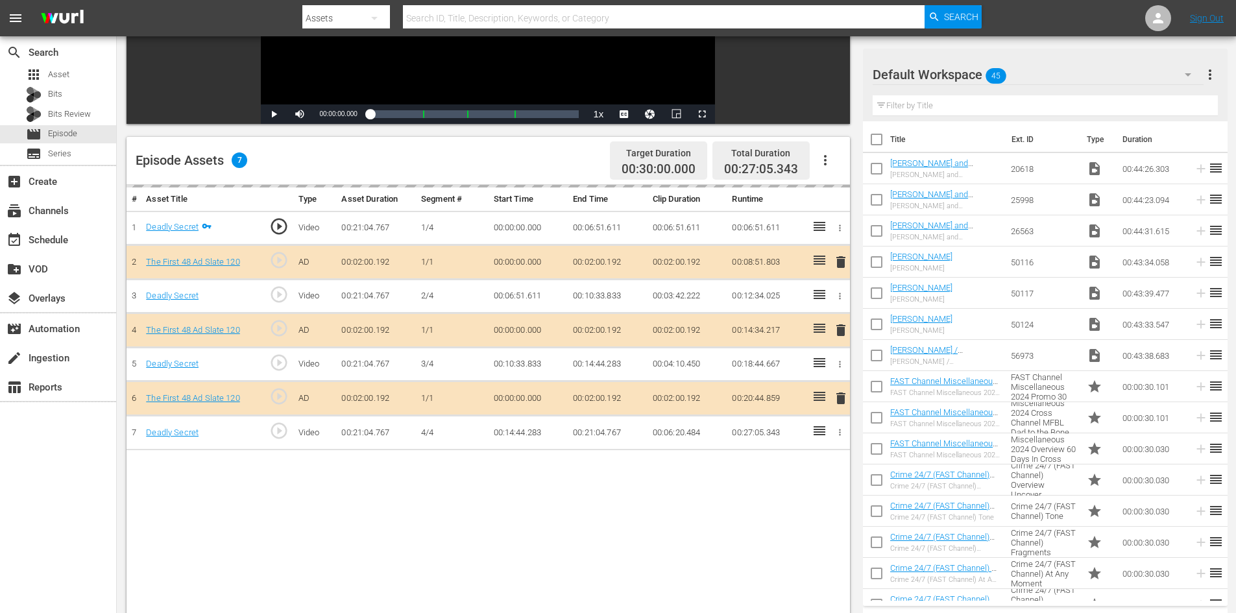
scroll to position [338, 0]
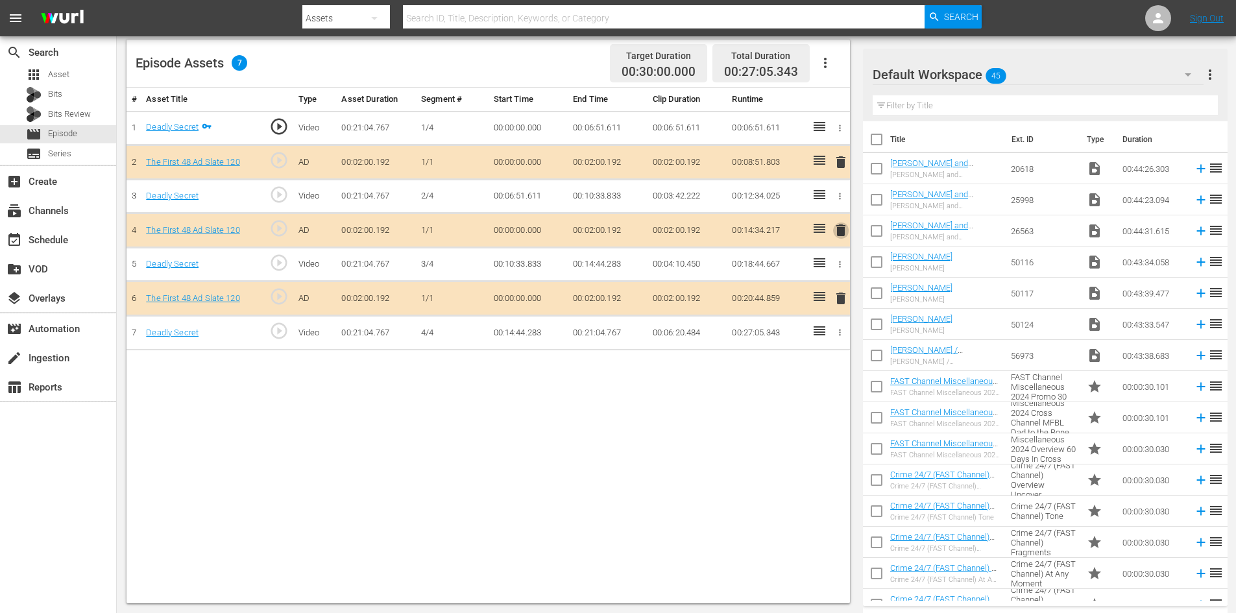
click at [841, 228] on span "delete" at bounding box center [841, 231] width 16 height 16
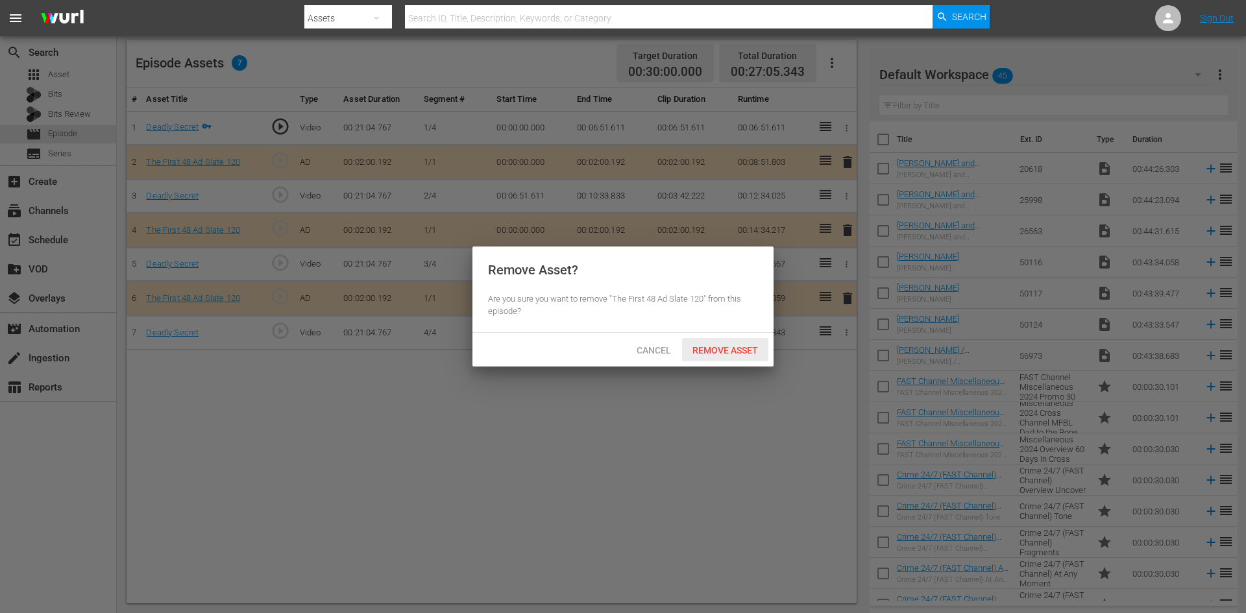
click at [729, 348] on span "Remove Asset" at bounding box center [725, 350] width 86 height 10
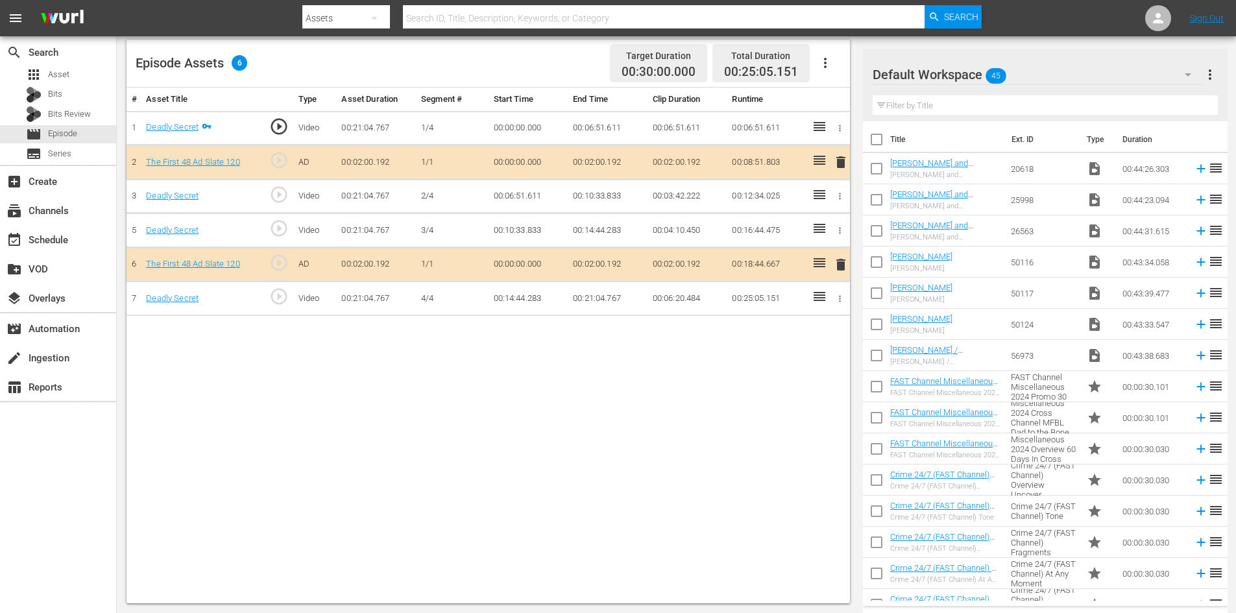
click at [1103, 73] on div "Default Workspace 45" at bounding box center [1038, 74] width 331 height 36
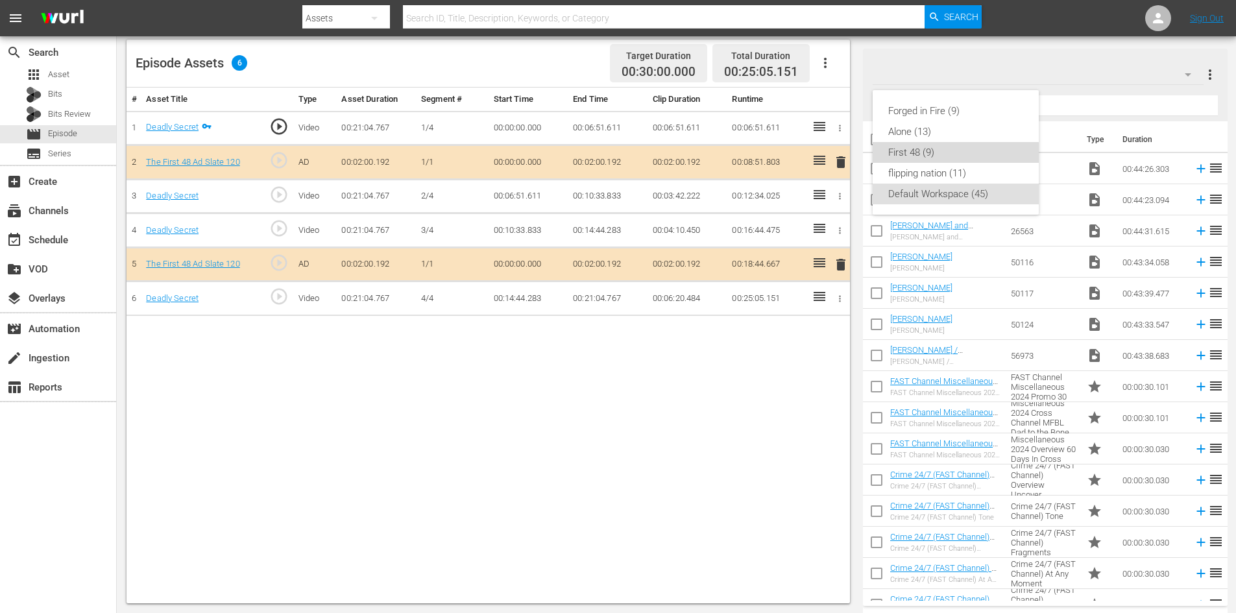
click at [925, 158] on div "First 48 (9)" at bounding box center [955, 152] width 135 height 21
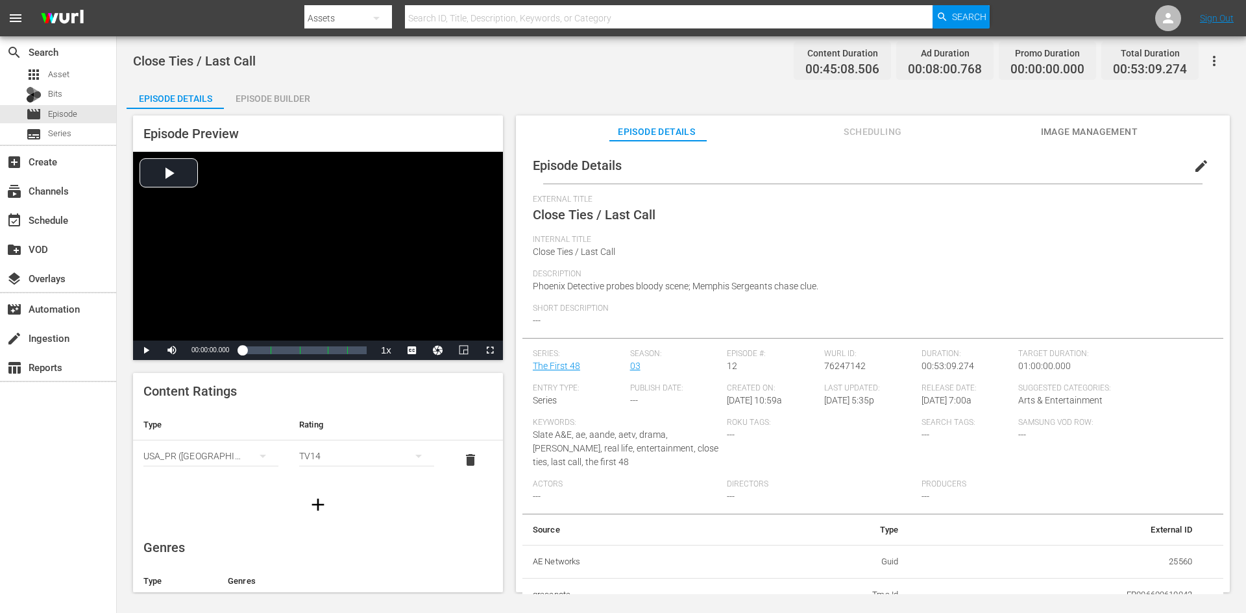
click at [277, 95] on div "Episode Builder" at bounding box center [272, 98] width 97 height 31
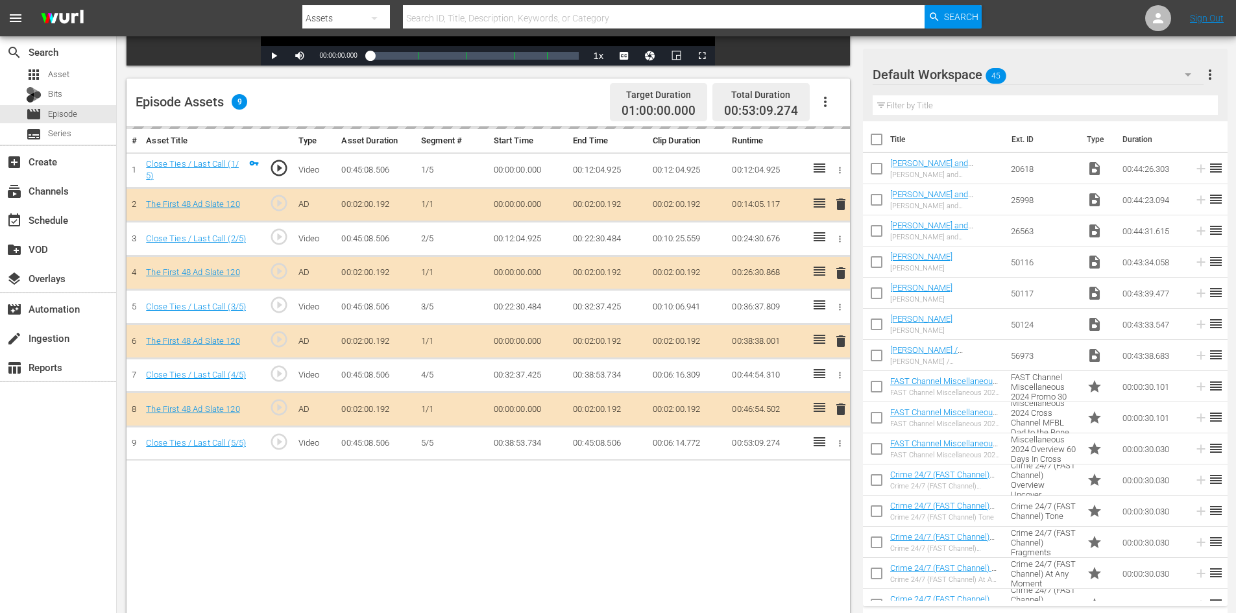
scroll to position [338, 0]
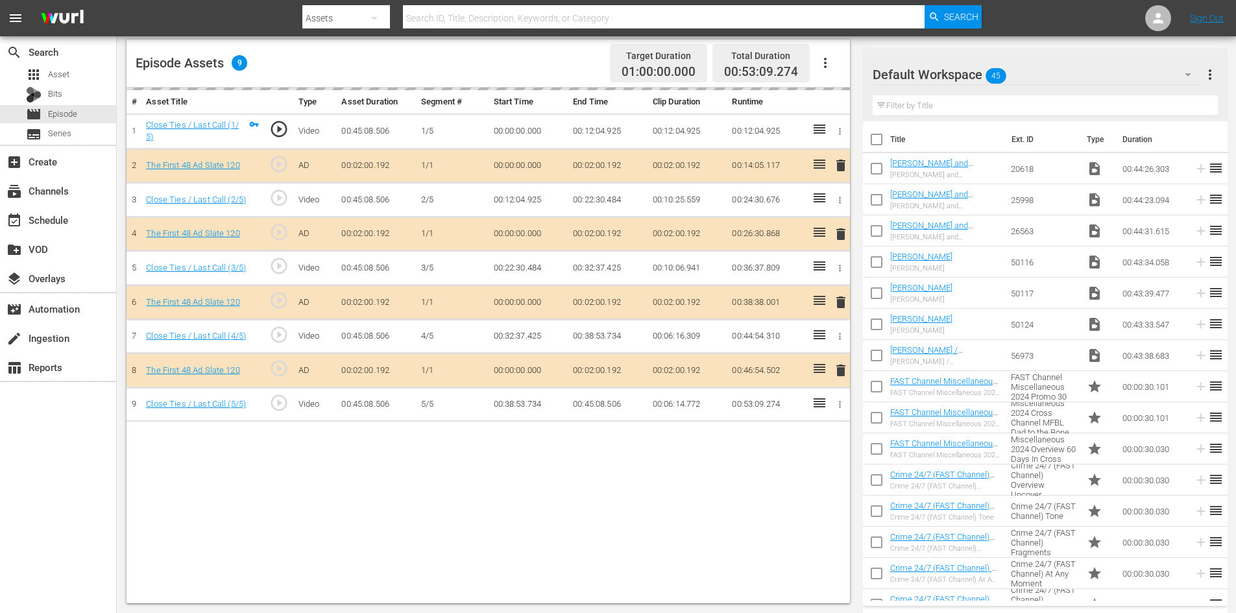
click at [1095, 71] on div "Default Workspace 45" at bounding box center [1038, 74] width 331 height 36
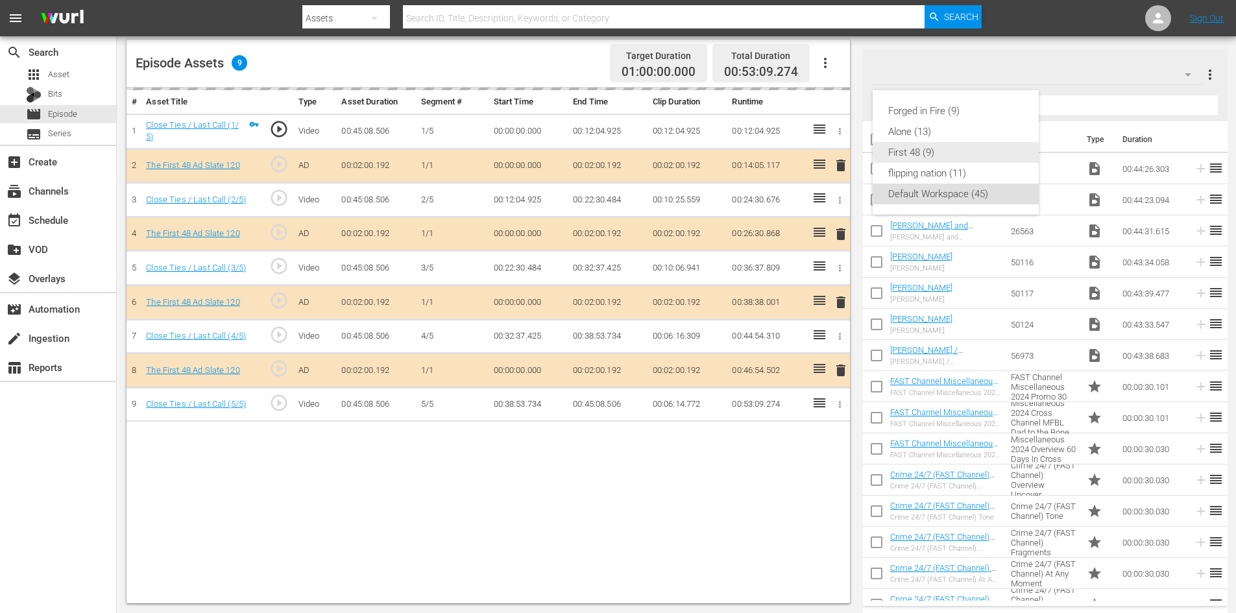
click at [914, 153] on div "First 48 (9)" at bounding box center [955, 152] width 135 height 21
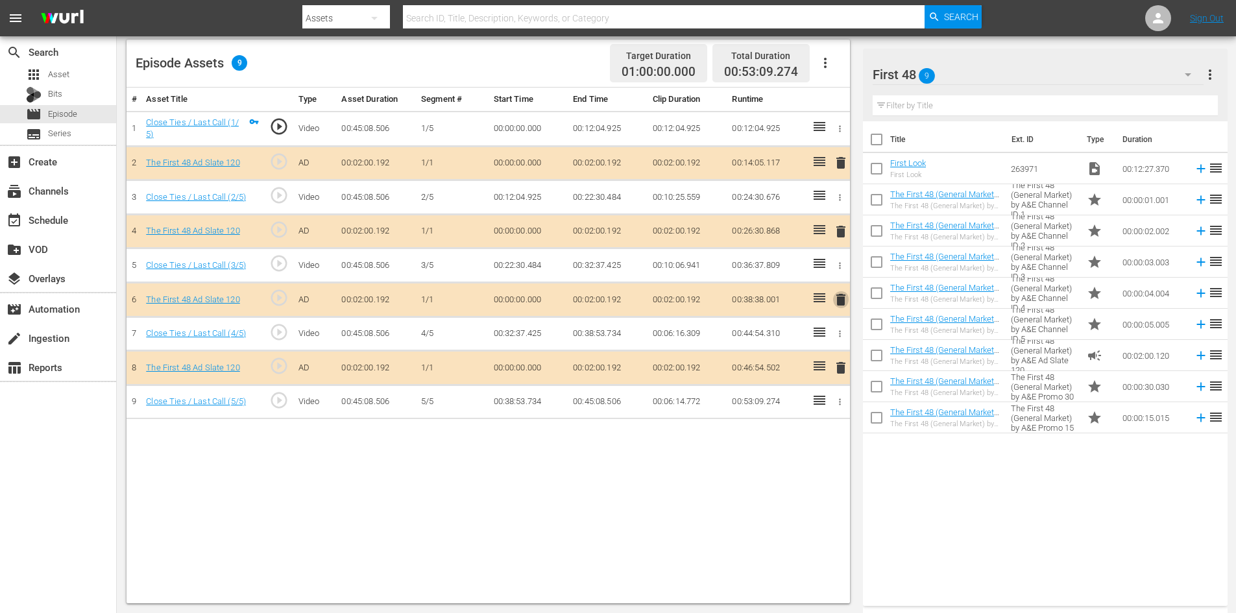
click at [841, 299] on span "delete" at bounding box center [841, 300] width 16 height 16
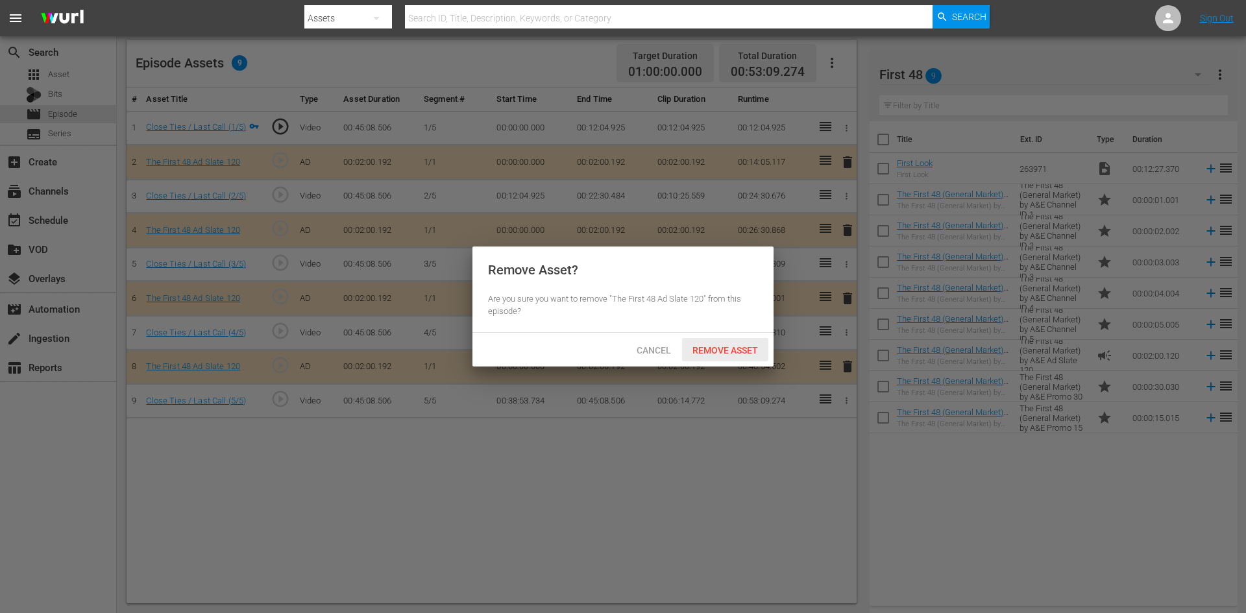
click at [715, 350] on span "Remove Asset" at bounding box center [725, 350] width 86 height 10
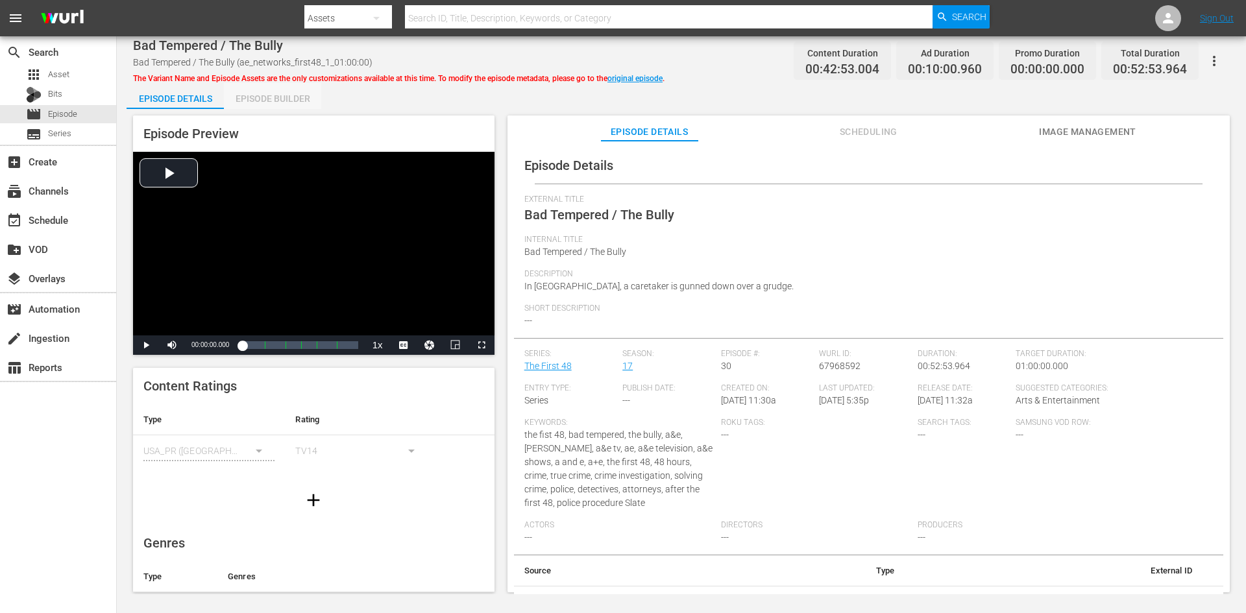
click at [296, 99] on div "Episode Builder" at bounding box center [272, 98] width 97 height 31
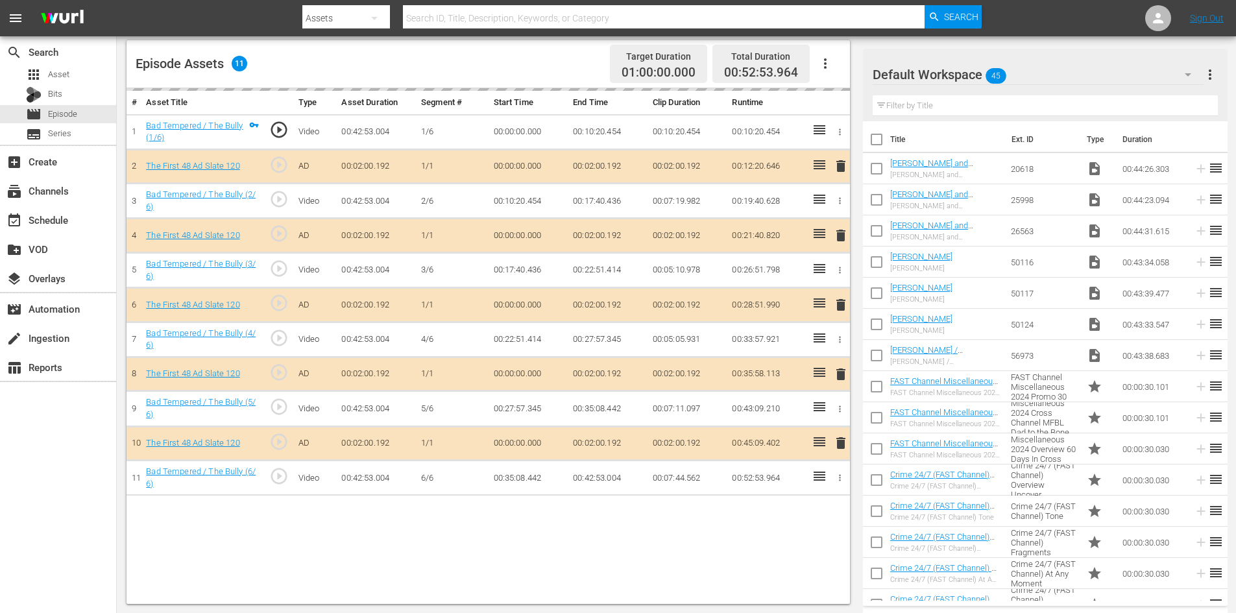
scroll to position [338, 0]
click at [1155, 75] on div "Default Workspace 45" at bounding box center [1038, 74] width 331 height 36
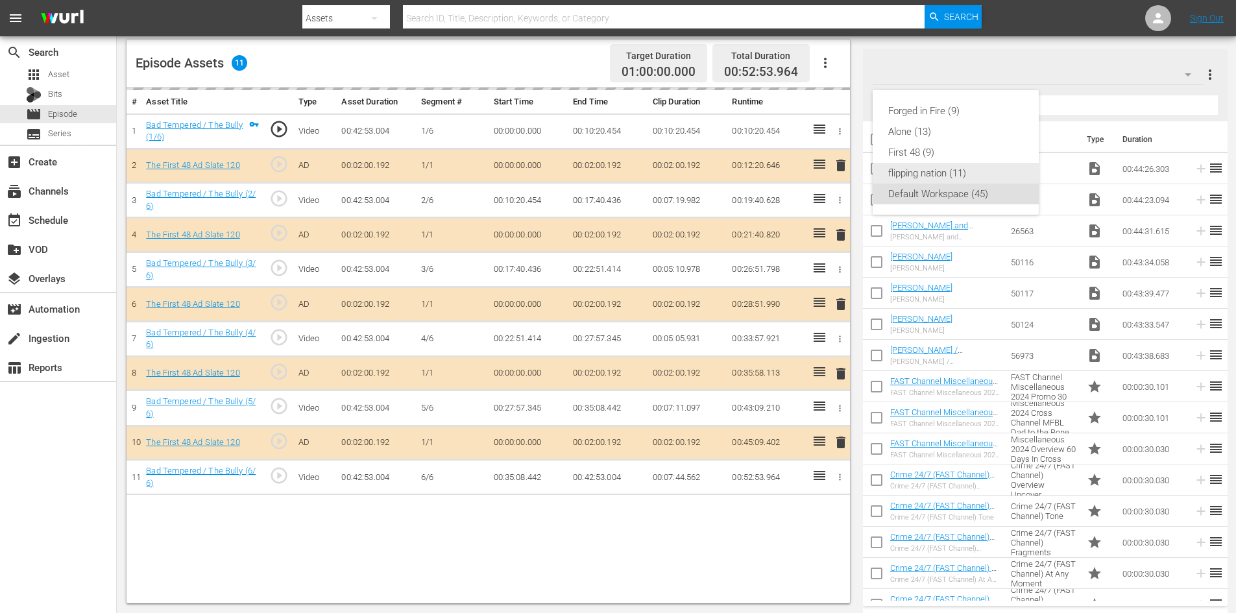
click at [936, 164] on div "flipping nation (11)" at bounding box center [955, 173] width 135 height 21
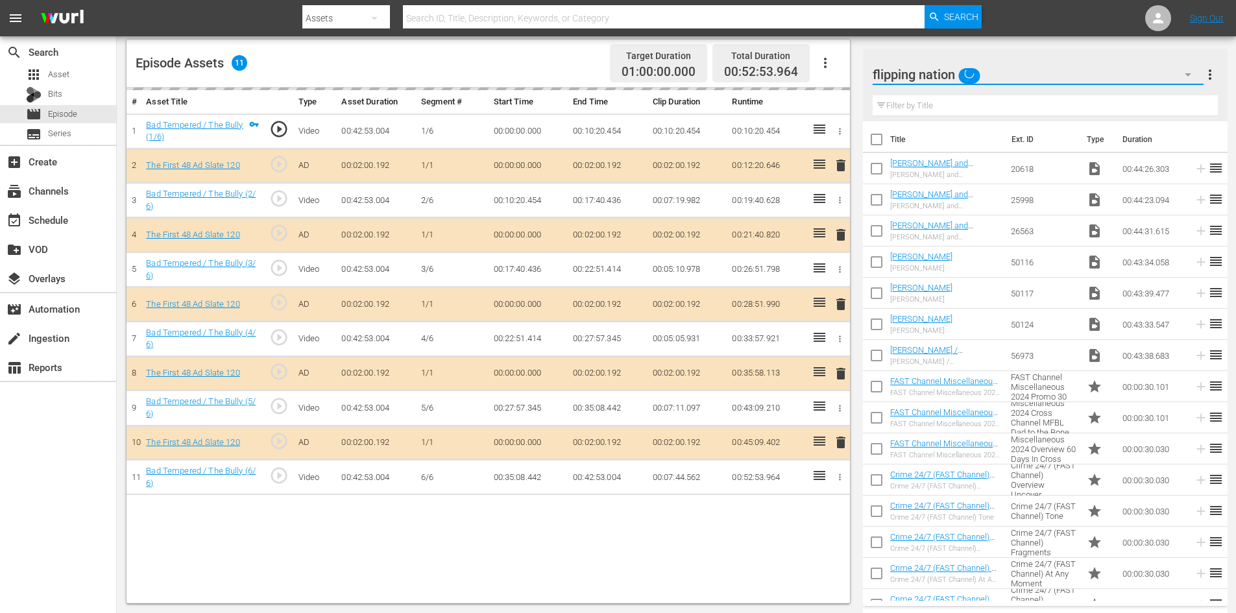
click at [1177, 73] on button "button" at bounding box center [1188, 74] width 31 height 31
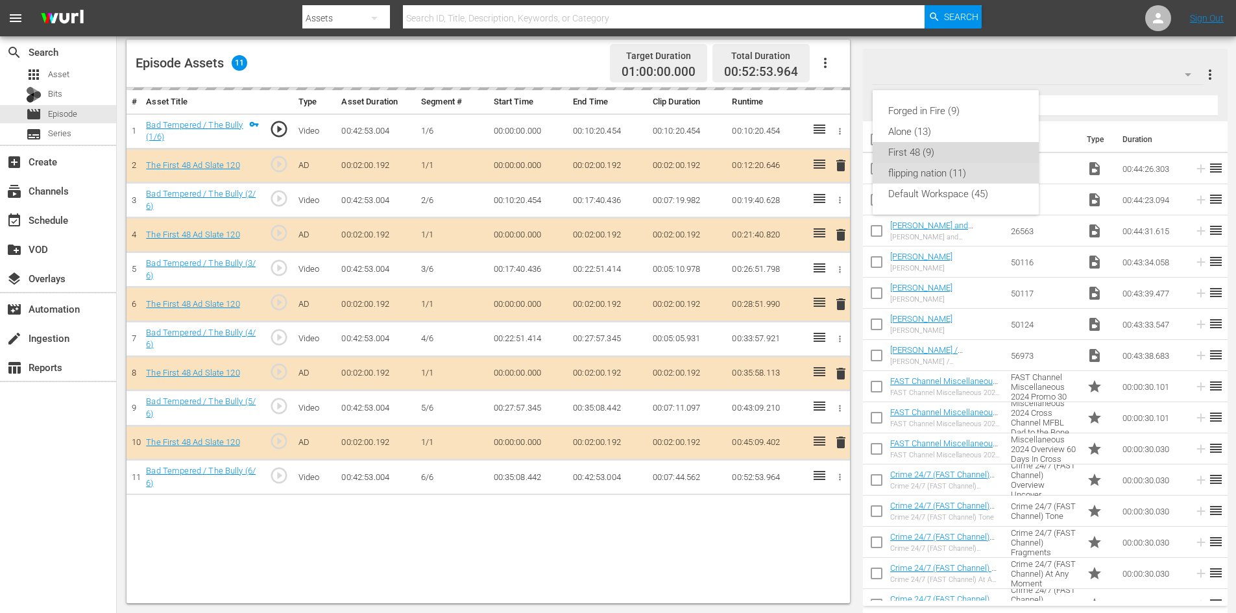
click at [910, 150] on div "First 48 (9)" at bounding box center [955, 152] width 135 height 21
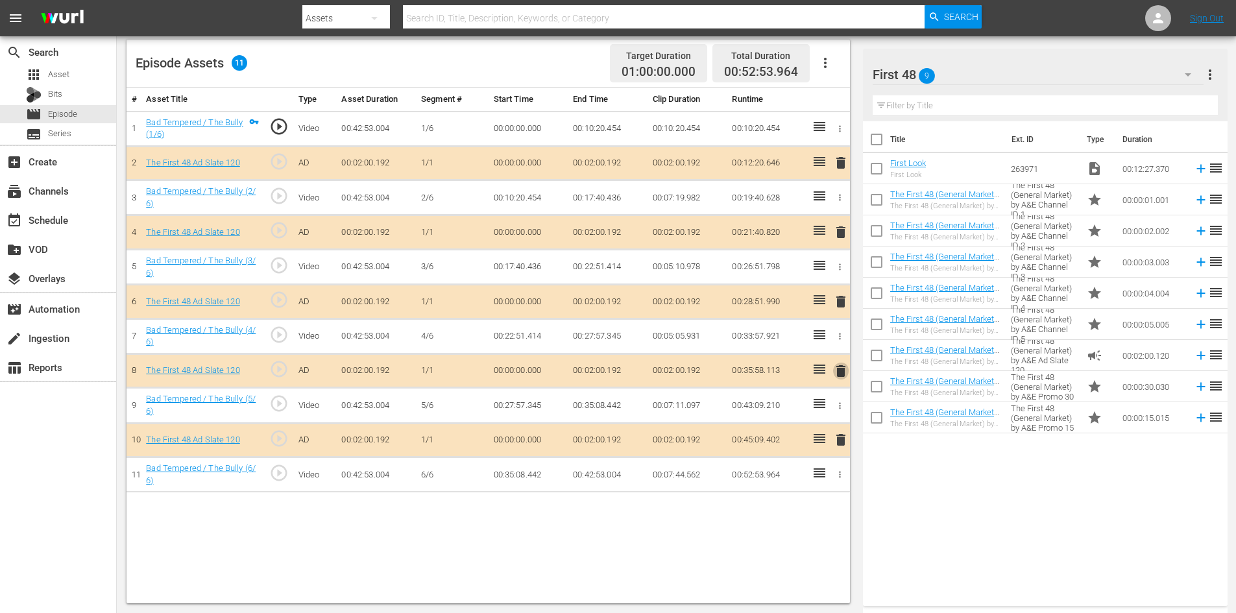
click at [840, 377] on span "delete" at bounding box center [841, 371] width 16 height 16
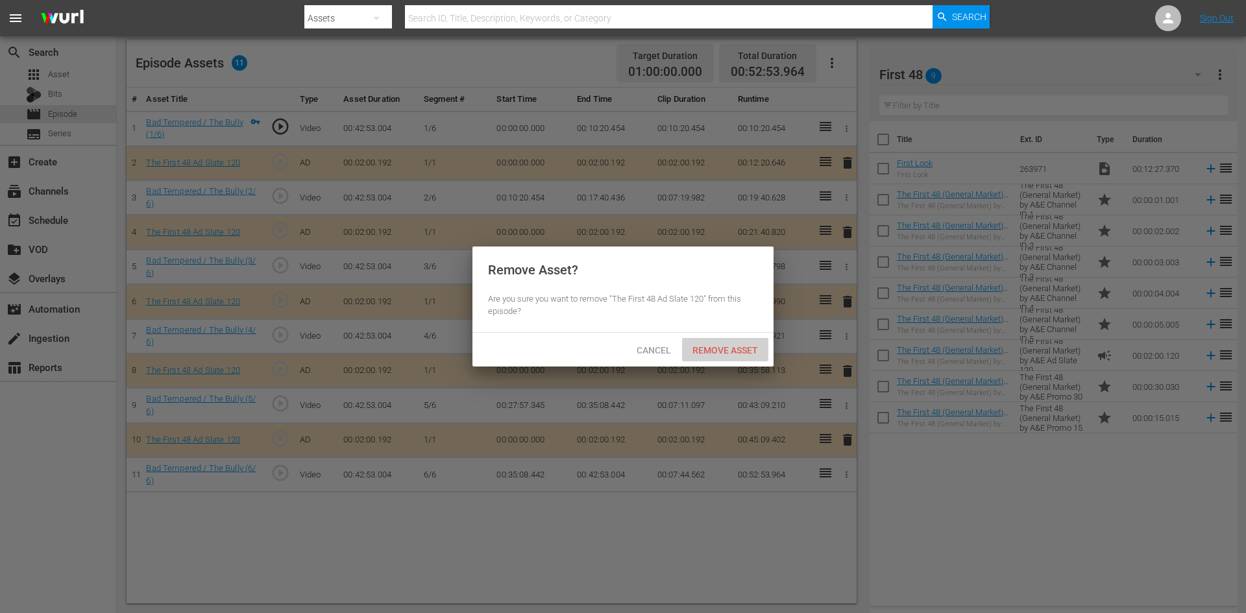
click at [731, 349] on span "Remove Asset" at bounding box center [725, 350] width 86 height 10
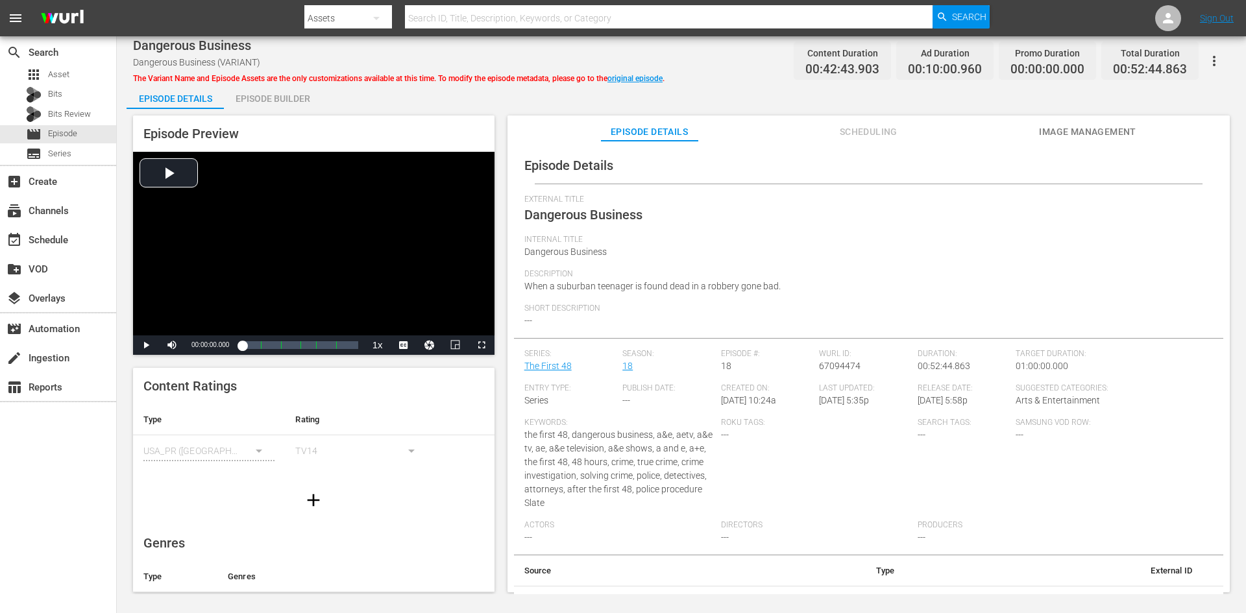
click at [272, 101] on div "Episode Builder" at bounding box center [272, 98] width 97 height 31
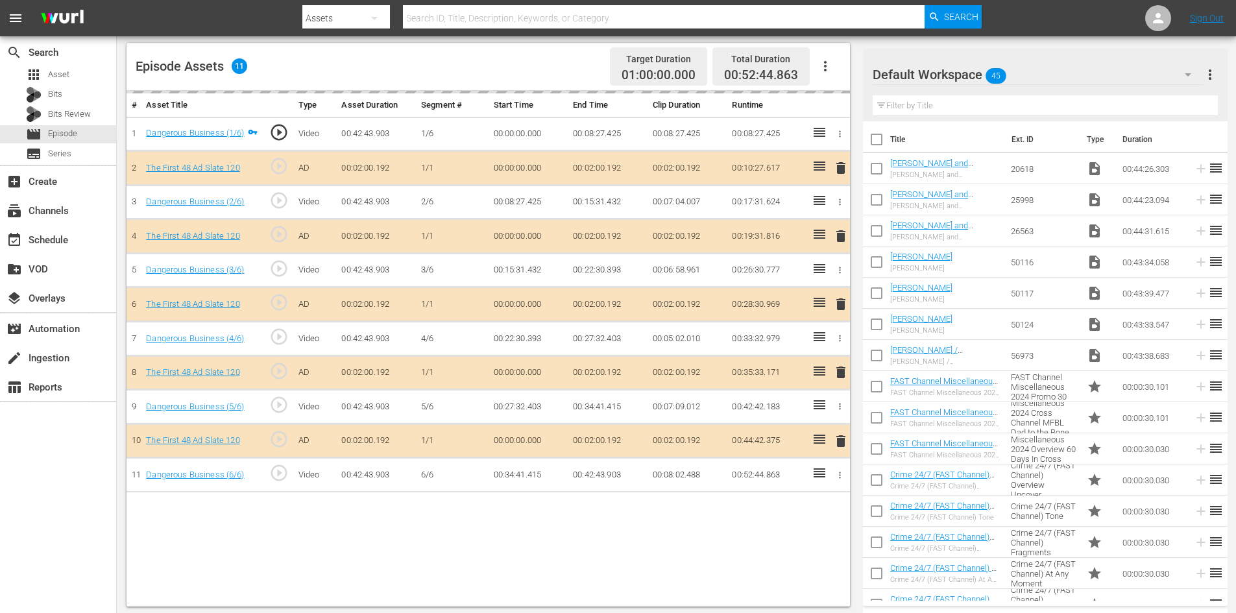
scroll to position [338, 0]
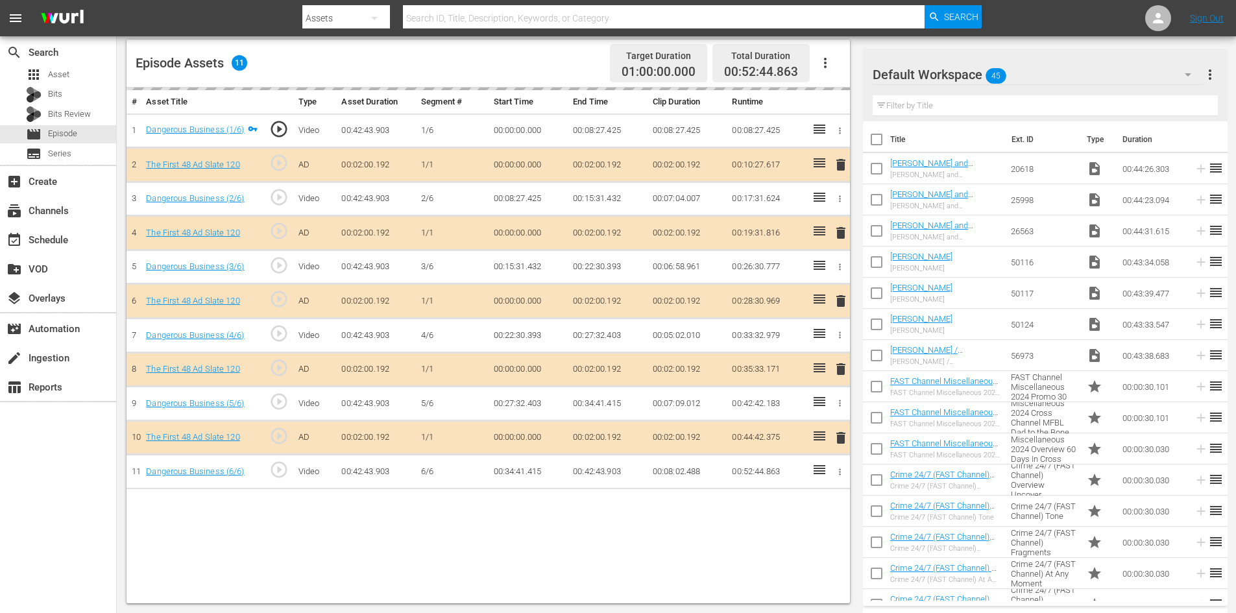
click at [1135, 74] on div "Default Workspace 45" at bounding box center [1038, 74] width 331 height 36
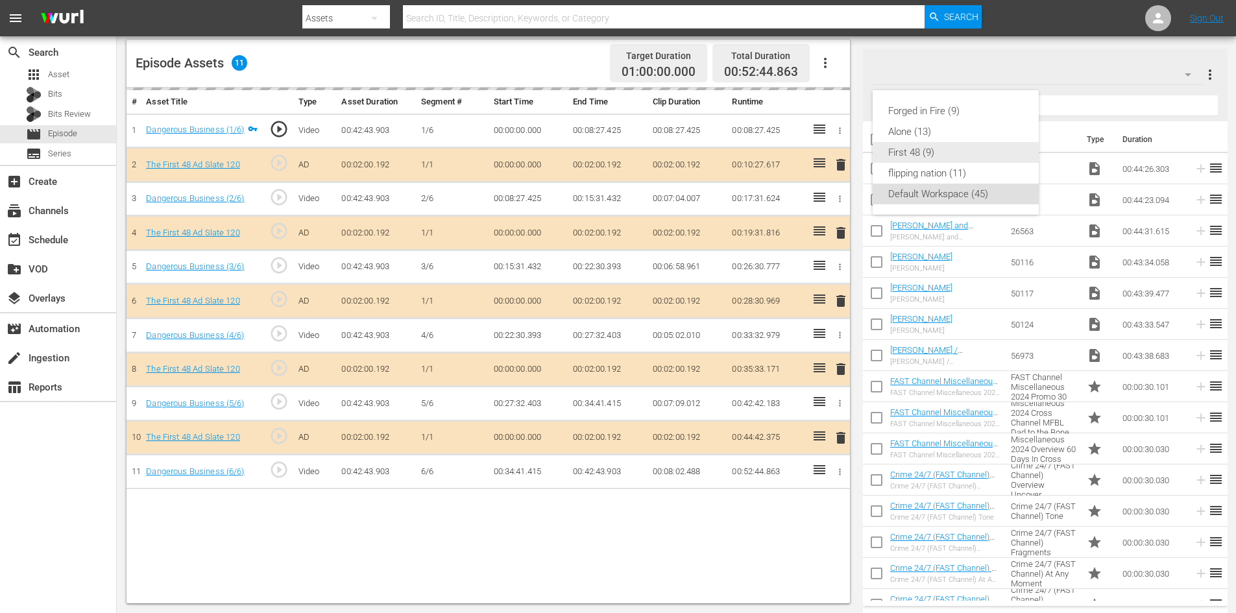
click at [907, 156] on div "First 48 (9)" at bounding box center [955, 152] width 135 height 21
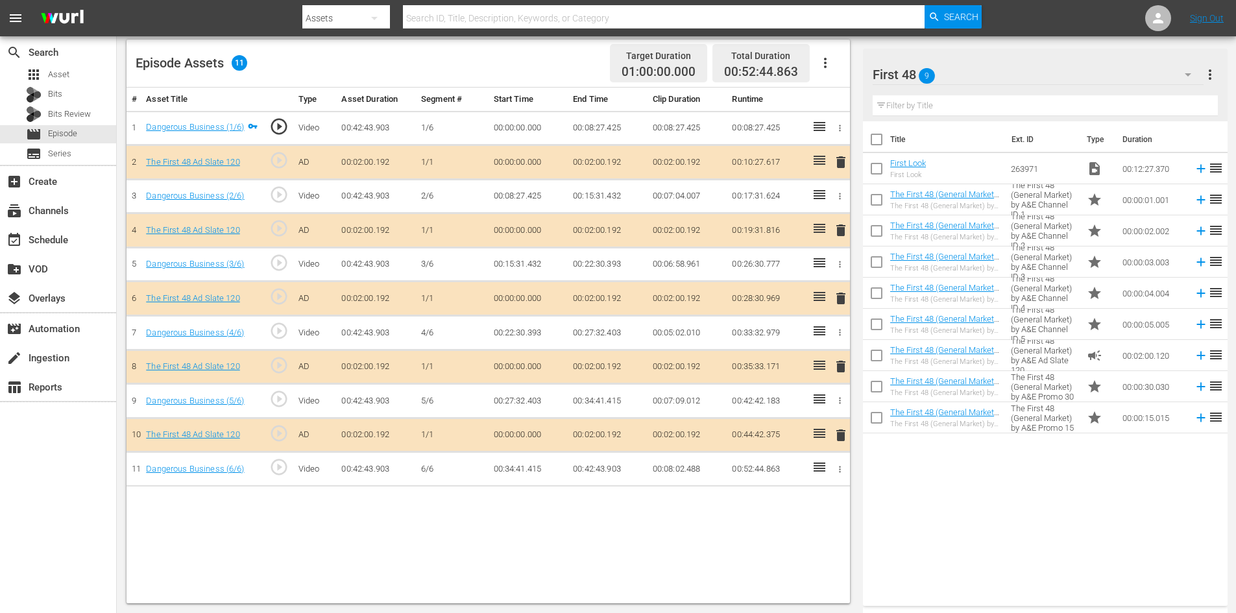
click at [838, 368] on span "delete" at bounding box center [841, 367] width 16 height 16
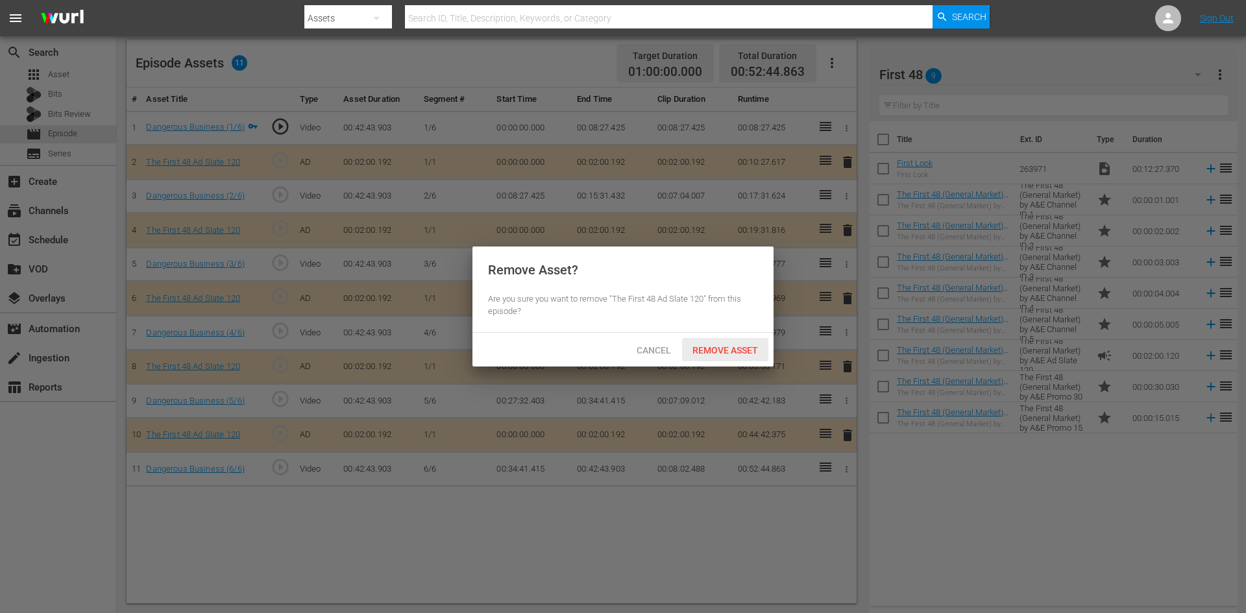
click at [721, 349] on span "Remove Asset" at bounding box center [725, 350] width 86 height 10
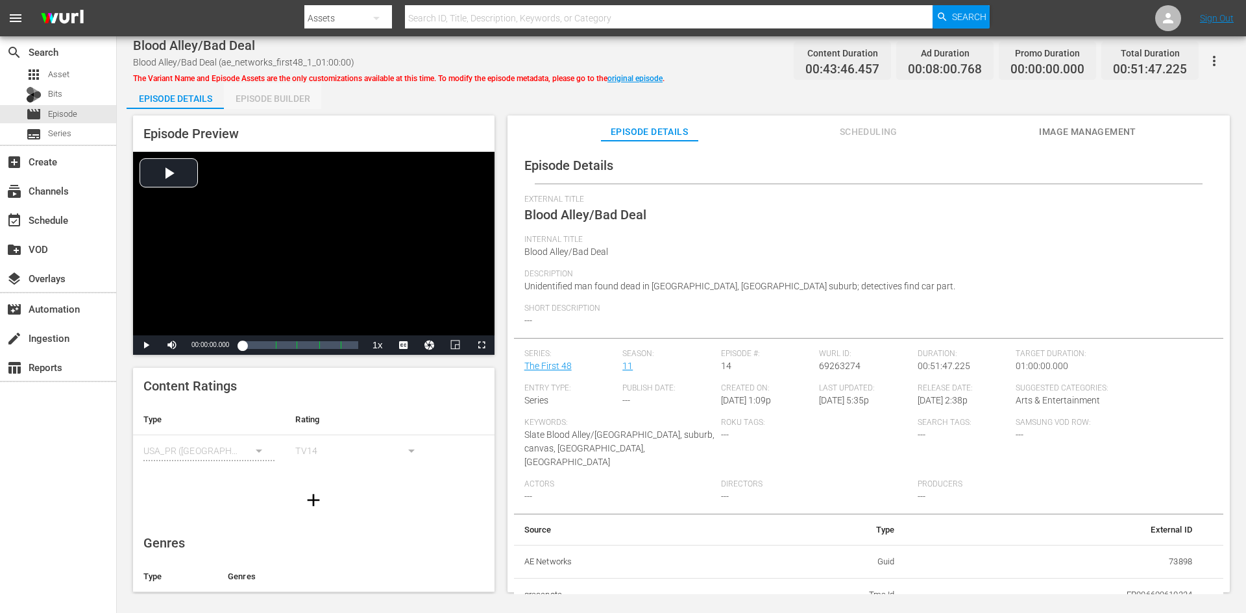
click at [269, 101] on div "Episode Builder" at bounding box center [272, 98] width 97 height 31
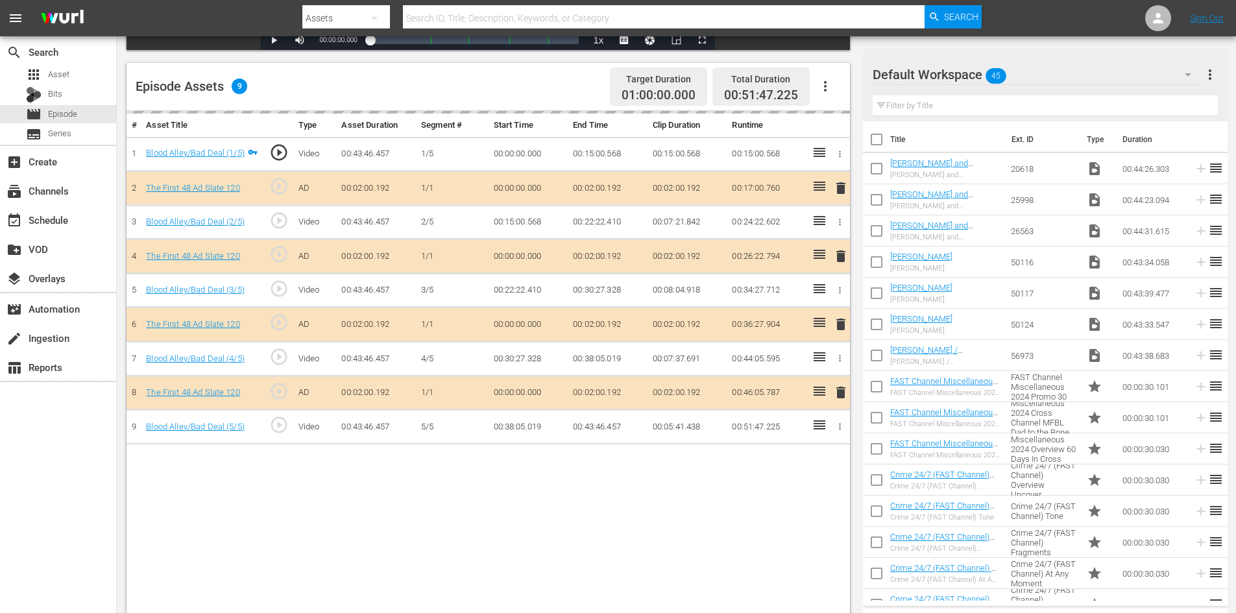
scroll to position [338, 0]
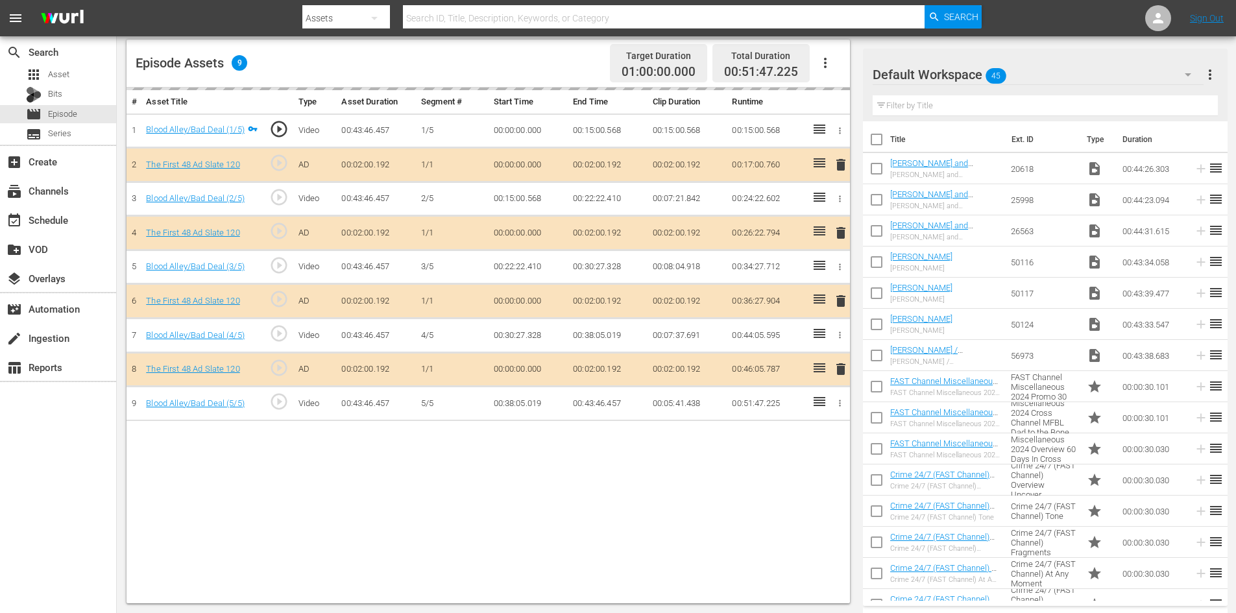
click at [1047, 80] on div "Default Workspace 45" at bounding box center [1038, 74] width 331 height 36
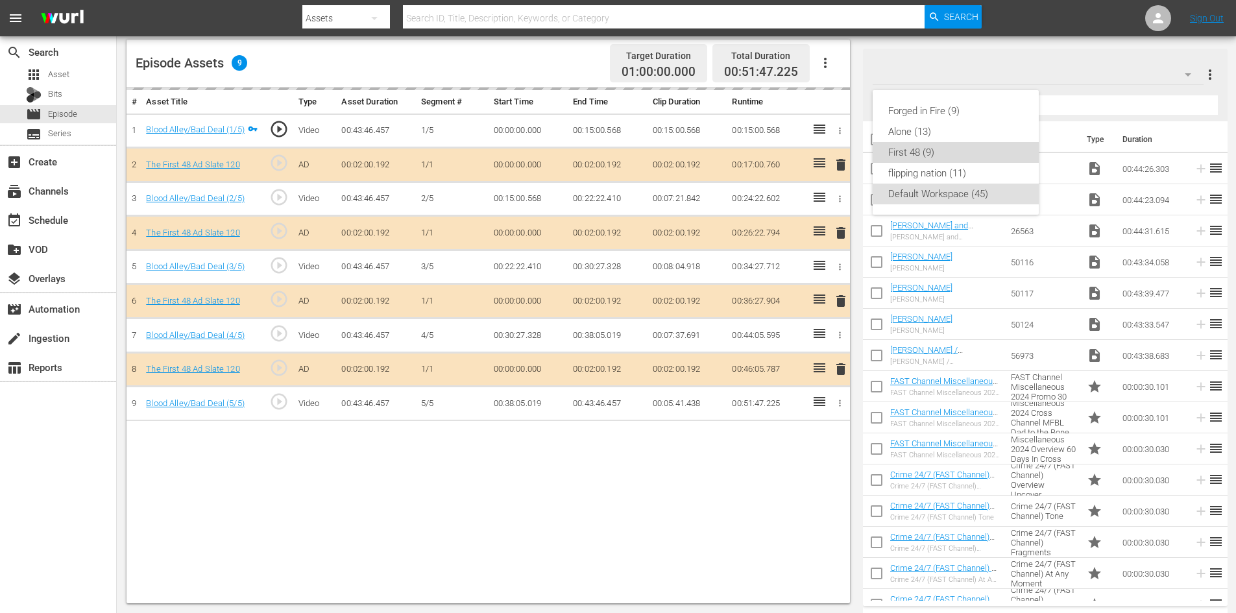
click at [937, 162] on div "First 48 (9)" at bounding box center [955, 152] width 135 height 21
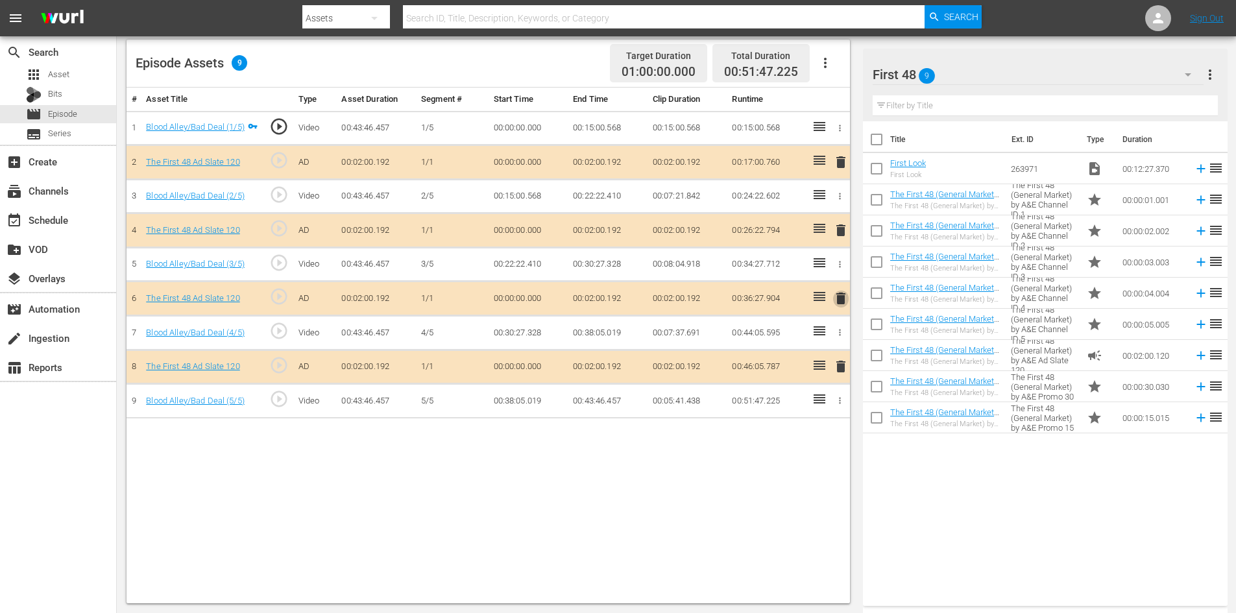
click at [840, 296] on span "delete" at bounding box center [841, 299] width 16 height 16
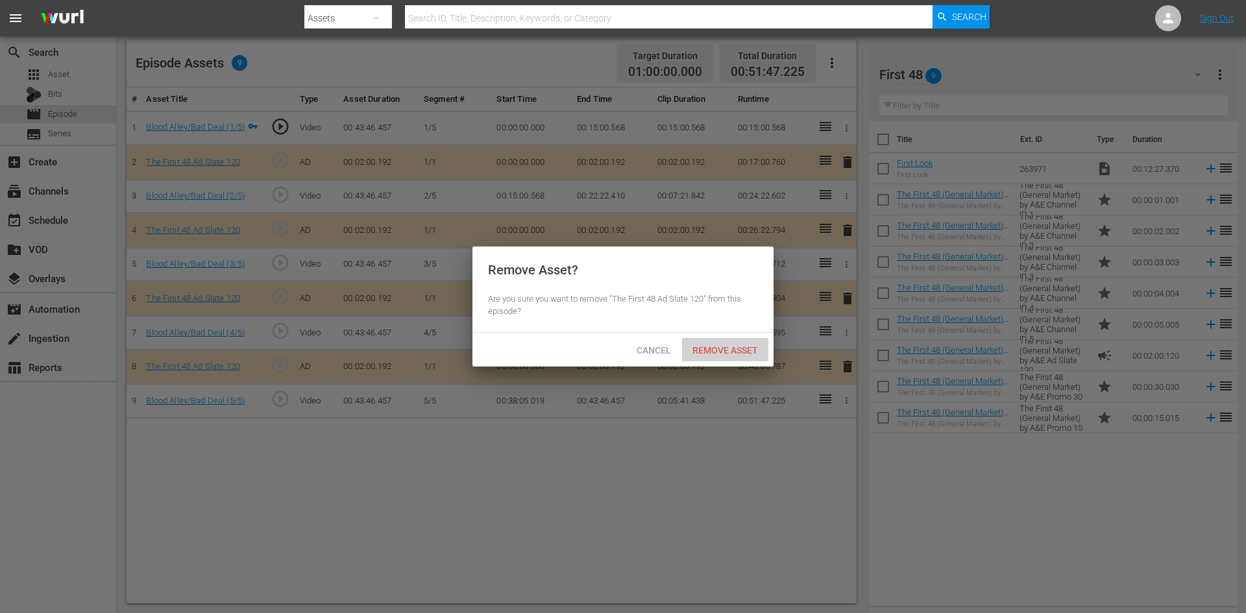
click at [723, 346] on span "Remove Asset" at bounding box center [725, 350] width 86 height 10
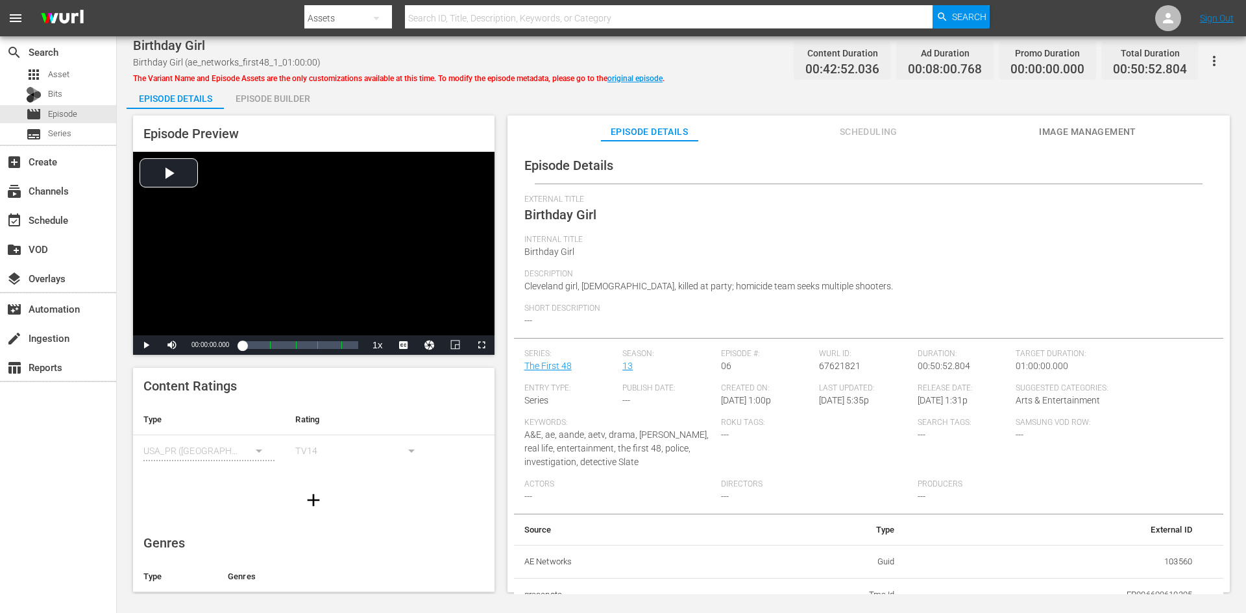
click at [243, 104] on div "Episode Builder" at bounding box center [272, 98] width 97 height 31
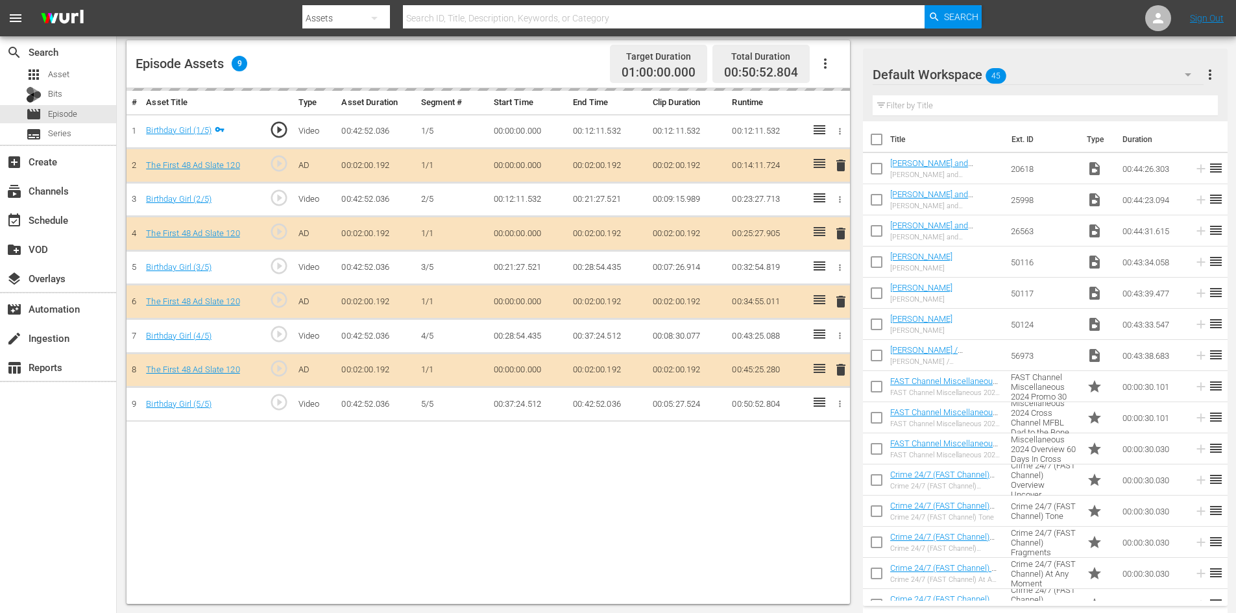
scroll to position [338, 0]
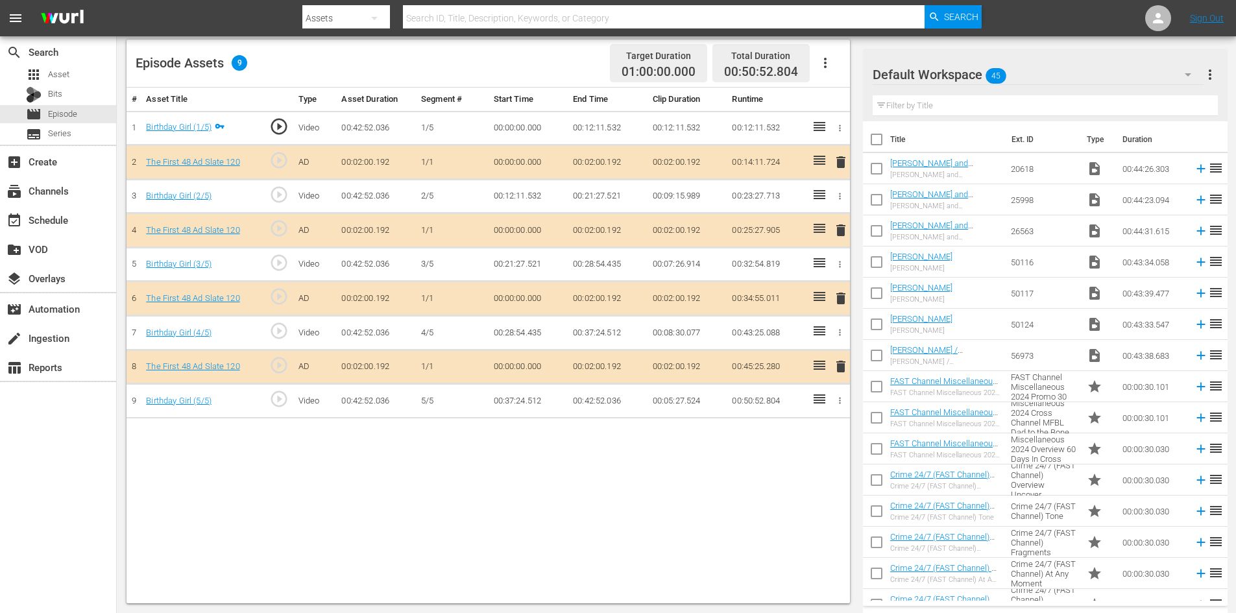
click at [1071, 79] on div "Default Workspace 45" at bounding box center [1038, 74] width 331 height 36
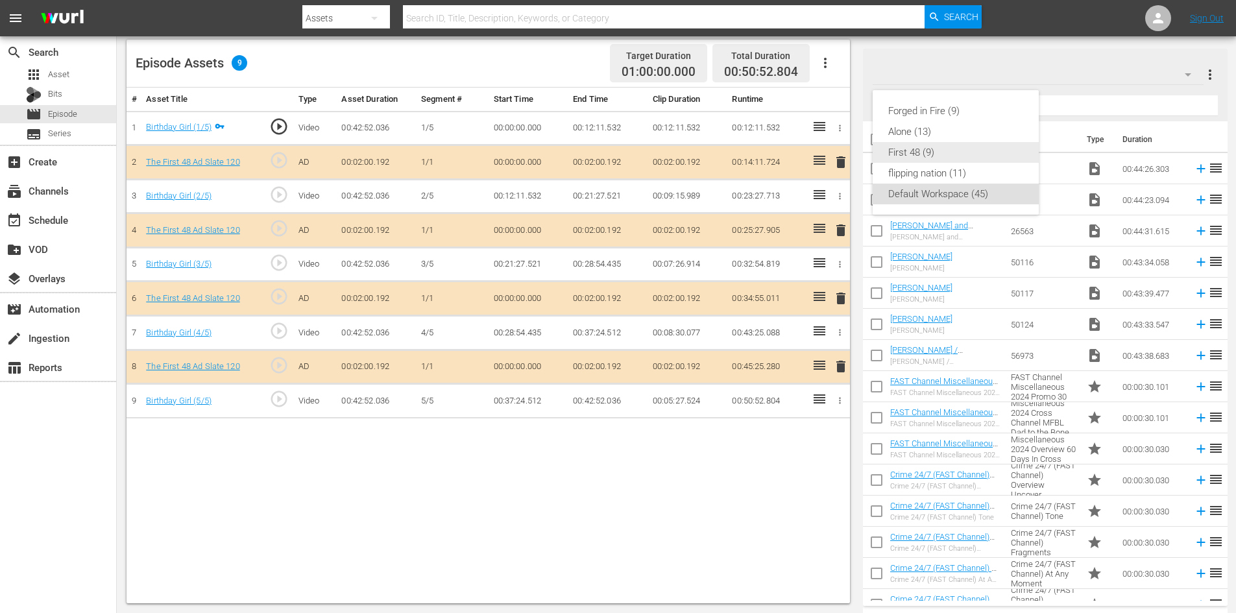
click at [920, 154] on div "First 48 (9)" at bounding box center [955, 152] width 135 height 21
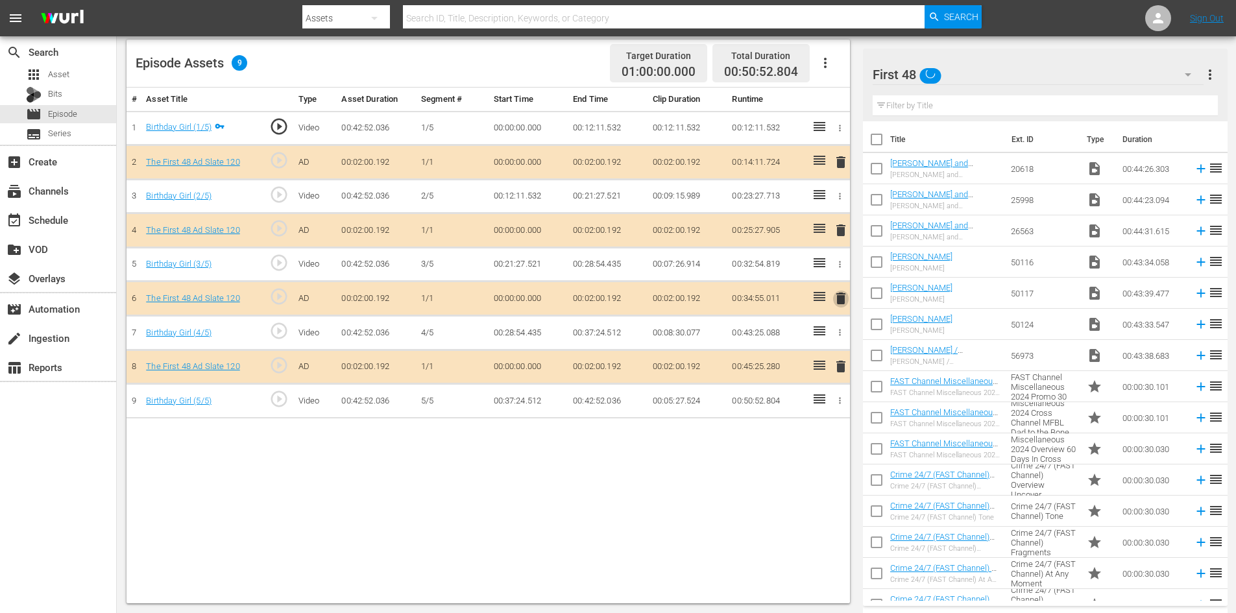
click at [841, 299] on span "delete" at bounding box center [841, 299] width 16 height 16
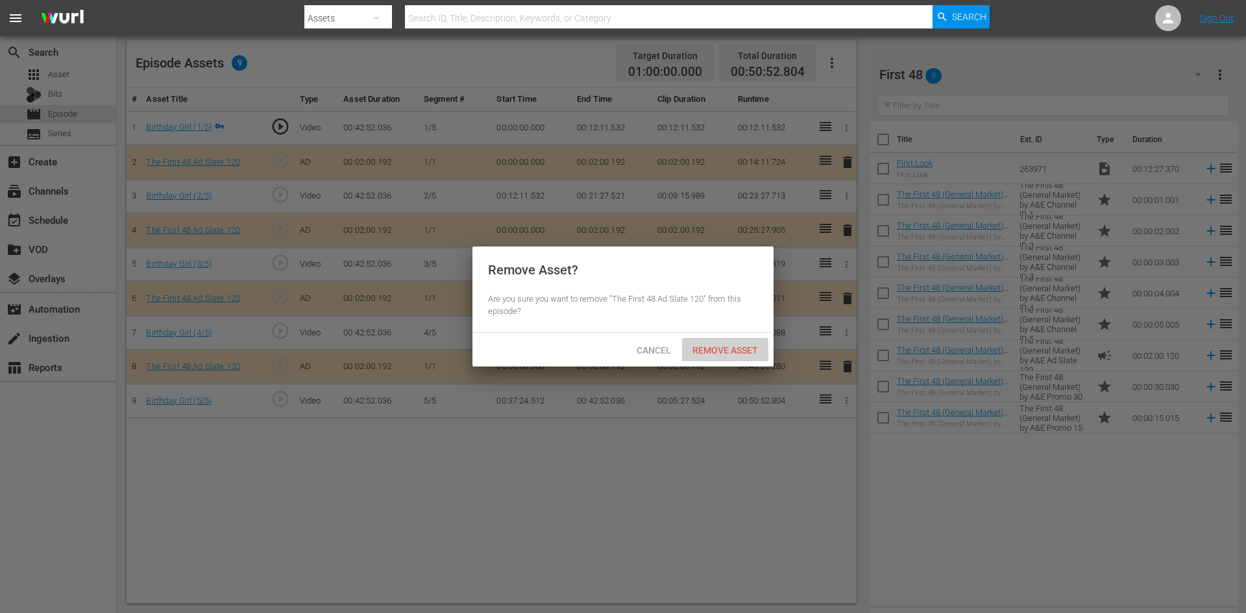
click at [716, 347] on span "Remove Asset" at bounding box center [725, 350] width 86 height 10
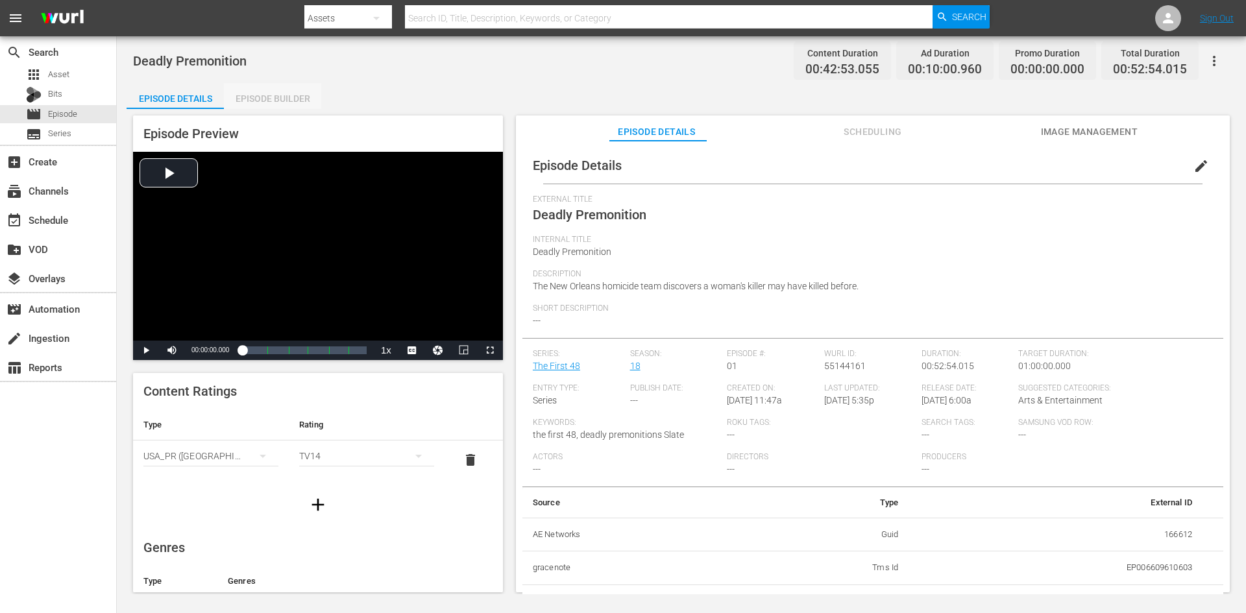
click at [302, 94] on div "Episode Builder" at bounding box center [272, 98] width 97 height 31
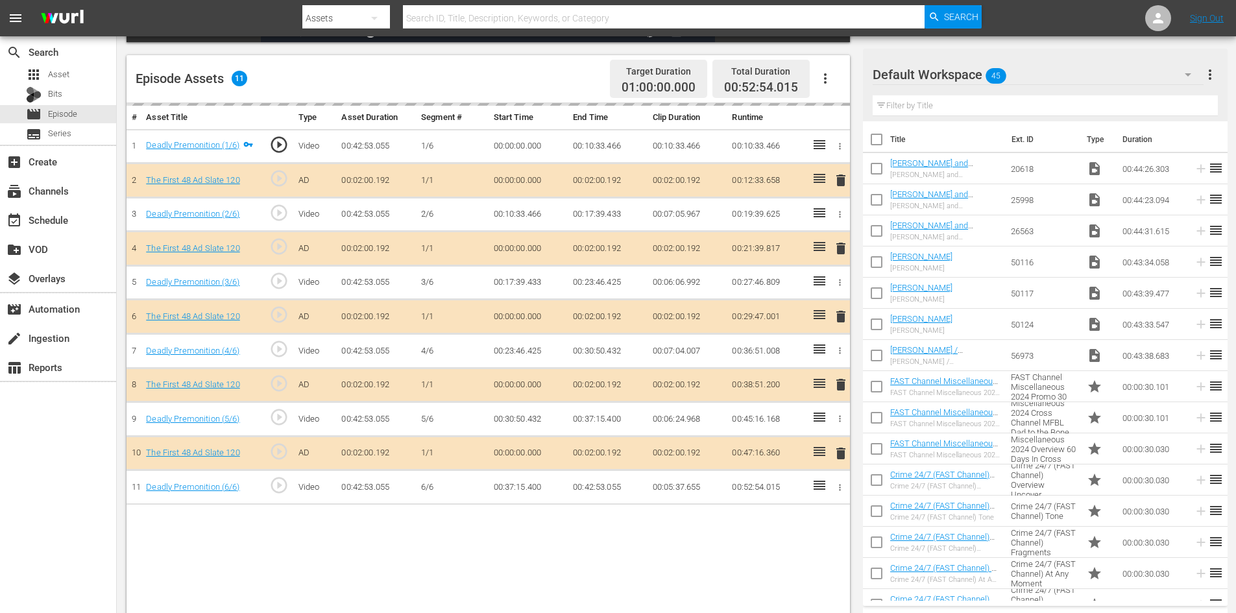
scroll to position [338, 0]
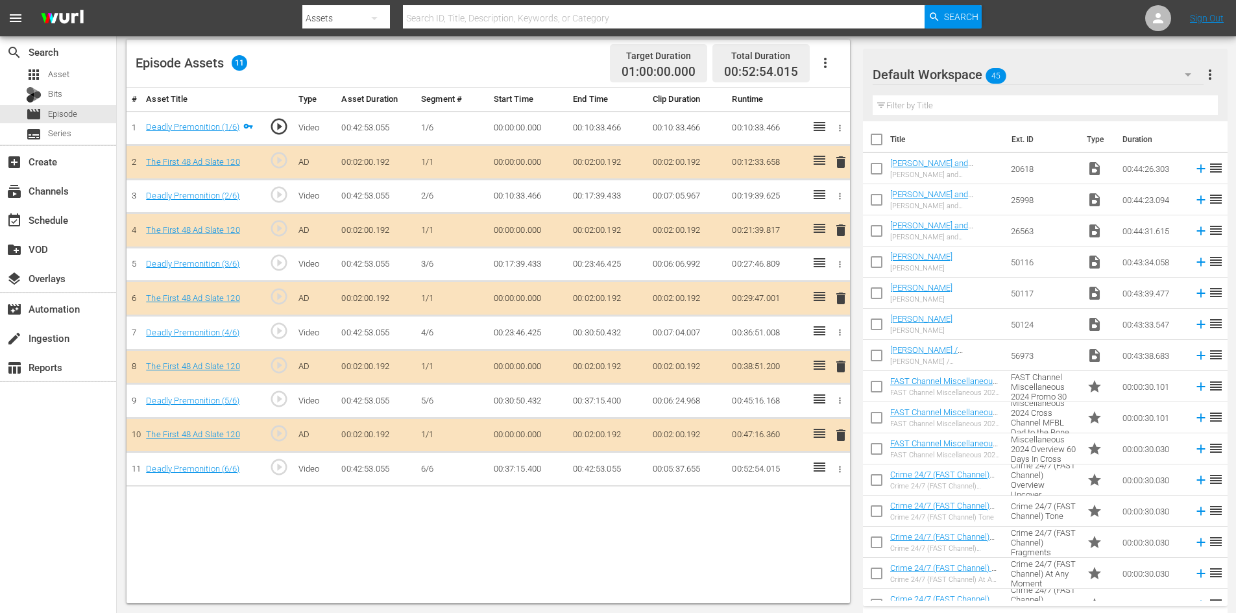
click at [1154, 86] on div "Default Workspace 45" at bounding box center [1038, 74] width 331 height 36
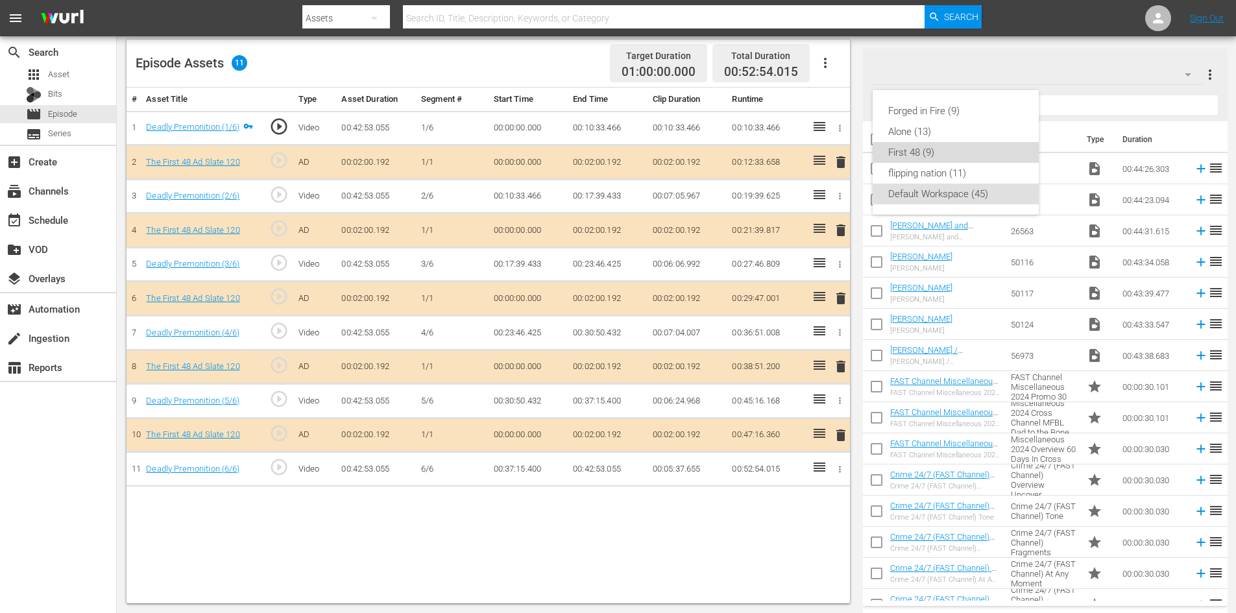
click at [905, 151] on div "First 48 (9)" at bounding box center [955, 152] width 135 height 21
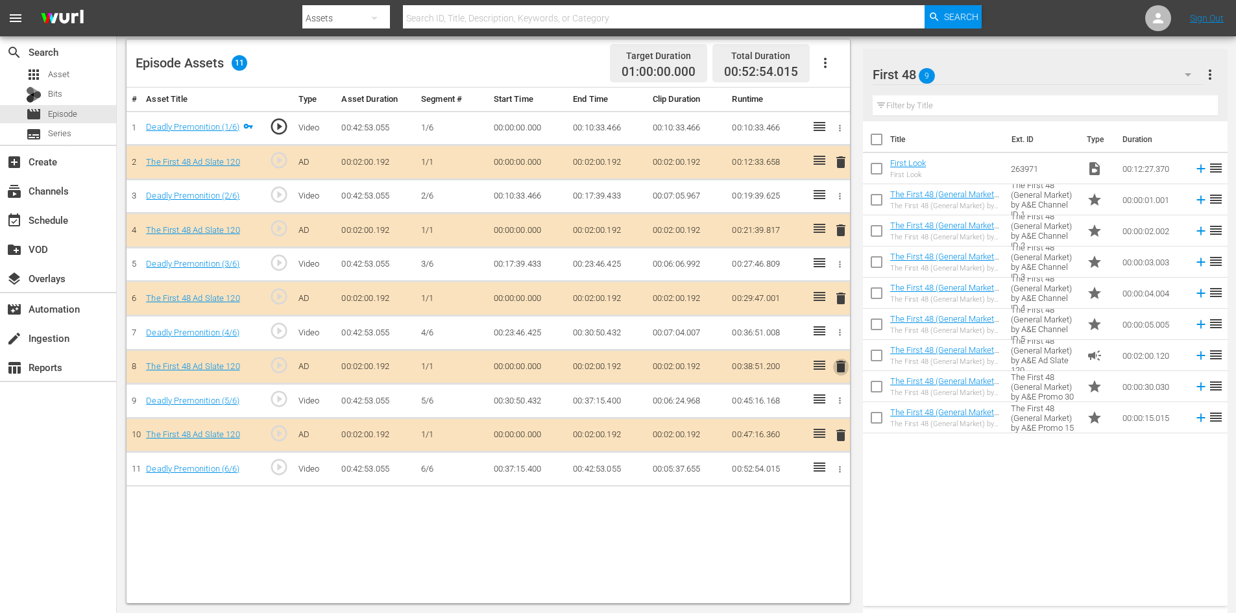
click at [842, 367] on span "delete" at bounding box center [841, 367] width 16 height 16
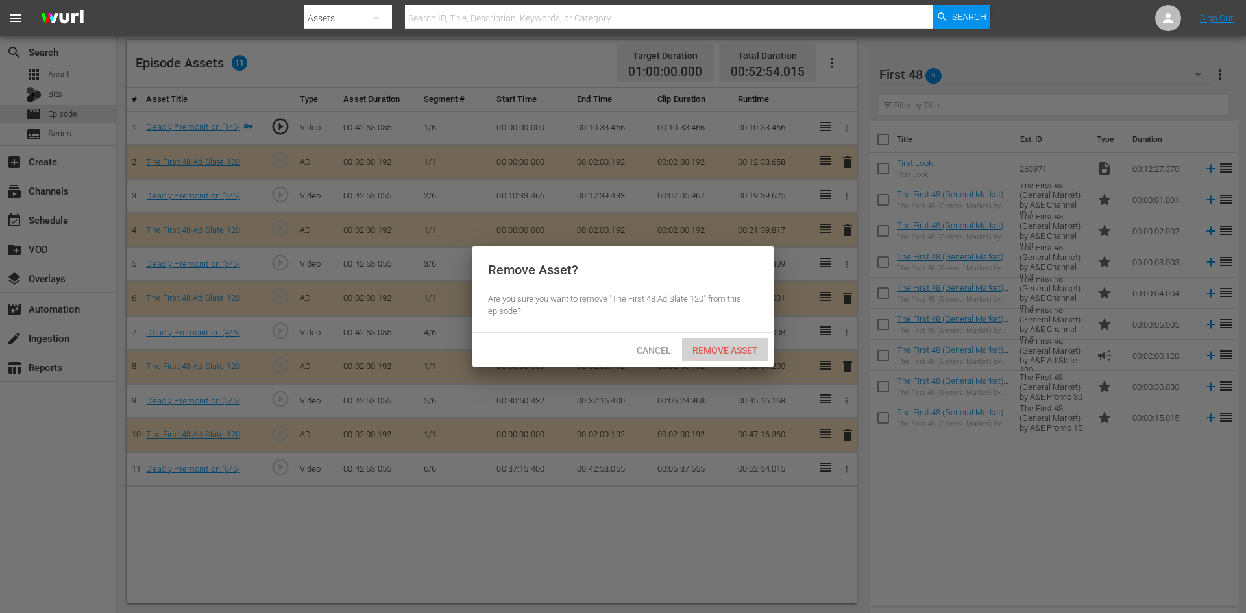
click at [712, 350] on span "Remove Asset" at bounding box center [725, 350] width 86 height 10
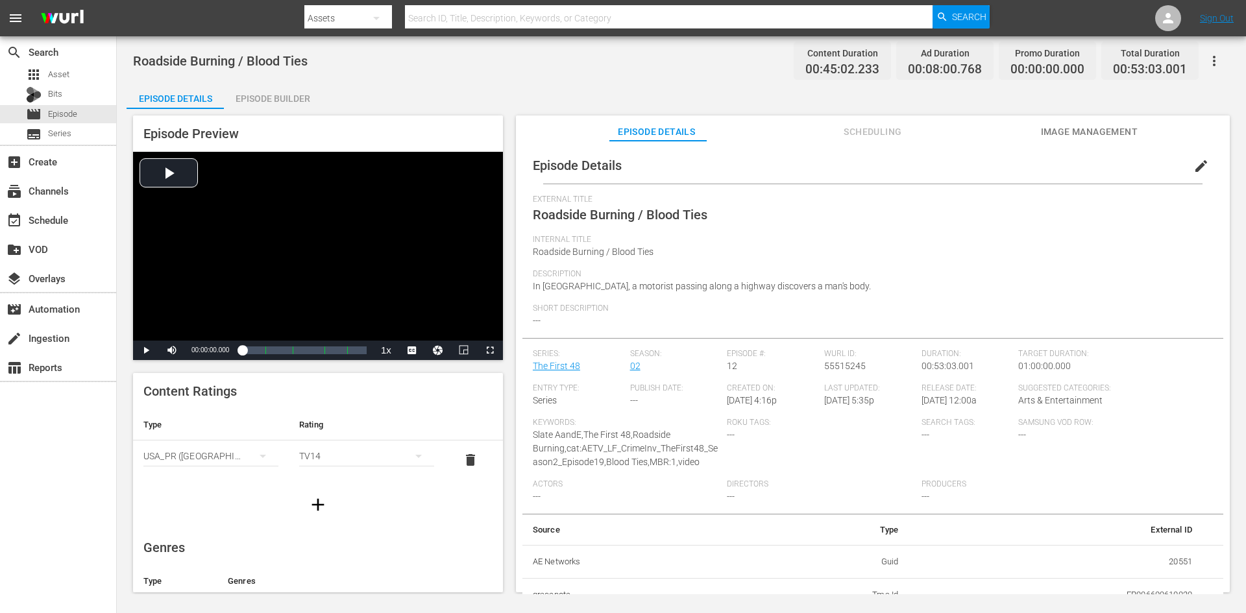
click at [264, 97] on div "Episode Builder" at bounding box center [272, 98] width 97 height 31
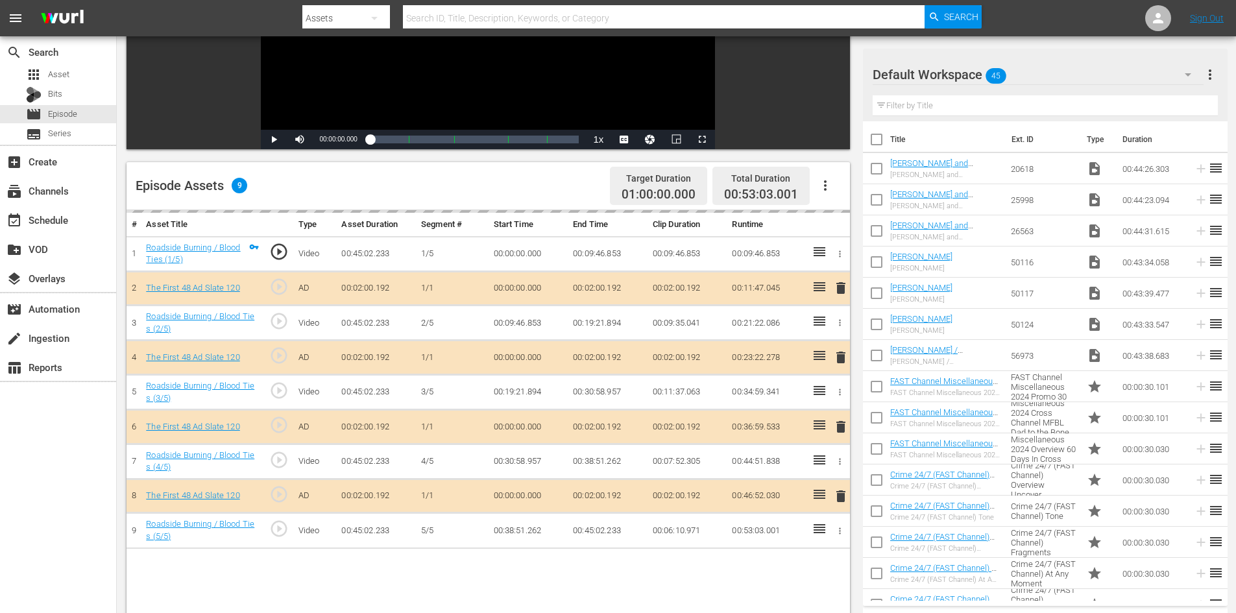
scroll to position [338, 0]
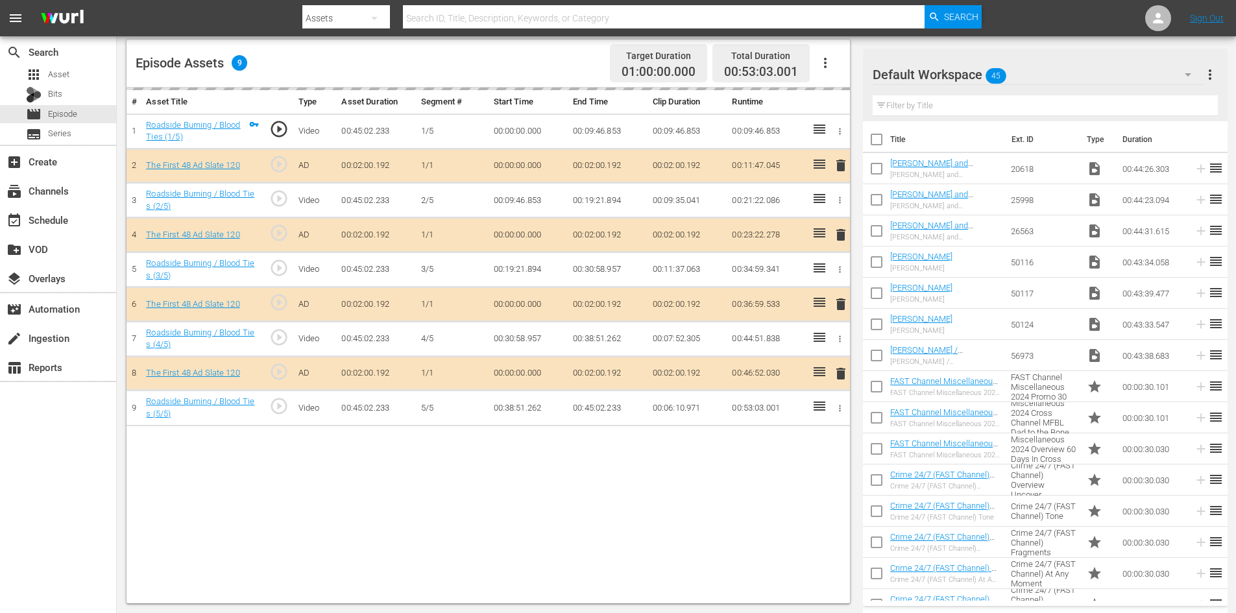
click at [1125, 71] on div "Default Workspace 45" at bounding box center [1038, 74] width 331 height 36
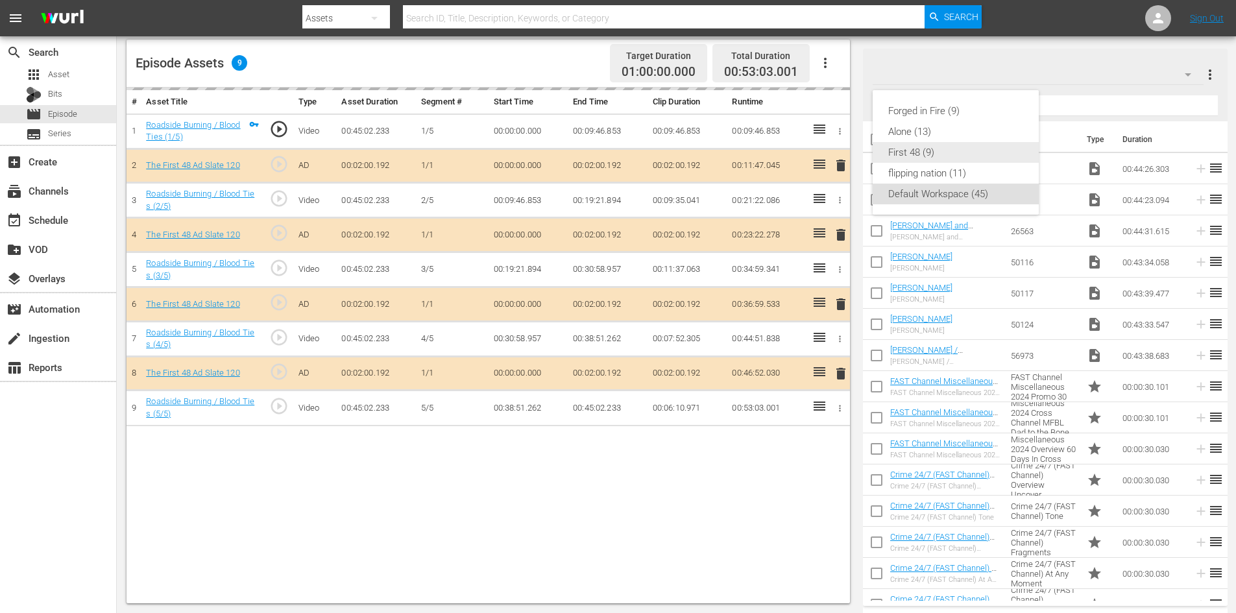
click at [923, 153] on div "First 48 (9)" at bounding box center [955, 152] width 135 height 21
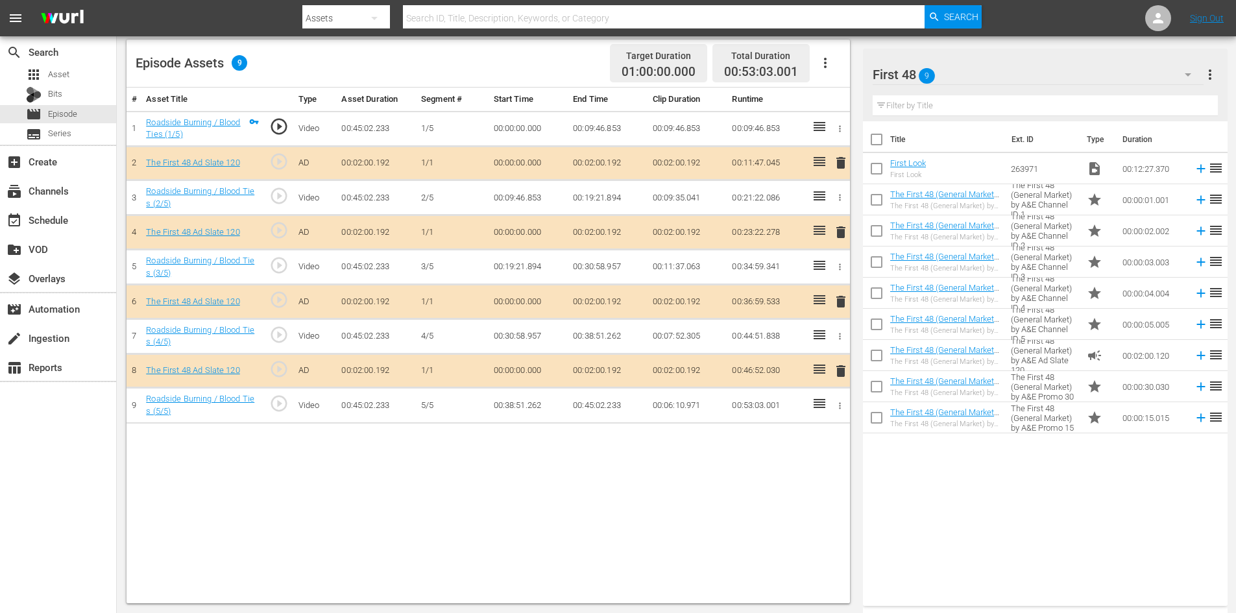
click at [846, 303] on span "delete" at bounding box center [841, 302] width 16 height 16
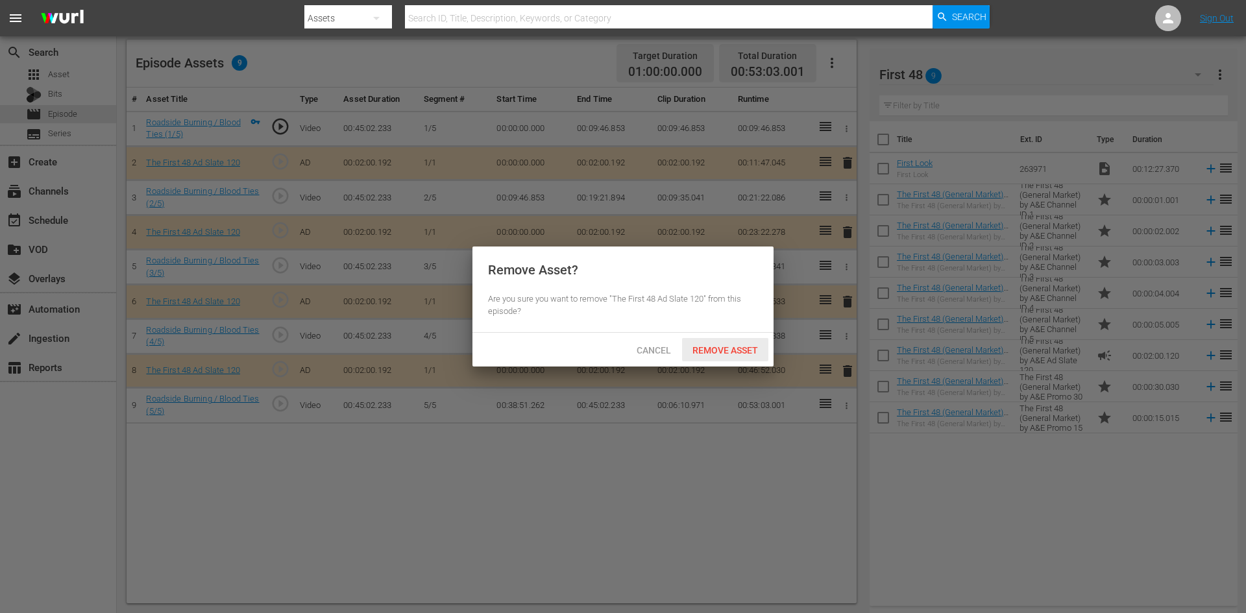
click at [723, 352] on span "Remove Asset" at bounding box center [725, 350] width 86 height 10
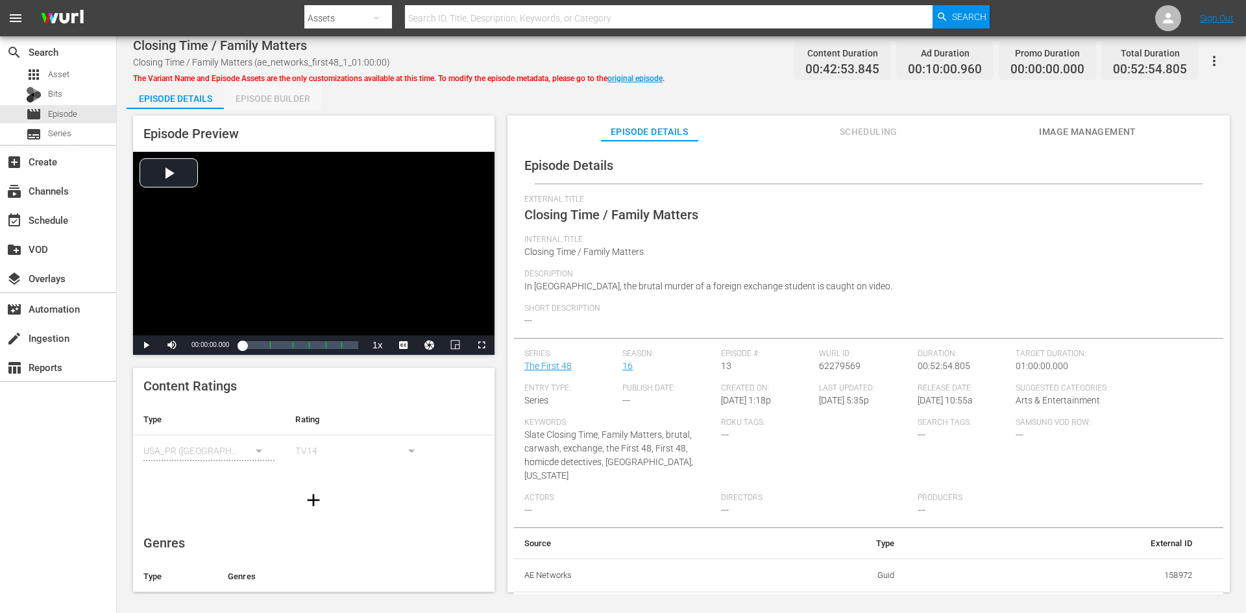
click at [245, 91] on div "Episode Builder" at bounding box center [272, 98] width 97 height 31
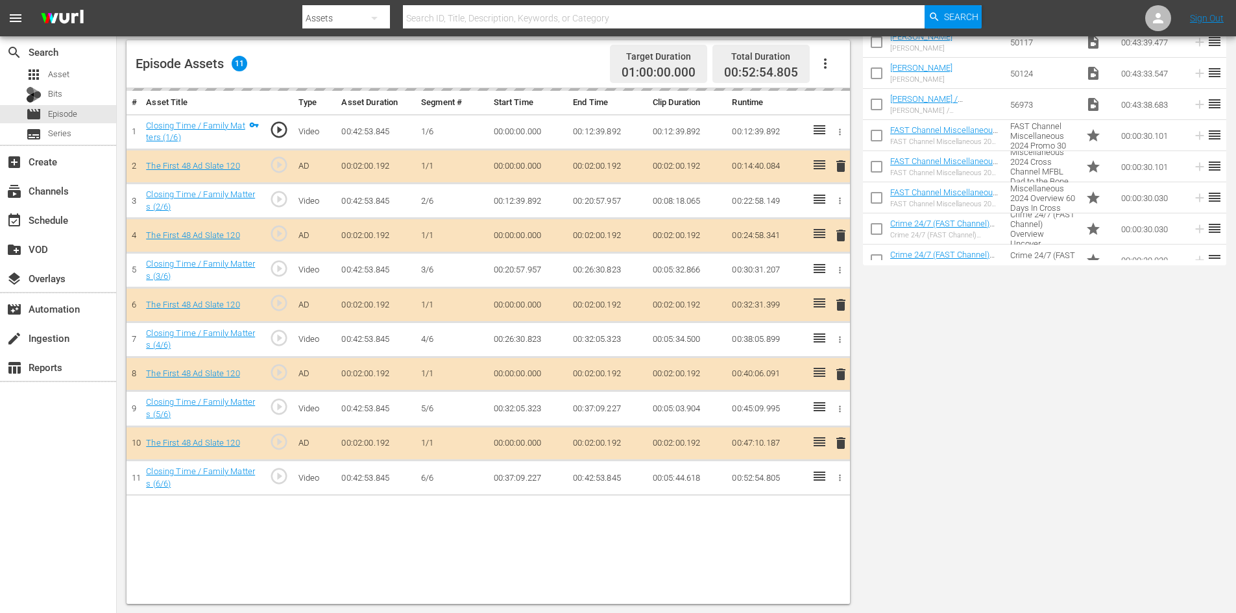
scroll to position [338, 0]
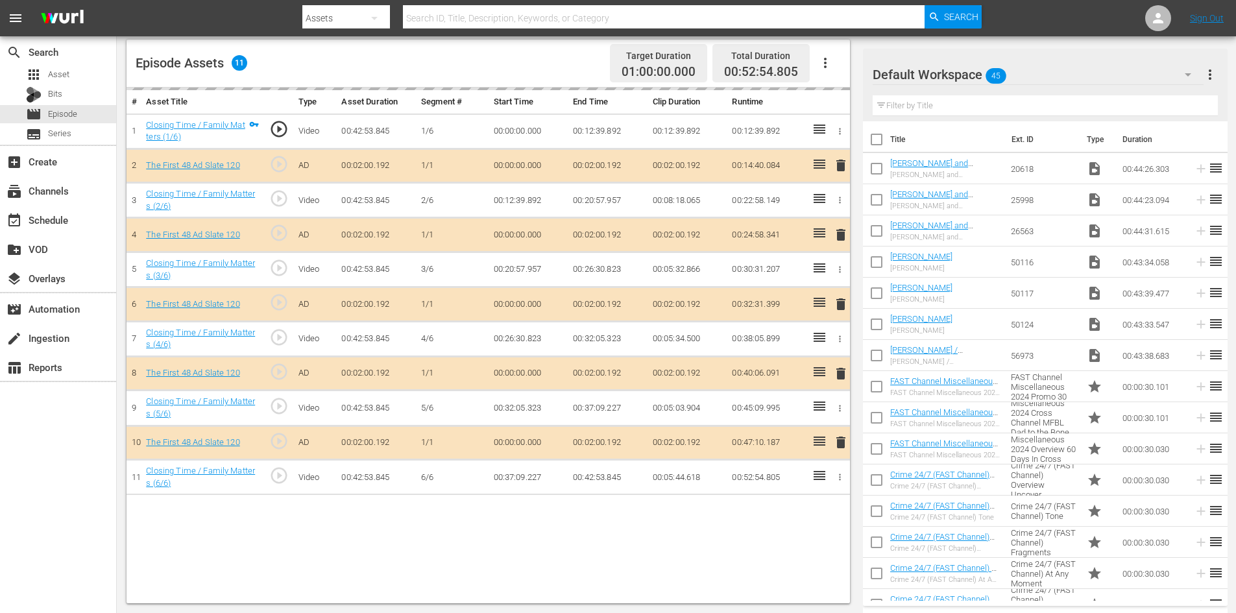
click at [1109, 75] on div "Default Workspace 45" at bounding box center [1038, 74] width 331 height 36
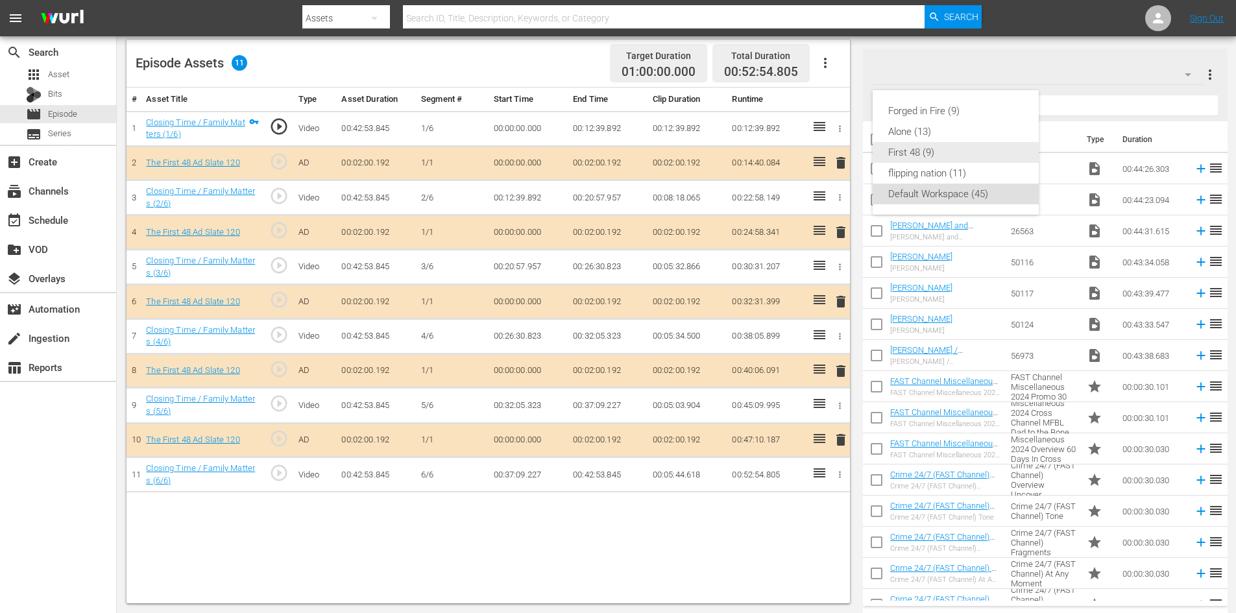
click at [929, 156] on div "First 48 (9)" at bounding box center [955, 152] width 135 height 21
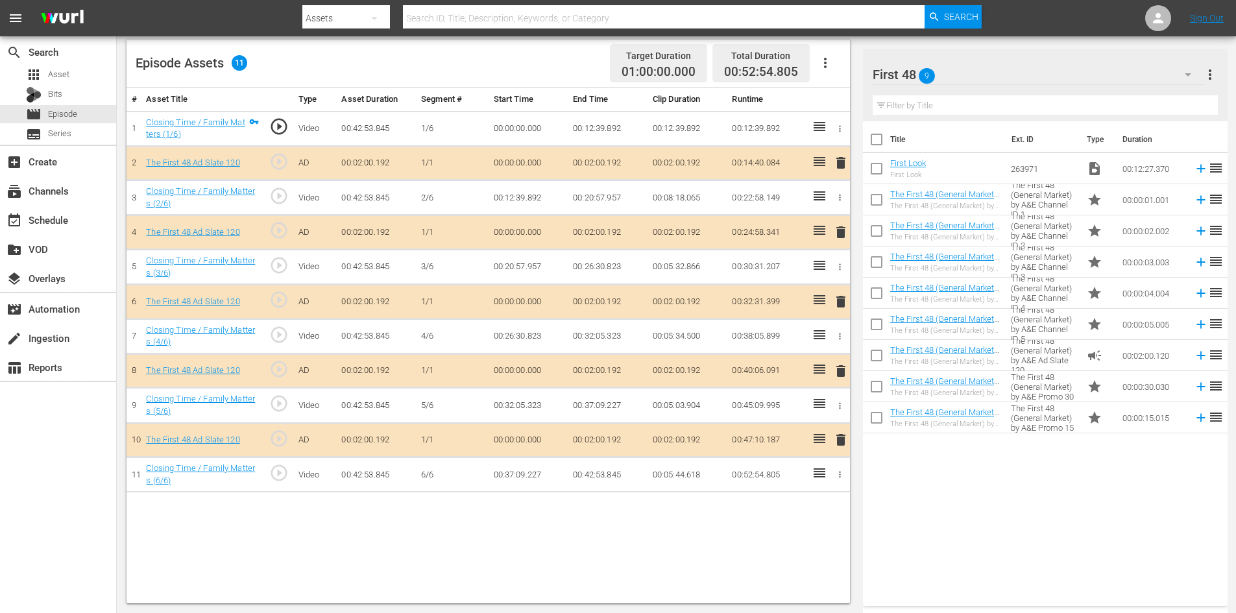
click at [836, 372] on span "delete" at bounding box center [841, 371] width 16 height 16
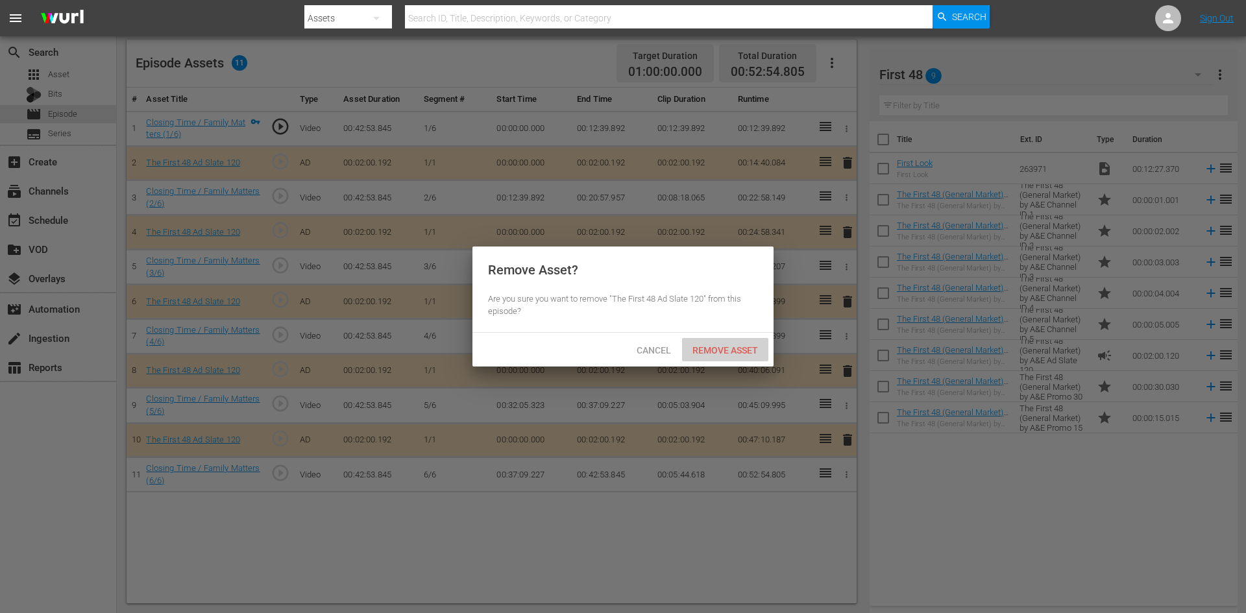
click at [722, 347] on span "Remove Asset" at bounding box center [725, 350] width 86 height 10
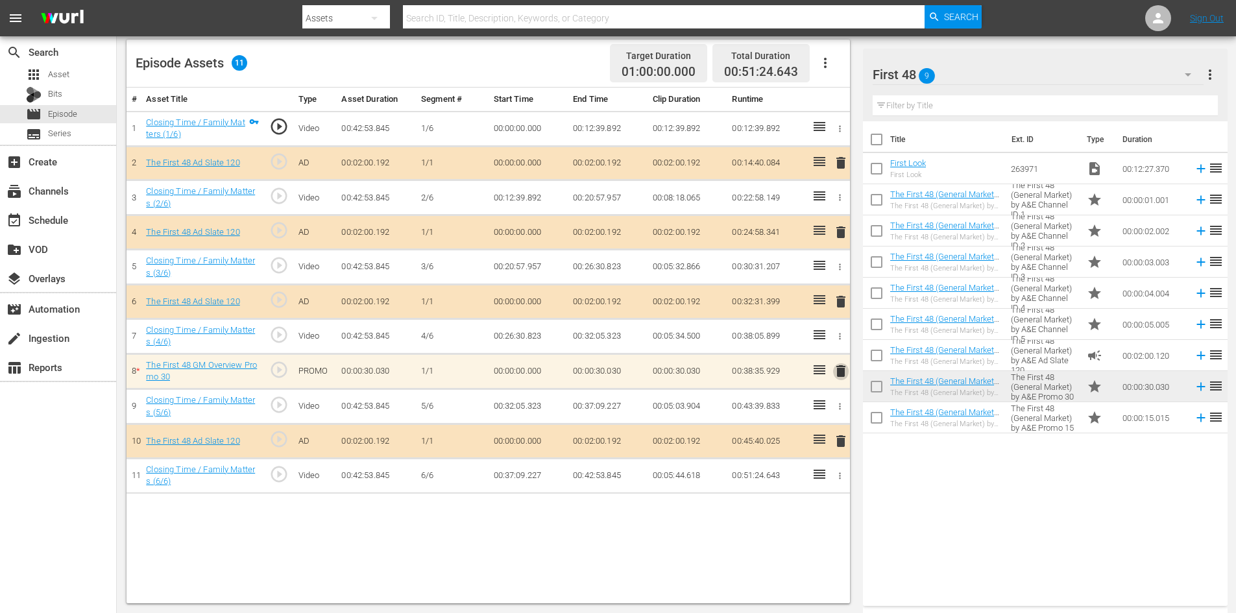
click at [838, 365] on span "delete" at bounding box center [841, 371] width 16 height 16
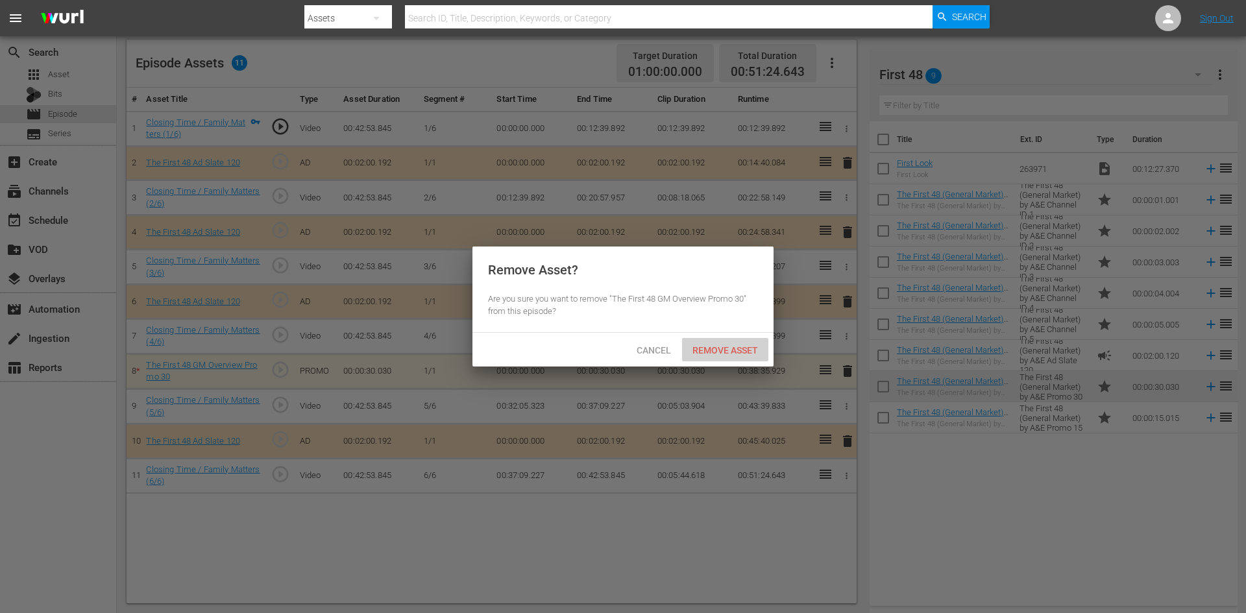
click at [714, 347] on span "Remove Asset" at bounding box center [725, 350] width 86 height 10
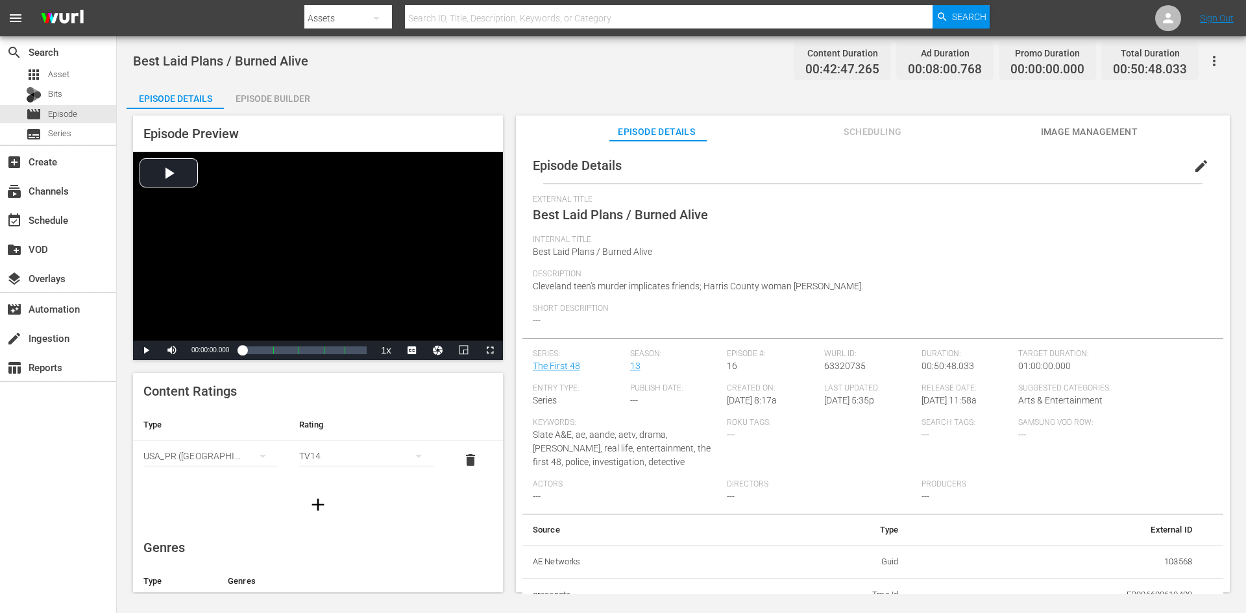
click at [292, 92] on div "Episode Builder" at bounding box center [272, 98] width 97 height 31
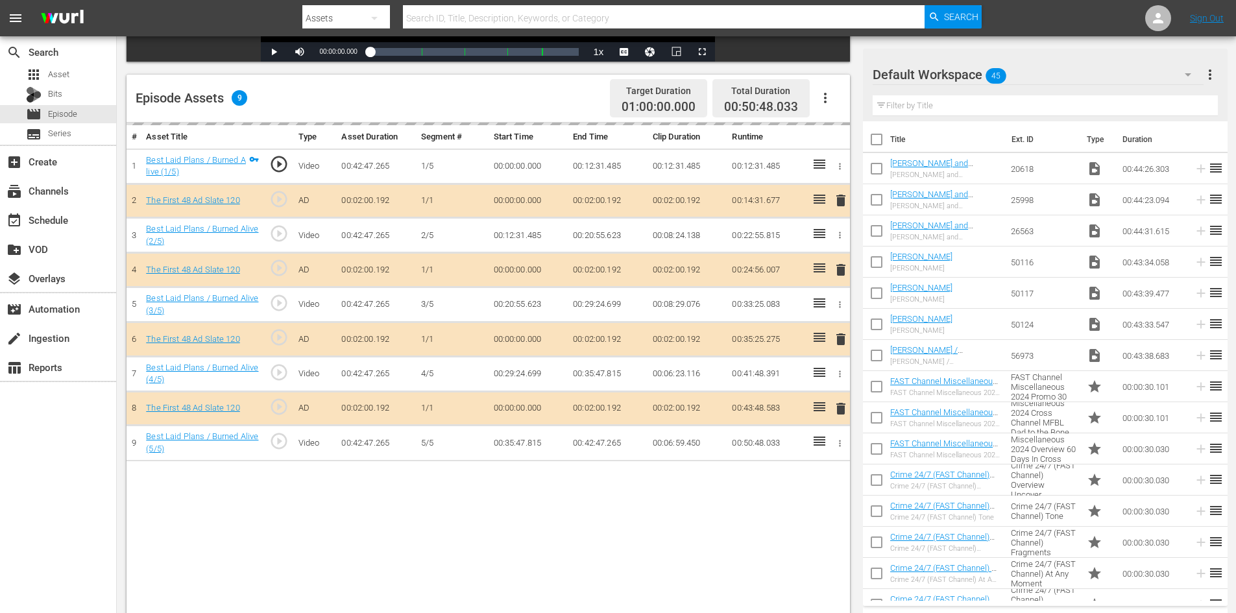
scroll to position [338, 0]
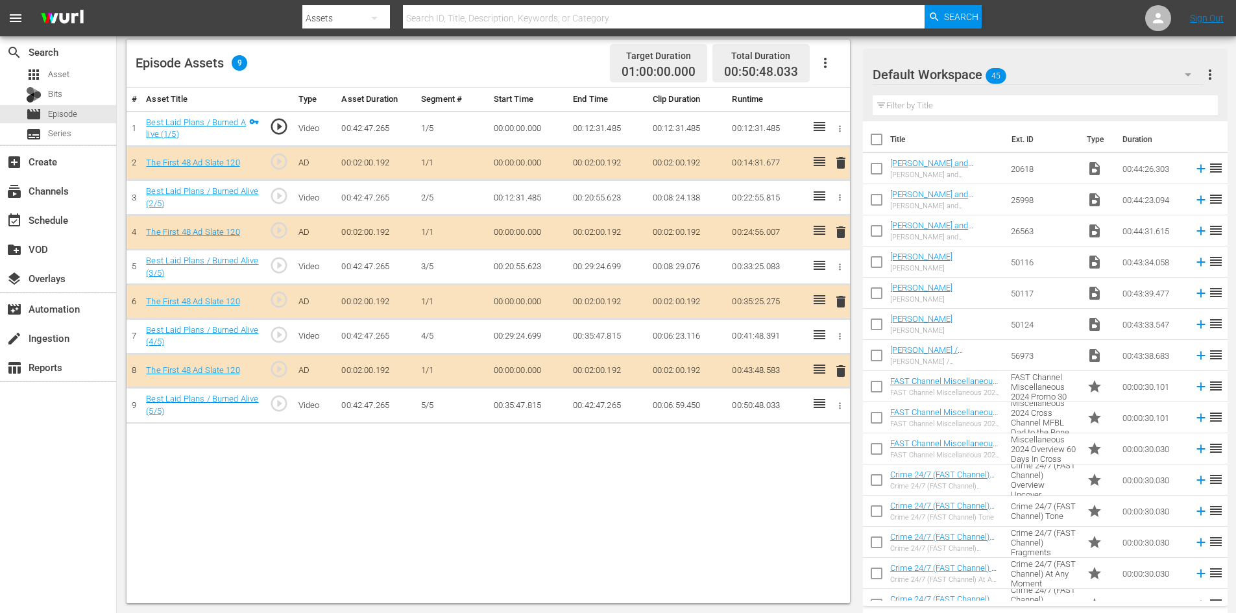
click at [1093, 79] on div "Default Workspace 45" at bounding box center [1038, 74] width 331 height 36
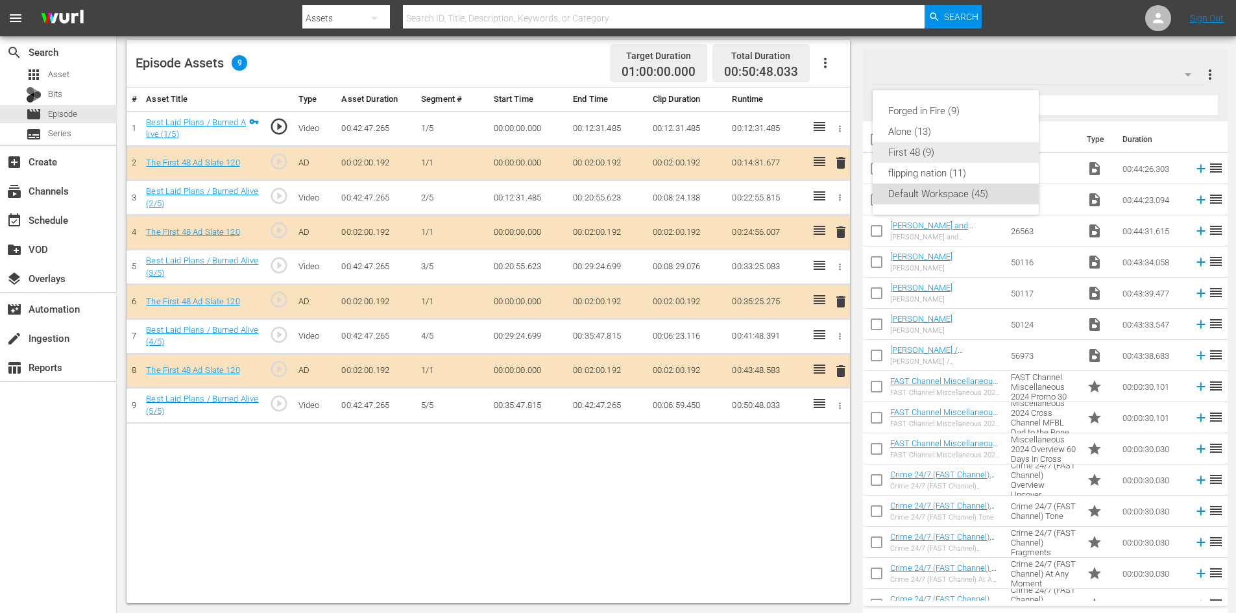
click at [910, 160] on div "First 48 (9)" at bounding box center [955, 152] width 135 height 21
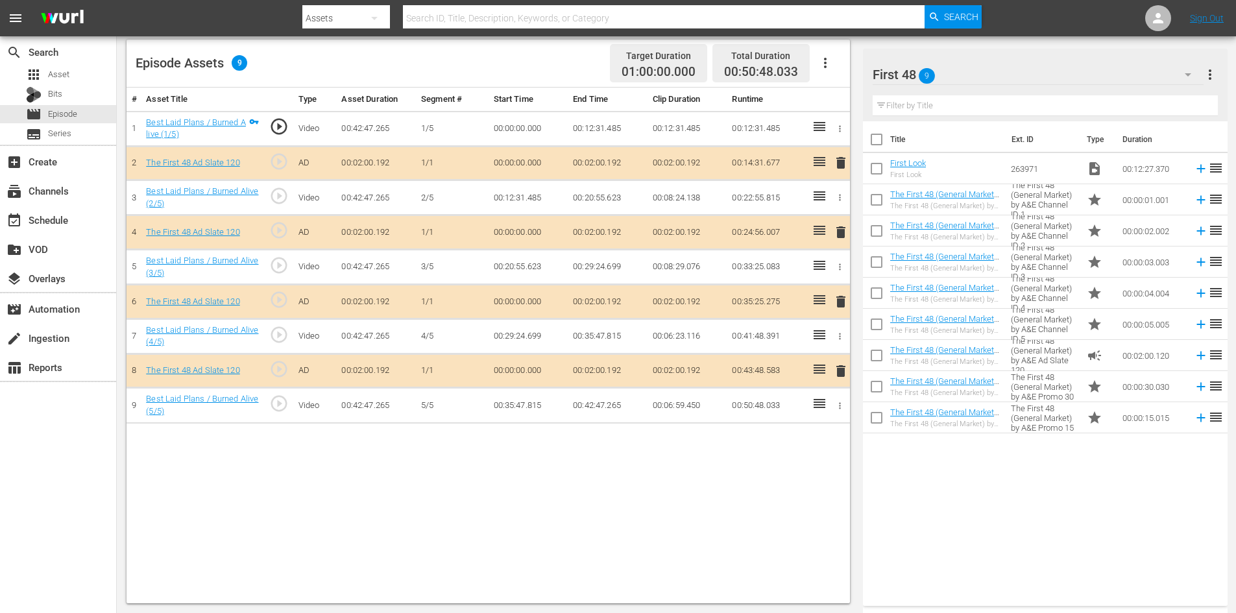
click at [844, 302] on span "delete" at bounding box center [841, 302] width 16 height 16
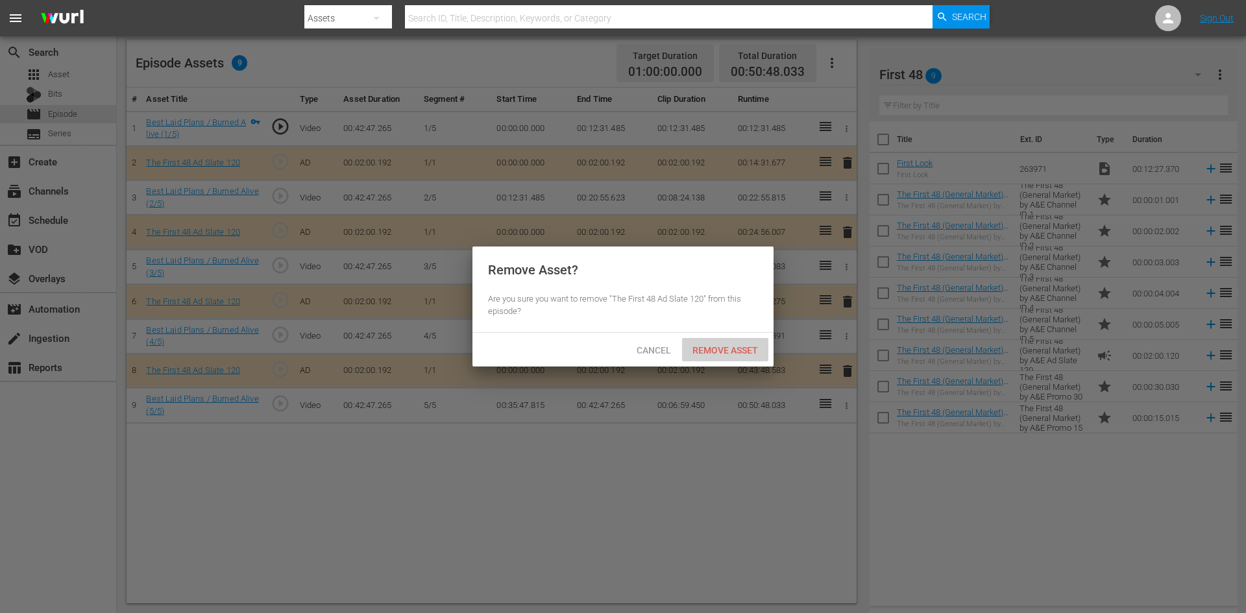
click at [746, 356] on div "Remove Asset" at bounding box center [725, 350] width 86 height 24
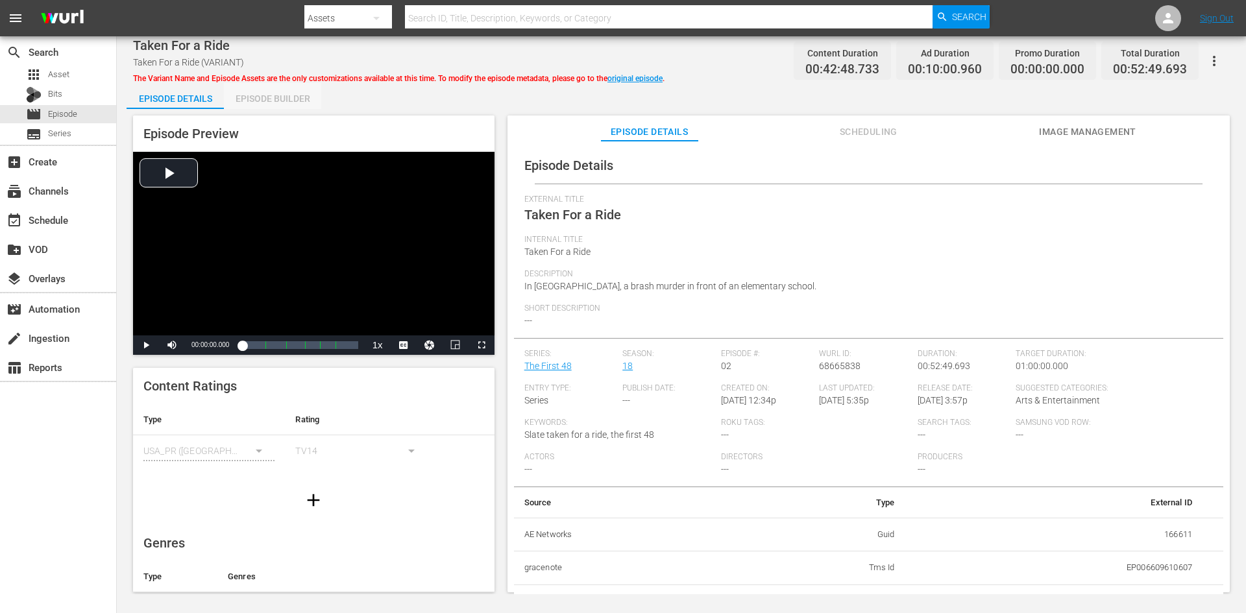
click at [265, 96] on div "Episode Builder" at bounding box center [272, 98] width 97 height 31
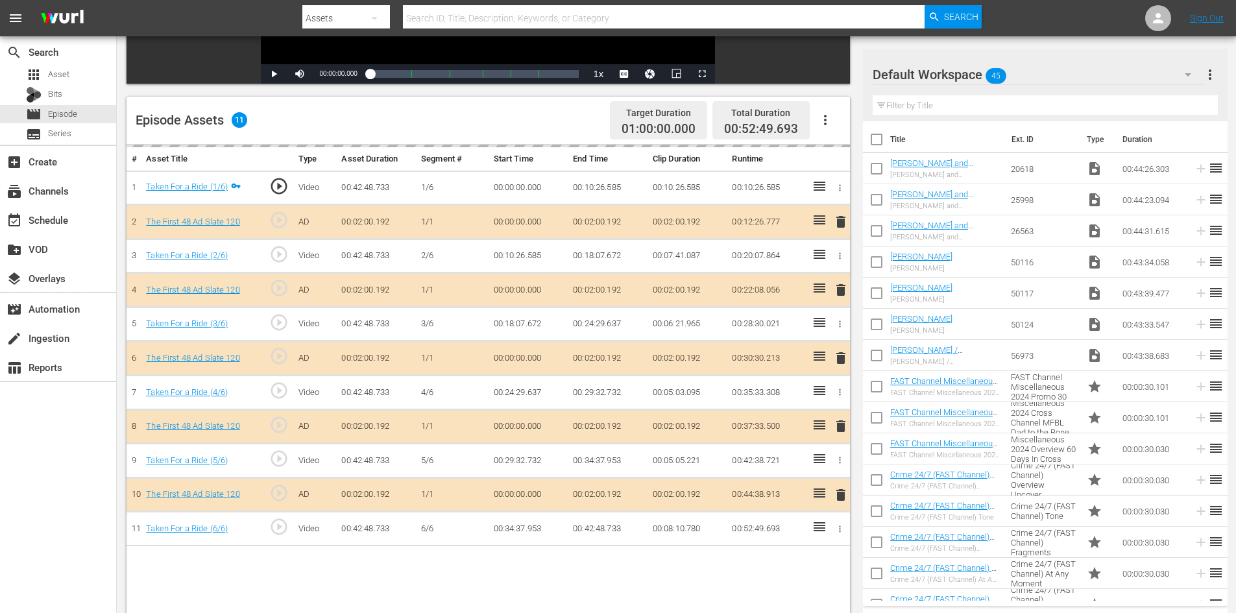
scroll to position [338, 0]
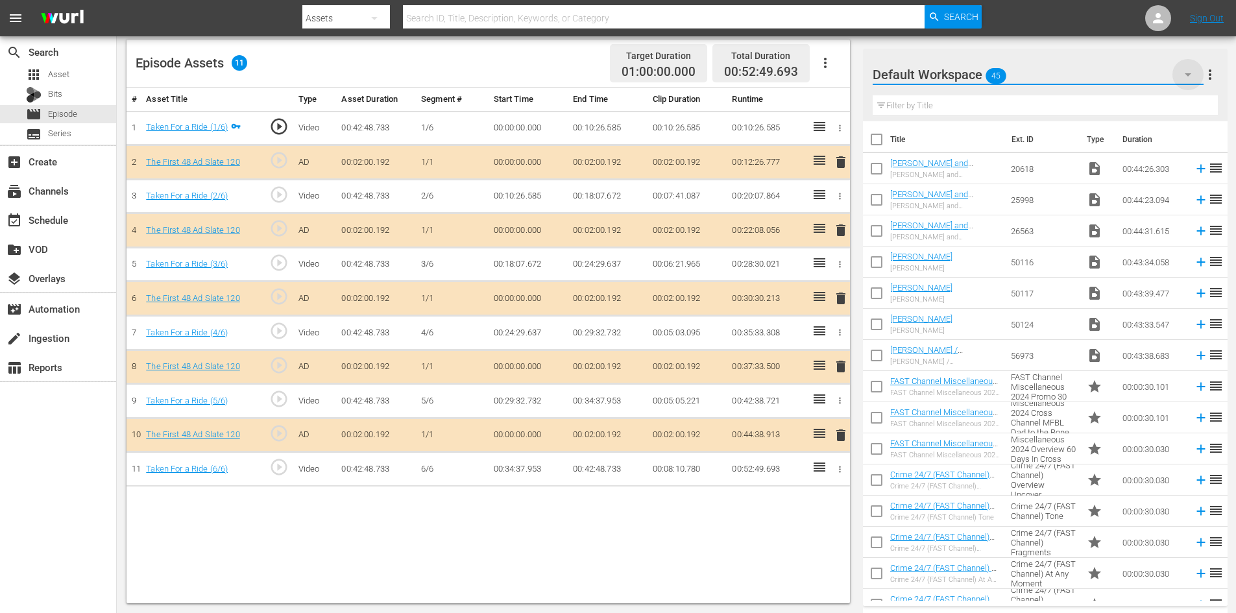
click at [1184, 68] on icon "button" at bounding box center [1188, 75] width 16 height 16
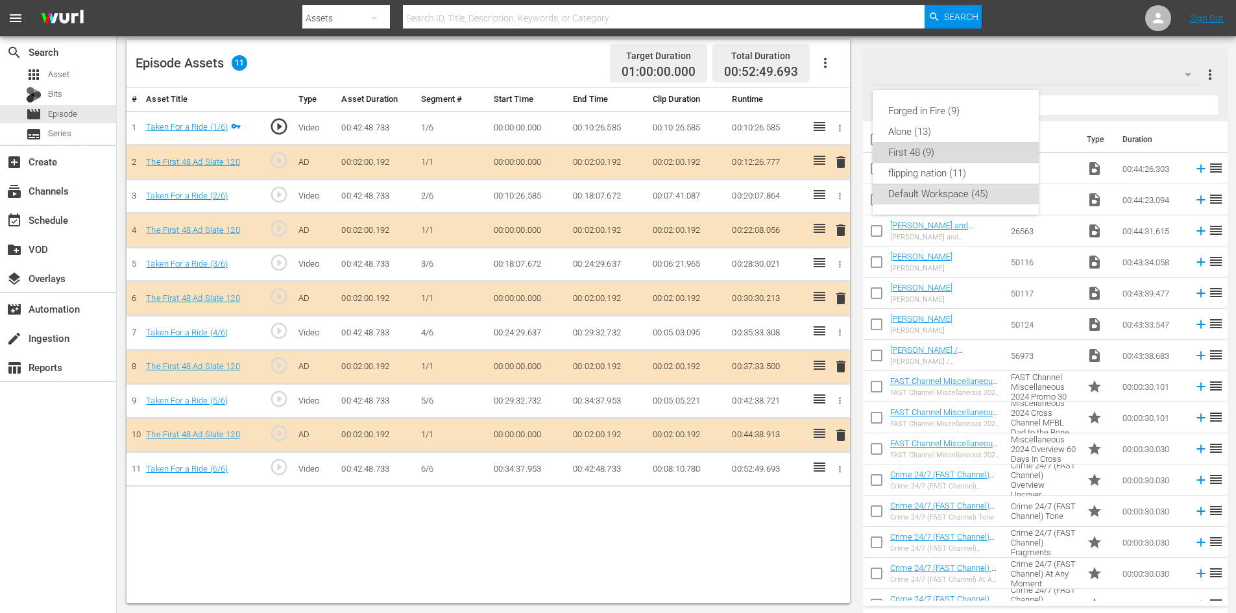
click at [908, 152] on div "First 48 (9)" at bounding box center [955, 152] width 135 height 21
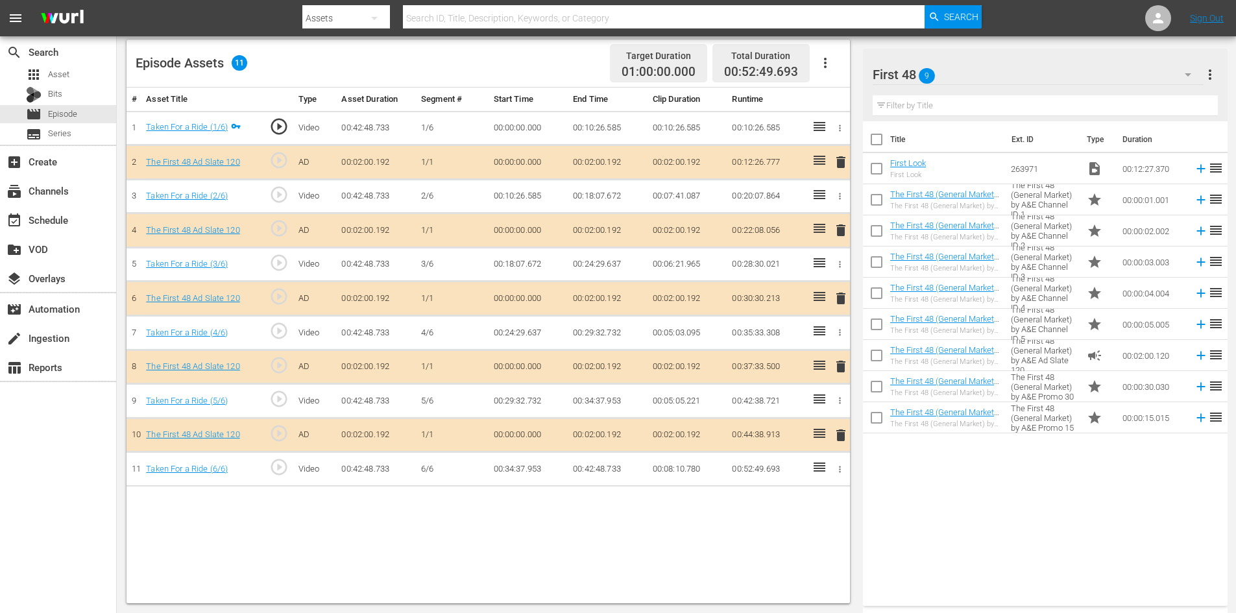
click at [842, 367] on span "delete" at bounding box center [841, 367] width 16 height 16
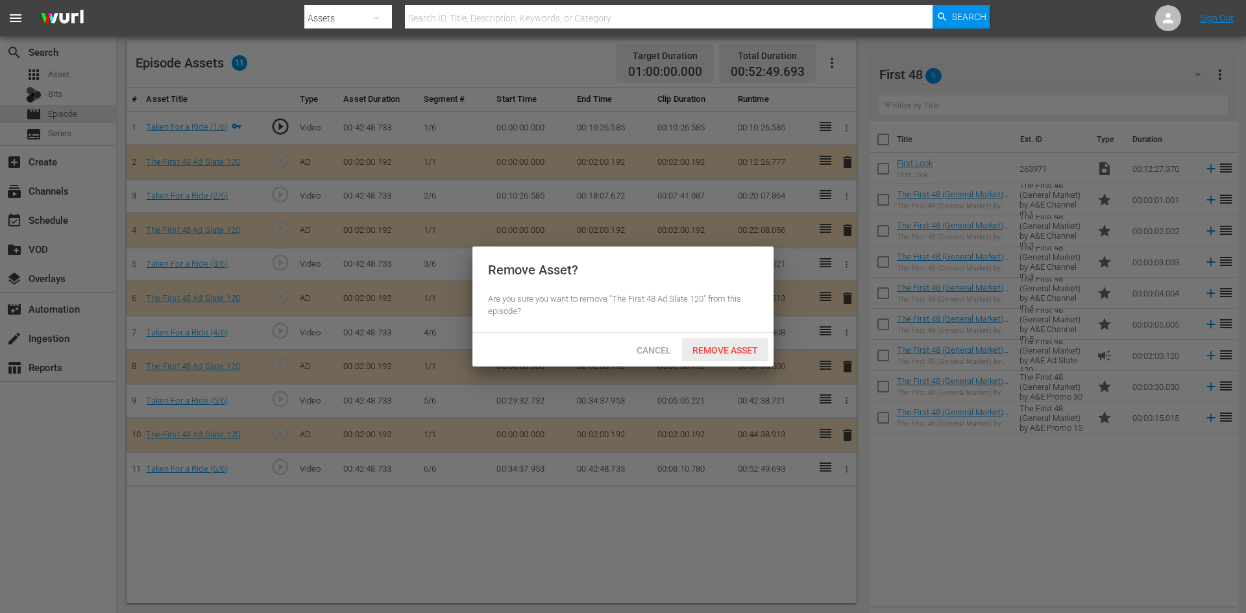
click at [731, 352] on span "Remove Asset" at bounding box center [725, 350] width 86 height 10
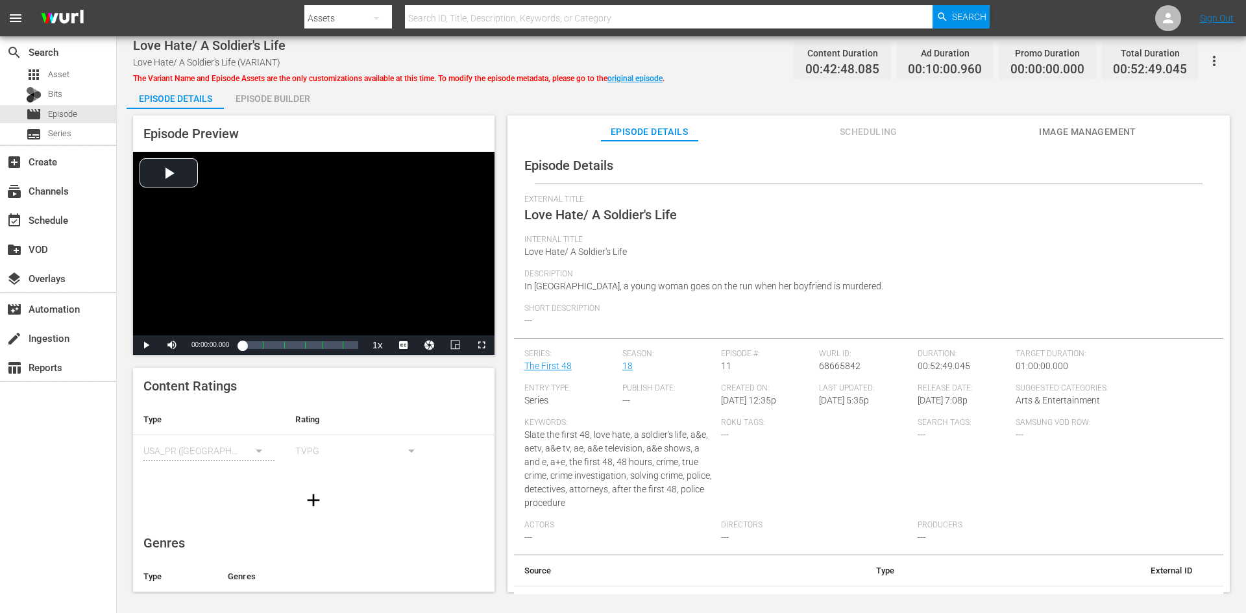
click at [295, 92] on div "Episode Builder" at bounding box center [272, 98] width 97 height 31
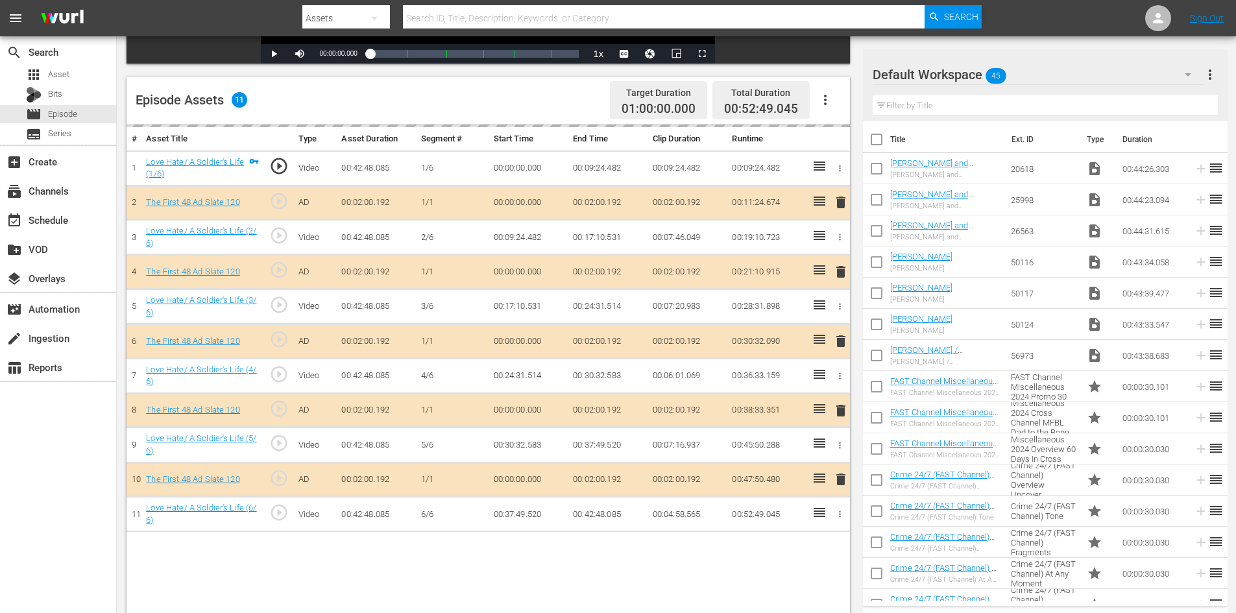
scroll to position [338, 0]
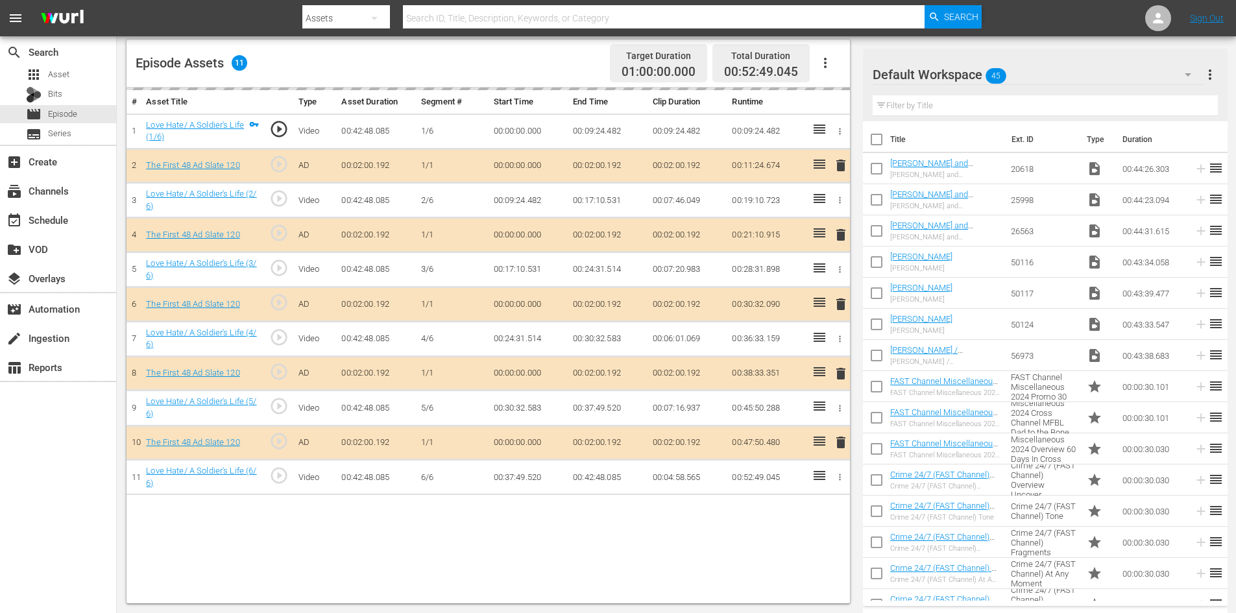
click at [1136, 65] on div "Default Workspace 45" at bounding box center [1038, 74] width 331 height 36
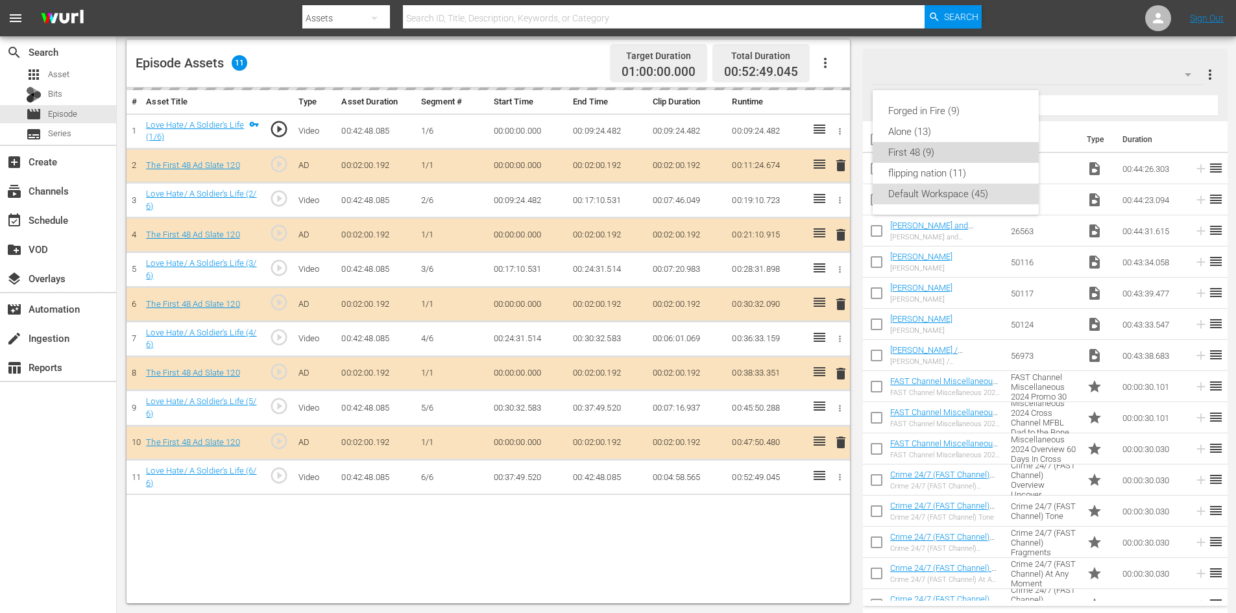
click at [901, 151] on div "First 48 (9)" at bounding box center [955, 152] width 135 height 21
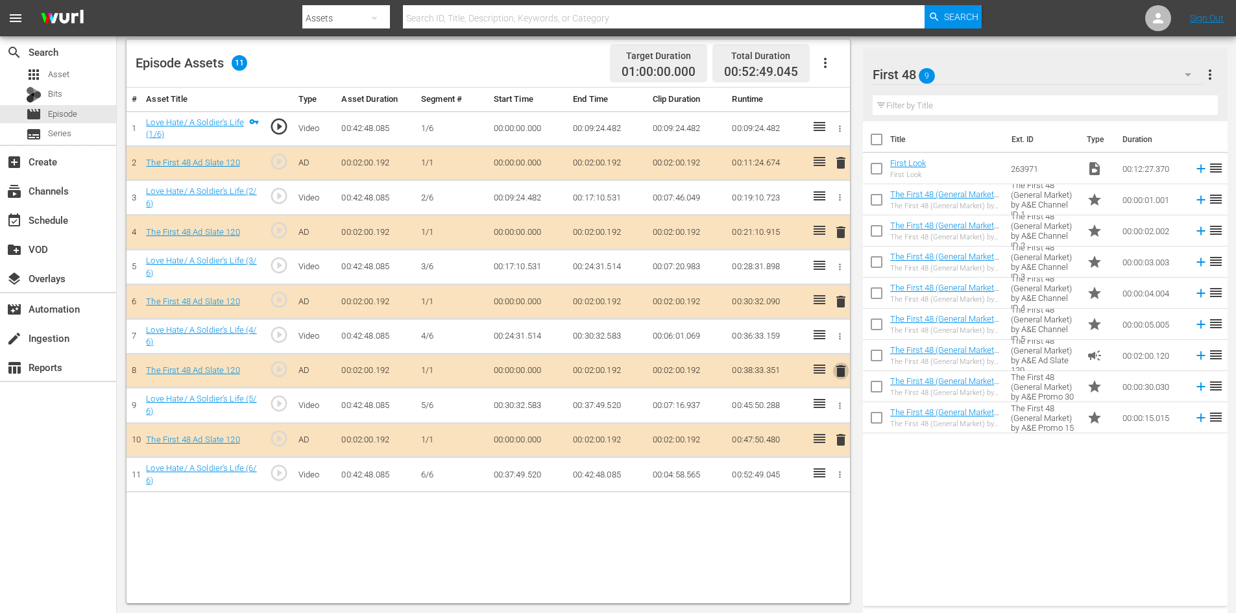
click at [836, 371] on span "delete" at bounding box center [841, 371] width 16 height 16
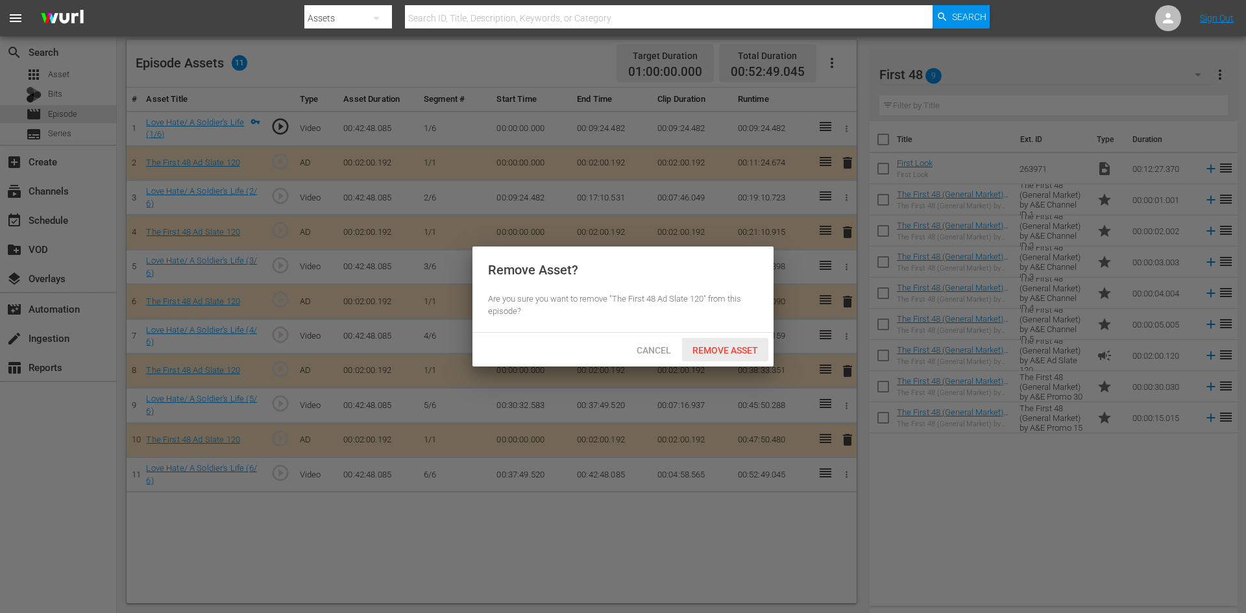
click at [714, 343] on div "Remove Asset" at bounding box center [725, 350] width 86 height 24
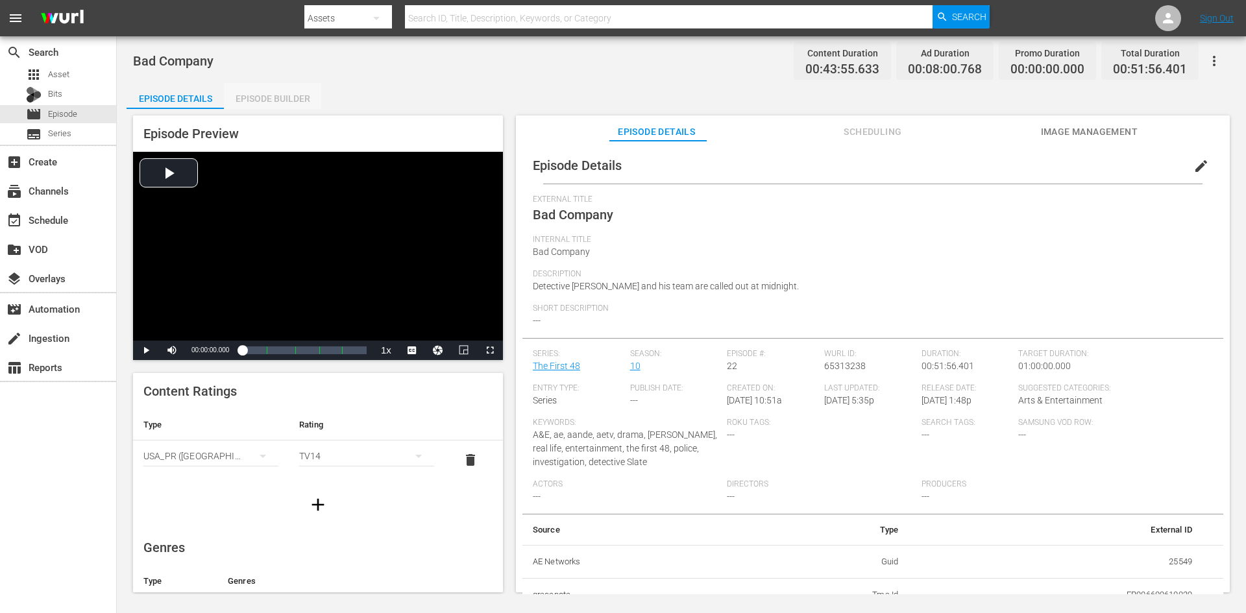
click at [260, 94] on div "Episode Builder" at bounding box center [272, 98] width 97 height 31
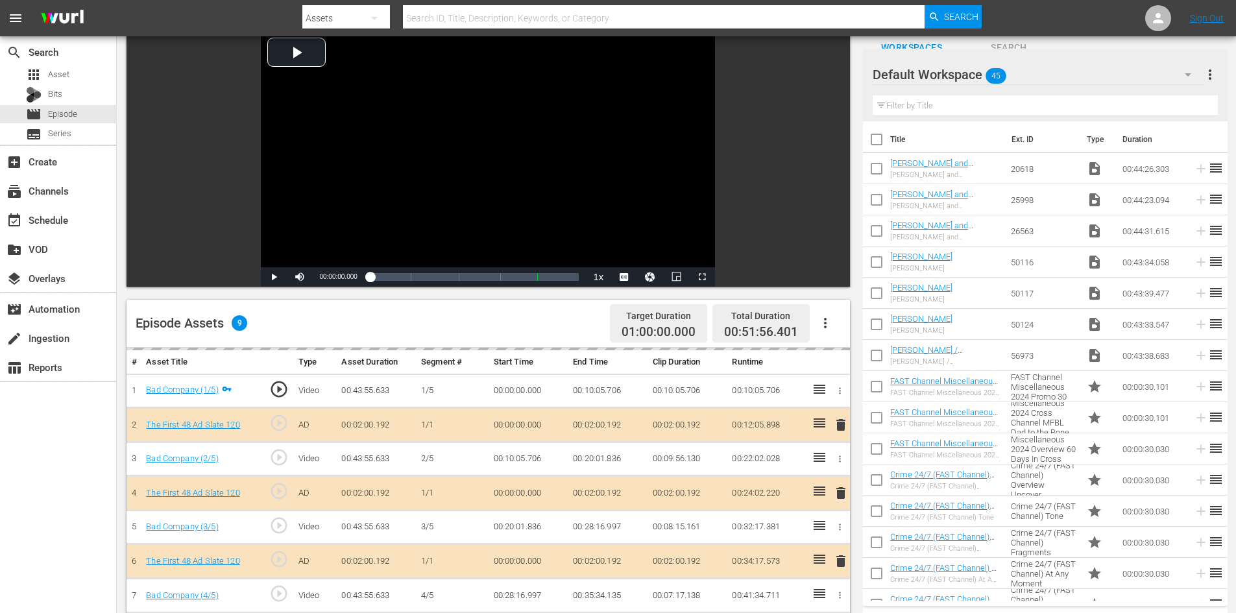
scroll to position [324, 0]
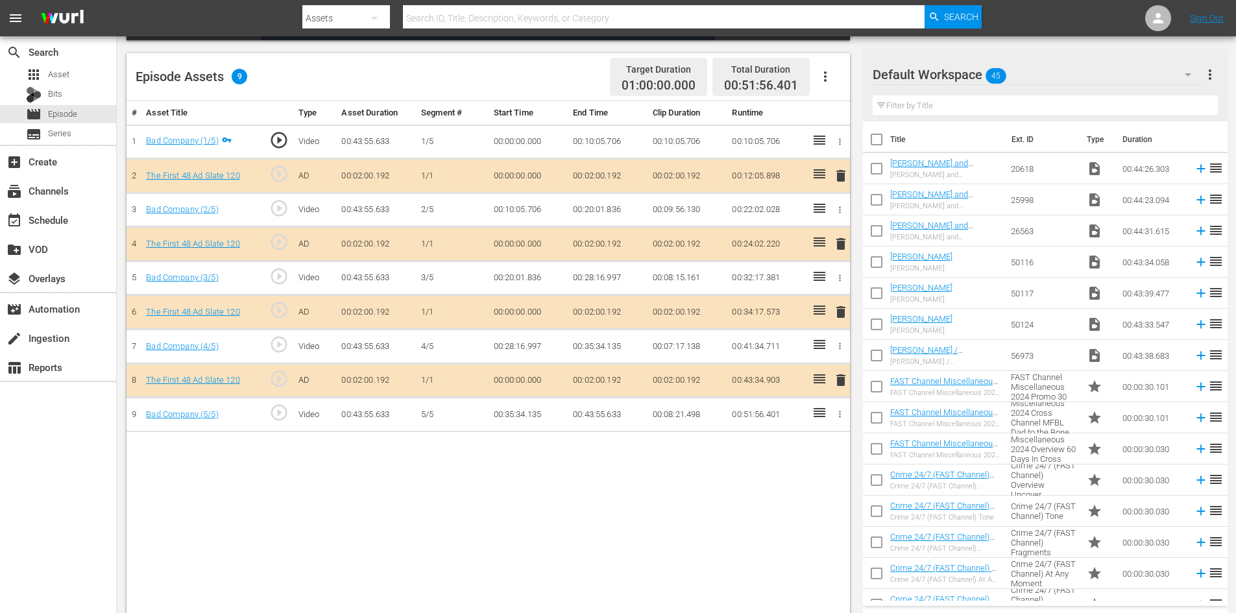
click at [1095, 69] on div "Default Workspace 45" at bounding box center [1038, 74] width 331 height 36
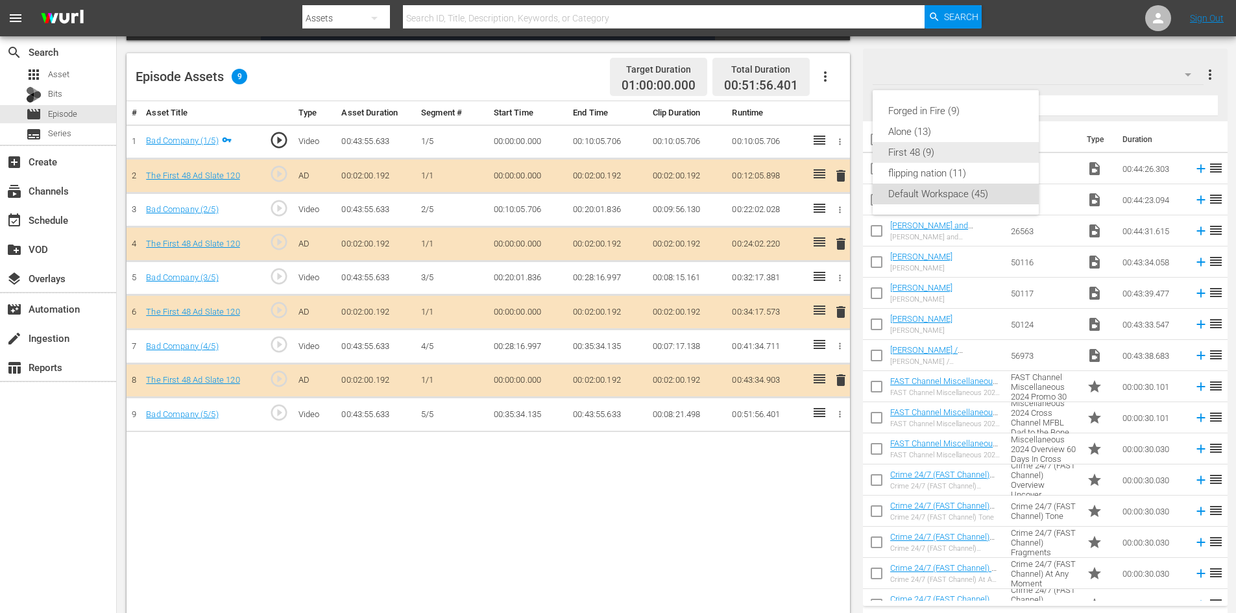
click at [922, 156] on div "First 48 (9)" at bounding box center [955, 152] width 135 height 21
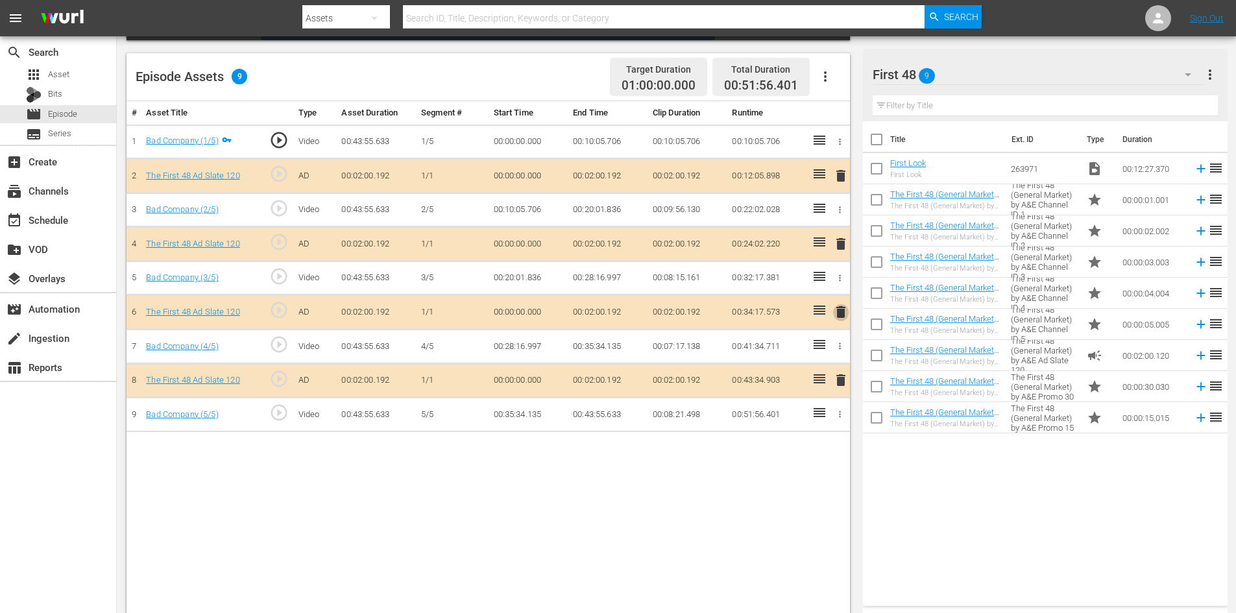
click at [843, 312] on span "delete" at bounding box center [841, 312] width 16 height 16
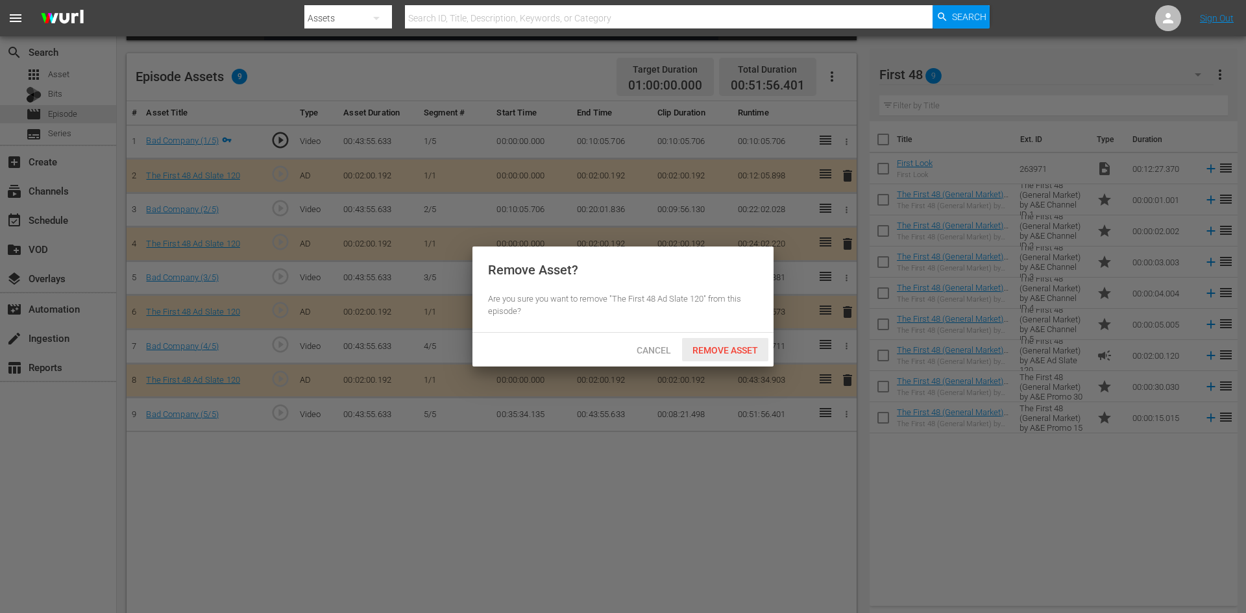
click at [743, 348] on span "Remove Asset" at bounding box center [725, 350] width 86 height 10
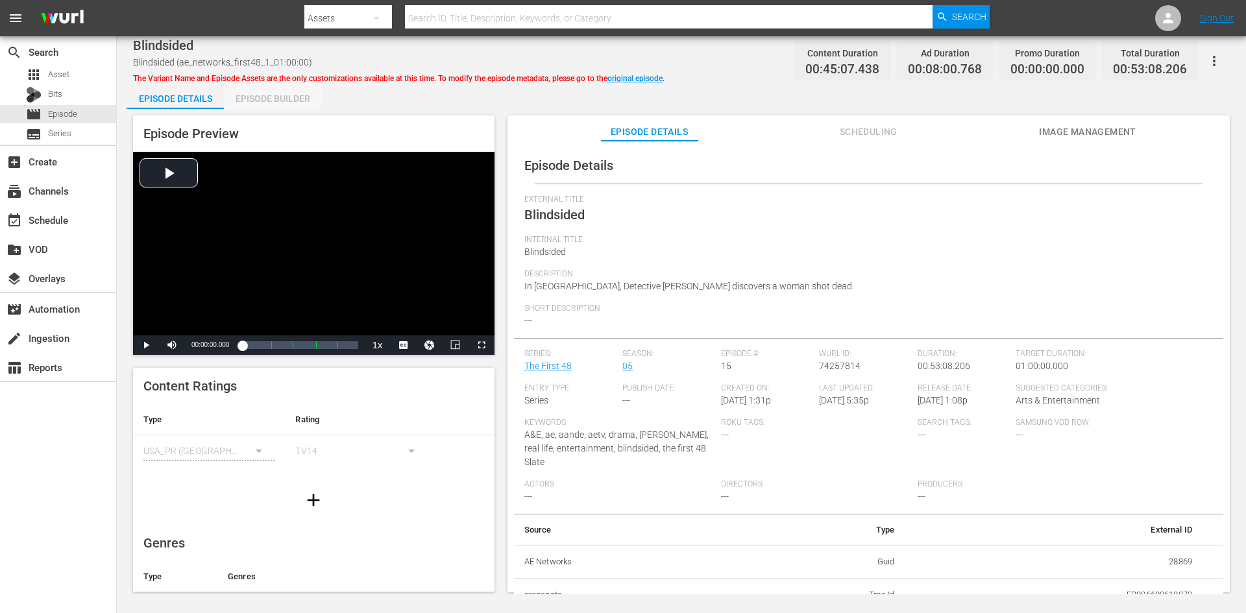
click at [299, 98] on div "Episode Builder" at bounding box center [272, 98] width 97 height 31
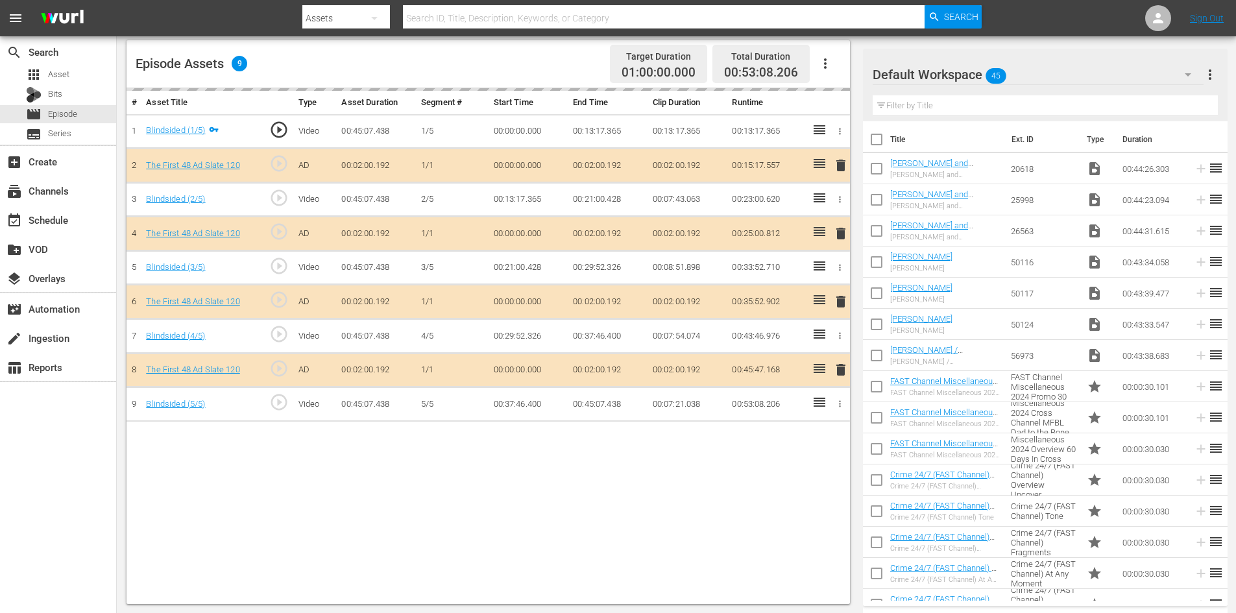
scroll to position [338, 0]
click at [1049, 76] on div "Default Workspace 45" at bounding box center [1038, 74] width 331 height 36
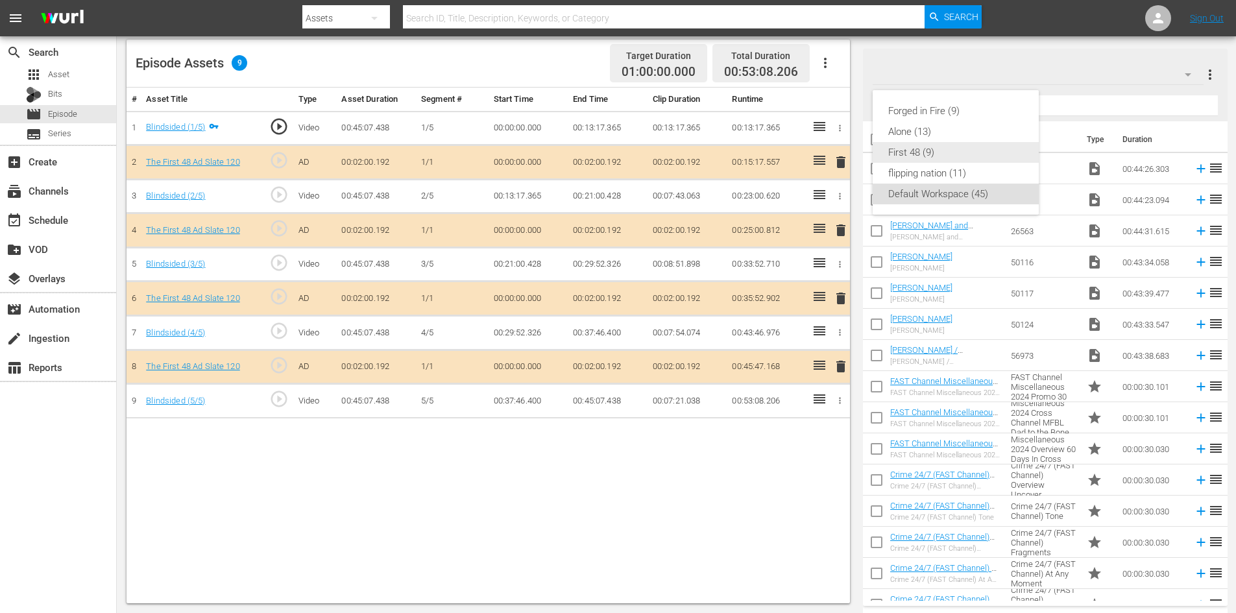
click at [920, 151] on div "First 48 (9)" at bounding box center [955, 152] width 135 height 21
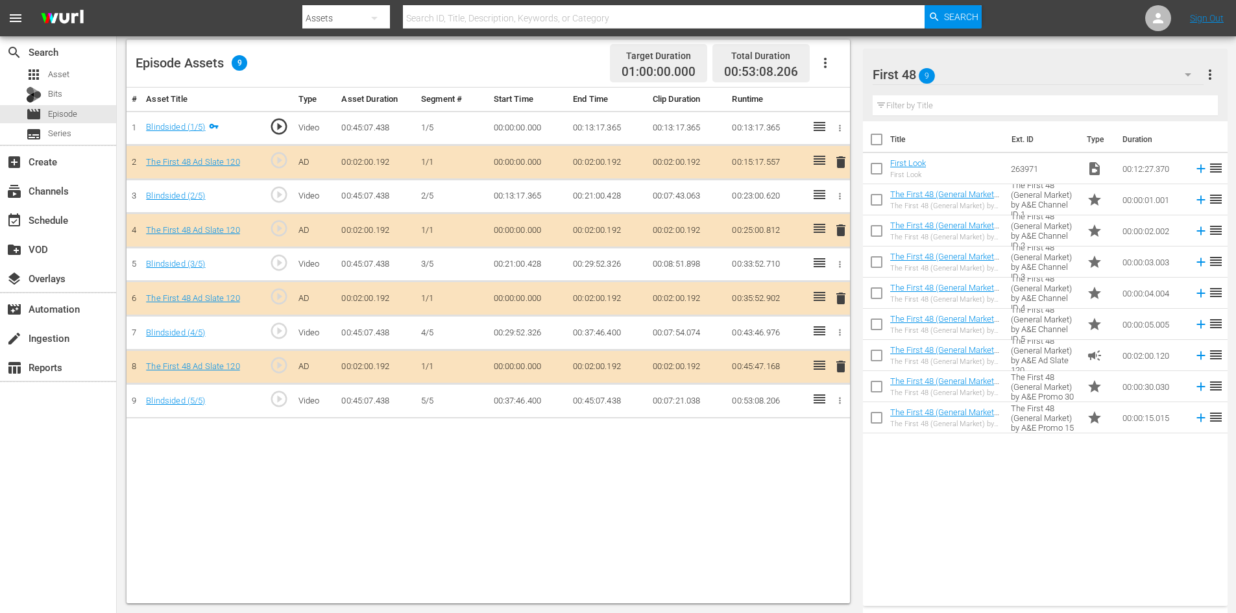
click at [839, 298] on span "delete" at bounding box center [841, 299] width 16 height 16
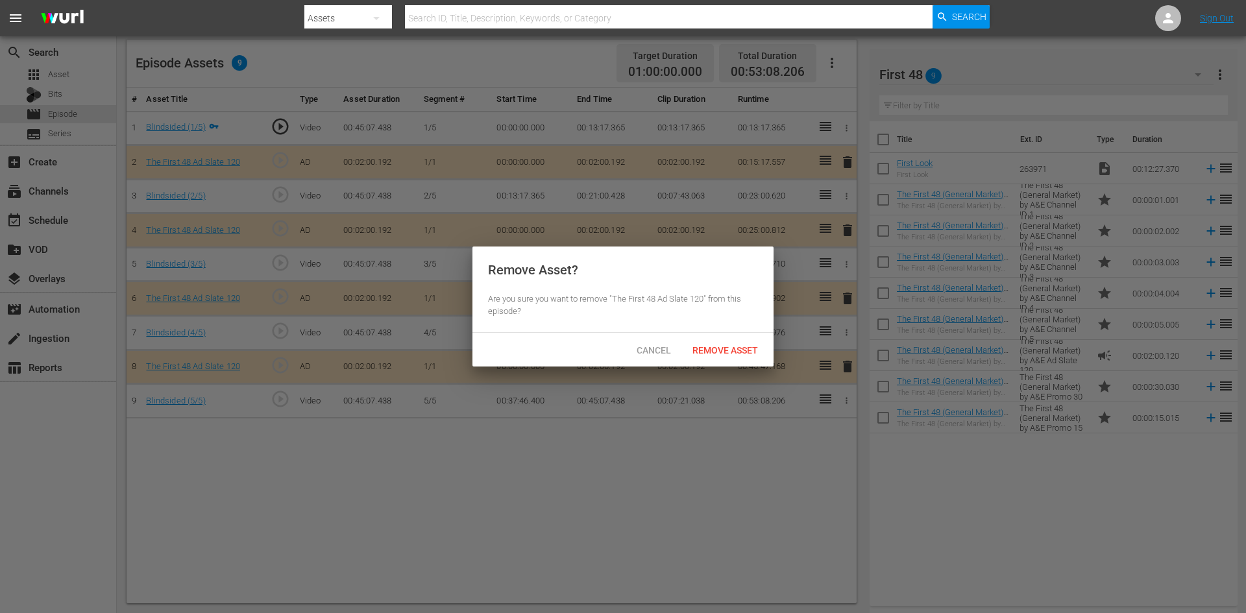
click at [739, 337] on div "Cancel Remove Asset" at bounding box center [622, 350] width 301 height 34
click at [736, 343] on div "Remove Asset" at bounding box center [725, 350] width 86 height 24
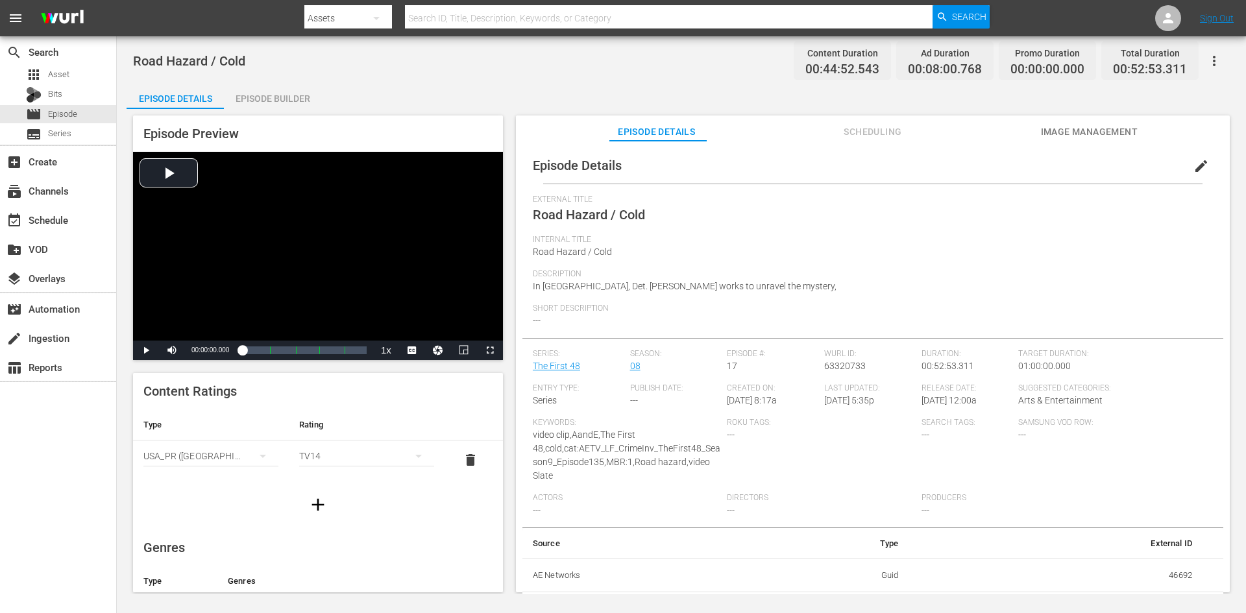
click at [273, 91] on div "Episode Builder" at bounding box center [272, 98] width 97 height 31
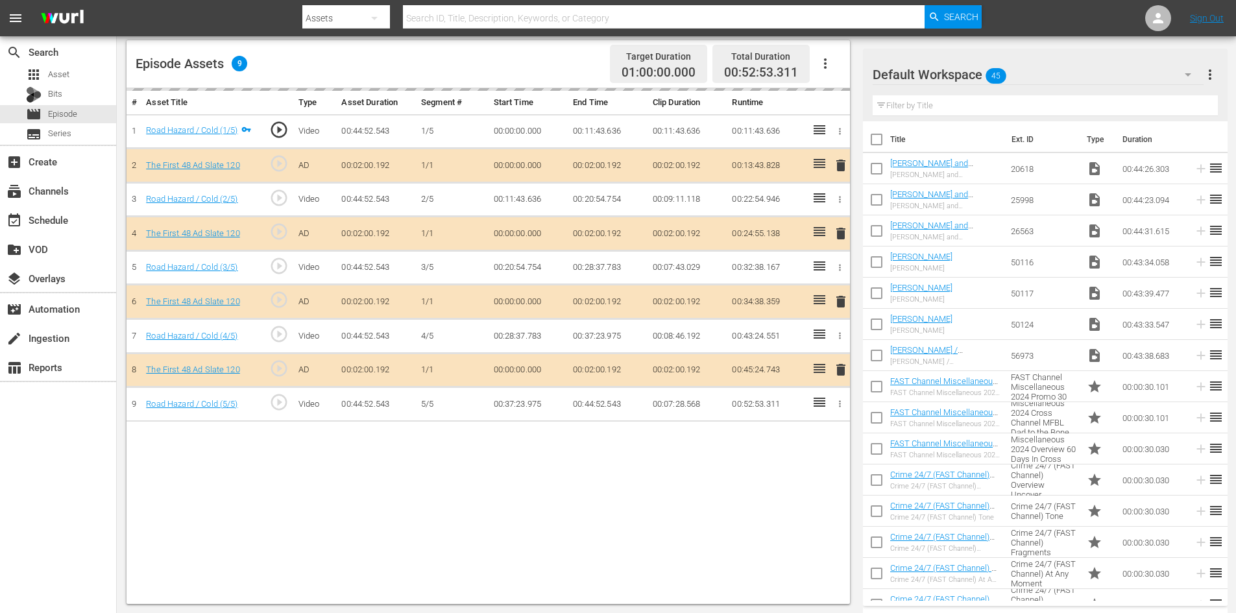
scroll to position [338, 0]
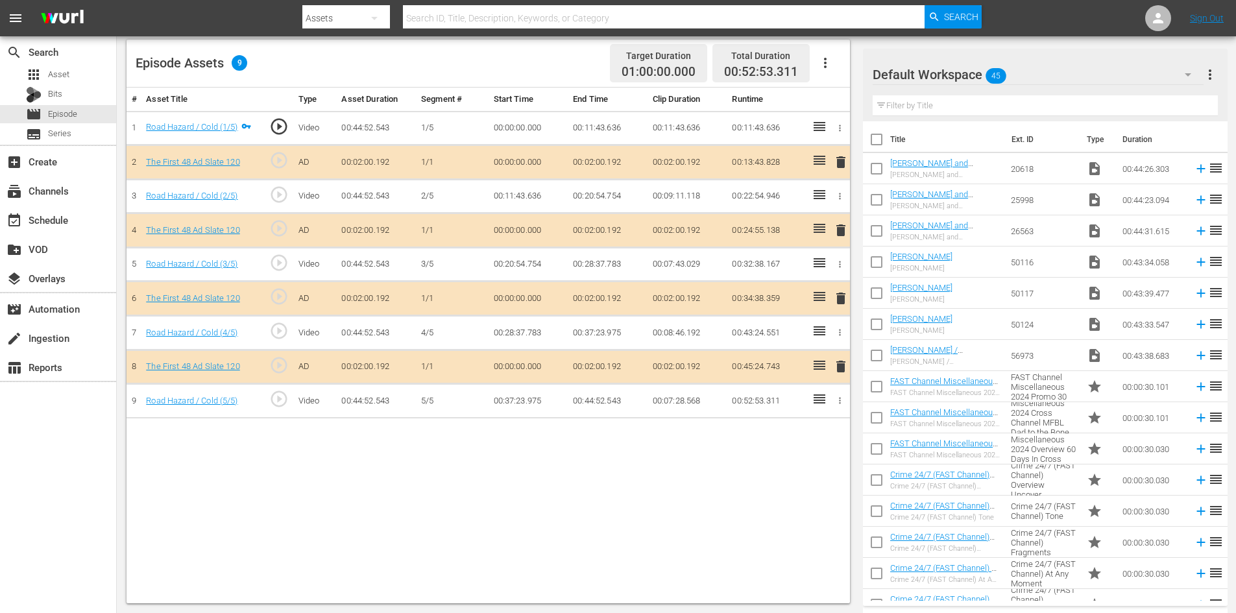
click at [1114, 69] on div "Default Workspace 45" at bounding box center [1038, 74] width 331 height 36
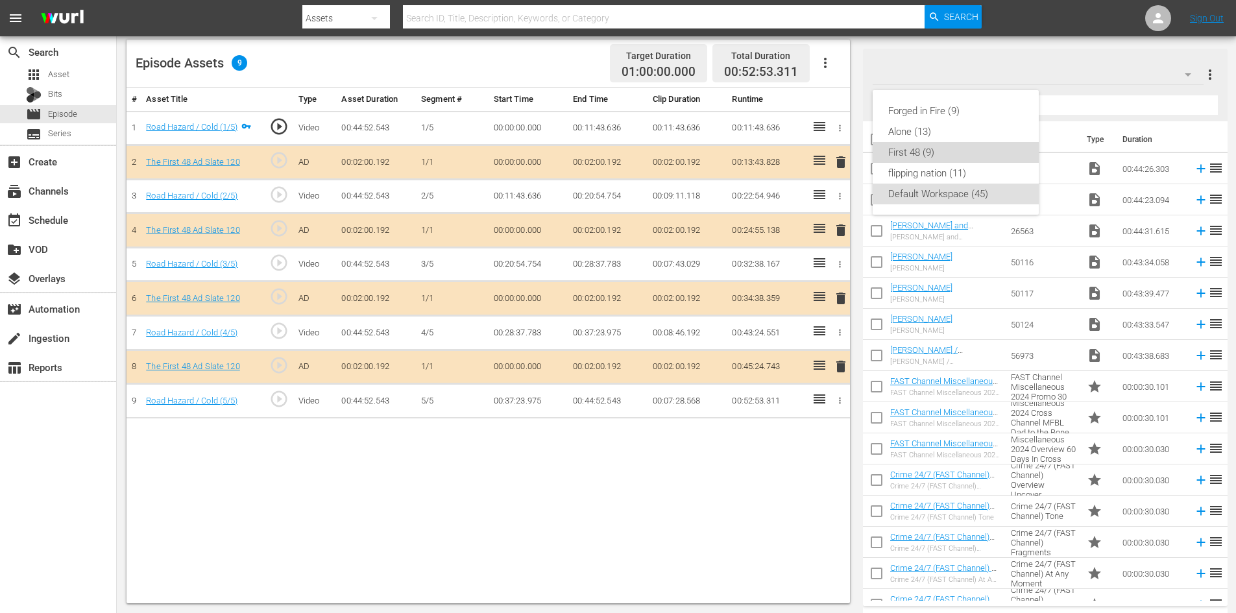
click at [923, 152] on div "First 48 (9)" at bounding box center [955, 152] width 135 height 21
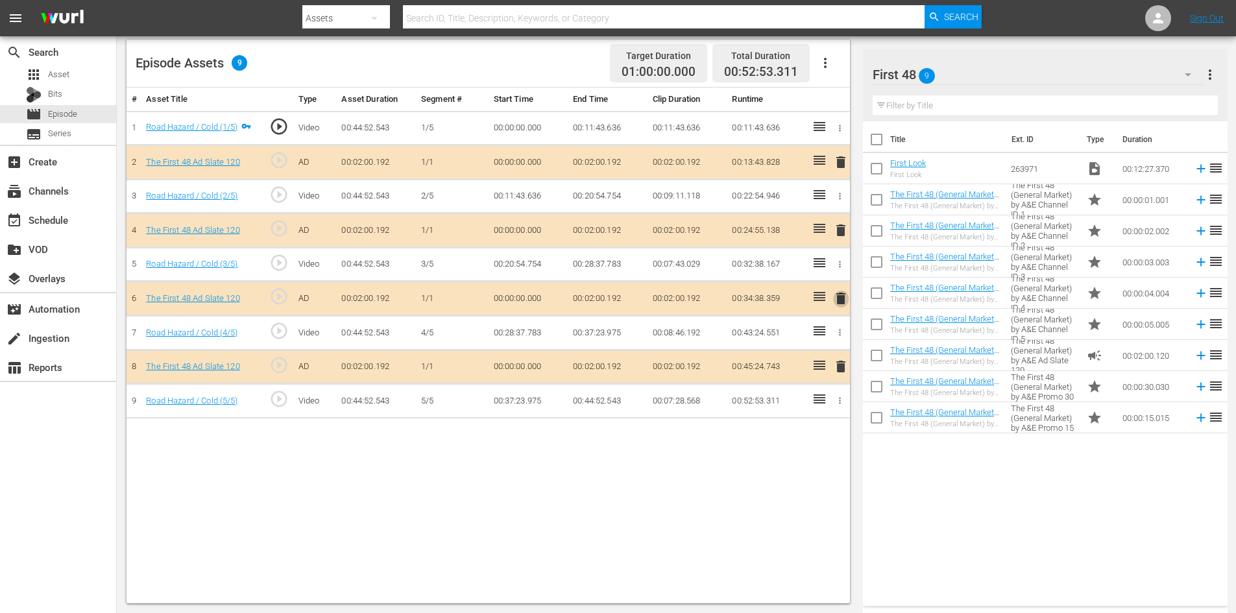
click at [841, 300] on span "delete" at bounding box center [841, 299] width 16 height 16
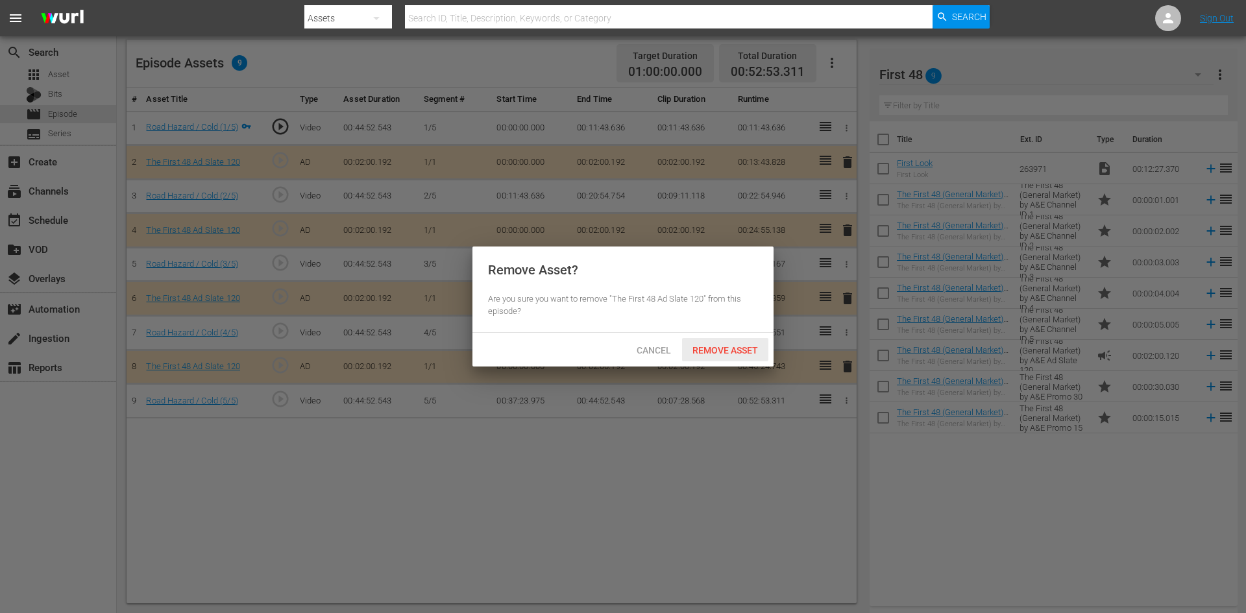
click at [724, 358] on div "Remove Asset" at bounding box center [725, 350] width 86 height 24
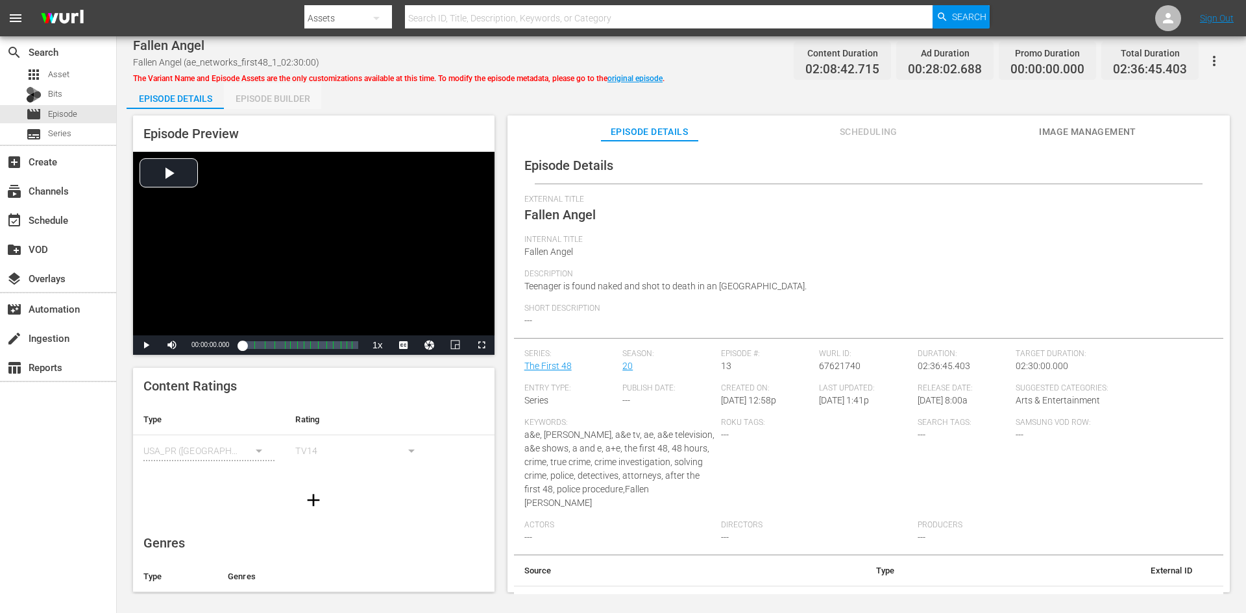
click at [269, 102] on div "Episode Builder" at bounding box center [272, 98] width 97 height 31
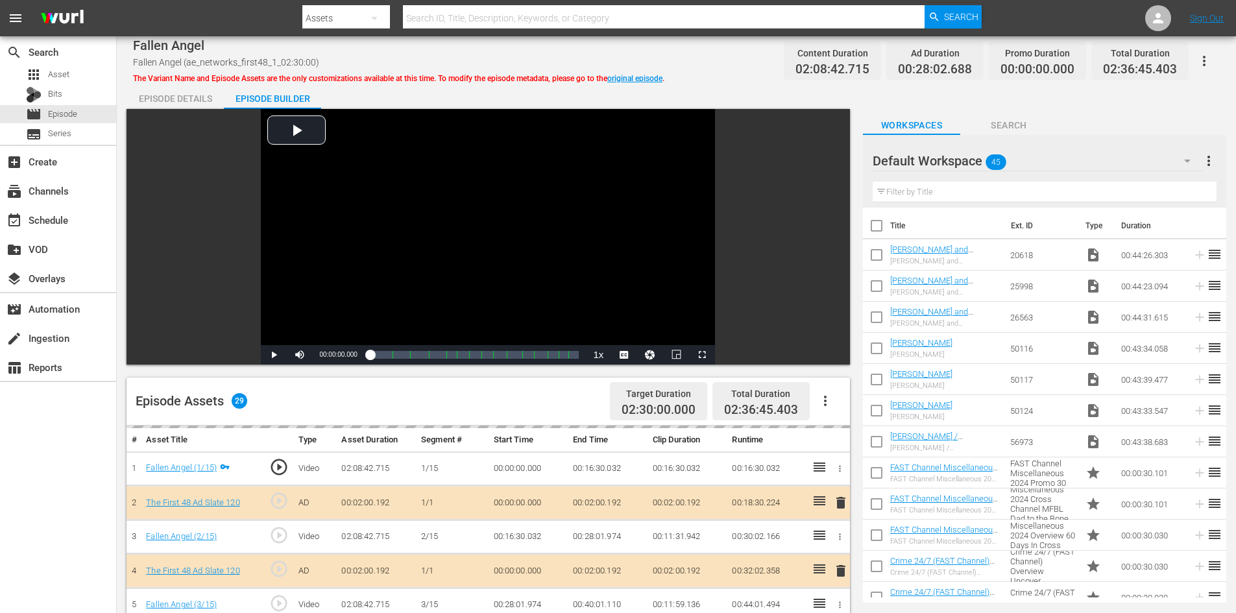
click at [1071, 165] on div "Default Workspace 45" at bounding box center [1038, 161] width 330 height 36
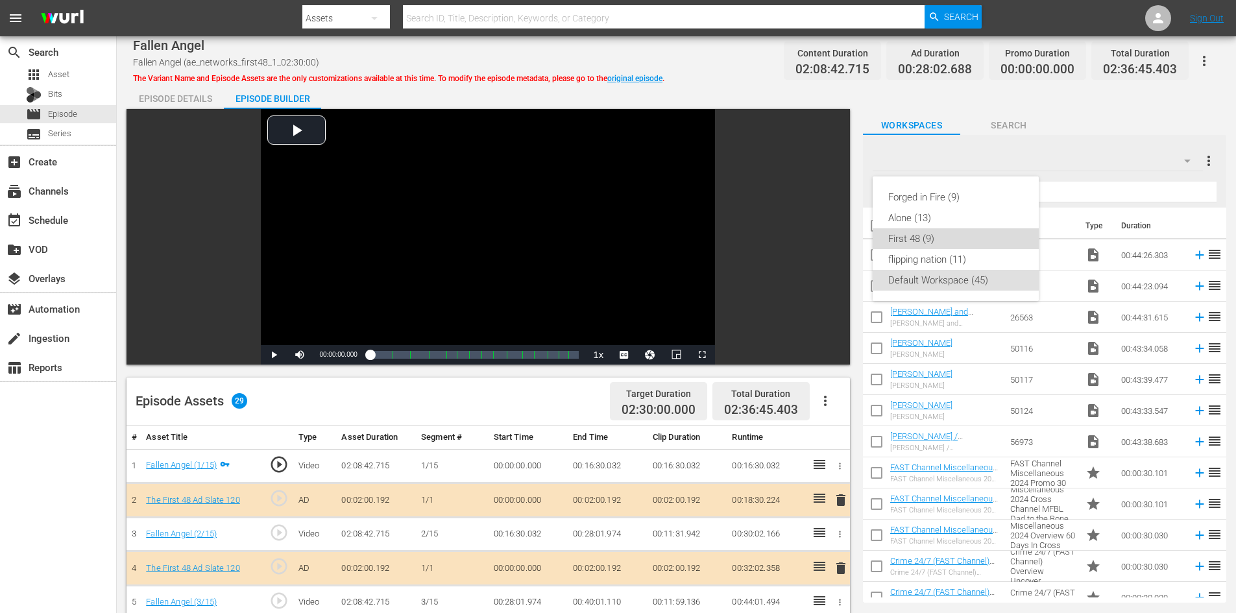
click at [924, 233] on div "First 48 (9)" at bounding box center [955, 238] width 135 height 21
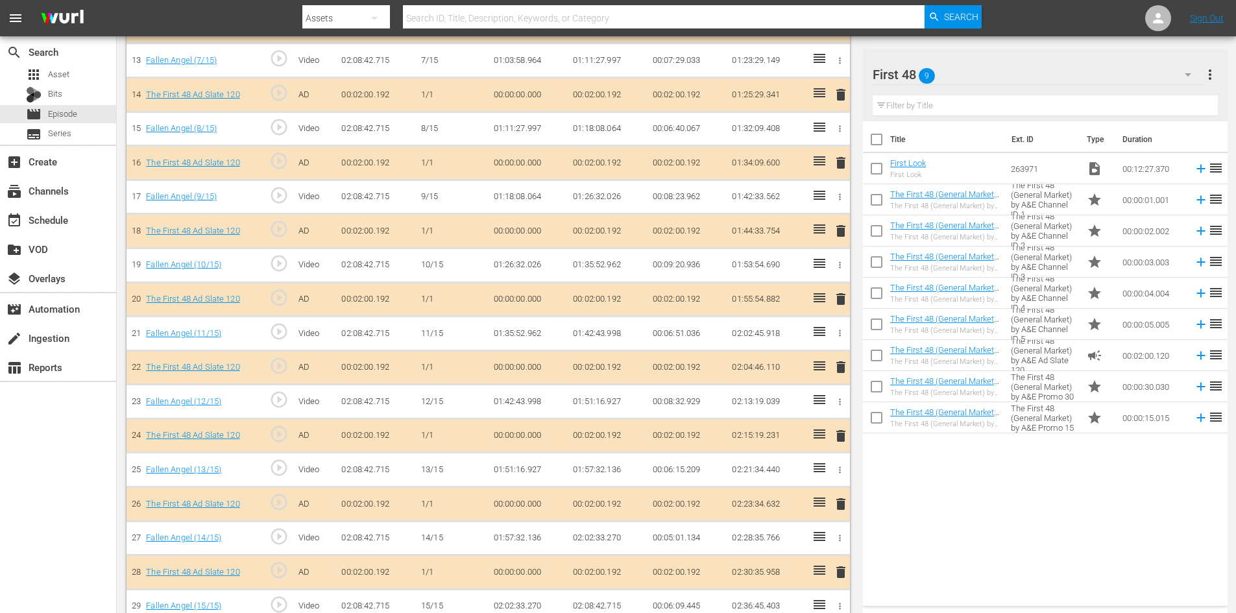
scroll to position [835, 0]
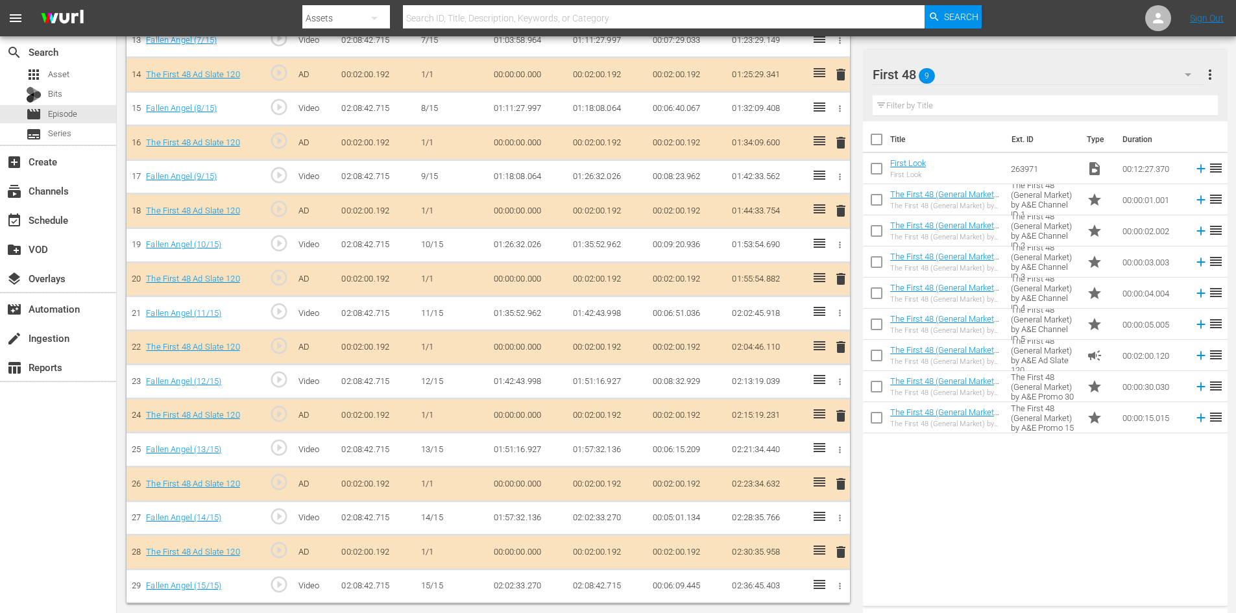
click at [840, 417] on span "delete" at bounding box center [841, 416] width 16 height 16
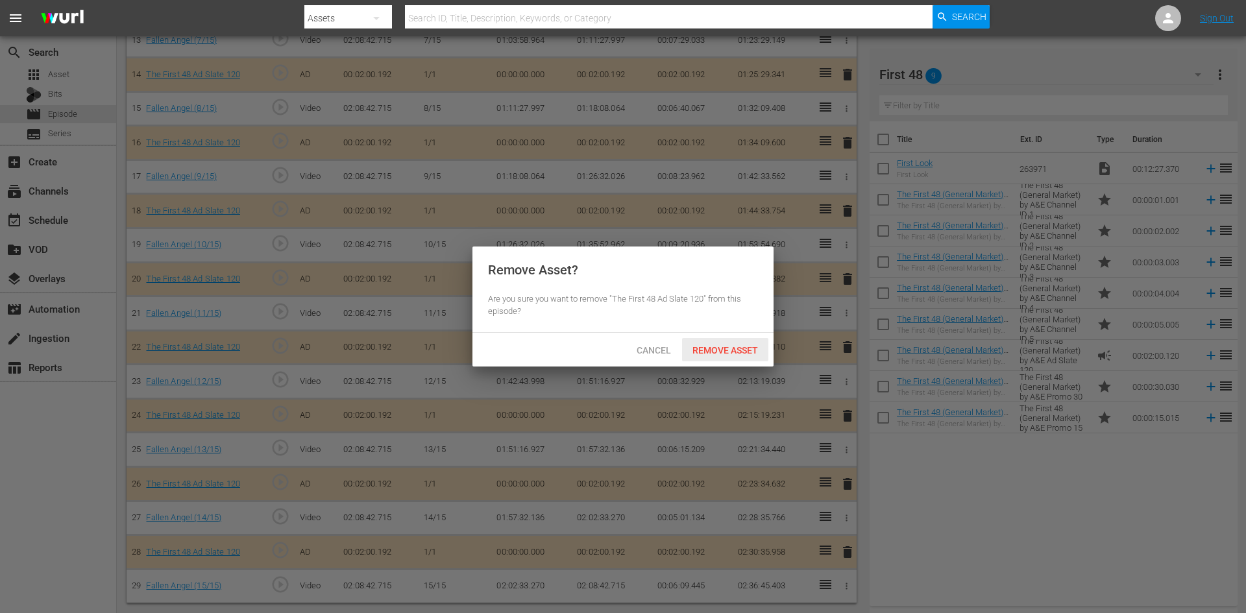
click at [727, 347] on span "Remove Asset" at bounding box center [725, 350] width 86 height 10
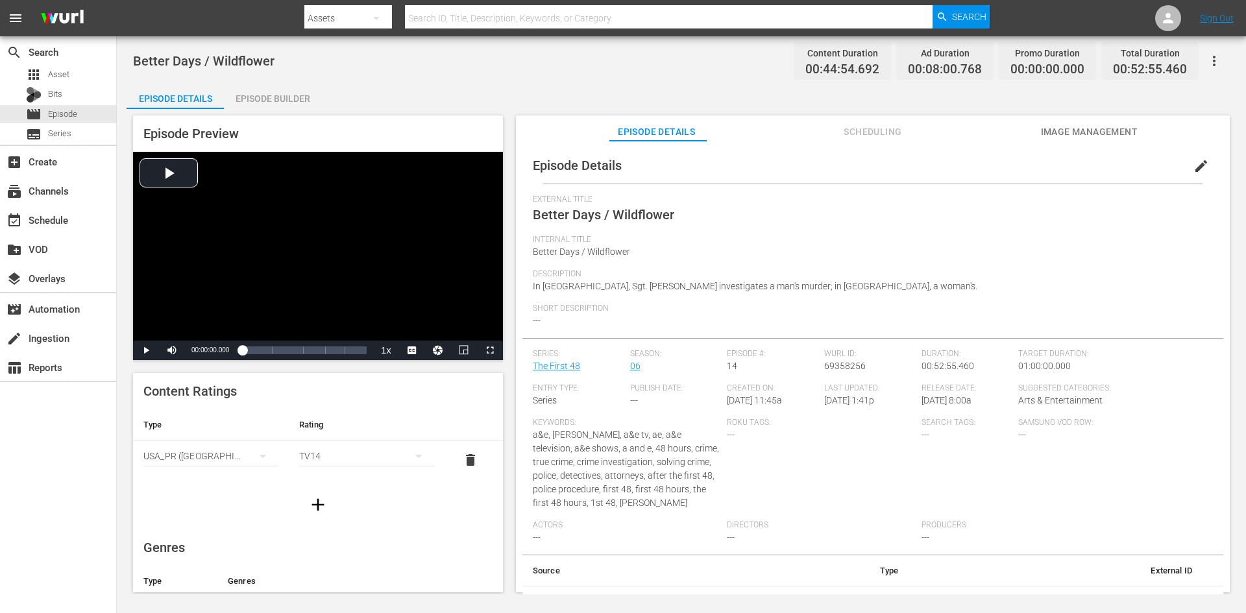
click at [249, 97] on div "Episode Builder" at bounding box center [272, 98] width 97 height 31
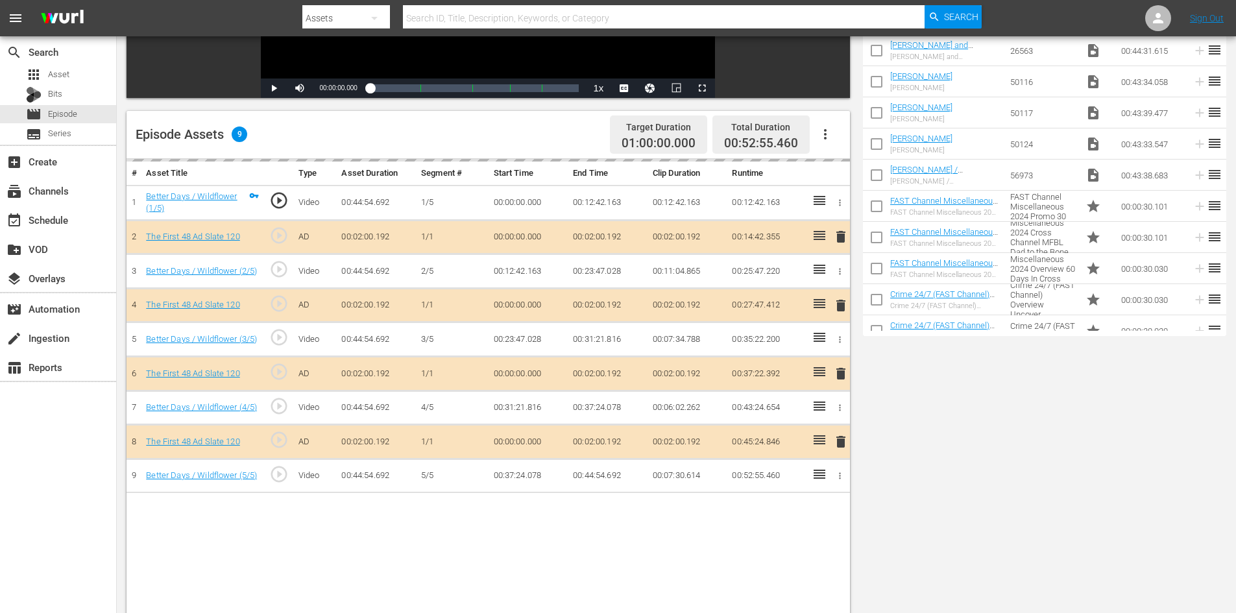
scroll to position [338, 0]
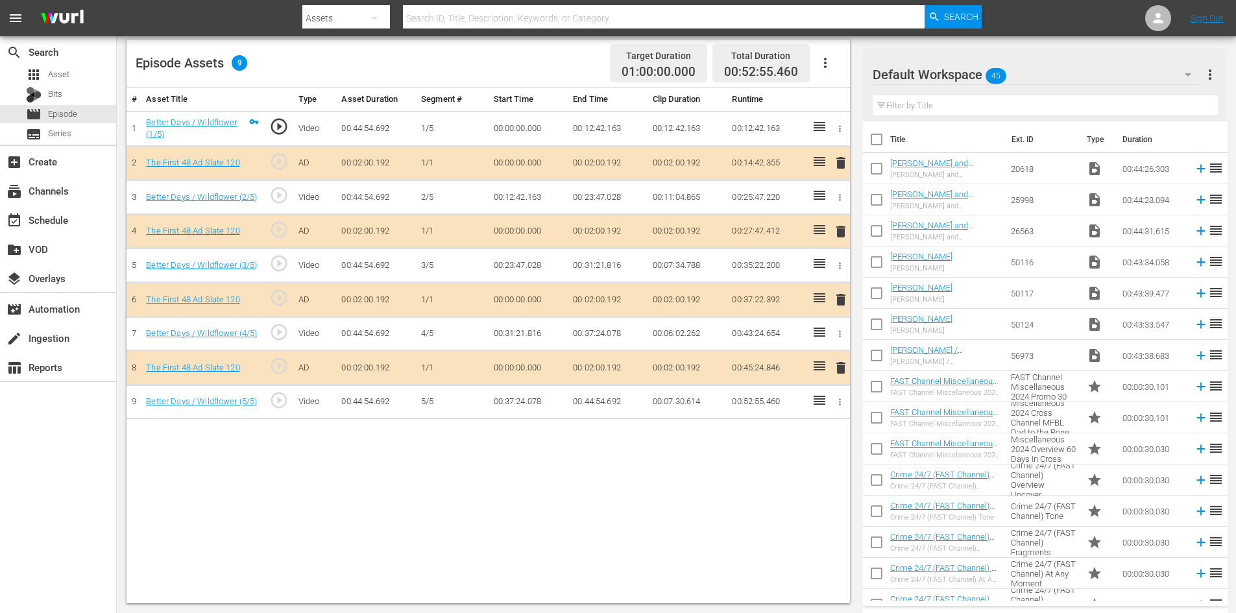
click at [1136, 72] on div "Default Workspace 45" at bounding box center [1038, 74] width 331 height 36
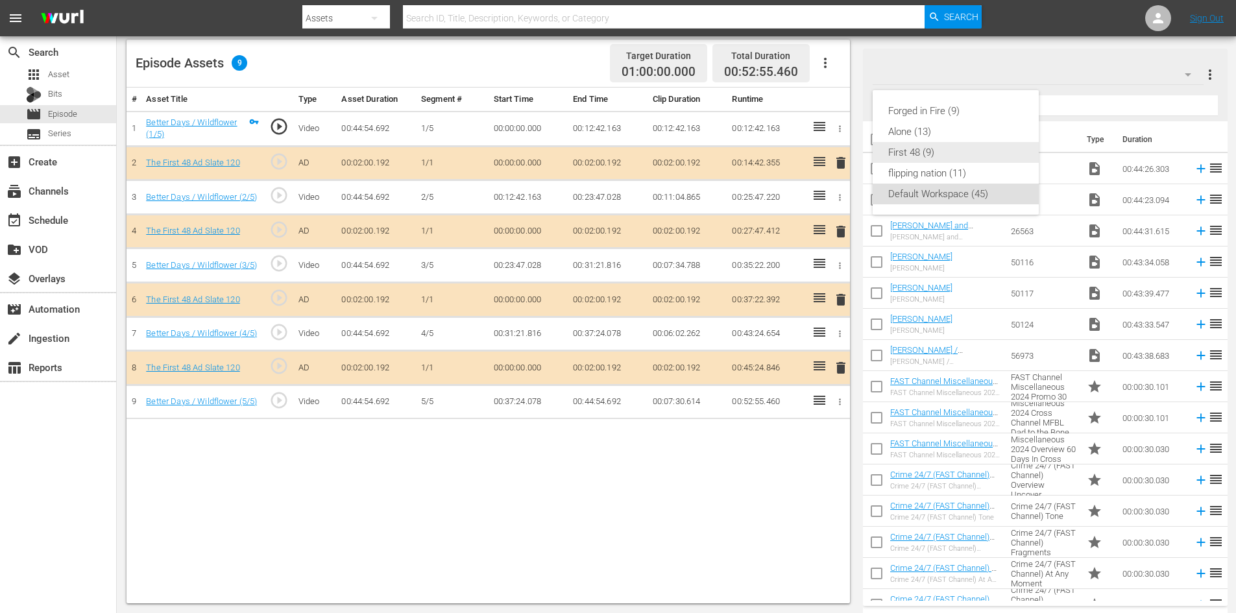
click at [913, 146] on div "First 48 (9)" at bounding box center [955, 152] width 135 height 21
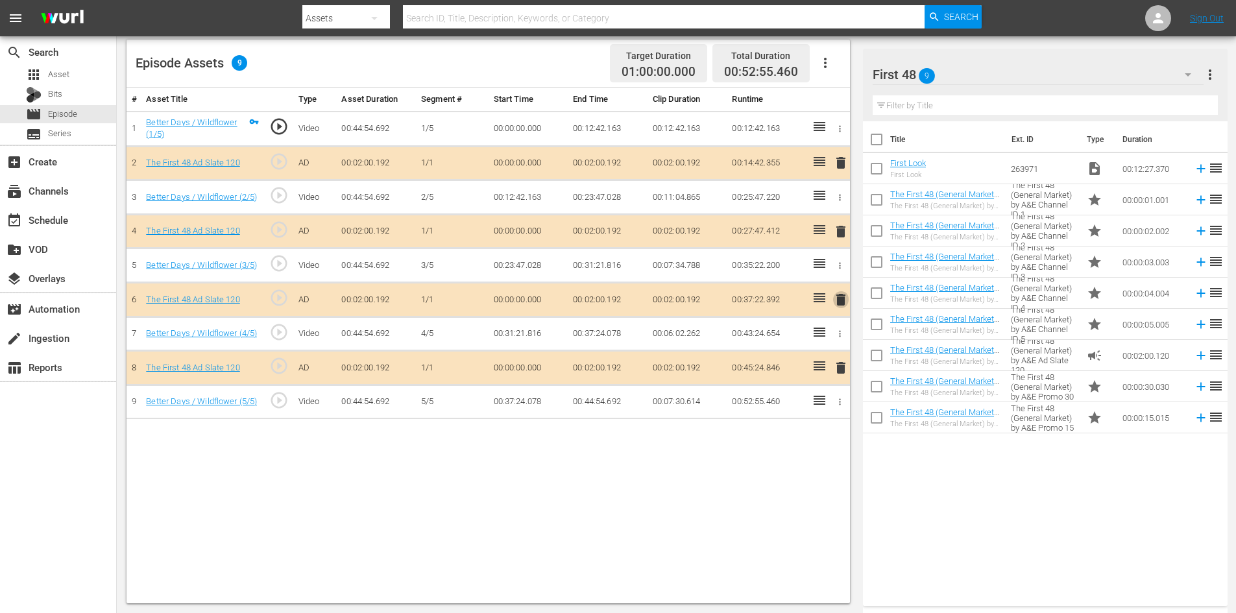
click at [838, 301] on span "delete" at bounding box center [841, 300] width 16 height 16
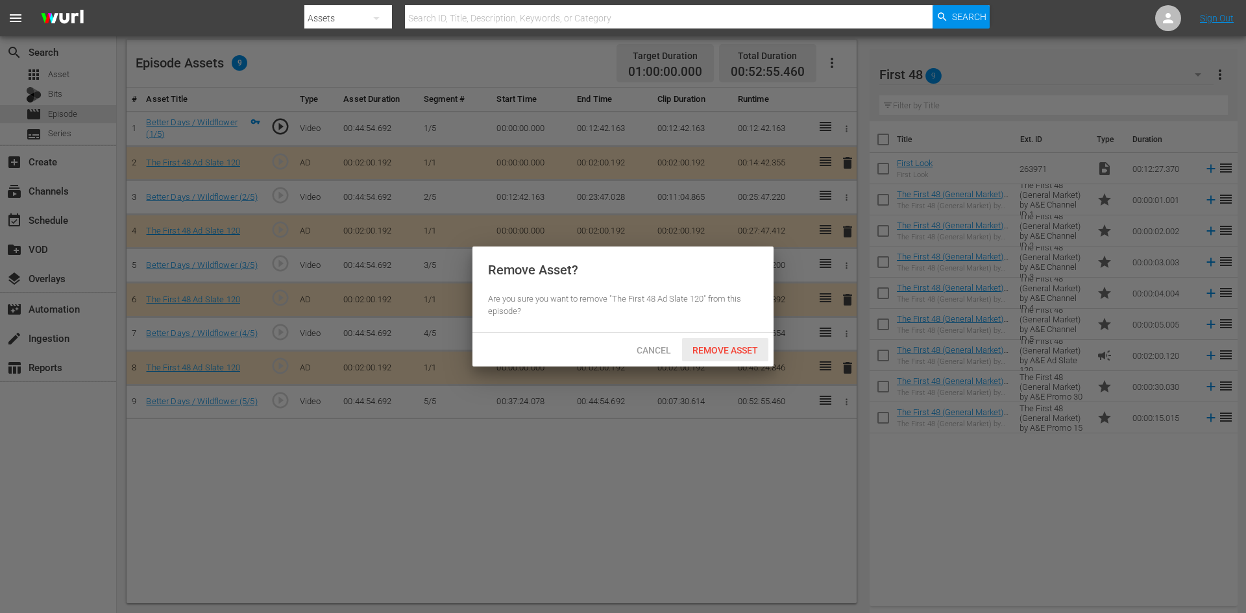
click at [705, 347] on span "Remove Asset" at bounding box center [725, 350] width 86 height 10
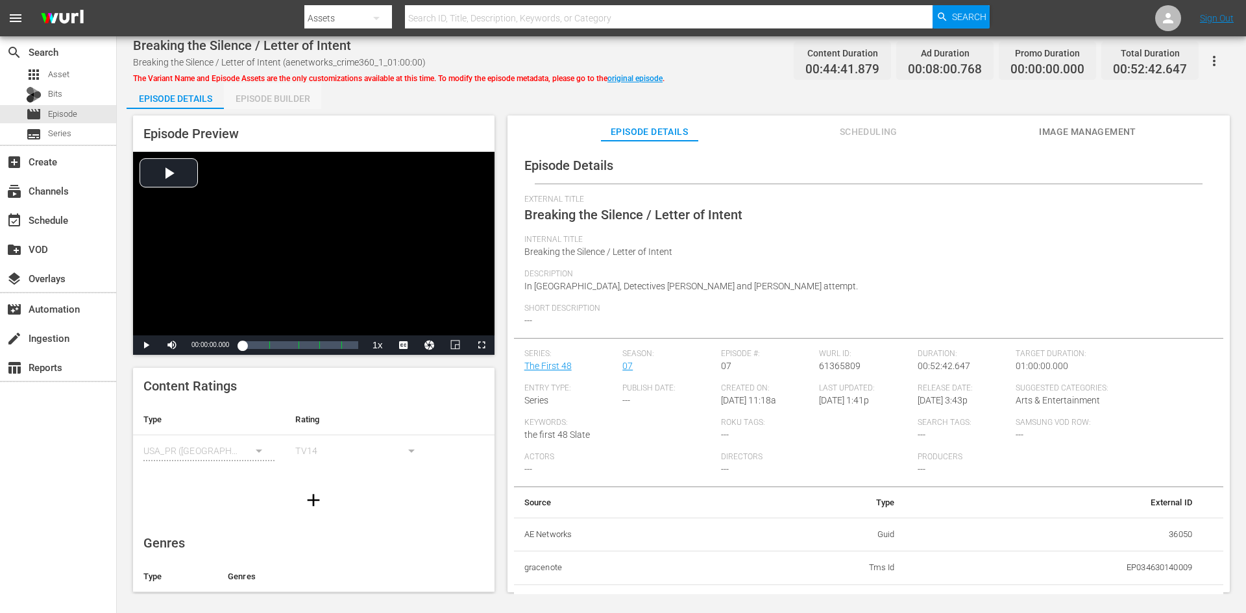
click at [293, 95] on div "Episode Builder" at bounding box center [272, 98] width 97 height 31
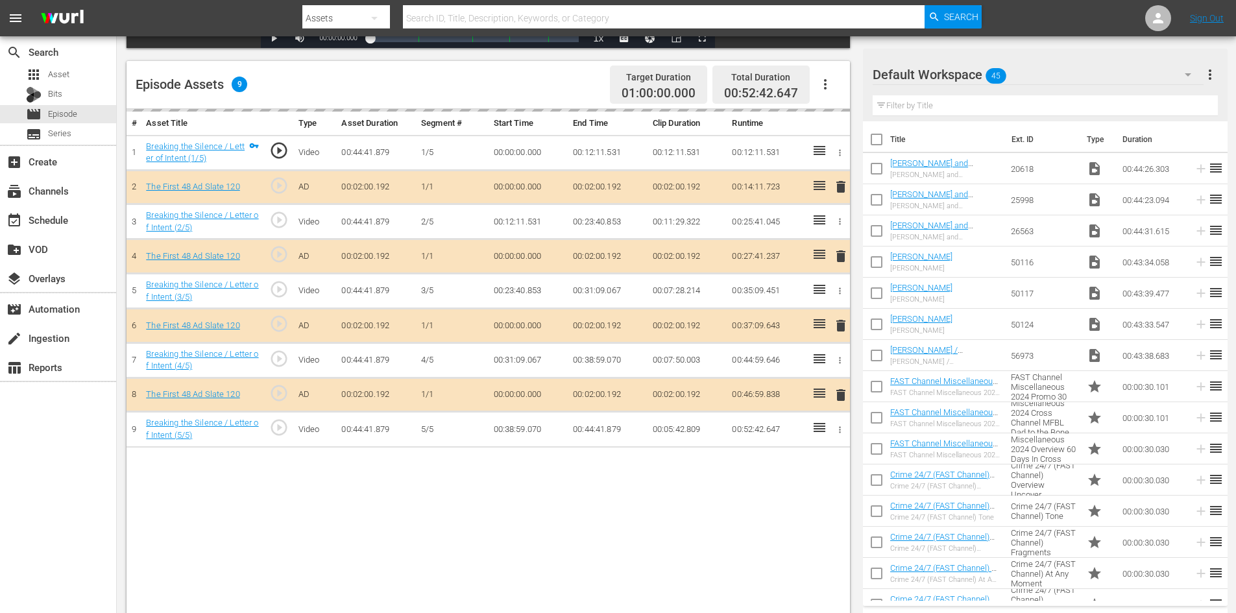
scroll to position [338, 0]
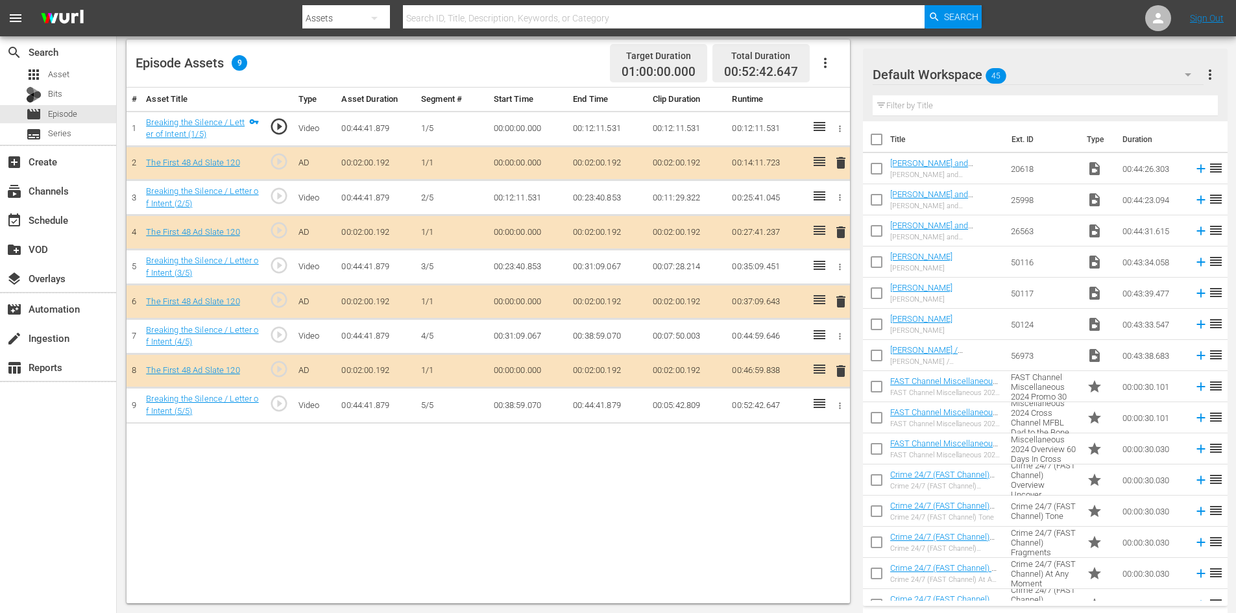
click at [1150, 79] on div "Default Workspace 45" at bounding box center [1038, 74] width 331 height 36
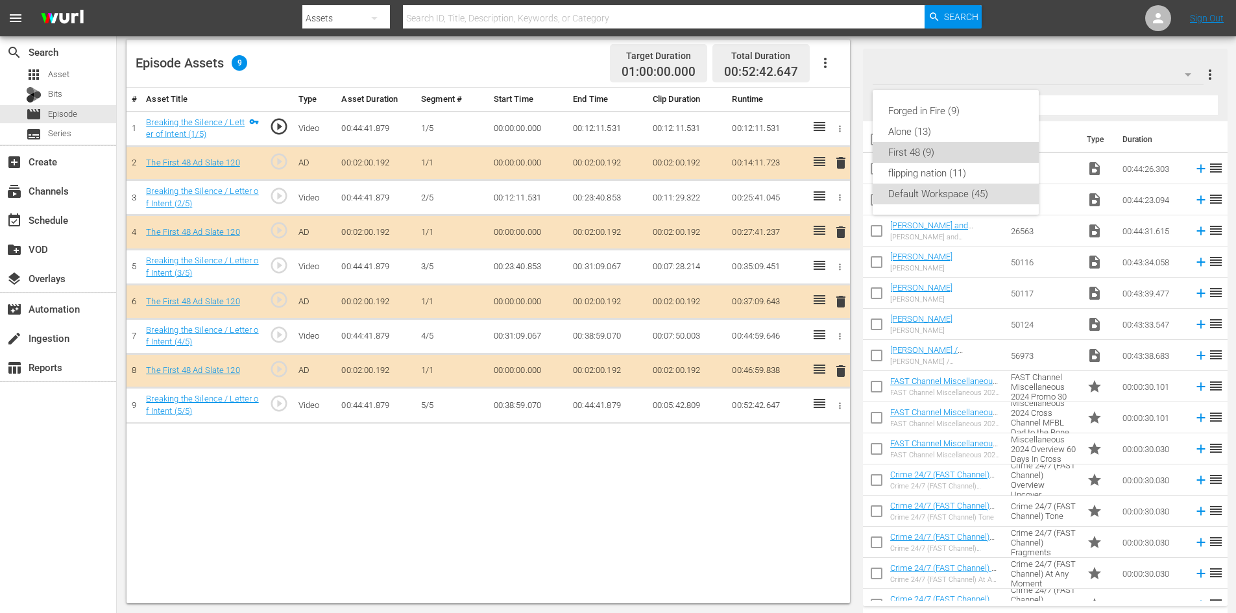
click at [910, 157] on div "First 48 (9)" at bounding box center [955, 152] width 135 height 21
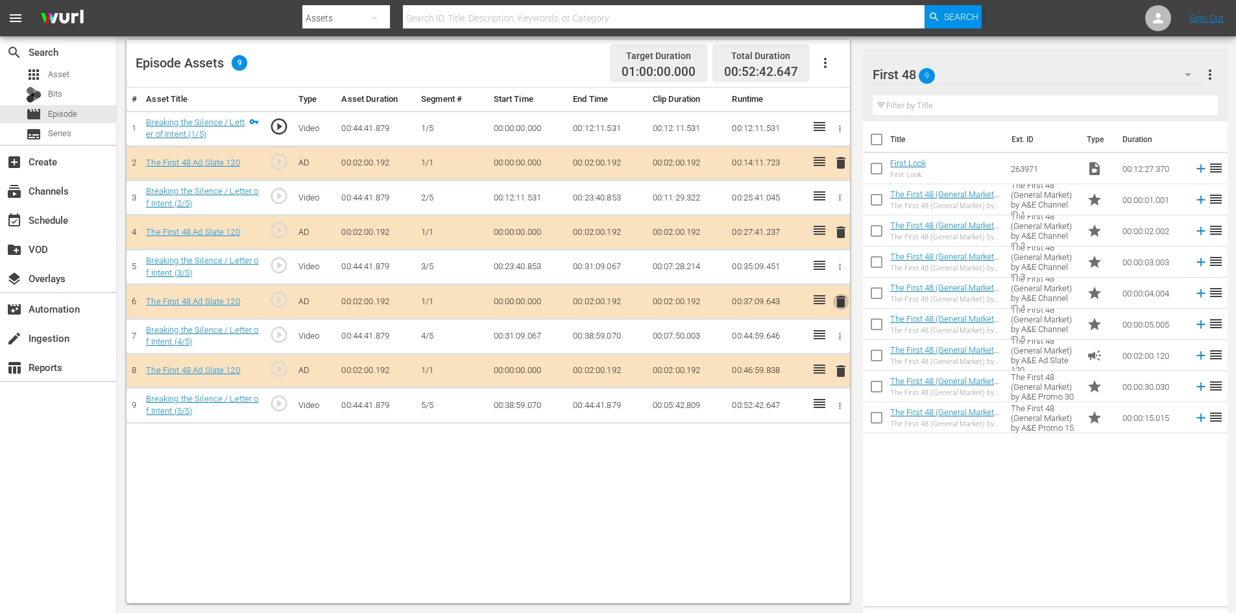
click at [841, 300] on span "delete" at bounding box center [841, 302] width 16 height 16
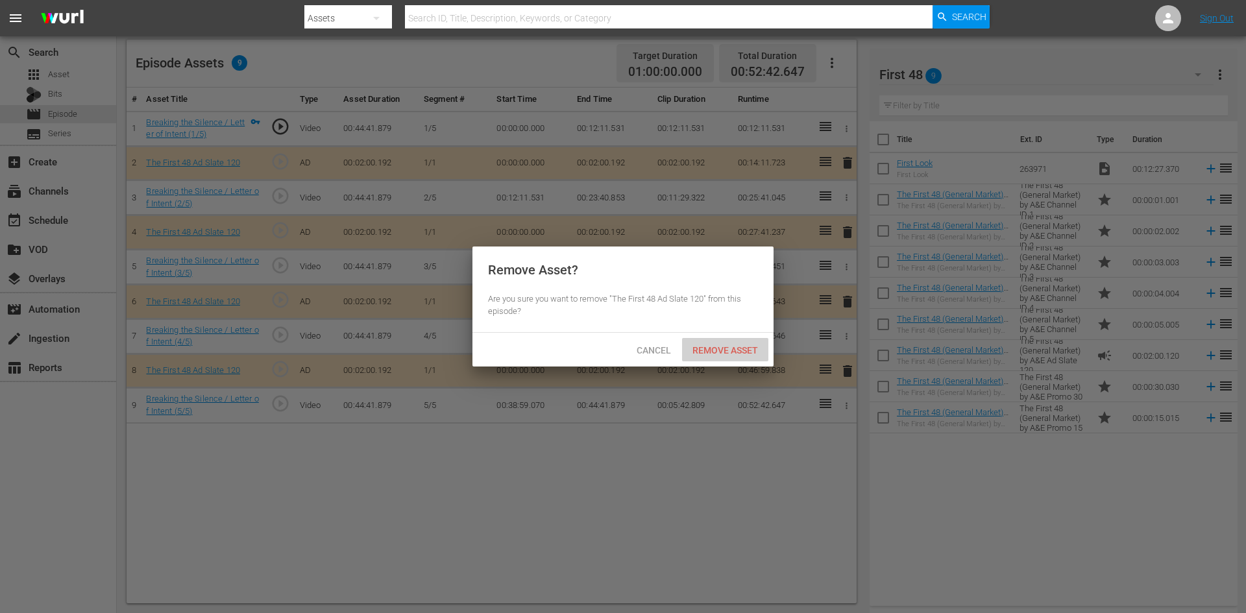
click at [734, 343] on div "Remove Asset" at bounding box center [725, 350] width 86 height 24
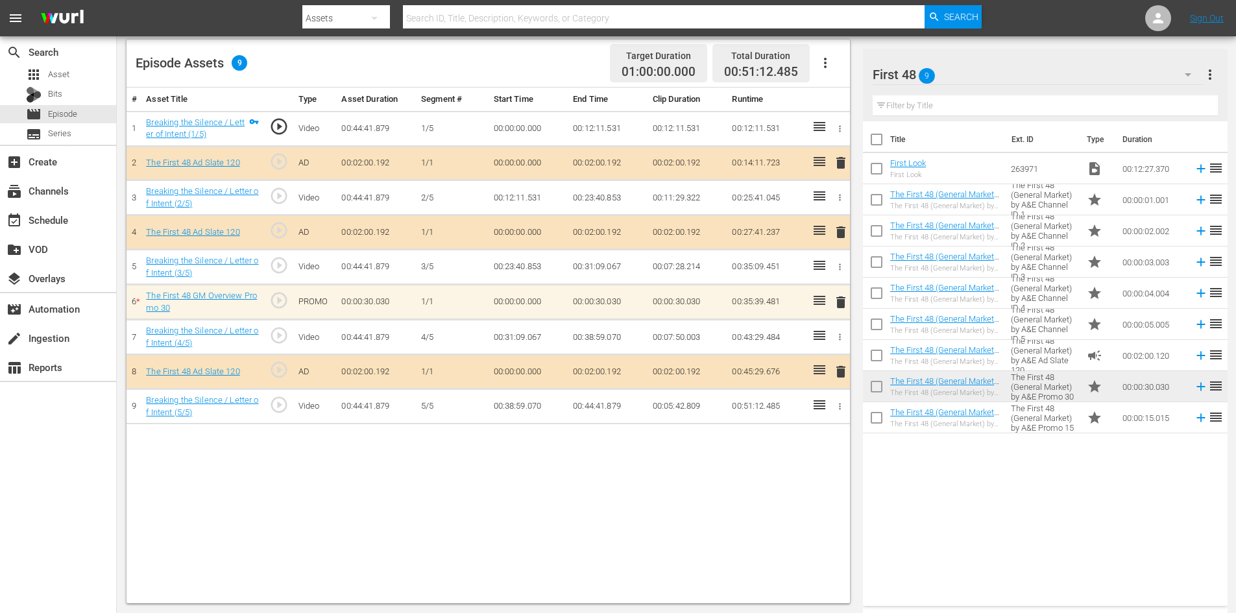
click at [840, 302] on span "delete" at bounding box center [841, 303] width 16 height 16
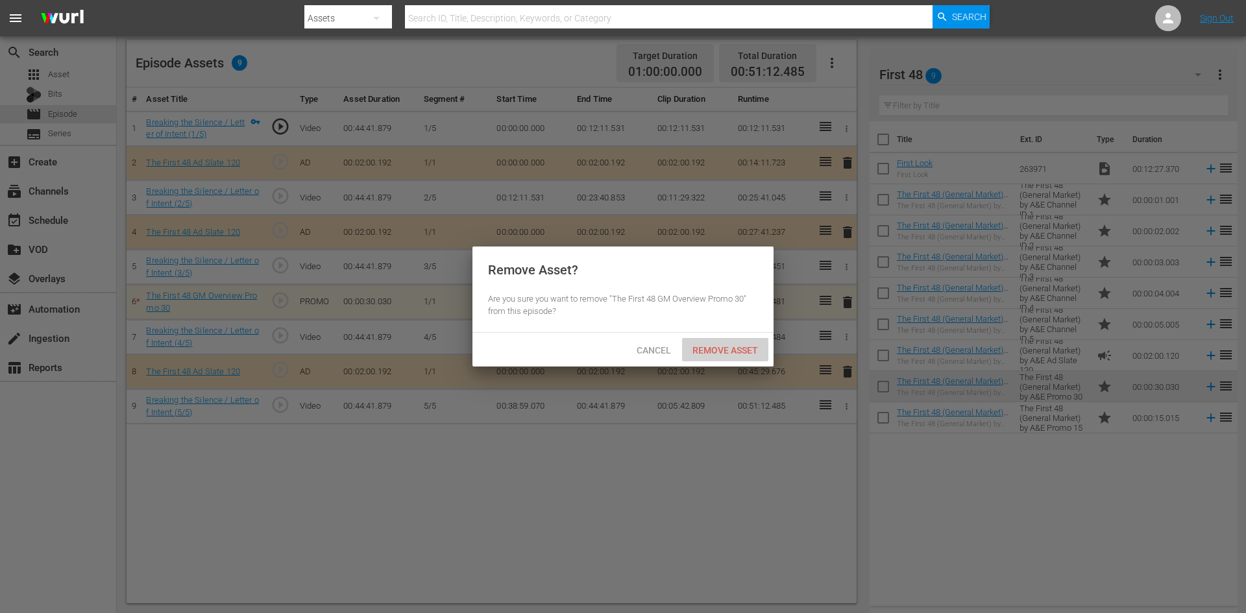
click at [739, 345] on span "Remove Asset" at bounding box center [725, 350] width 86 height 10
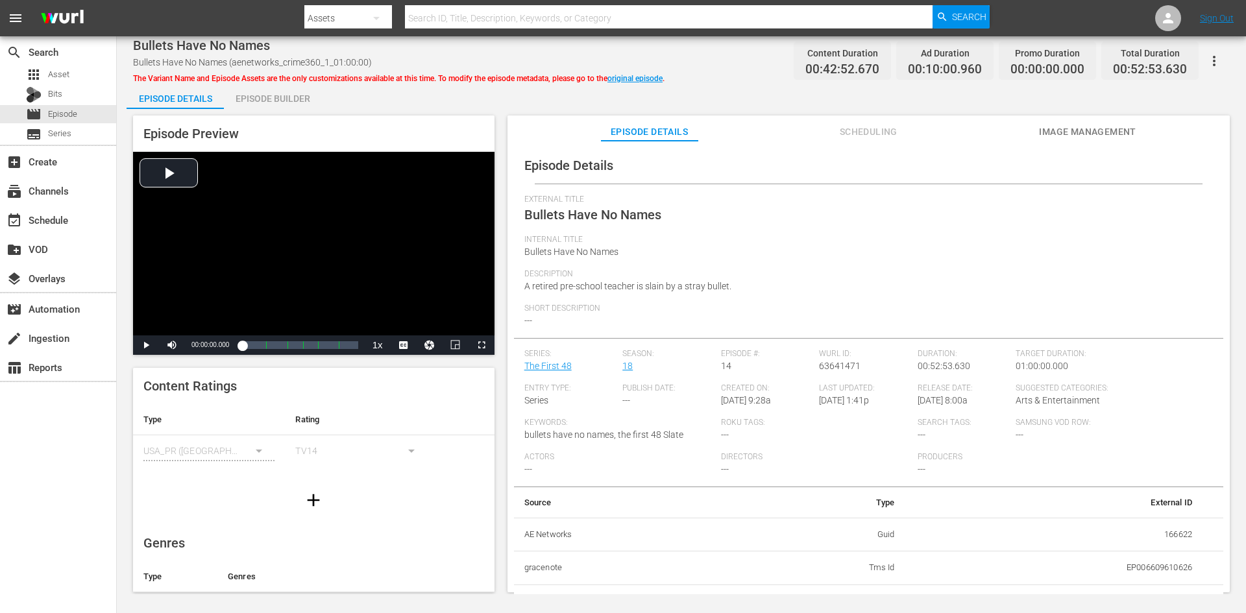
click at [254, 95] on div "Episode Builder" at bounding box center [272, 98] width 97 height 31
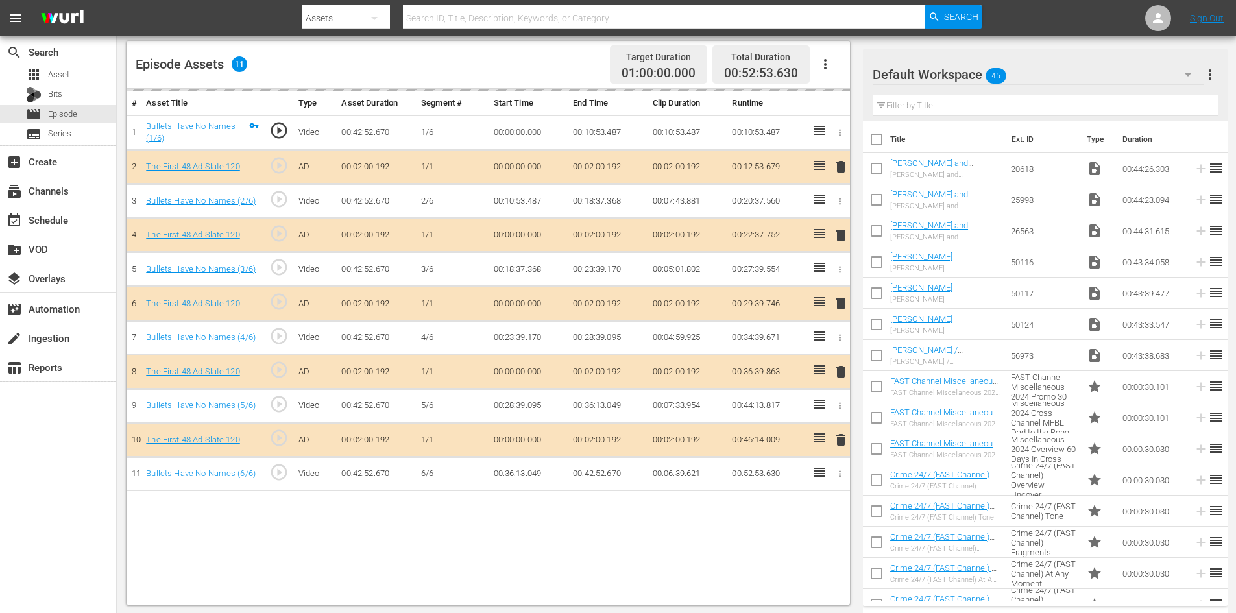
scroll to position [338, 0]
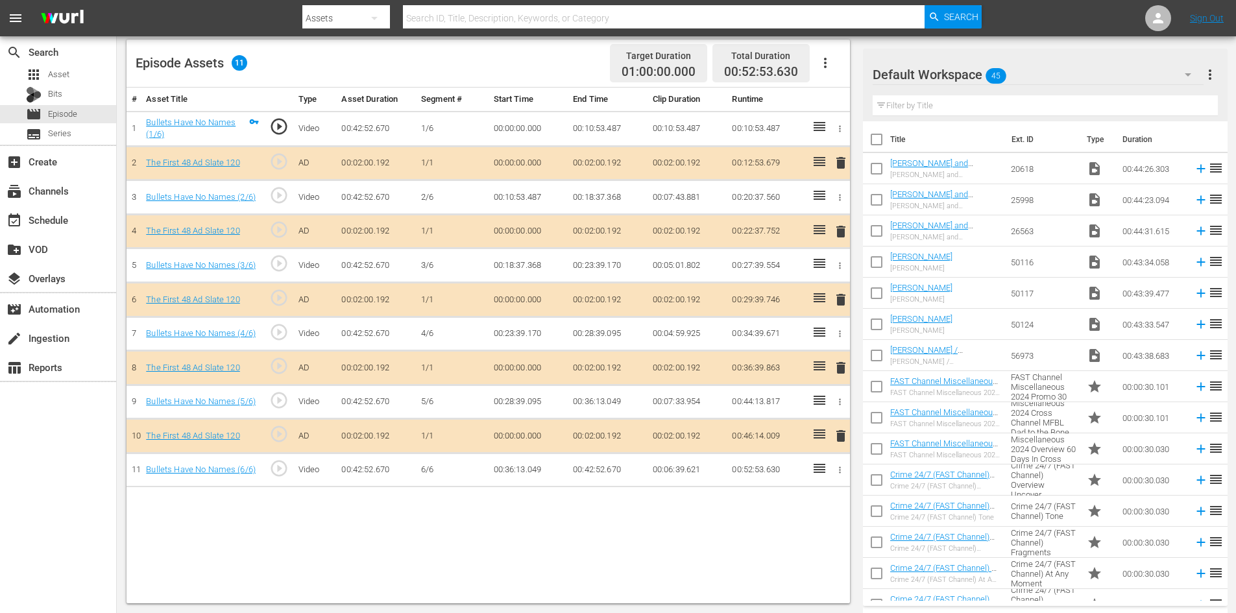
click at [1088, 73] on div "Default Workspace 45" at bounding box center [1038, 74] width 331 height 36
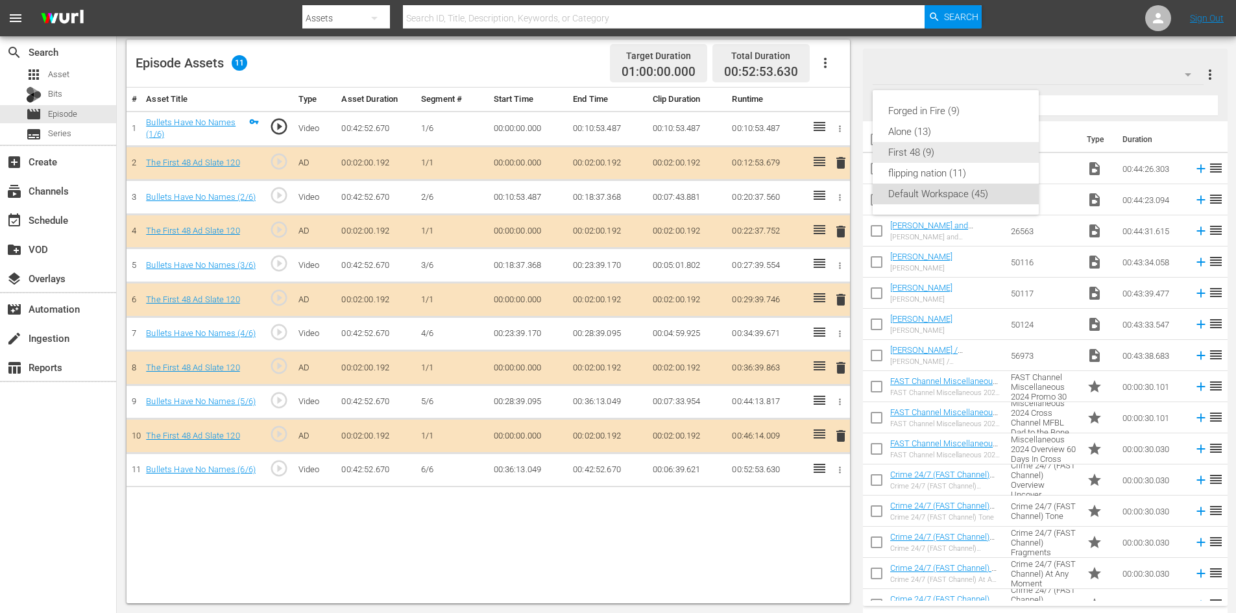
click at [899, 150] on div "First 48 (9)" at bounding box center [955, 152] width 135 height 21
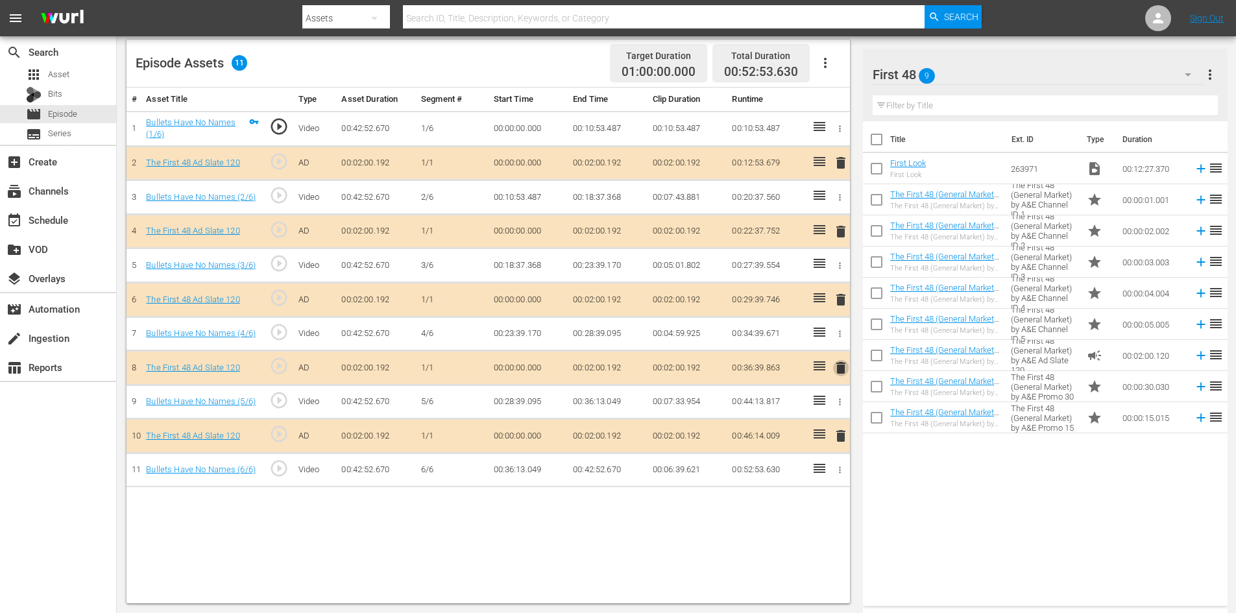
click at [840, 367] on span "delete" at bounding box center [841, 368] width 16 height 16
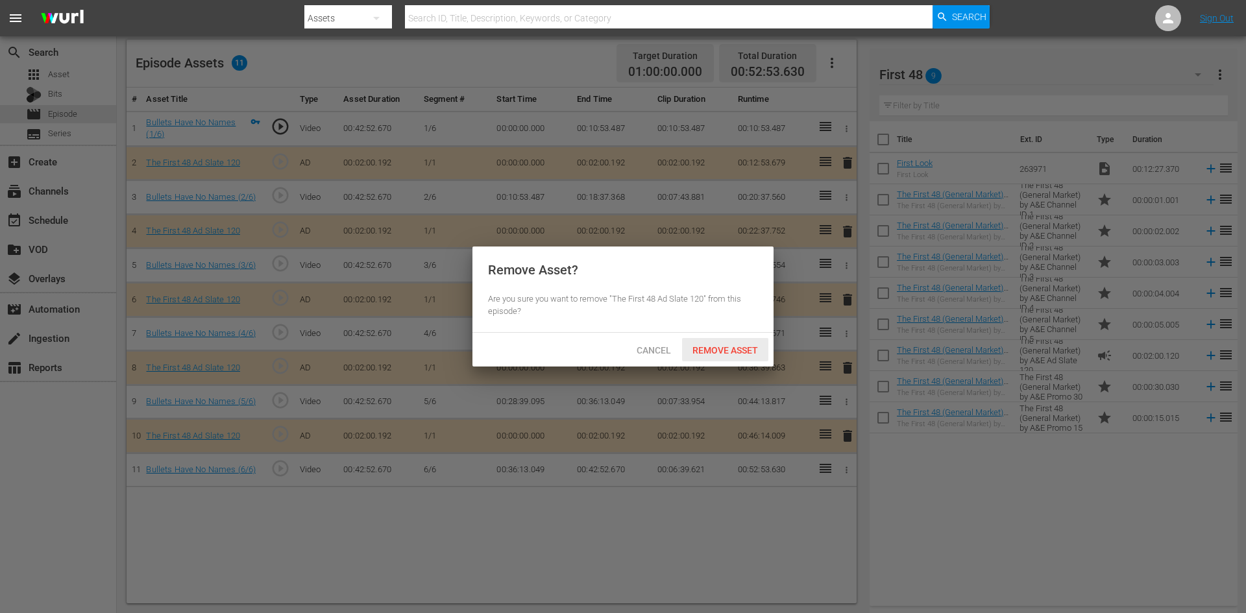
click at [737, 347] on span "Remove Asset" at bounding box center [725, 350] width 86 height 10
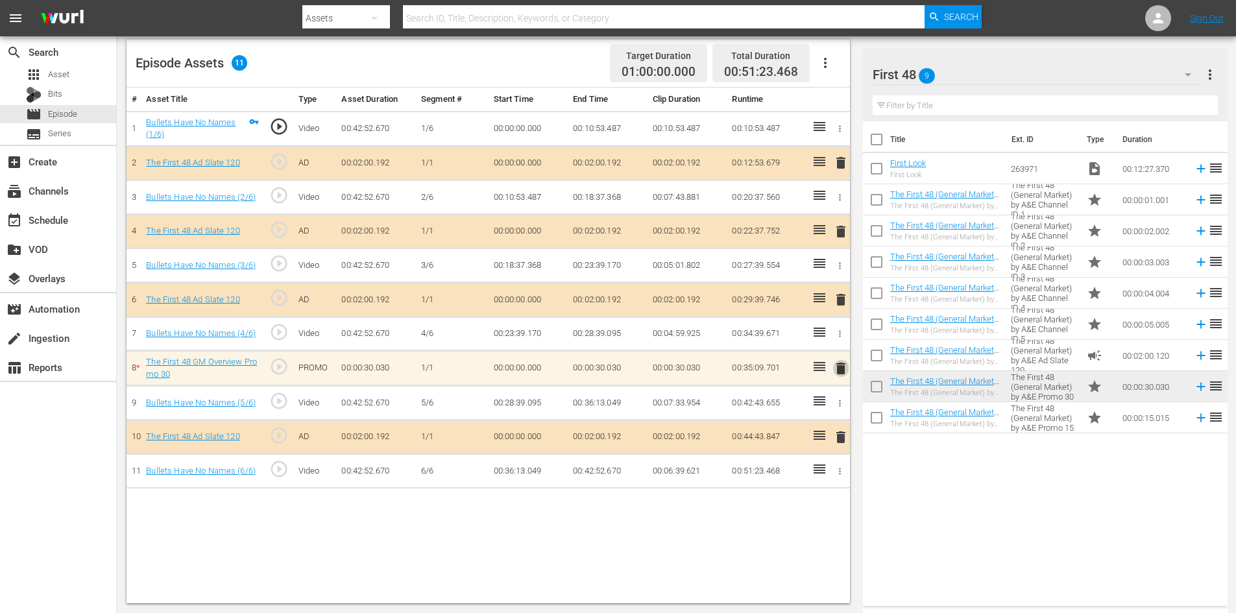
click at [838, 375] on span "delete" at bounding box center [841, 369] width 16 height 16
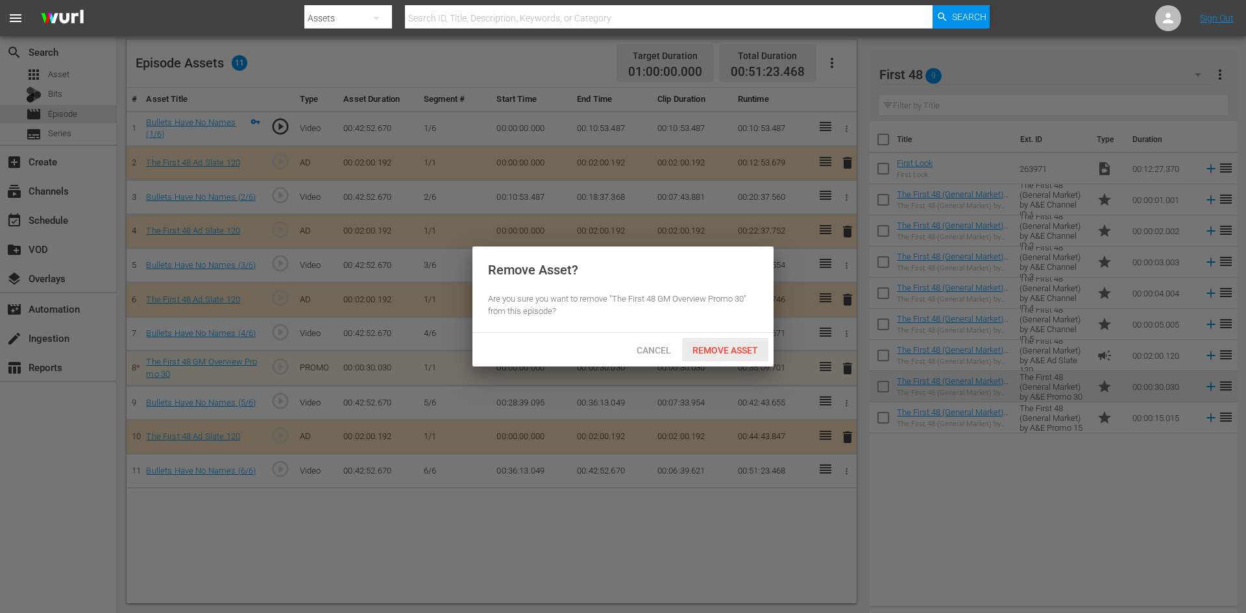
click at [731, 354] on span "Remove Asset" at bounding box center [725, 350] width 86 height 10
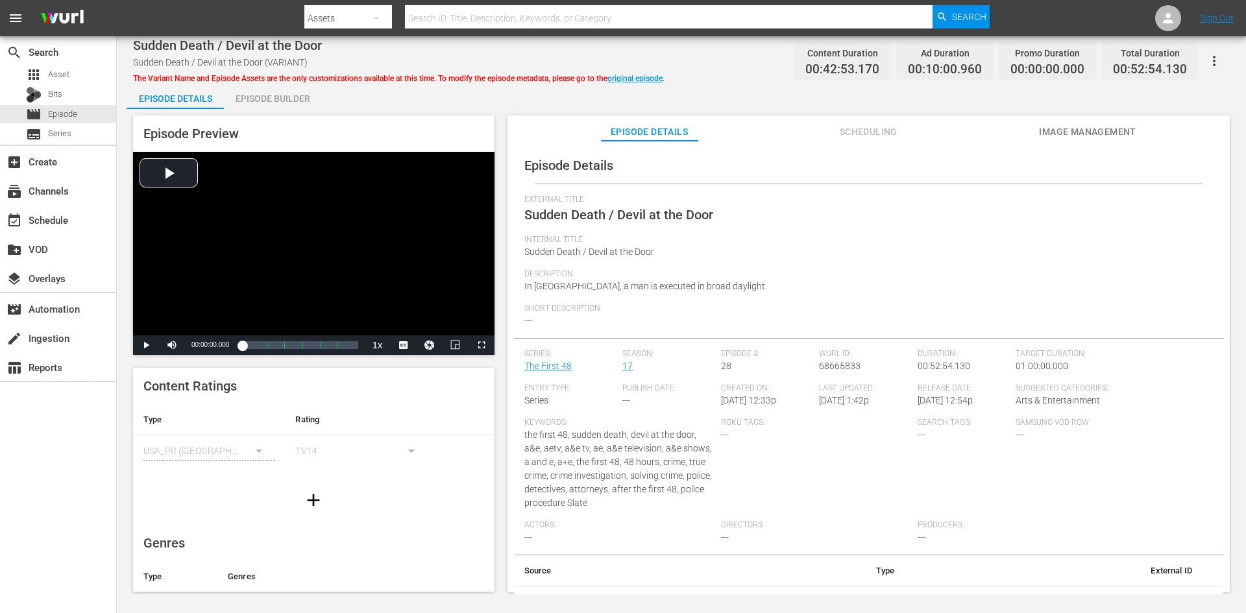
click at [266, 95] on div "Episode Builder" at bounding box center [272, 98] width 97 height 31
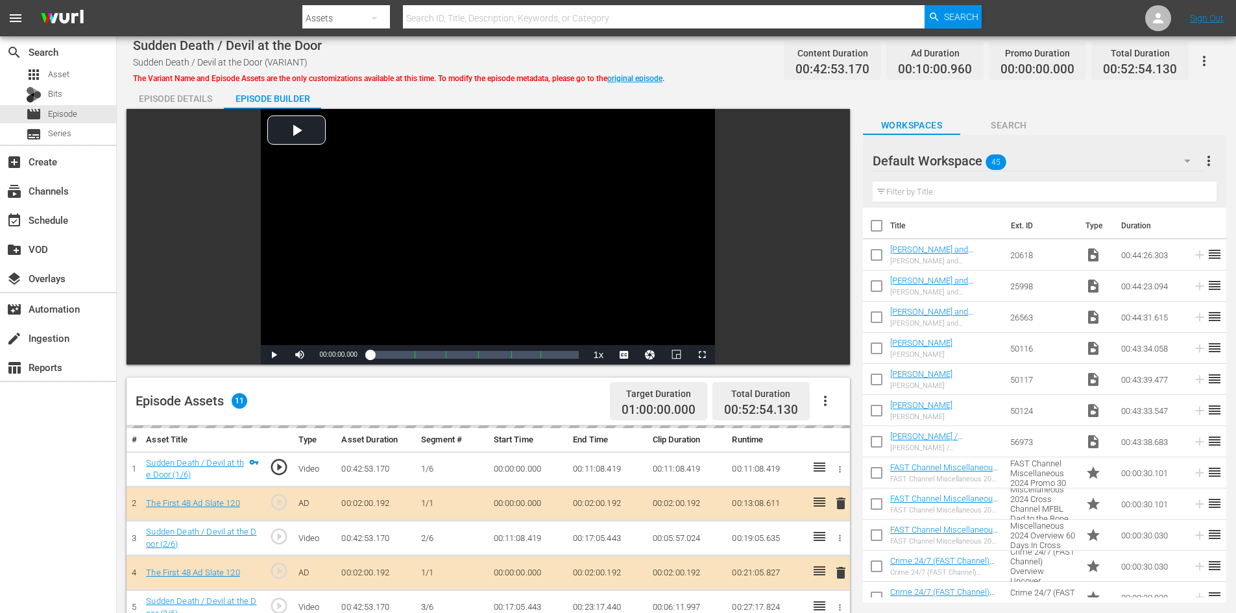
click at [1088, 162] on div "Default Workspace 45" at bounding box center [1038, 161] width 330 height 36
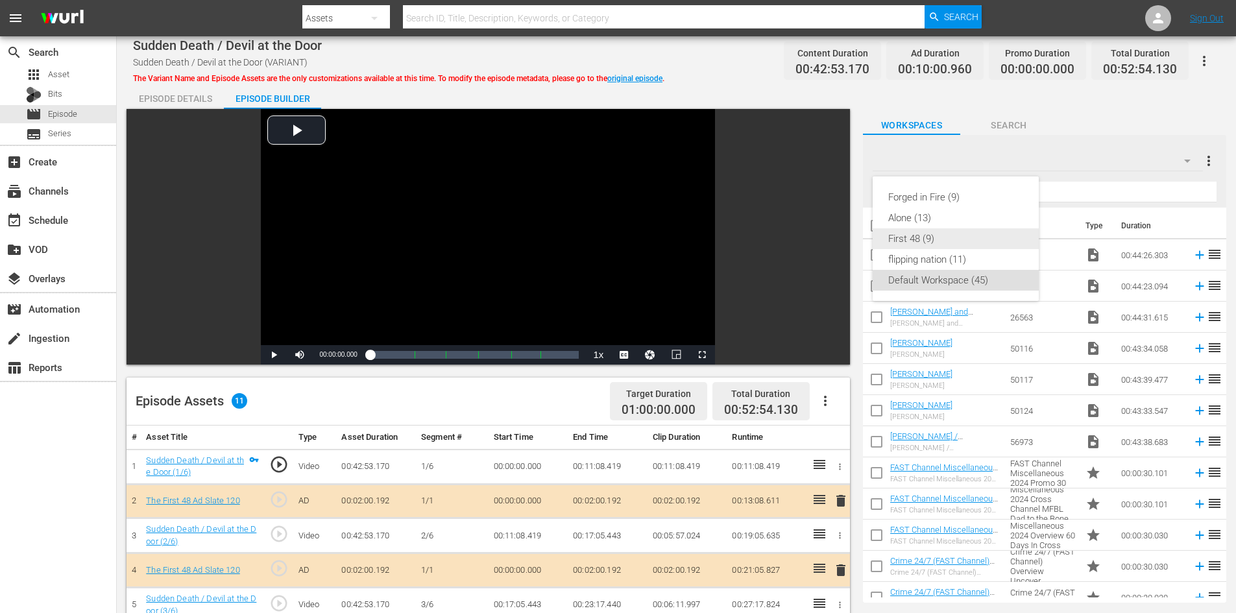
click at [912, 237] on div "First 48 (9)" at bounding box center [955, 238] width 135 height 21
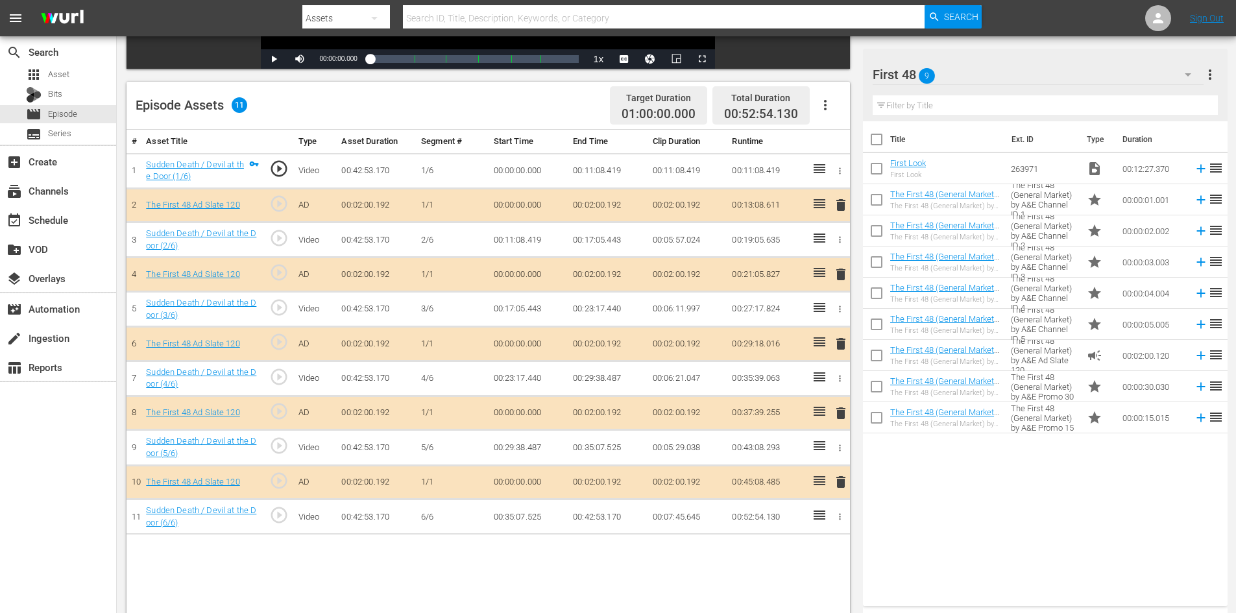
scroll to position [338, 0]
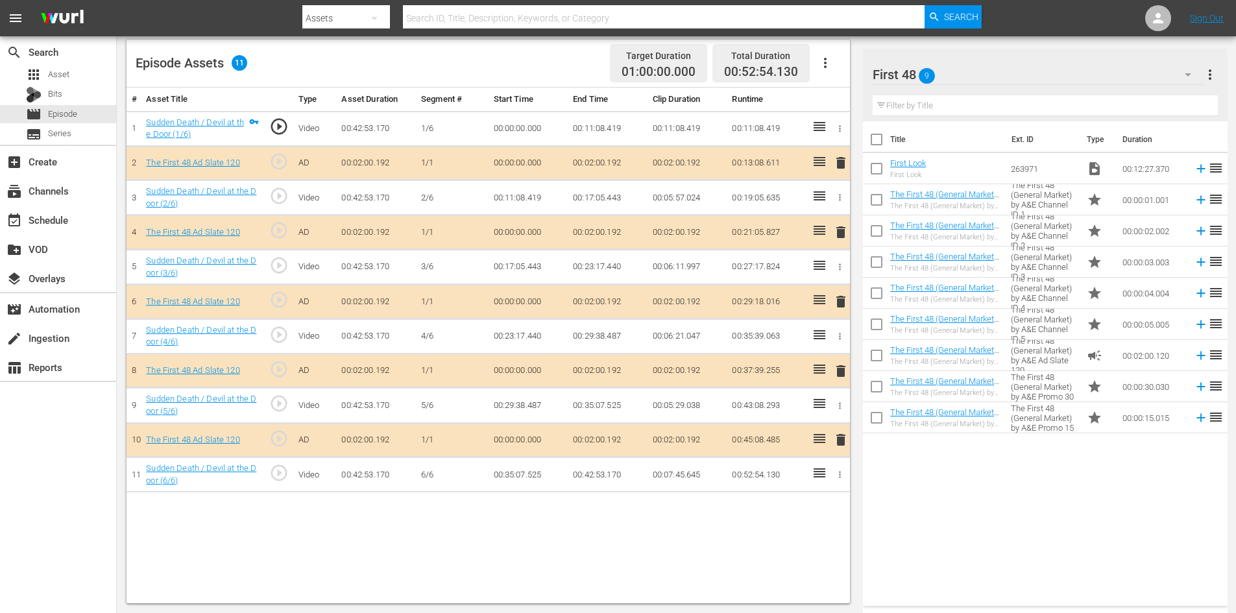
click at [840, 374] on span "delete" at bounding box center [841, 371] width 16 height 16
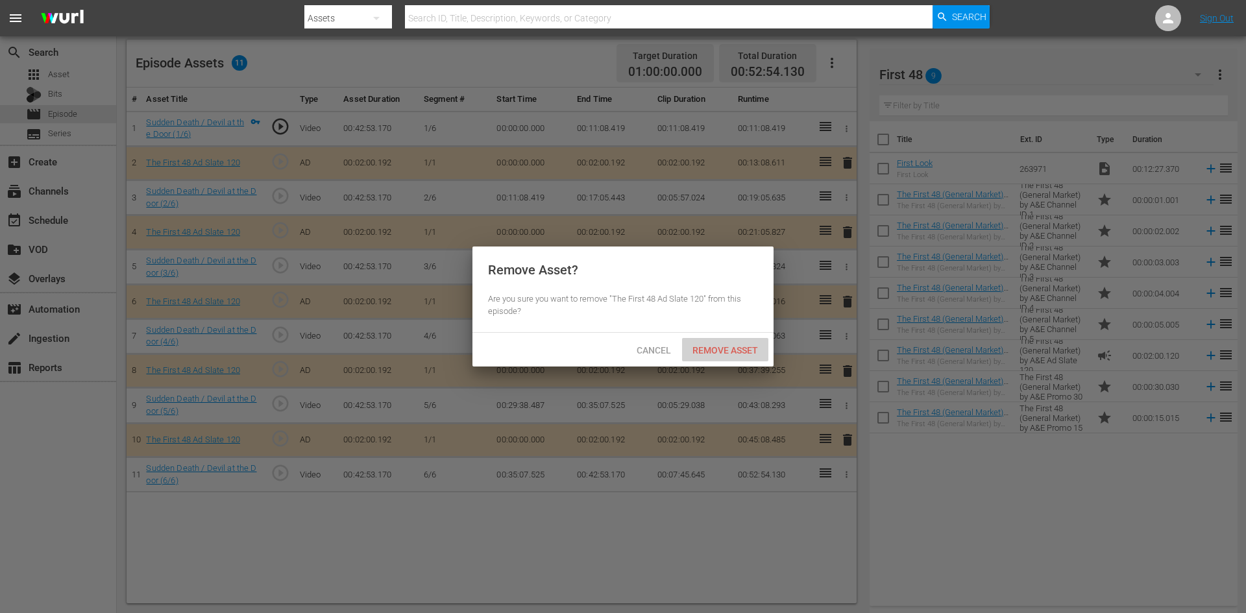
click at [723, 345] on span "Remove Asset" at bounding box center [725, 350] width 86 height 10
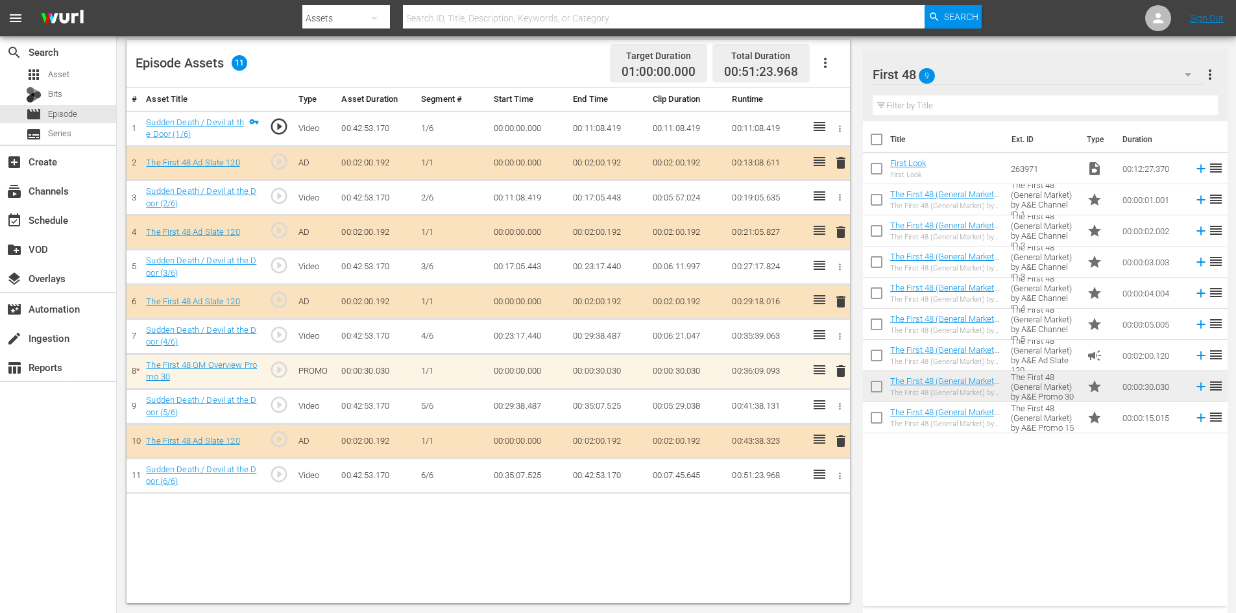
click at [840, 369] on span "delete" at bounding box center [841, 371] width 16 height 16
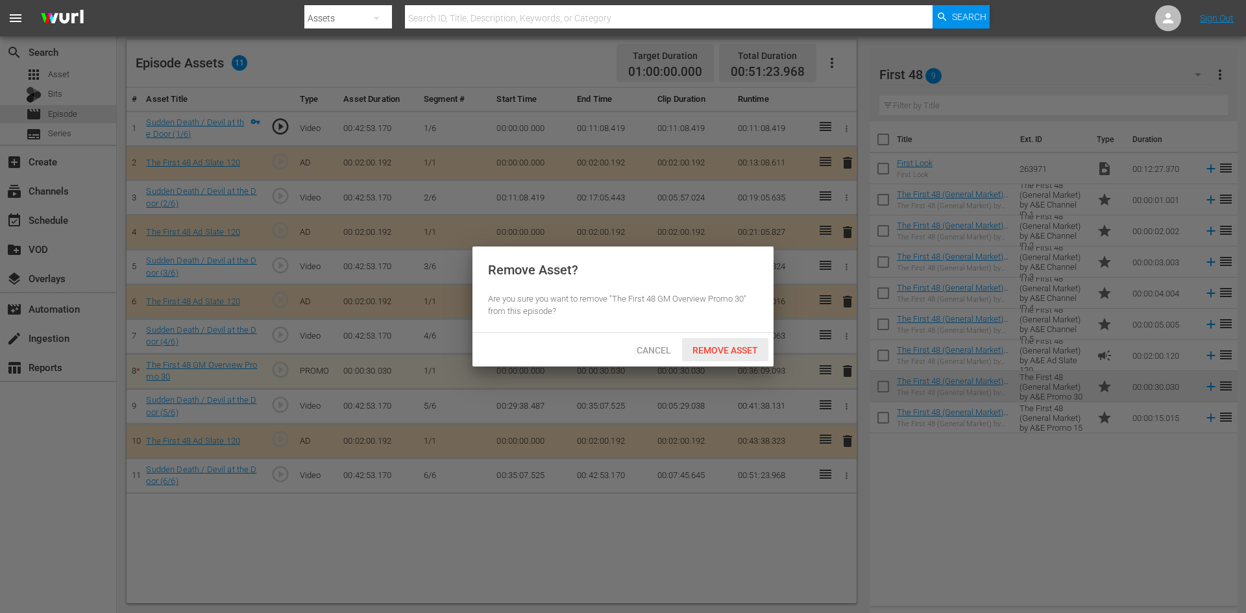
click at [731, 353] on span "Remove Asset" at bounding box center [725, 350] width 86 height 10
